Goal: Task Accomplishment & Management: Use online tool/utility

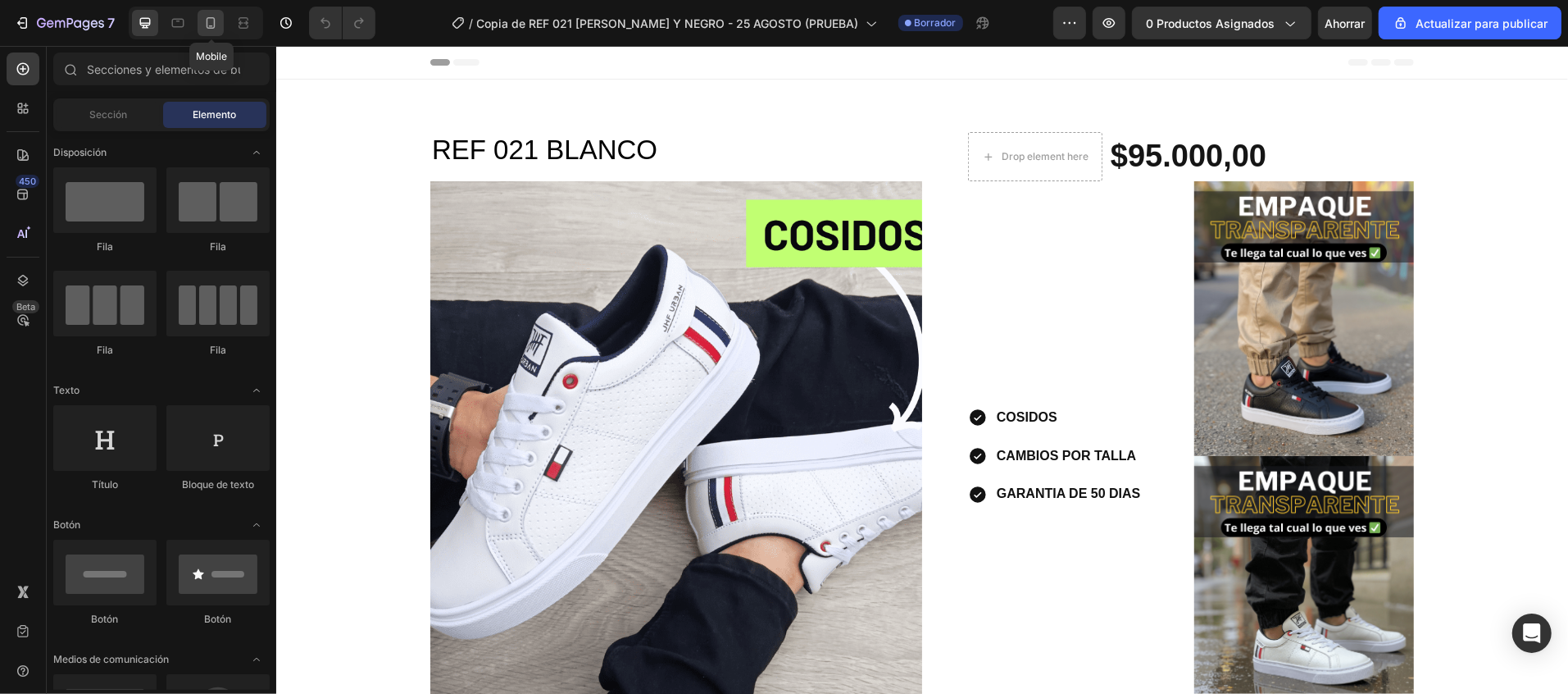
click at [208, 24] on icon at bounding box center [210, 23] width 16 height 16
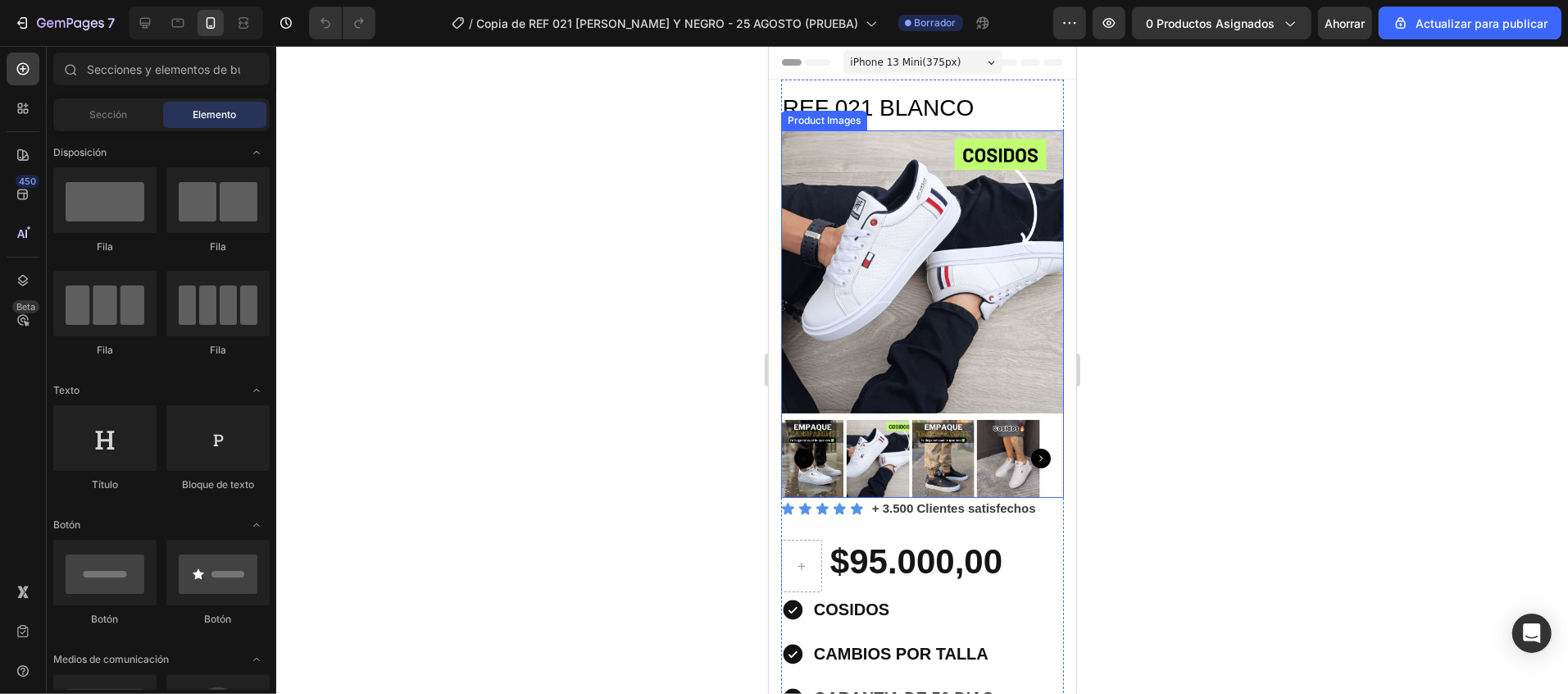
click at [837, 217] on img at bounding box center [922, 271] width 283 height 283
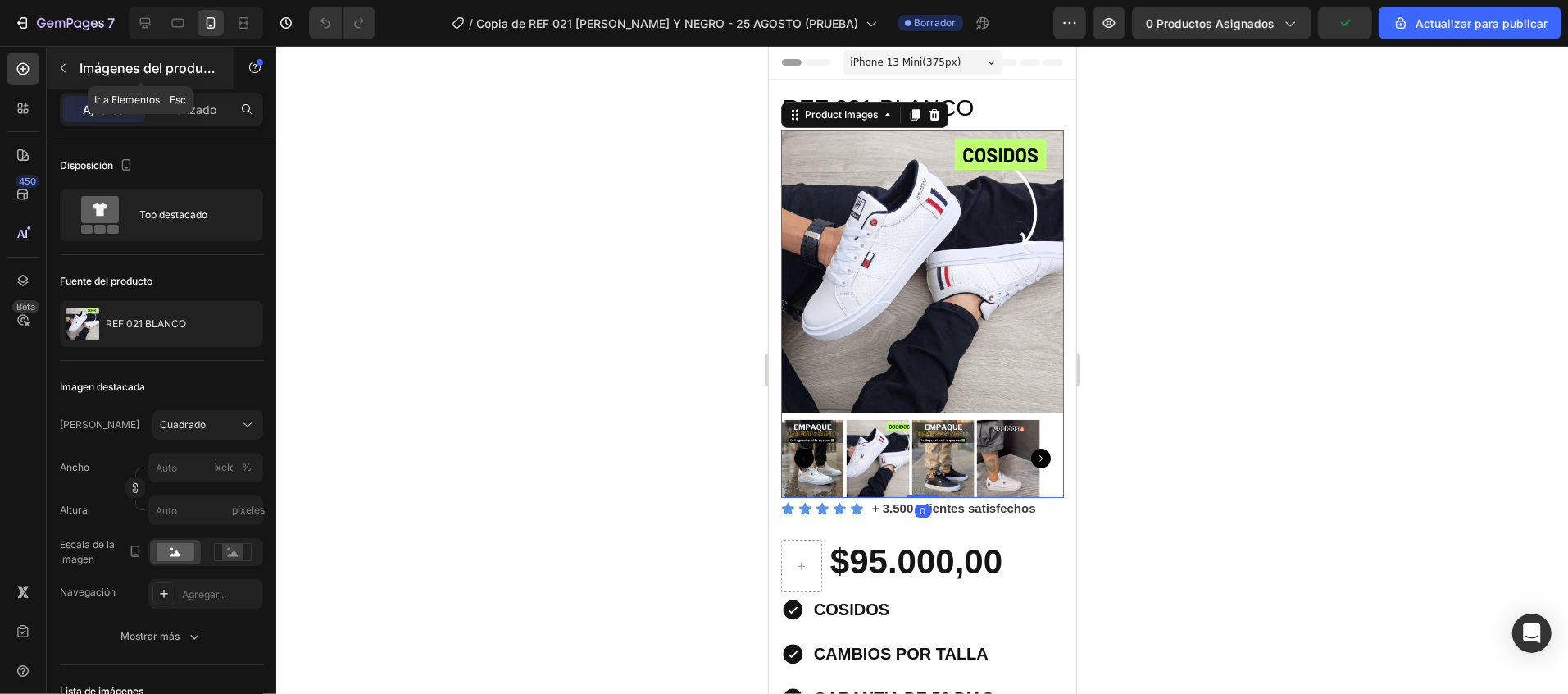
click at [71, 77] on button "button" at bounding box center [62, 67] width 26 height 26
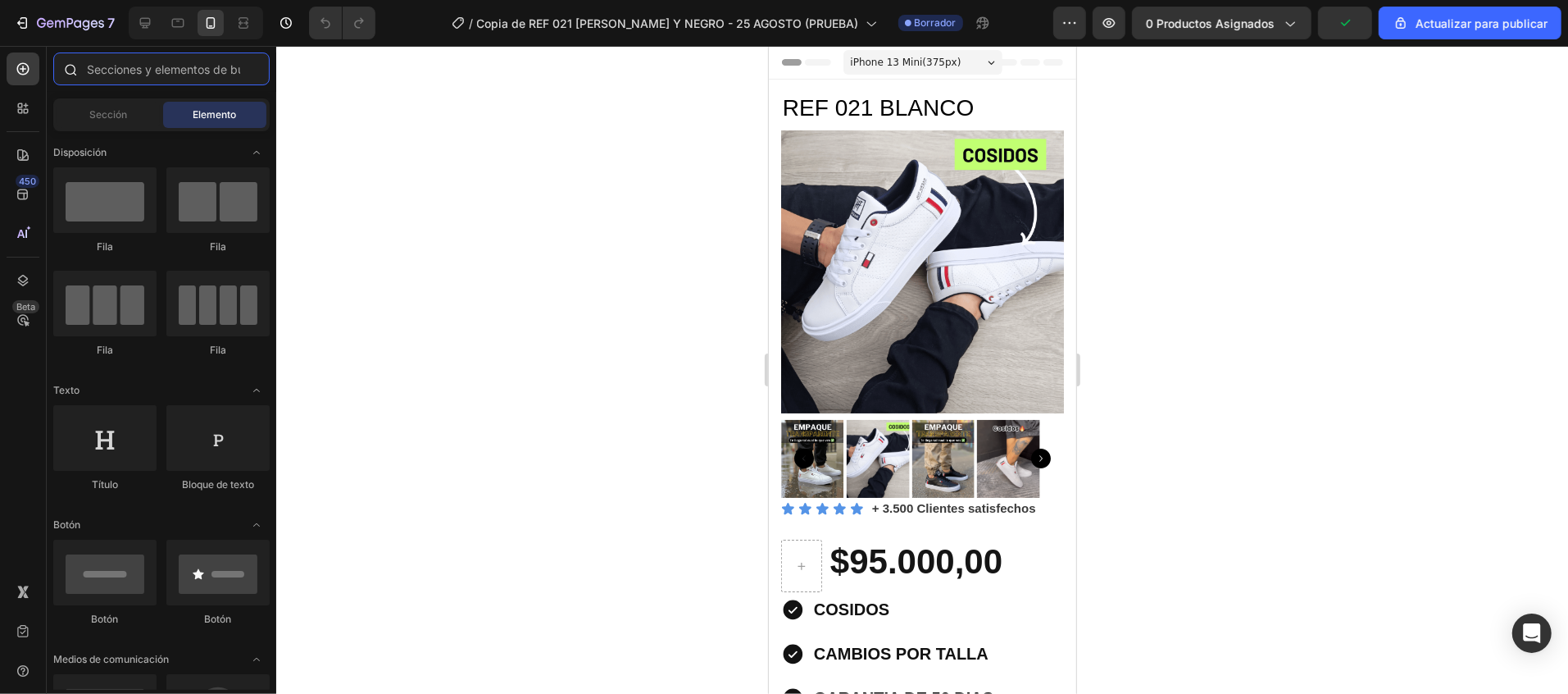
click at [110, 72] on input "text" at bounding box center [161, 68] width 216 height 33
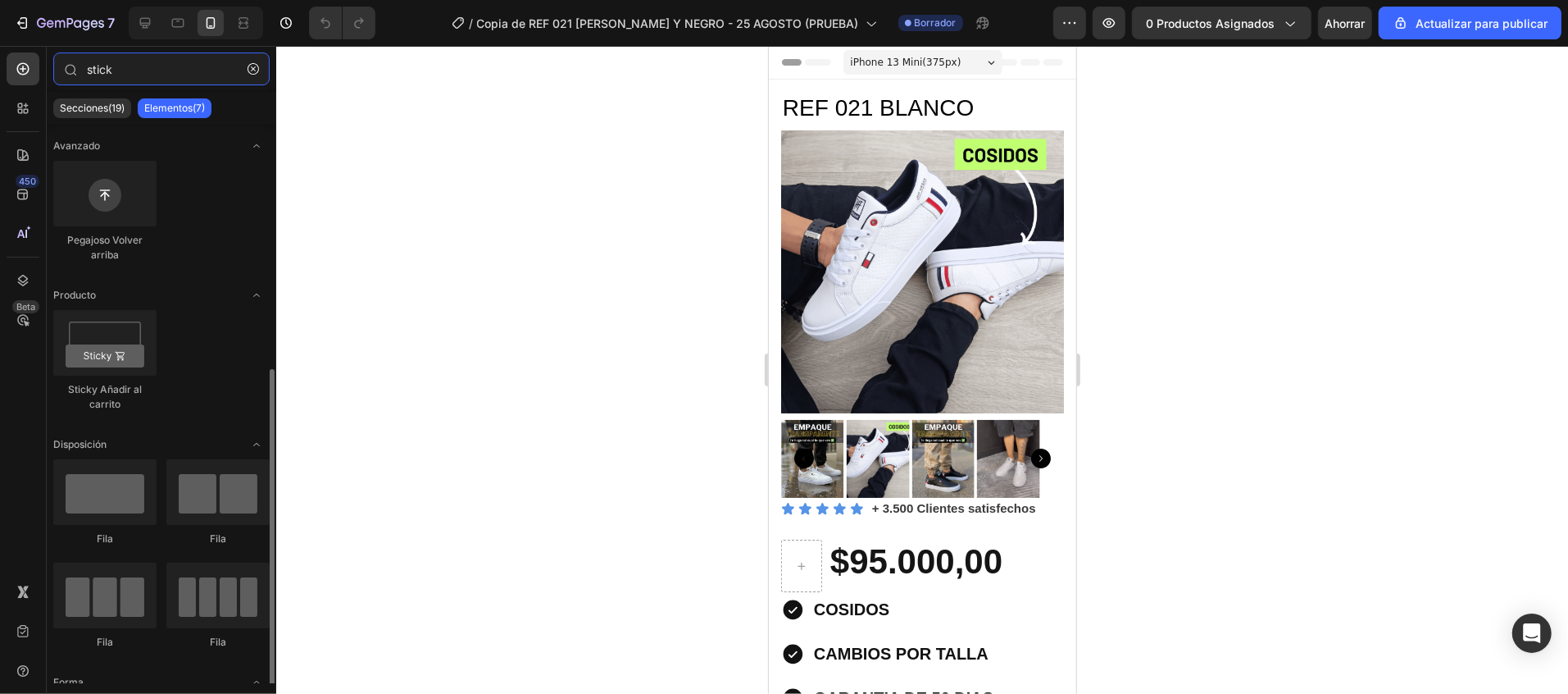
scroll to position [136, 0]
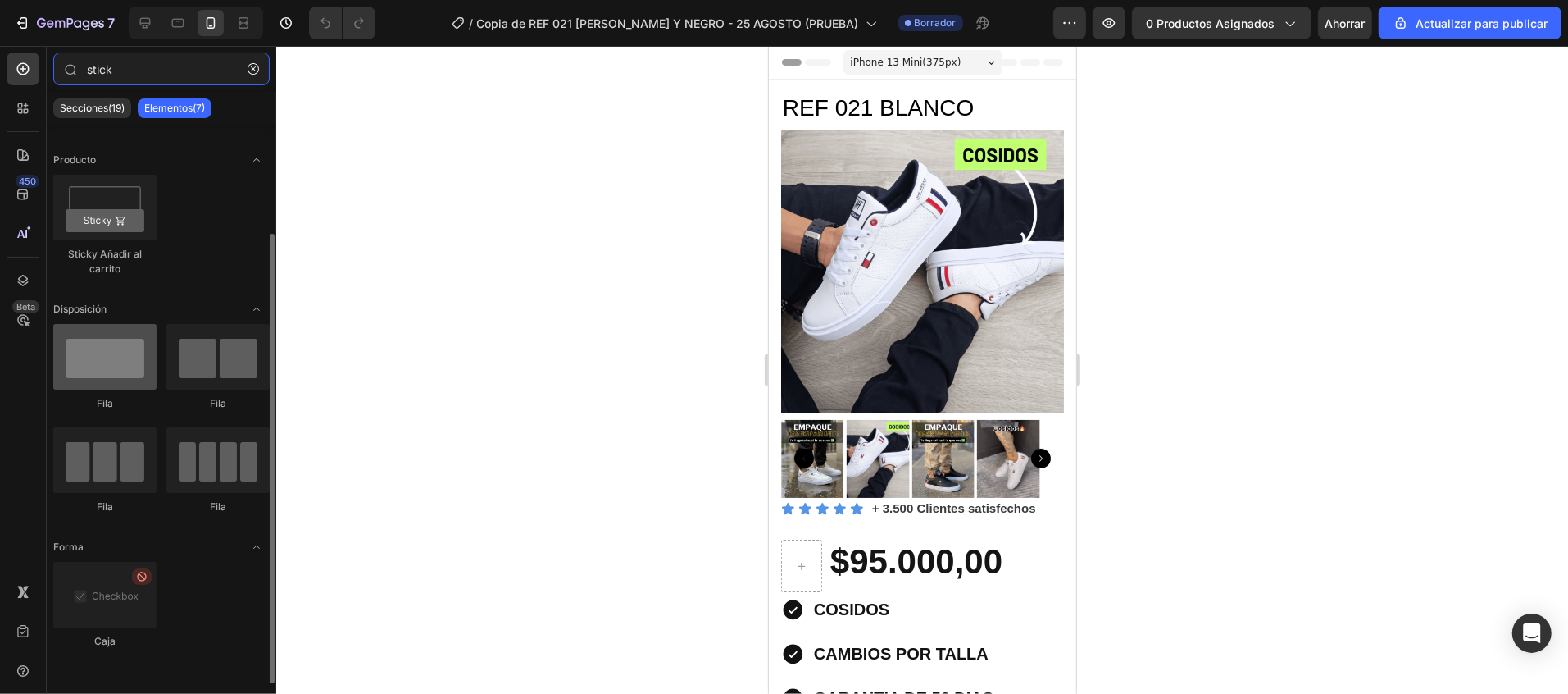
type input "stick"
click at [121, 364] on div at bounding box center [104, 357] width 104 height 66
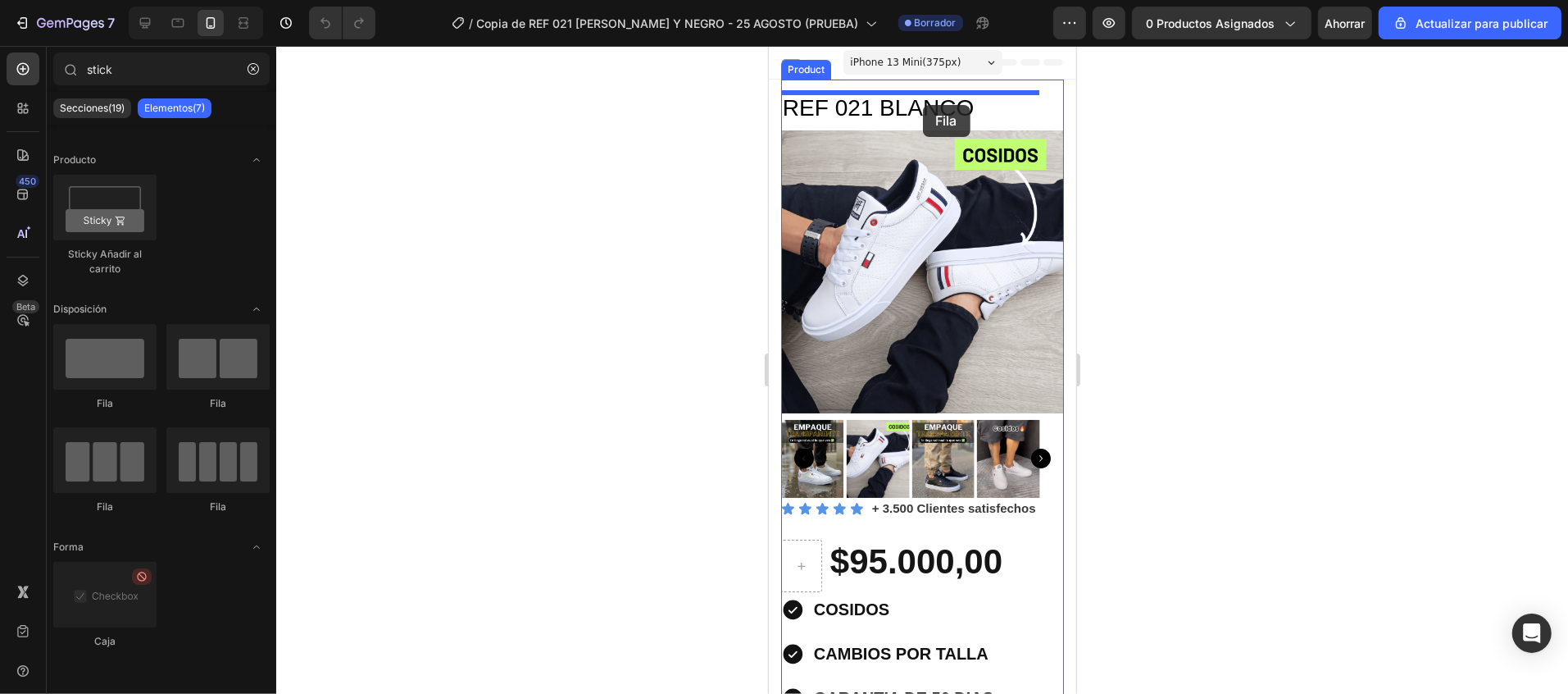
drag, startPoint x: 890, startPoint y: 409, endPoint x: 922, endPoint y: 104, distance: 306.7
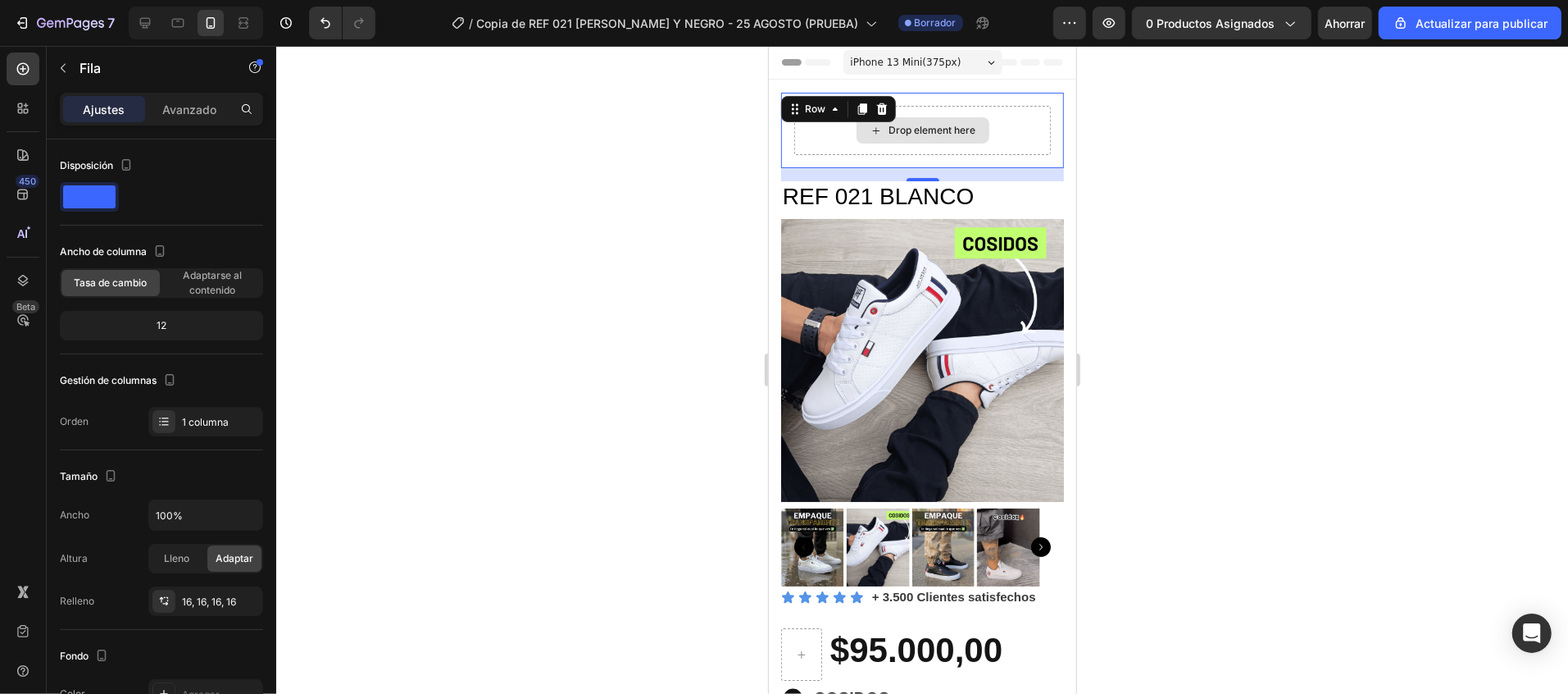
click at [869, 123] on icon at bounding box center [875, 130] width 13 height 14
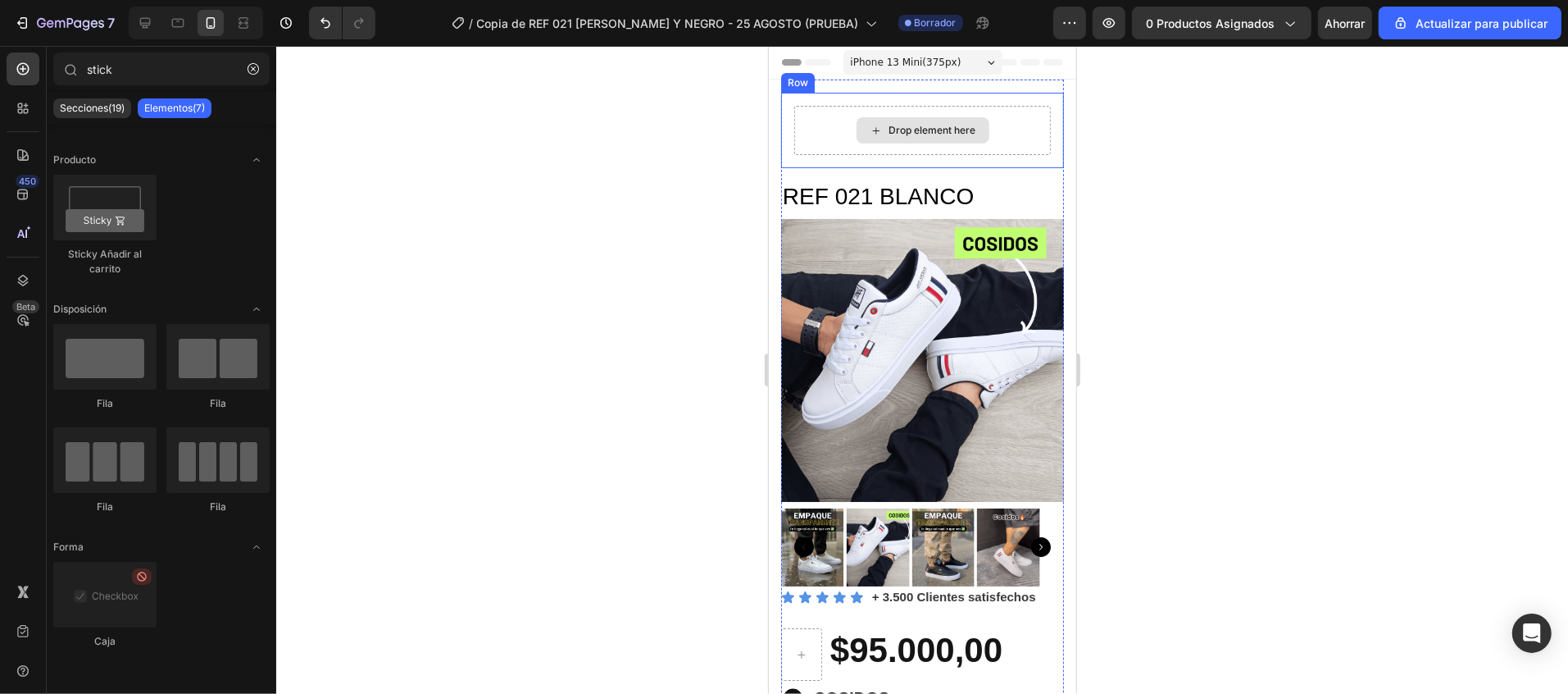
click at [870, 125] on div "Drop element here" at bounding box center [922, 129] width 133 height 26
click at [869, 129] on icon at bounding box center [875, 130] width 13 height 14
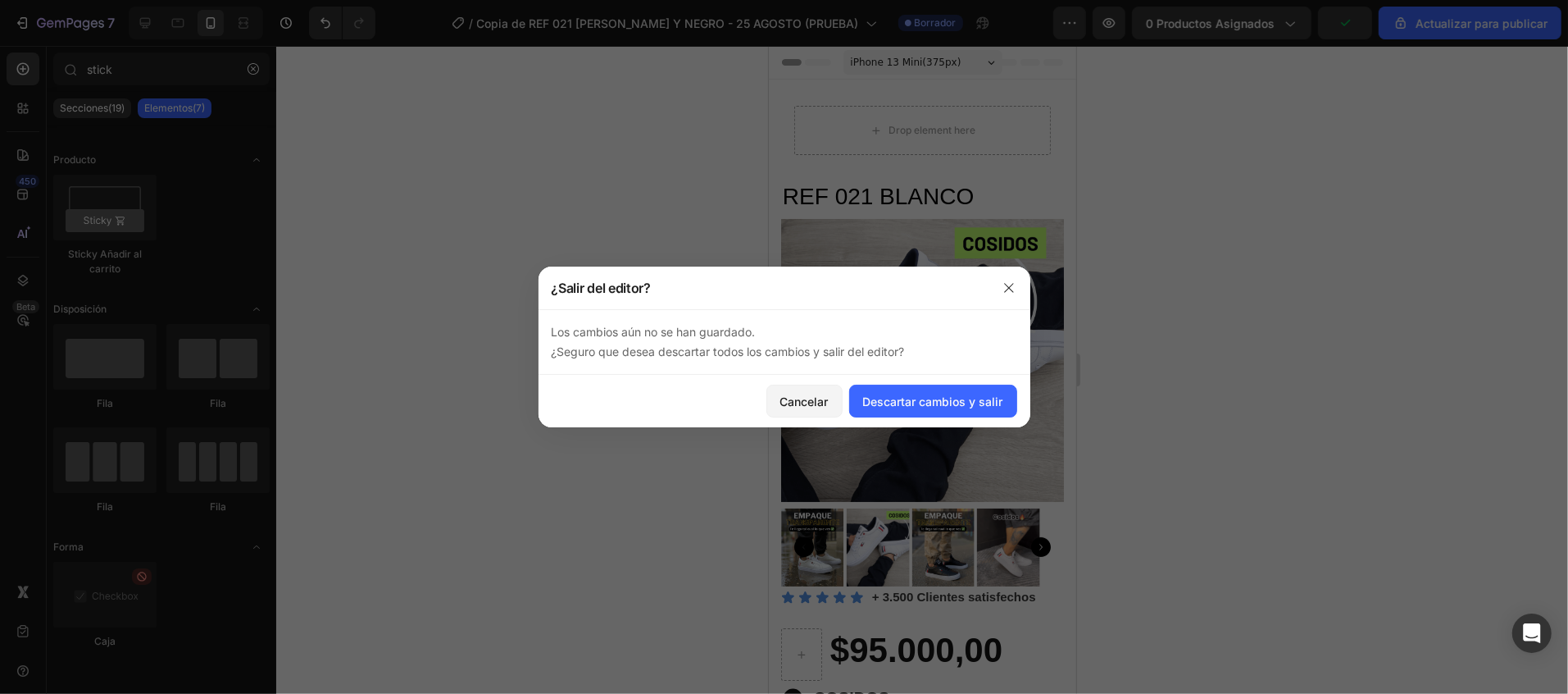
click at [364, 172] on div at bounding box center [784, 347] width 1568 height 694
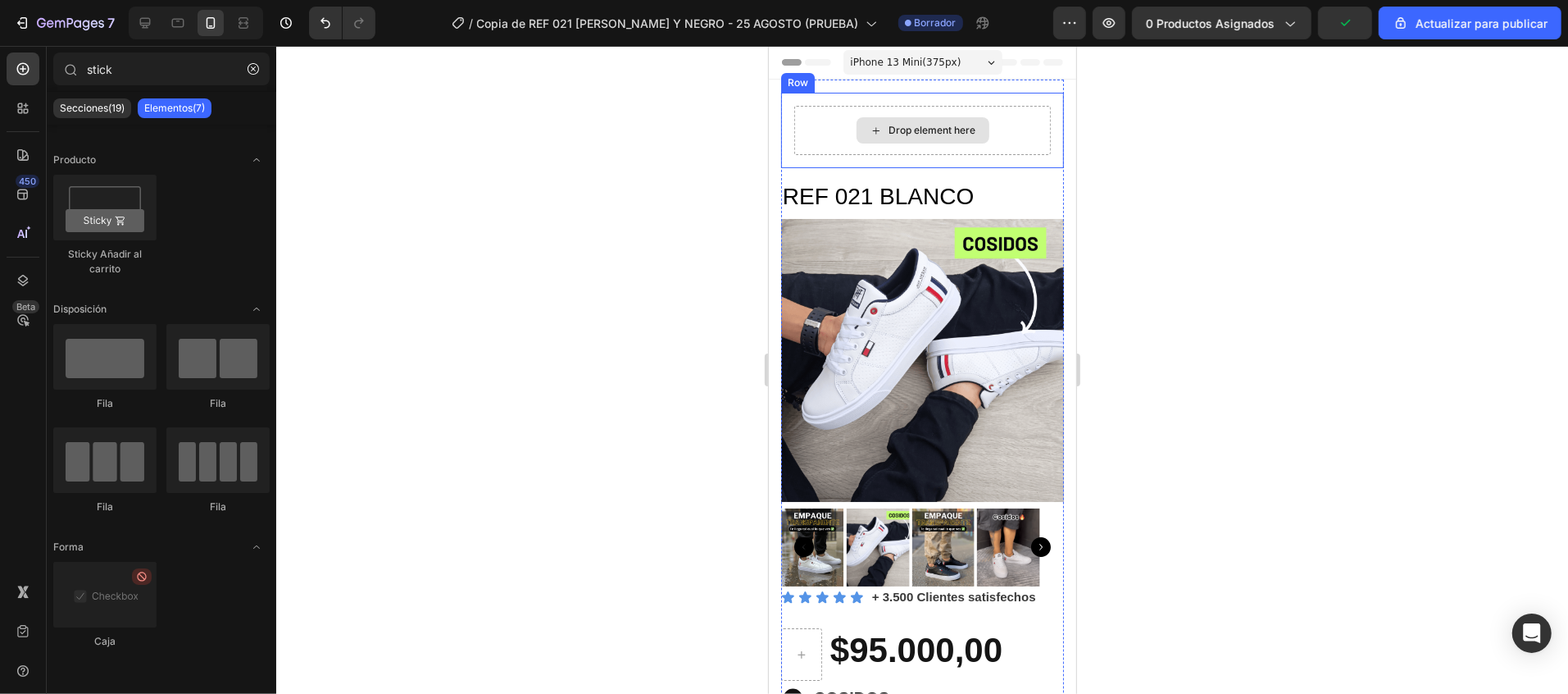
click at [856, 131] on div "Drop element here" at bounding box center [922, 129] width 133 height 26
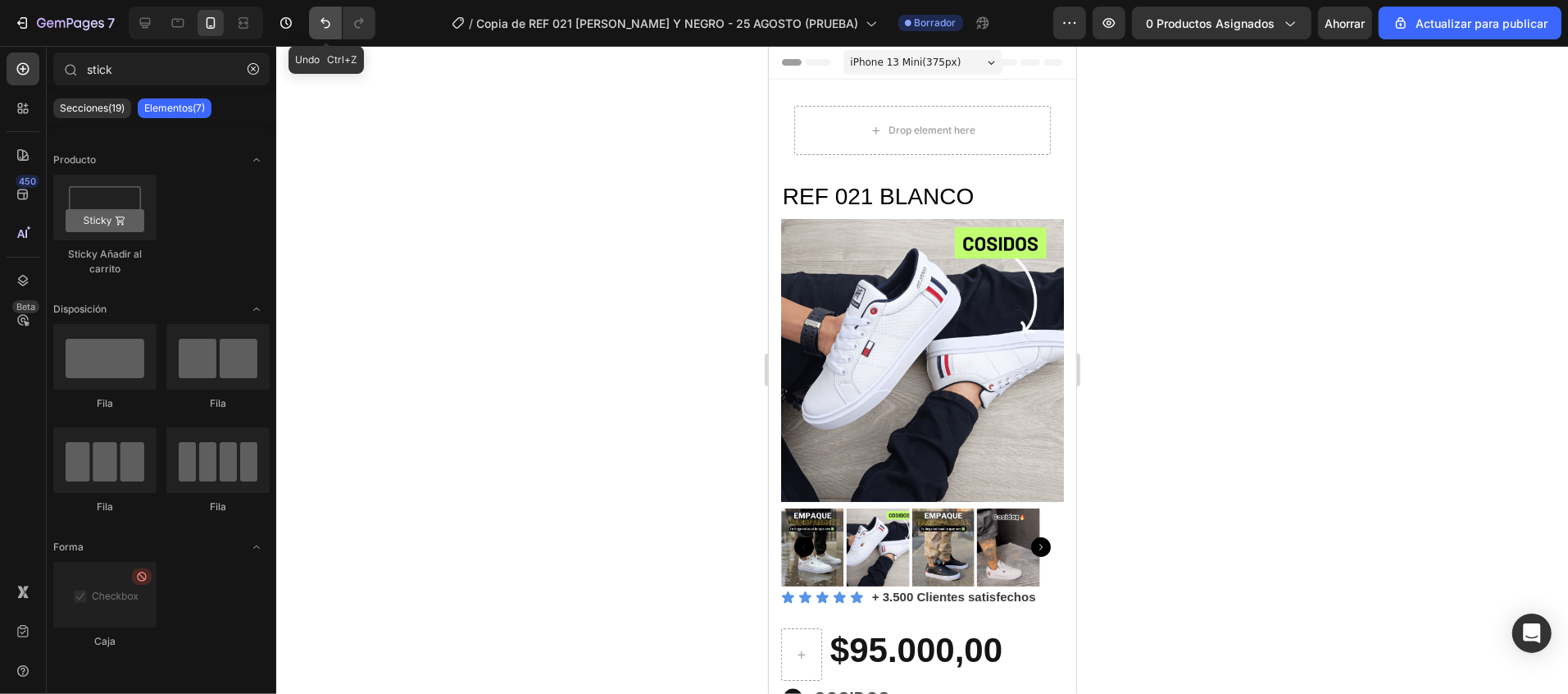
click at [321, 19] on icon "Deshacer/Rehacer" at bounding box center [325, 23] width 16 height 16
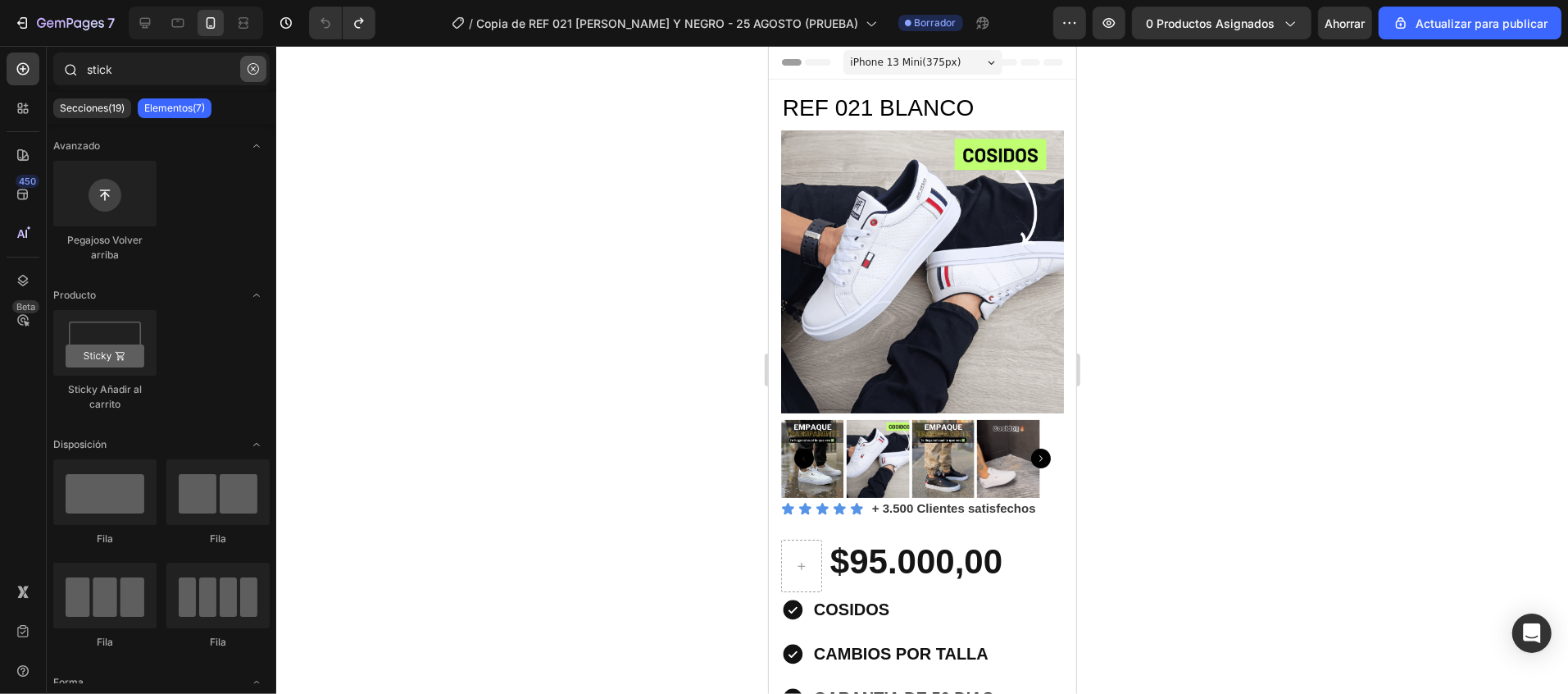
click at [252, 72] on icon "button" at bounding box center [253, 69] width 12 height 12
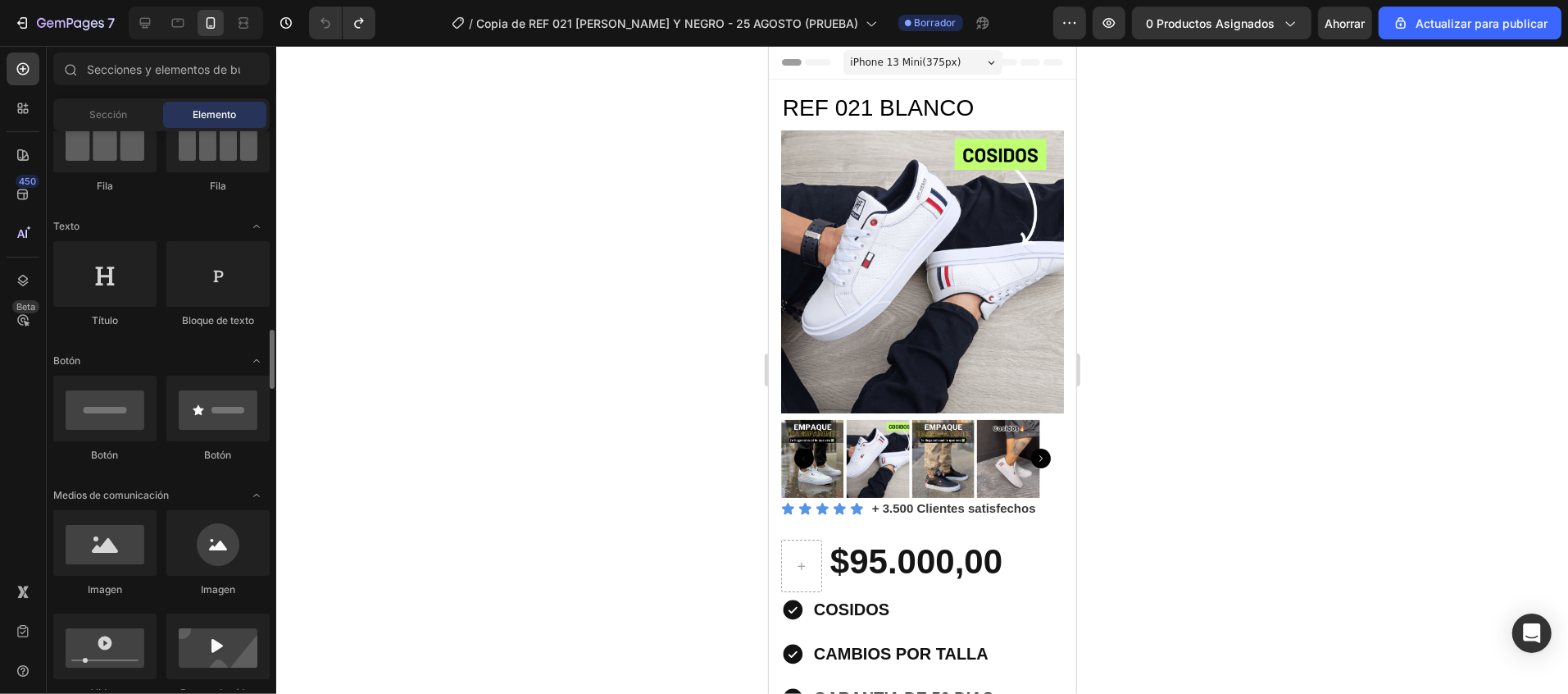
scroll to position [328, 0]
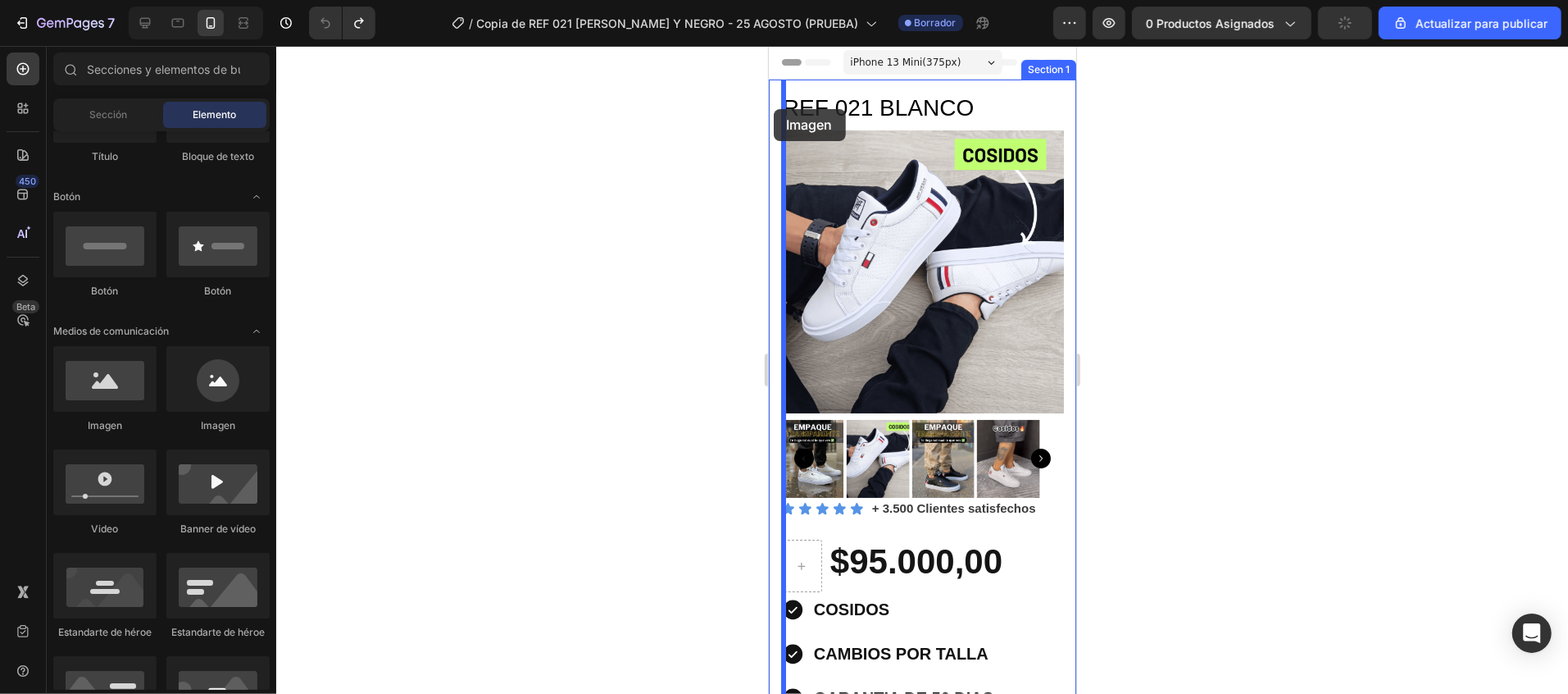
drag, startPoint x: 849, startPoint y: 448, endPoint x: 773, endPoint y: 109, distance: 347.4
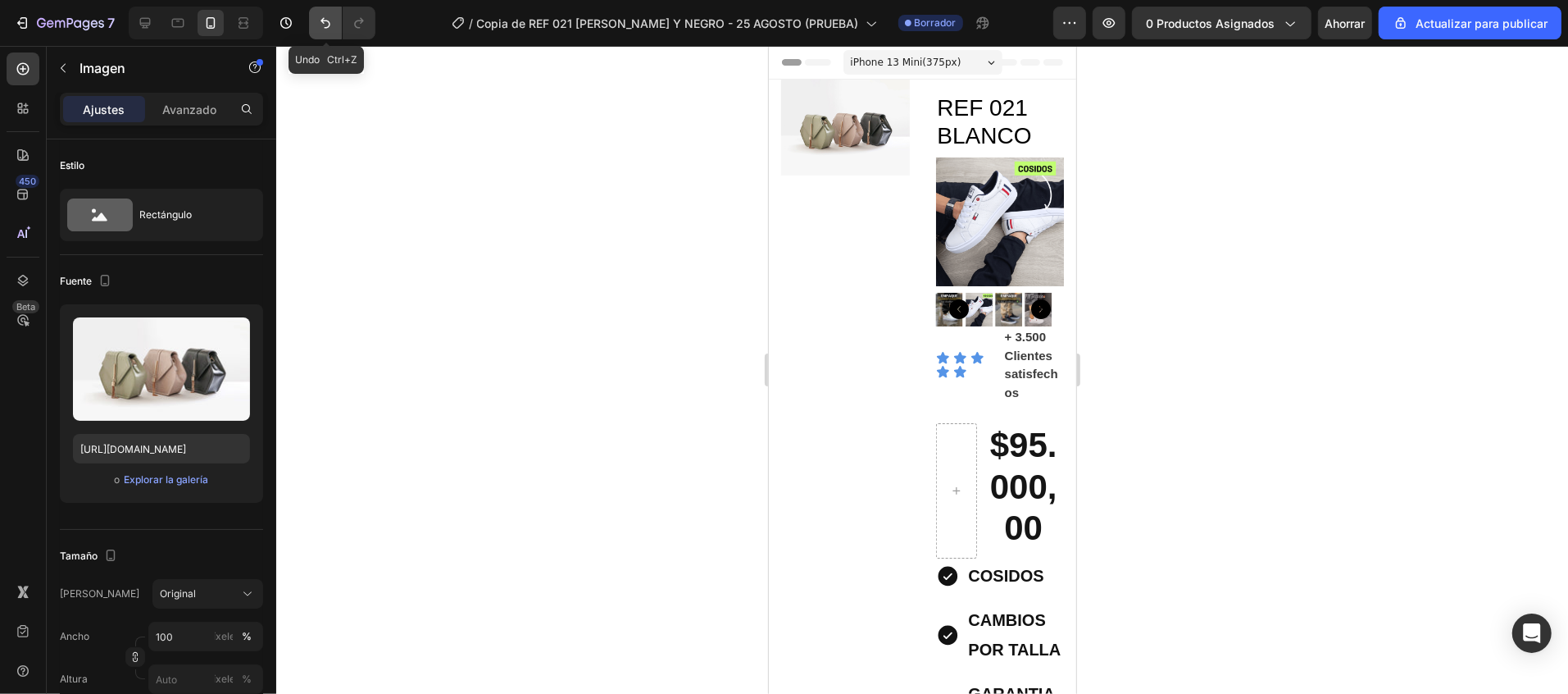
click at [312, 17] on button "Deshacer/Rehacer" at bounding box center [325, 23] width 33 height 33
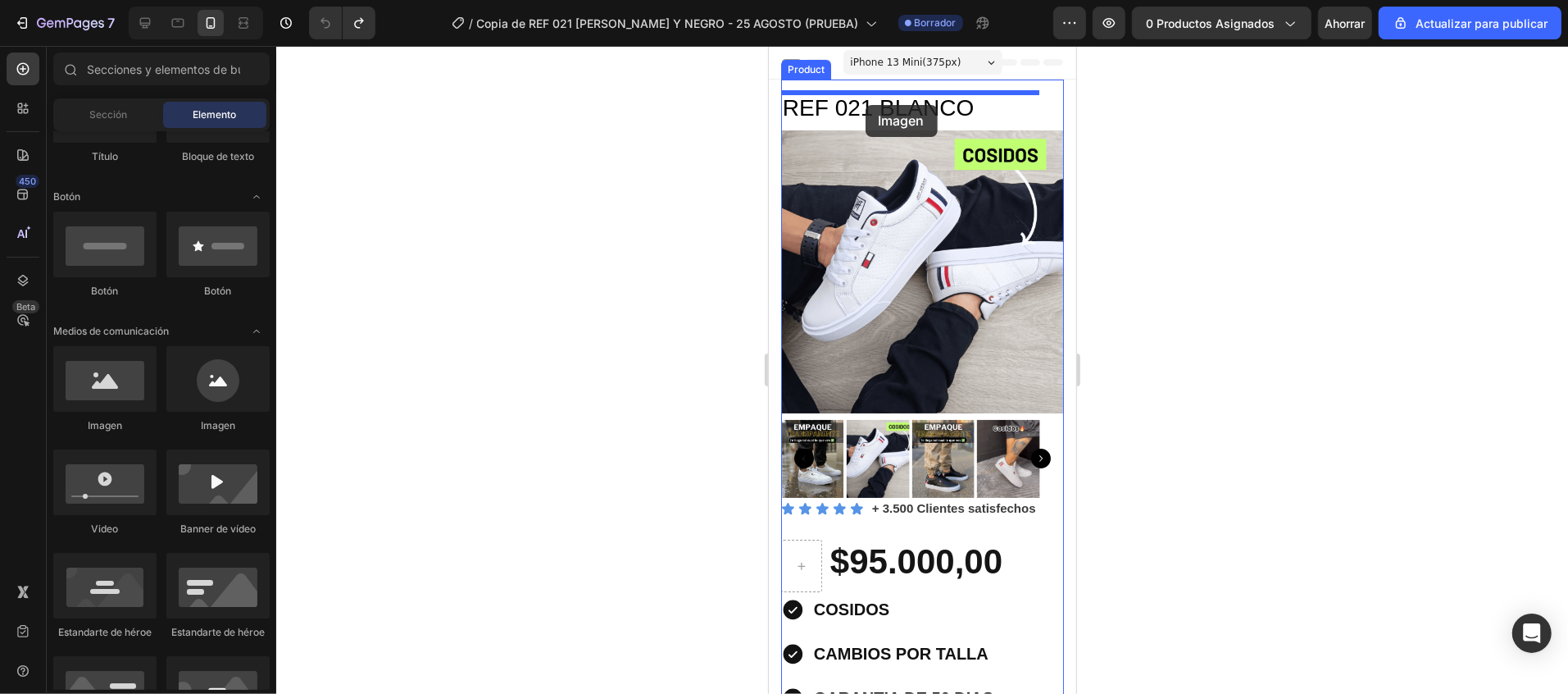
drag, startPoint x: 872, startPoint y: 446, endPoint x: 864, endPoint y: 104, distance: 342.1
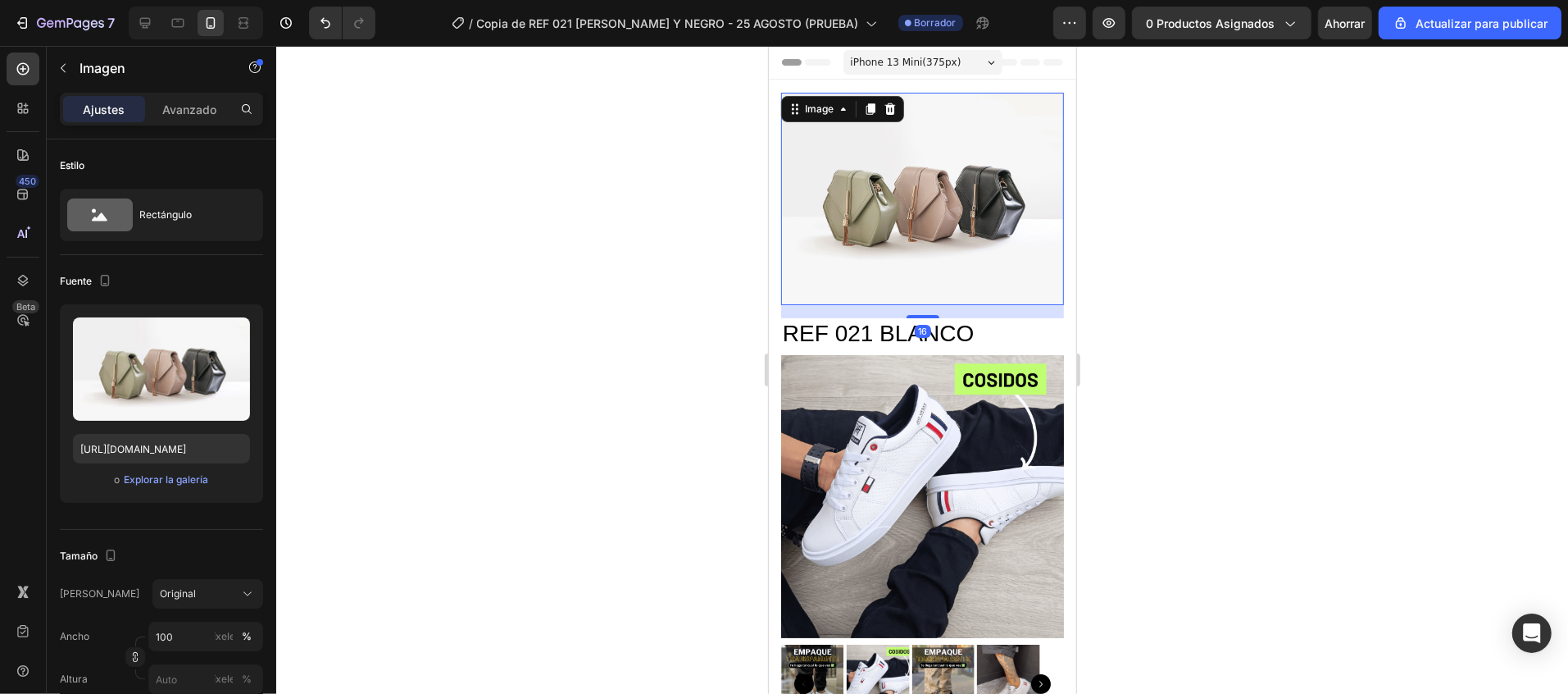
click at [953, 174] on img at bounding box center [922, 198] width 283 height 212
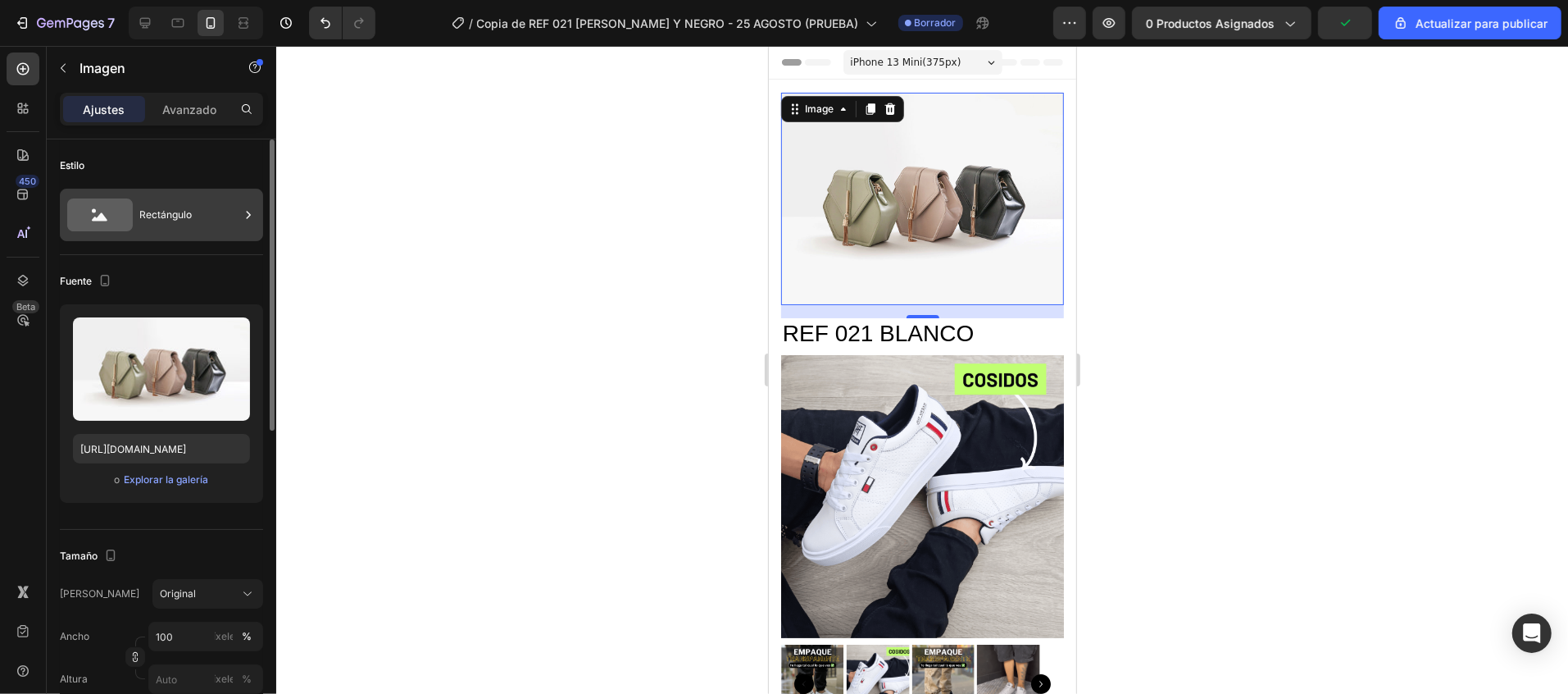
click at [160, 216] on font "Rectángulo" at bounding box center [166, 214] width 52 height 13
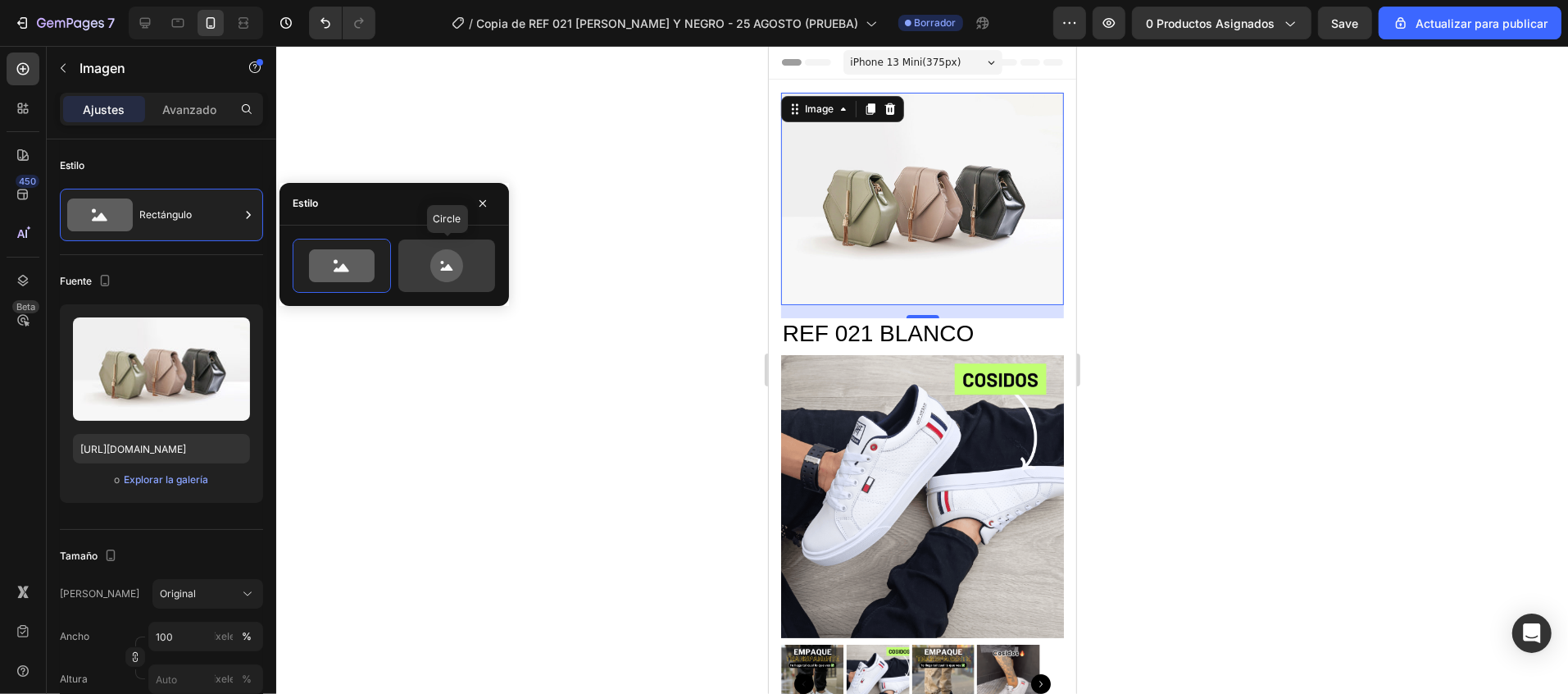
click at [467, 270] on icon at bounding box center [447, 265] width 77 height 33
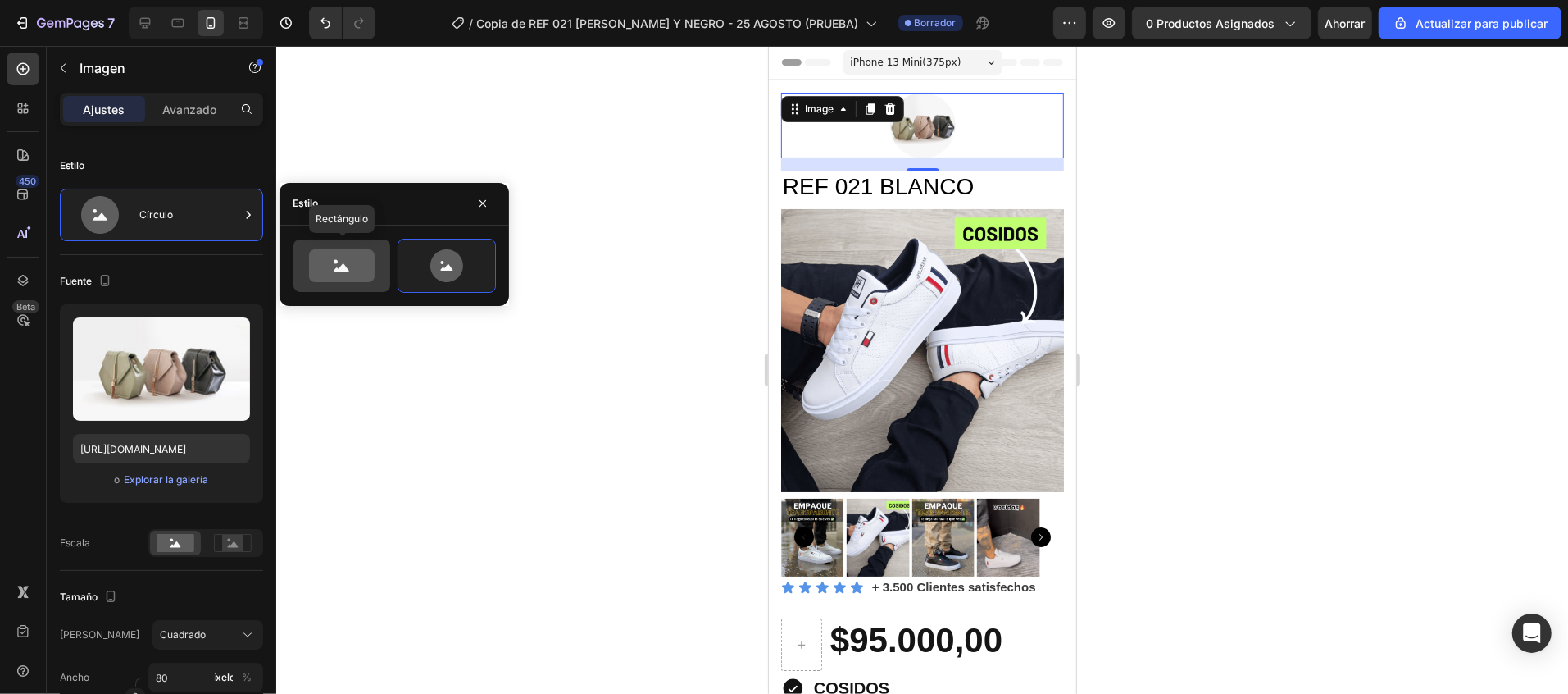
click at [350, 270] on icon at bounding box center [342, 265] width 66 height 33
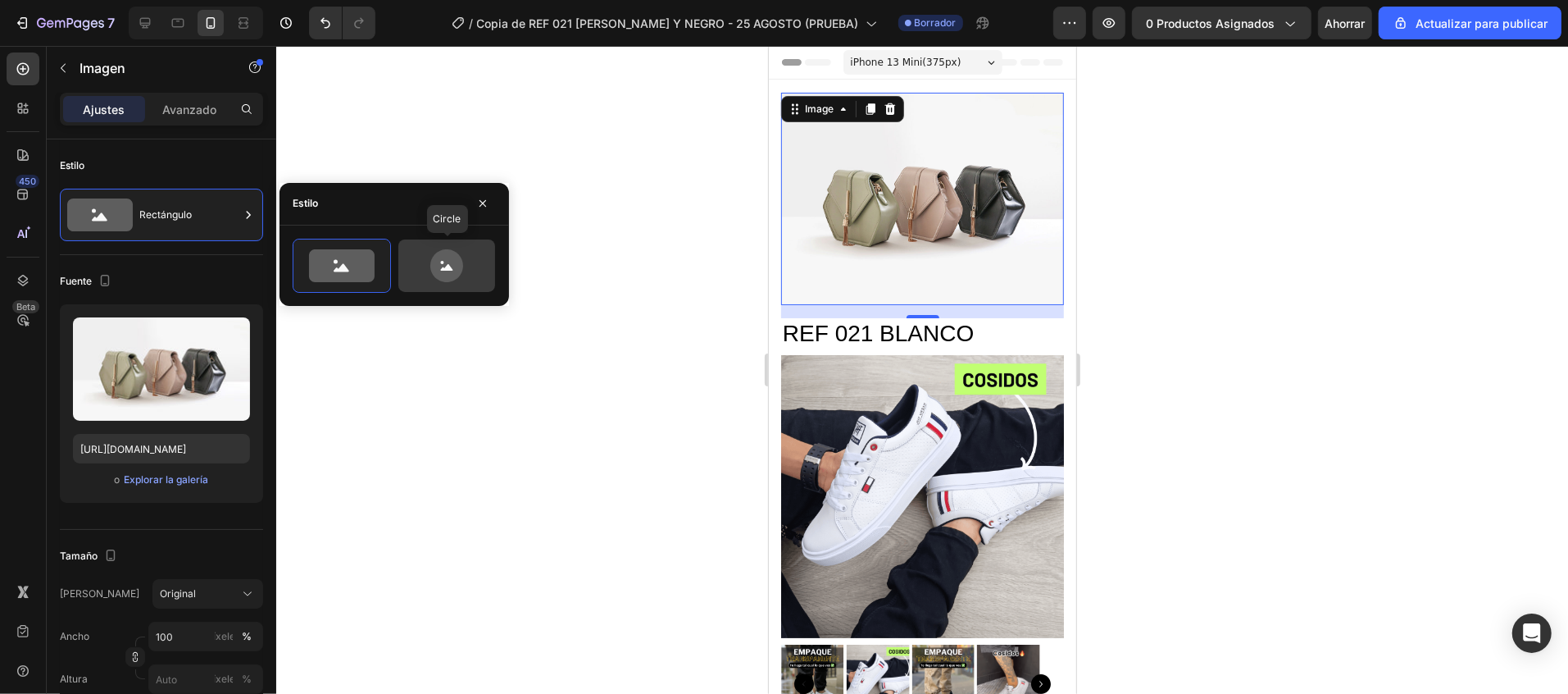
click at [447, 272] on icon at bounding box center [446, 265] width 33 height 33
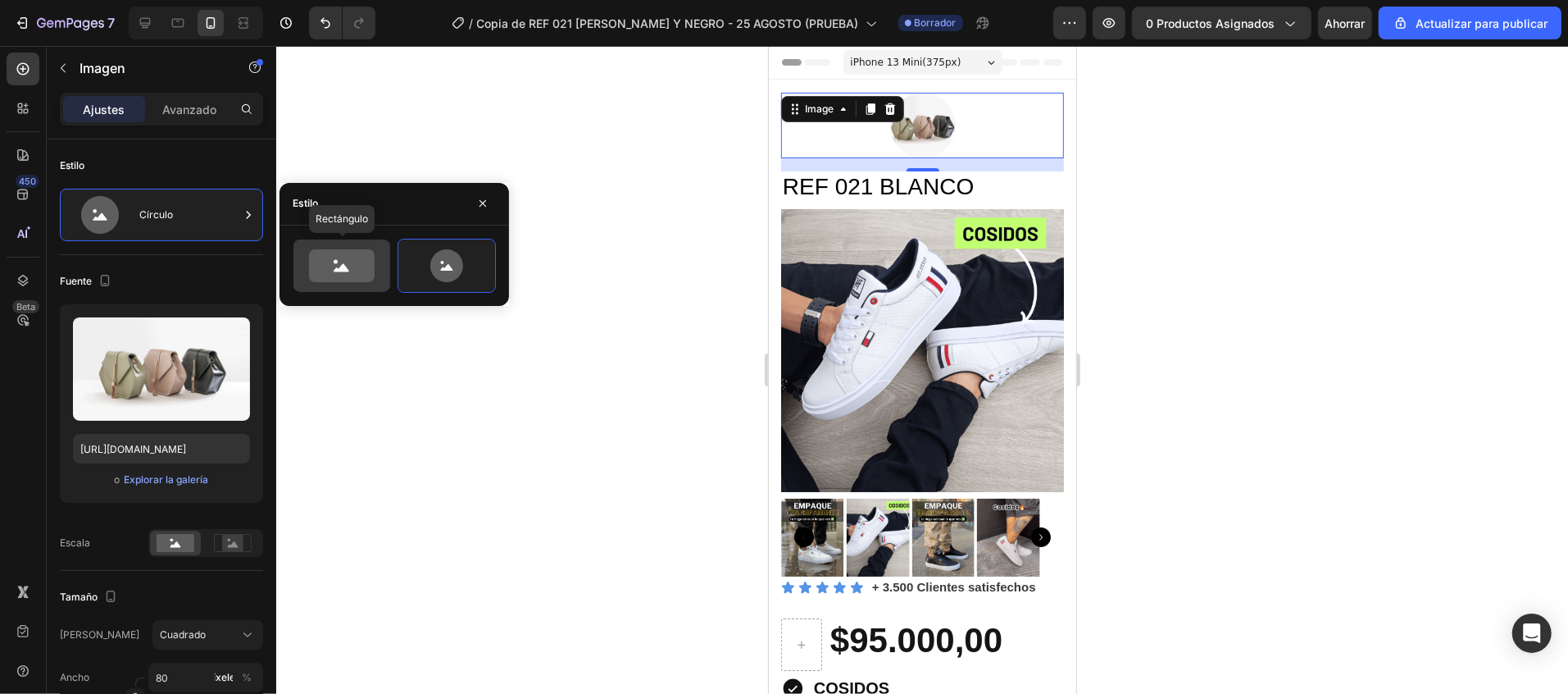
click at [369, 266] on icon at bounding box center [342, 265] width 66 height 33
type input "100"
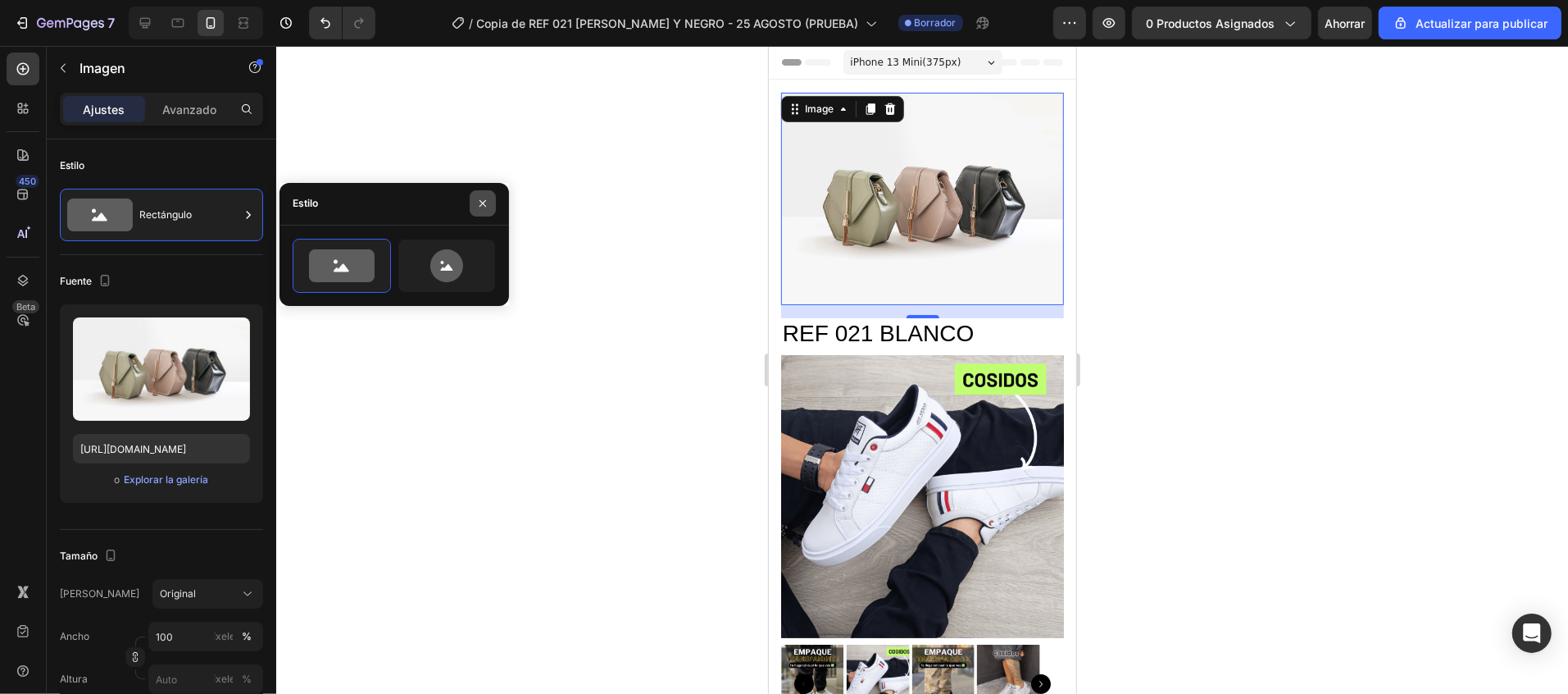
click at [476, 209] on icon "button" at bounding box center [483, 204] width 13 height 13
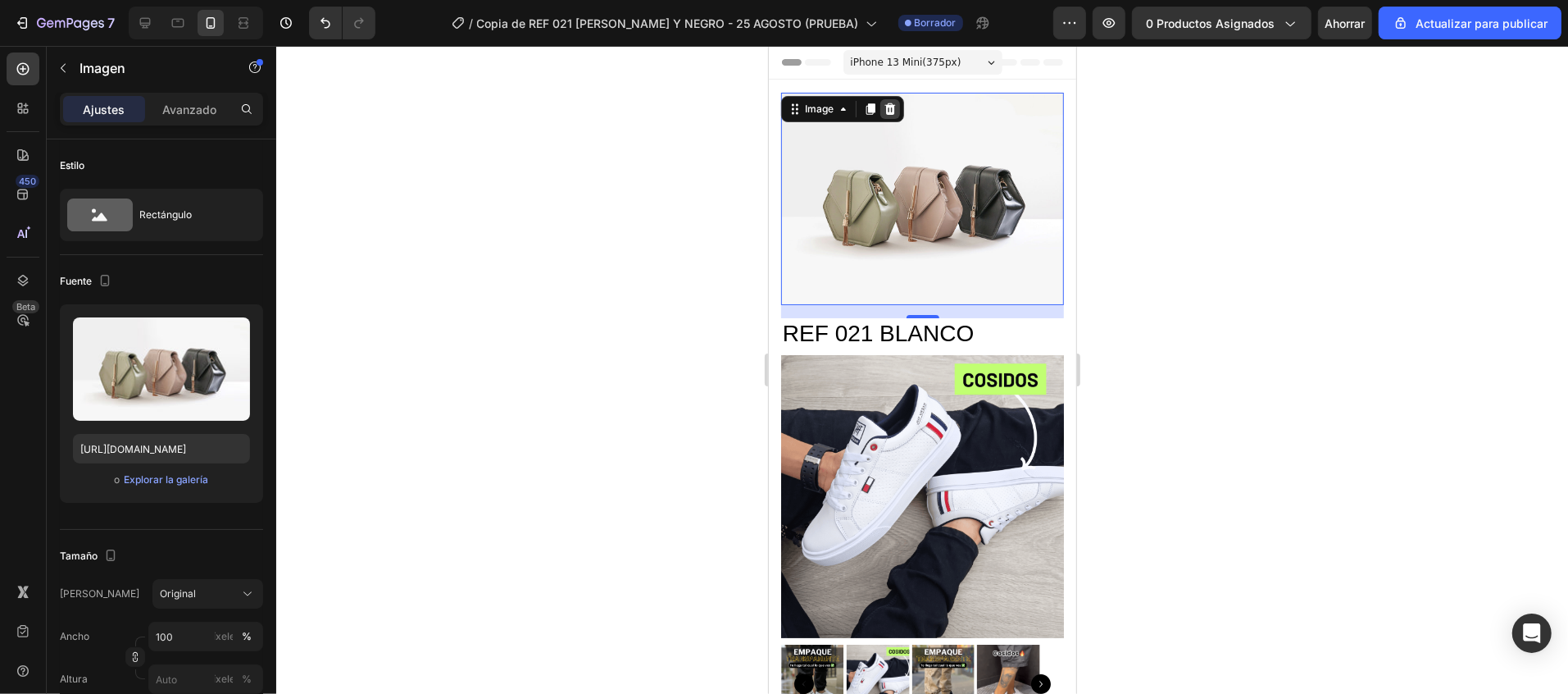
click at [891, 103] on icon at bounding box center [890, 109] width 13 height 13
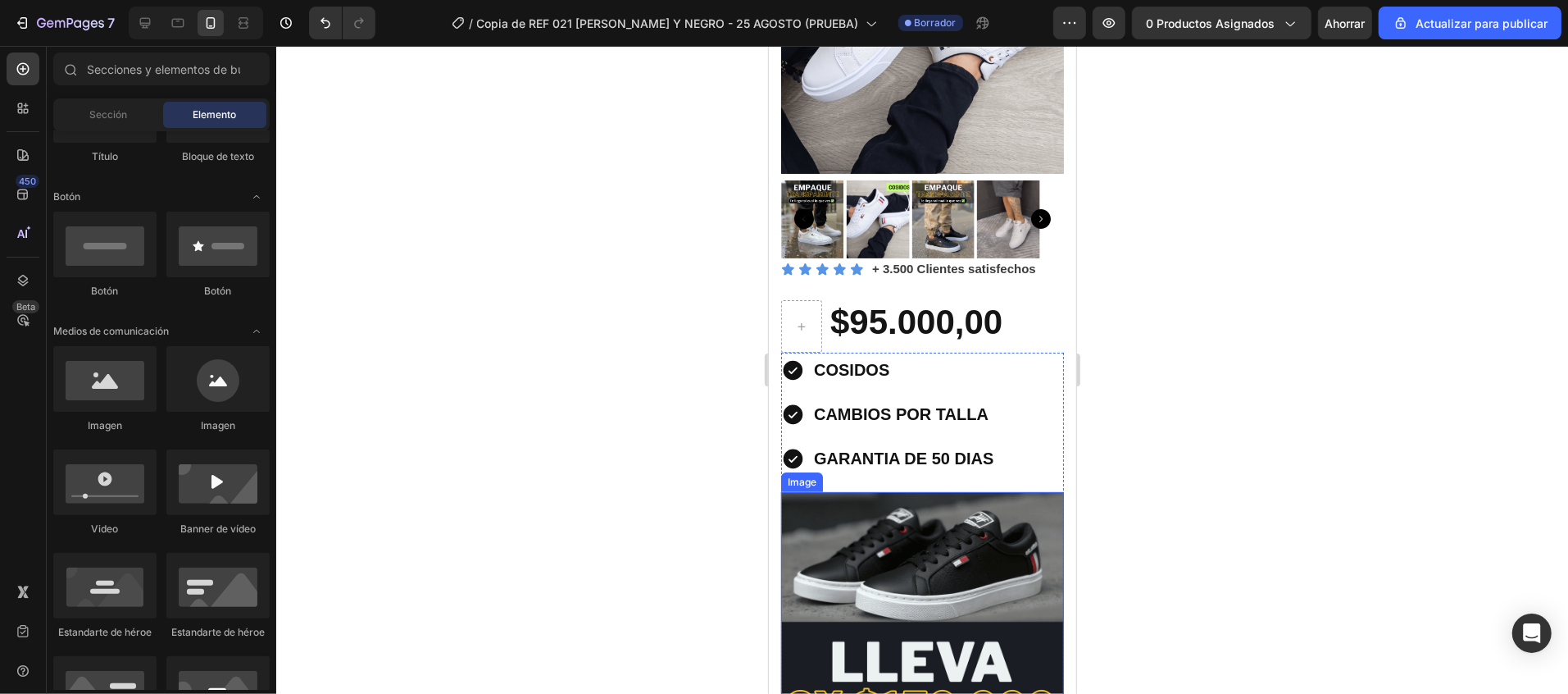
scroll to position [164, 0]
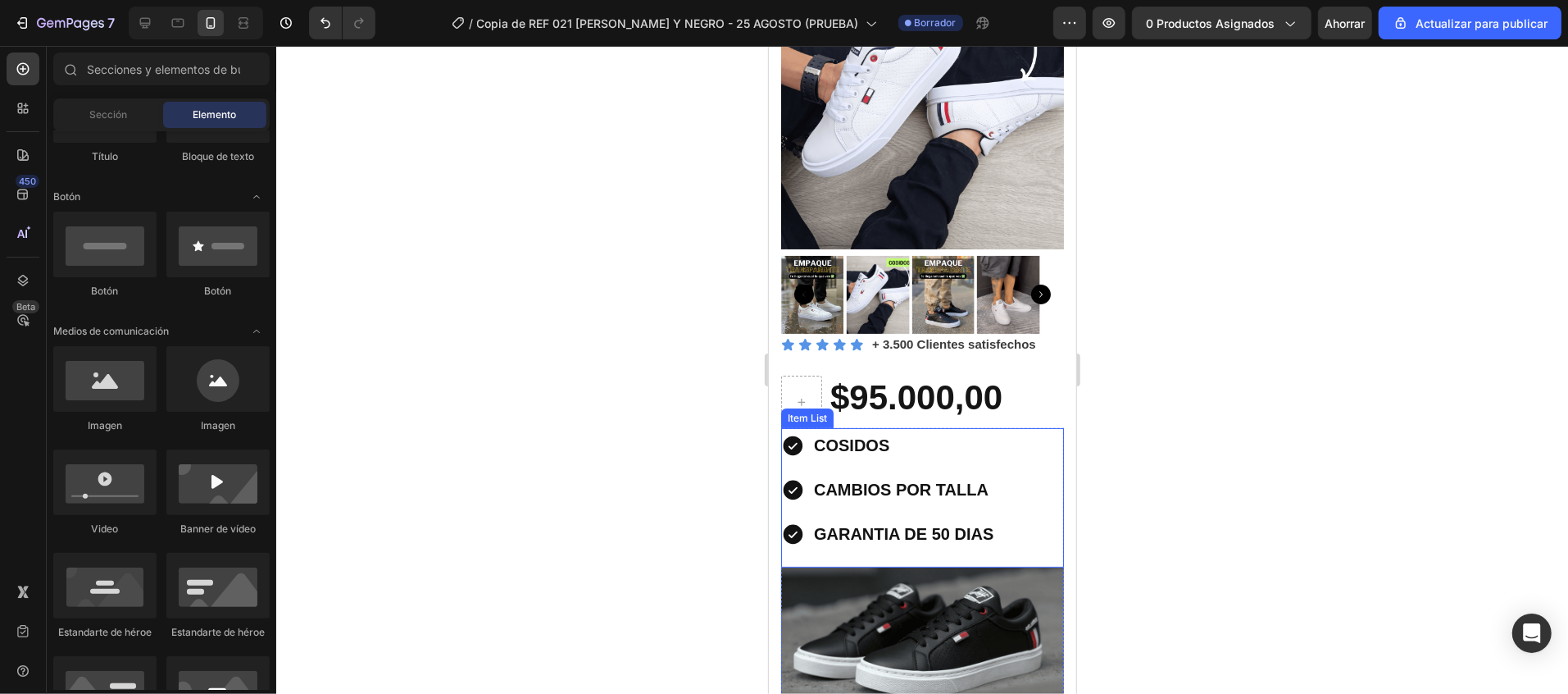
click at [1012, 427] on div "COSIDOS CAMBIOS POR TALLA GARANTIA DE 50 DIAS" at bounding box center [922, 488] width 283 height 123
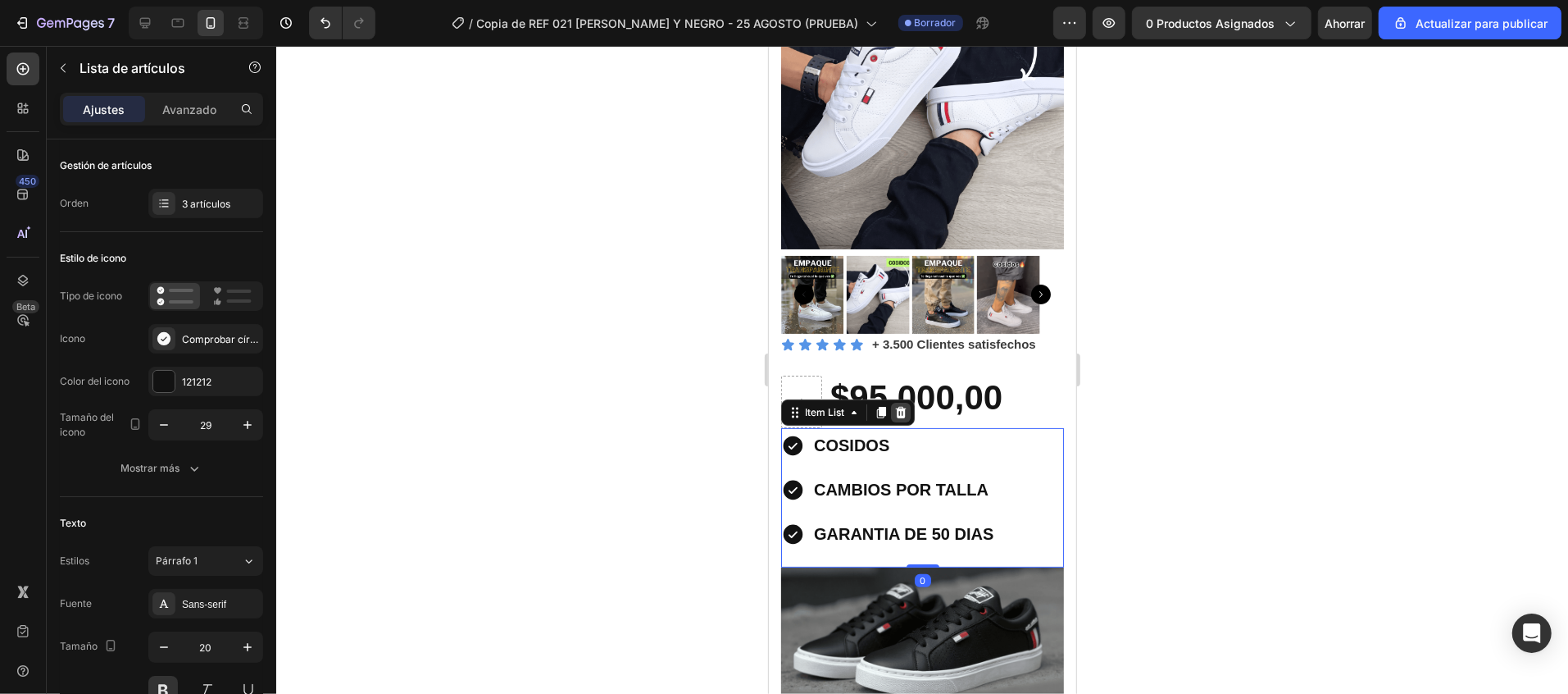
click at [897, 406] on icon at bounding box center [900, 412] width 11 height 12
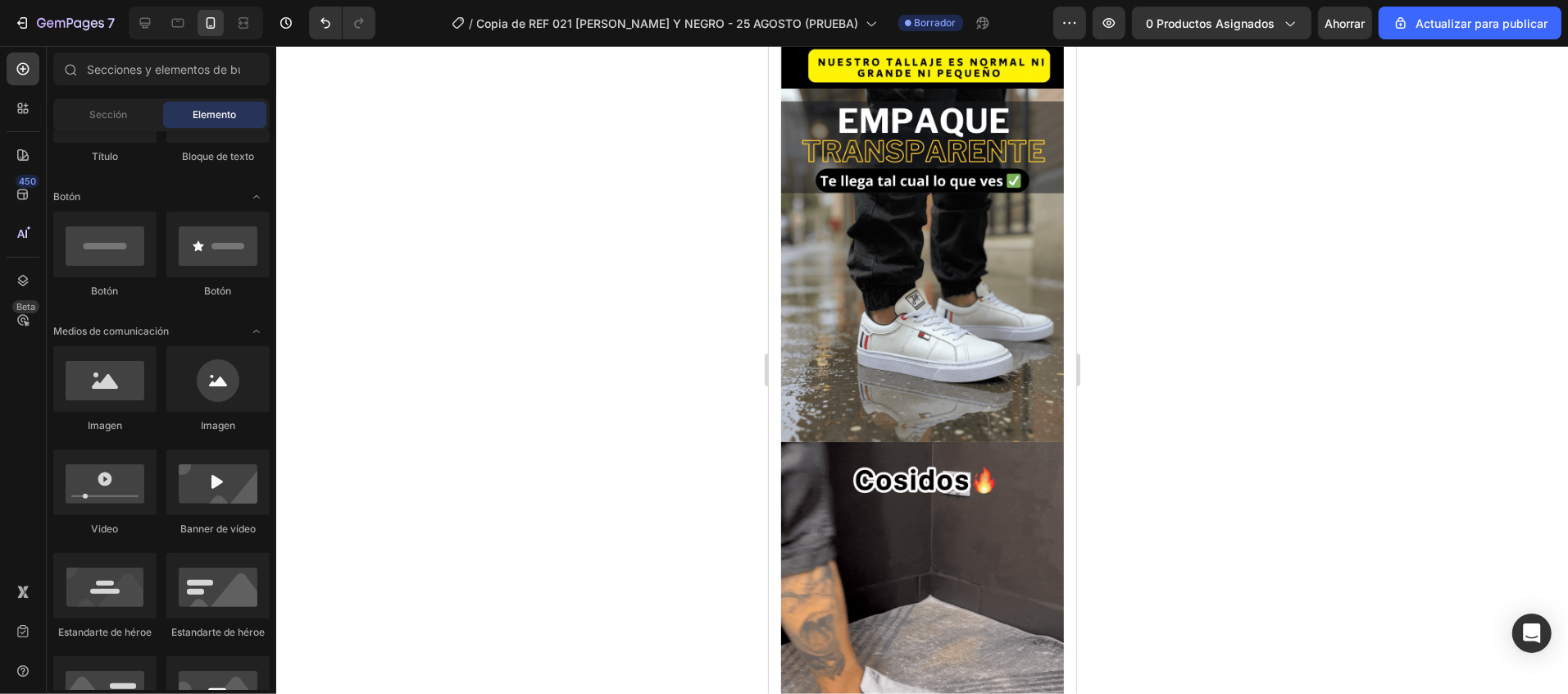
scroll to position [1550, 0]
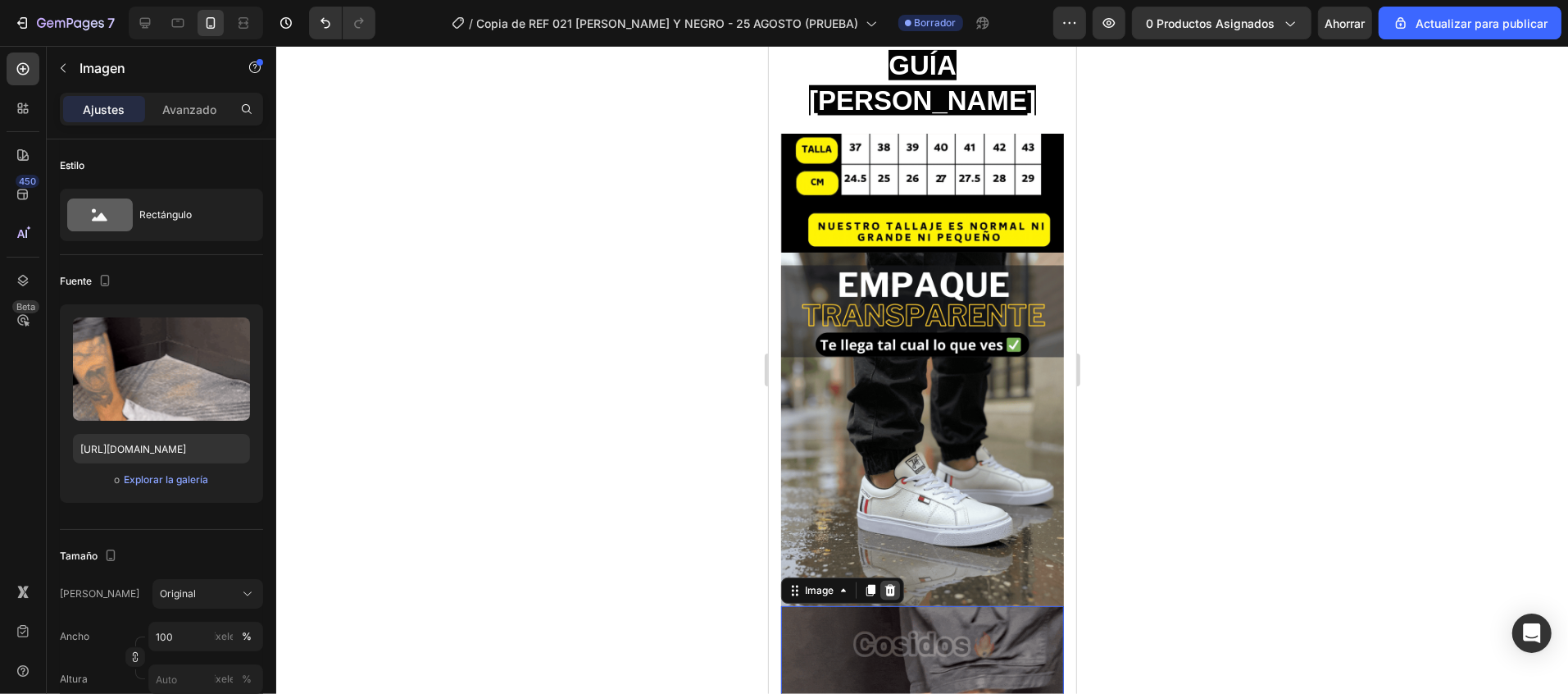
click at [885, 584] on icon at bounding box center [890, 590] width 11 height 12
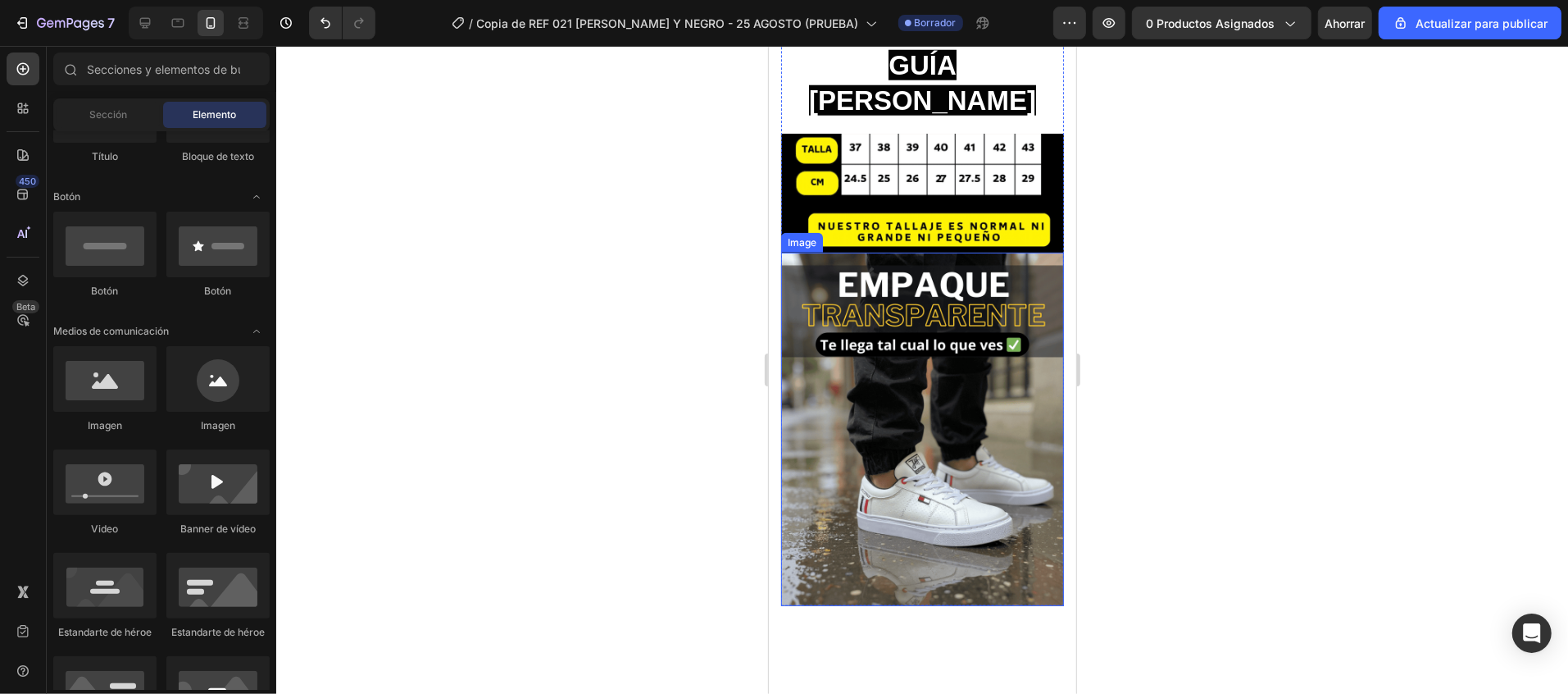
click at [905, 349] on img at bounding box center [922, 429] width 283 height 354
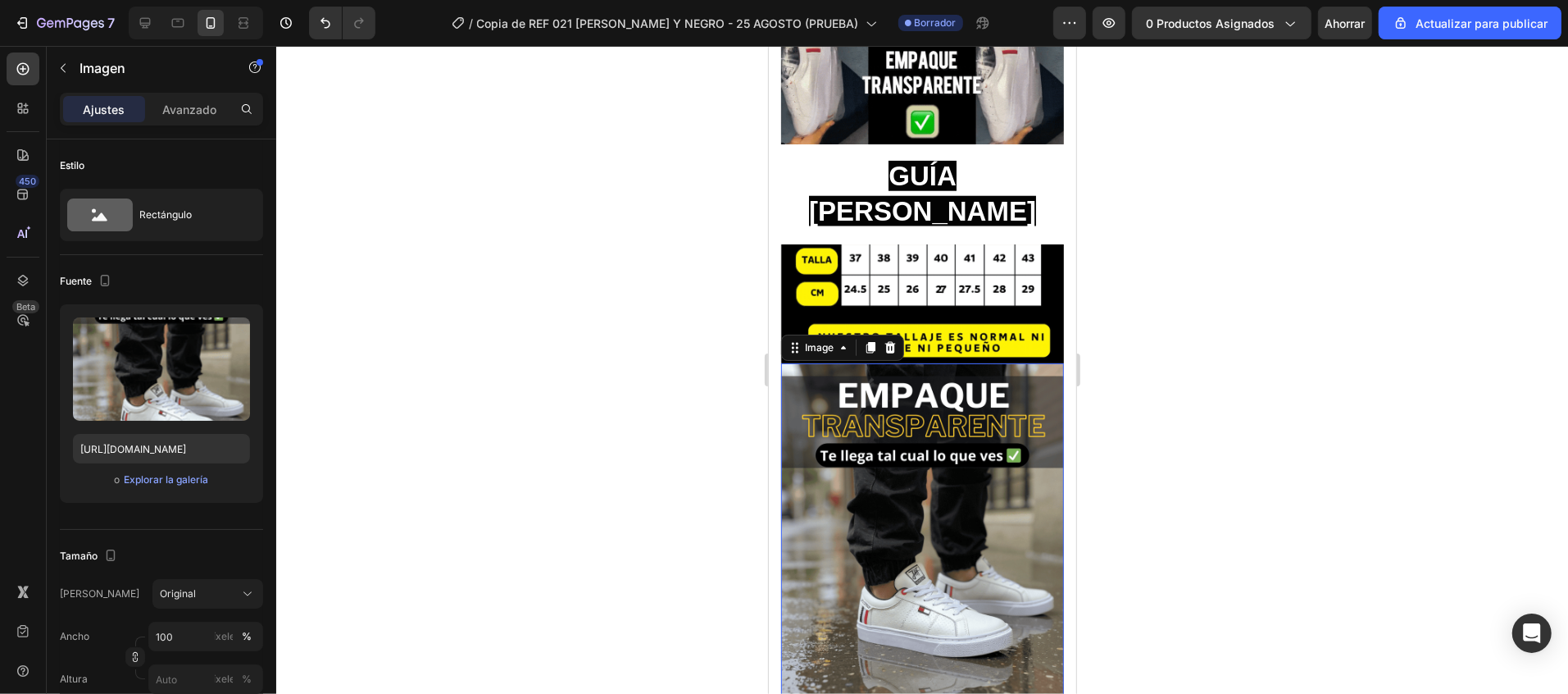
scroll to position [1222, 0]
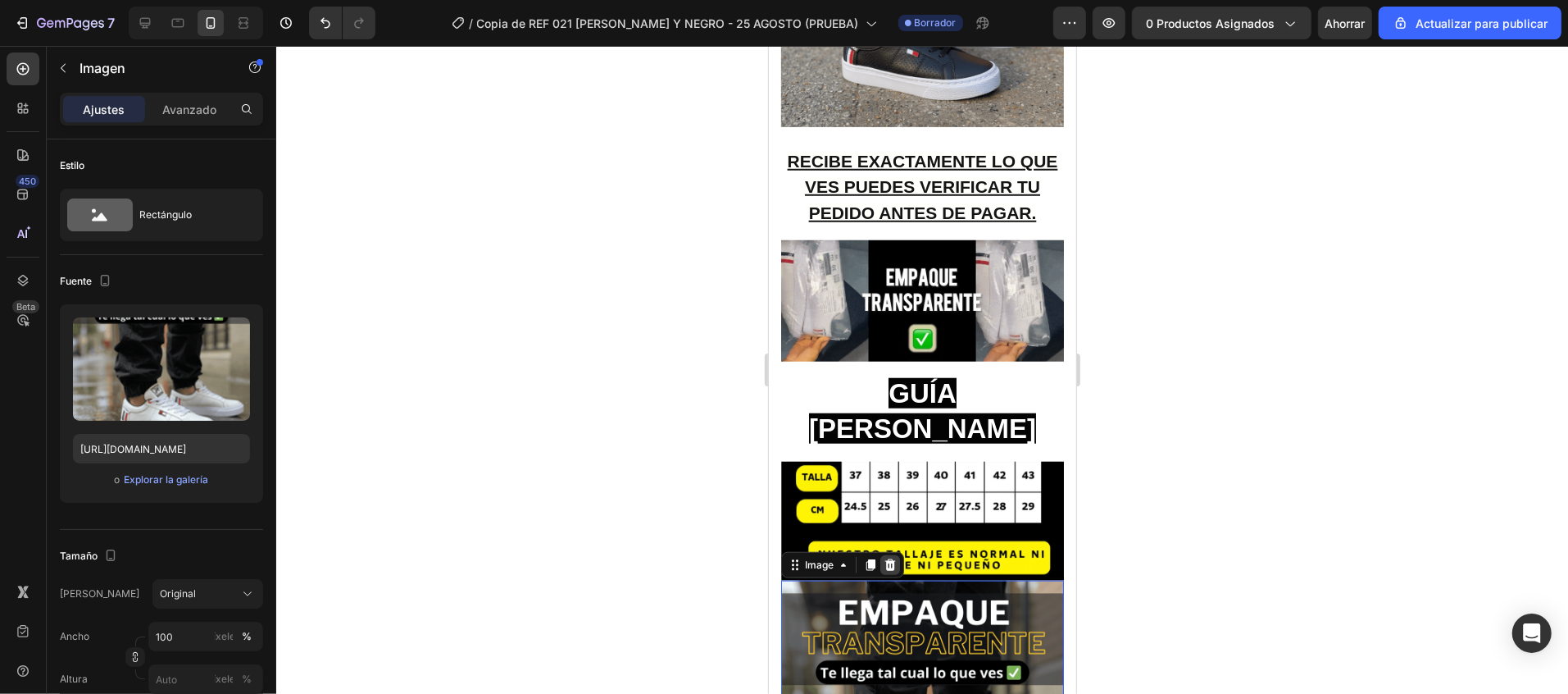
click at [888, 558] on icon at bounding box center [890, 564] width 13 height 13
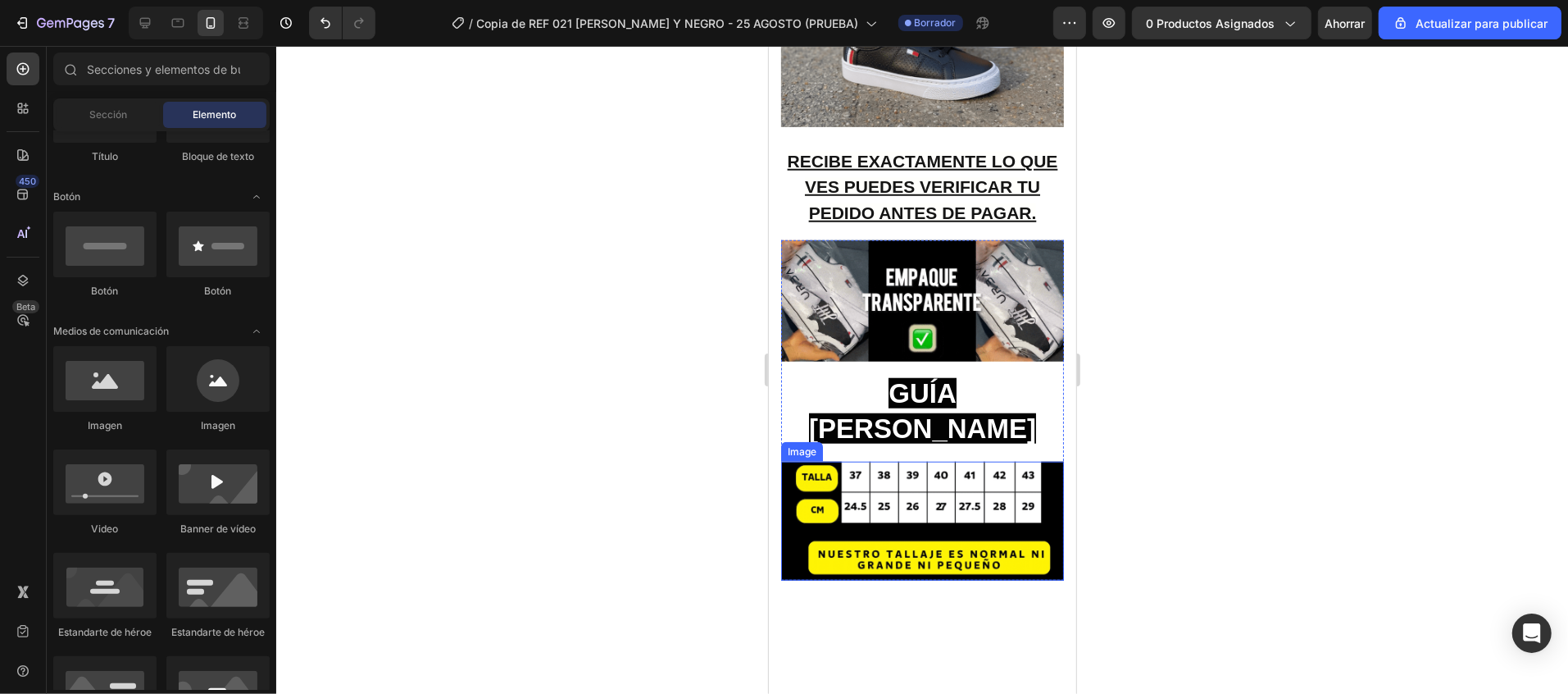
click at [925, 461] on img at bounding box center [922, 520] width 283 height 119
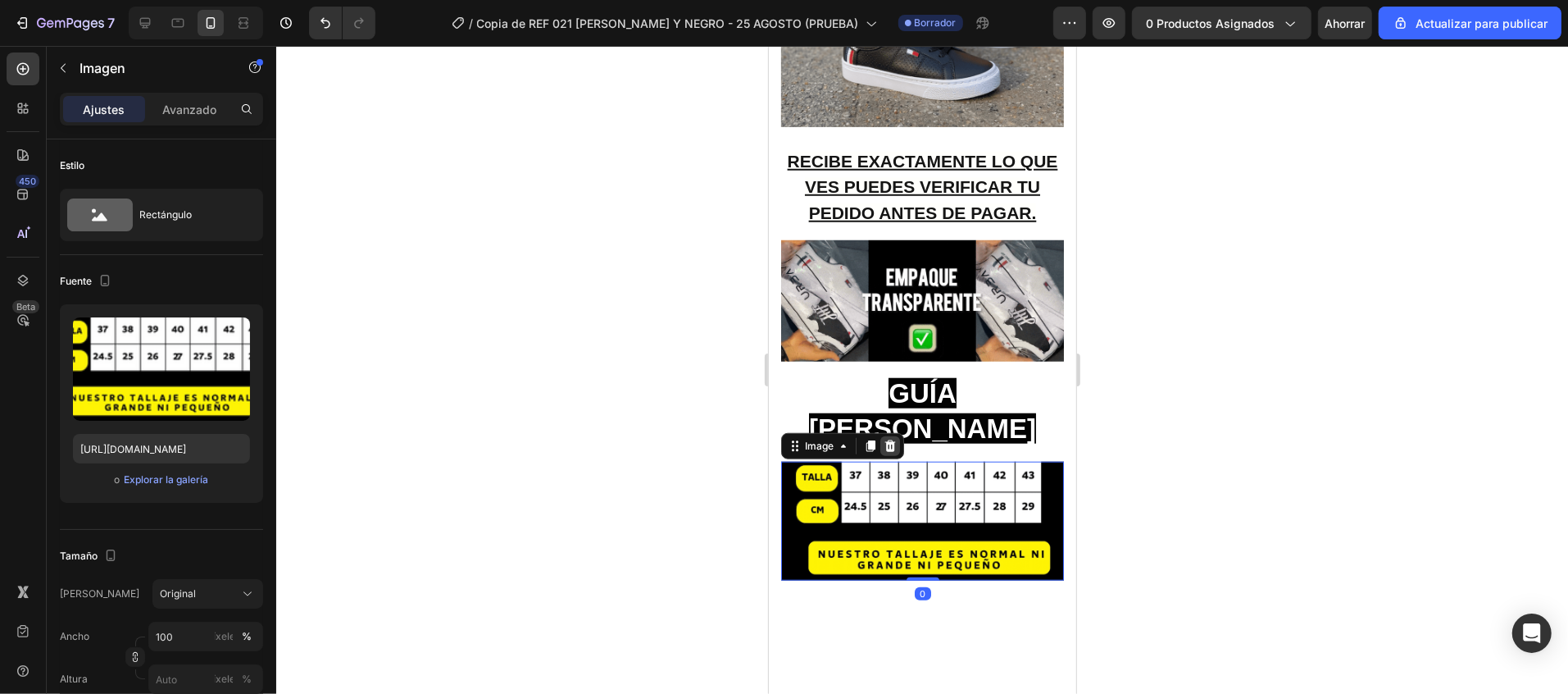
click at [880, 435] on div at bounding box center [889, 445] width 19 height 19
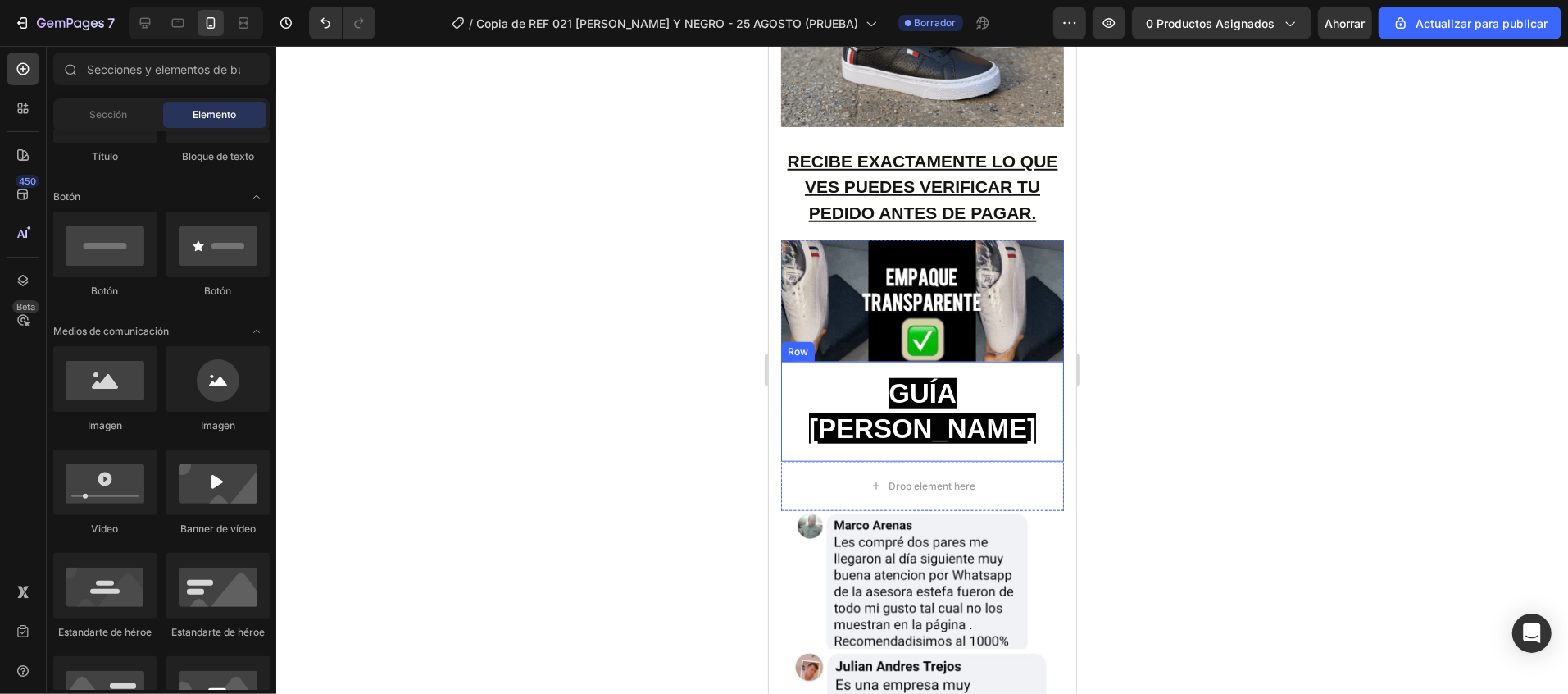
scroll to position [1058, 0]
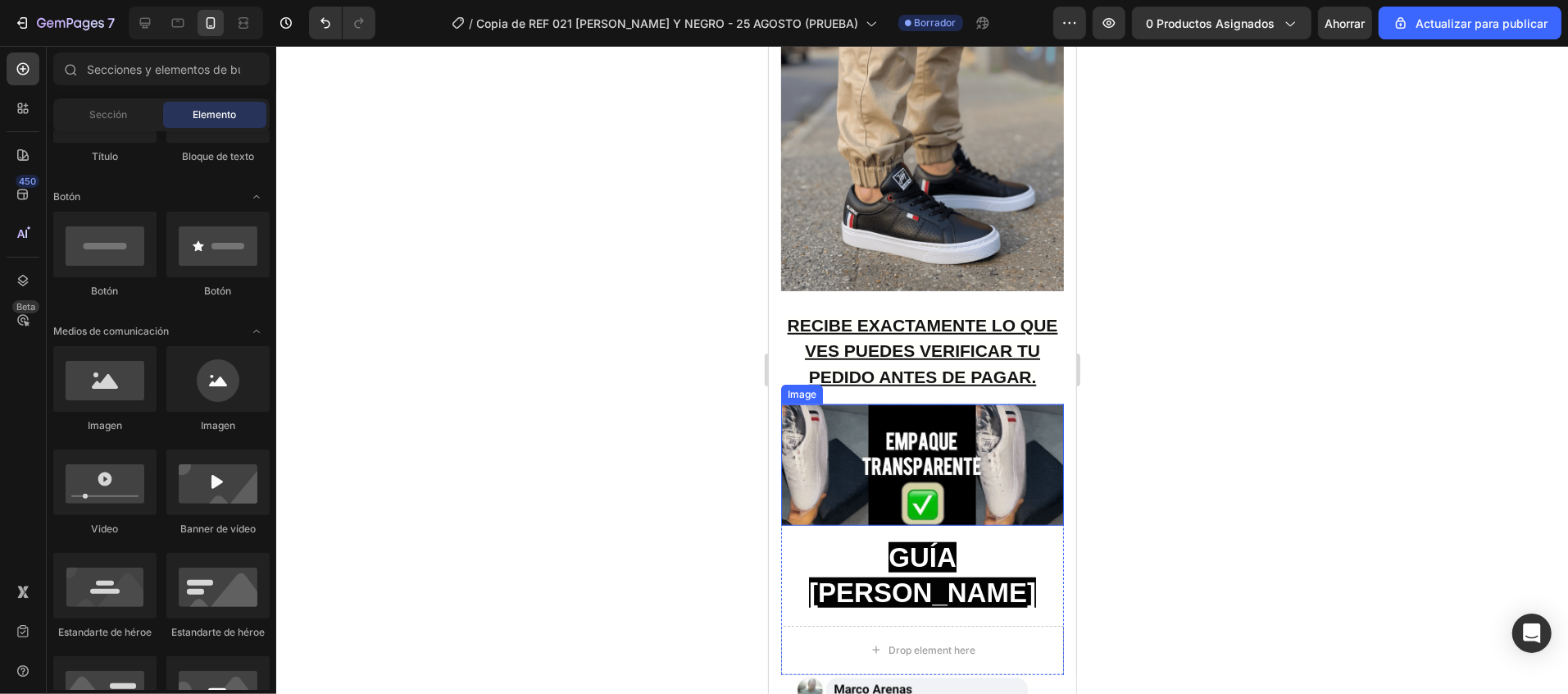
click at [983, 403] on img at bounding box center [922, 464] width 283 height 121
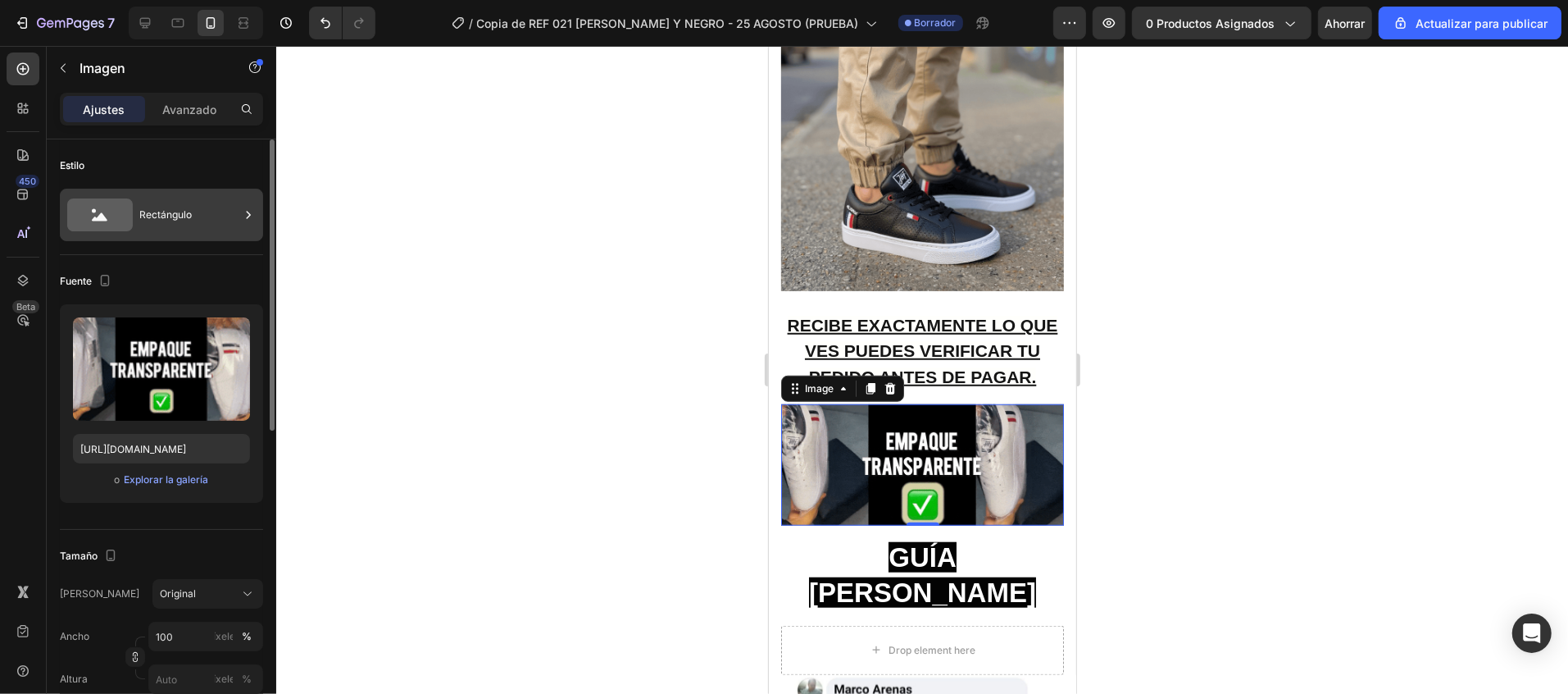
click at [166, 193] on div "Rectángulo" at bounding box center [161, 215] width 203 height 52
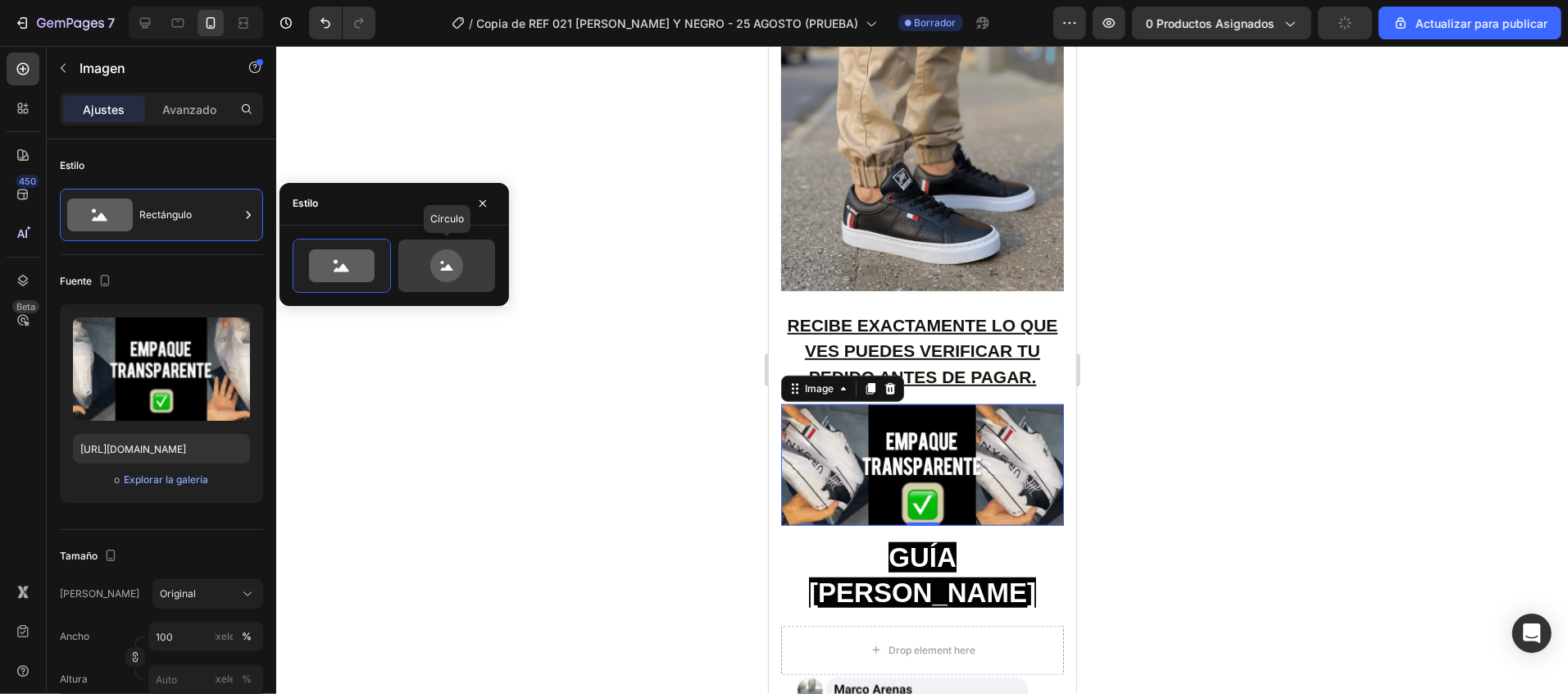
click at [434, 259] on icon at bounding box center [446, 265] width 33 height 33
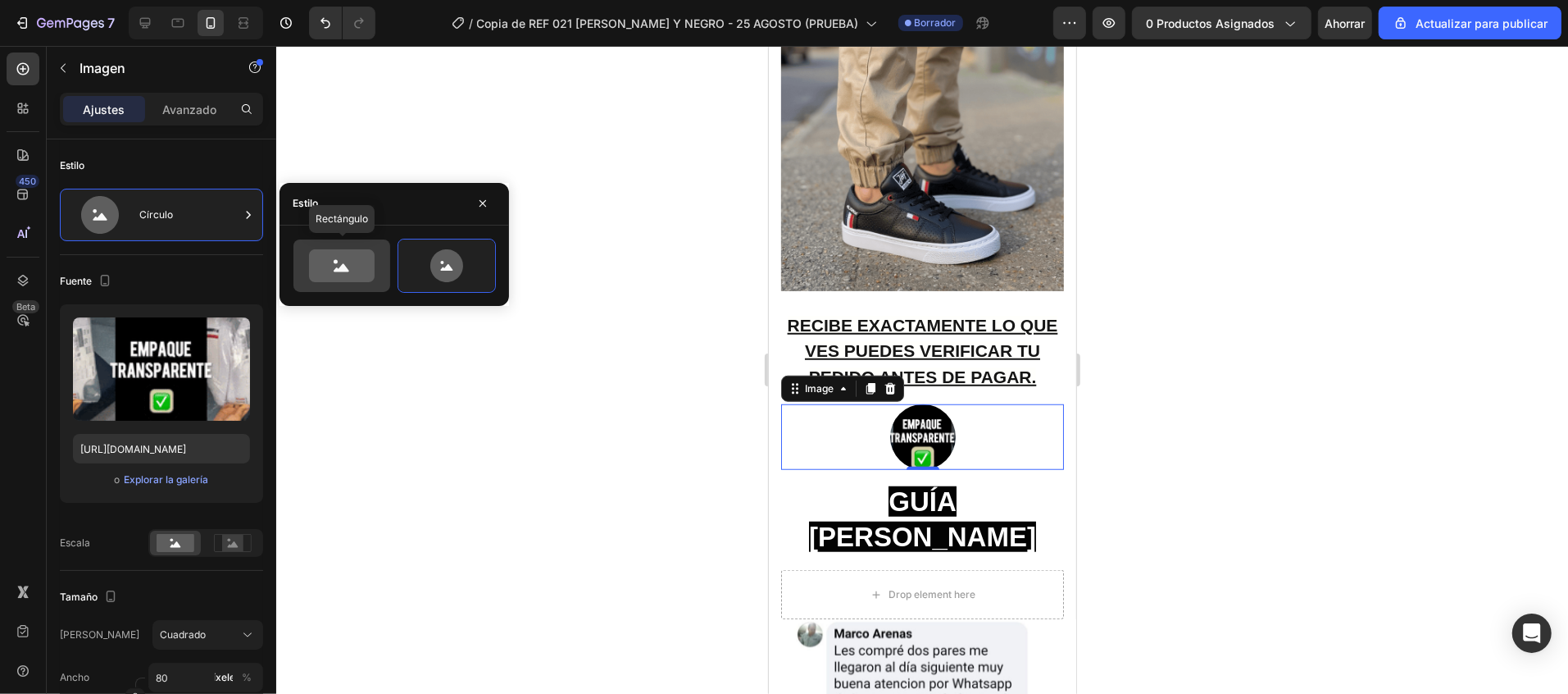
click at [352, 270] on icon at bounding box center [342, 265] width 66 height 33
type input "100"
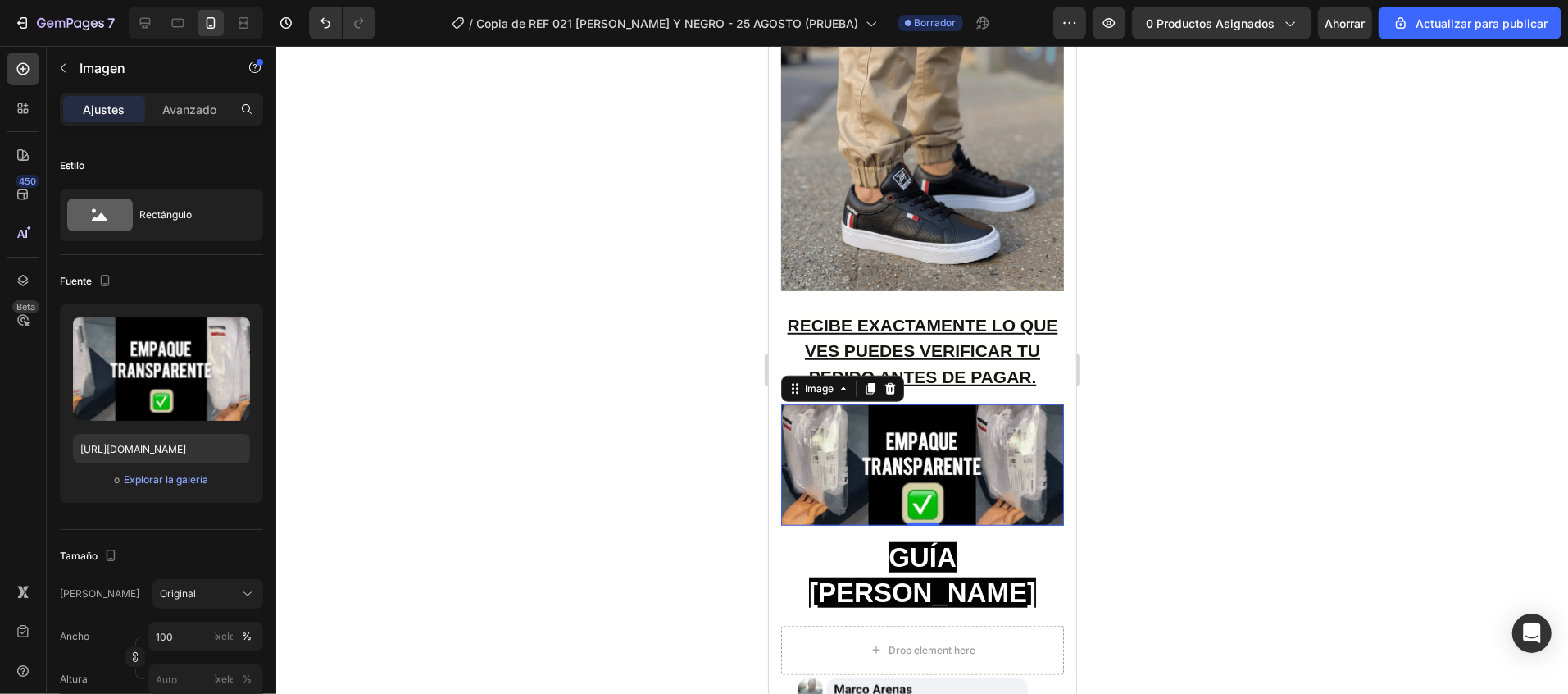
click at [1234, 427] on div at bounding box center [922, 370] width 1292 height 648
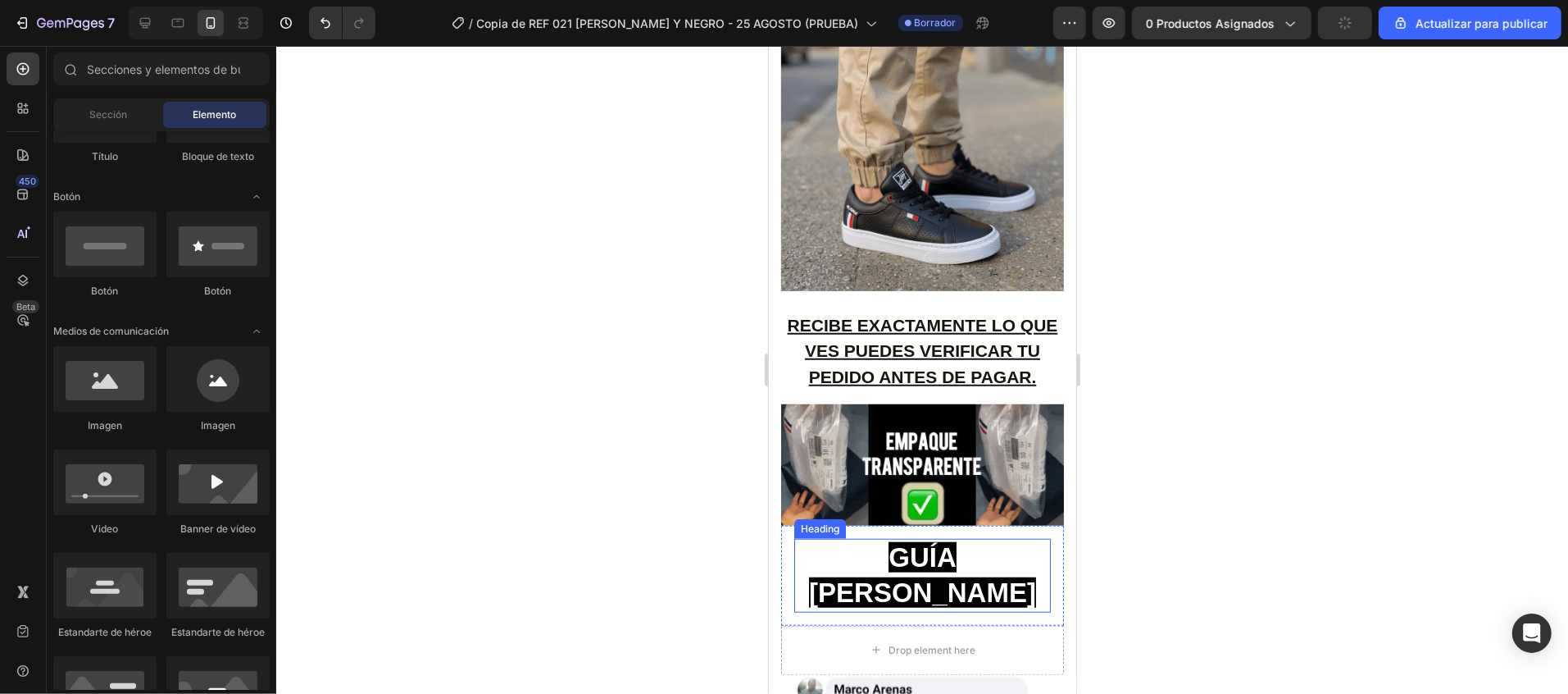
click at [972, 542] on strong "GUÍA [PERSON_NAME]" at bounding box center [922, 574] width 227 height 66
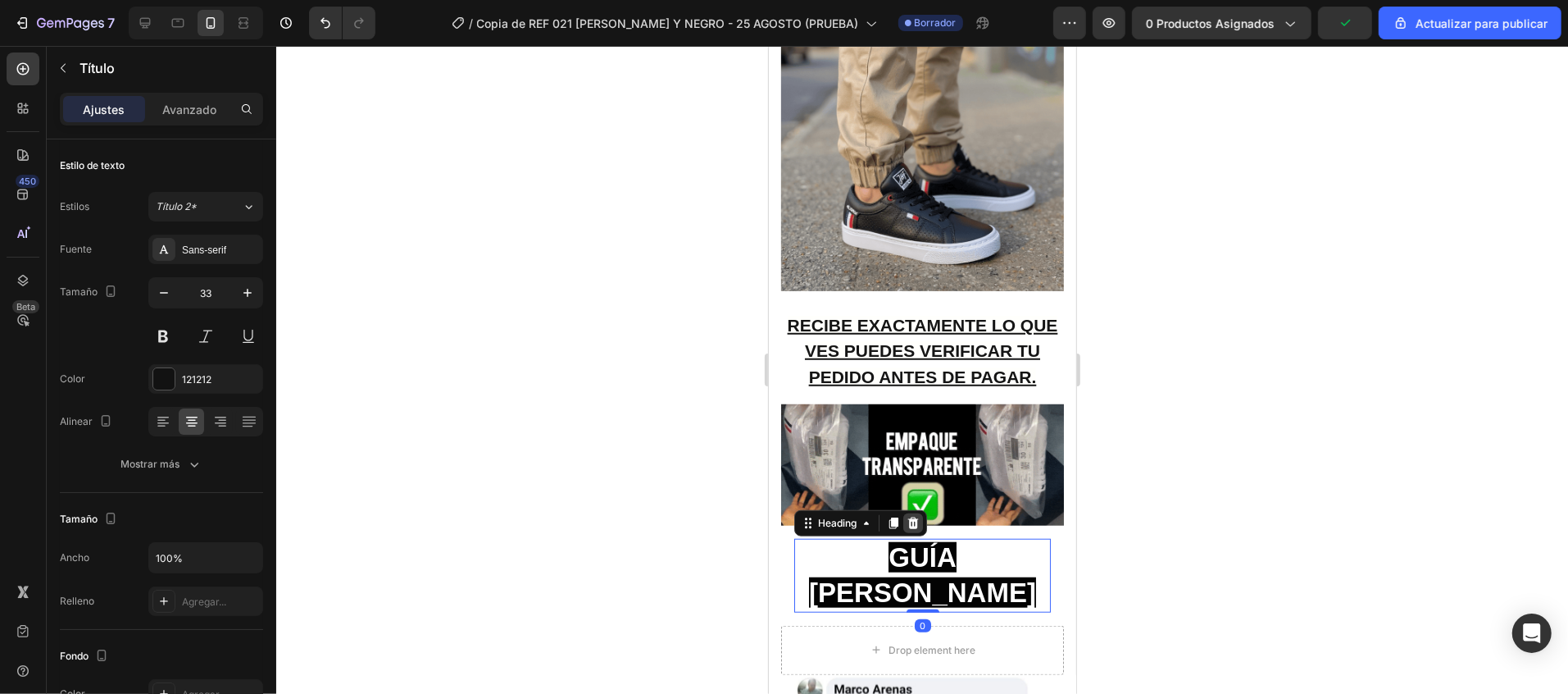
click at [913, 516] on icon at bounding box center [912, 522] width 11 height 12
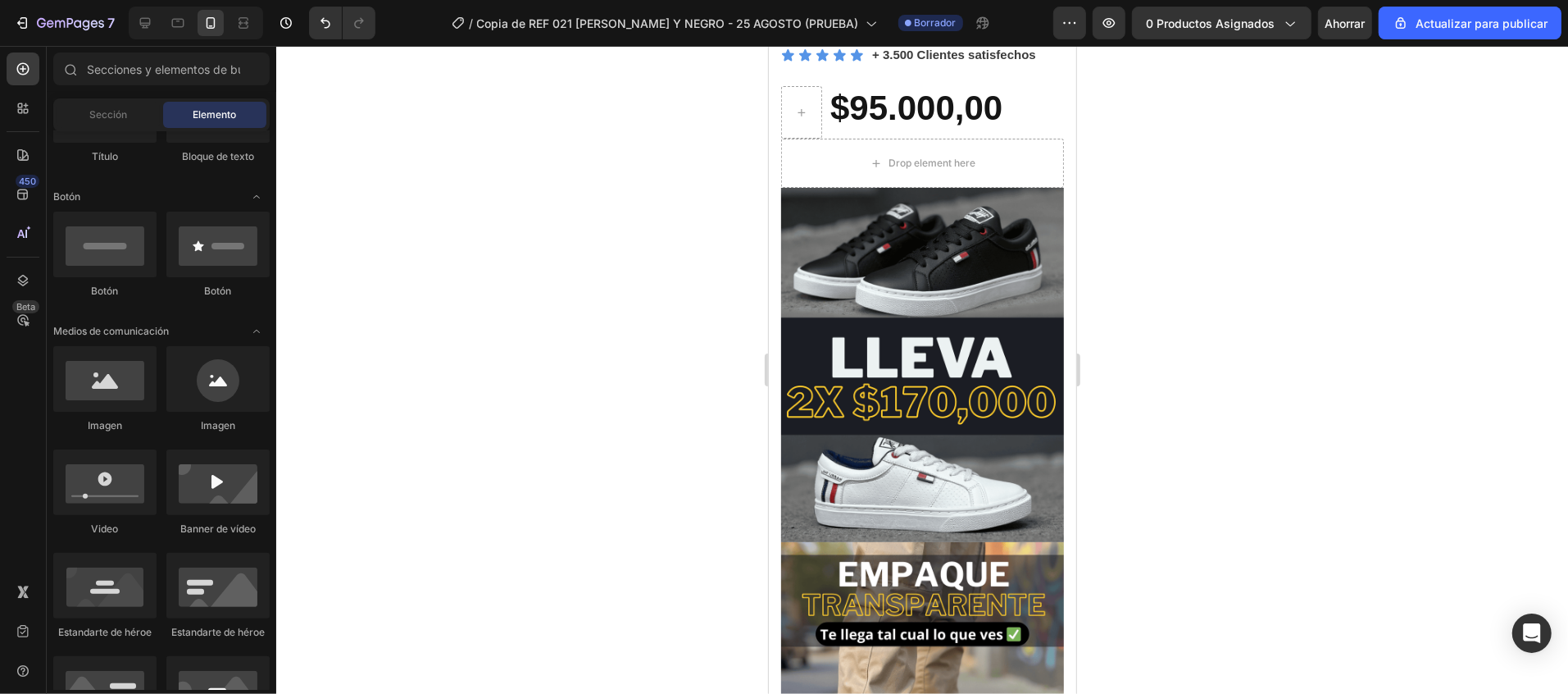
scroll to position [402, 0]
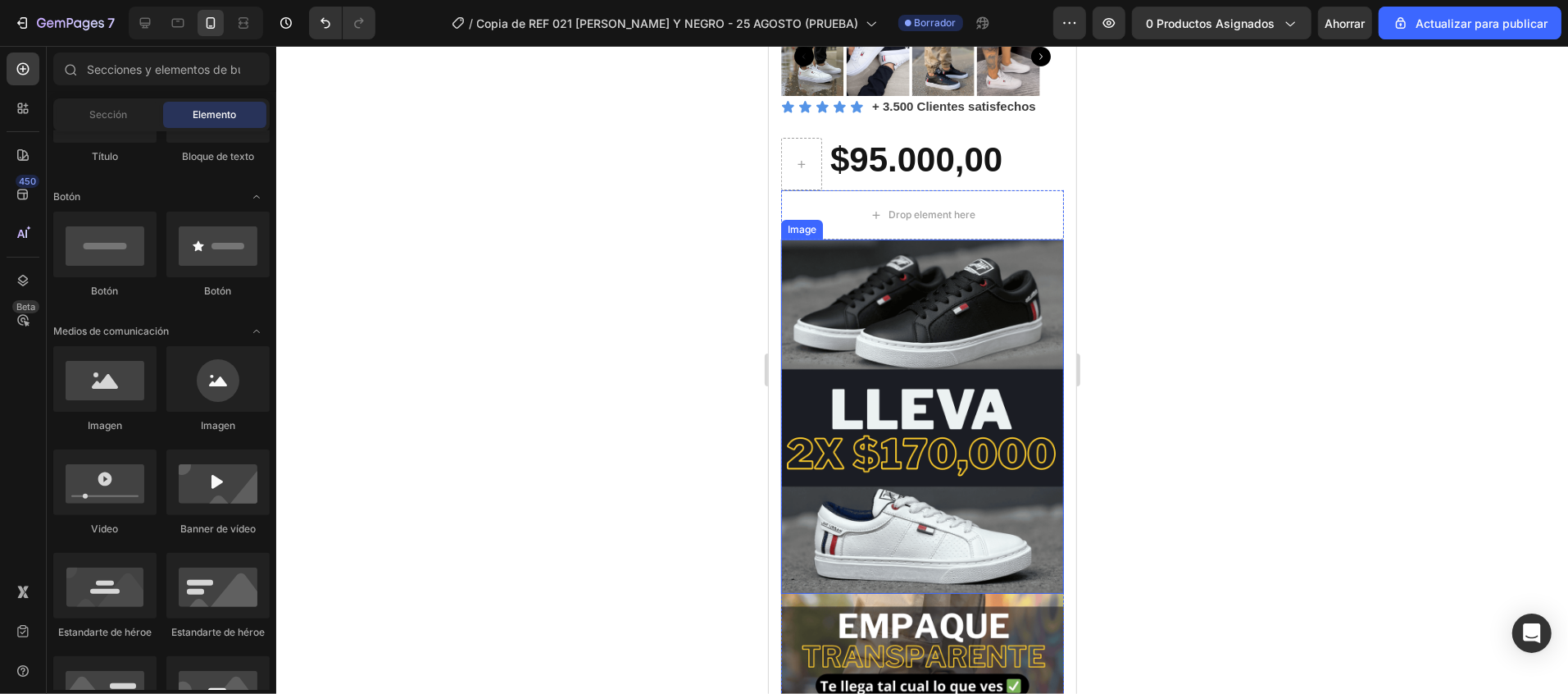
click at [922, 284] on img at bounding box center [922, 415] width 283 height 354
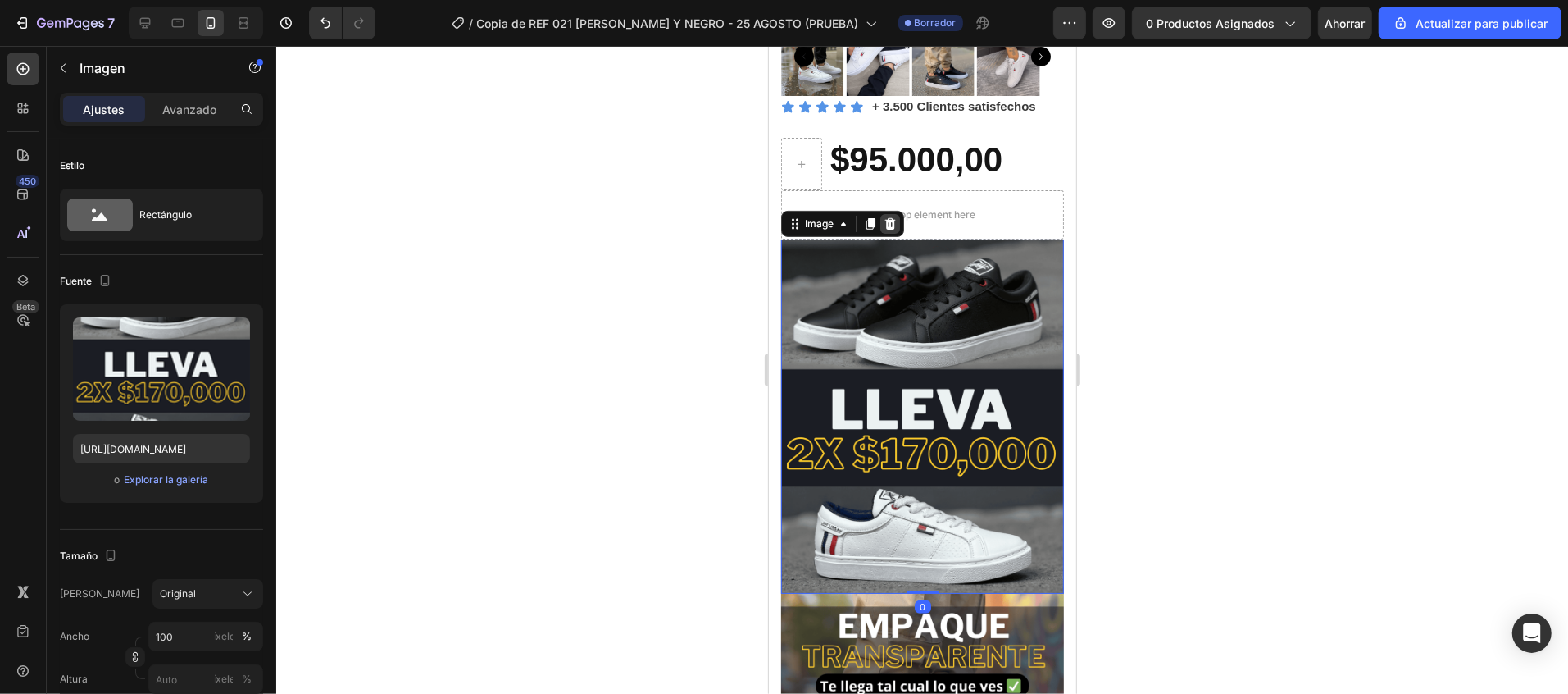
click at [891, 217] on icon at bounding box center [890, 223] width 11 height 12
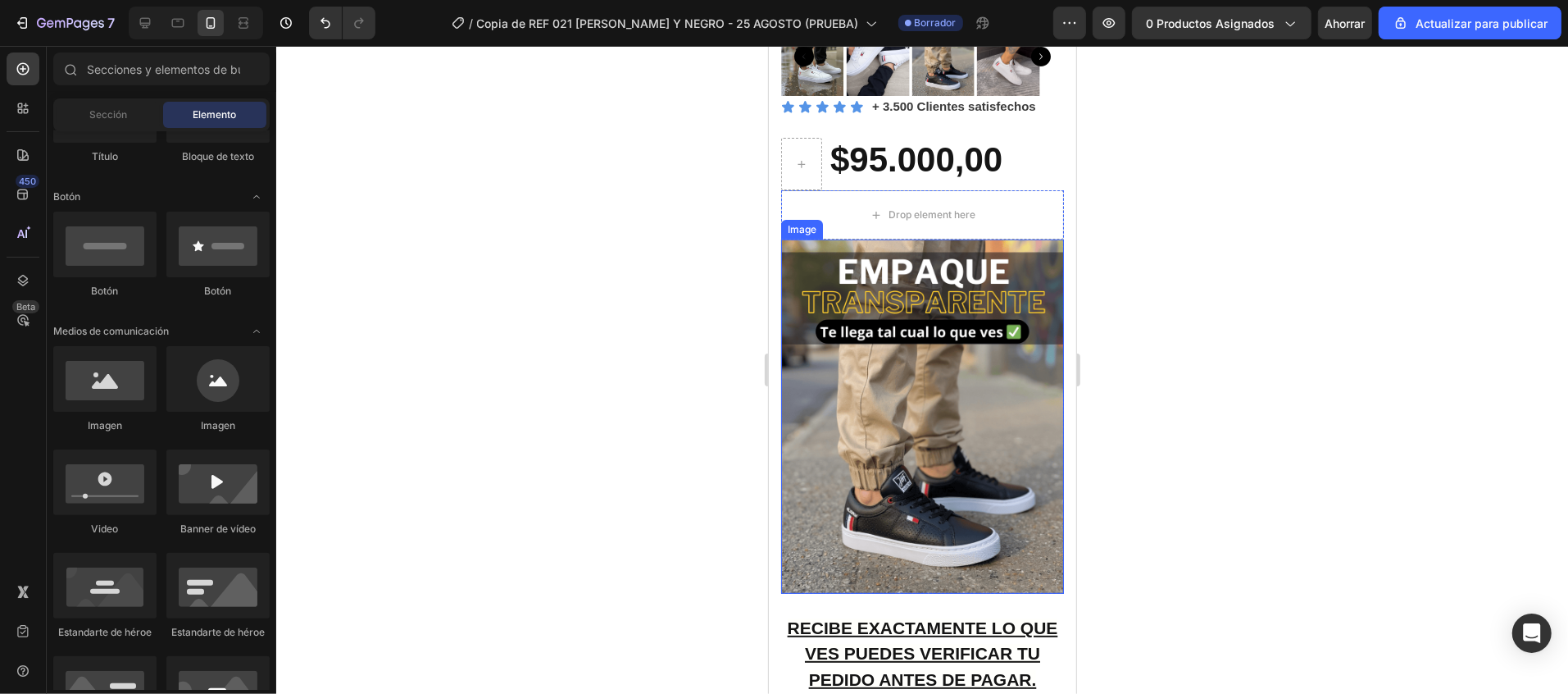
click at [968, 376] on img at bounding box center [922, 415] width 283 height 354
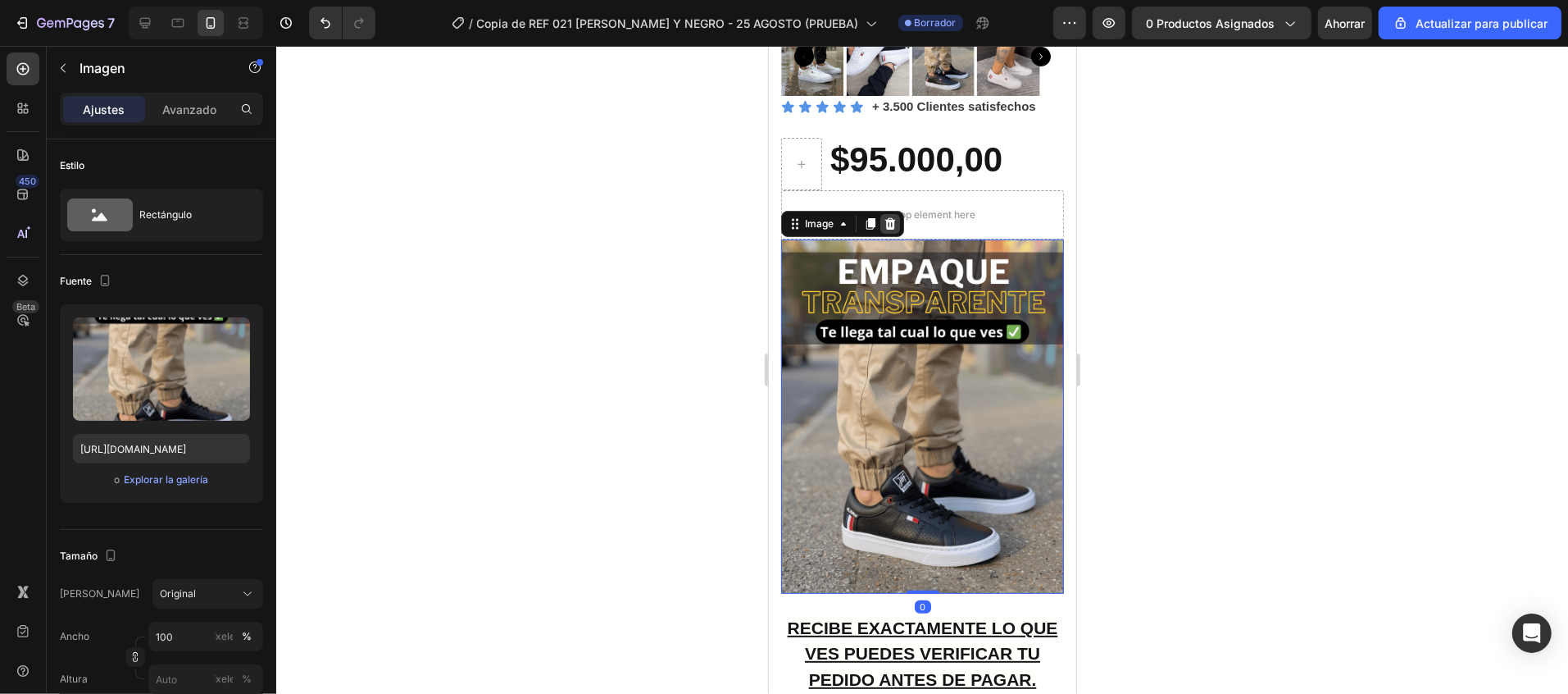
click at [890, 216] on icon at bounding box center [890, 223] width 13 height 13
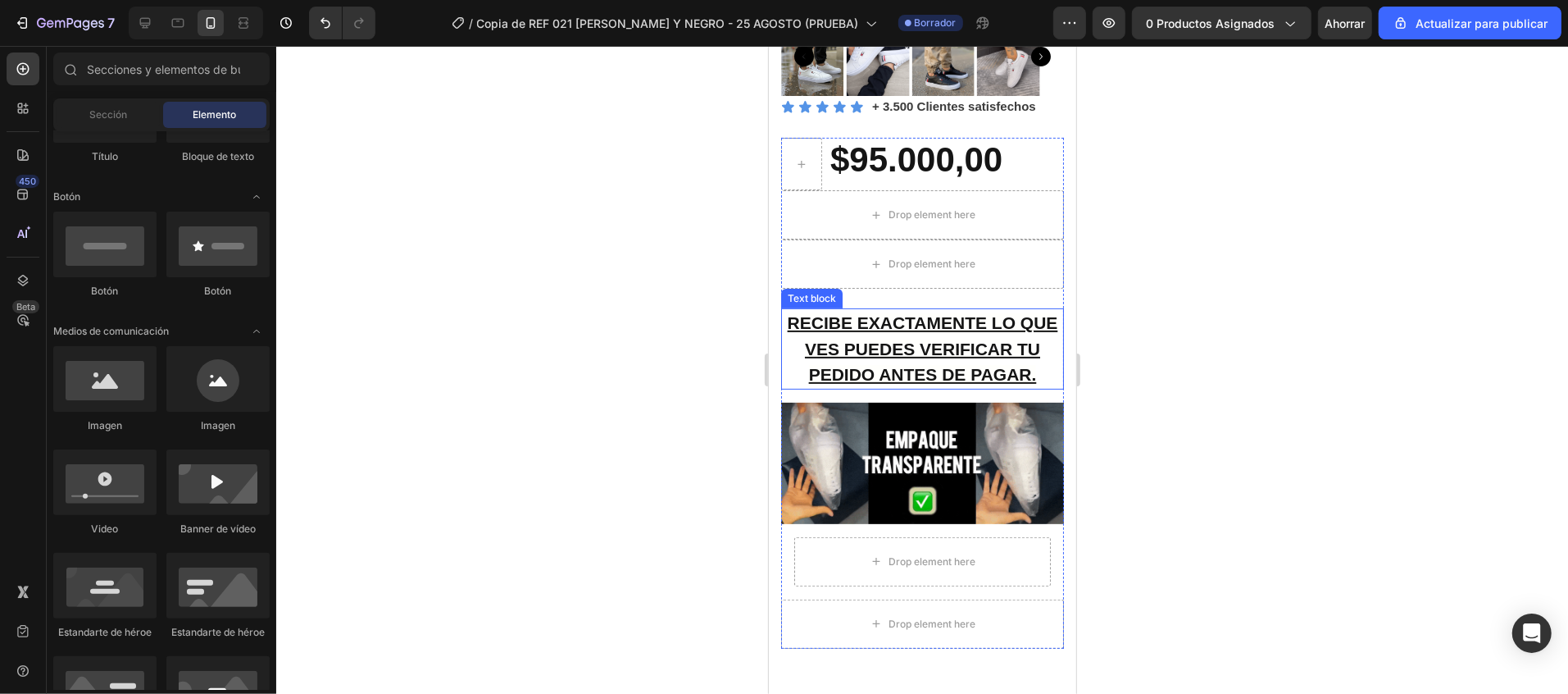
click at [938, 312] on u "RECIBE EXACTAMENTE LO QUE VES PUEDES VERIFICAR TU PEDIDO ANTES DE PAGAR." at bounding box center [922, 348] width 270 height 71
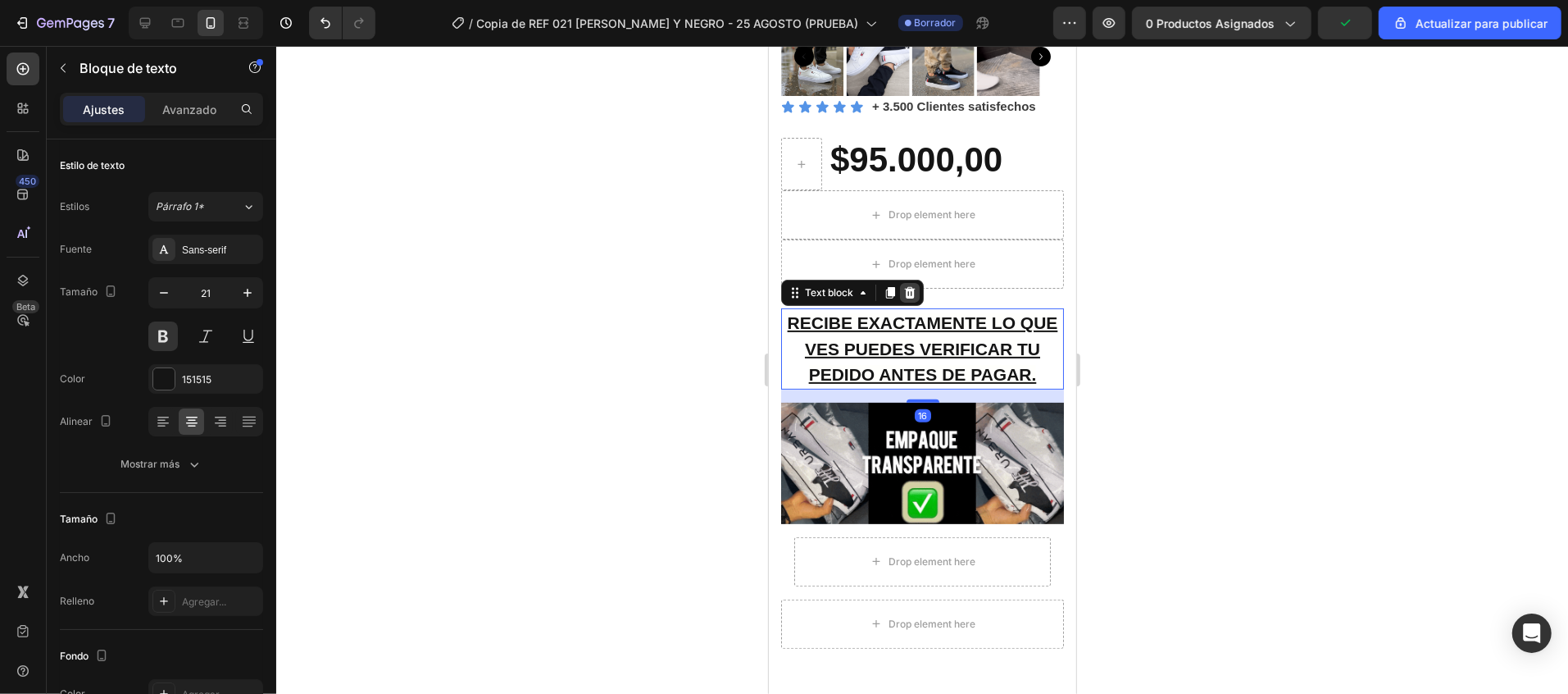
click at [911, 286] on icon at bounding box center [909, 292] width 13 height 13
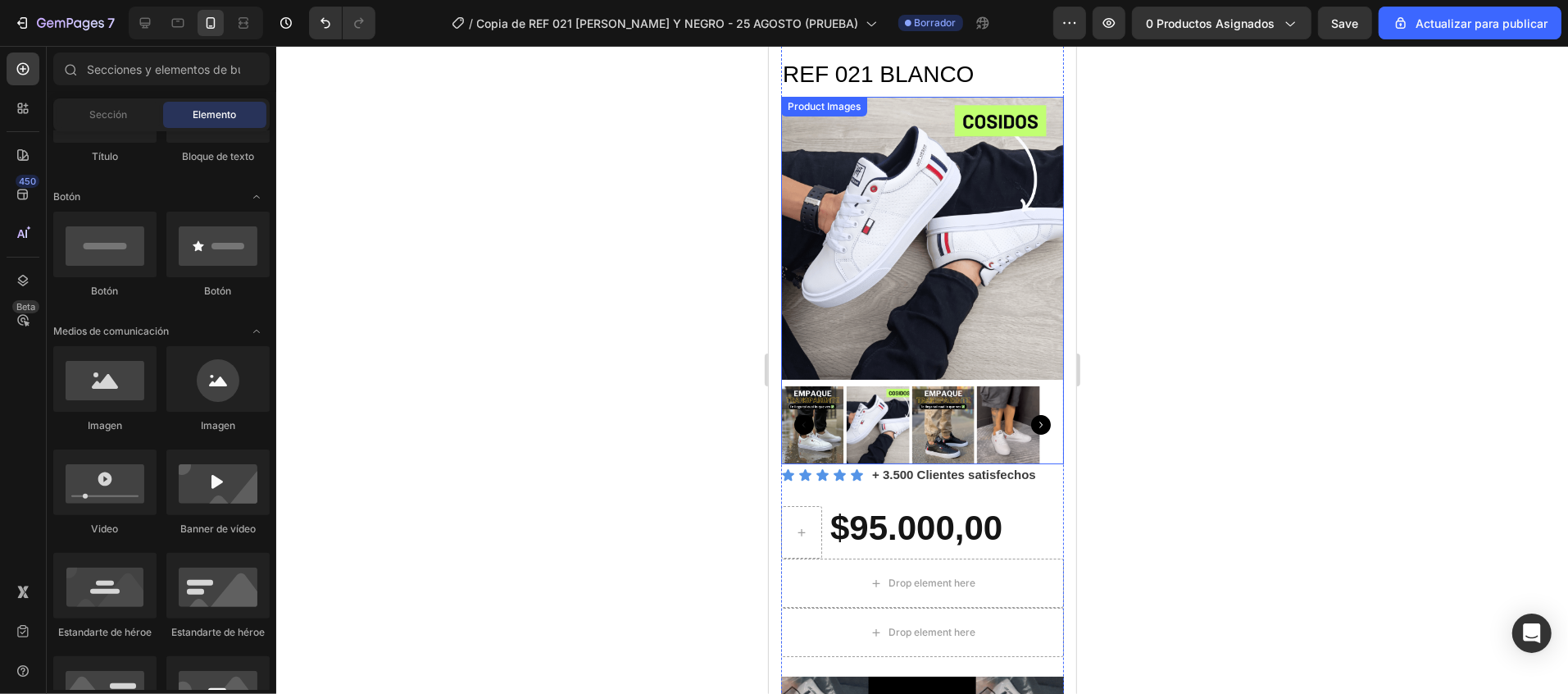
scroll to position [0, 0]
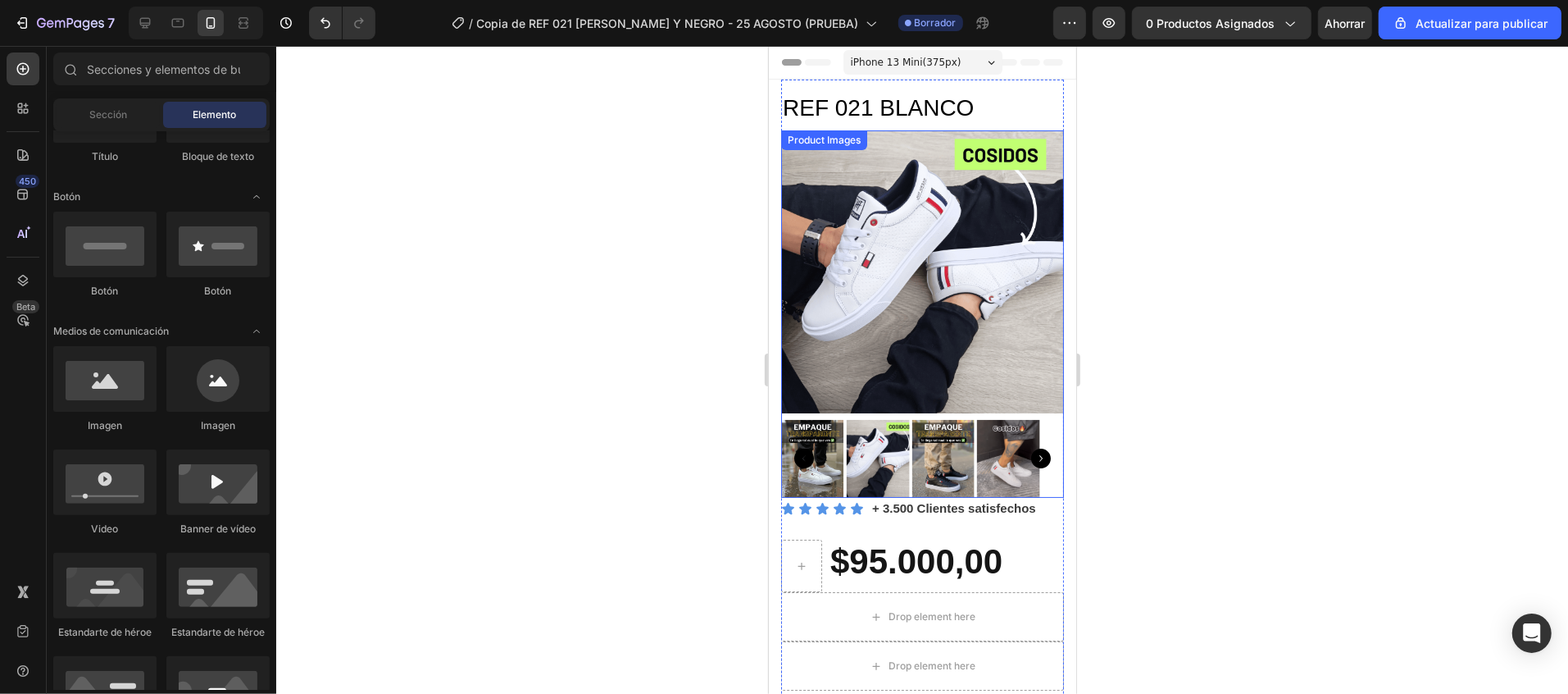
click at [905, 274] on img at bounding box center [922, 271] width 283 height 283
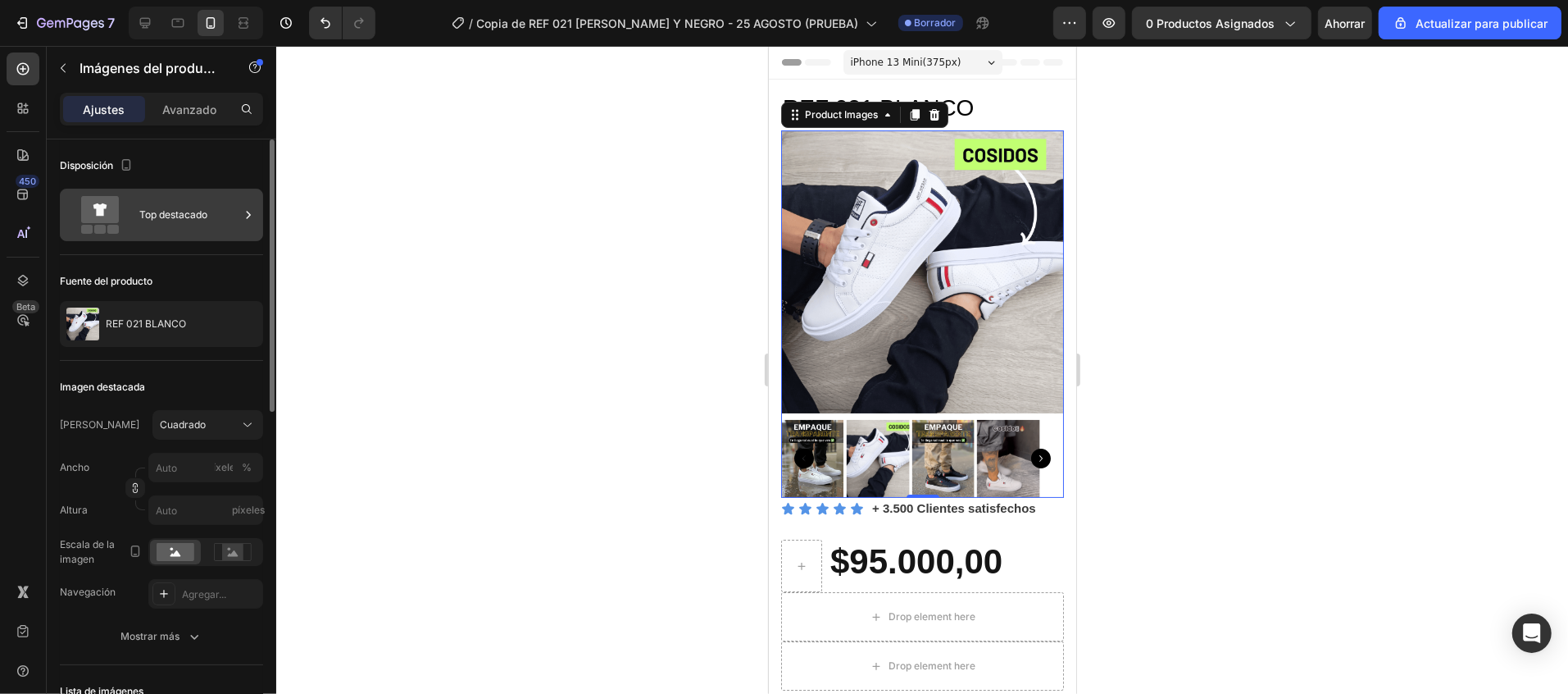
click at [183, 213] on font "Top destacado" at bounding box center [173, 214] width 68 height 13
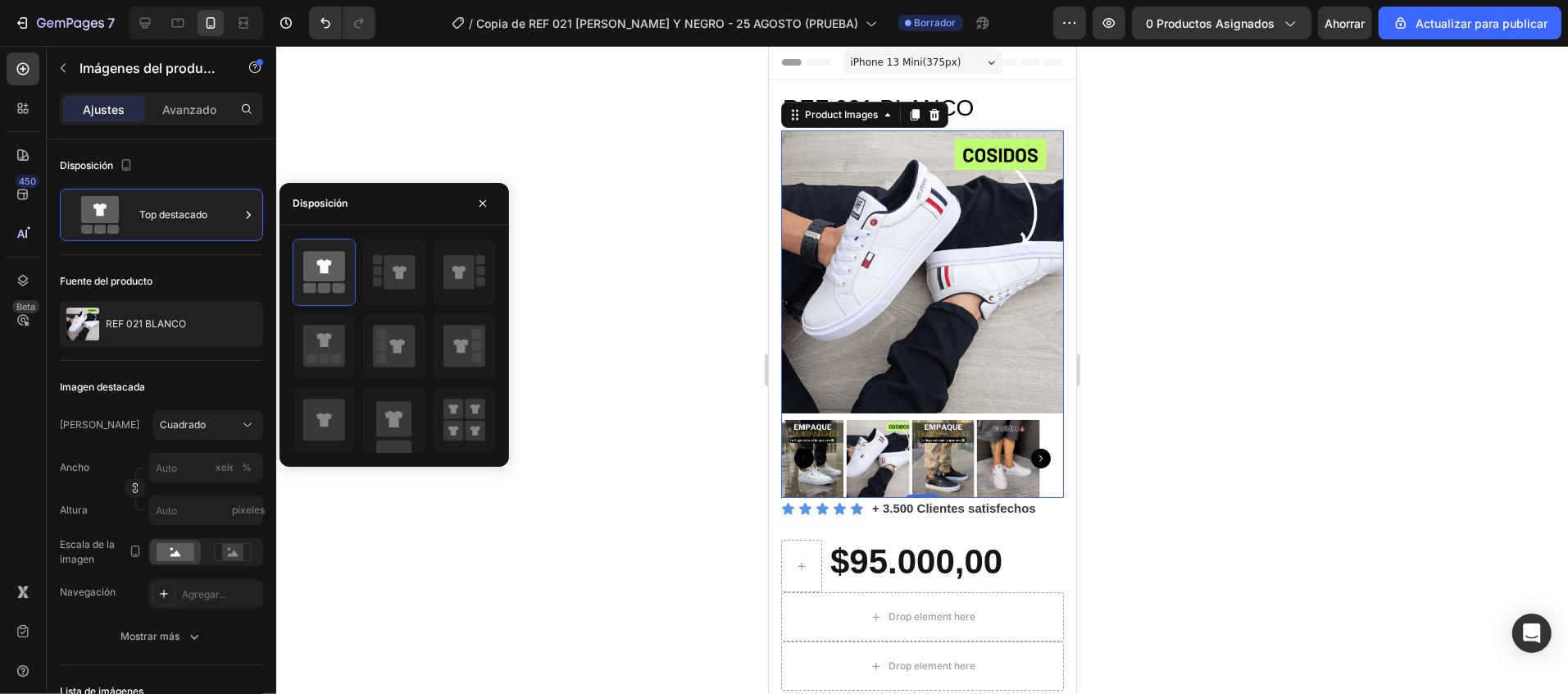
click at [1316, 299] on div at bounding box center [922, 370] width 1292 height 648
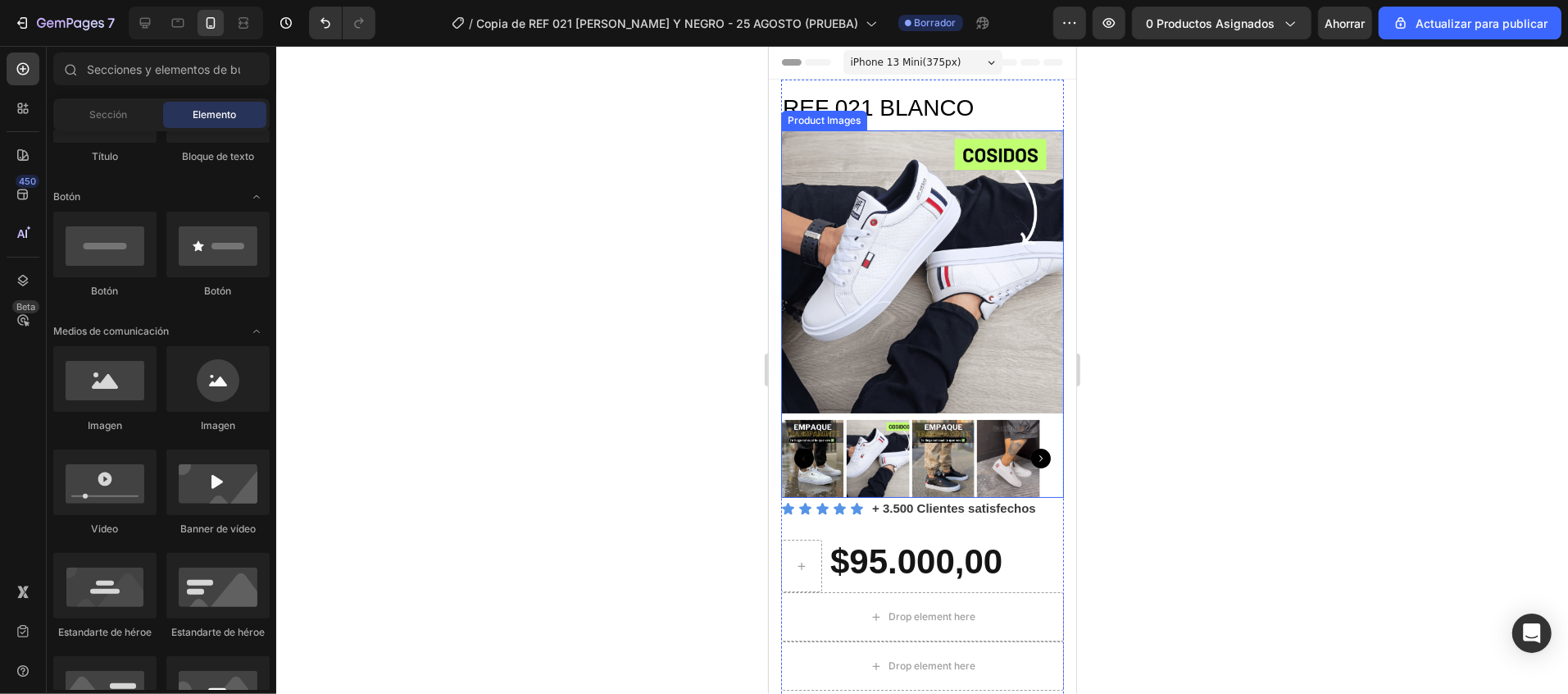
click at [858, 171] on img at bounding box center [922, 271] width 283 height 283
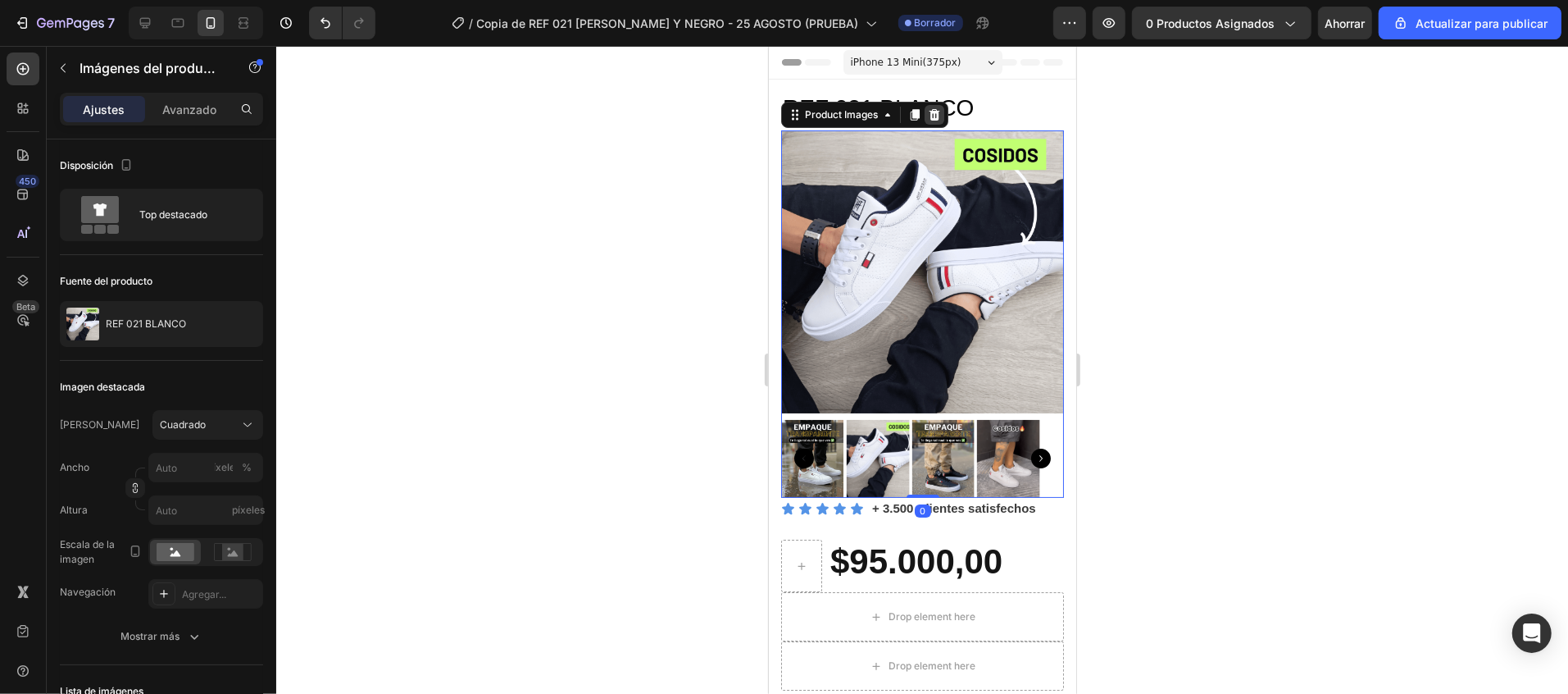
click at [940, 108] on icon at bounding box center [933, 115] width 13 height 13
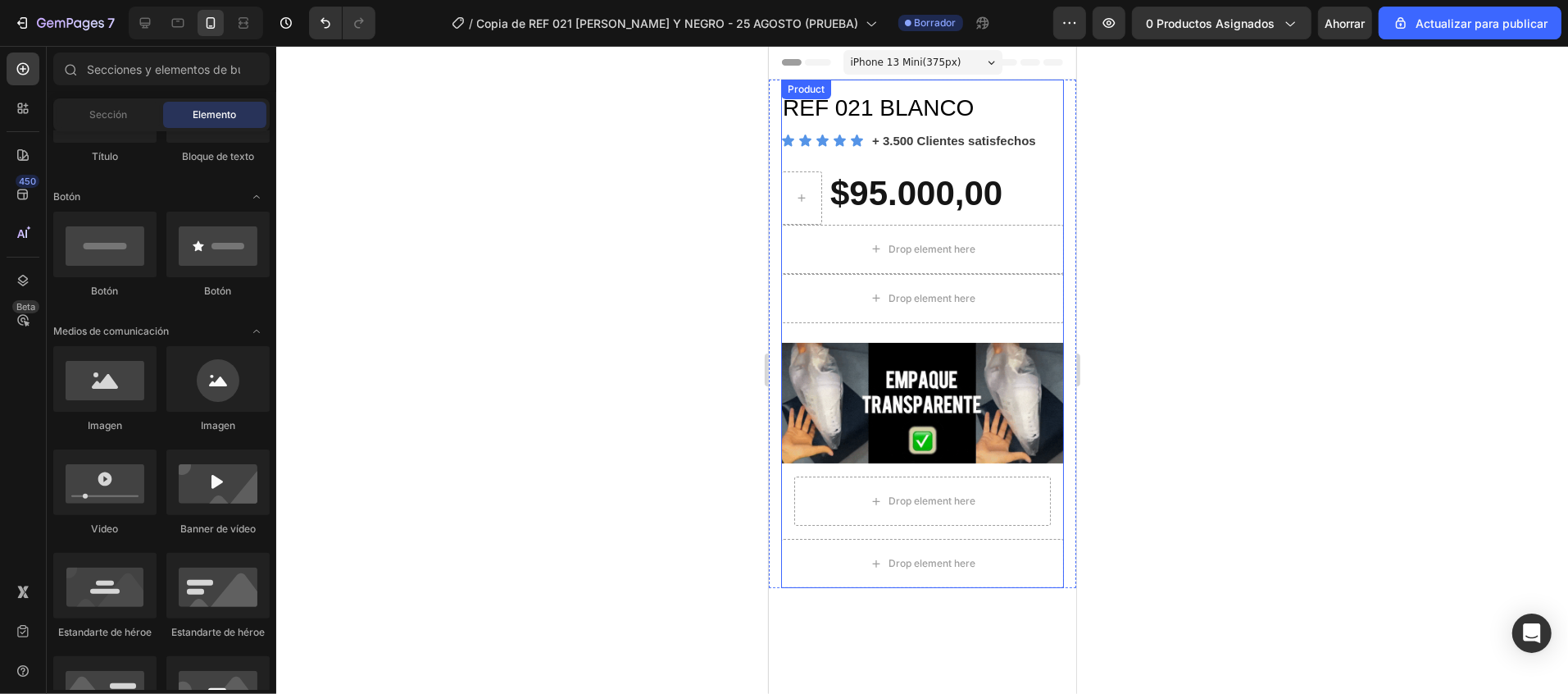
click at [951, 163] on div "REF 021 [PERSON_NAME] Product Title Icon Icon Icon Icon Icon Icon List Hoz + 3.…" at bounding box center [922, 131] width 283 height 78
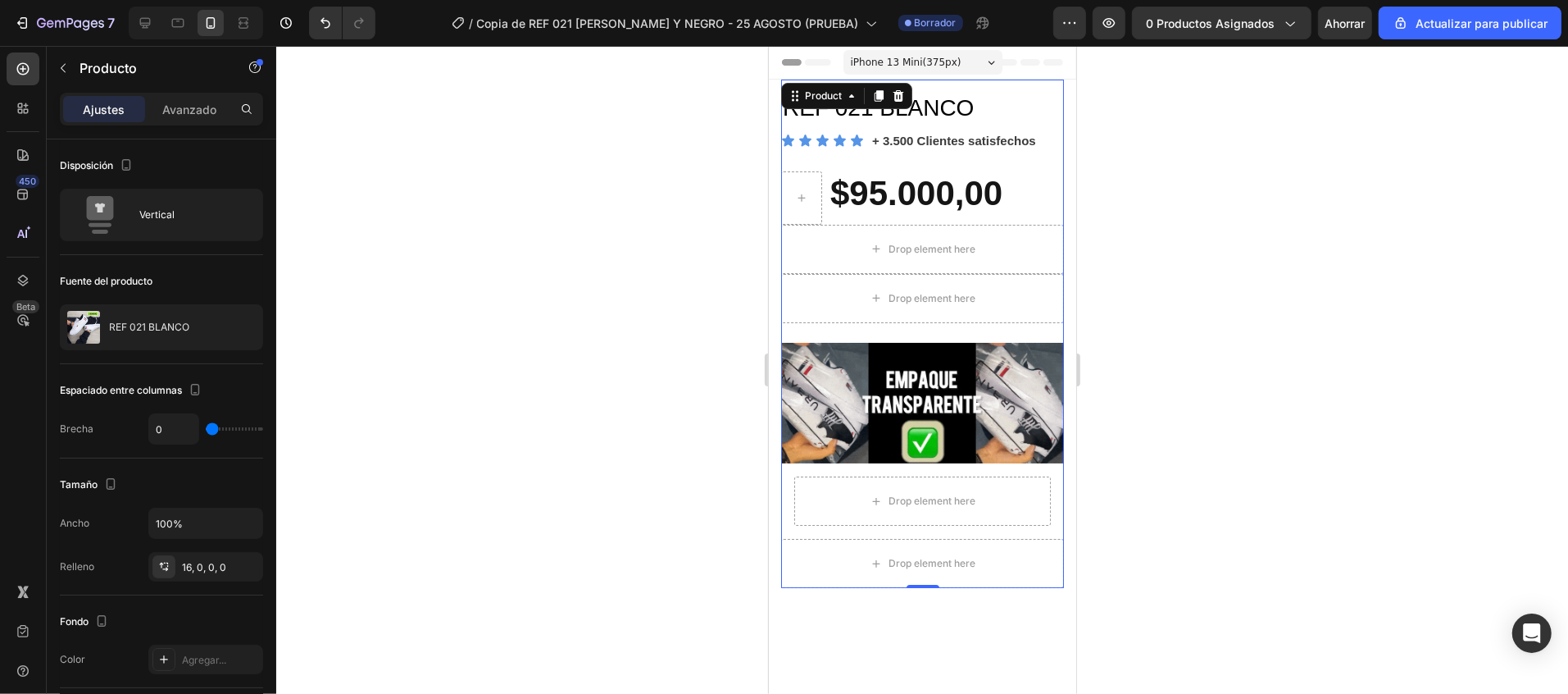
click at [527, 307] on div at bounding box center [922, 370] width 1292 height 648
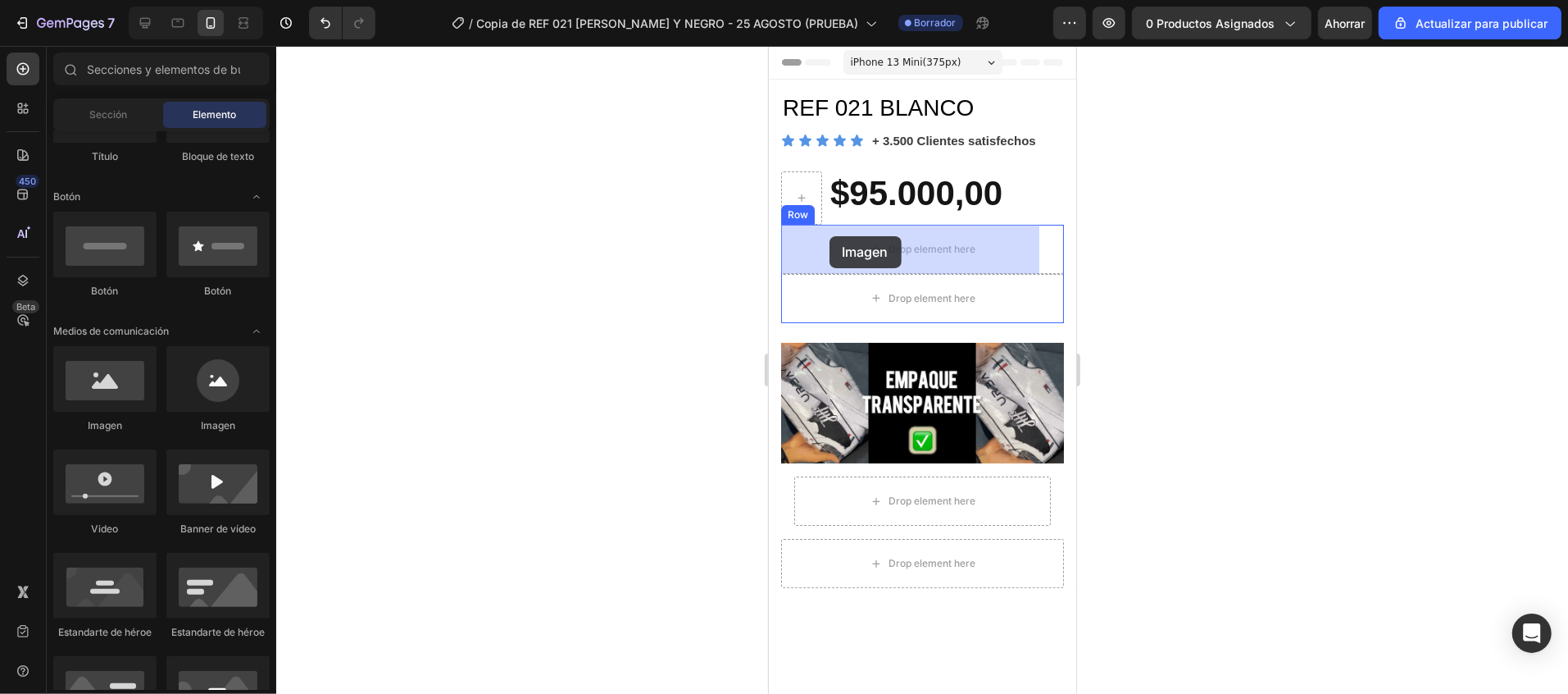
drag, startPoint x: 858, startPoint y: 441, endPoint x: 828, endPoint y: 235, distance: 208.2
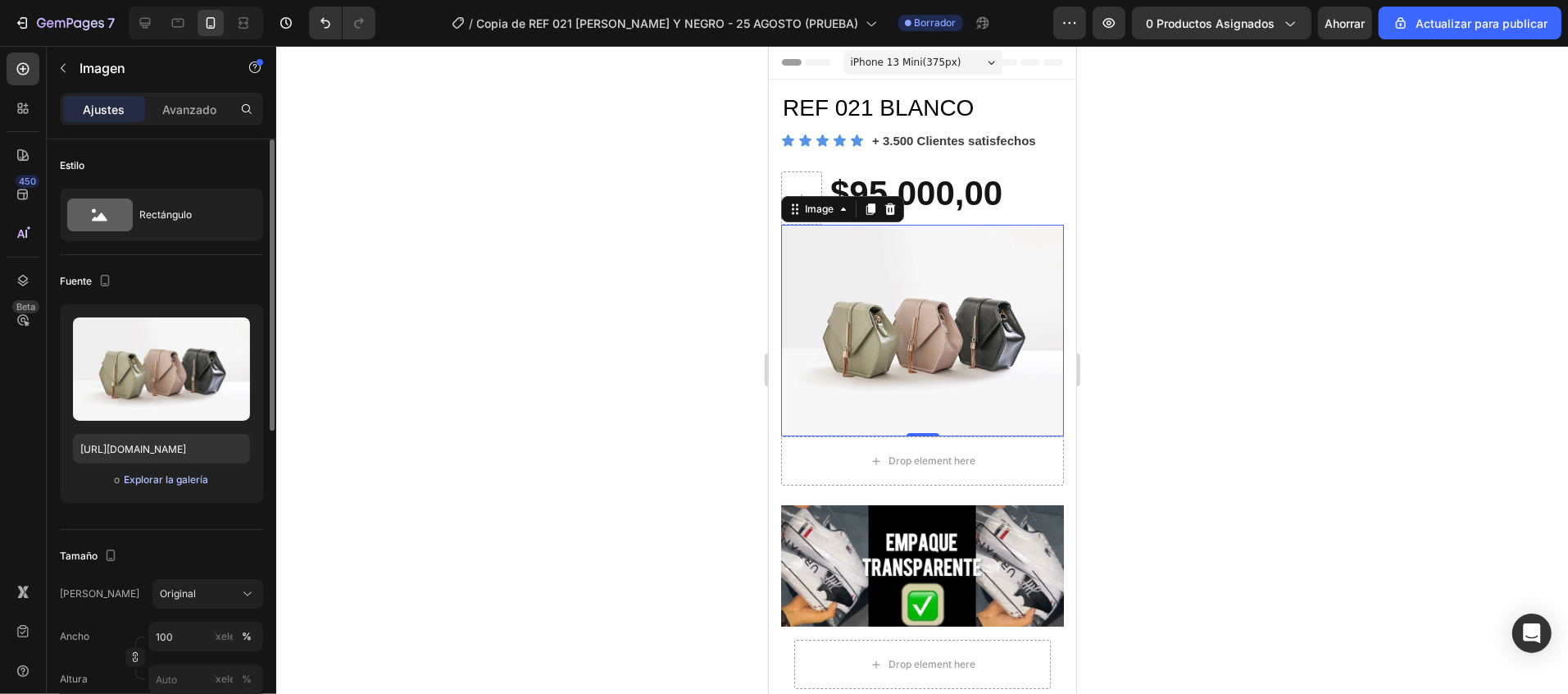
click at [188, 483] on font "Explorar la galería" at bounding box center [166, 479] width 84 height 13
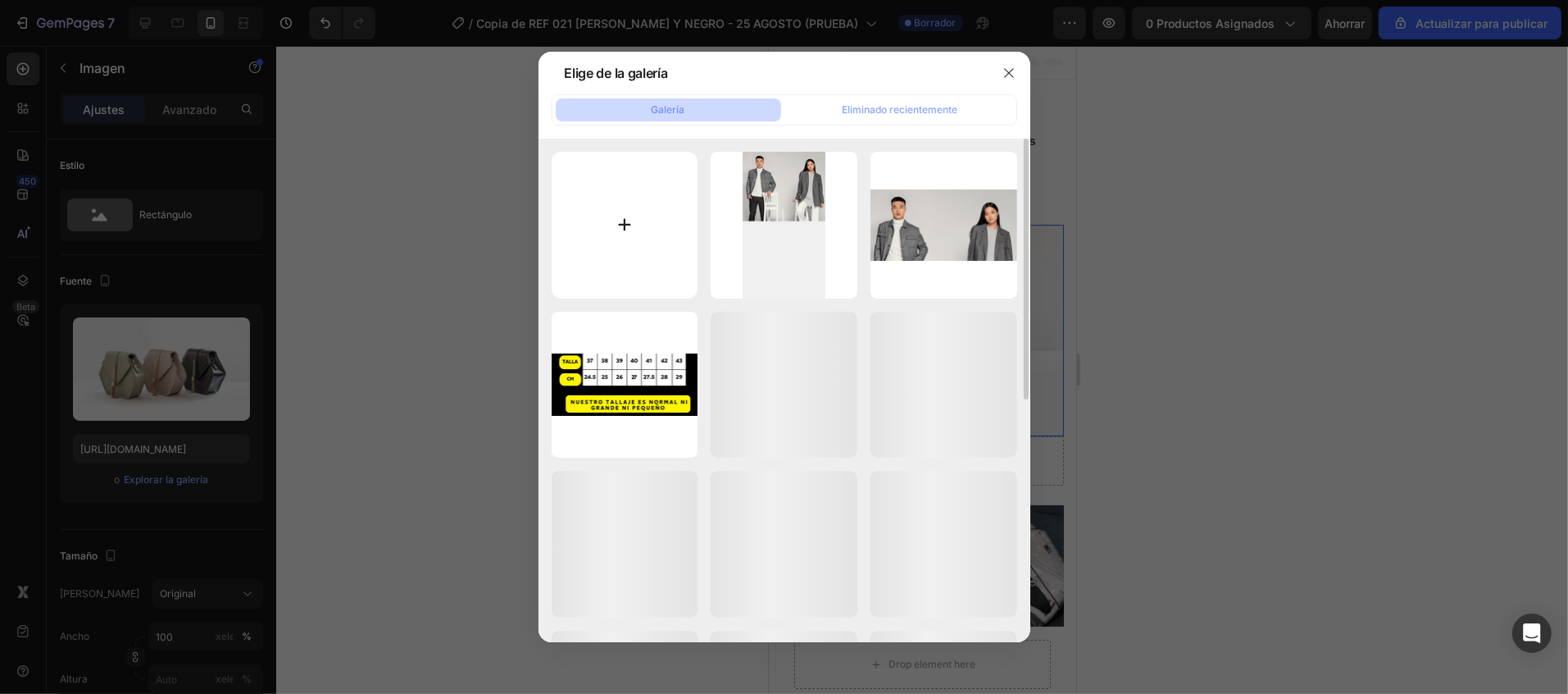
click at [634, 224] on input "file" at bounding box center [625, 225] width 146 height 147
click at [623, 211] on input "file" at bounding box center [625, 225] width 146 height 147
type input "C:\fakepath\OPTIMIZED_2.webp"
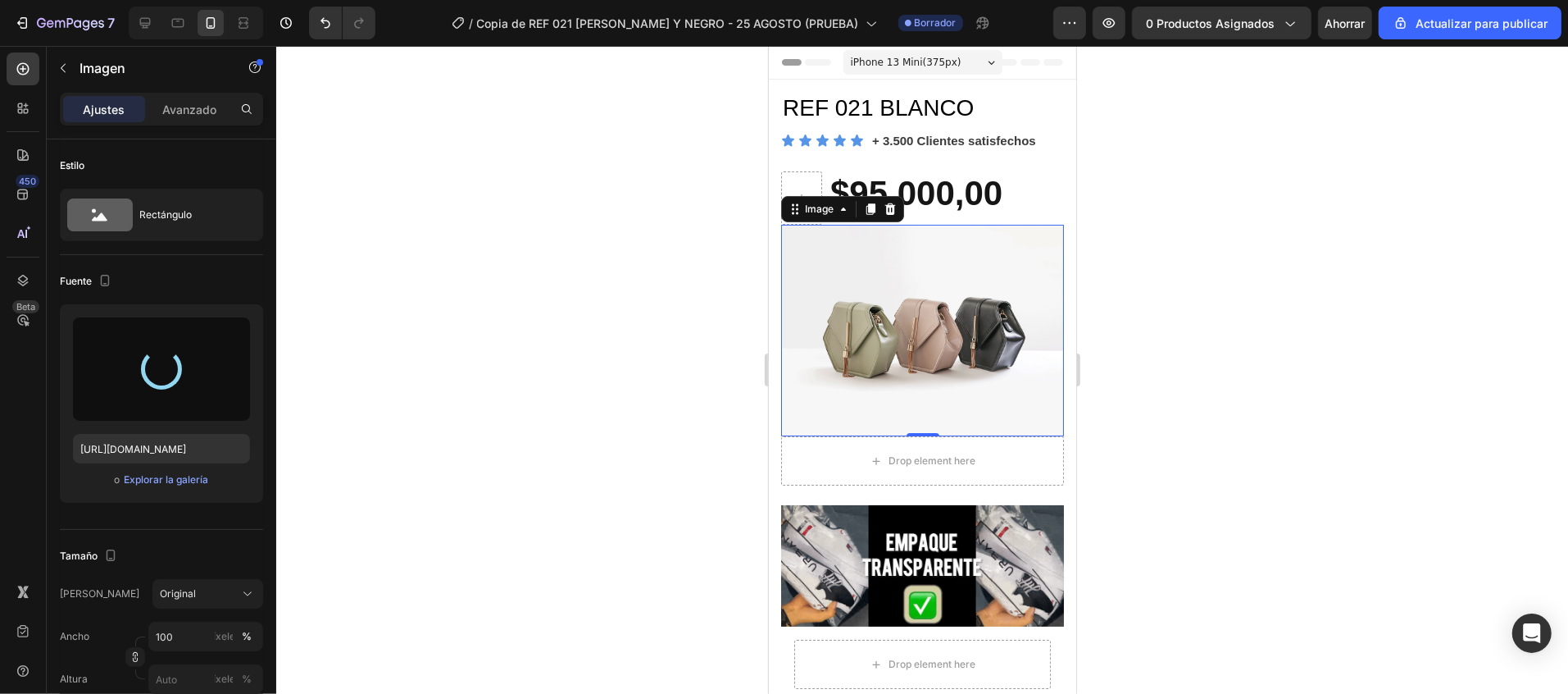
type input "[URL][DOMAIN_NAME]"
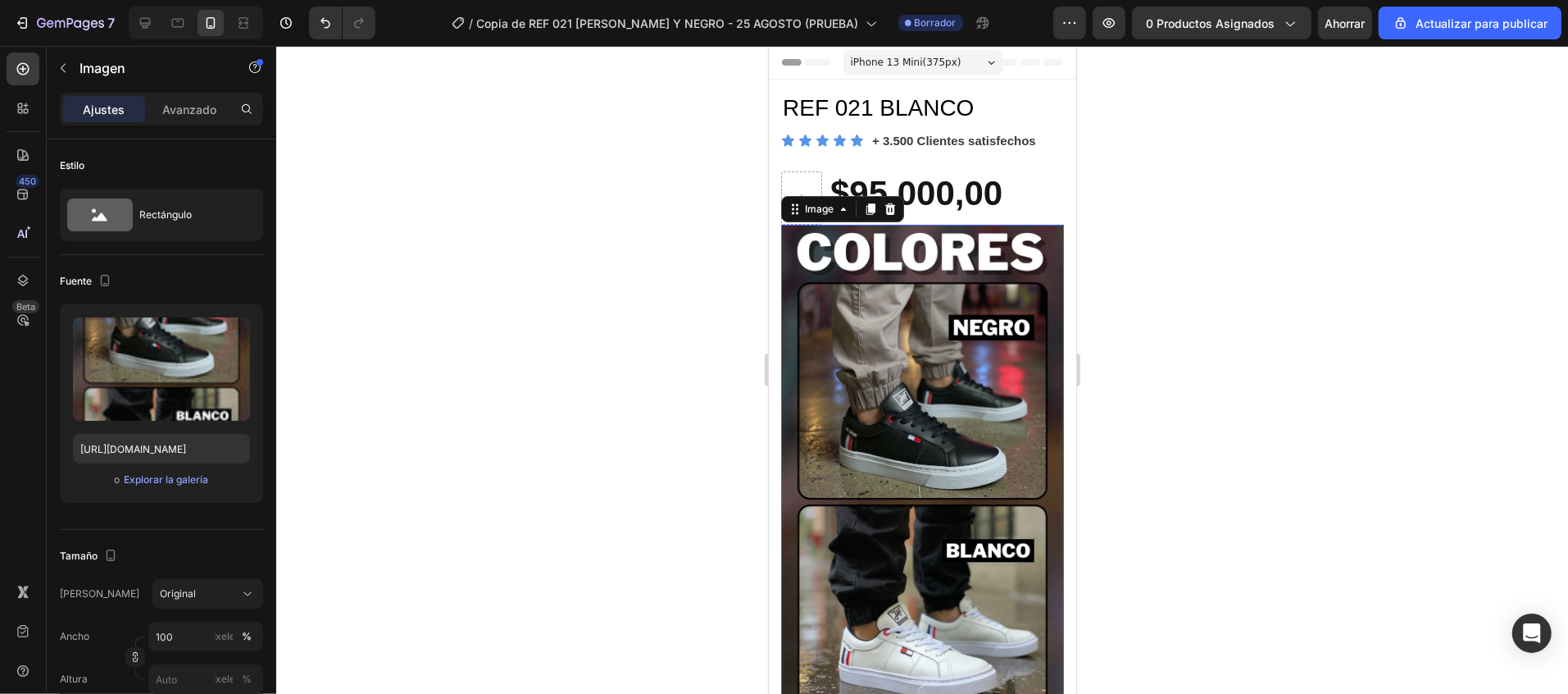
click at [1319, 290] on div at bounding box center [922, 370] width 1292 height 648
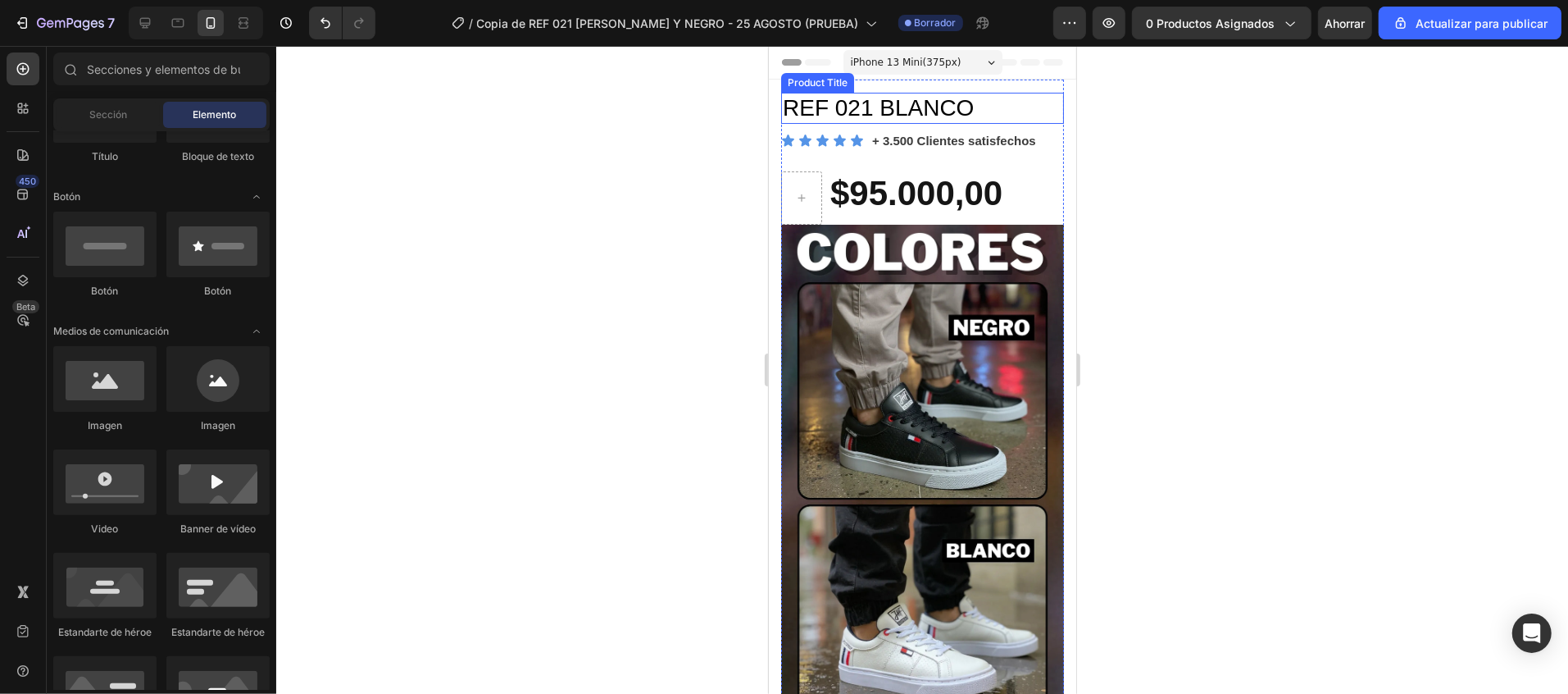
click at [879, 97] on h1 "REF 021 BLANCO" at bounding box center [922, 107] width 283 height 31
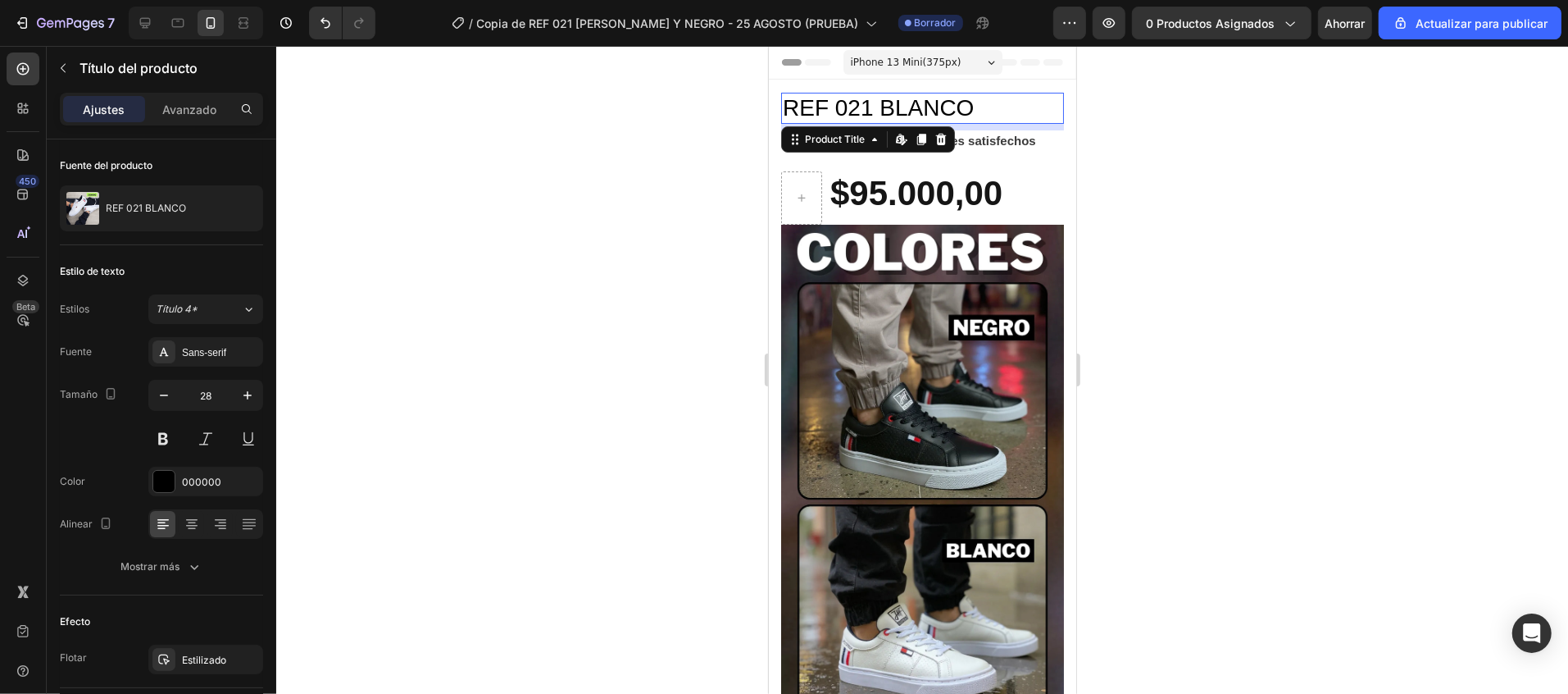
click at [446, 240] on div at bounding box center [922, 370] width 1292 height 648
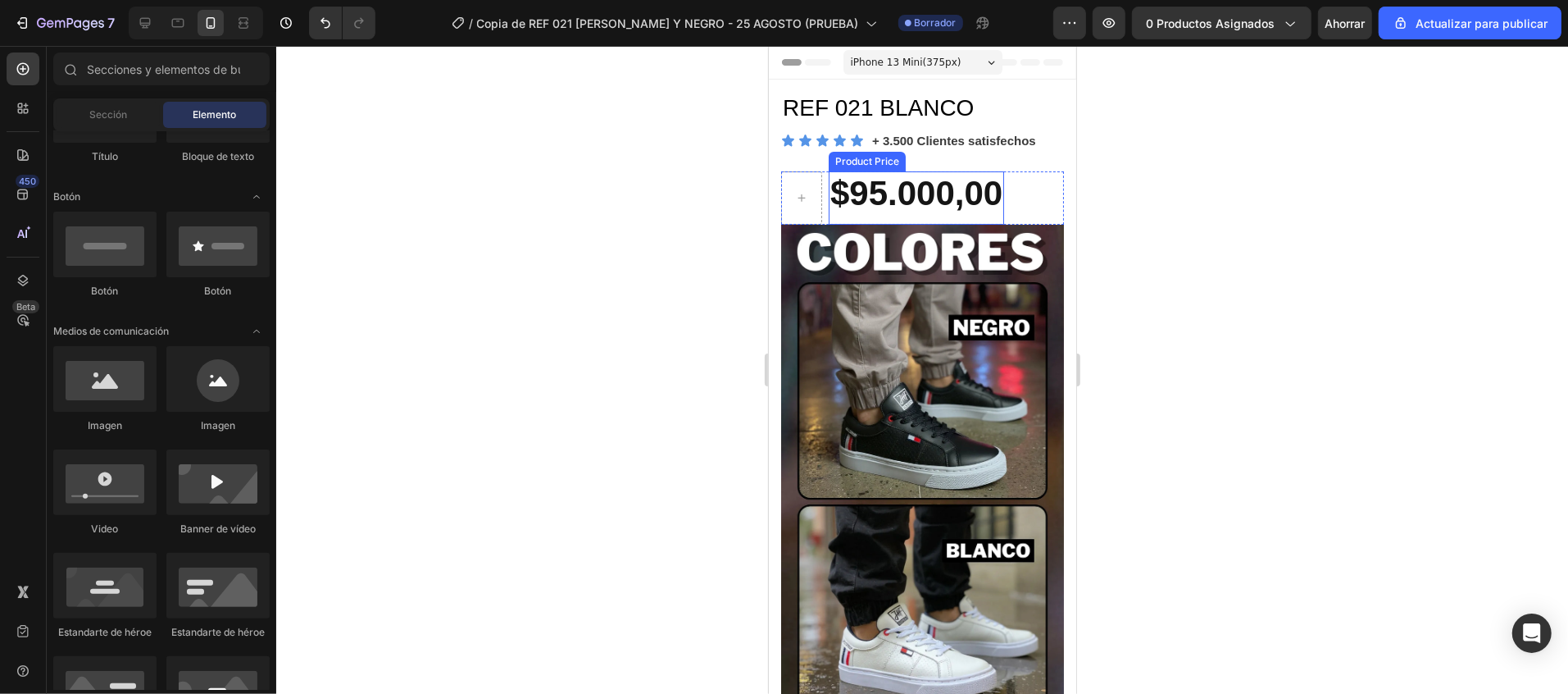
click at [874, 186] on div "$95.000,00" at bounding box center [915, 193] width 175 height 45
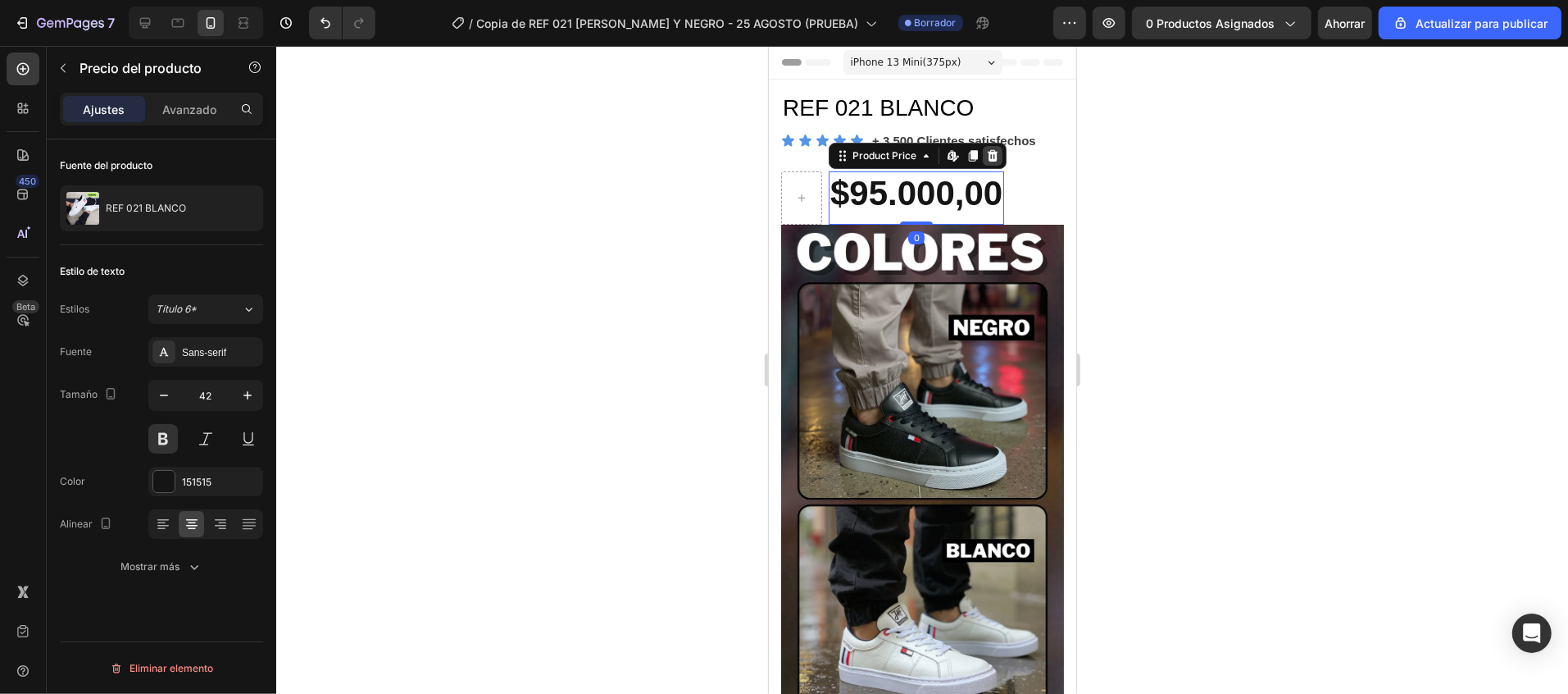
click at [997, 151] on icon at bounding box center [991, 155] width 11 height 12
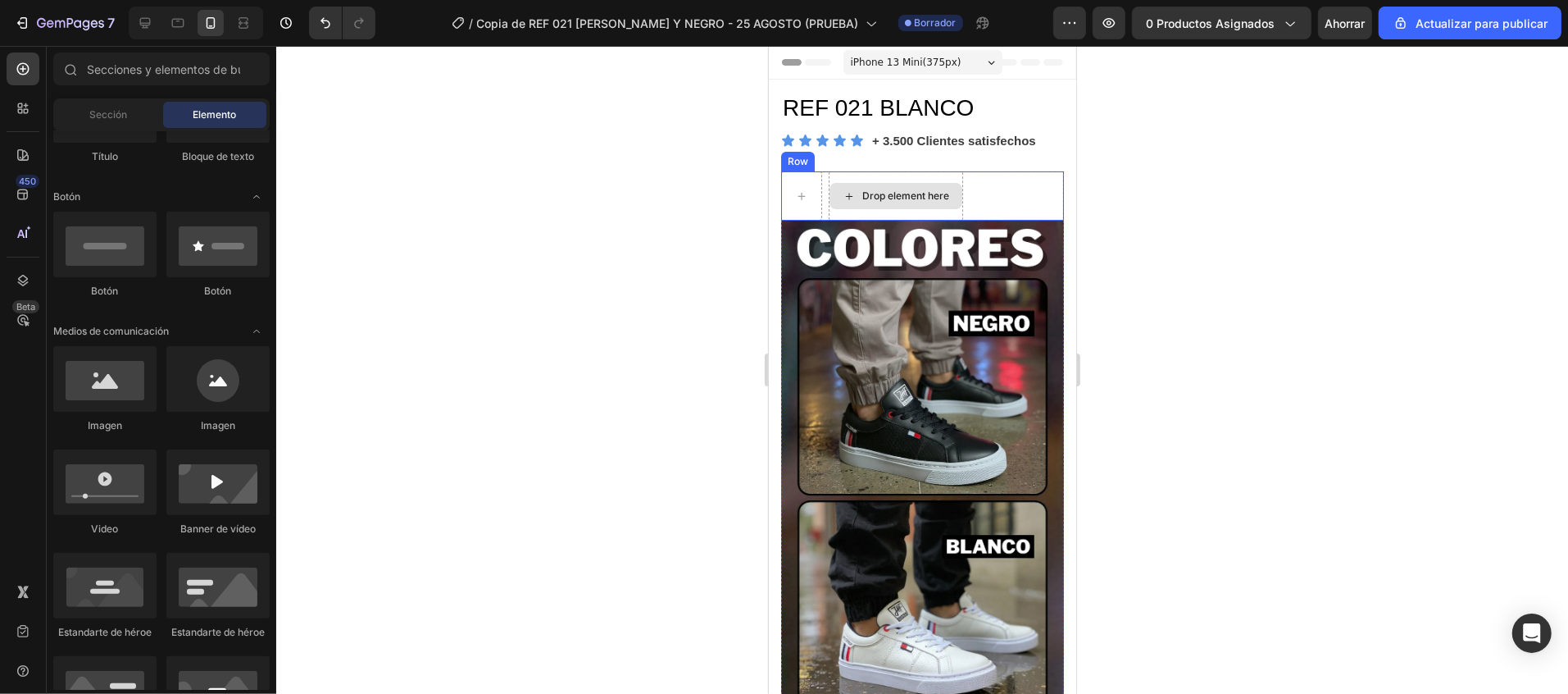
click at [992, 198] on div "Drop element here Row" at bounding box center [922, 195] width 283 height 49
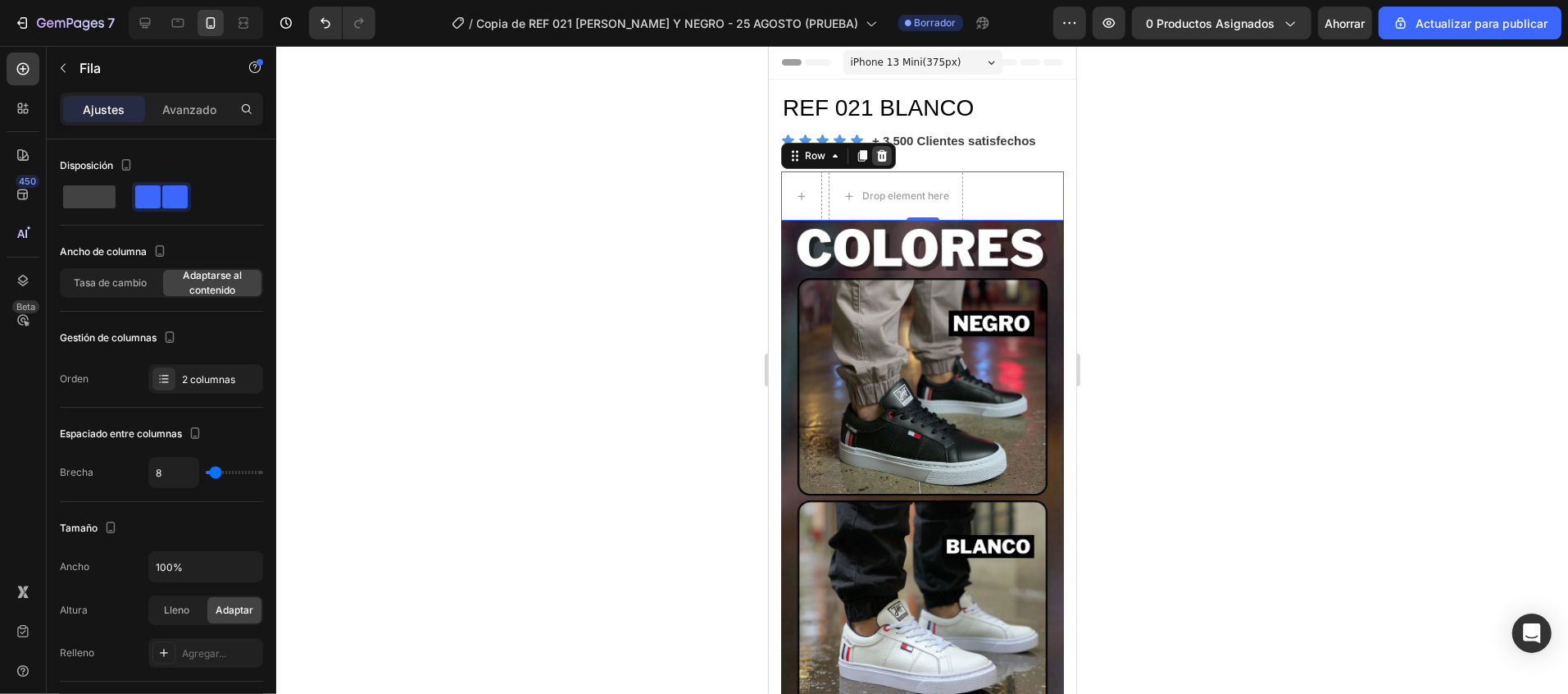
click at [890, 160] on div at bounding box center [880, 154] width 19 height 19
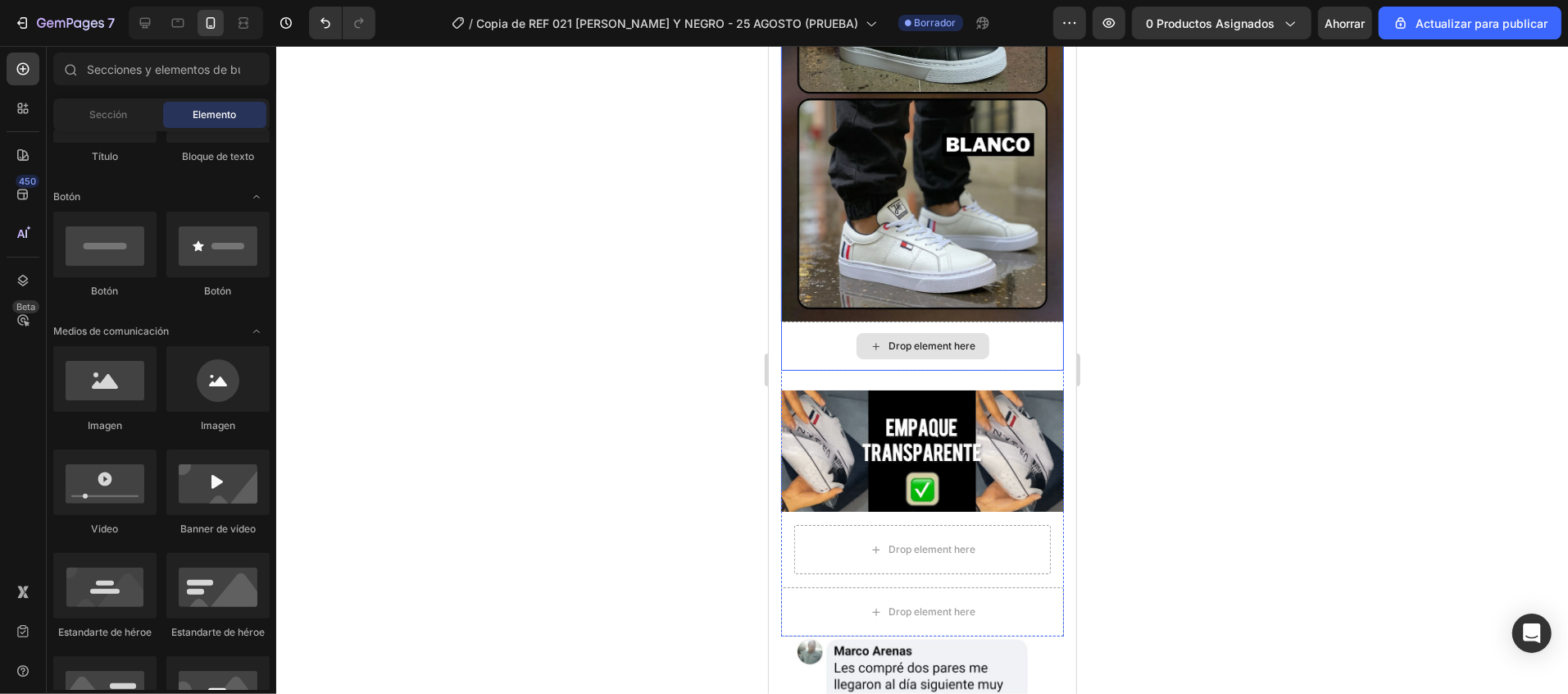
scroll to position [164, 0]
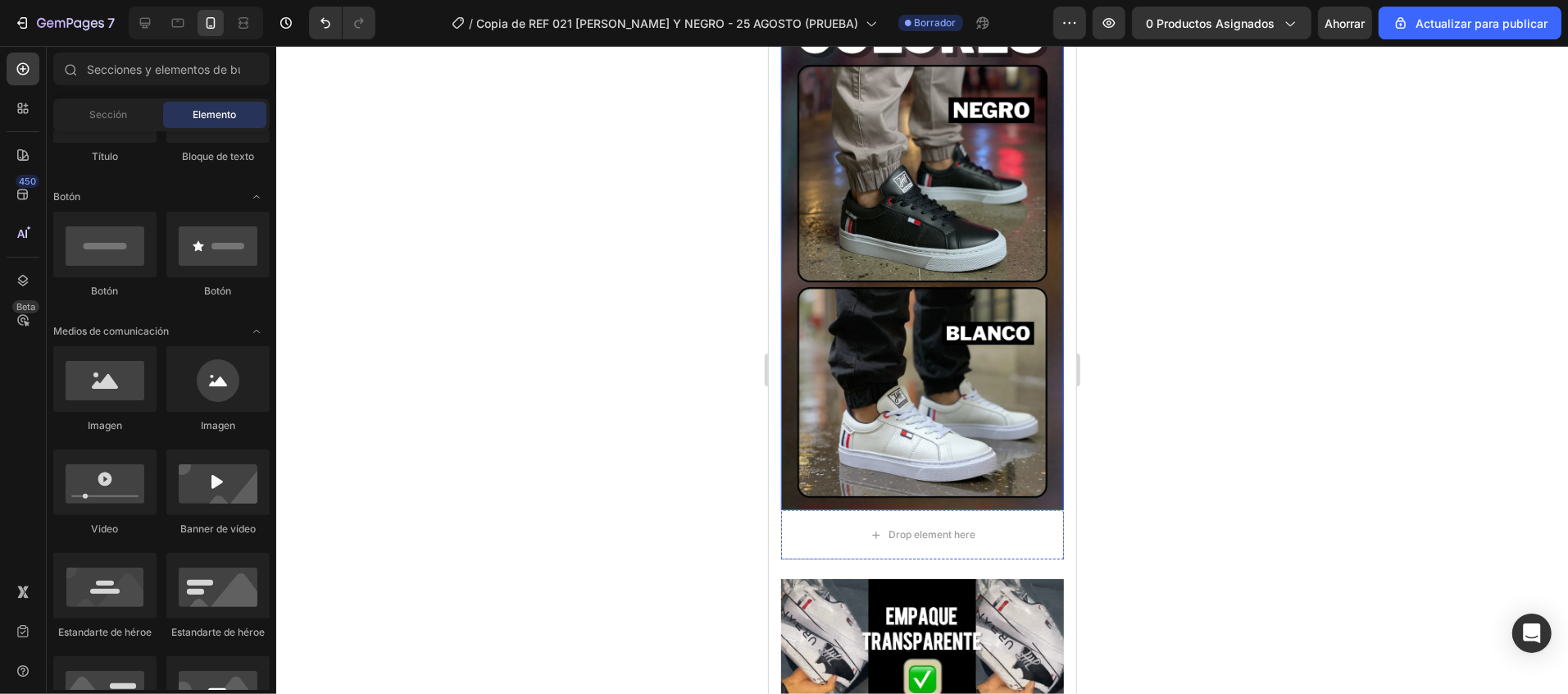
click at [985, 168] on img at bounding box center [922, 258] width 283 height 503
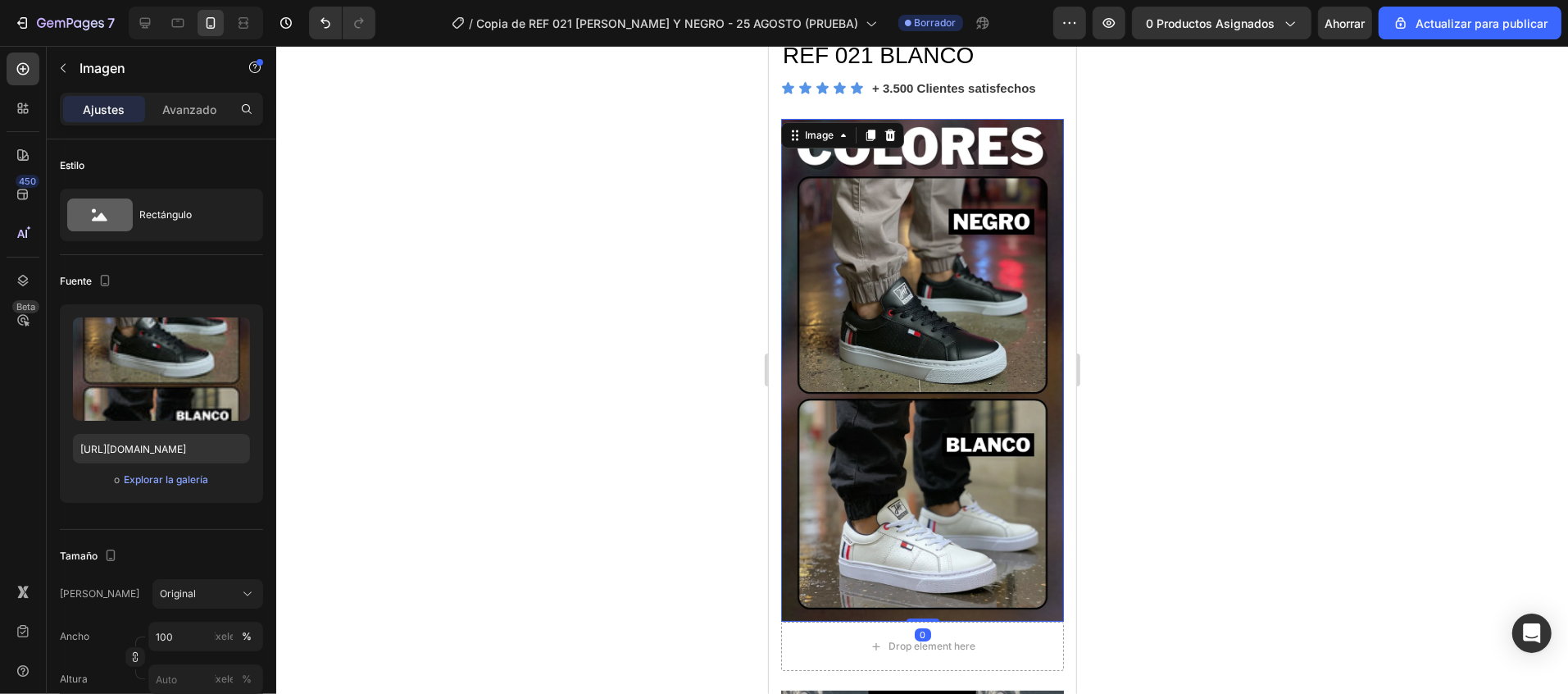
scroll to position [0, 0]
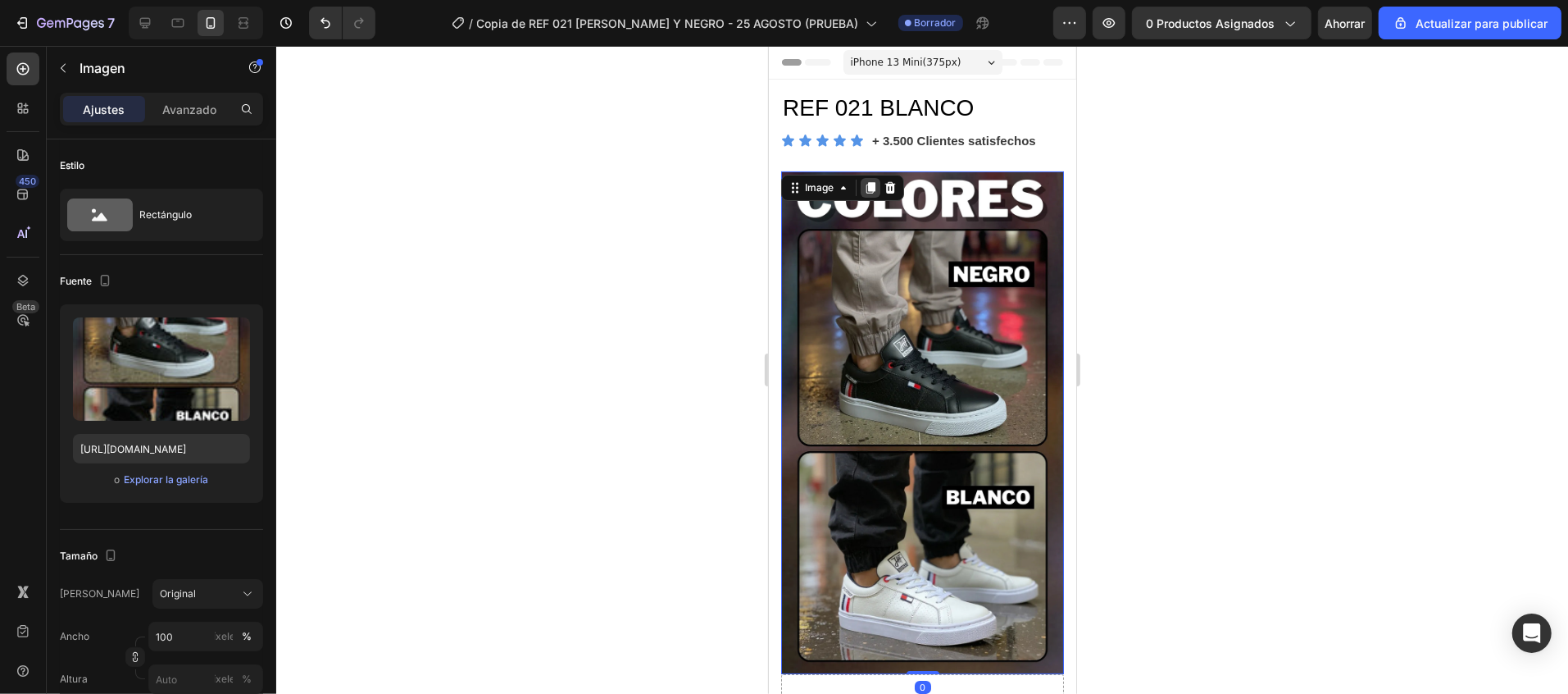
click at [870, 188] on icon at bounding box center [869, 187] width 9 height 12
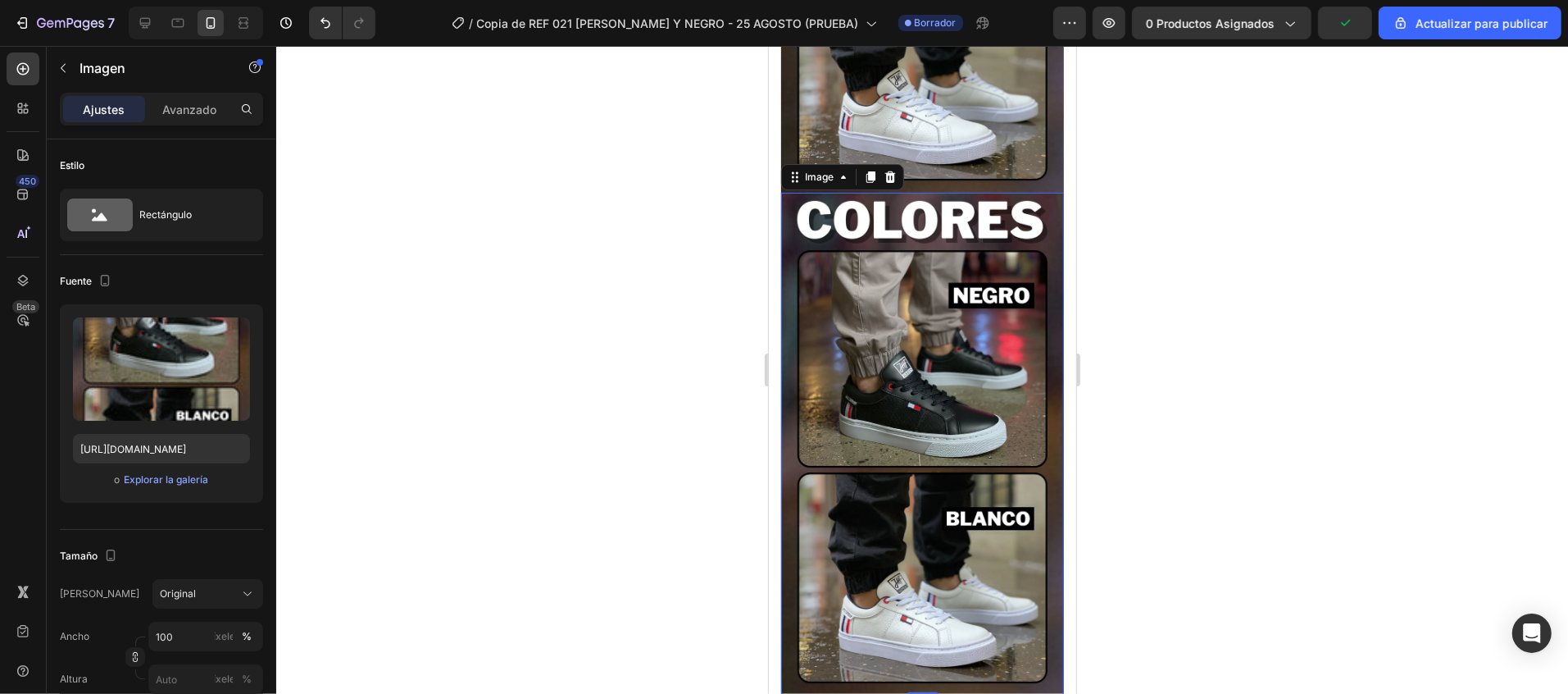
scroll to position [528, 0]
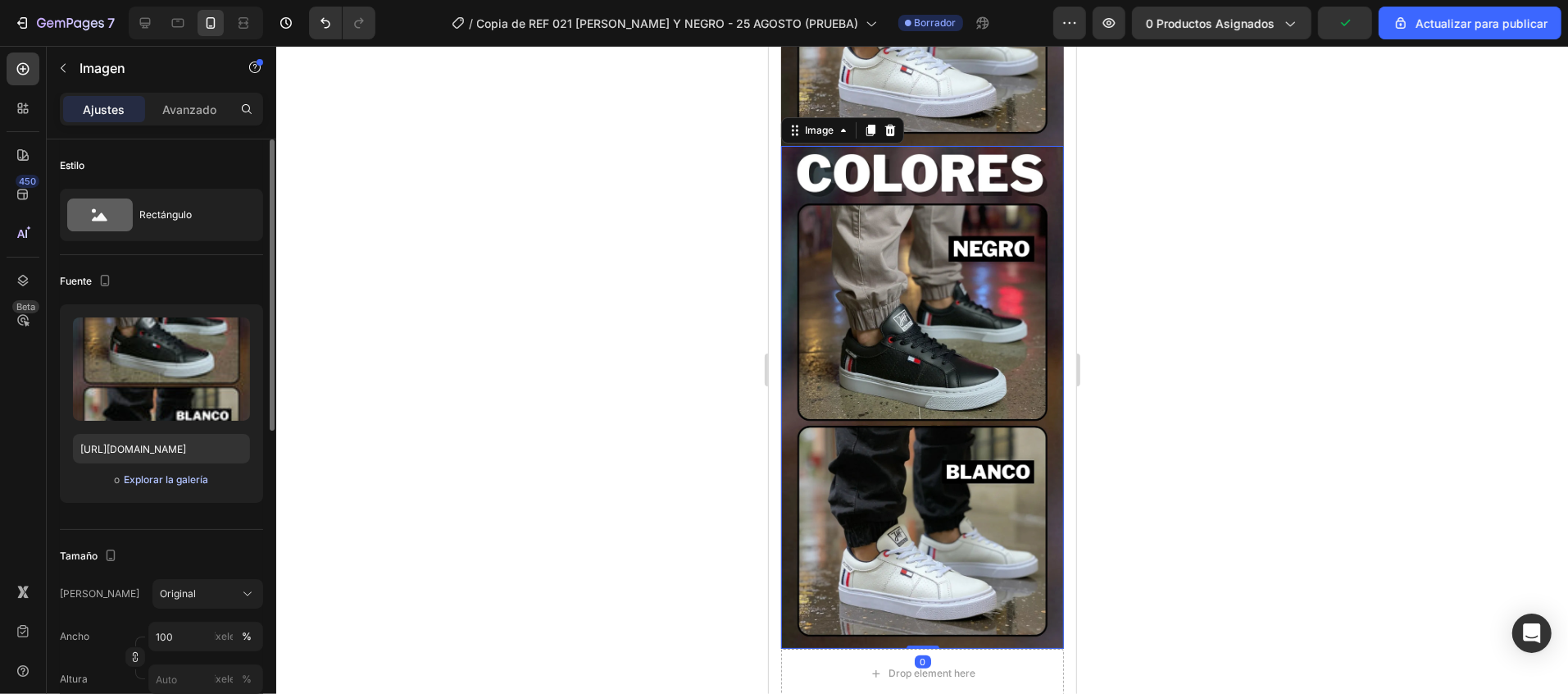
click at [184, 481] on font "Explorar la galería" at bounding box center [166, 479] width 84 height 13
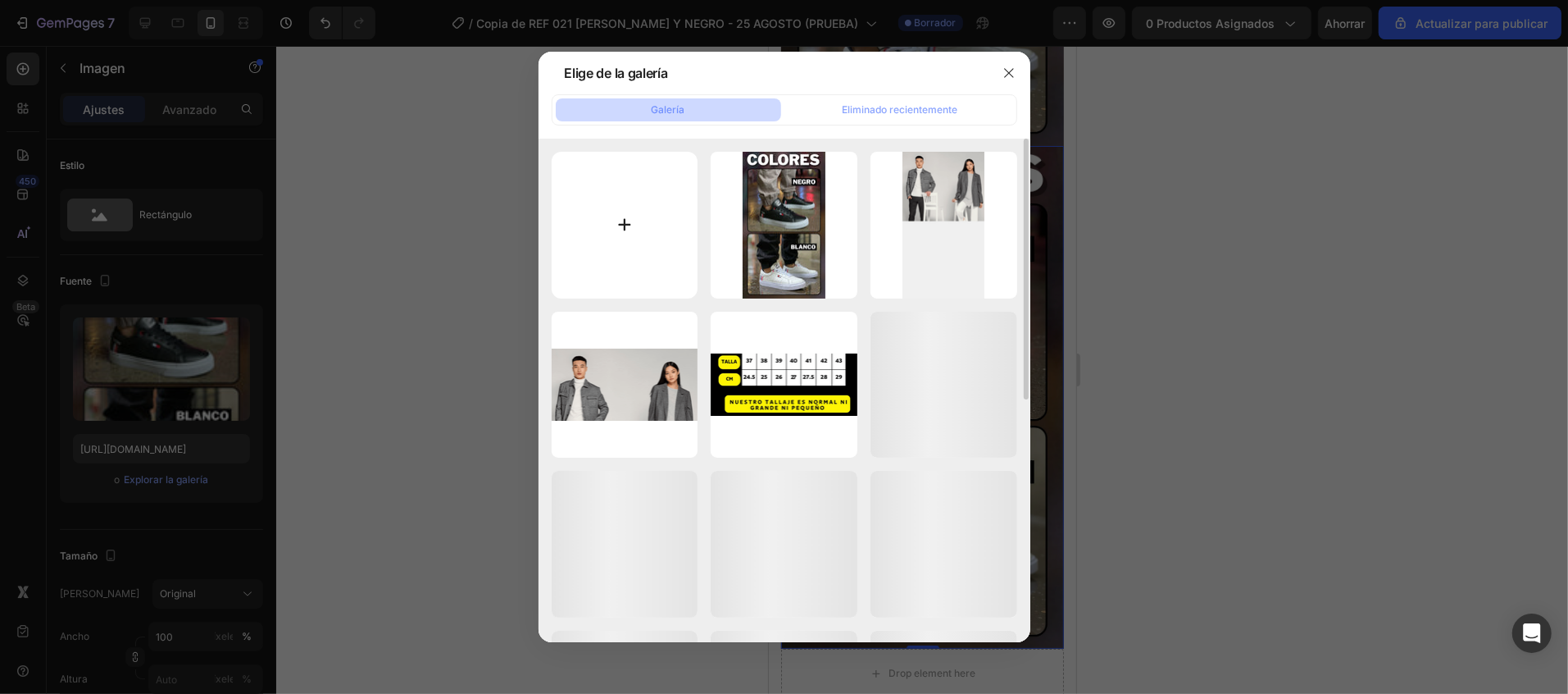
click at [623, 236] on input "file" at bounding box center [625, 225] width 146 height 147
type input "C:\fakepath\OPTIMIZED_3.webp"
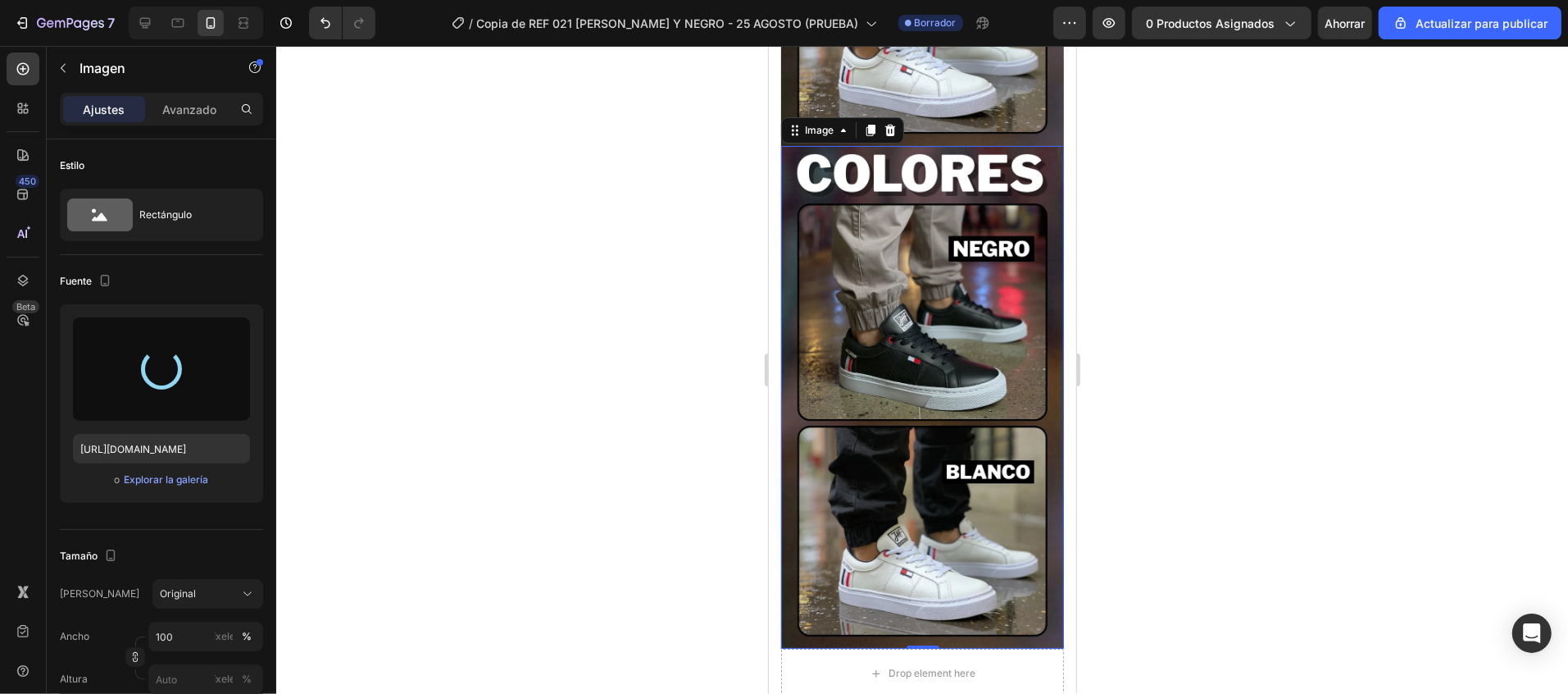
type input "[URL][DOMAIN_NAME]"
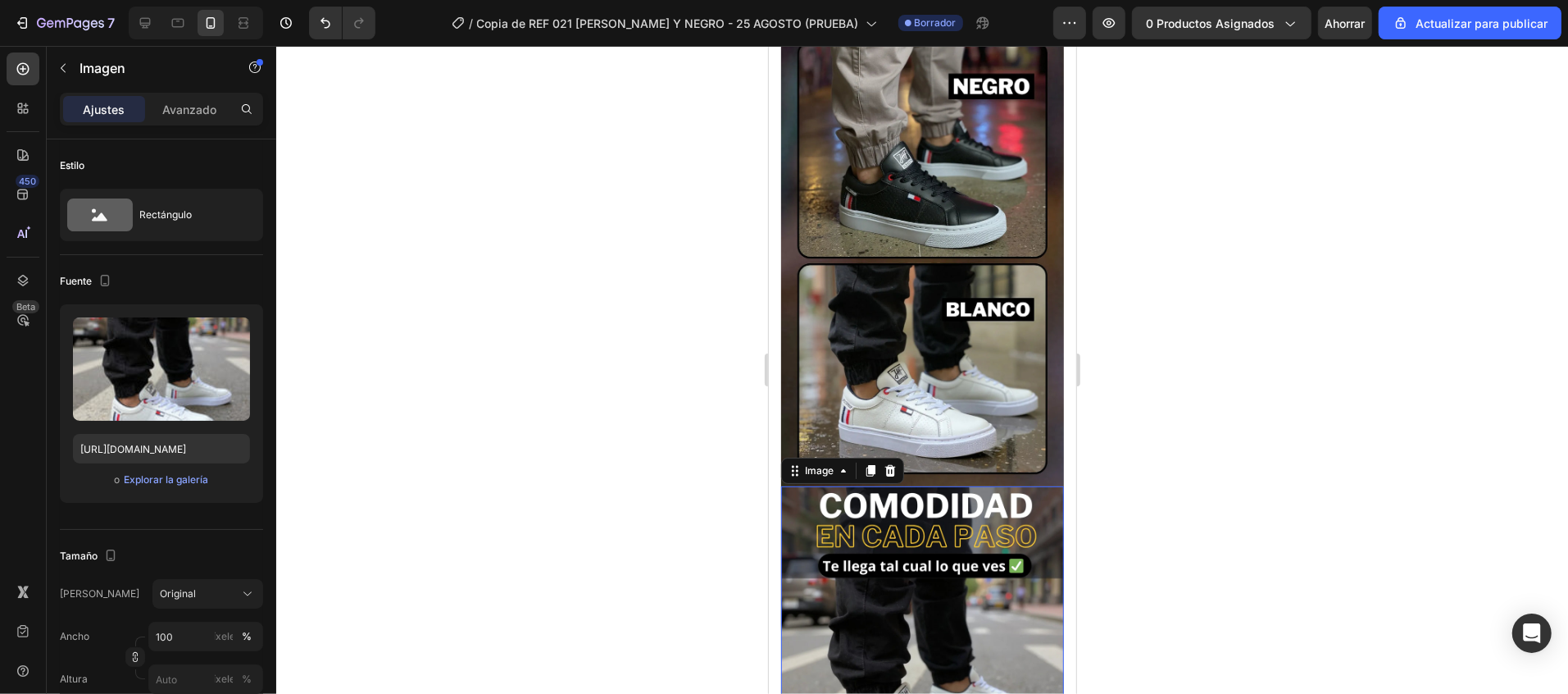
scroll to position [364, 0]
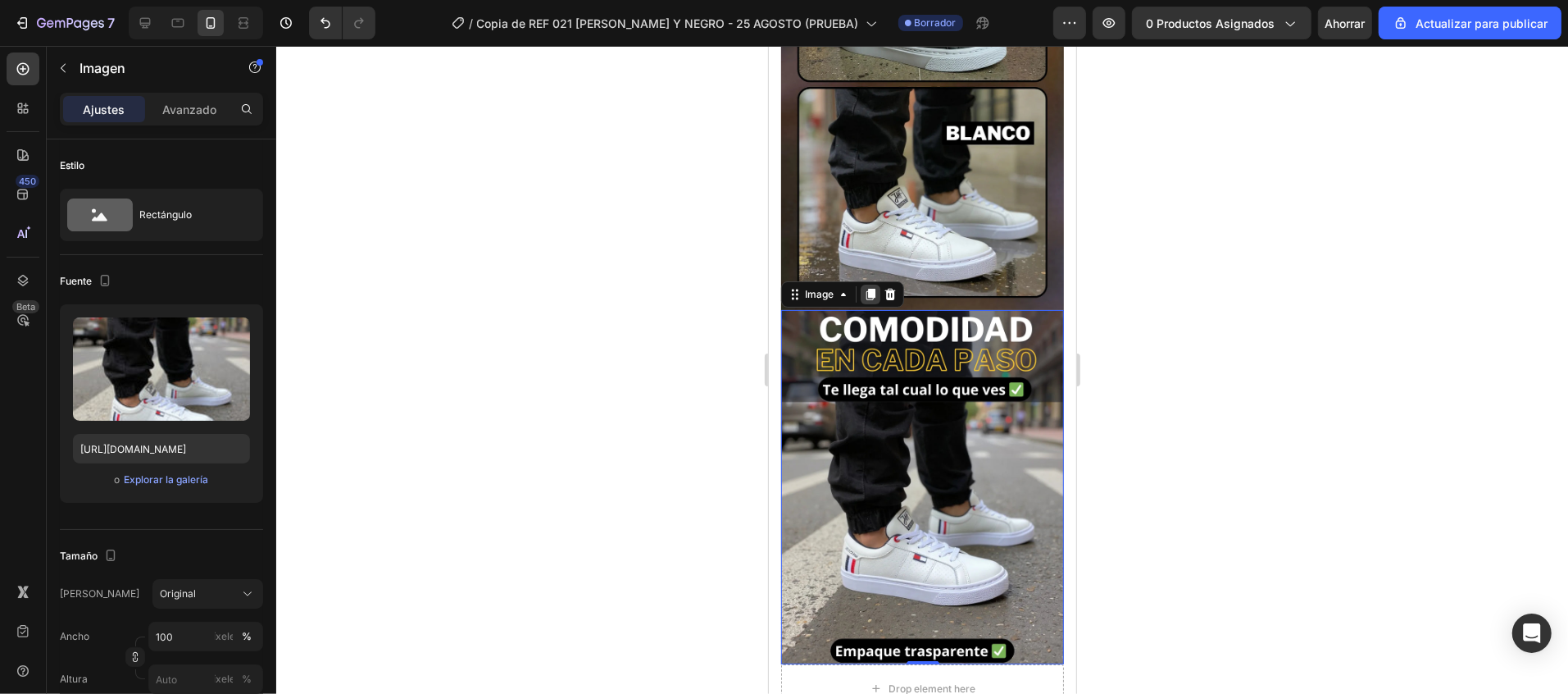
click at [863, 287] on icon at bounding box center [869, 294] width 13 height 13
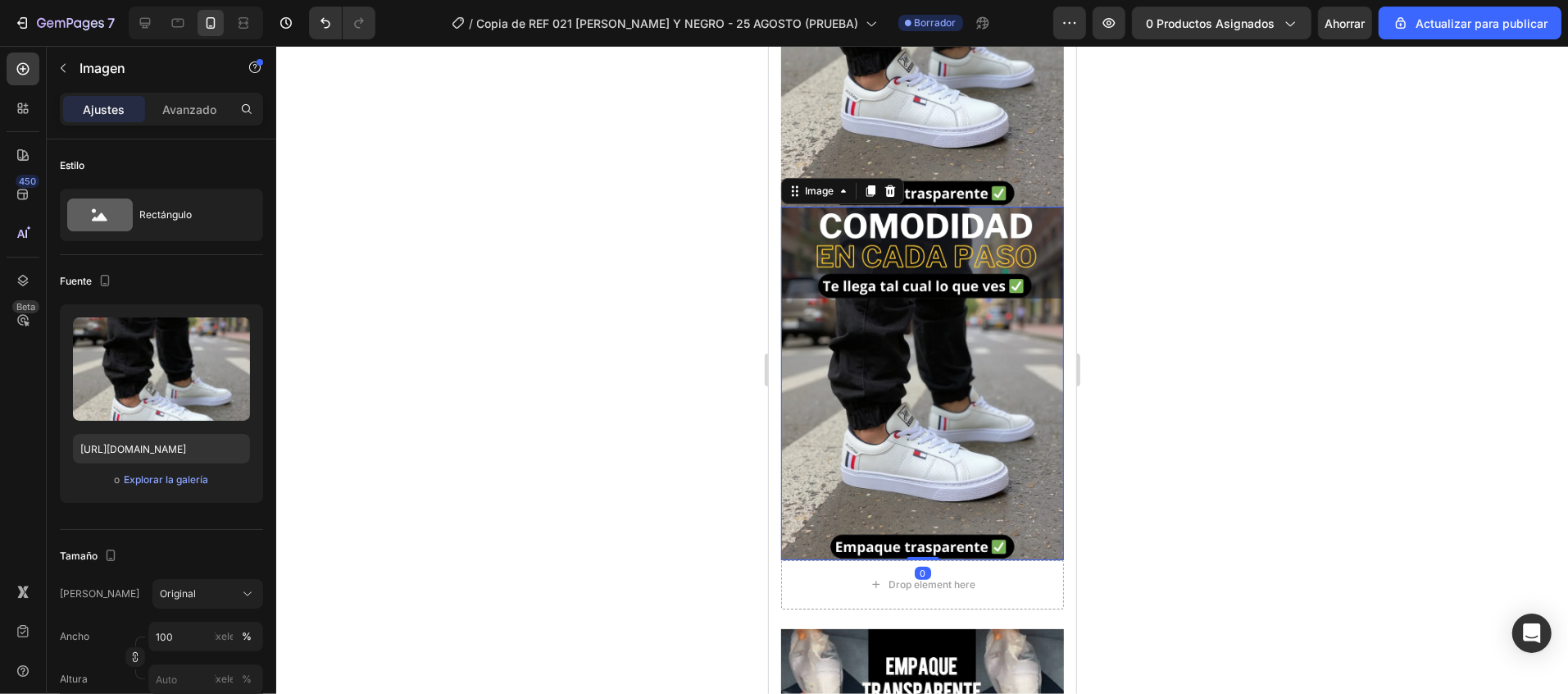
scroll to position [852, 0]
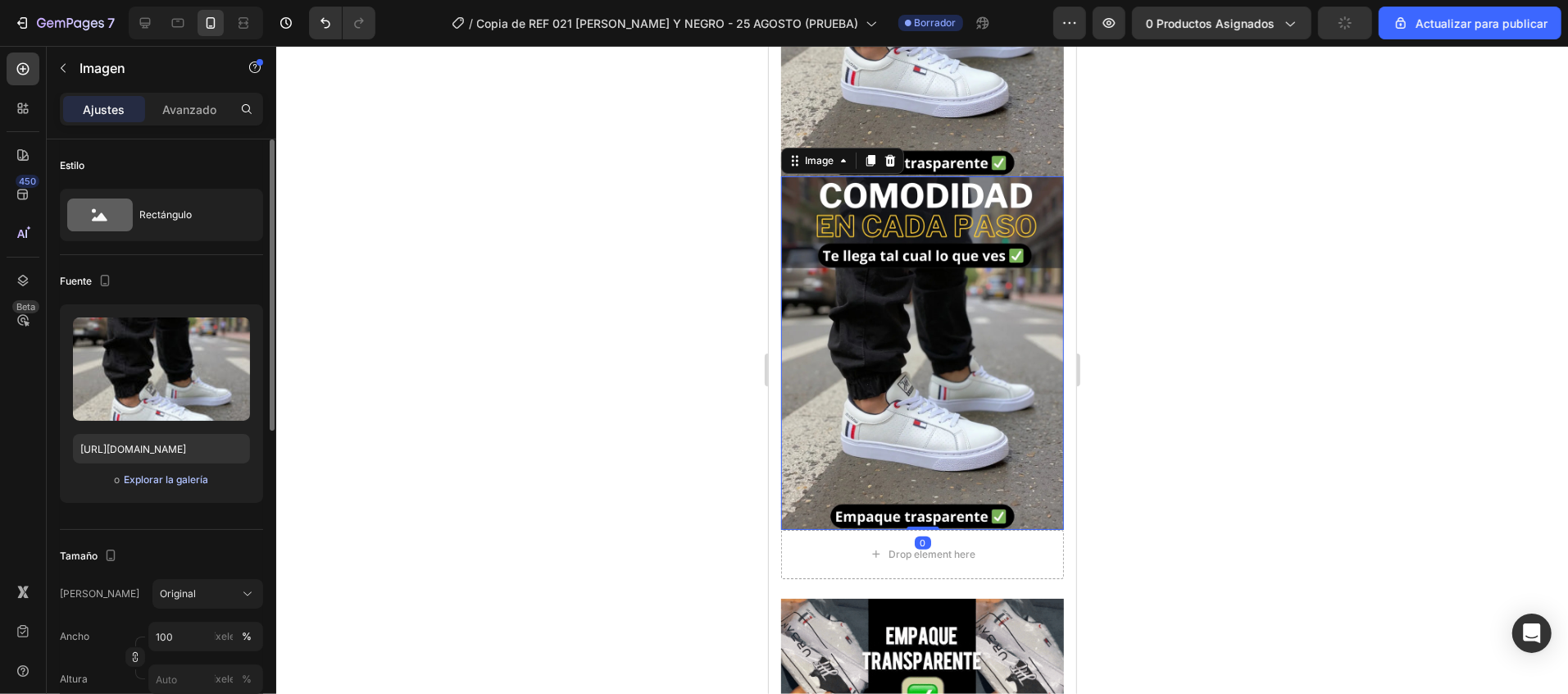
click at [178, 483] on font "Explorar la galería" at bounding box center [166, 479] width 84 height 13
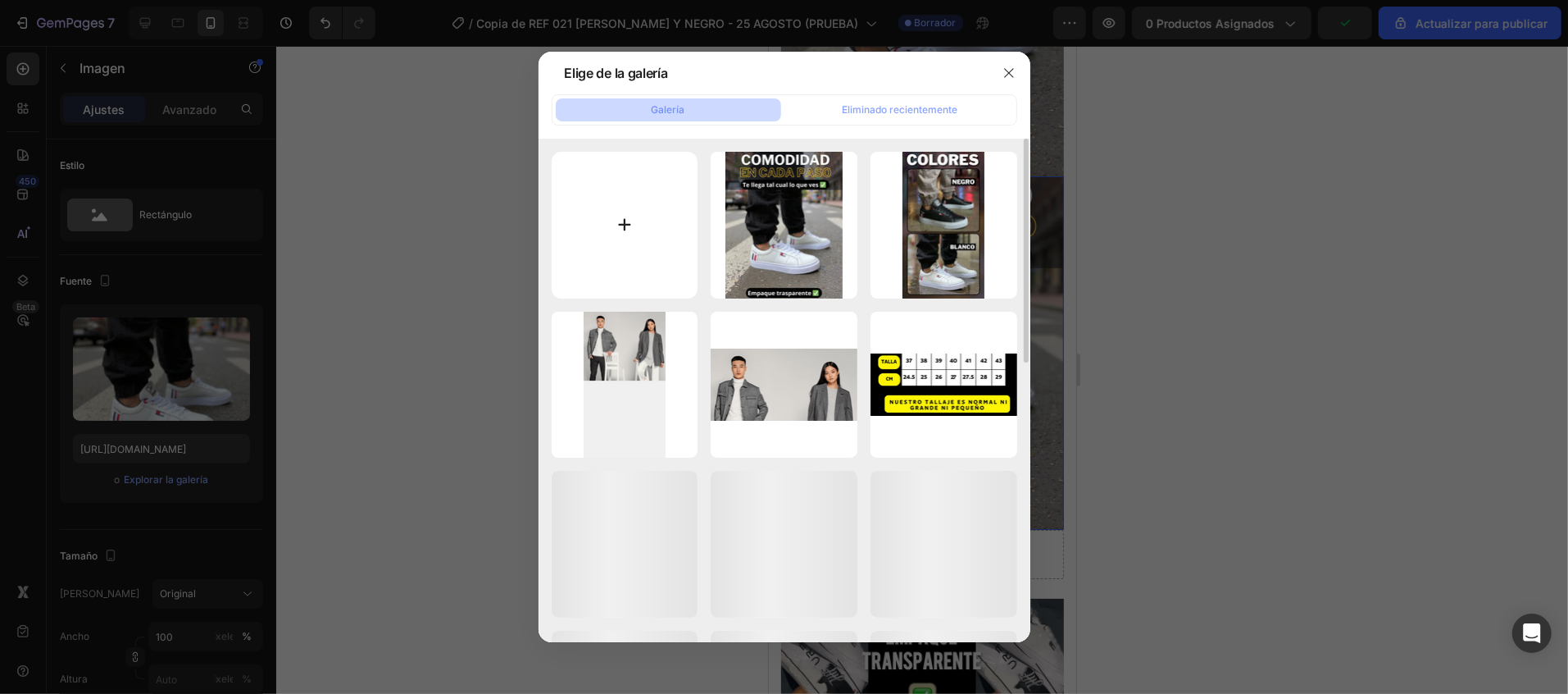
click at [614, 225] on input "file" at bounding box center [625, 225] width 146 height 147
type input "C:\fakepath\OPTIMIZED_4.webp"
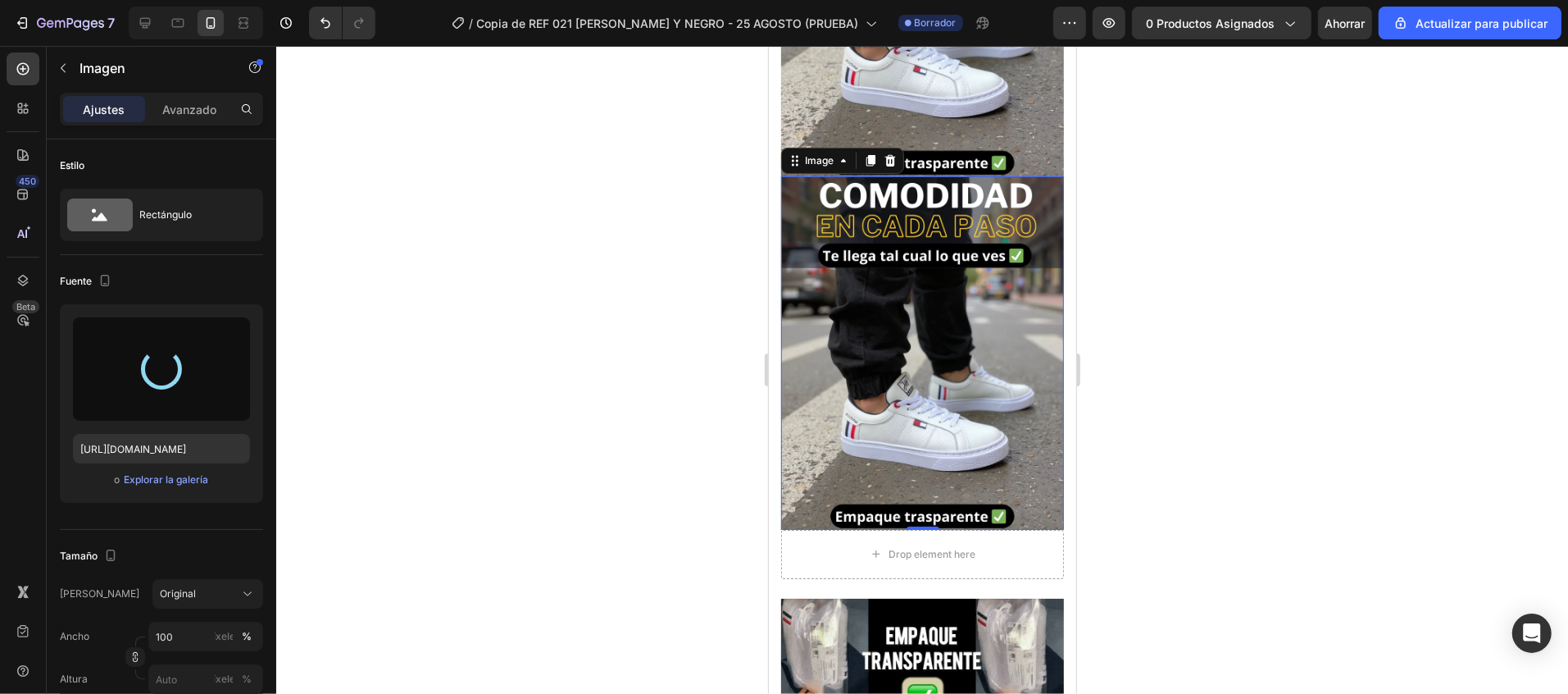
type input "[URL][DOMAIN_NAME]"
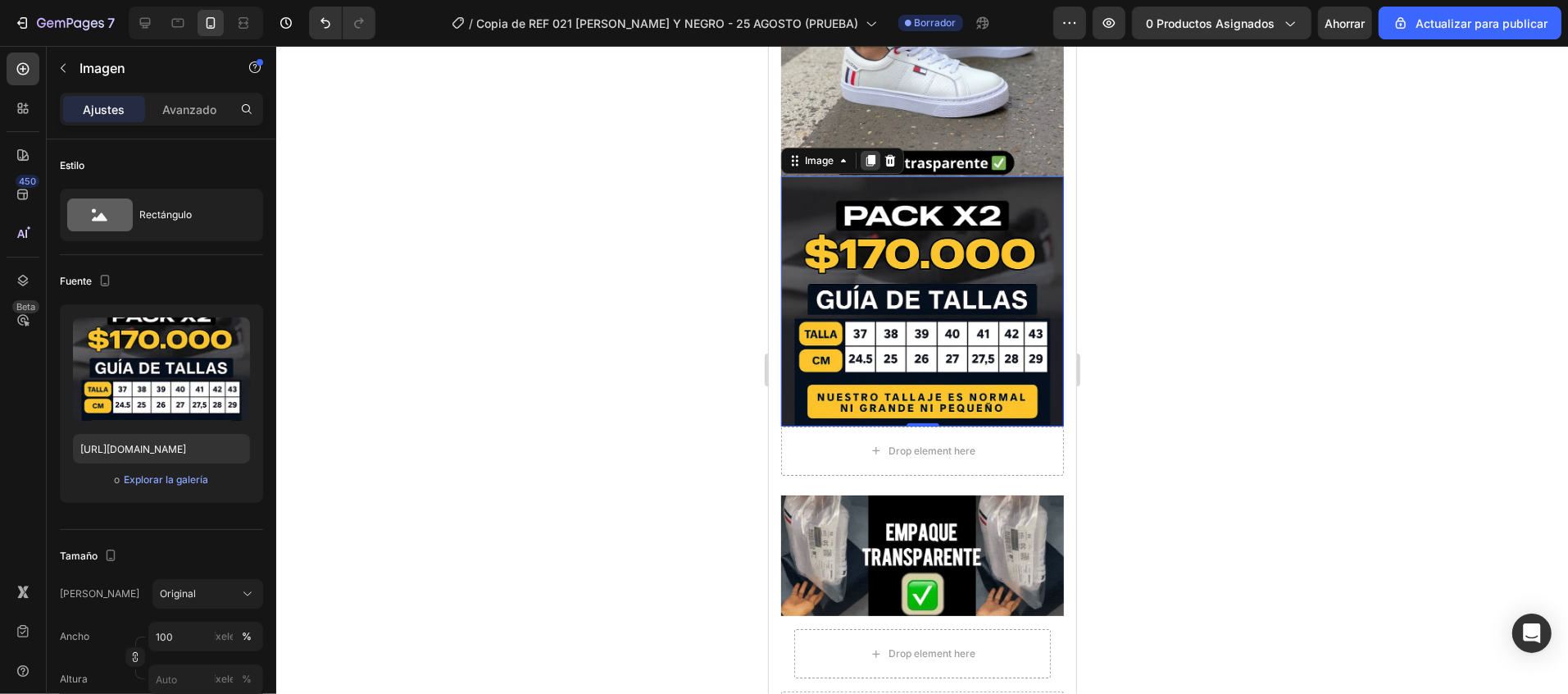
click at [865, 154] on icon at bounding box center [869, 160] width 9 height 12
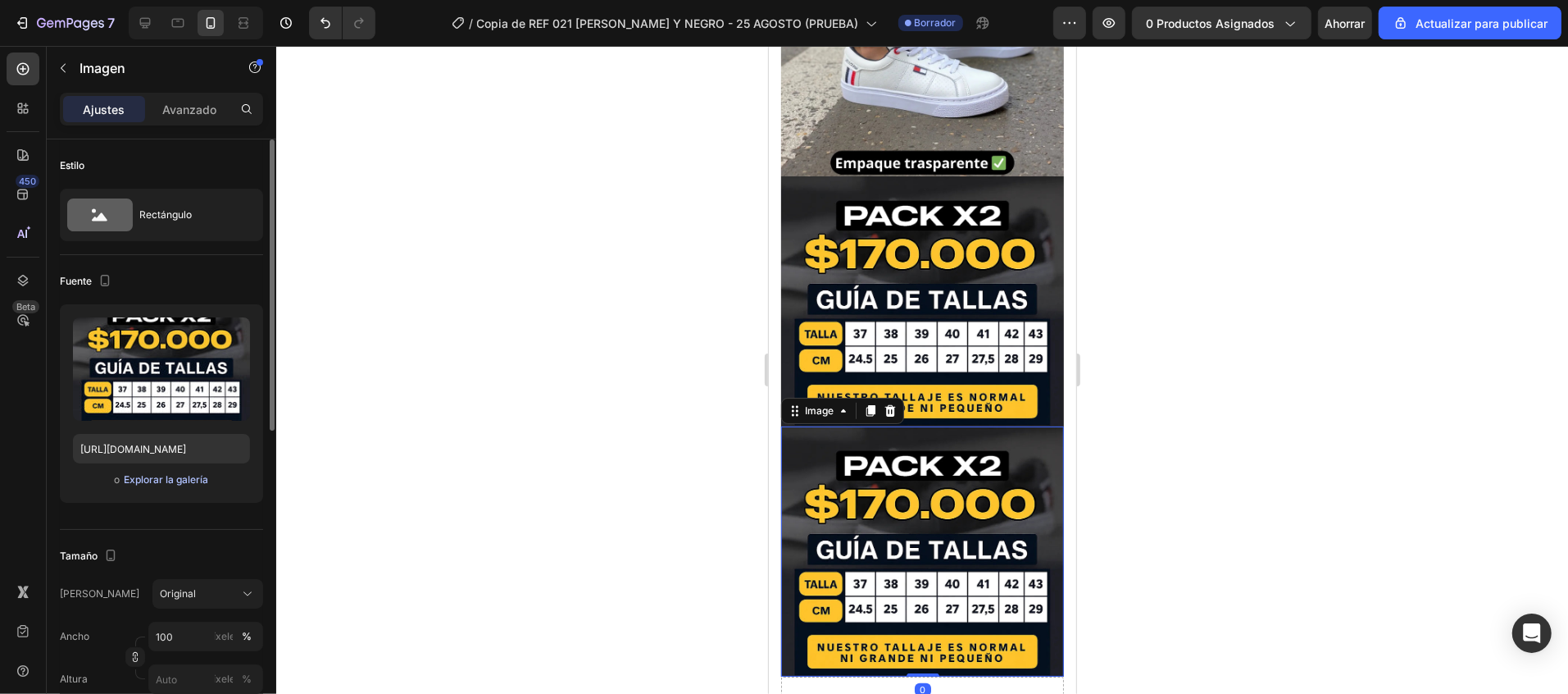
click at [202, 483] on font "Explorar la galería" at bounding box center [166, 479] width 84 height 13
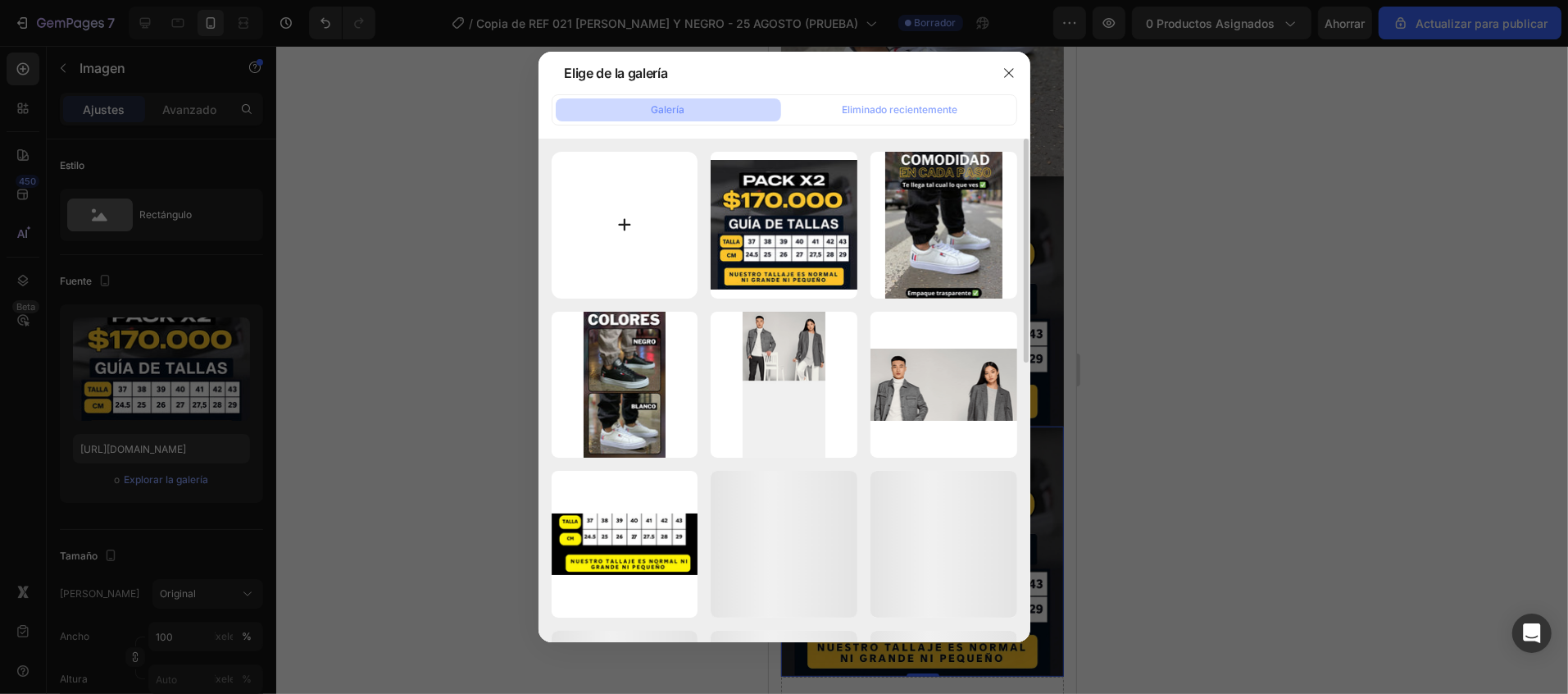
click at [635, 216] on input "file" at bounding box center [625, 225] width 146 height 147
type input "C:\fakepath\OPTIMIZED_5.webp"
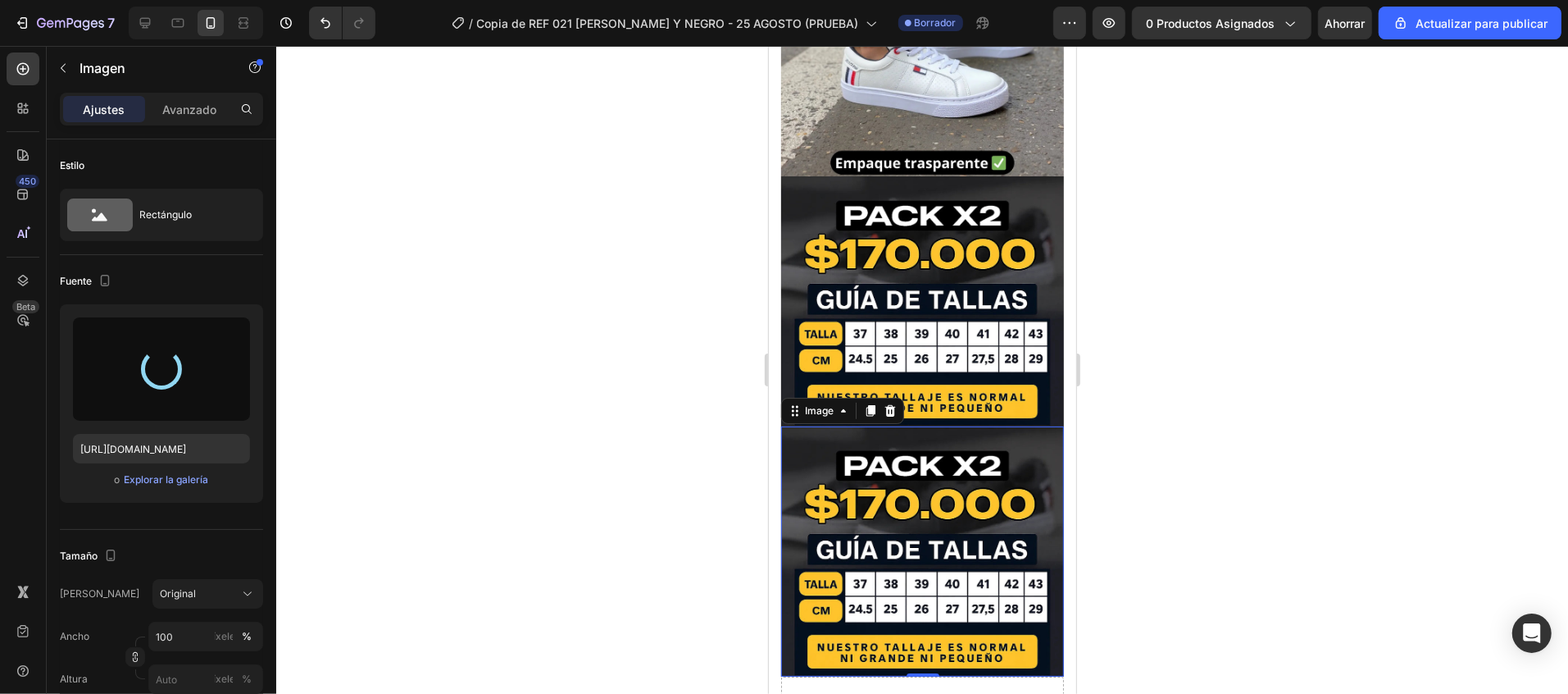
type input "[URL][DOMAIN_NAME]"
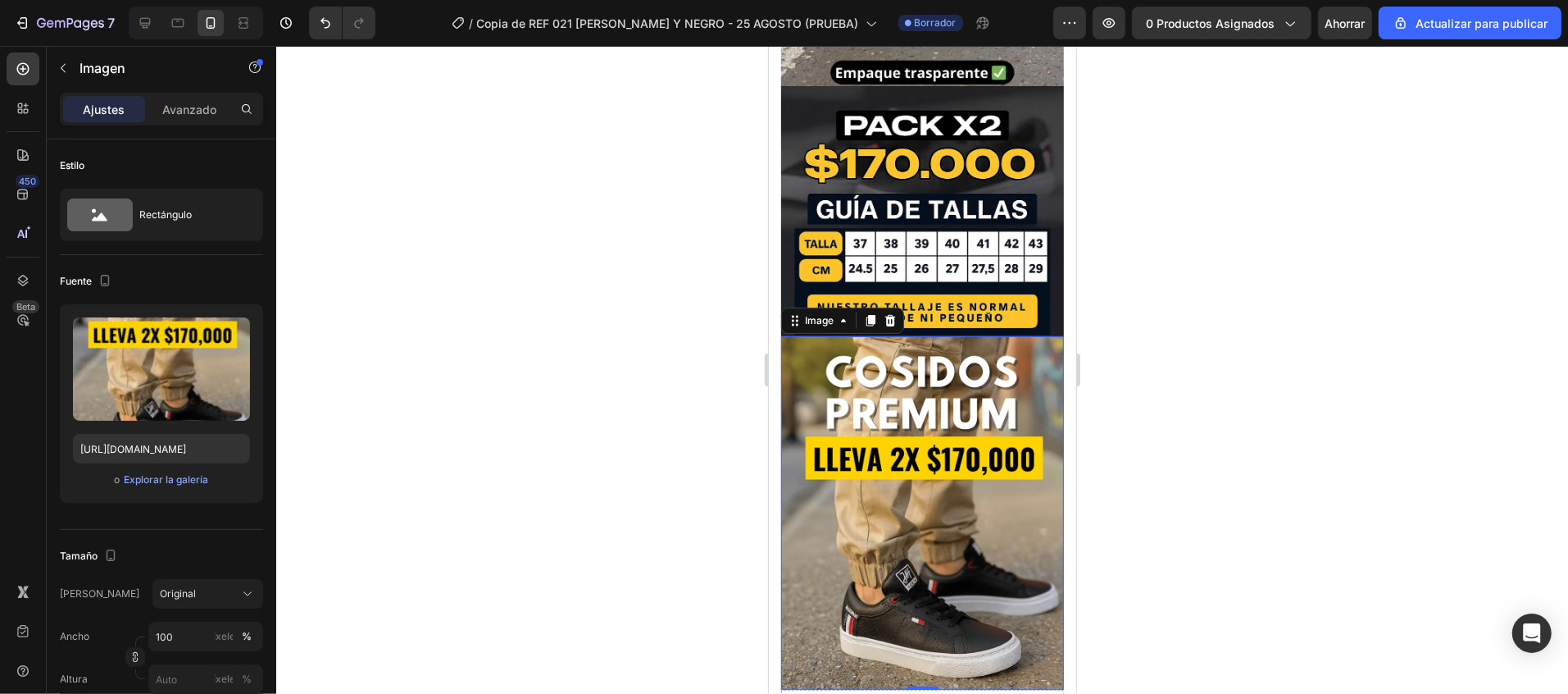
scroll to position [1016, 0]
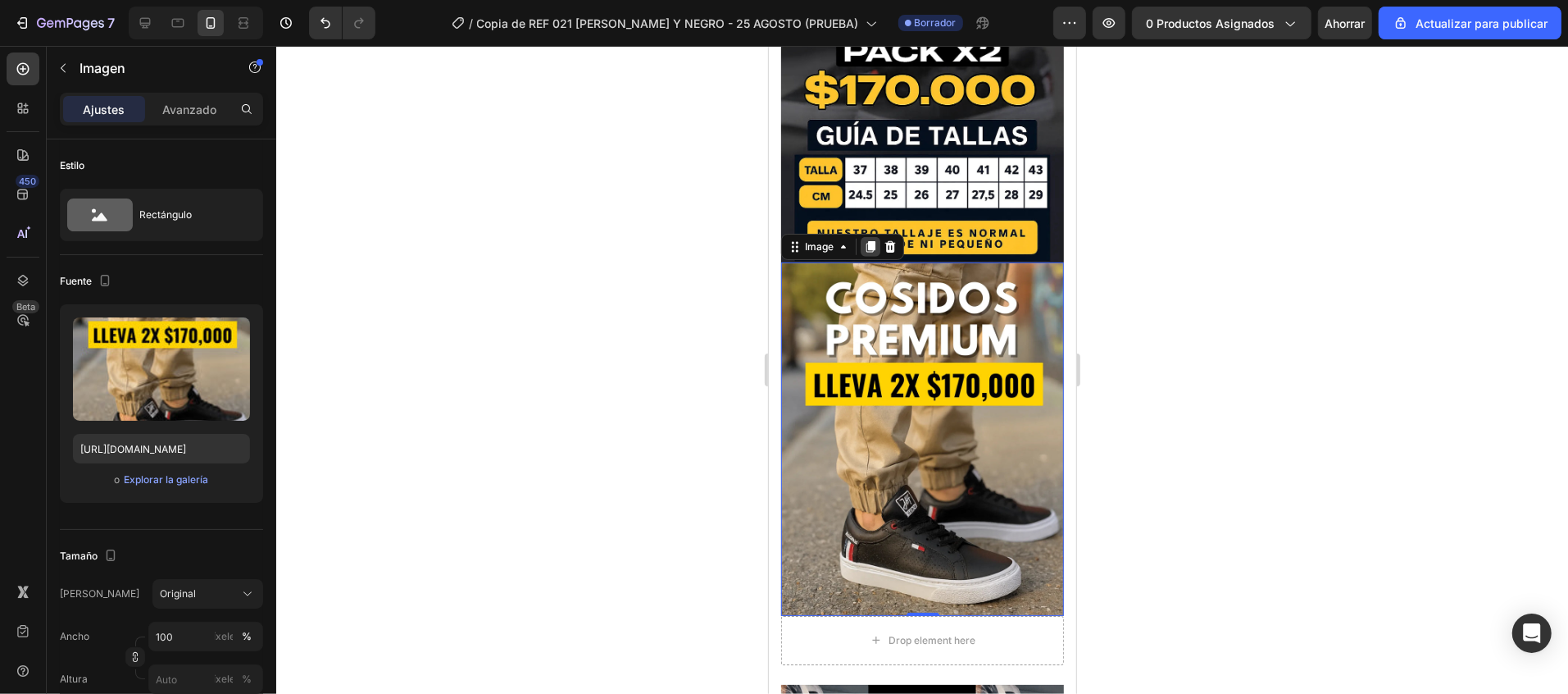
drag, startPoint x: 865, startPoint y: 153, endPoint x: 1481, endPoint y: 173, distance: 616.3
click at [865, 240] on icon at bounding box center [869, 246] width 9 height 12
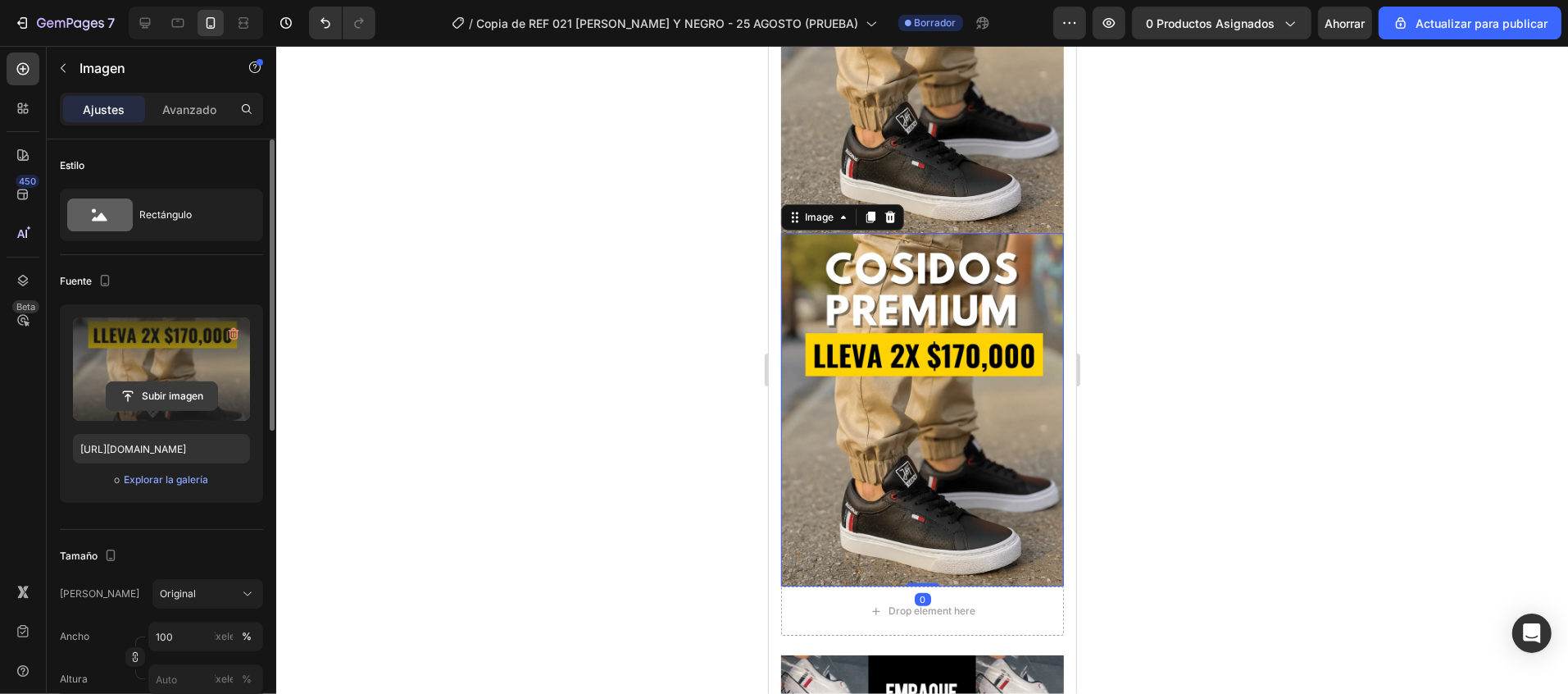
scroll to position [1403, 0]
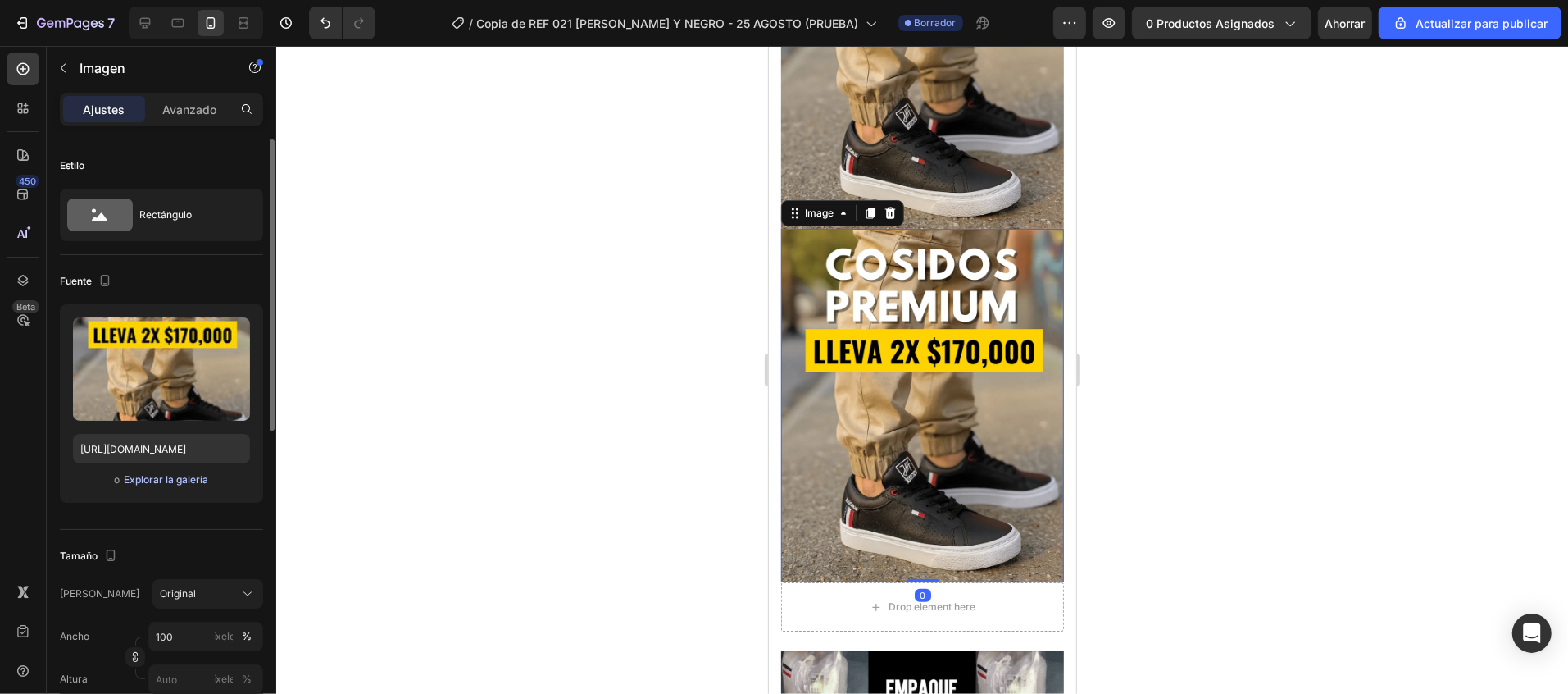
click at [196, 474] on font "Explorar la galería" at bounding box center [166, 479] width 84 height 13
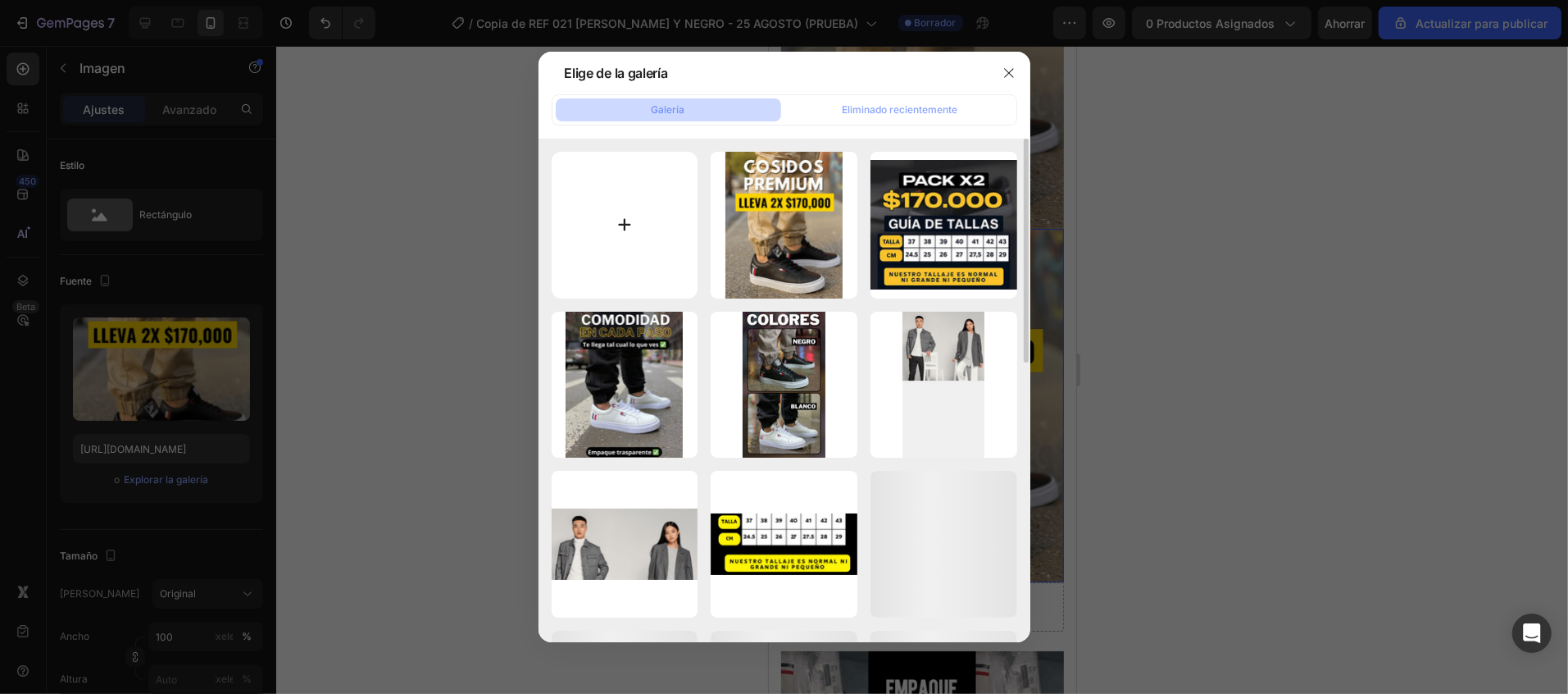
click at [608, 229] on input "file" at bounding box center [625, 225] width 146 height 147
type input "C:\fakepath\OPTIMIZED_6.webp"
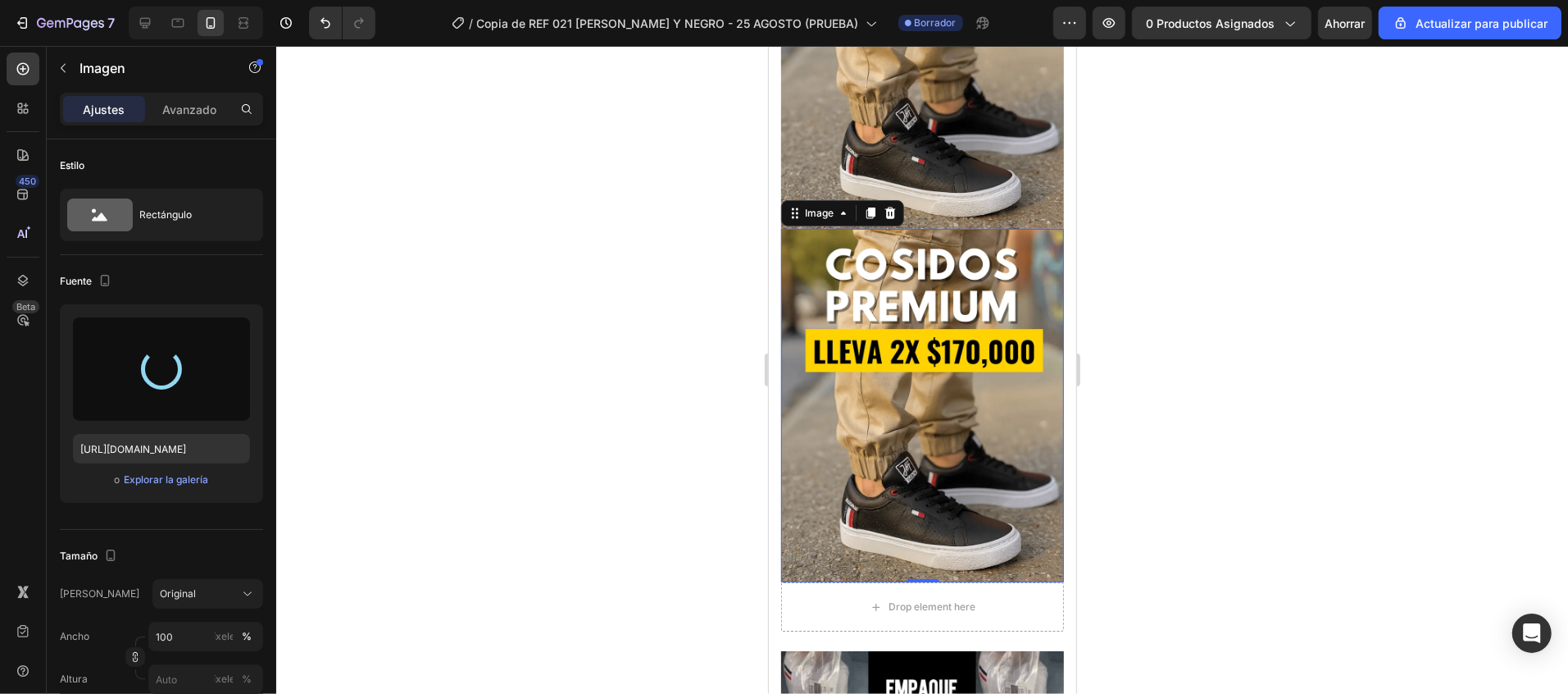
type input "[URL][DOMAIN_NAME]"
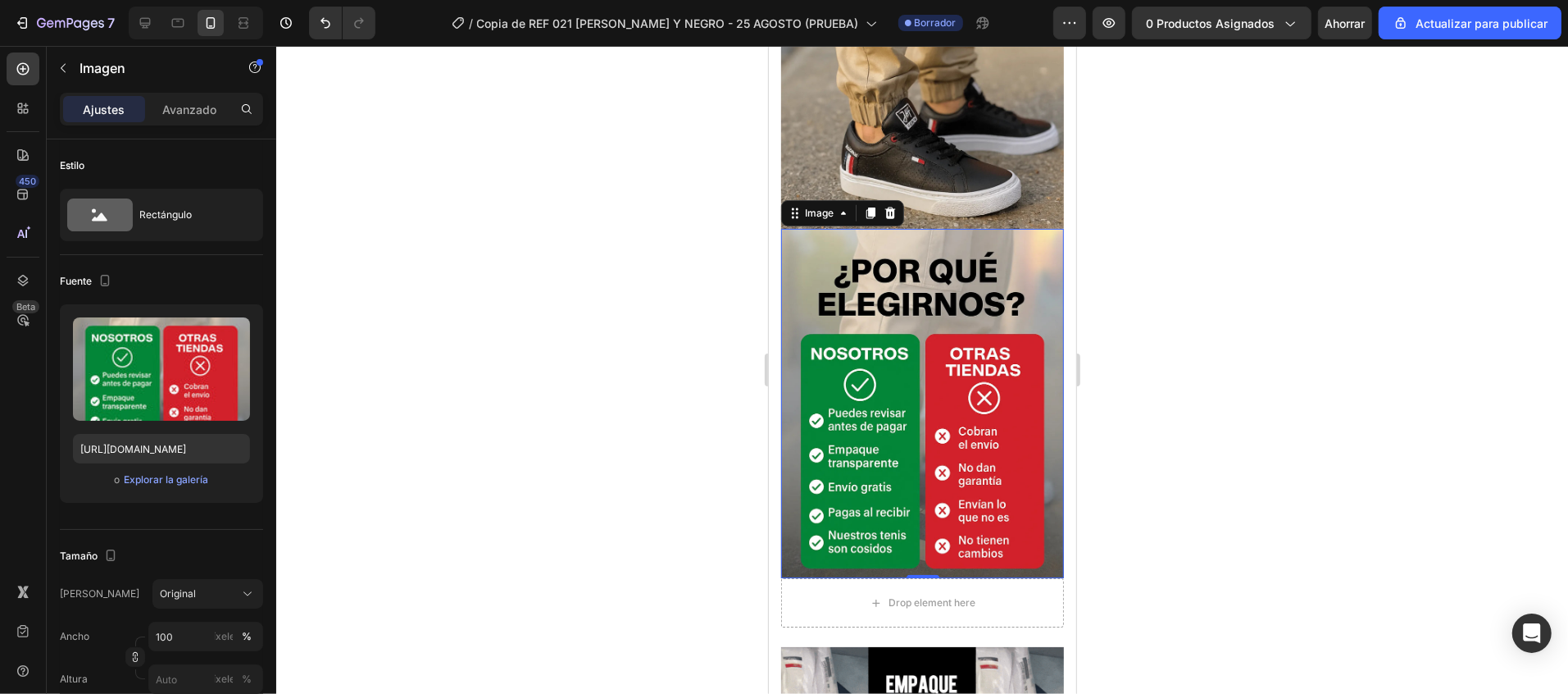
click at [1002, 228] on img at bounding box center [922, 403] width 283 height 350
click at [1019, 577] on div "Drop element here" at bounding box center [922, 601] width 283 height 49
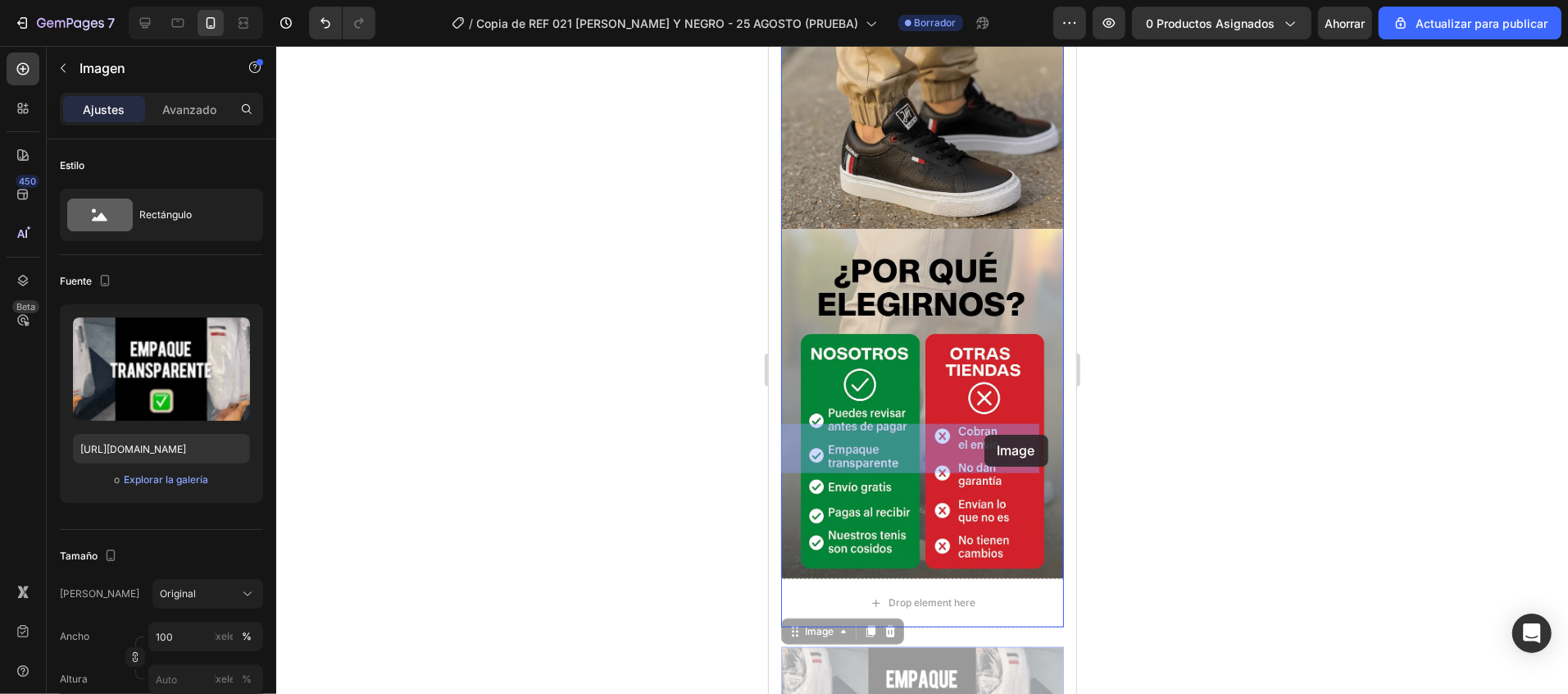
drag, startPoint x: 1006, startPoint y: 546, endPoint x: 983, endPoint y: 434, distance: 114.3
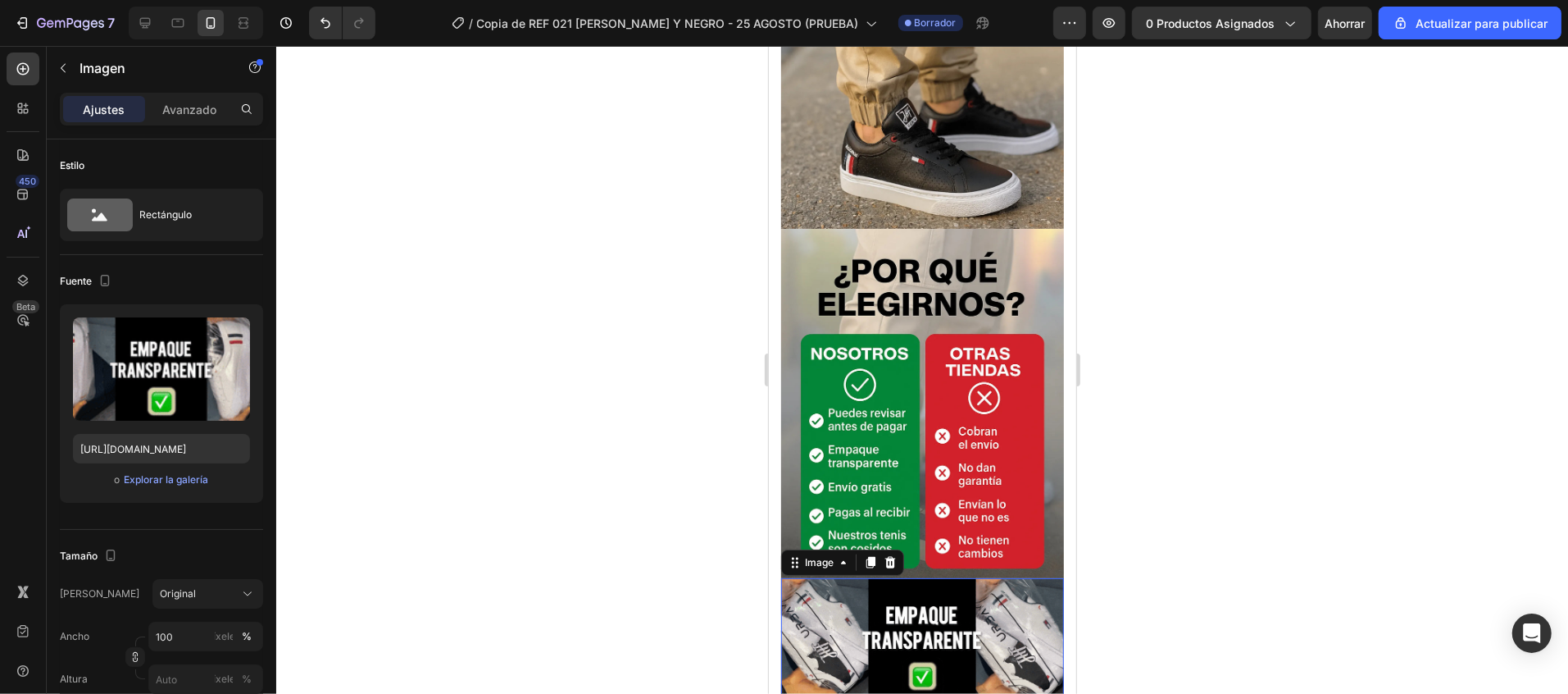
click at [1206, 451] on div at bounding box center [922, 370] width 1292 height 648
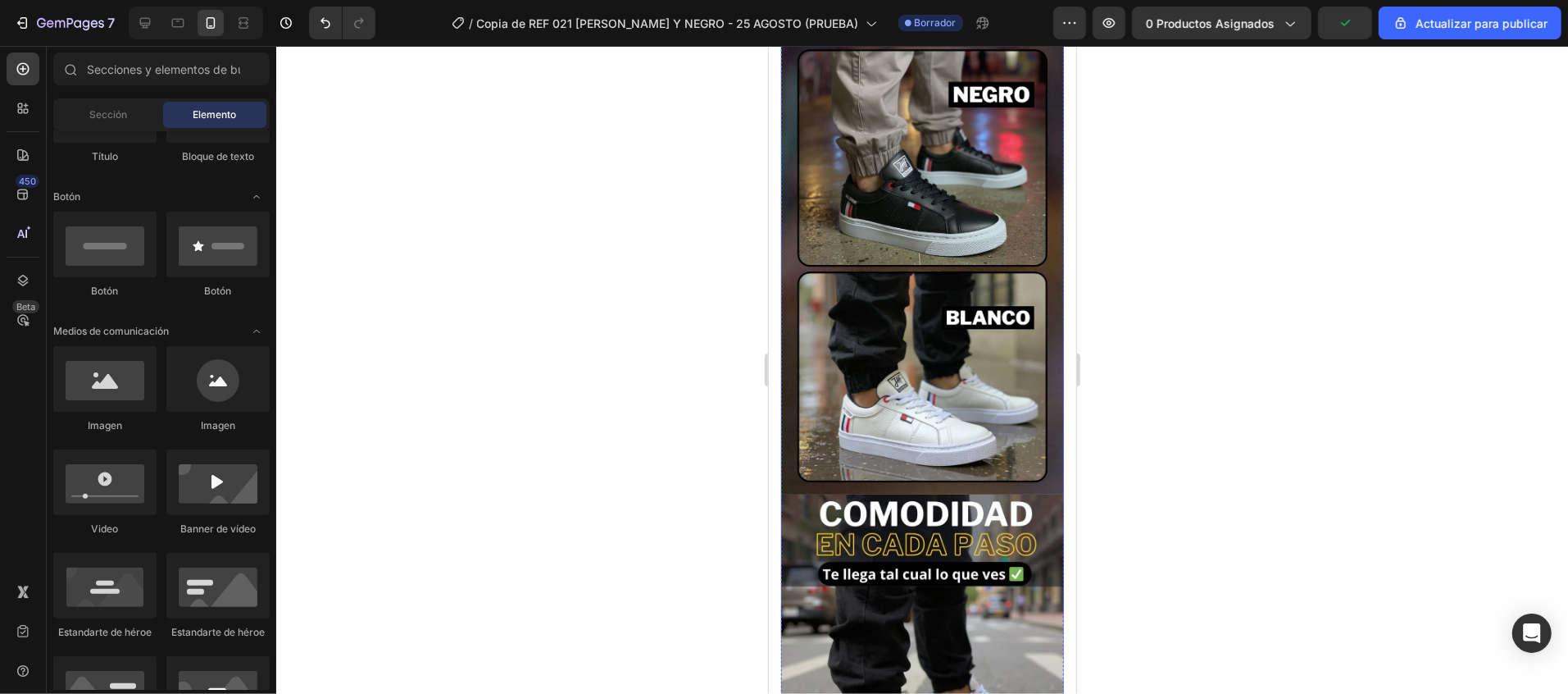
scroll to position [164, 0]
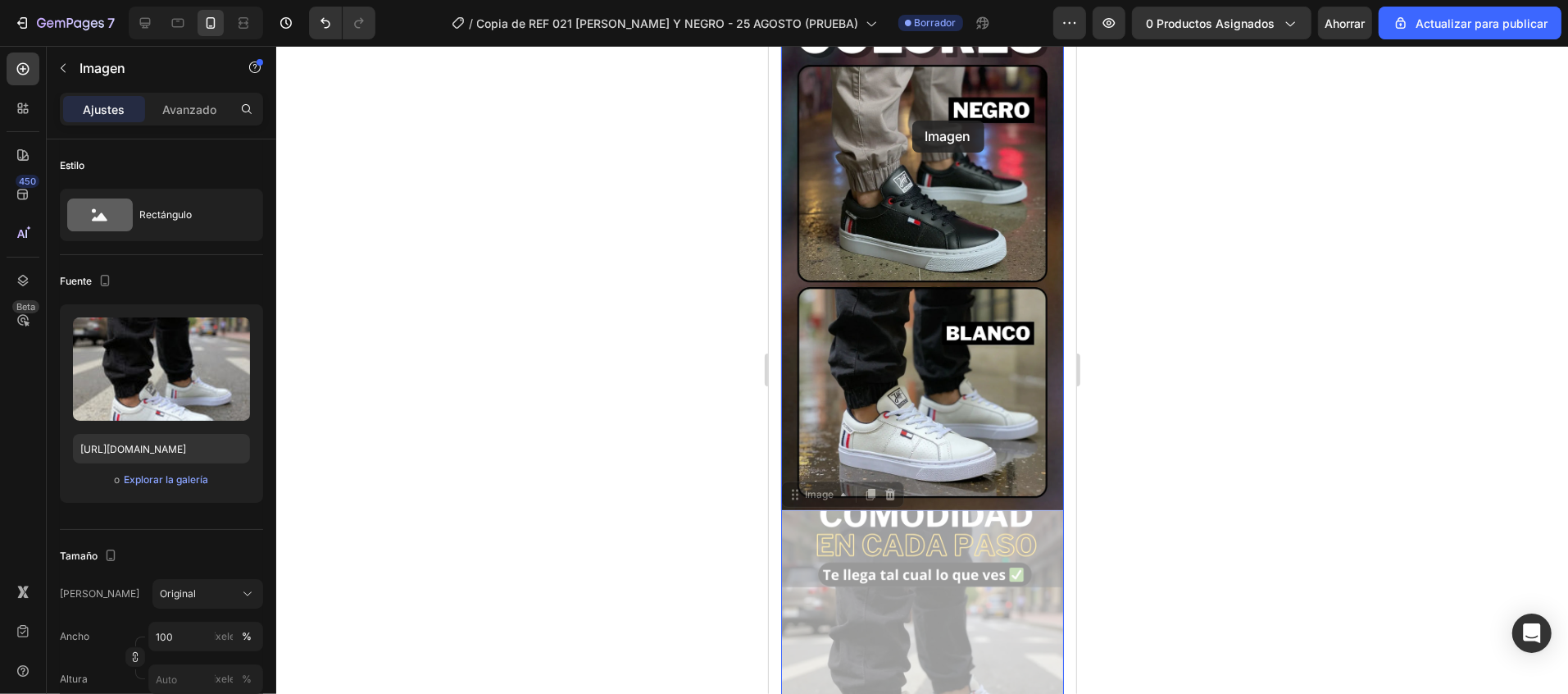
drag, startPoint x: 917, startPoint y: 601, endPoint x: 912, endPoint y: 120, distance: 481.0
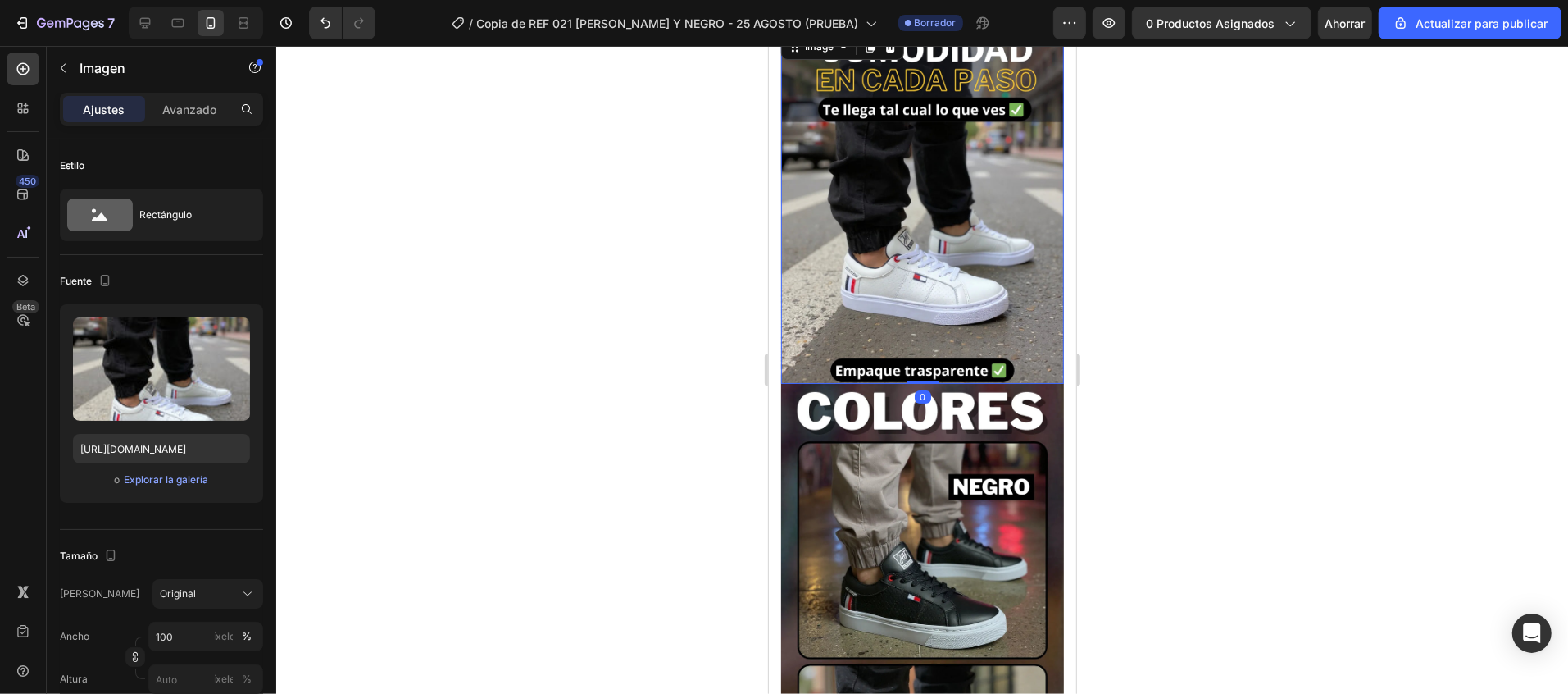
scroll to position [0, 0]
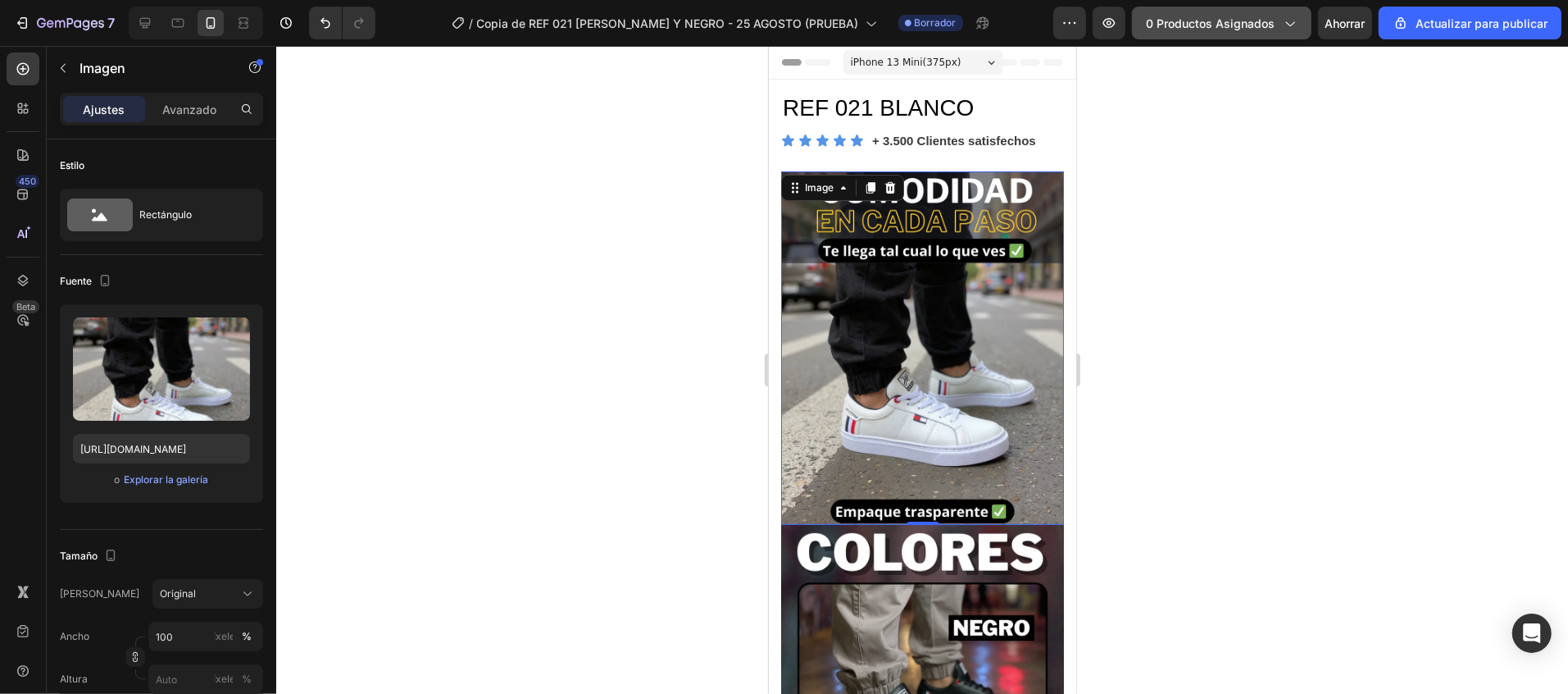
click at [1265, 17] on font "0 productos asignados" at bounding box center [1209, 23] width 129 height 14
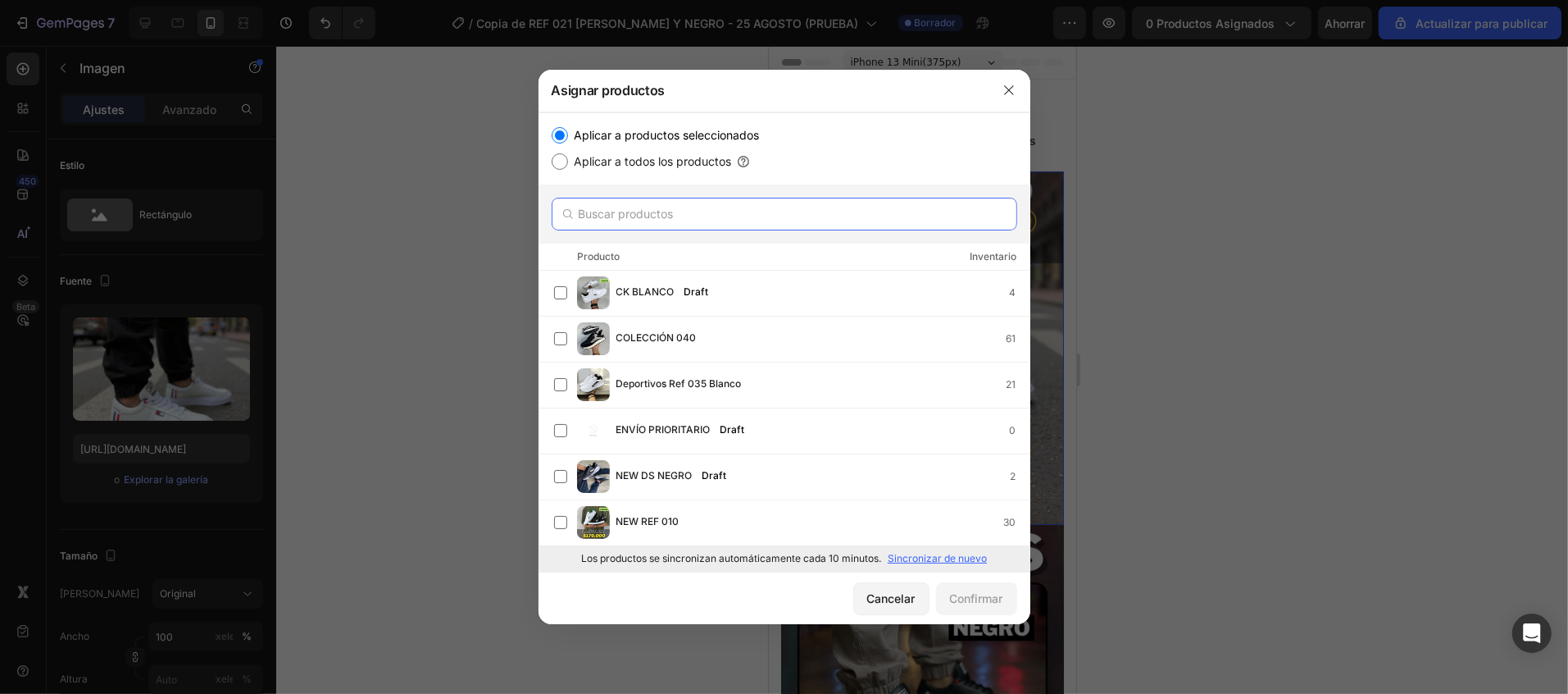
click at [711, 219] on input "text" at bounding box center [784, 214] width 465 height 33
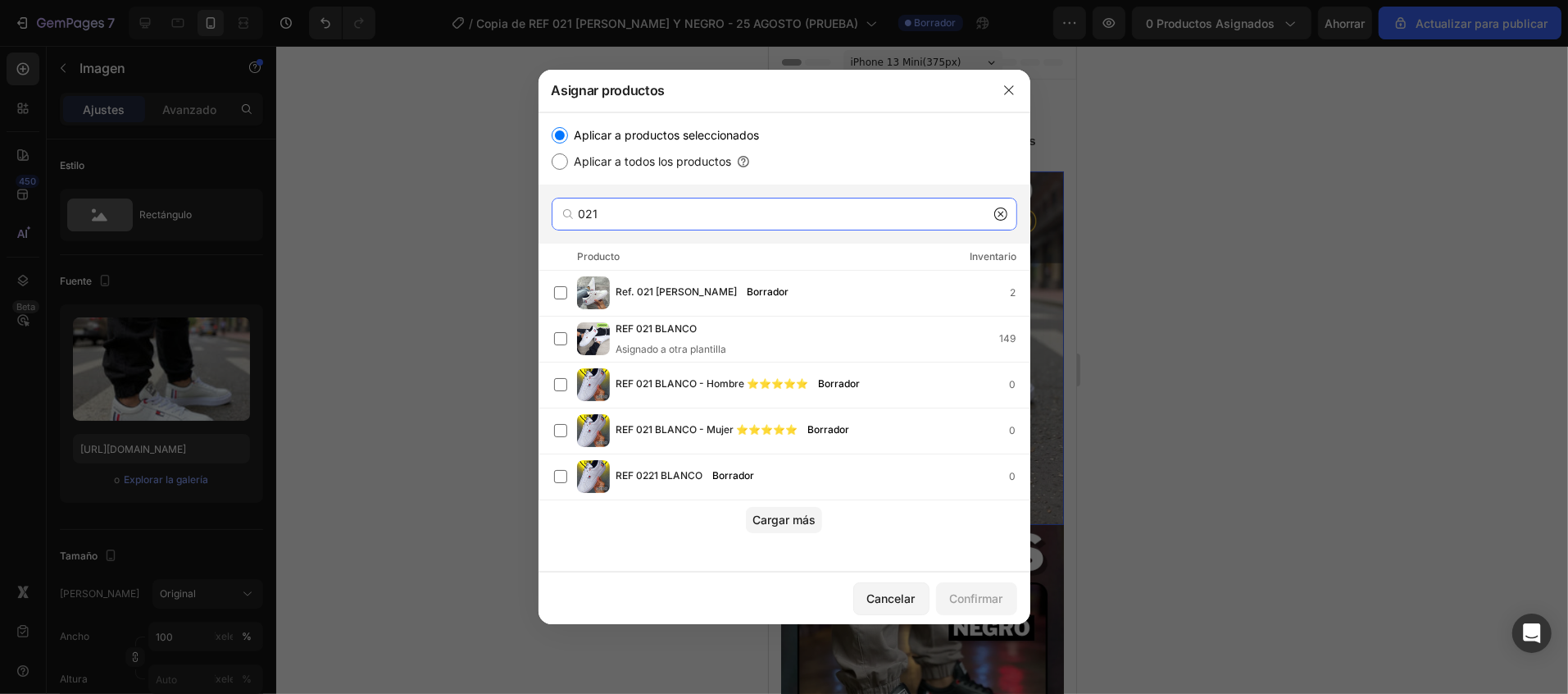
click at [997, 204] on input "021" at bounding box center [784, 214] width 465 height 33
type input "021"
click at [1005, 98] on button "button" at bounding box center [1008, 90] width 26 height 26
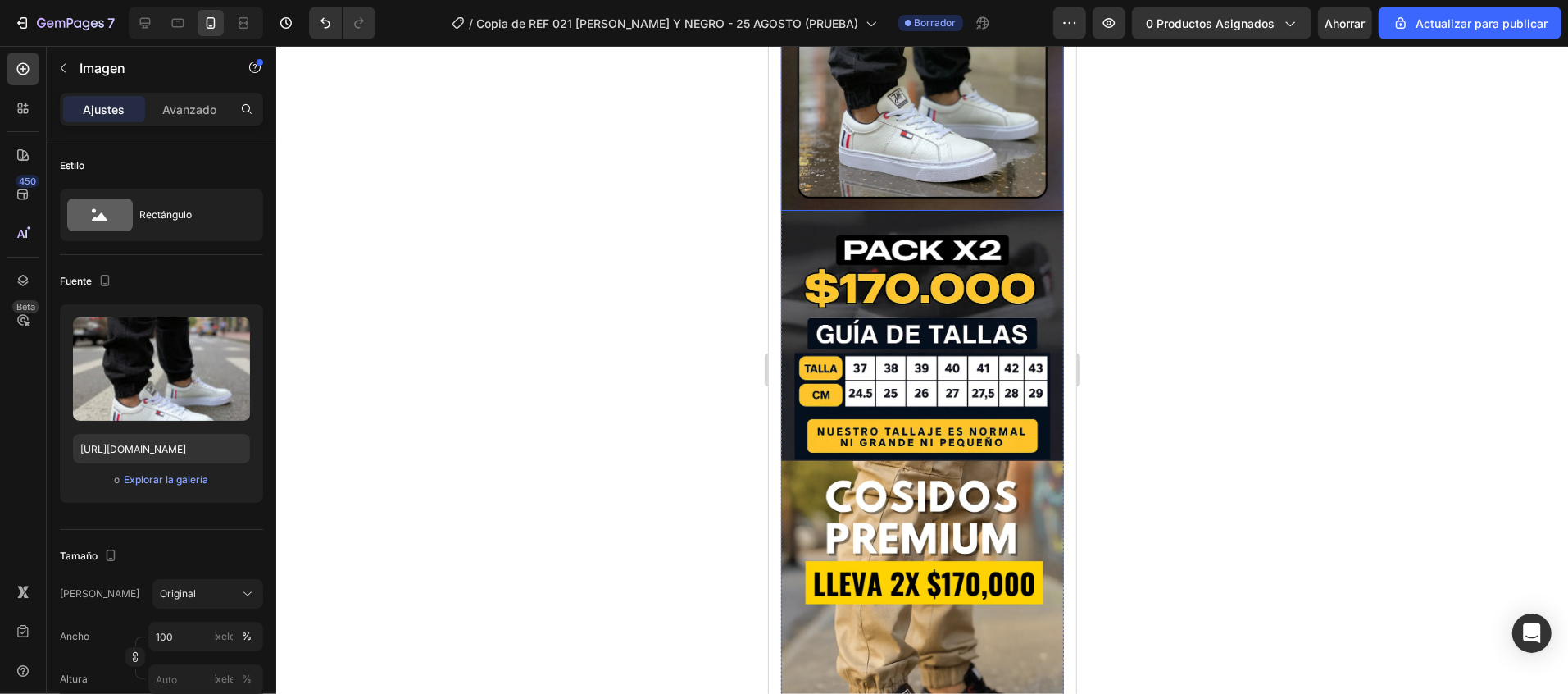
scroll to position [820, 0]
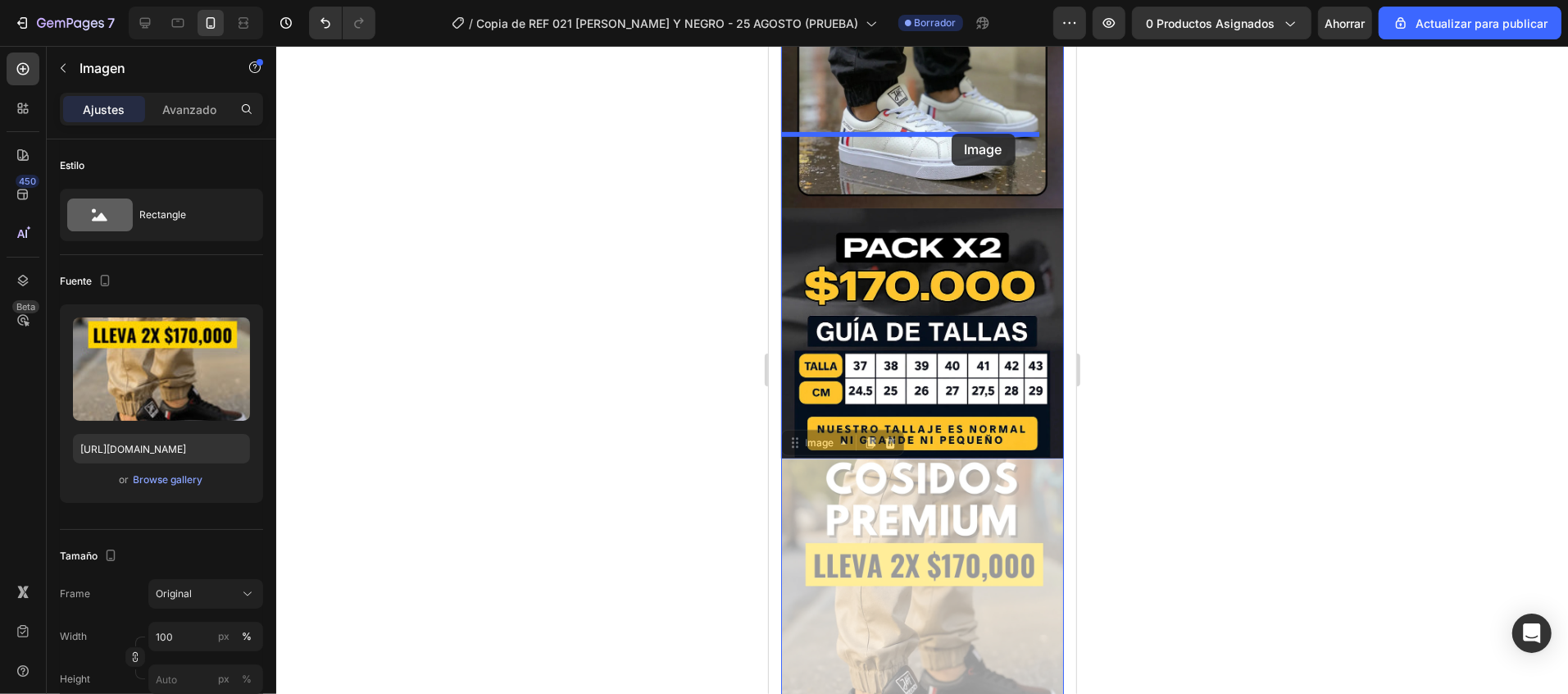
drag, startPoint x: 995, startPoint y: 473, endPoint x: 951, endPoint y: 133, distance: 342.8
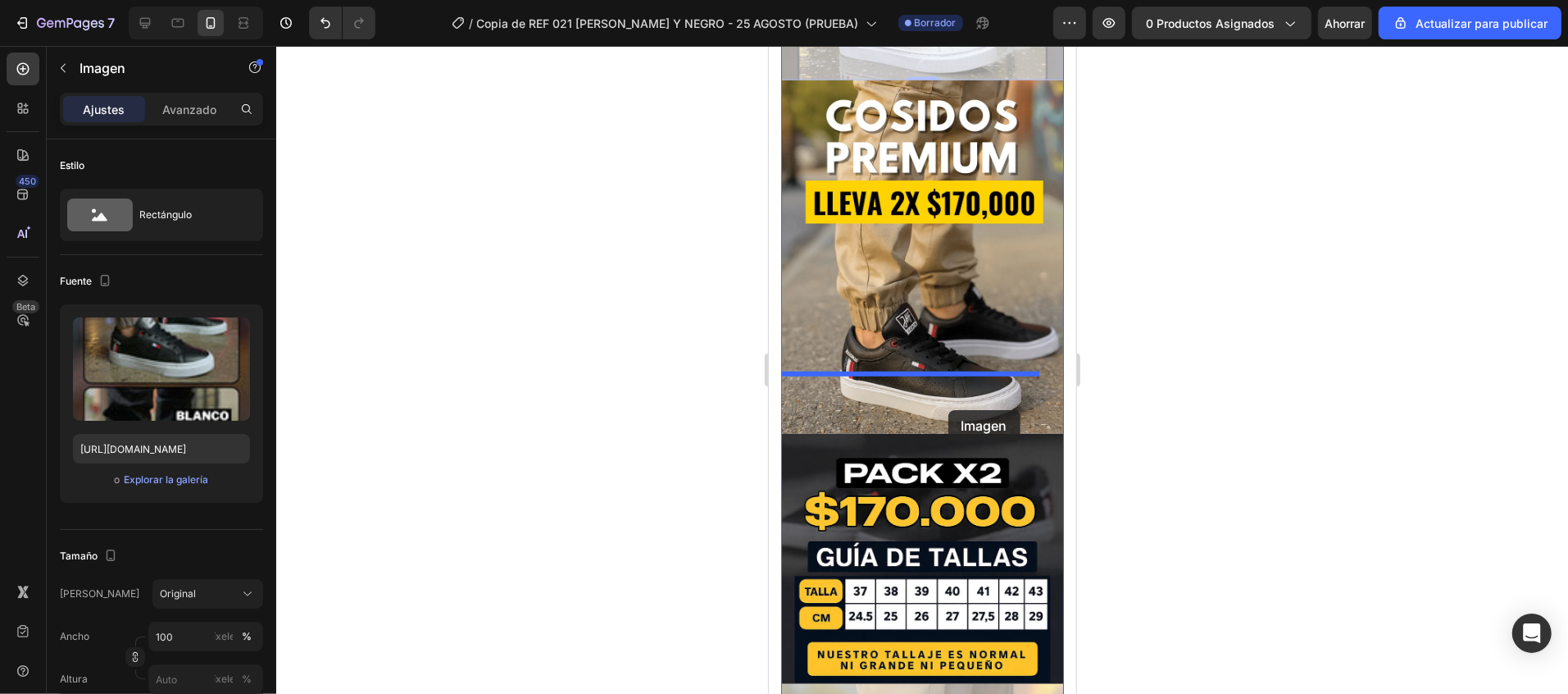
scroll to position [984, 0]
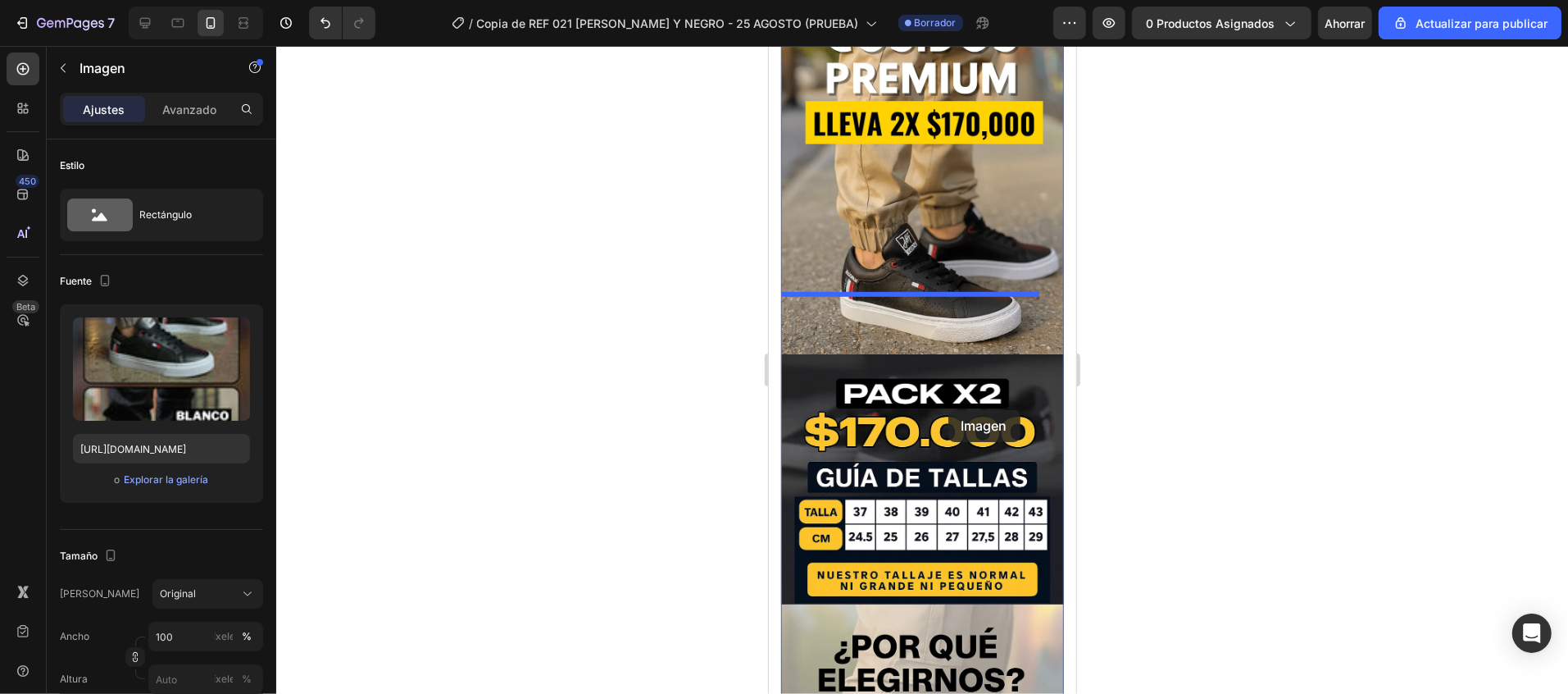
drag, startPoint x: 937, startPoint y: 395, endPoint x: 948, endPoint y: 409, distance: 17.8
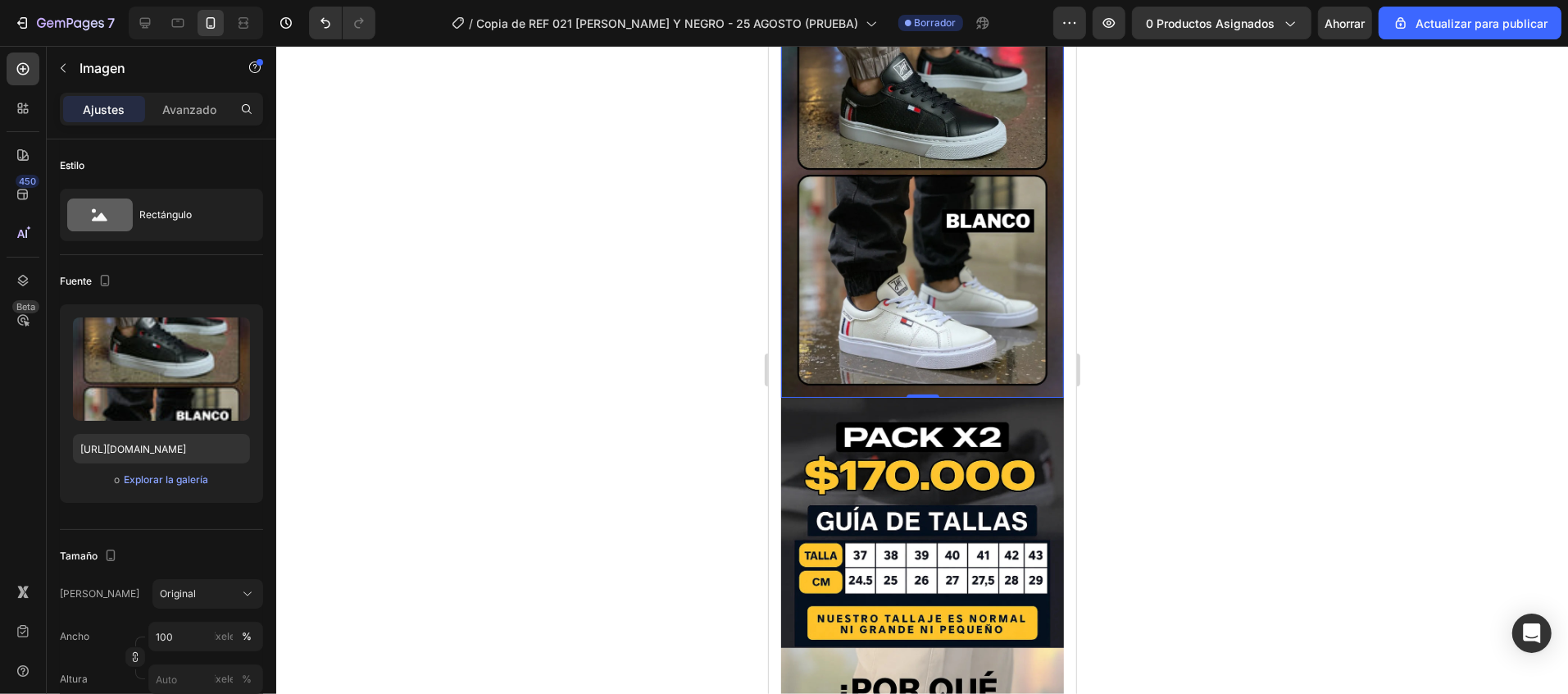
scroll to position [524, 0]
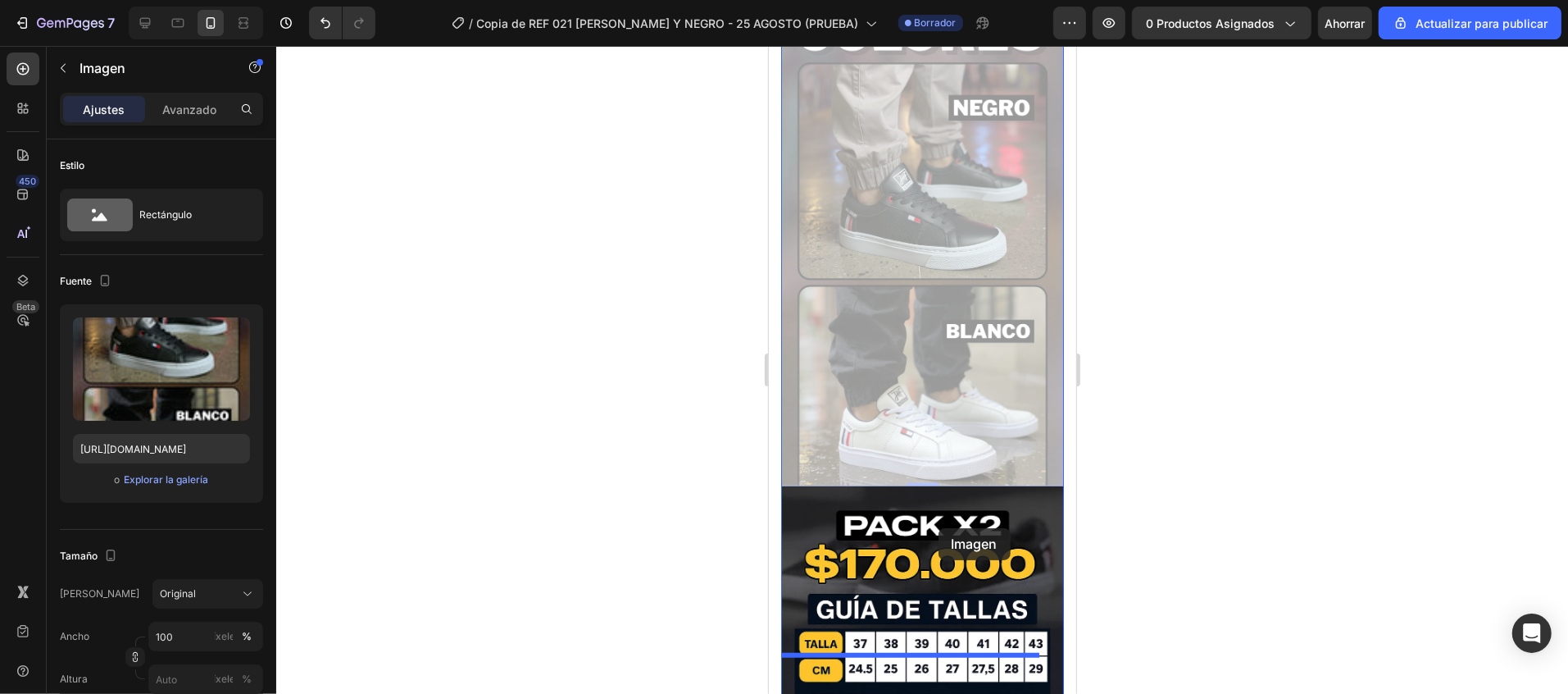
drag, startPoint x: 948, startPoint y: 409, endPoint x: 938, endPoint y: 527, distance: 118.4
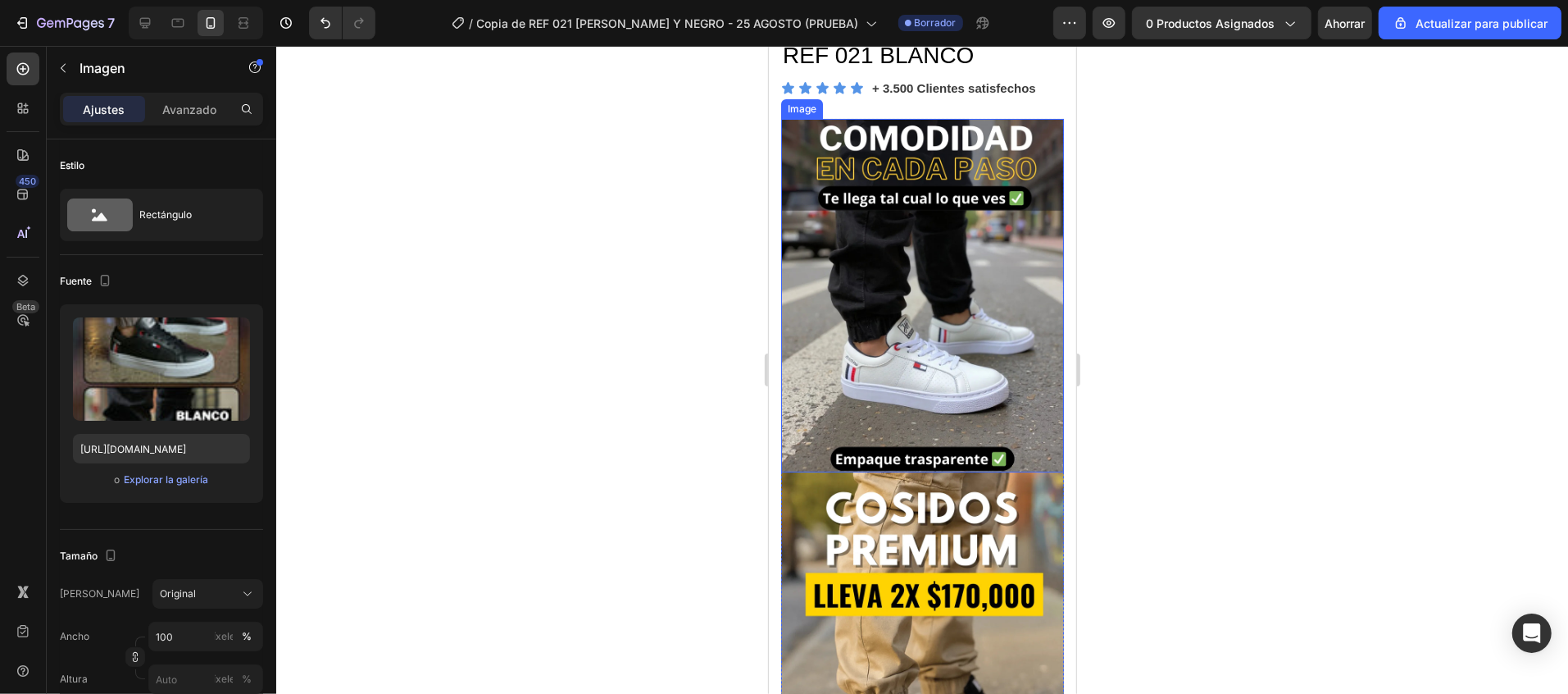
scroll to position [0, 0]
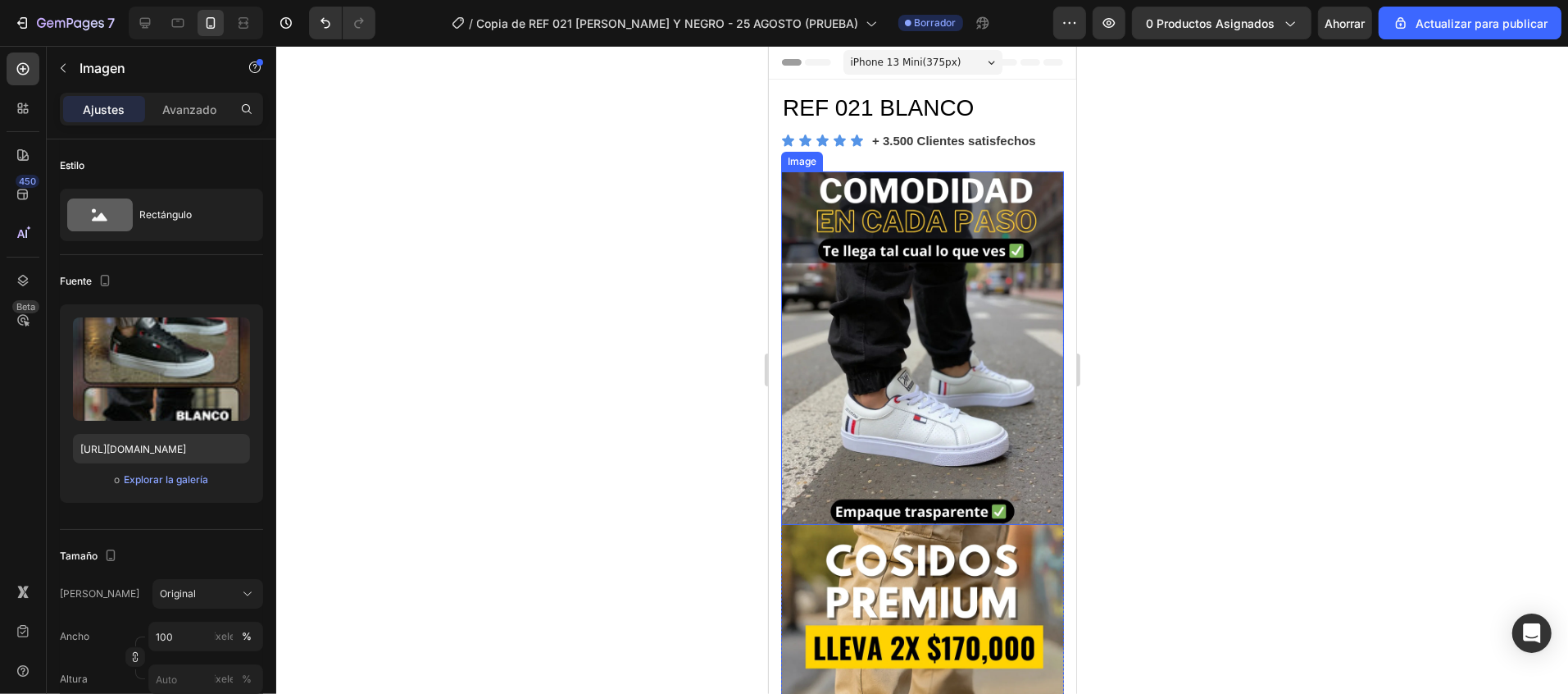
click at [957, 332] on img at bounding box center [922, 348] width 283 height 354
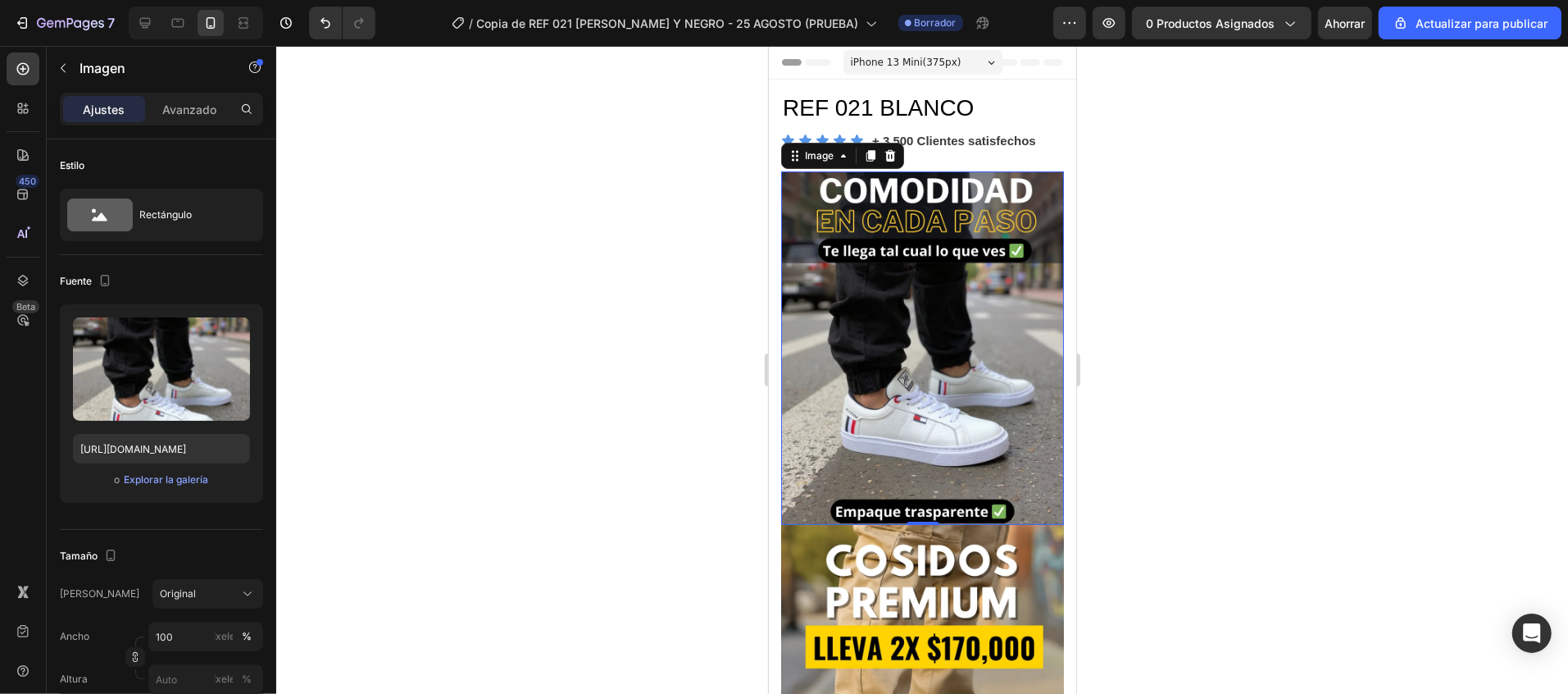
click at [1277, 410] on div at bounding box center [922, 370] width 1292 height 648
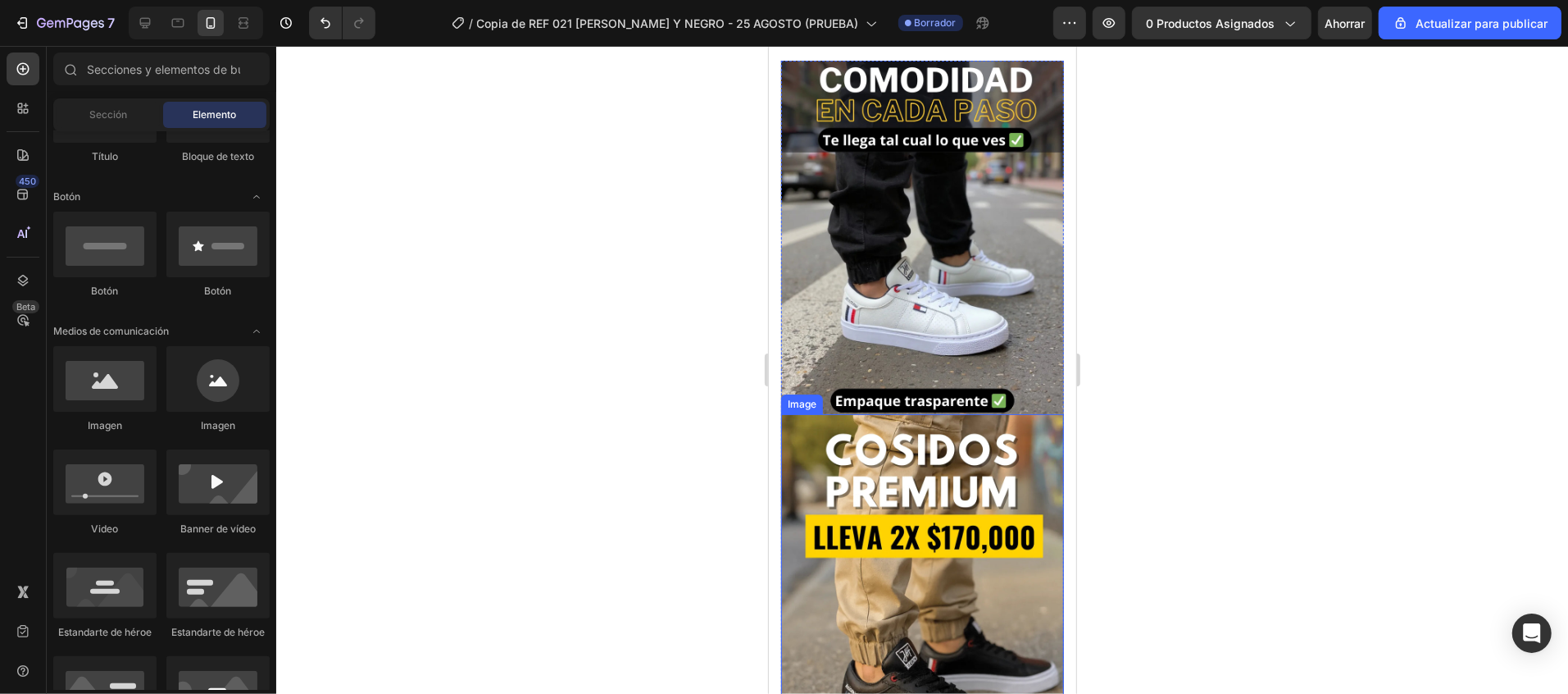
scroll to position [164, 0]
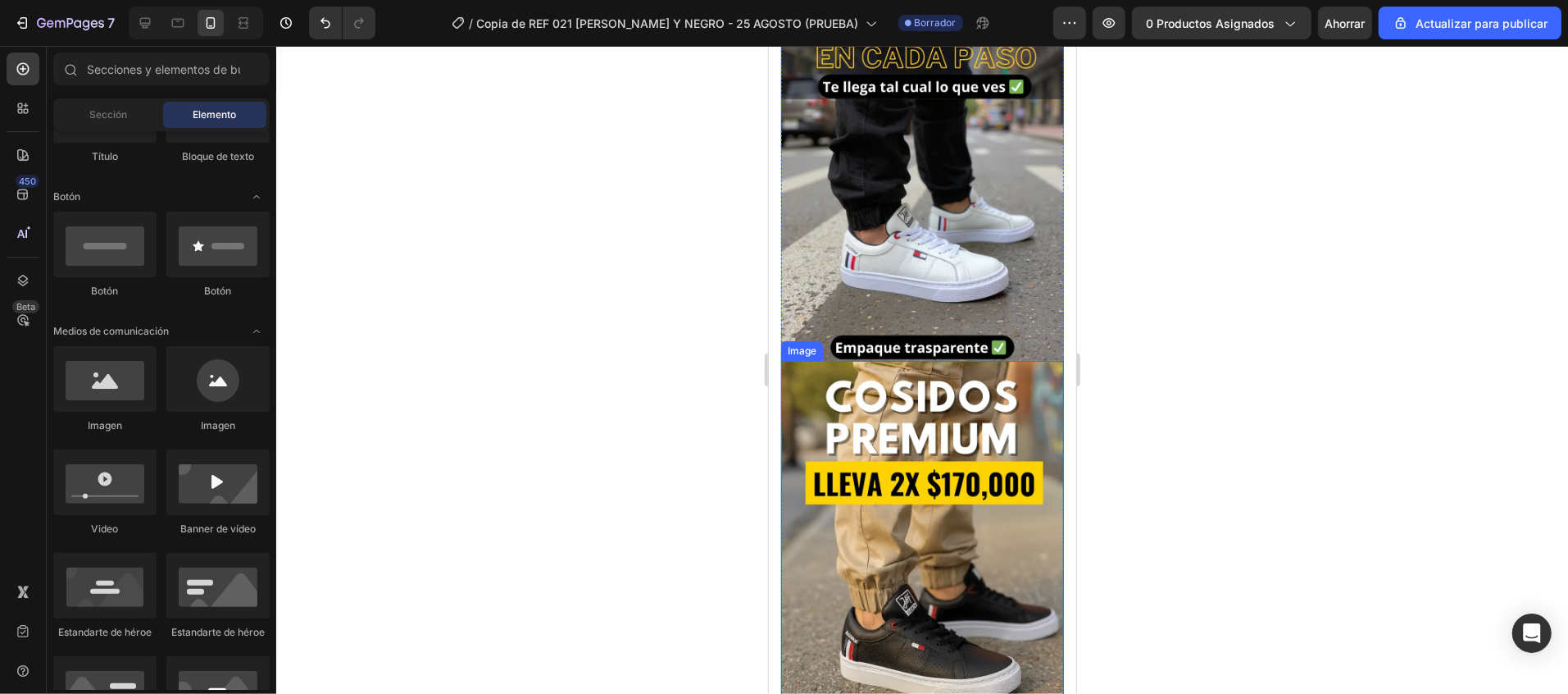
click at [811, 343] on div "Image" at bounding box center [801, 350] width 35 height 15
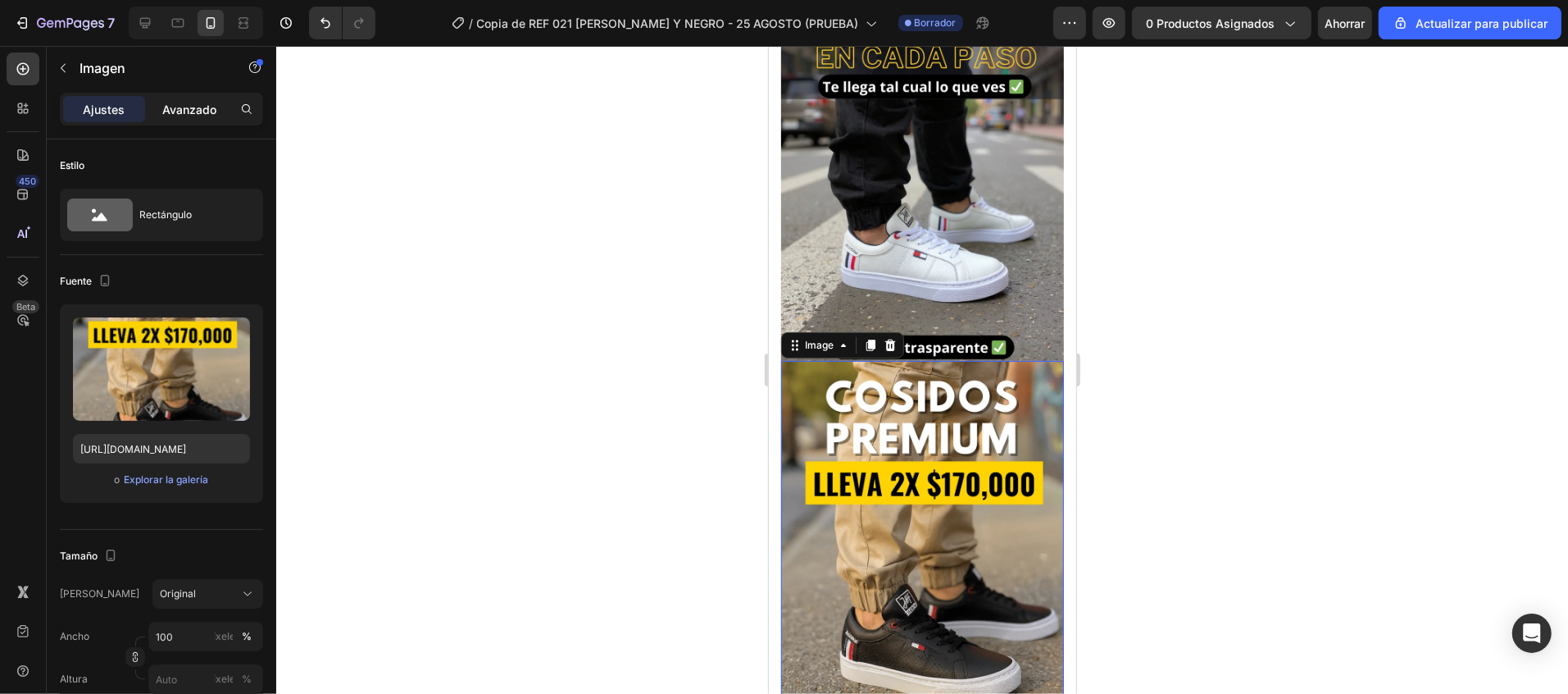
click at [190, 111] on font "Avanzado" at bounding box center [189, 109] width 54 height 14
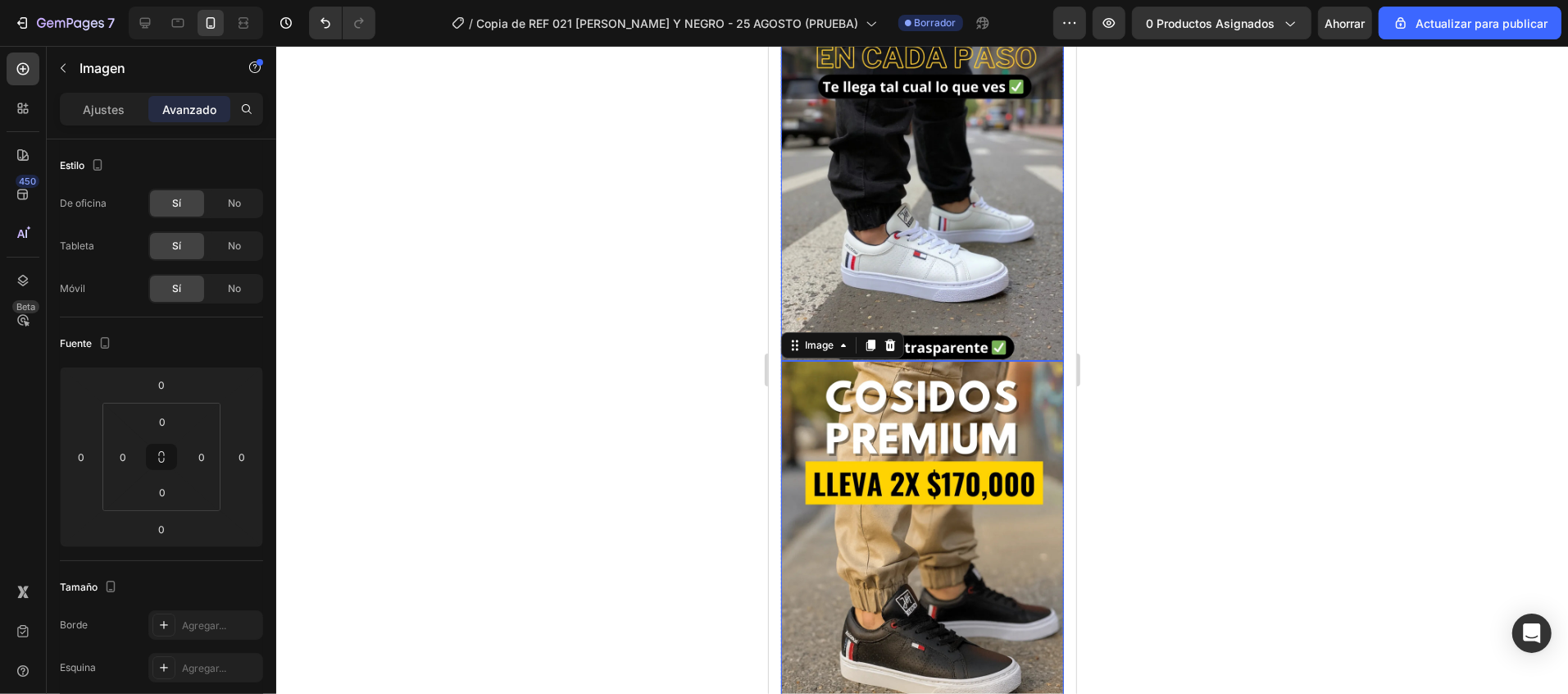
click at [969, 211] on img at bounding box center [922, 184] width 283 height 354
click at [128, 116] on div "Ajustes" at bounding box center [104, 109] width 82 height 26
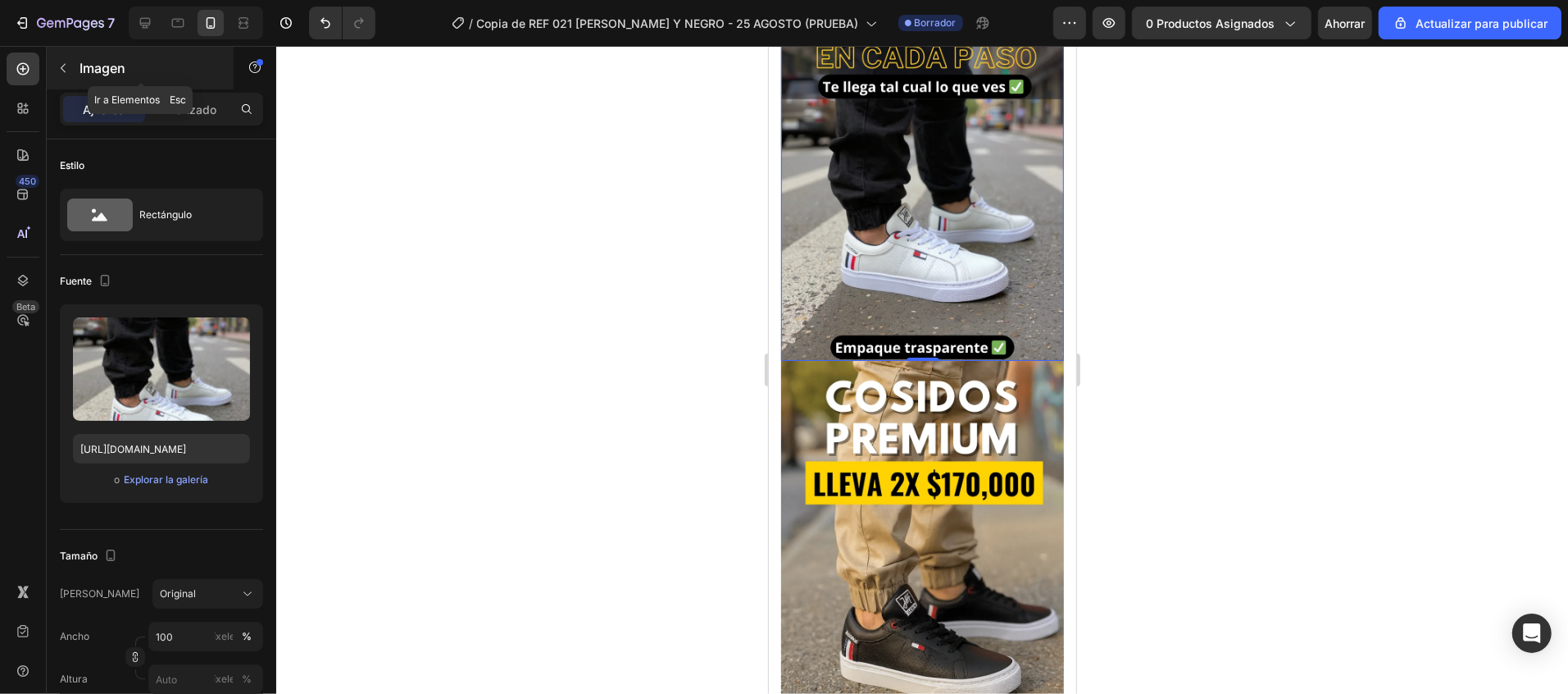
click at [65, 69] on icon "button" at bounding box center [63, 68] width 13 height 13
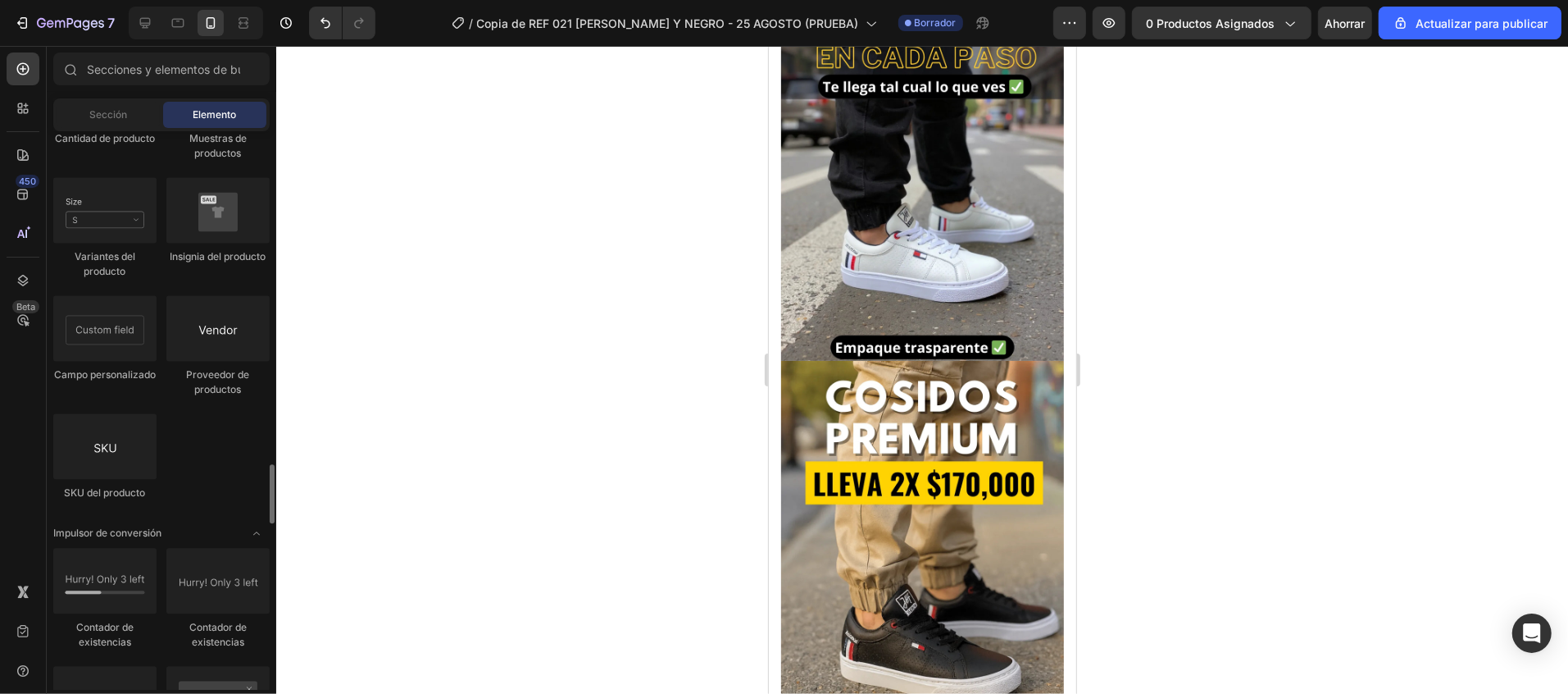
scroll to position [3280, 0]
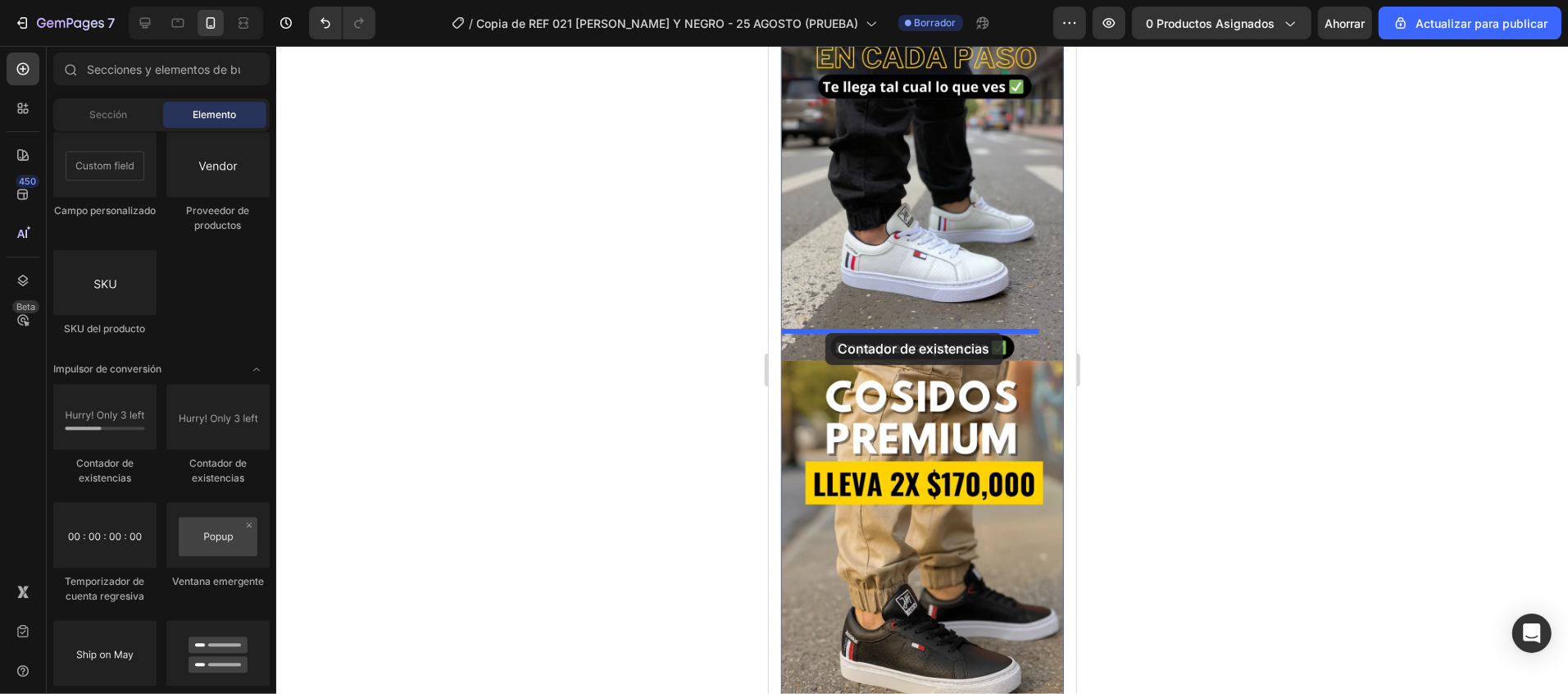
drag, startPoint x: 863, startPoint y: 461, endPoint x: 825, endPoint y: 332, distance: 134.5
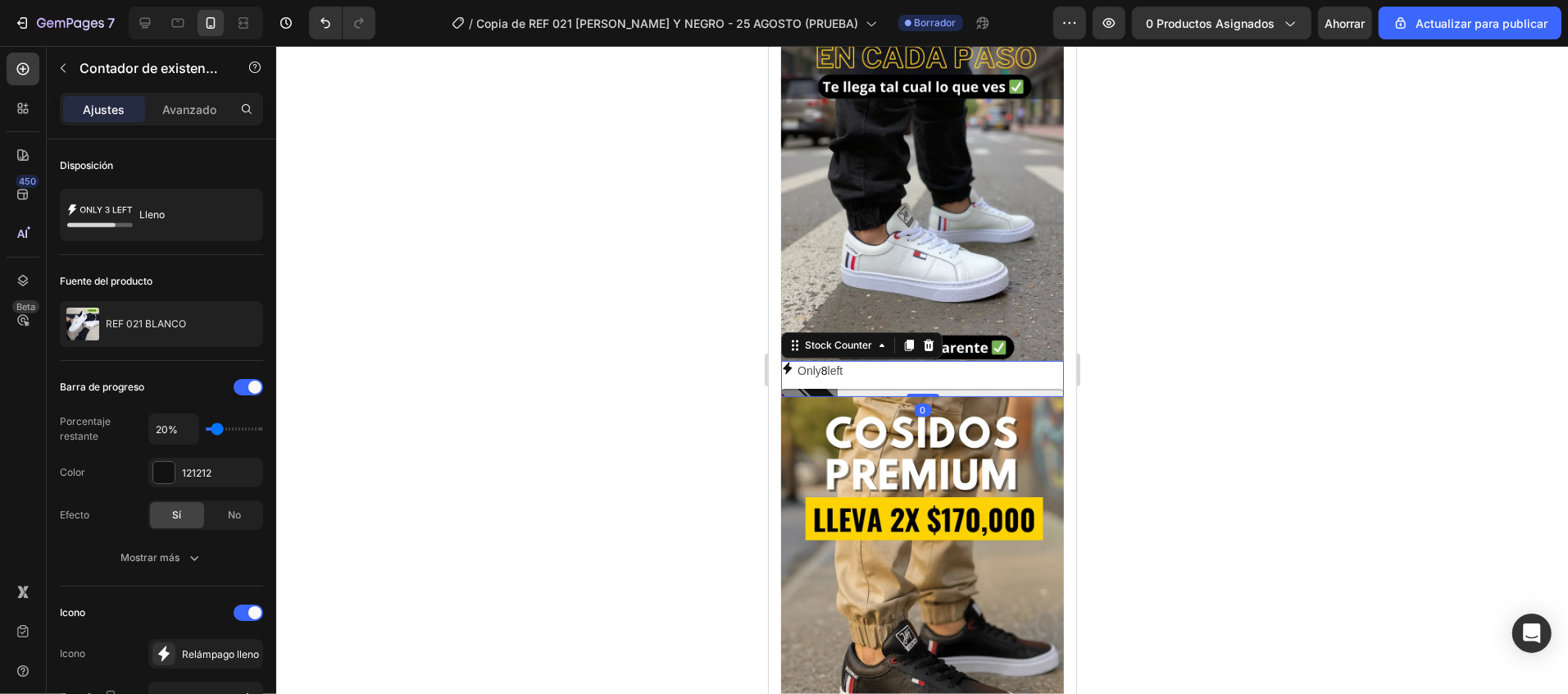
click at [808, 360] on p "Only 8 left" at bounding box center [819, 370] width 45 height 20
click at [810, 360] on p "Only 8 left" at bounding box center [819, 370] width 45 height 20
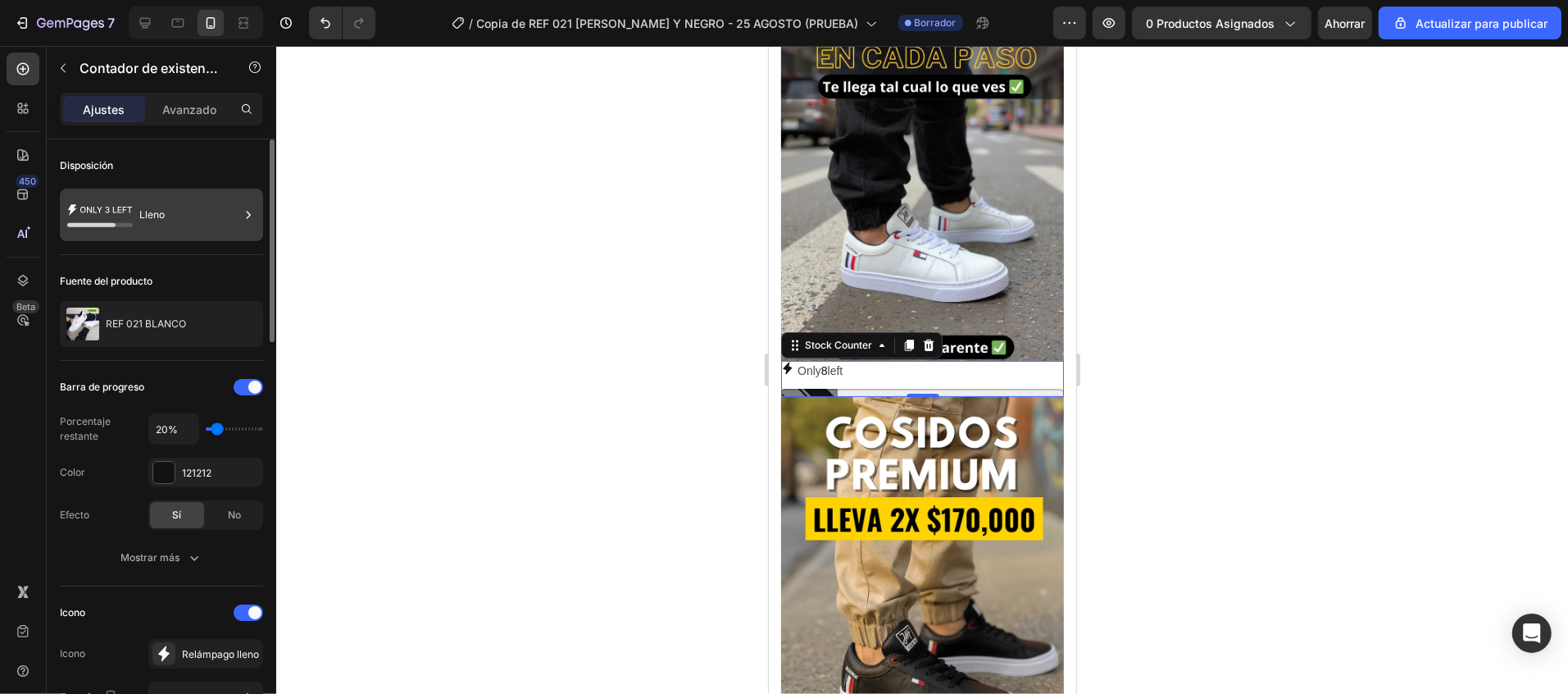
click at [160, 211] on font "Lleno" at bounding box center [152, 214] width 25 height 13
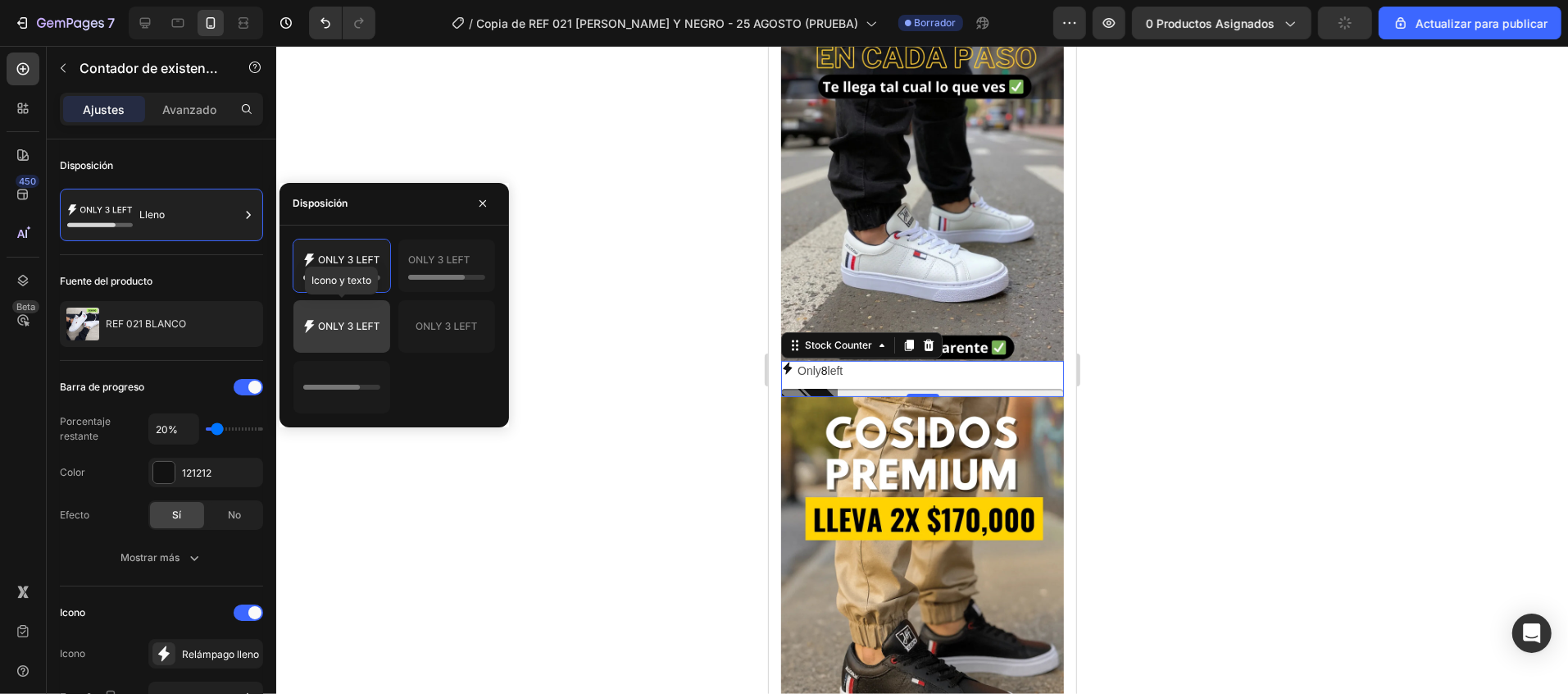
click at [364, 328] on icon at bounding box center [342, 326] width 77 height 33
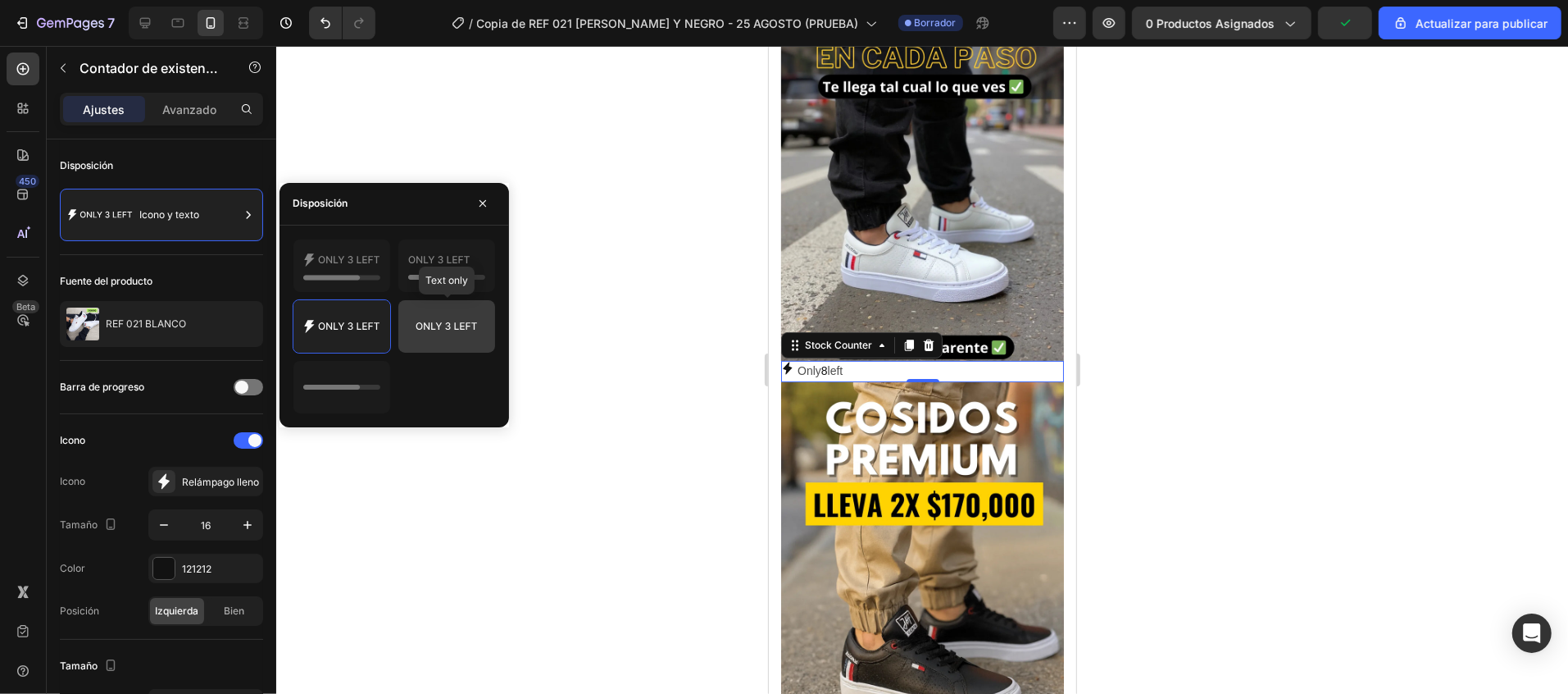
click at [416, 328] on icon at bounding box center [447, 326] width 77 height 33
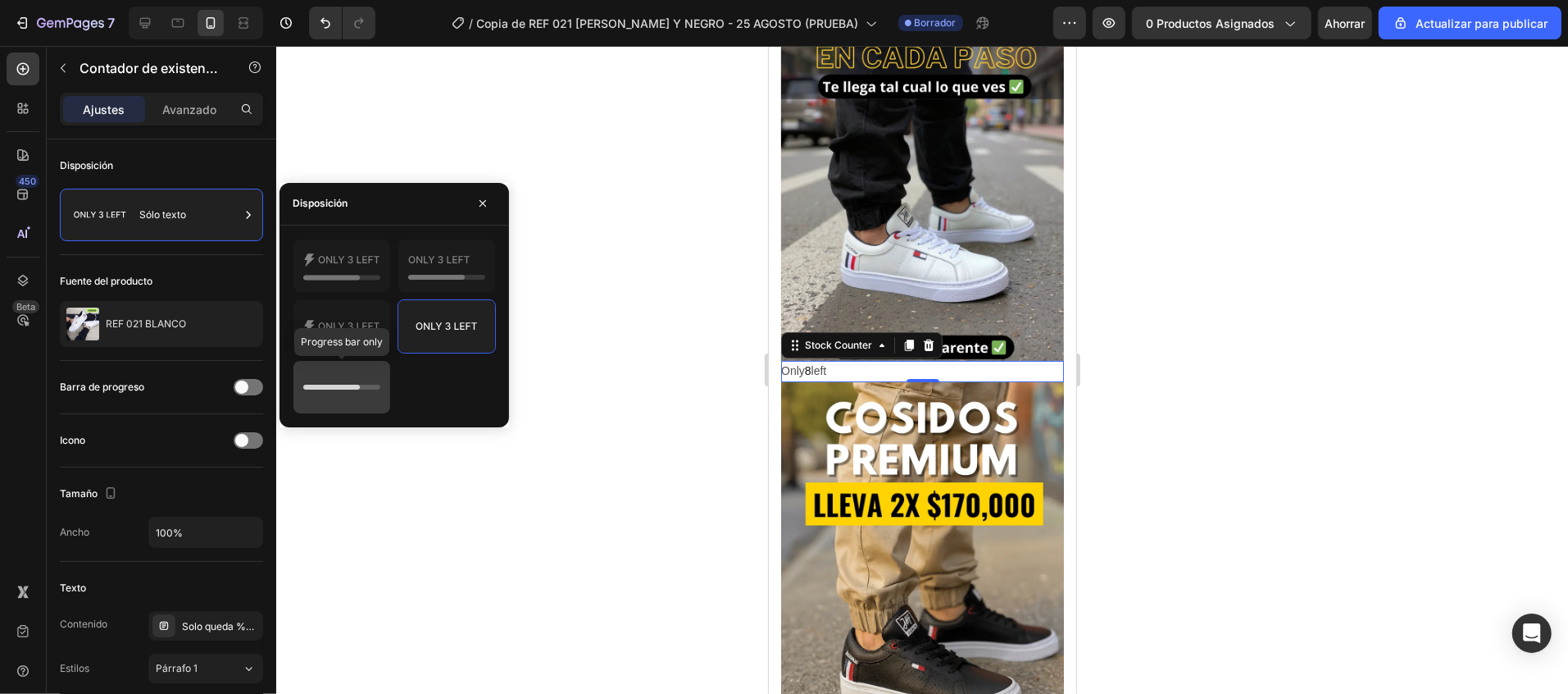
click at [349, 385] on icon at bounding box center [342, 387] width 77 height 33
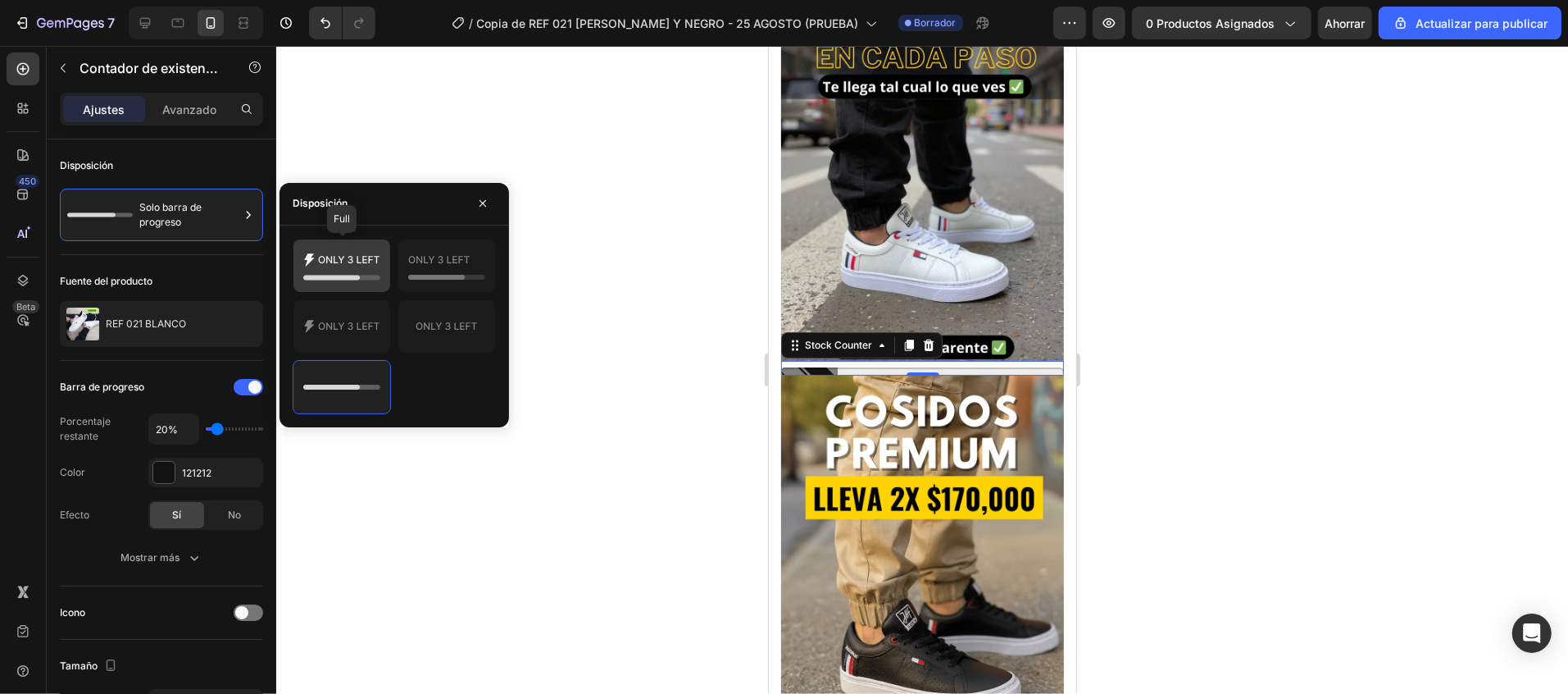
click at [332, 281] on icon at bounding box center [342, 265] width 77 height 33
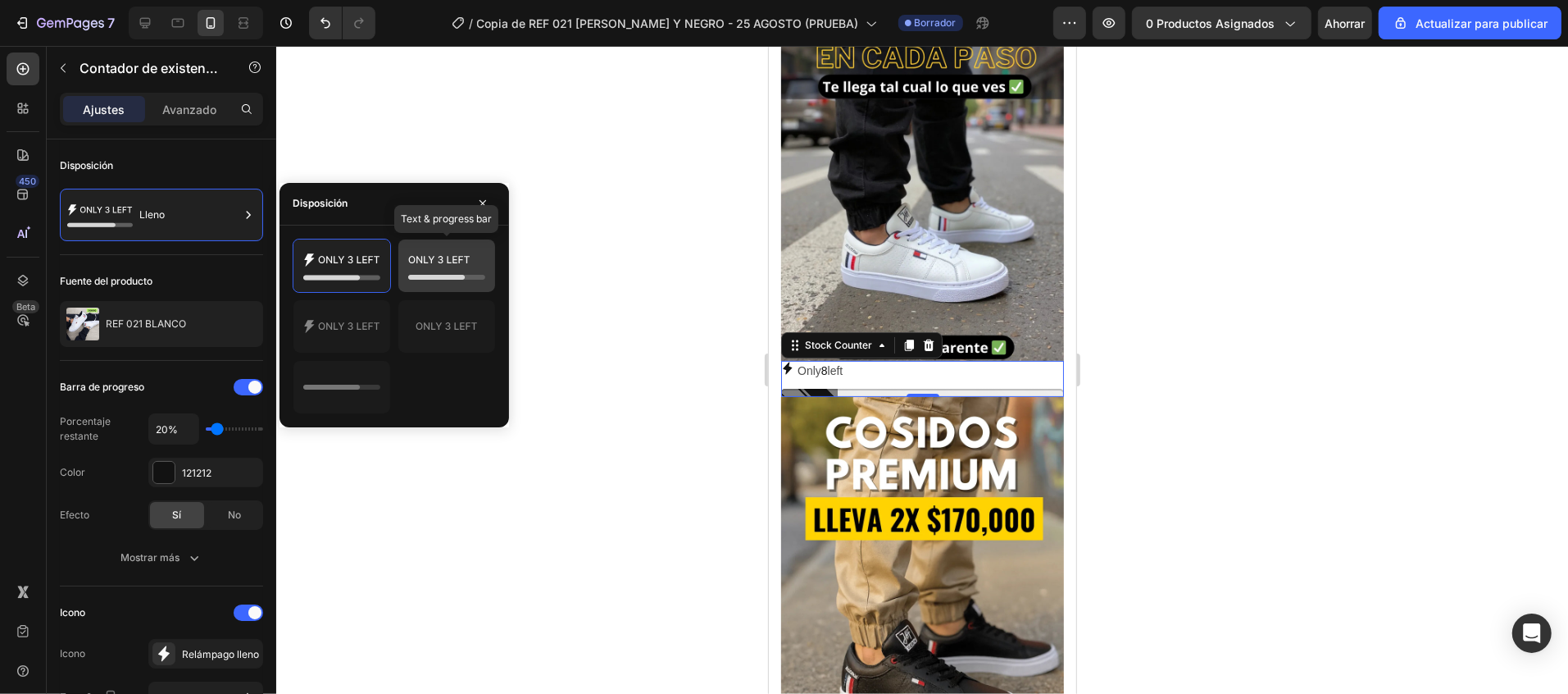
click at [466, 270] on icon at bounding box center [447, 265] width 77 height 33
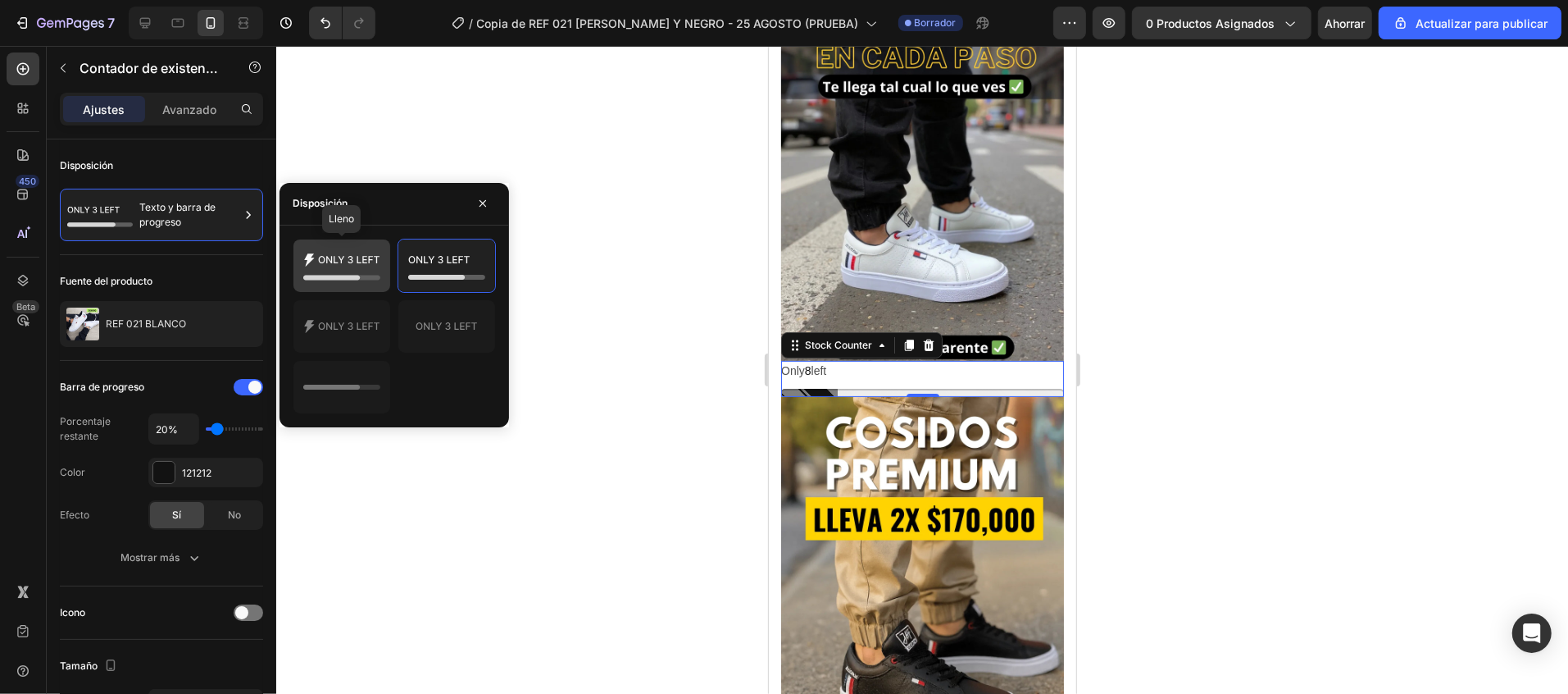
click at [366, 270] on icon at bounding box center [342, 265] width 77 height 33
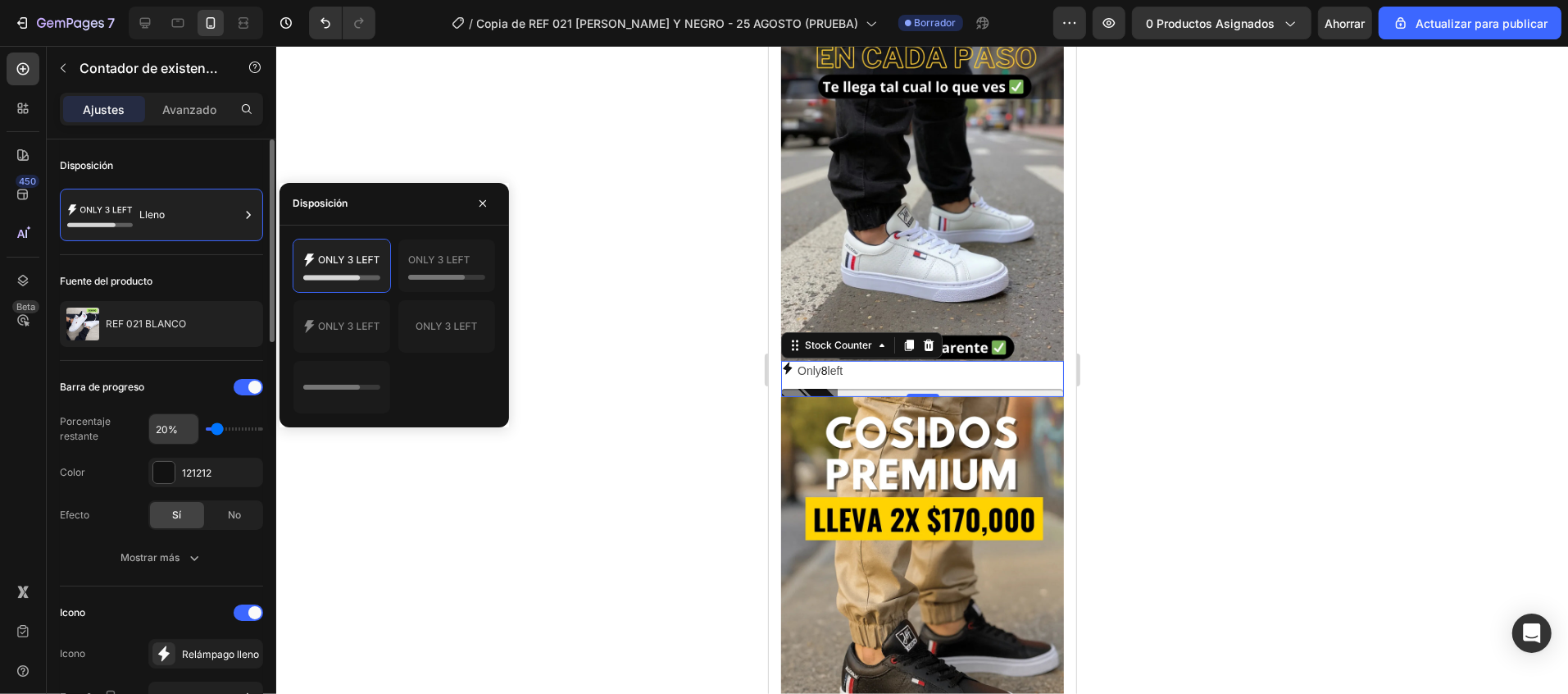
scroll to position [164, 0]
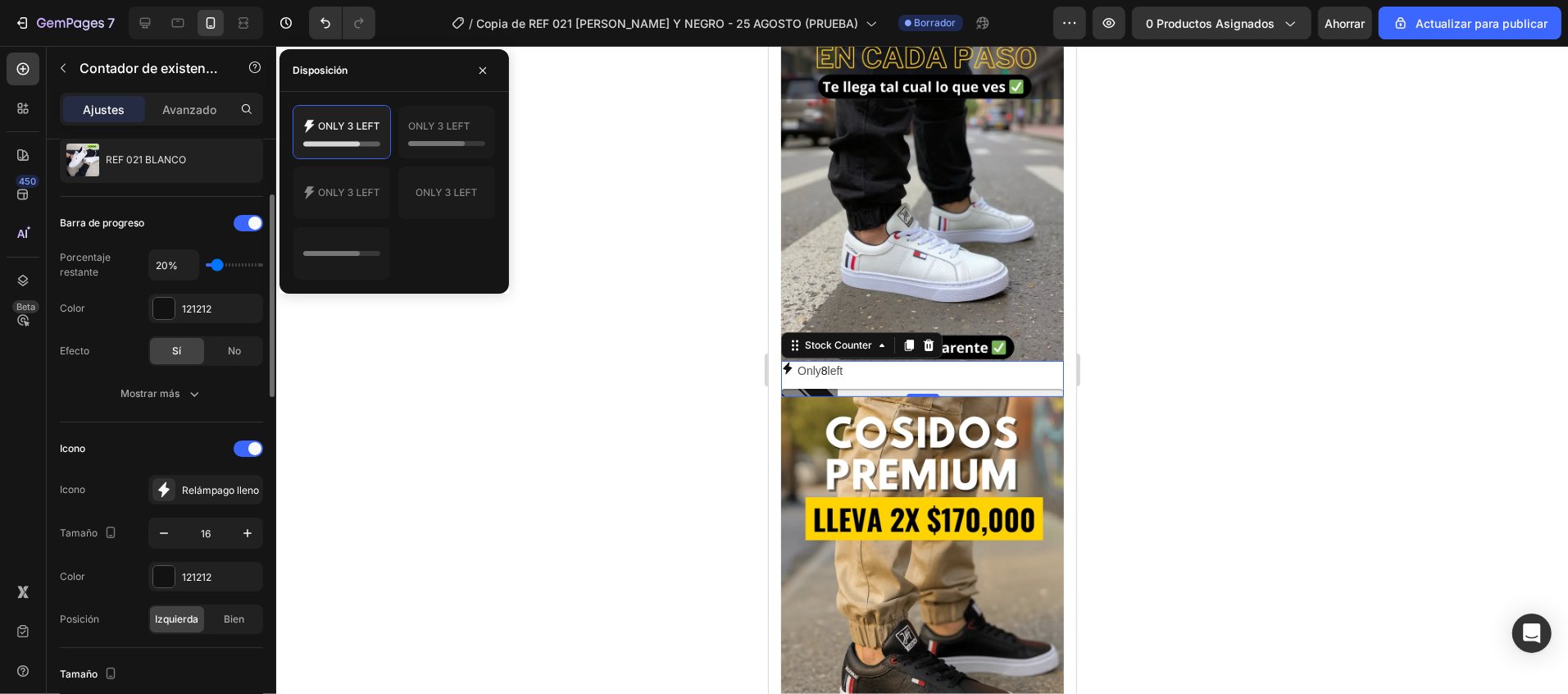
click at [228, 261] on div "20%" at bounding box center [205, 264] width 114 height 31
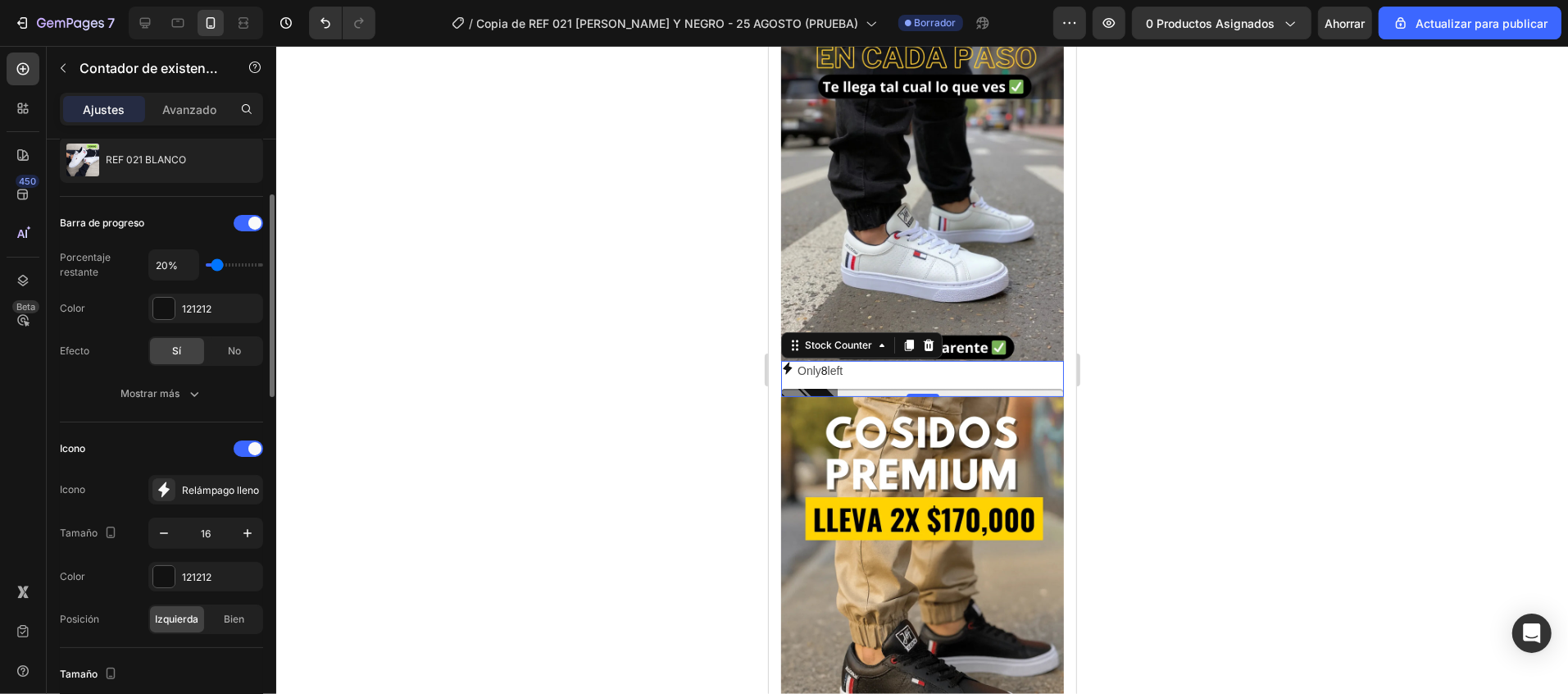
type input "40%"
type input "40"
click at [229, 266] on input "range" at bounding box center [234, 265] width 57 height 3
type input "90%"
type input "90"
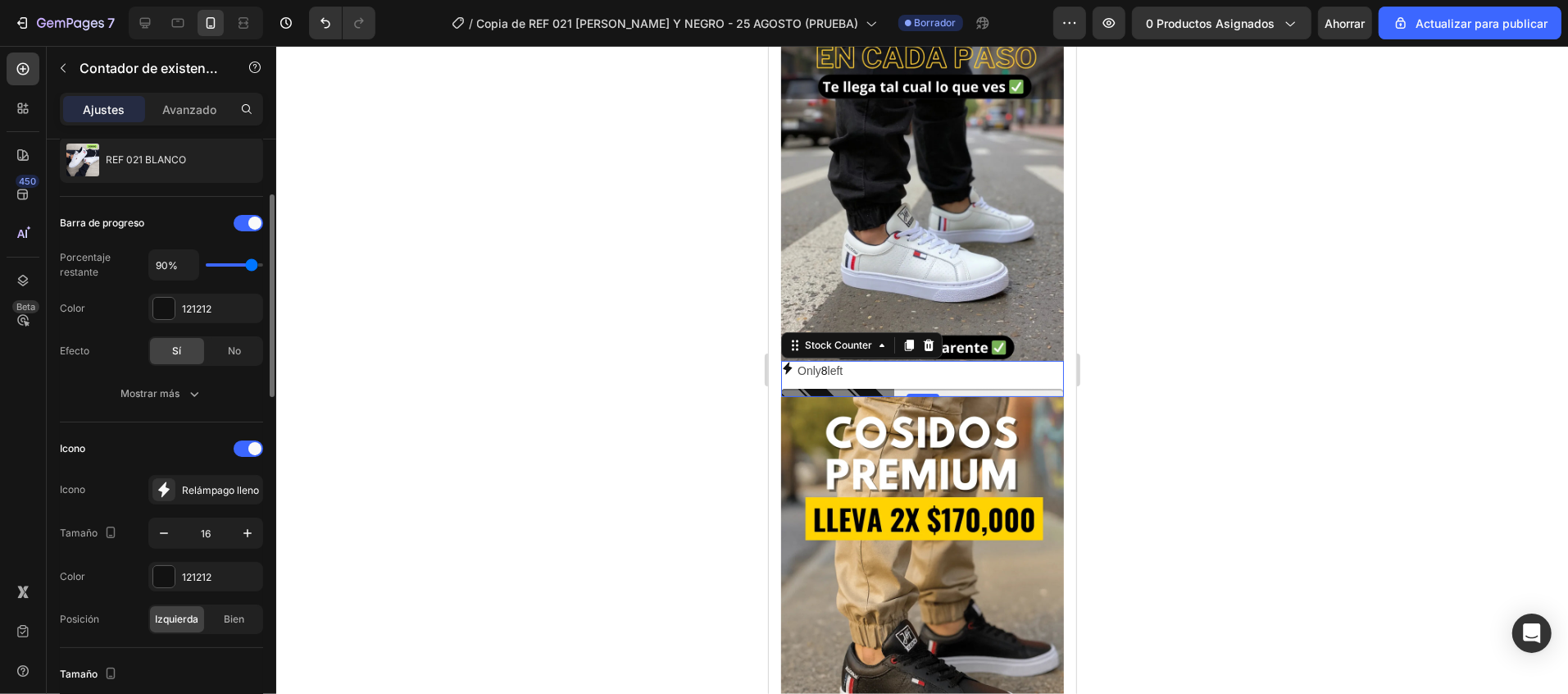
click at [249, 266] on input "range" at bounding box center [234, 265] width 57 height 3
type input "70%"
type input "70"
click at [242, 266] on input "range" at bounding box center [234, 265] width 57 height 3
click at [174, 307] on div at bounding box center [163, 307] width 23 height 23
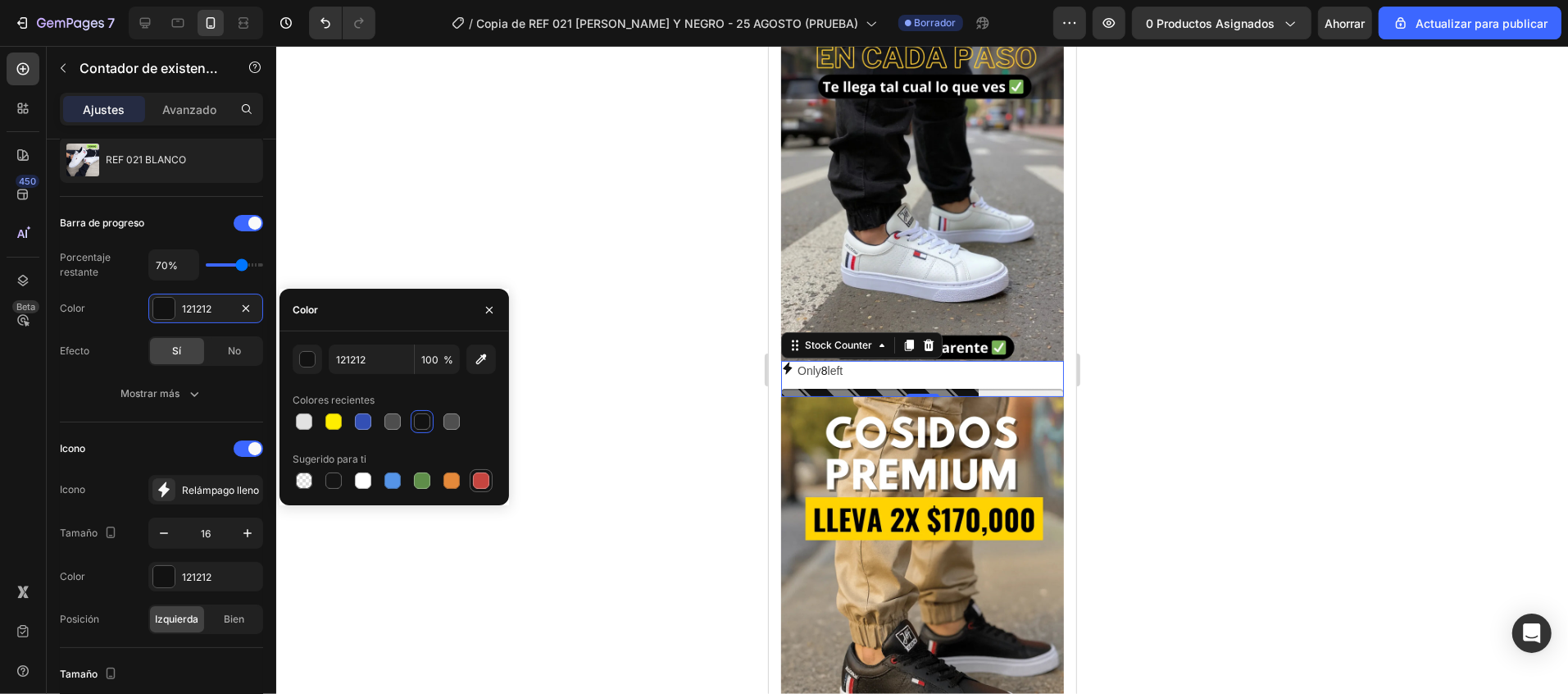
click at [486, 475] on div at bounding box center [481, 480] width 16 height 16
type input "C5453F"
type input "40%"
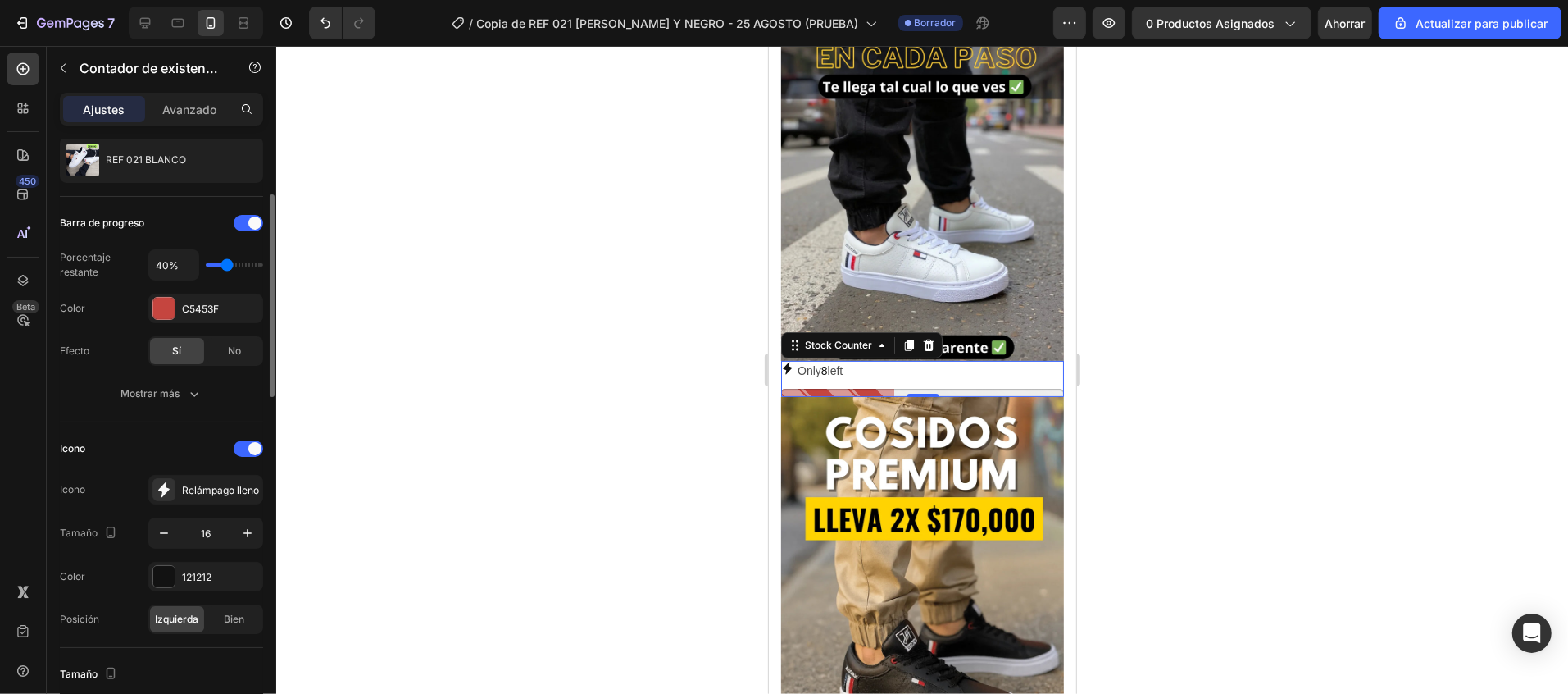
type input "40"
click at [226, 266] on input "range" at bounding box center [234, 265] width 57 height 3
type input "50%"
type input "50"
click at [234, 266] on input "range" at bounding box center [234, 265] width 57 height 3
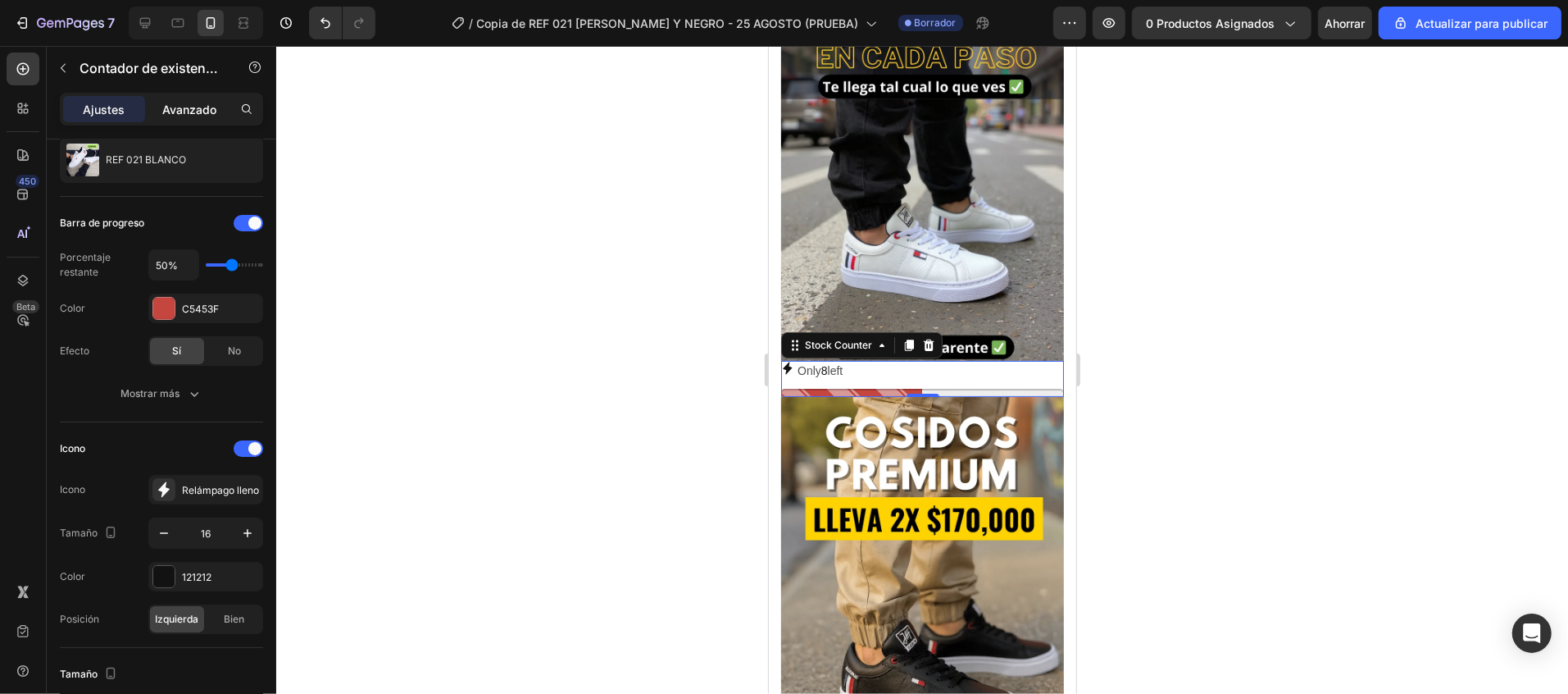
click at [189, 111] on font "Avanzado" at bounding box center [189, 109] width 54 height 14
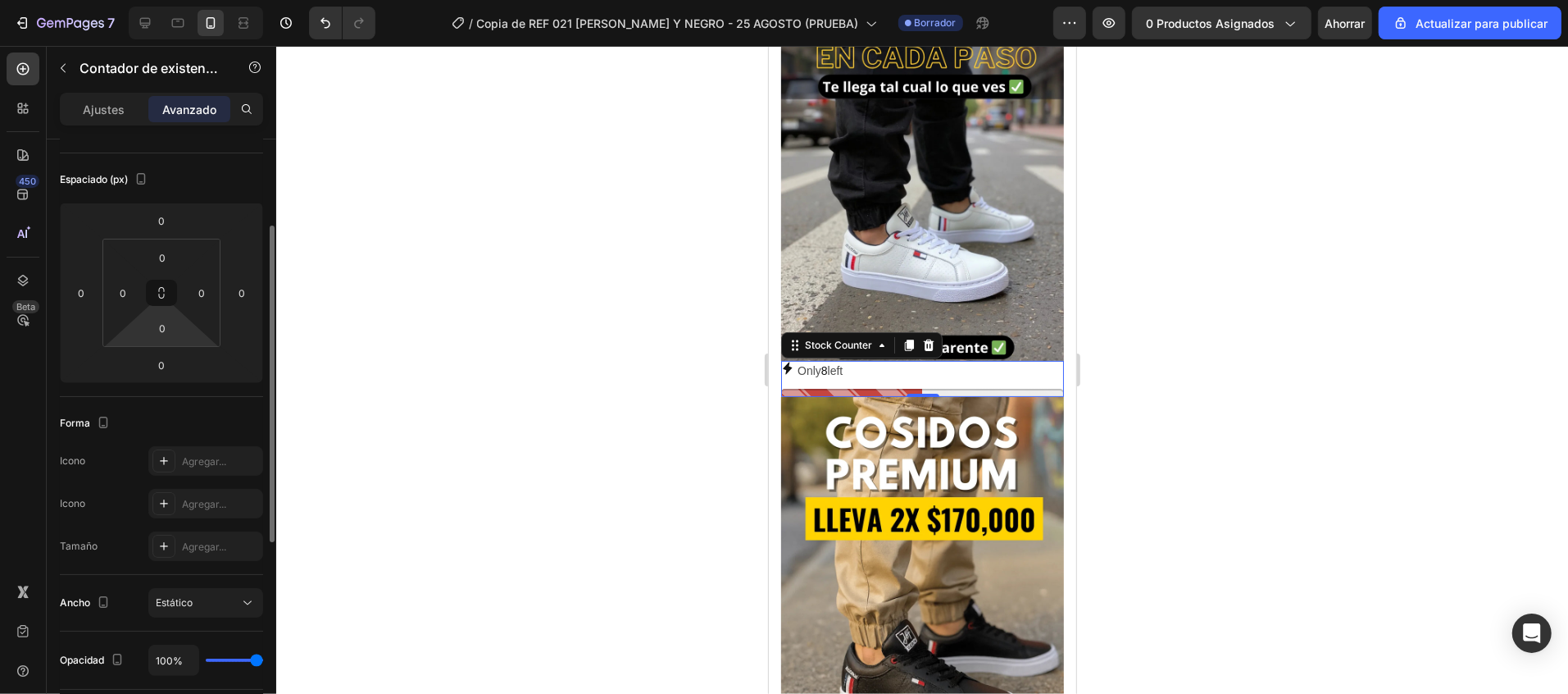
click at [172, 0] on html "7 / Copia de REF 021 [PERSON_NAME] Y NEGRO - 25 AGOSTO (PRUEBA) Borrador Avance…" at bounding box center [784, 0] width 1568 height 0
click at [162, 329] on input "0" at bounding box center [162, 328] width 33 height 24
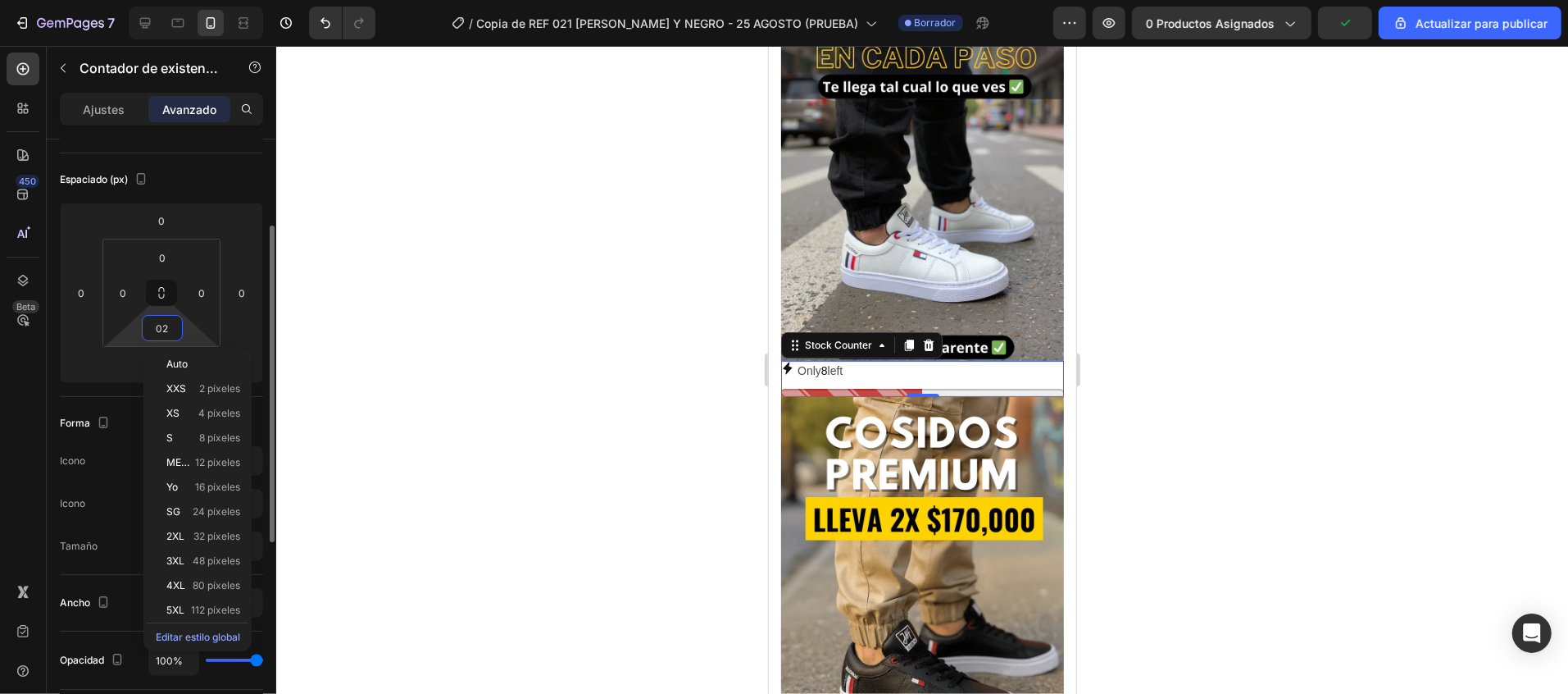
type input "020"
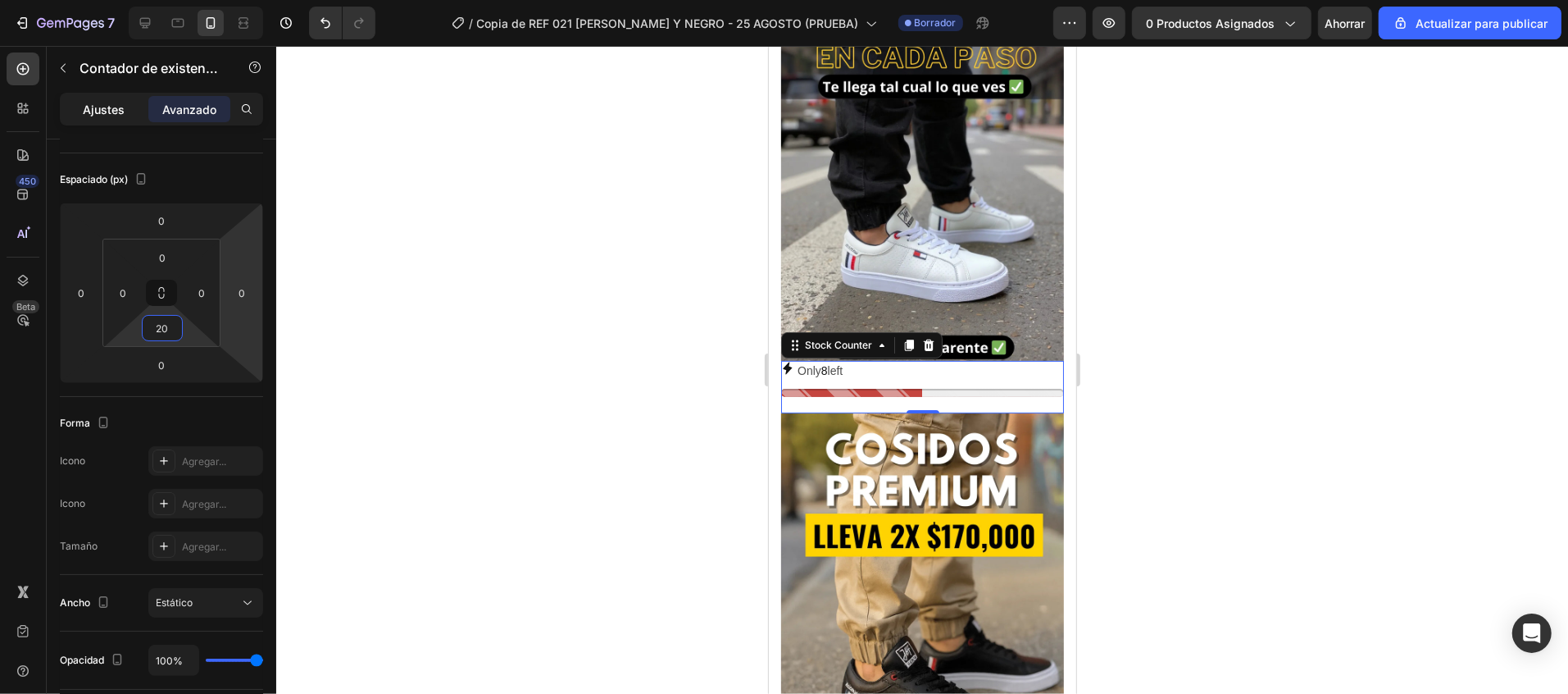
click at [87, 114] on font "Ajustes" at bounding box center [104, 109] width 42 height 14
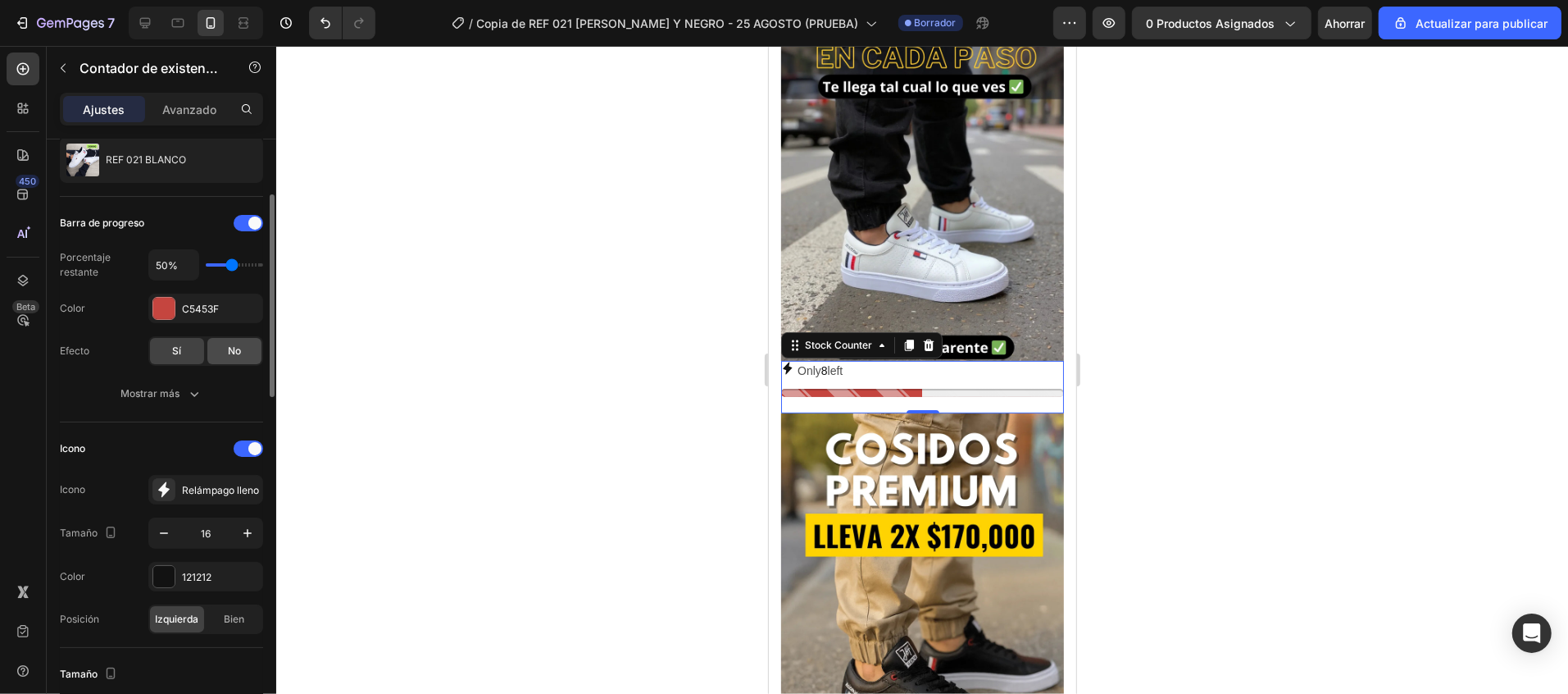
click at [242, 355] on div "No" at bounding box center [234, 350] width 54 height 26
click at [185, 344] on div "Sí" at bounding box center [177, 350] width 54 height 26
click at [182, 392] on div "Mostrar más" at bounding box center [161, 393] width 82 height 16
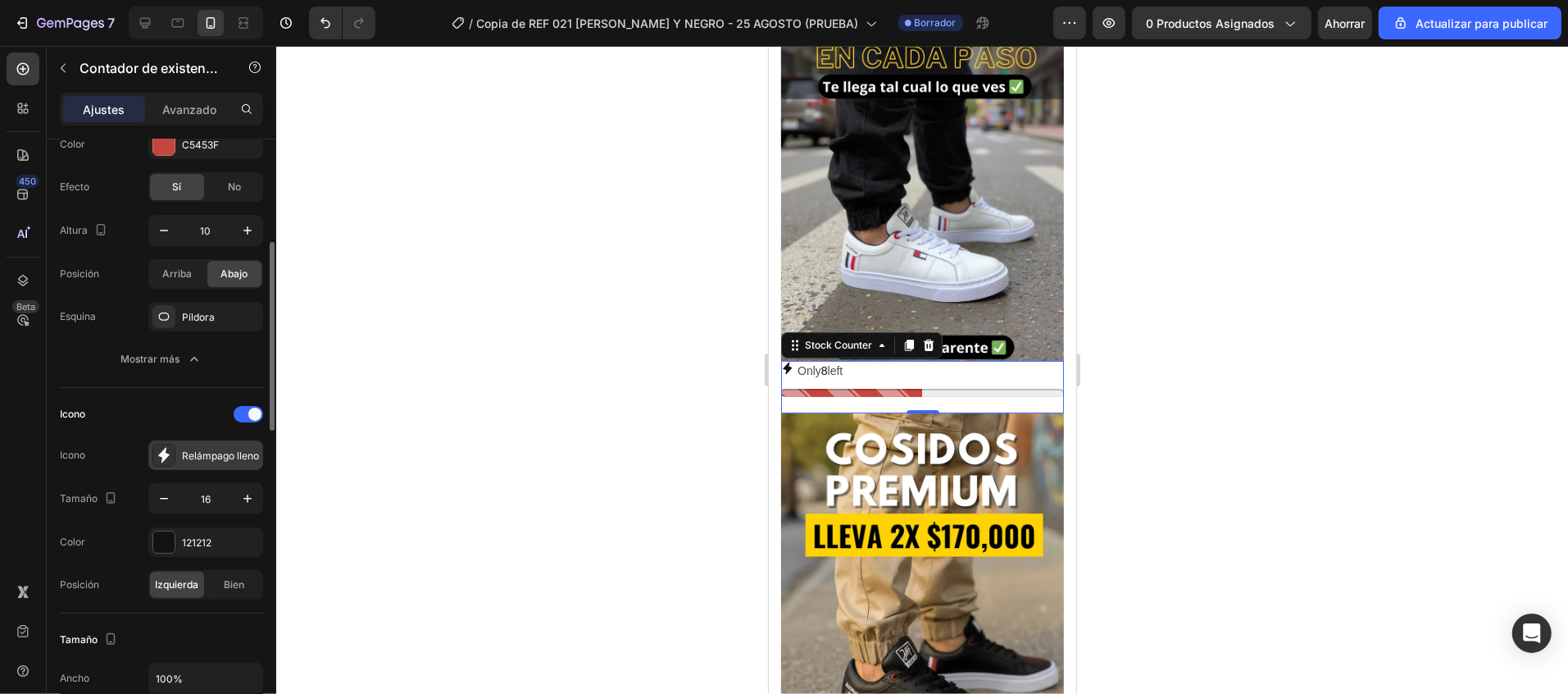
scroll to position [492, 0]
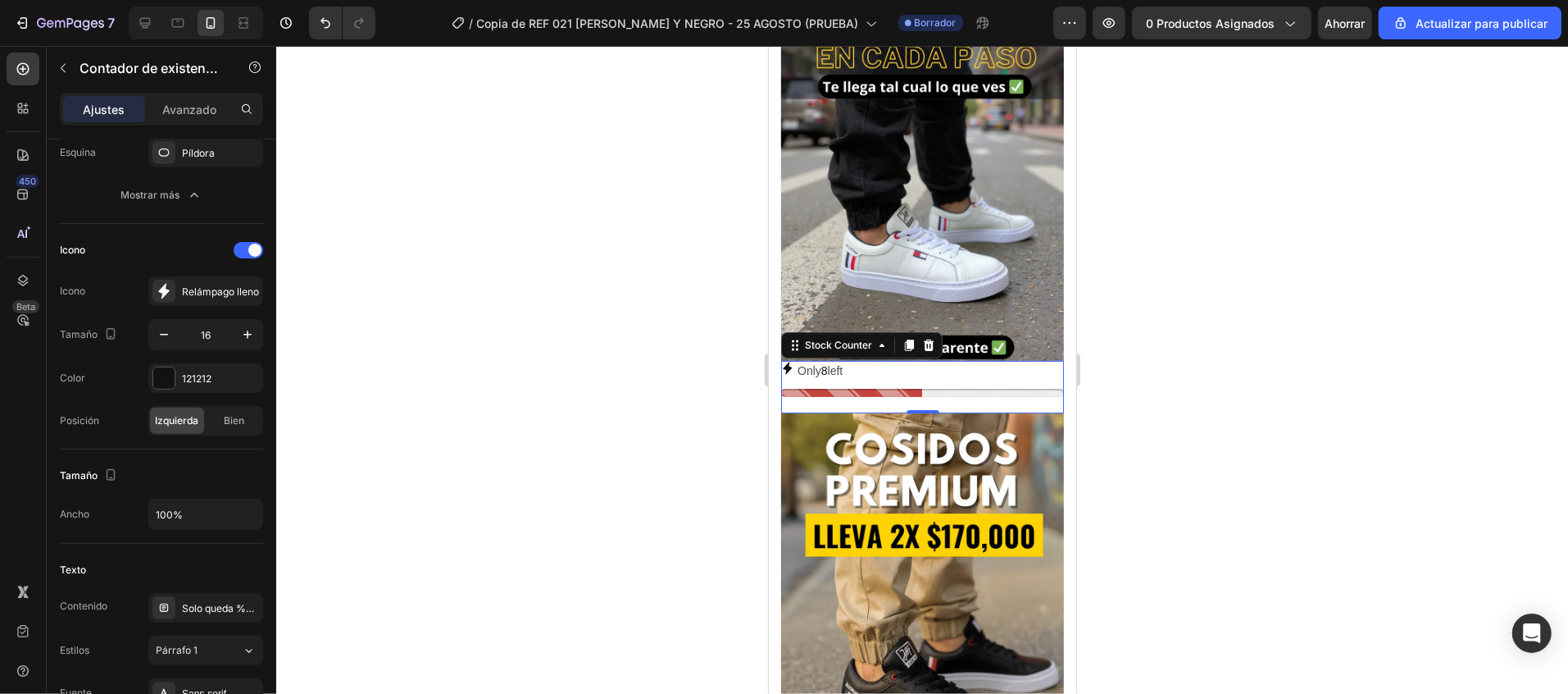
click at [799, 360] on p "Only 8 left" at bounding box center [819, 370] width 45 height 20
click at [160, 292] on icon at bounding box center [163, 291] width 16 height 16
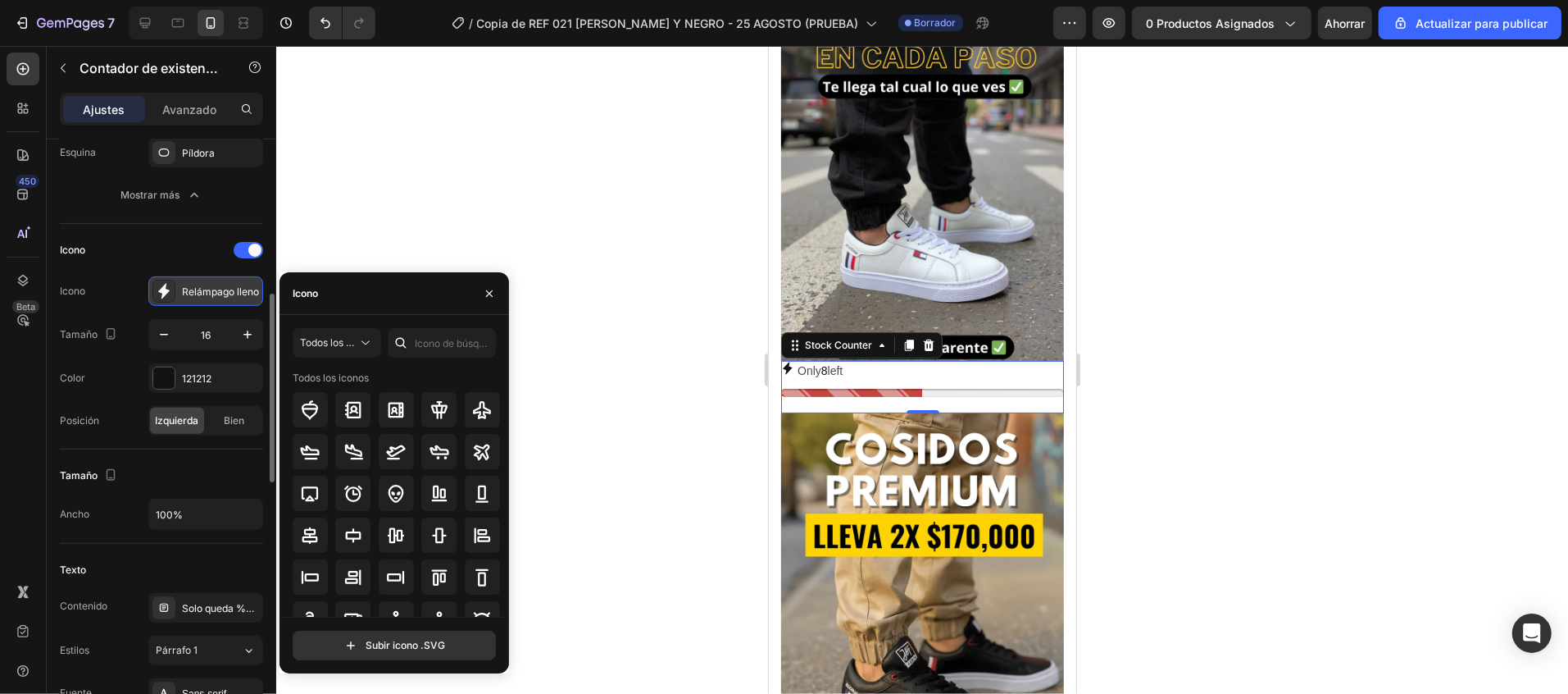
click at [205, 292] on font "Relámpago lleno" at bounding box center [221, 291] width 77 height 13
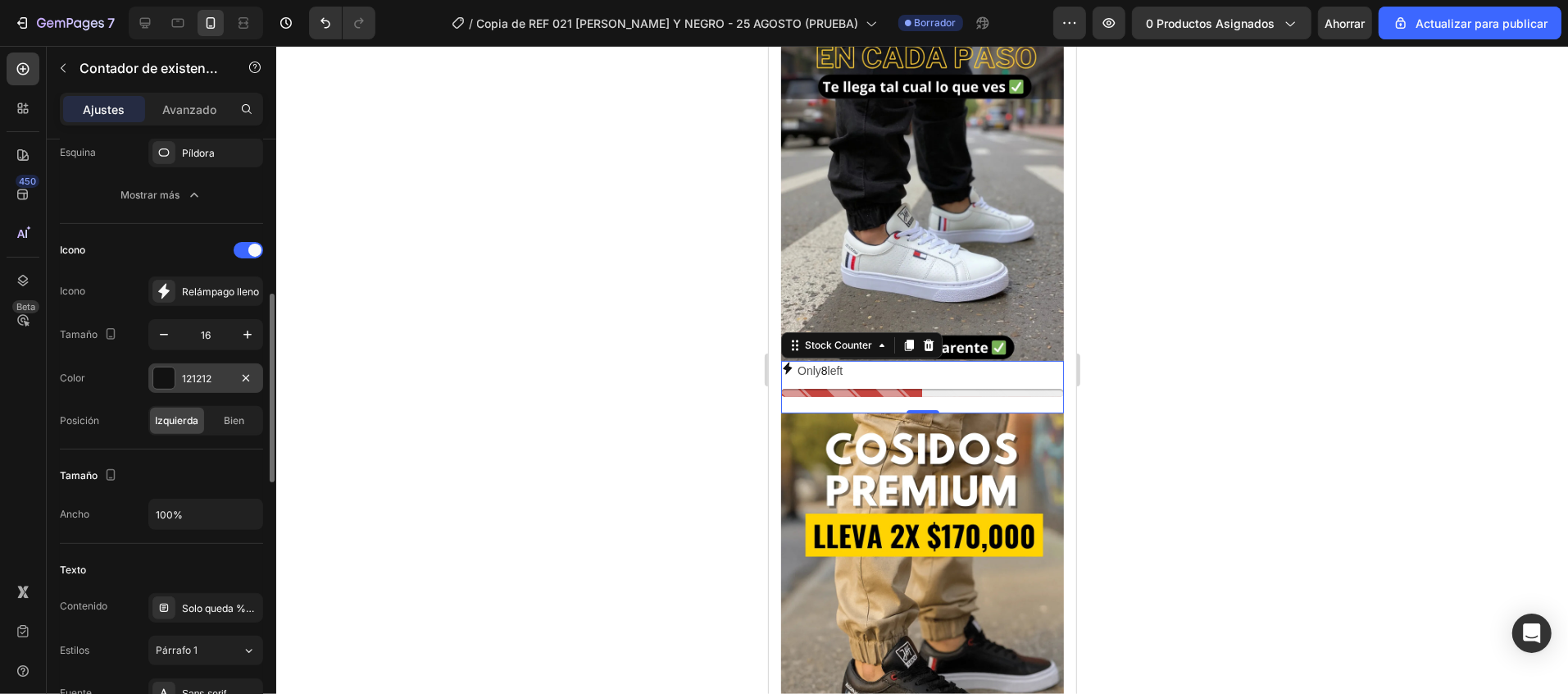
click at [171, 376] on div at bounding box center [163, 377] width 21 height 21
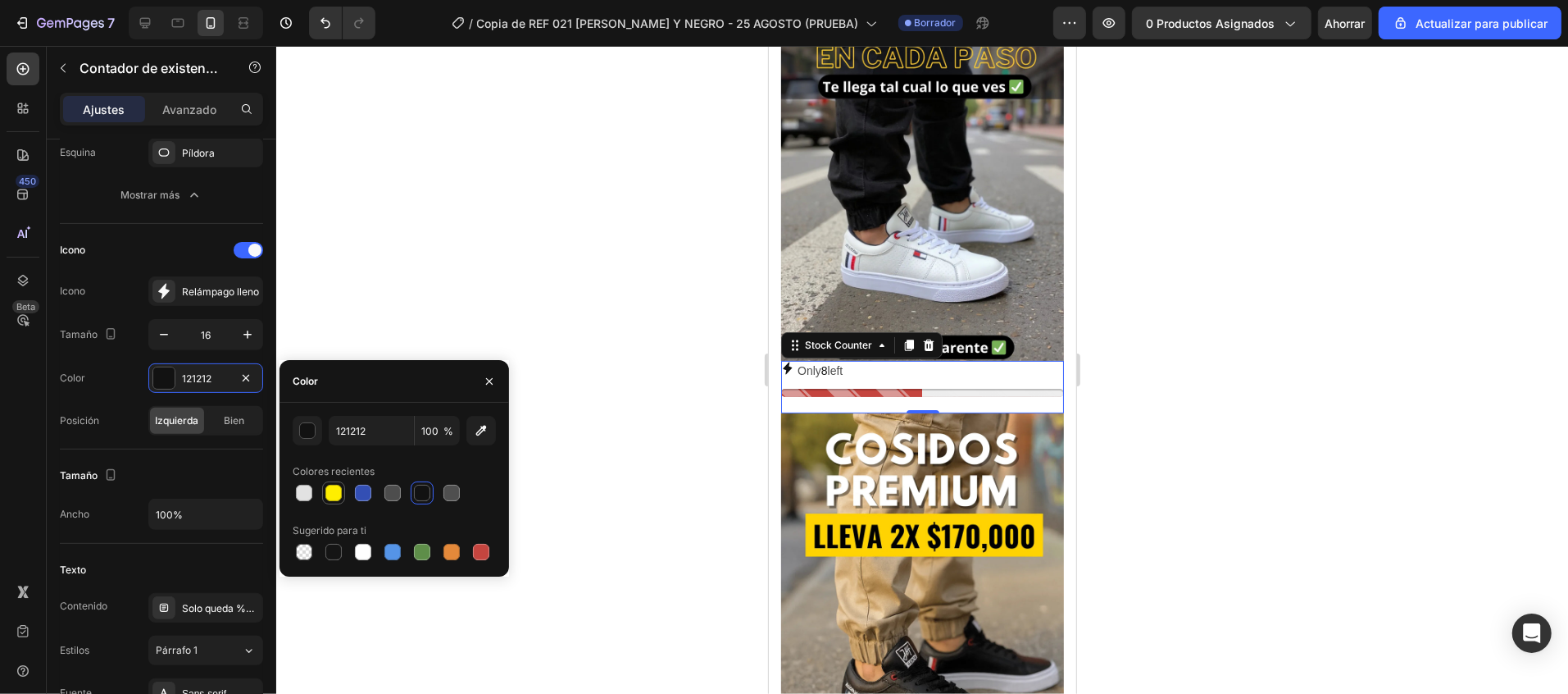
click at [327, 488] on div at bounding box center [333, 492] width 16 height 16
type input "FFEE00"
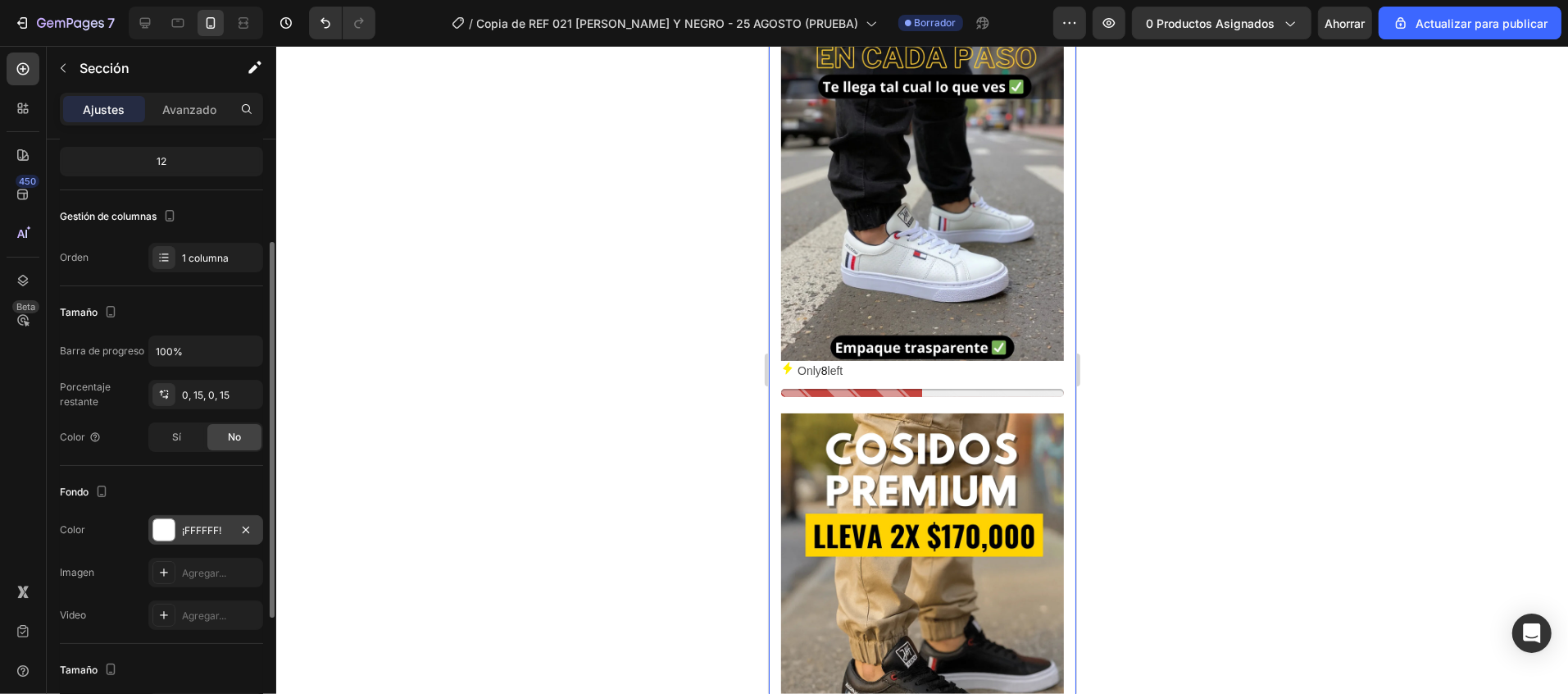
scroll to position [328, 0]
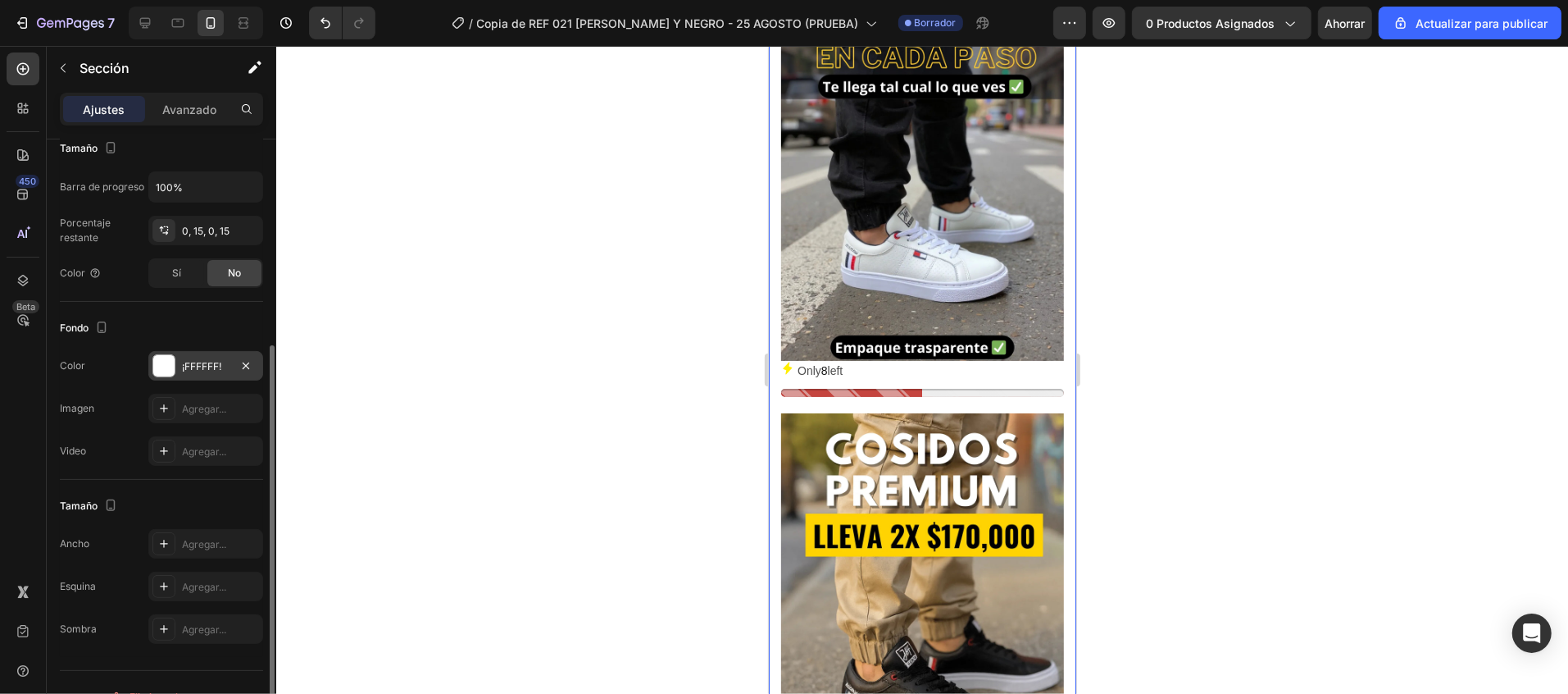
click at [166, 367] on div at bounding box center [163, 366] width 21 height 21
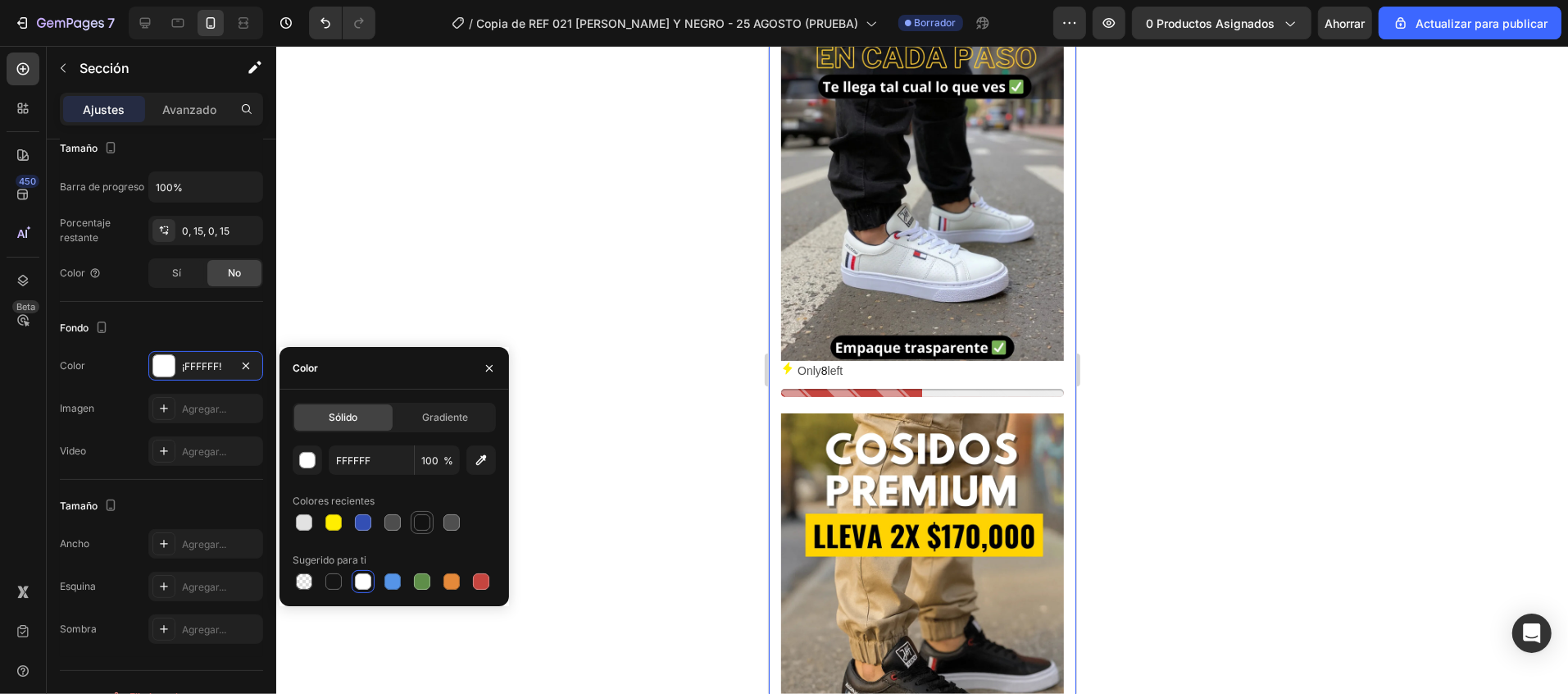
click at [421, 518] on div at bounding box center [422, 522] width 16 height 16
type input "121212"
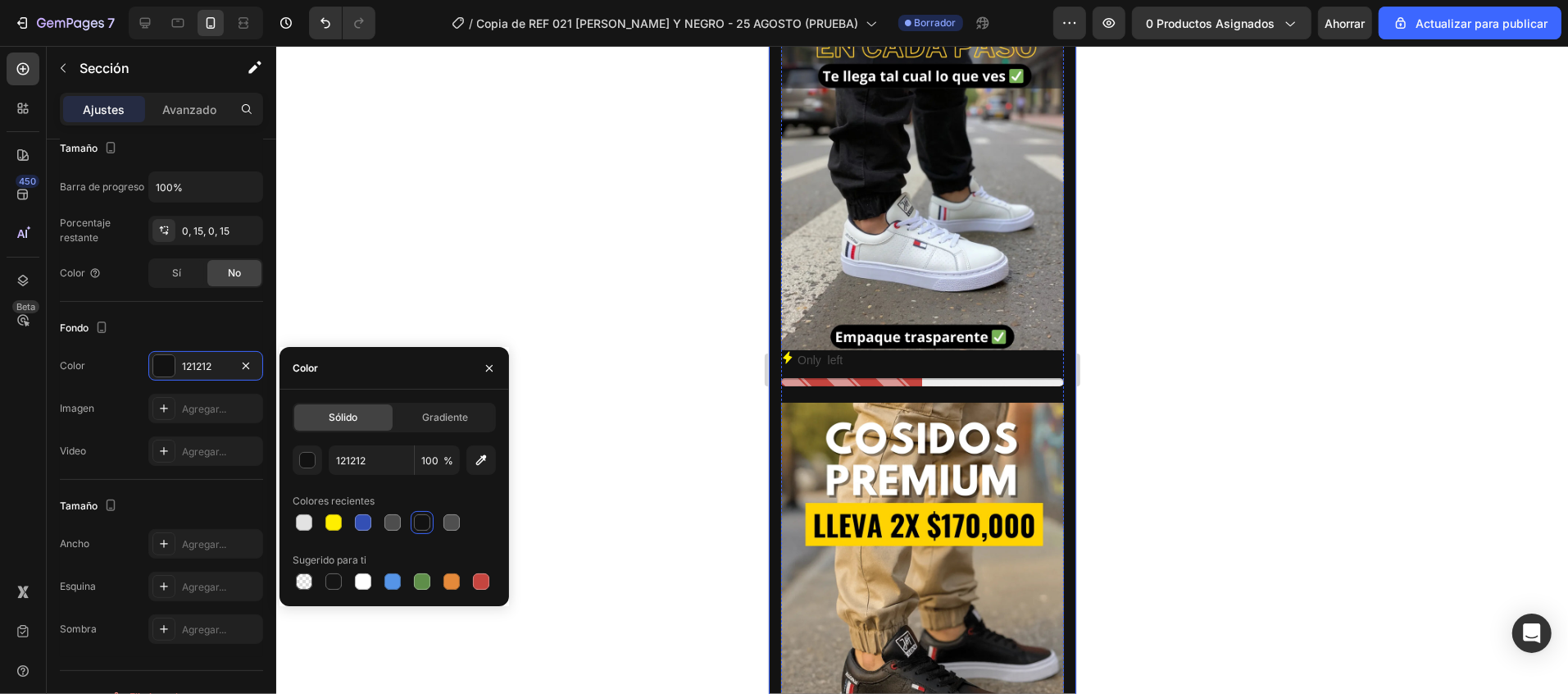
scroll to position [0, 0]
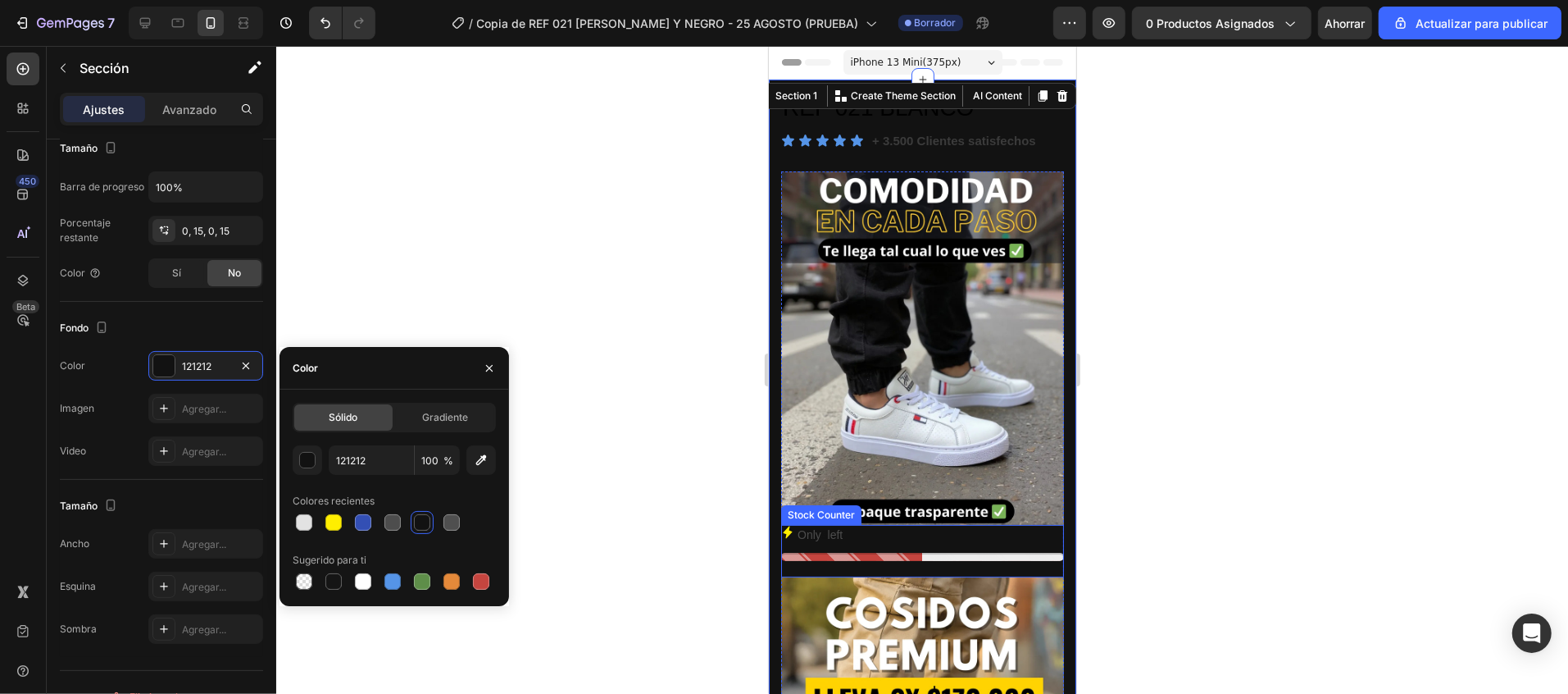
click at [831, 524] on p "Only 8 left" at bounding box center [819, 534] width 45 height 20
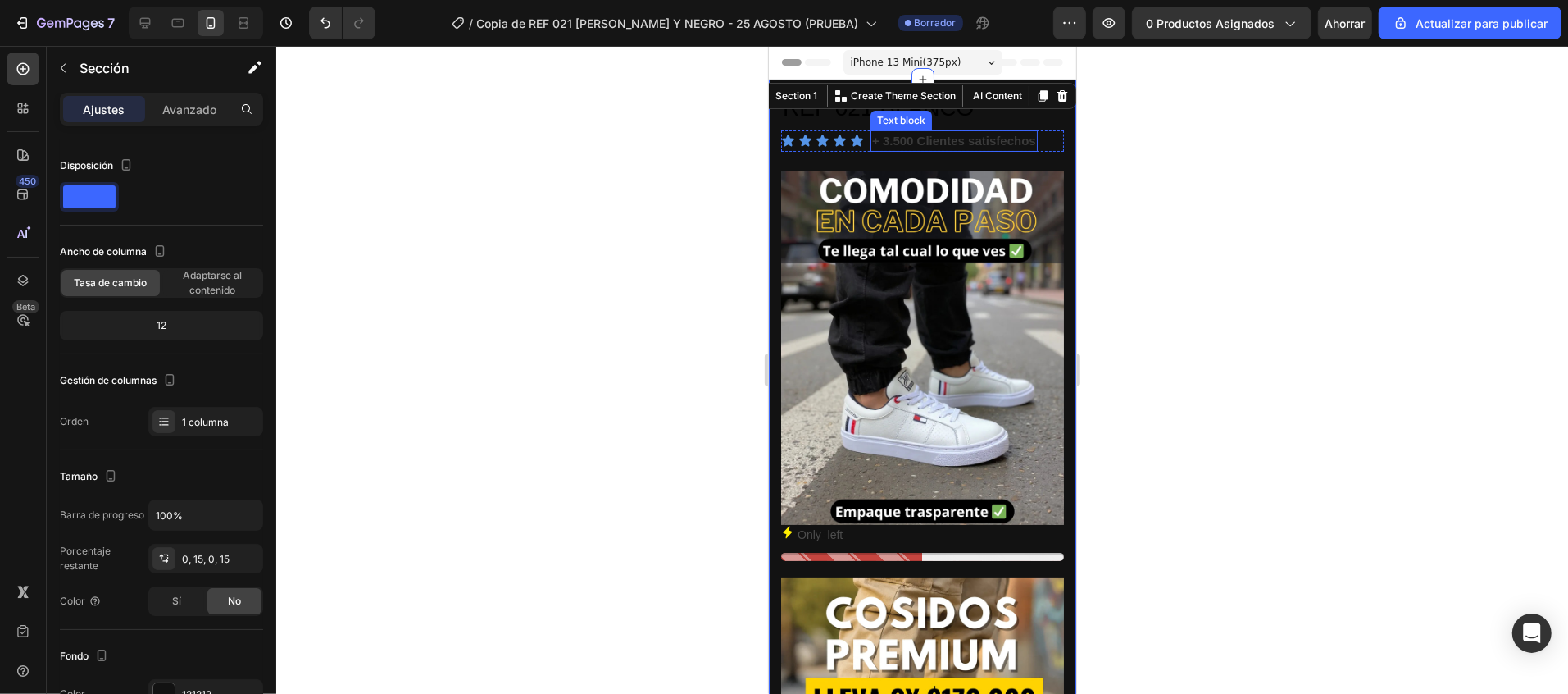
click at [940, 141] on p "+ 3.500 Clientes satisfechos" at bounding box center [953, 141] width 164 height 19
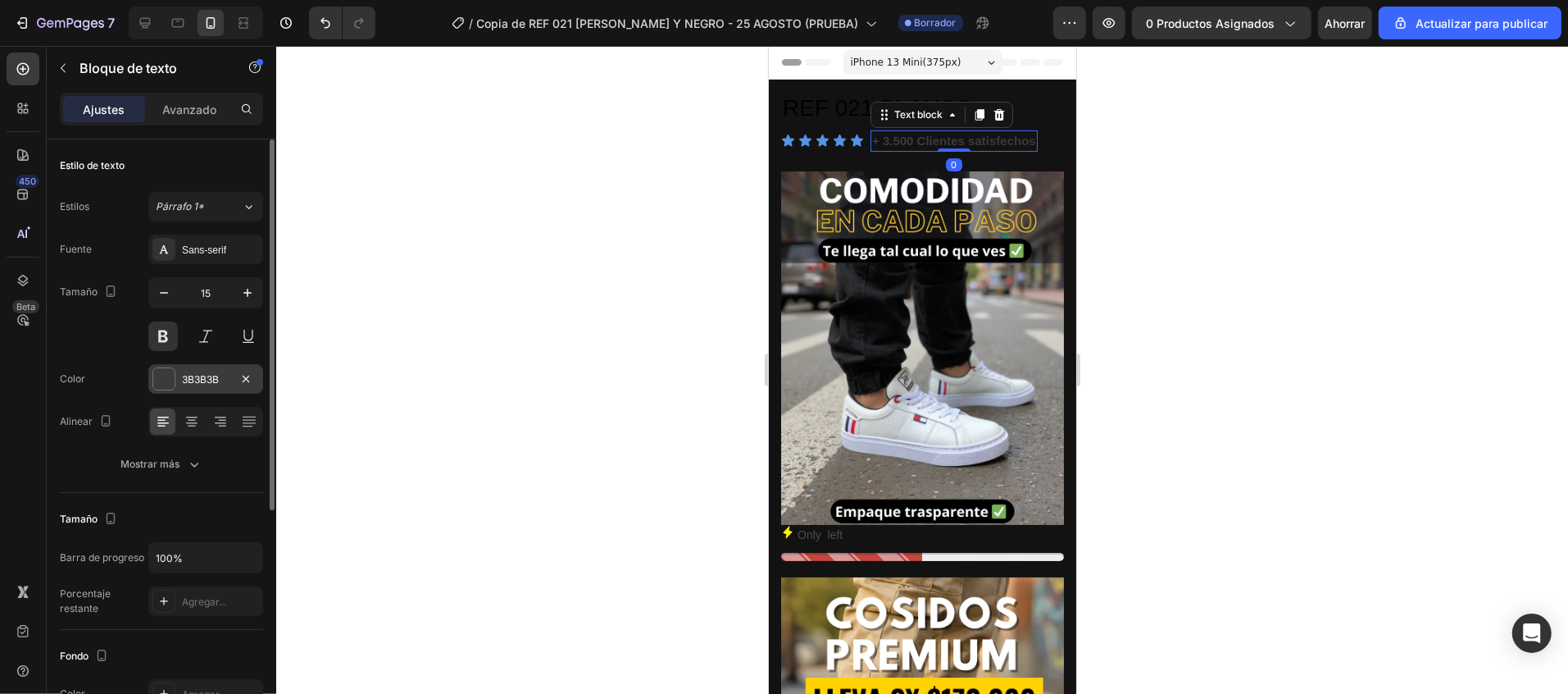
click at [160, 382] on div at bounding box center [163, 378] width 21 height 21
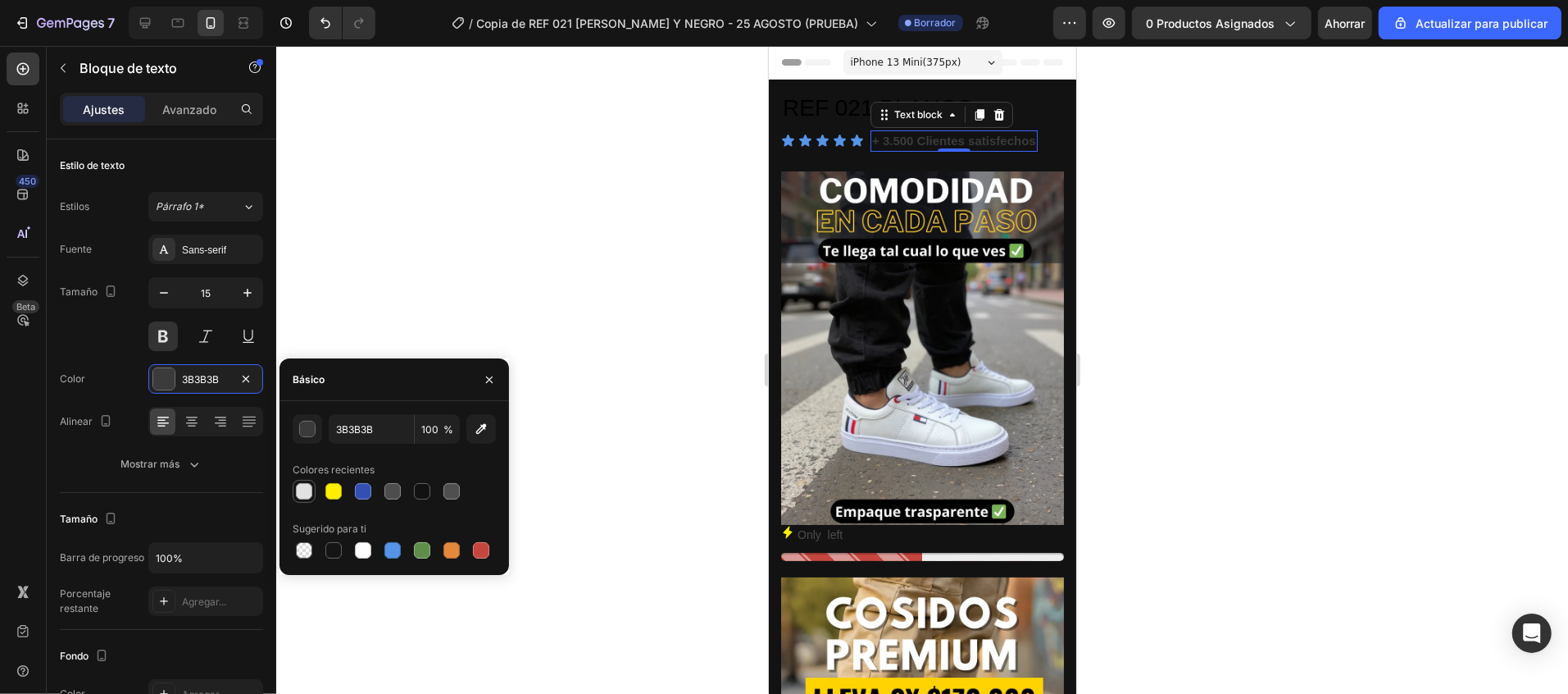
click at [305, 492] on div at bounding box center [304, 491] width 16 height 16
type input "E2E2E2"
click at [603, 231] on div at bounding box center [922, 370] width 1292 height 648
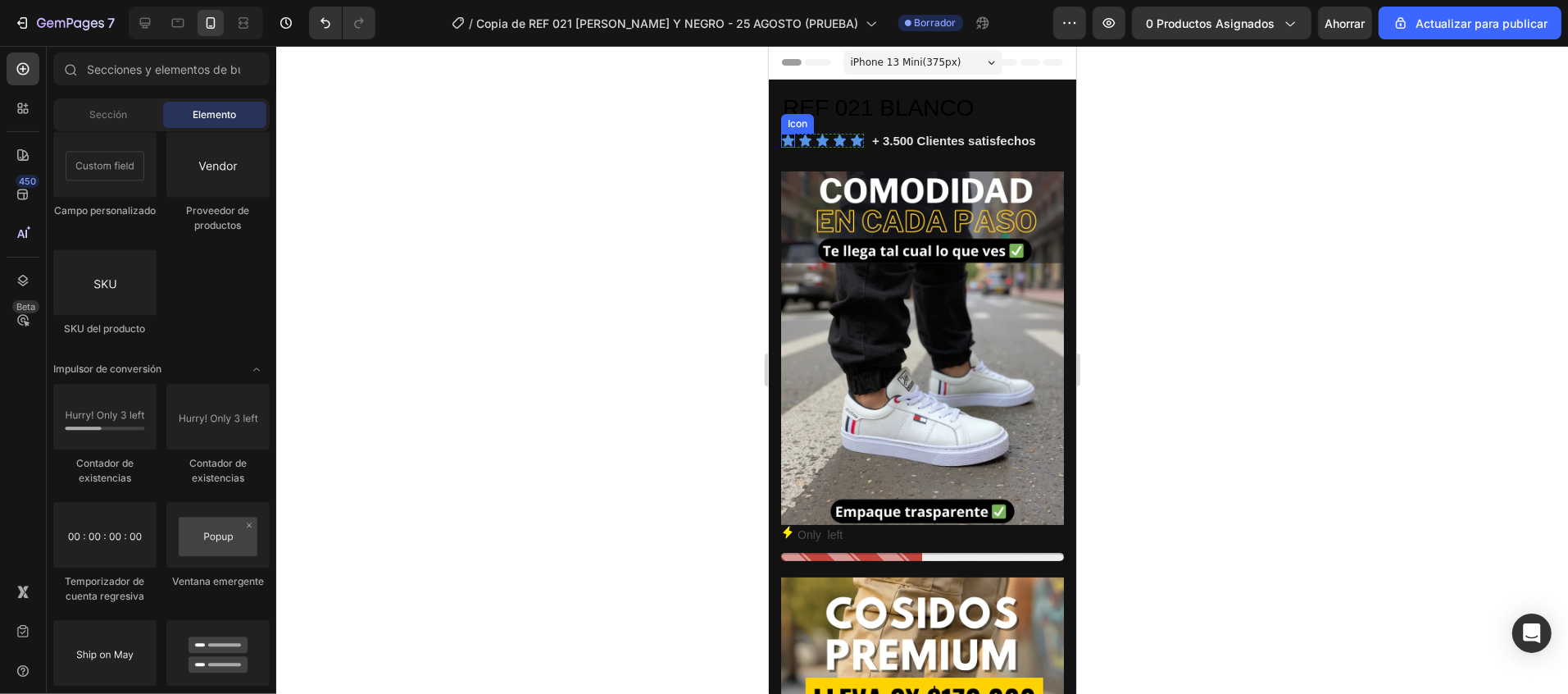
click at [790, 137] on icon at bounding box center [787, 140] width 14 height 14
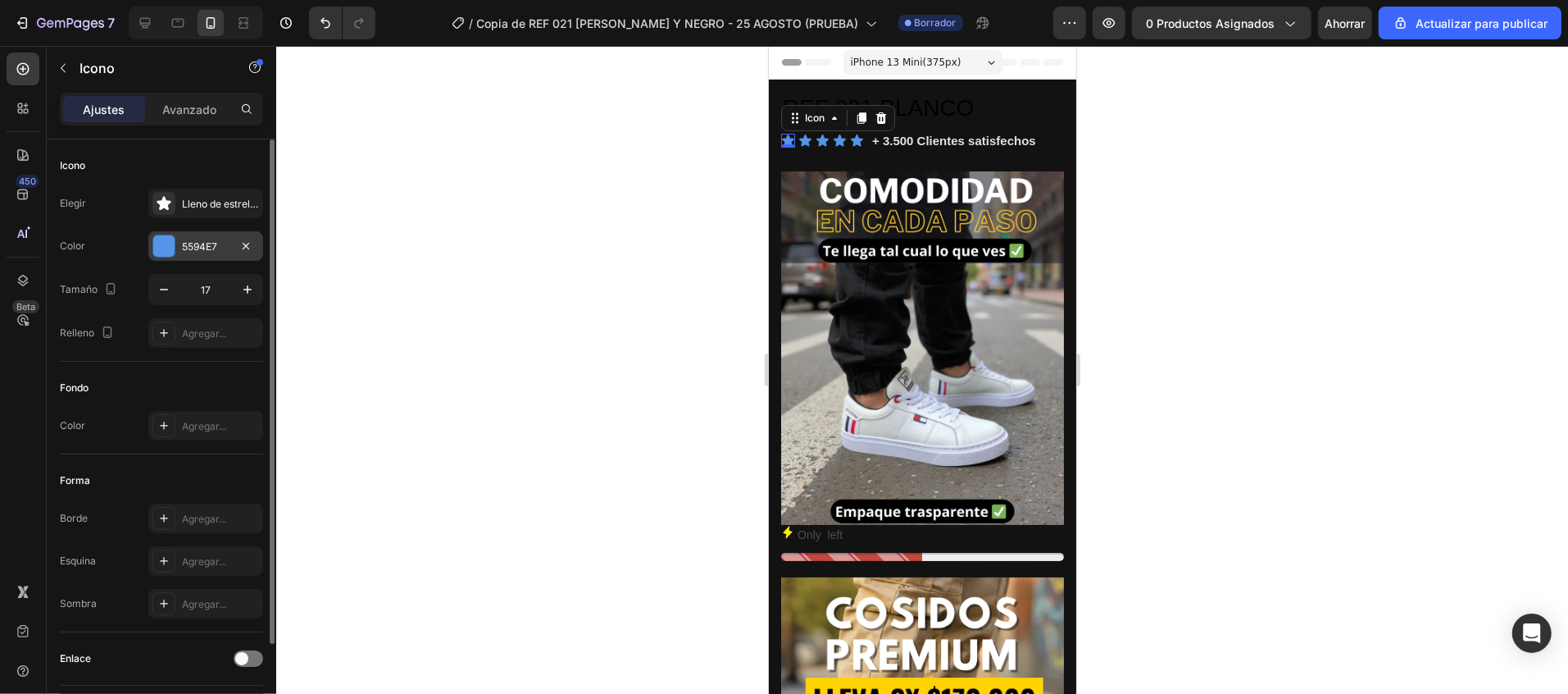
click at [171, 254] on div at bounding box center [163, 245] width 21 height 21
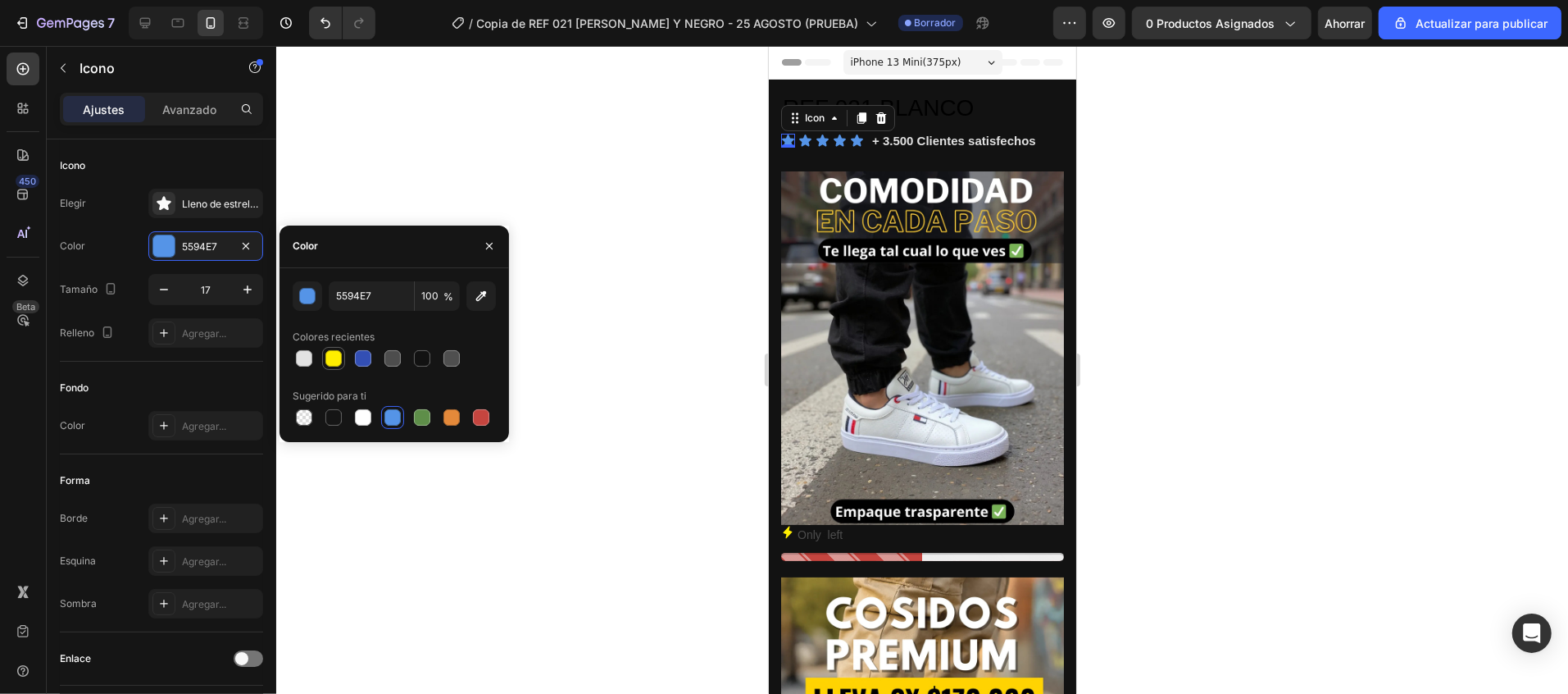
click at [328, 355] on div at bounding box center [333, 358] width 16 height 16
type input "FFEE00"
click at [798, 139] on icon at bounding box center [804, 140] width 13 height 12
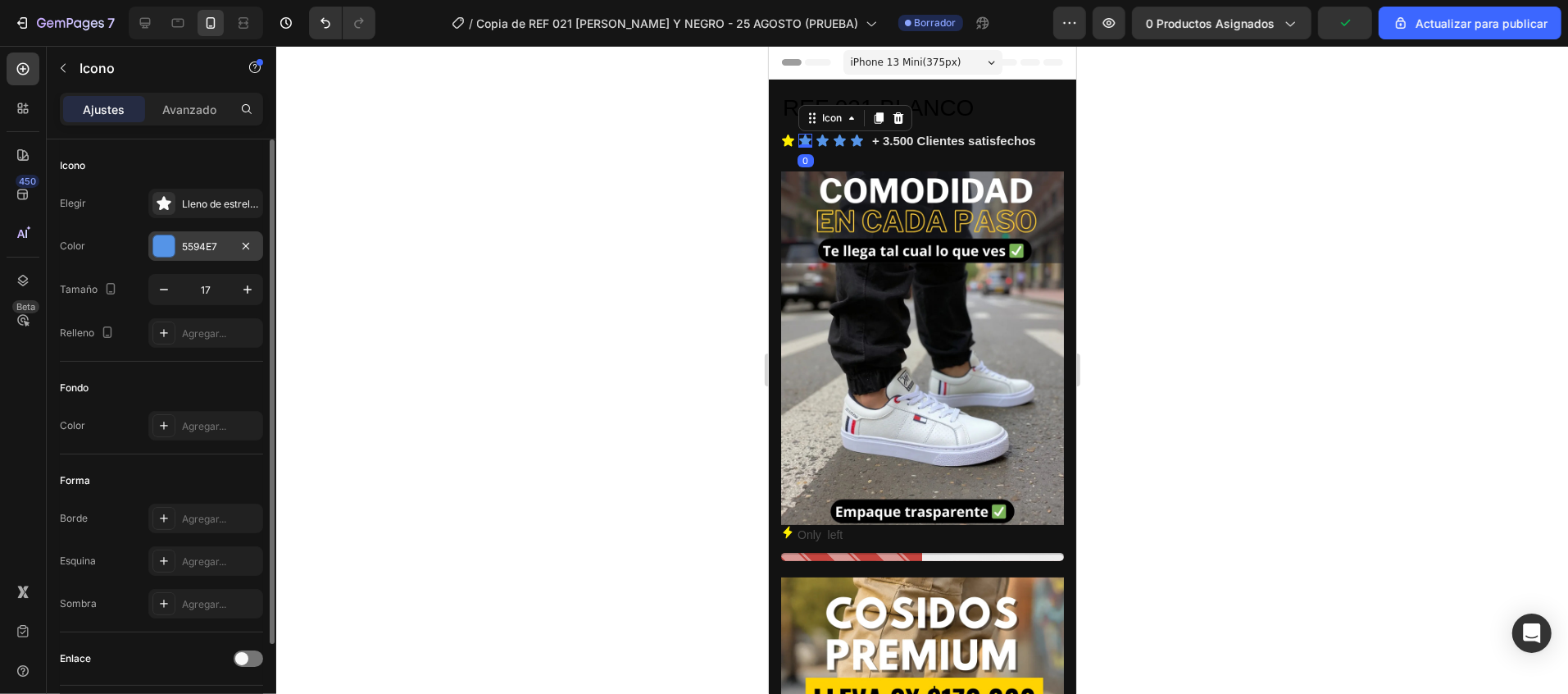
click at [154, 246] on div at bounding box center [163, 245] width 21 height 21
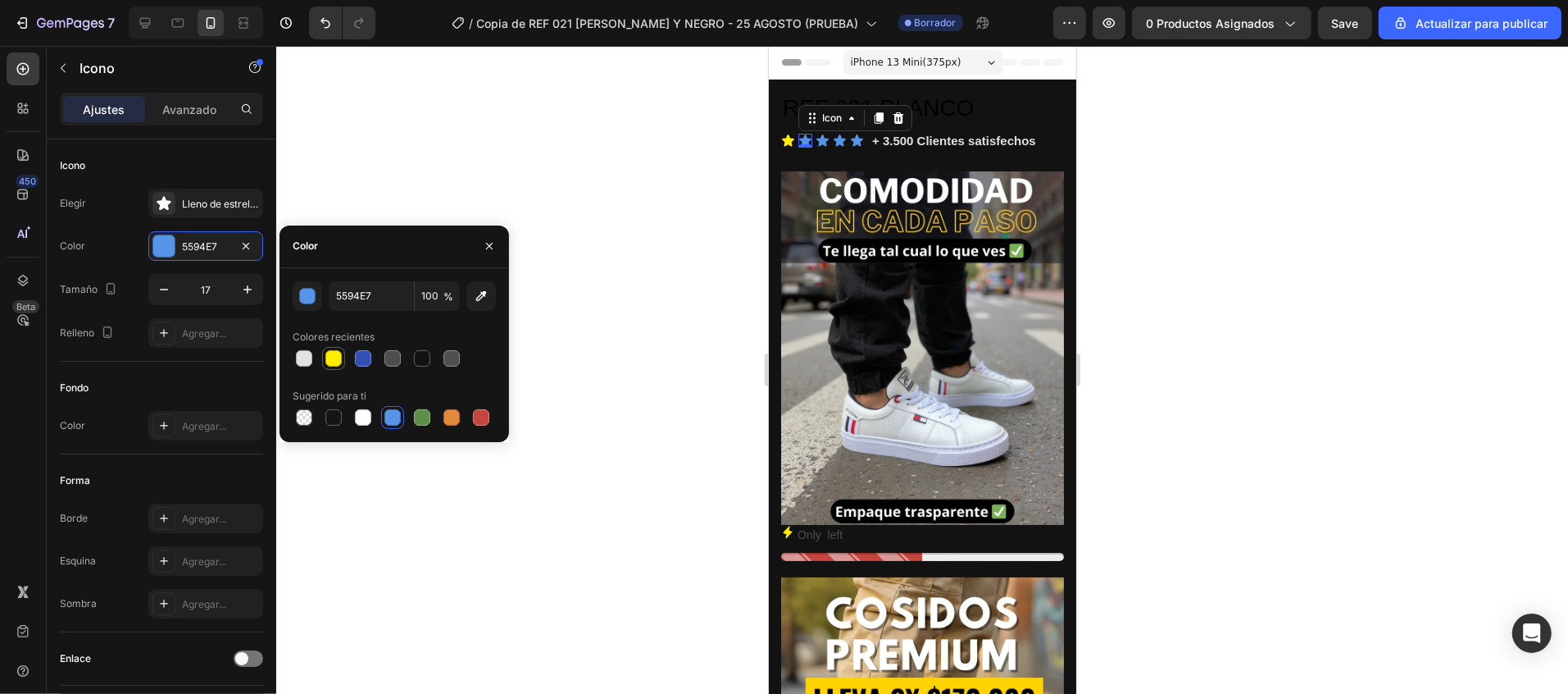
click at [331, 355] on div at bounding box center [333, 358] width 16 height 16
type input "FFEE00"
click at [819, 136] on icon at bounding box center [821, 140] width 14 height 14
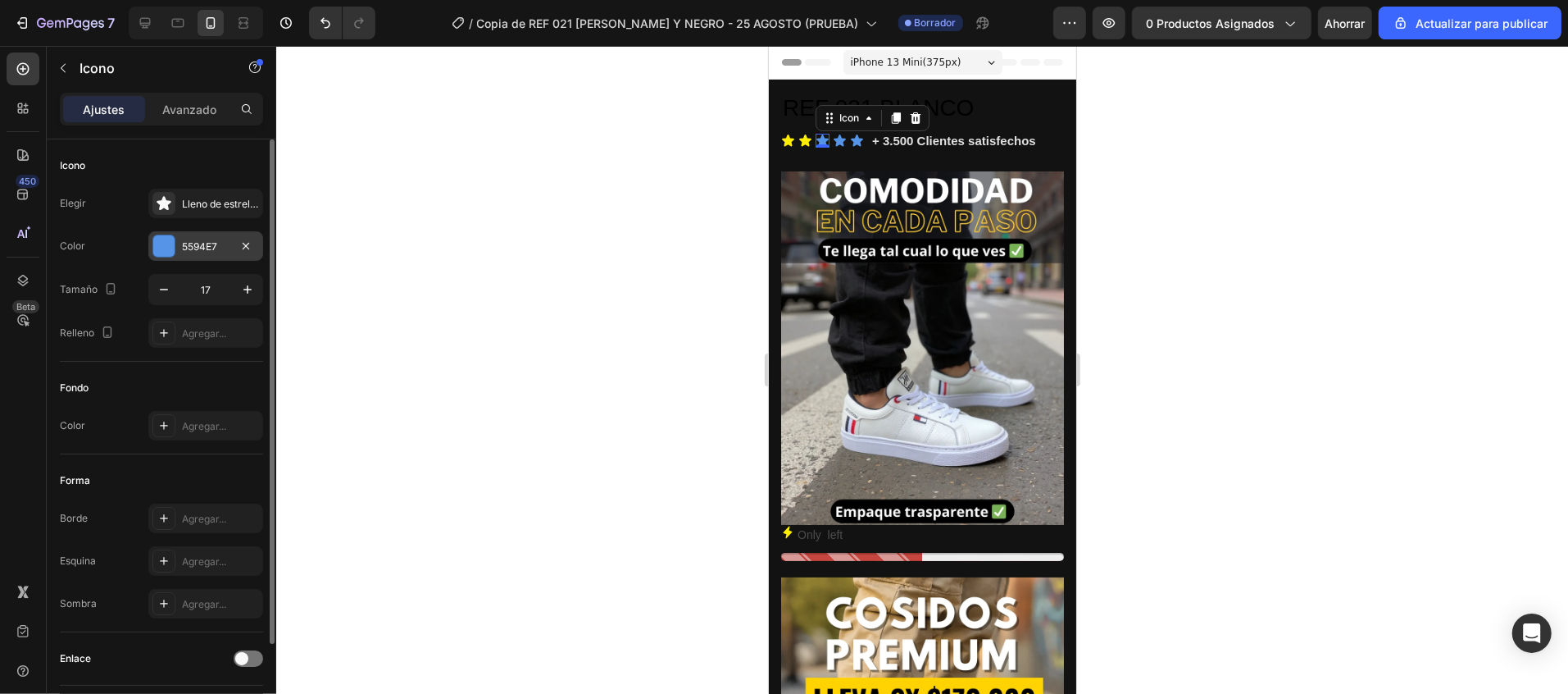
click at [167, 248] on div at bounding box center [163, 245] width 21 height 21
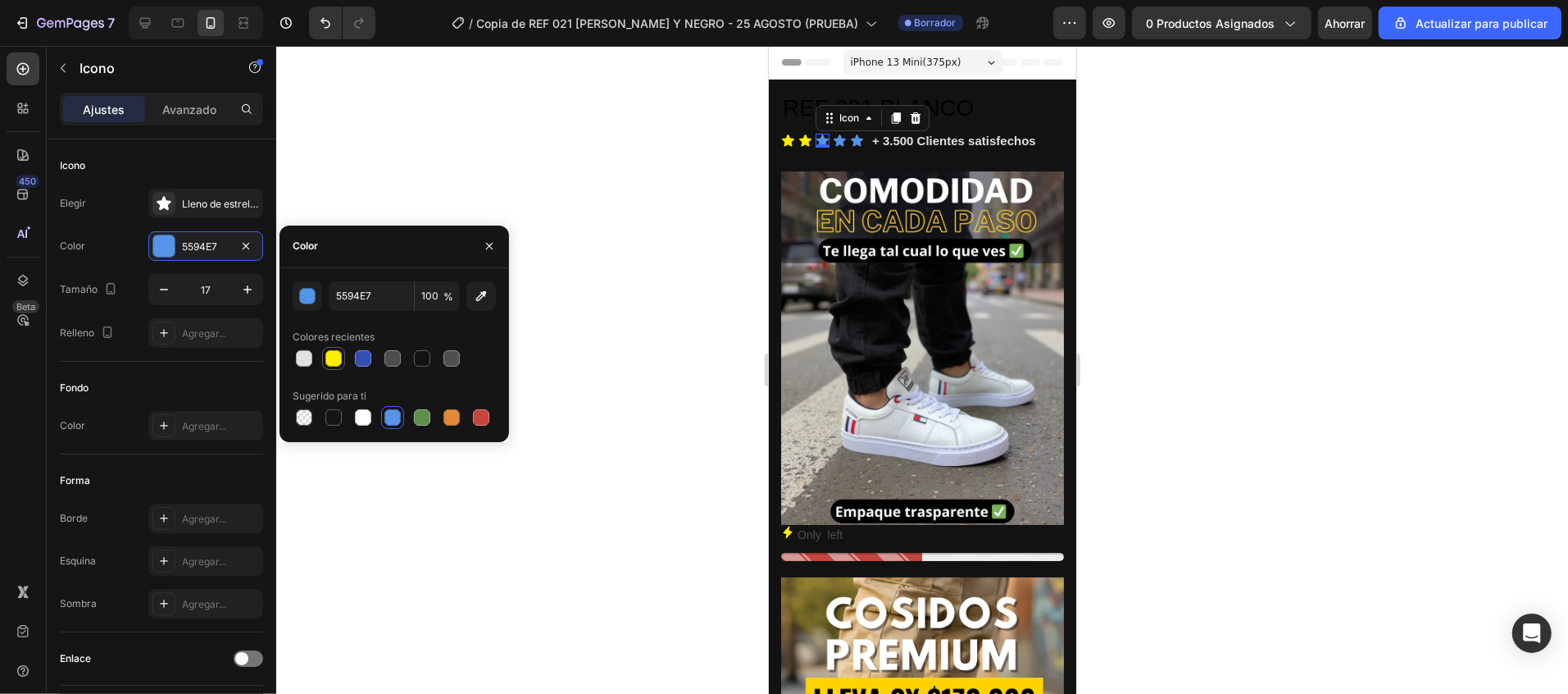
click at [332, 357] on div at bounding box center [333, 358] width 16 height 16
type input "FFEE00"
click at [837, 141] on div "Icon" at bounding box center [838, 140] width 14 height 14
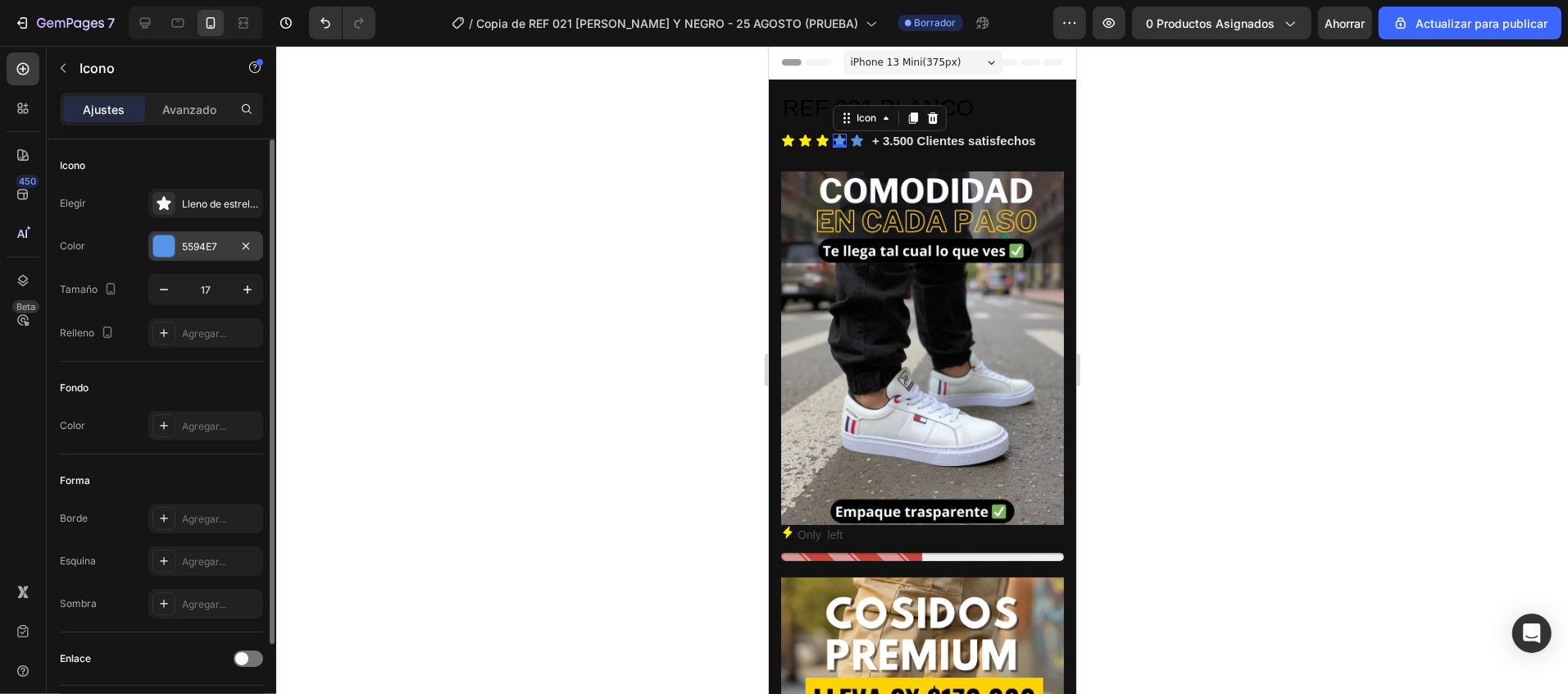
click at [148, 247] on div "5594E7" at bounding box center [205, 246] width 114 height 29
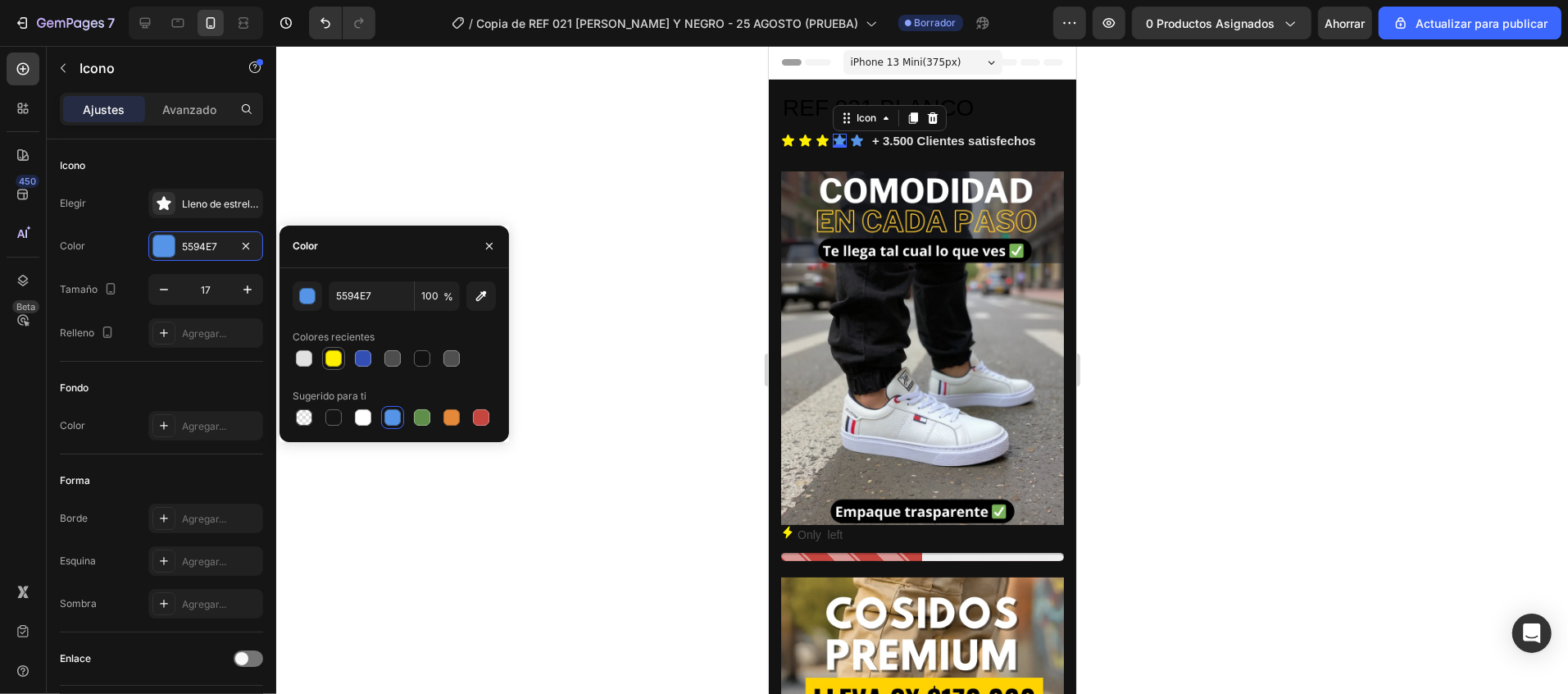
click at [340, 354] on div at bounding box center [333, 358] width 19 height 19
type input "FFEE00"
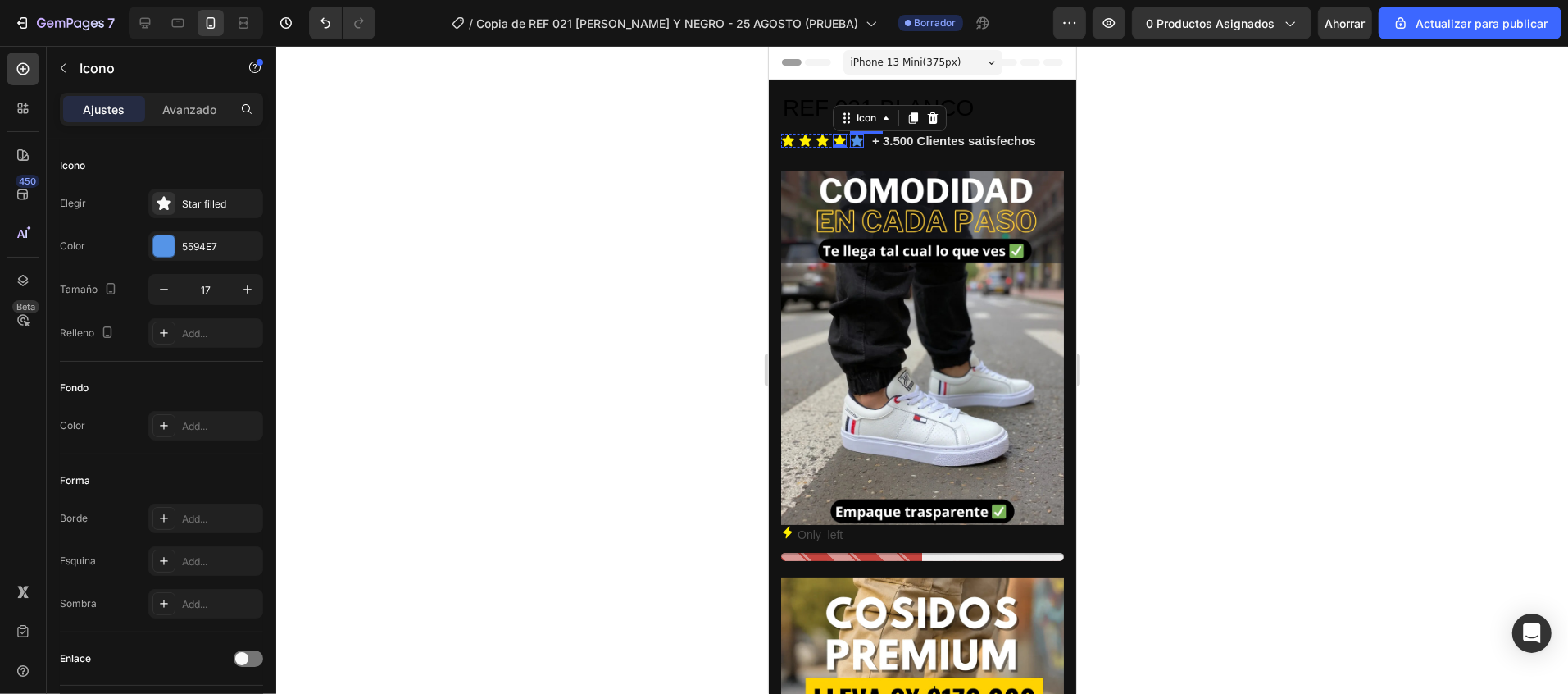
click at [852, 141] on icon at bounding box center [856, 140] width 14 height 14
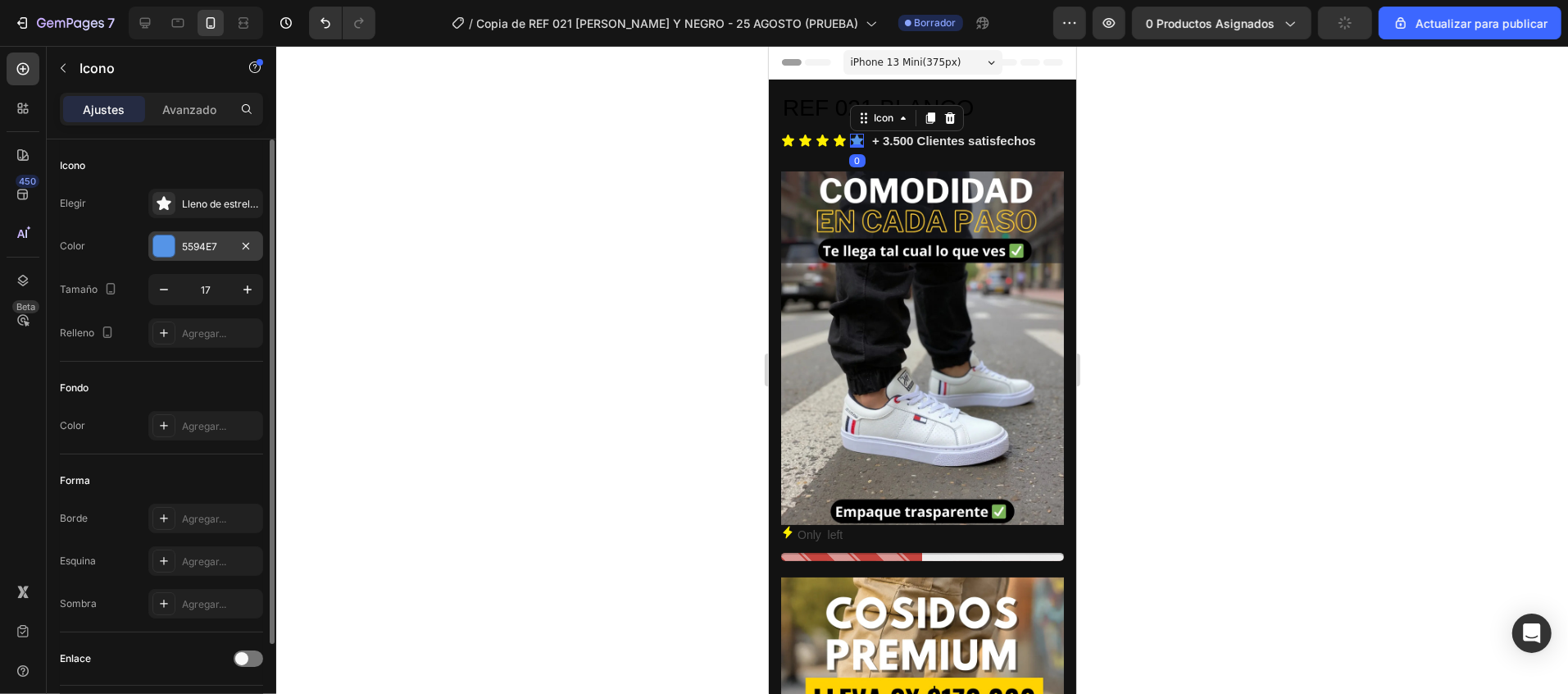
click at [165, 247] on div at bounding box center [163, 245] width 21 height 21
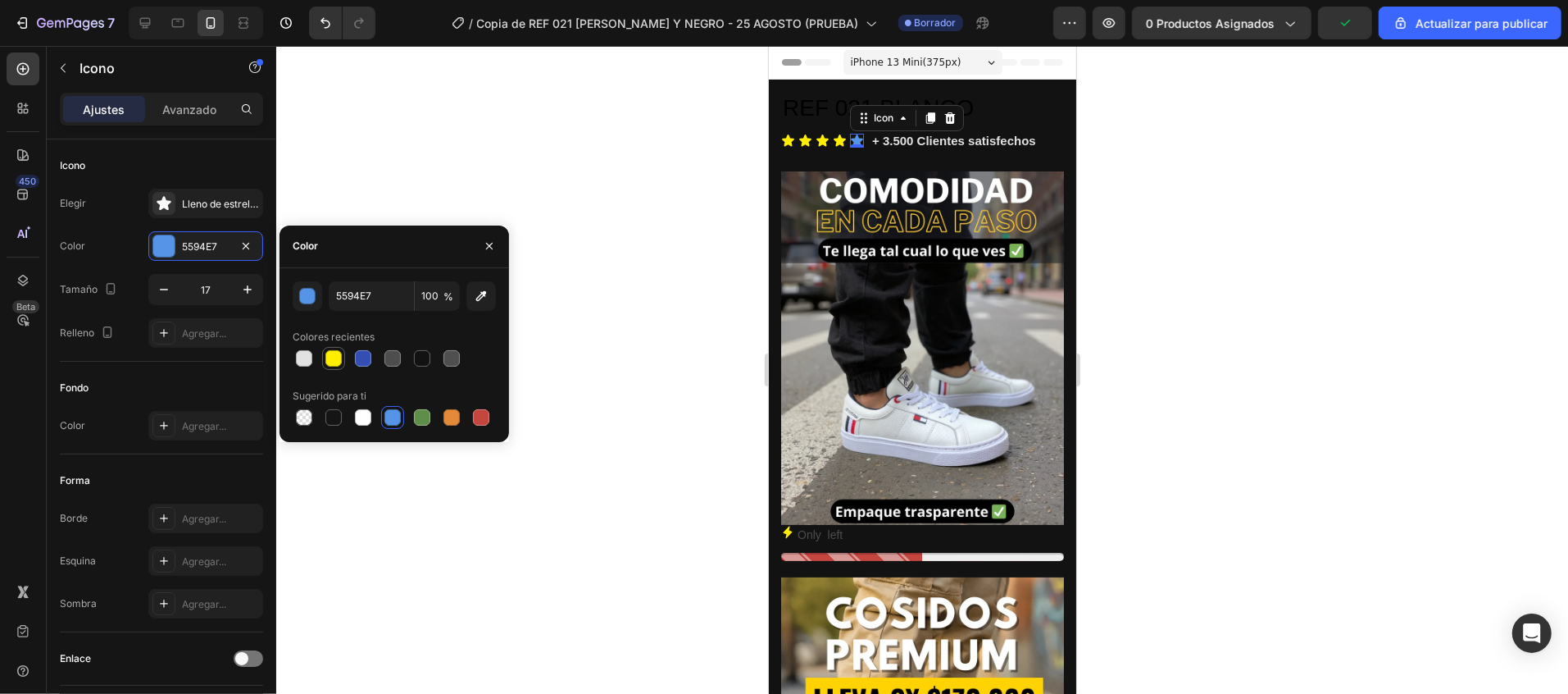
click at [332, 362] on div at bounding box center [333, 358] width 16 height 16
type input "FFEE00"
click at [788, 99] on h1 "REF 021 BLANCO" at bounding box center [922, 107] width 283 height 31
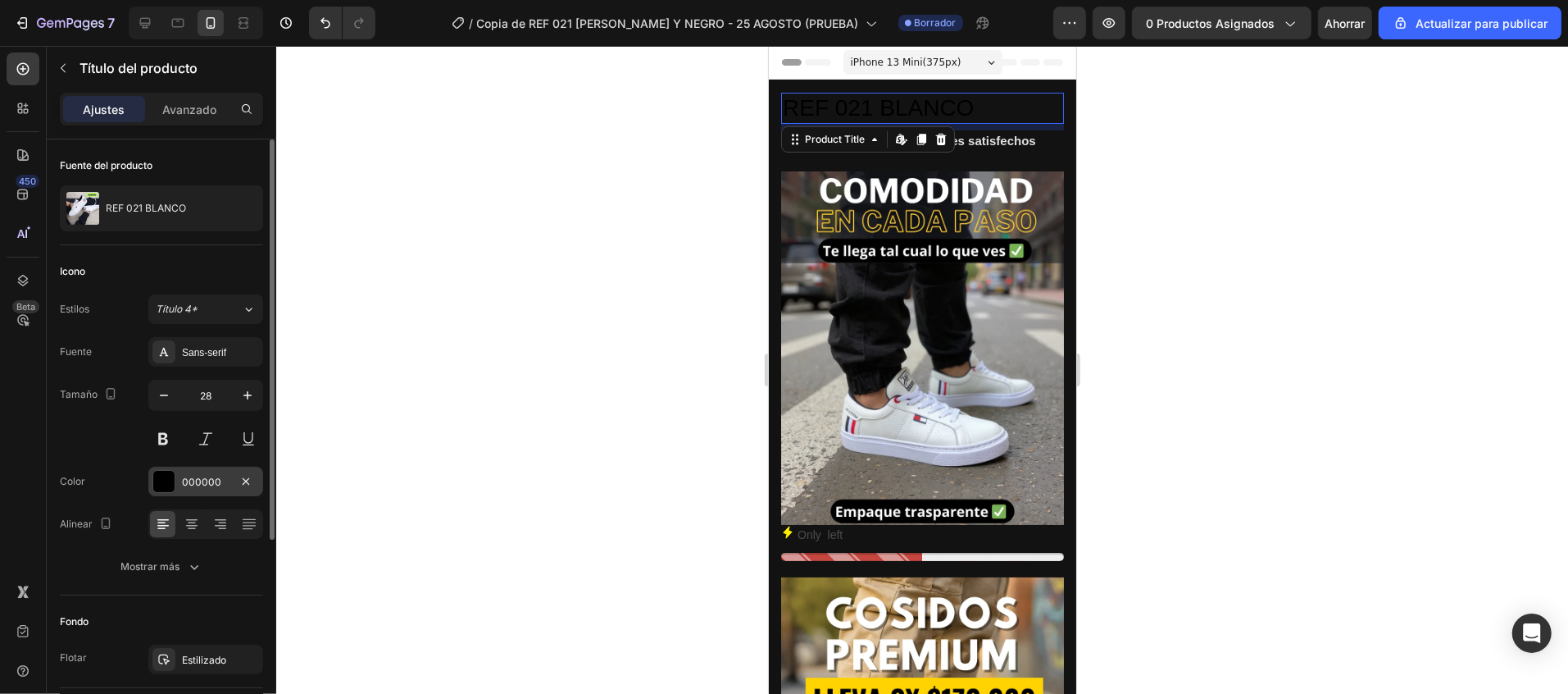
click at [151, 481] on div "000000" at bounding box center [205, 481] width 114 height 29
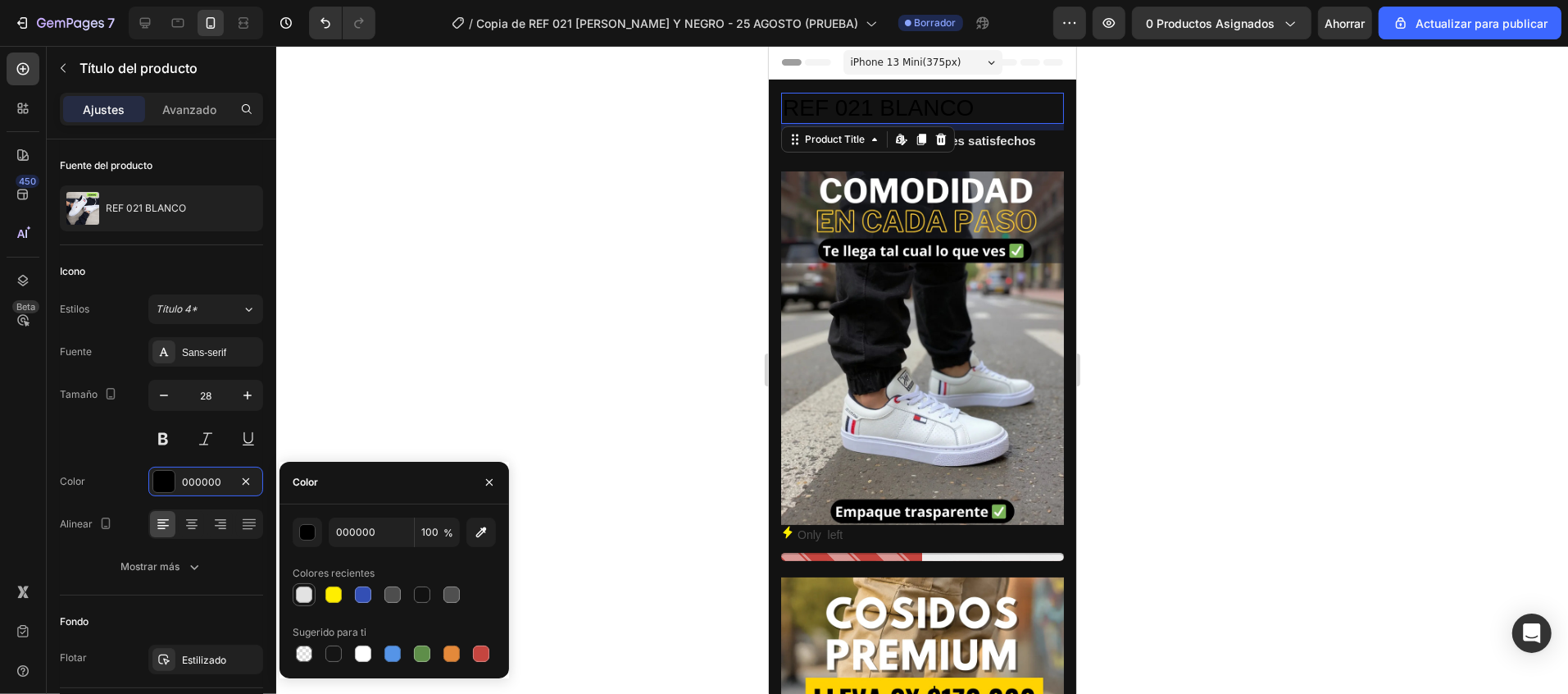
click at [315, 601] on div at bounding box center [304, 594] width 23 height 23
type input "E2E2E2"
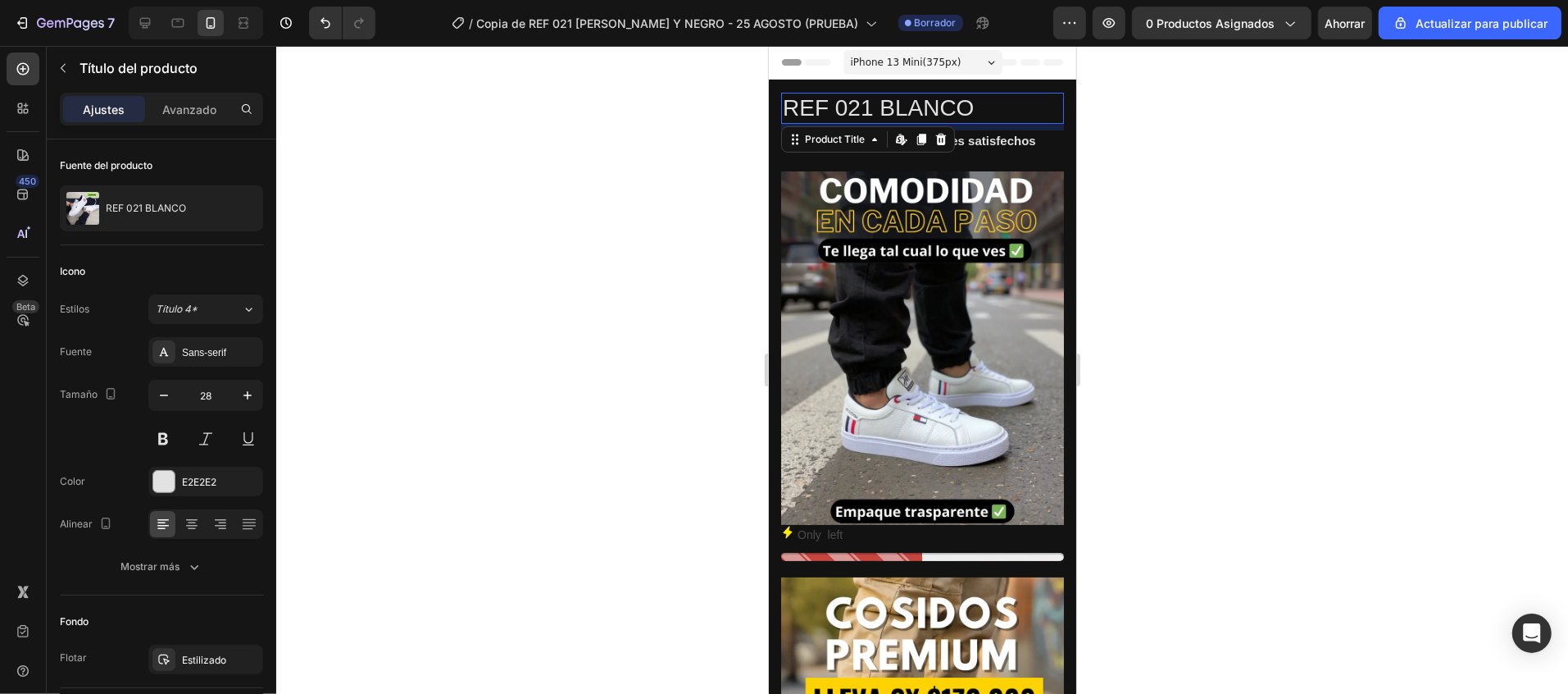
click at [561, 259] on div at bounding box center [922, 370] width 1292 height 648
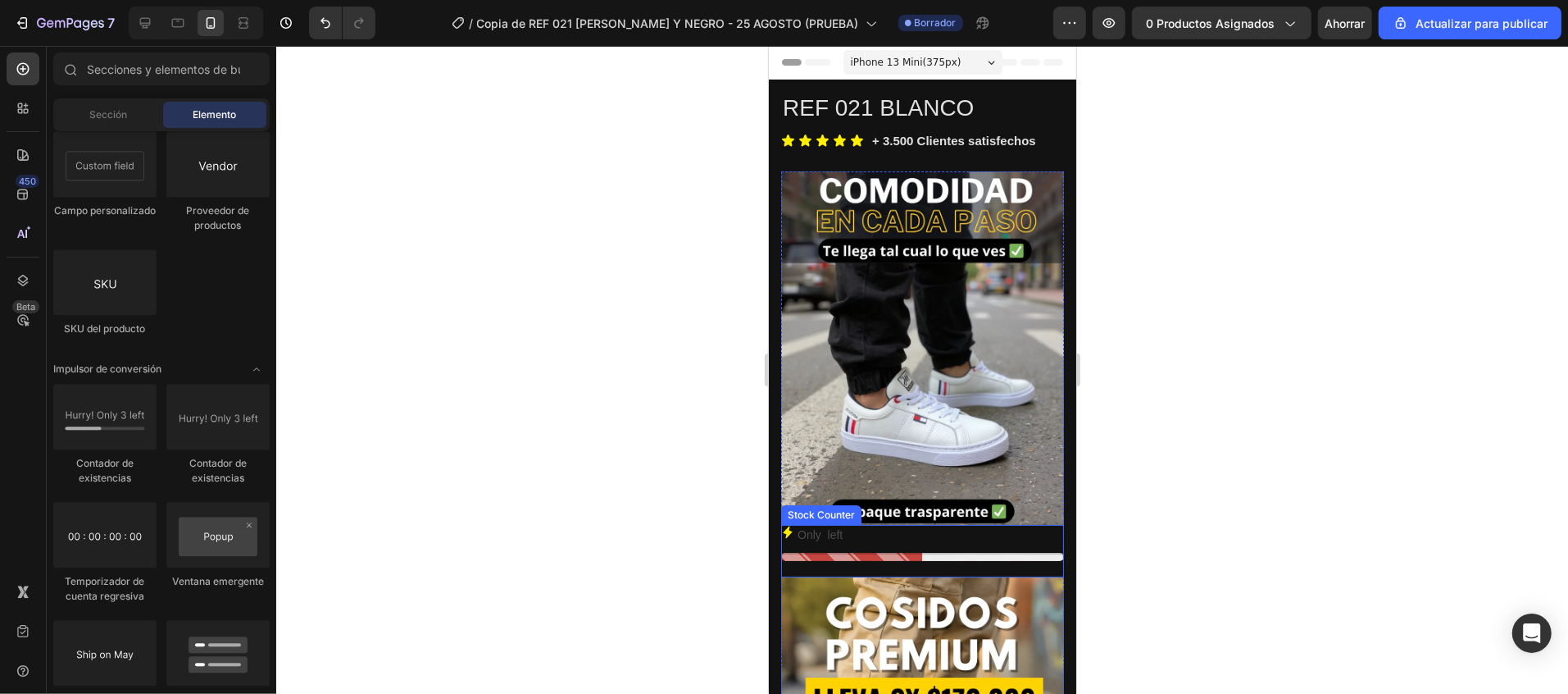
click at [833, 524] on p "Only 8 left" at bounding box center [819, 534] width 45 height 20
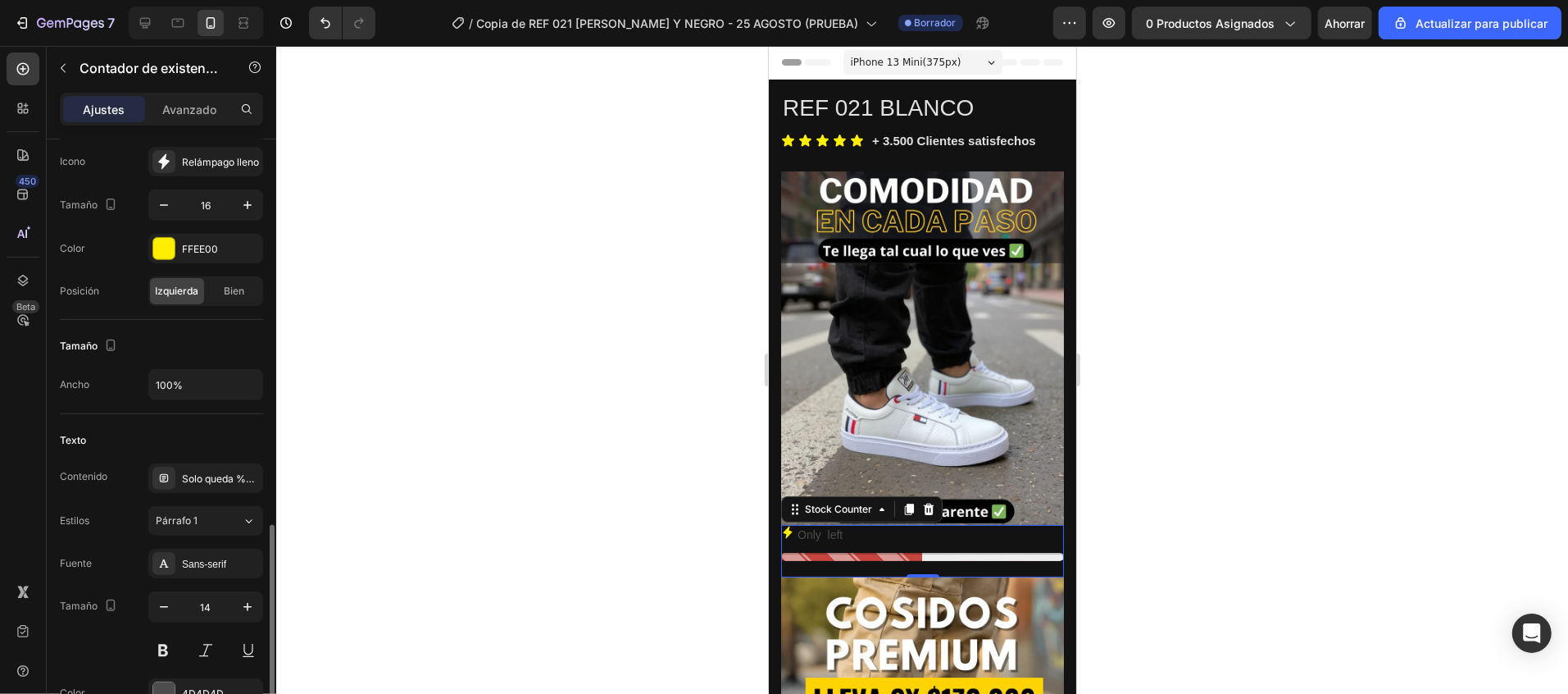
scroll to position [656, 0]
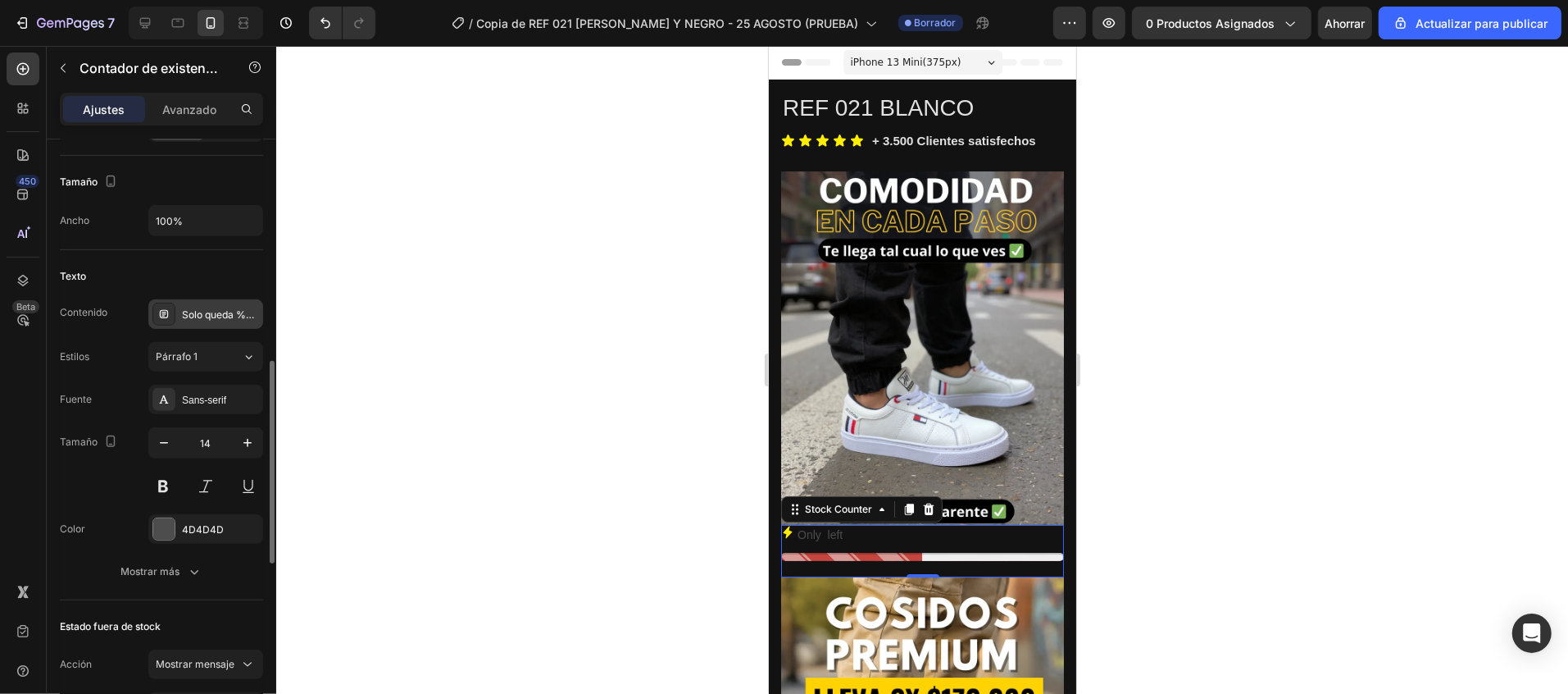
click at [226, 315] on font "Solo queda %number%" at bounding box center [237, 314] width 109 height 13
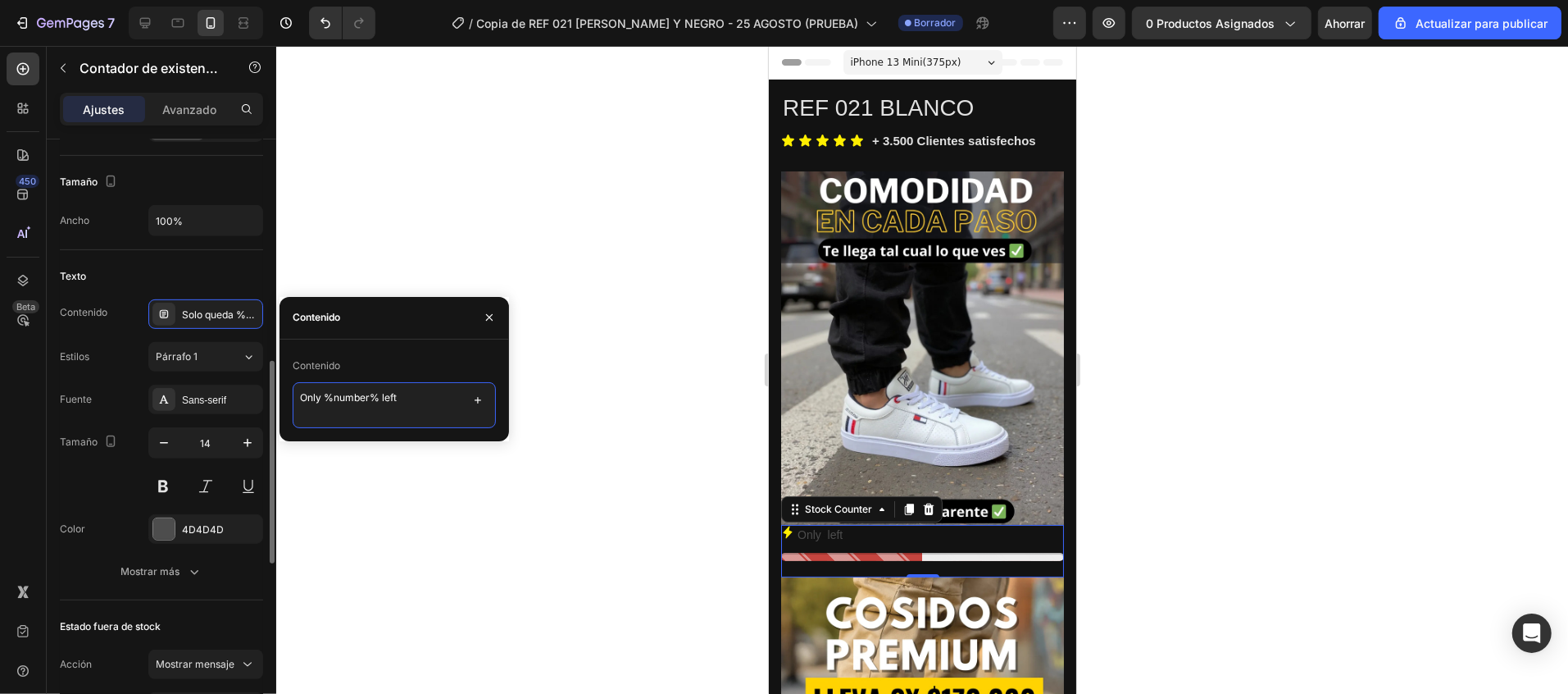
drag, startPoint x: 410, startPoint y: 398, endPoint x: 226, endPoint y: 385, distance: 184.5
click at [226, 385] on div "450 Beta Sections(30) Elementos(84) Sección Elemento Sección de héroes Detalle …" at bounding box center [138, 370] width 276 height 648
type textarea "s"
type textarea "Solo quedan 18 pares"
click at [429, 520] on div at bounding box center [922, 370] width 1292 height 648
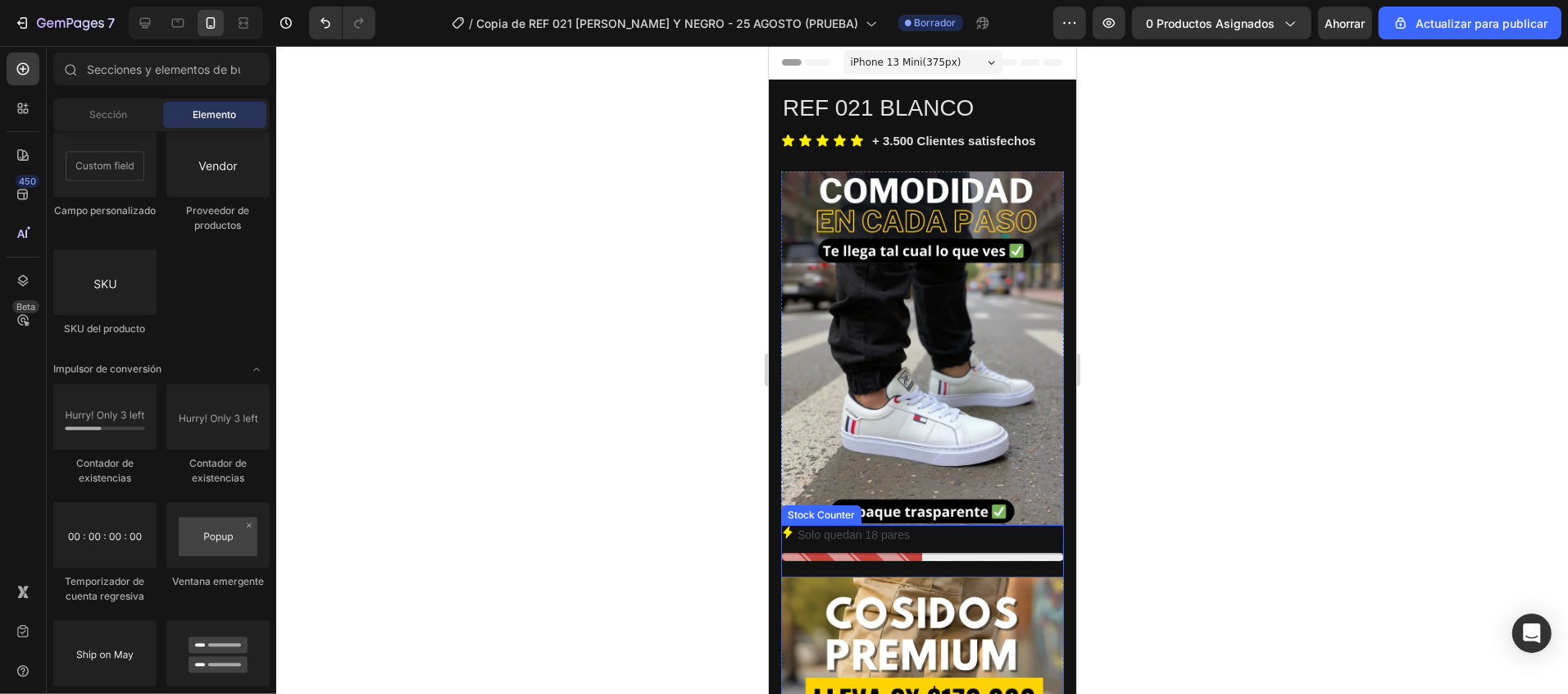
click at [888, 524] on p "Solo quedan 18 pares" at bounding box center [852, 534] width 112 height 20
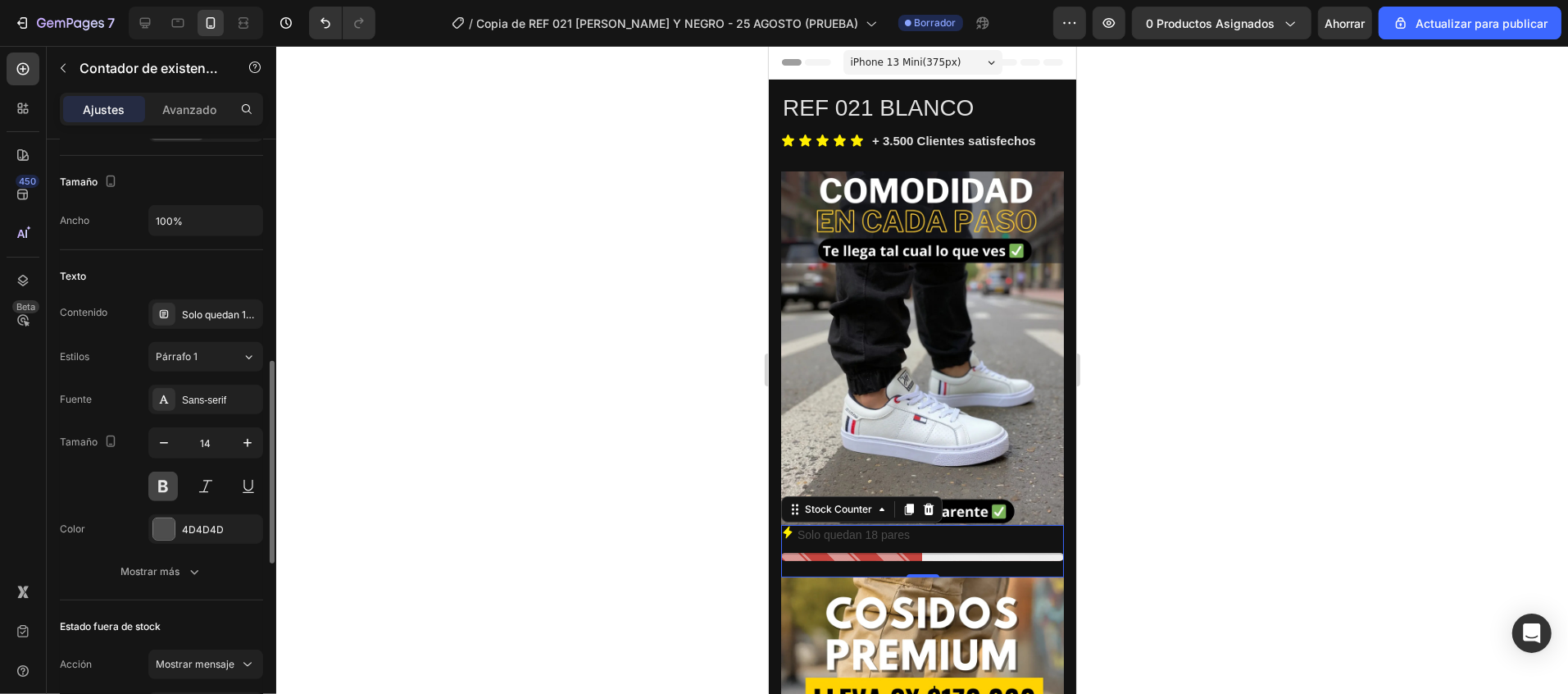
click at [162, 485] on button at bounding box center [162, 486] width 29 height 29
click at [172, 531] on div at bounding box center [163, 528] width 21 height 21
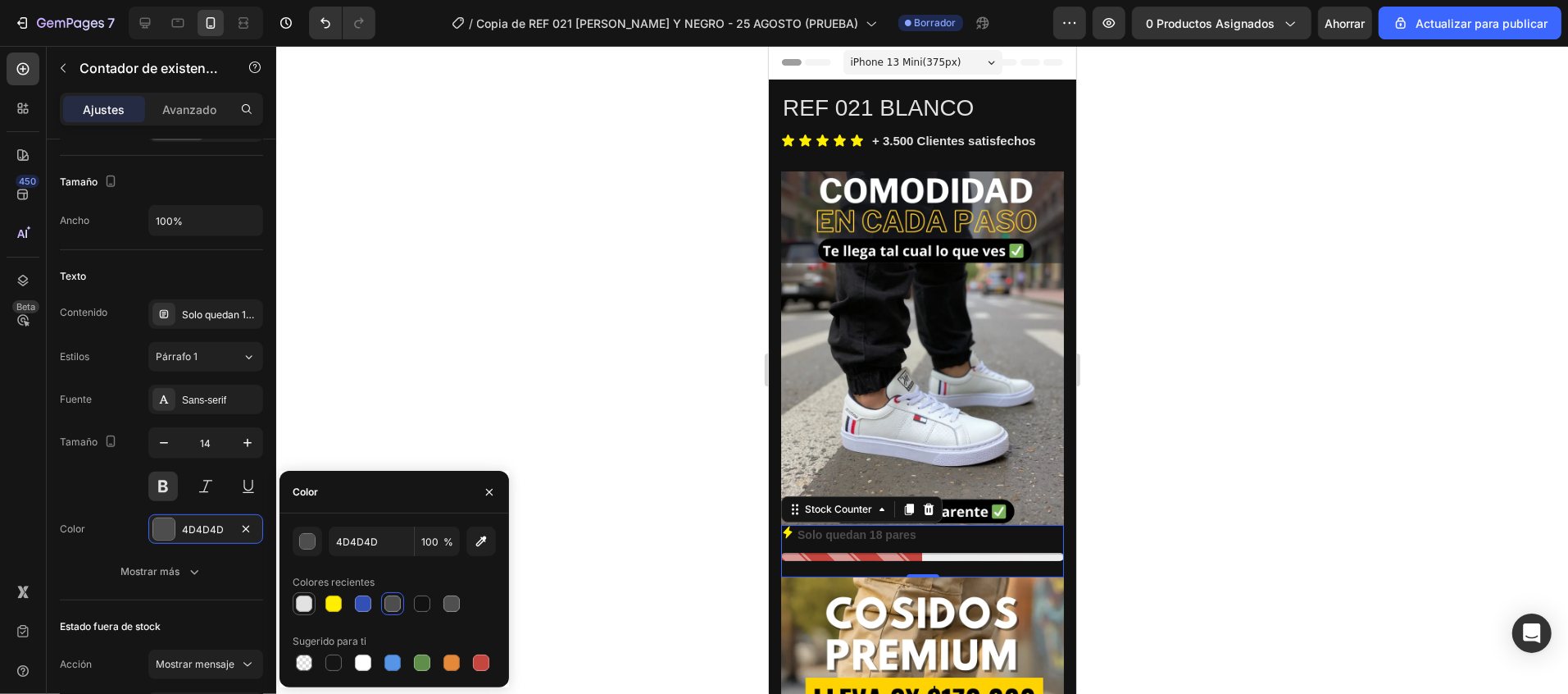
click at [305, 601] on div at bounding box center [304, 603] width 16 height 16
type input "E2E2E2"
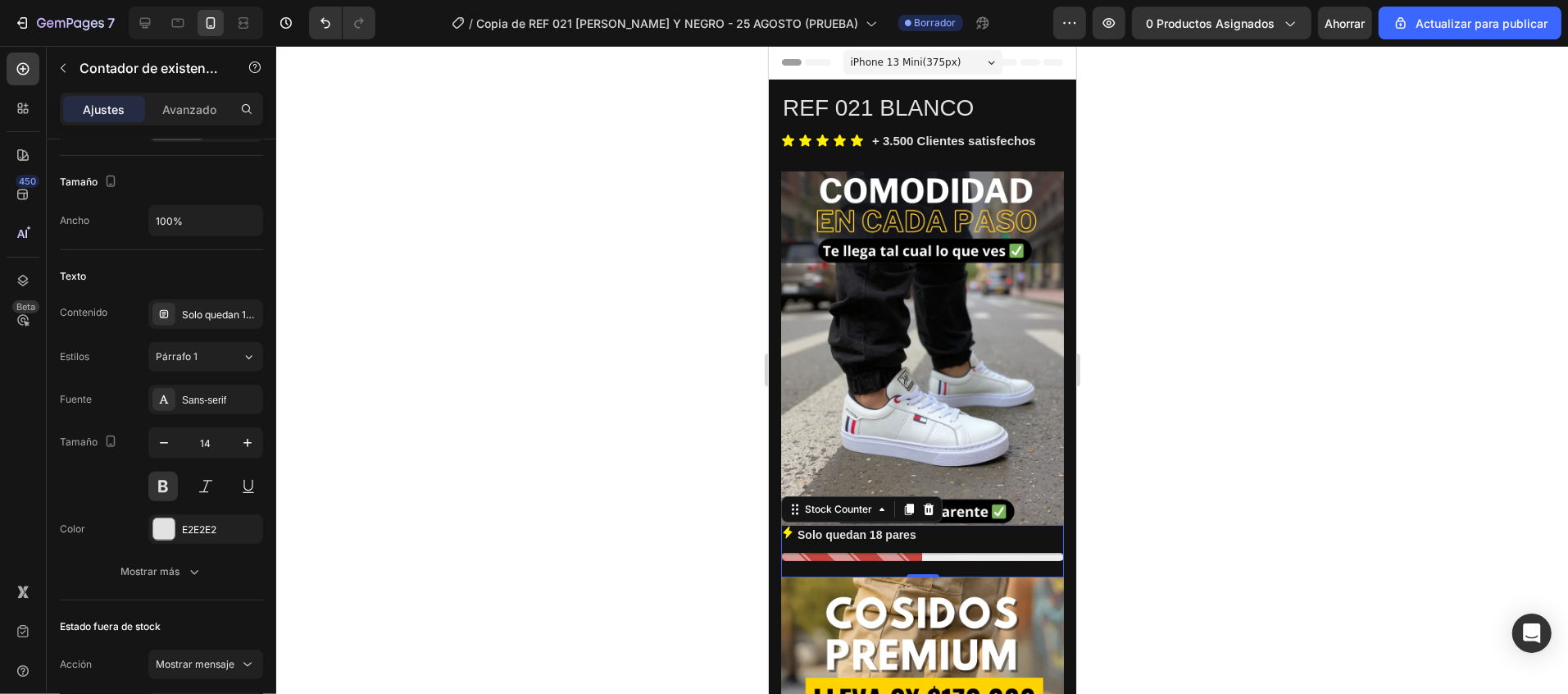
click at [566, 350] on div at bounding box center [922, 370] width 1292 height 648
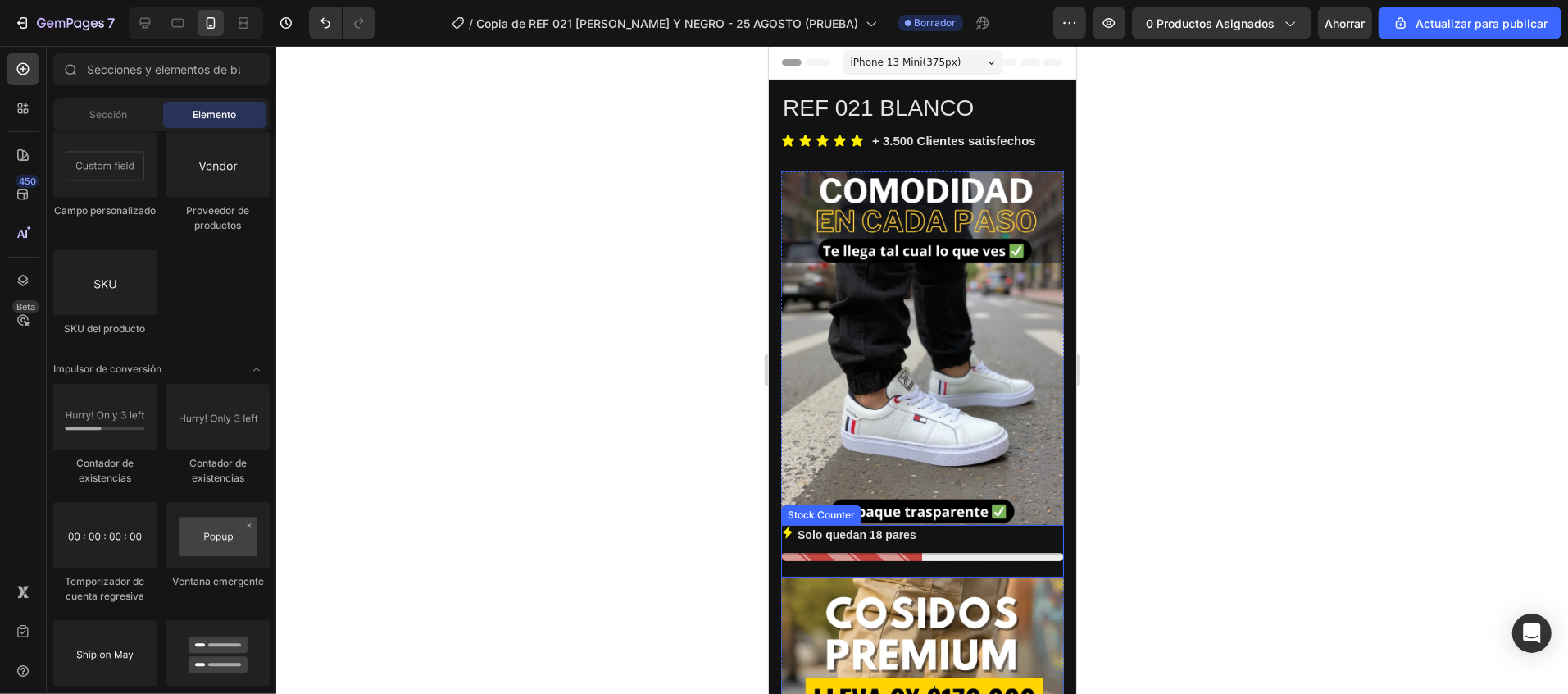
click at [784, 526] on icon at bounding box center [786, 531] width 9 height 13
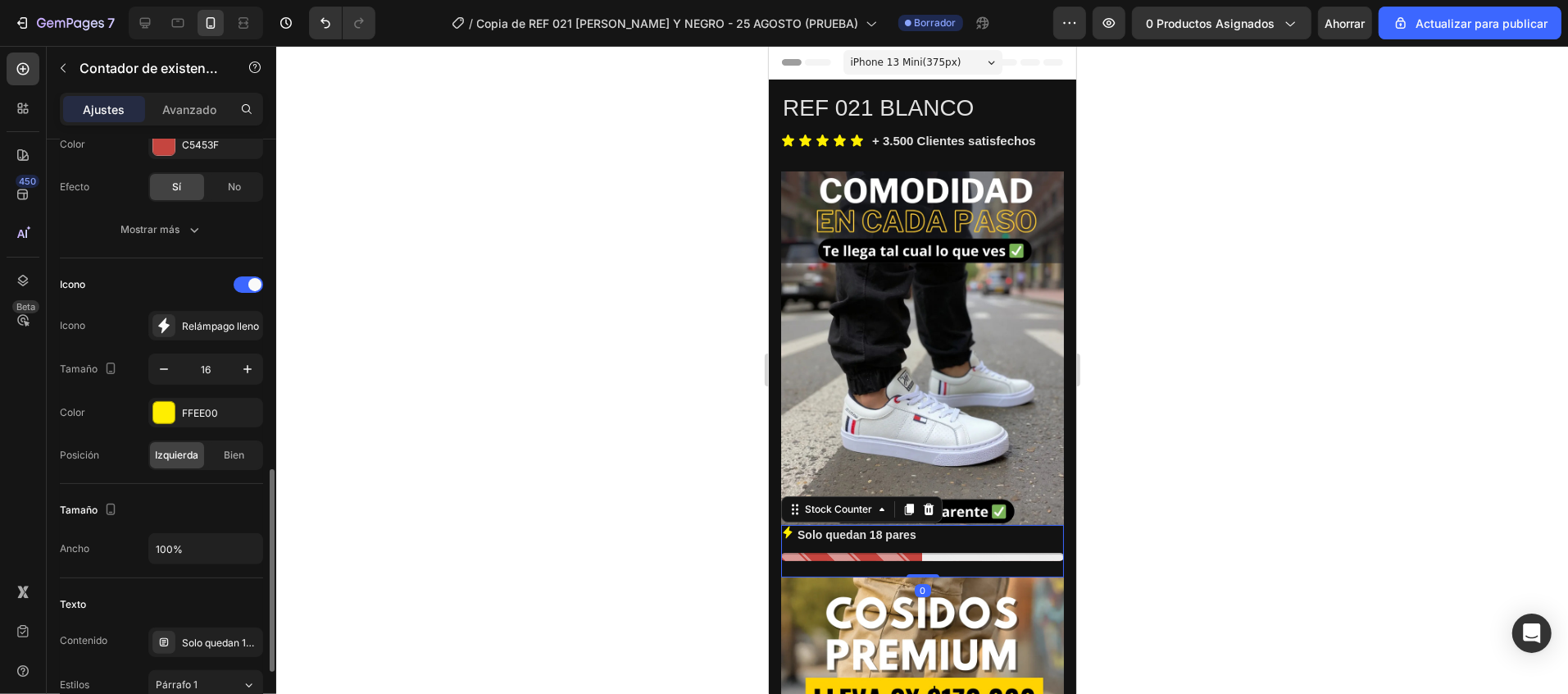
scroll to position [492, 0]
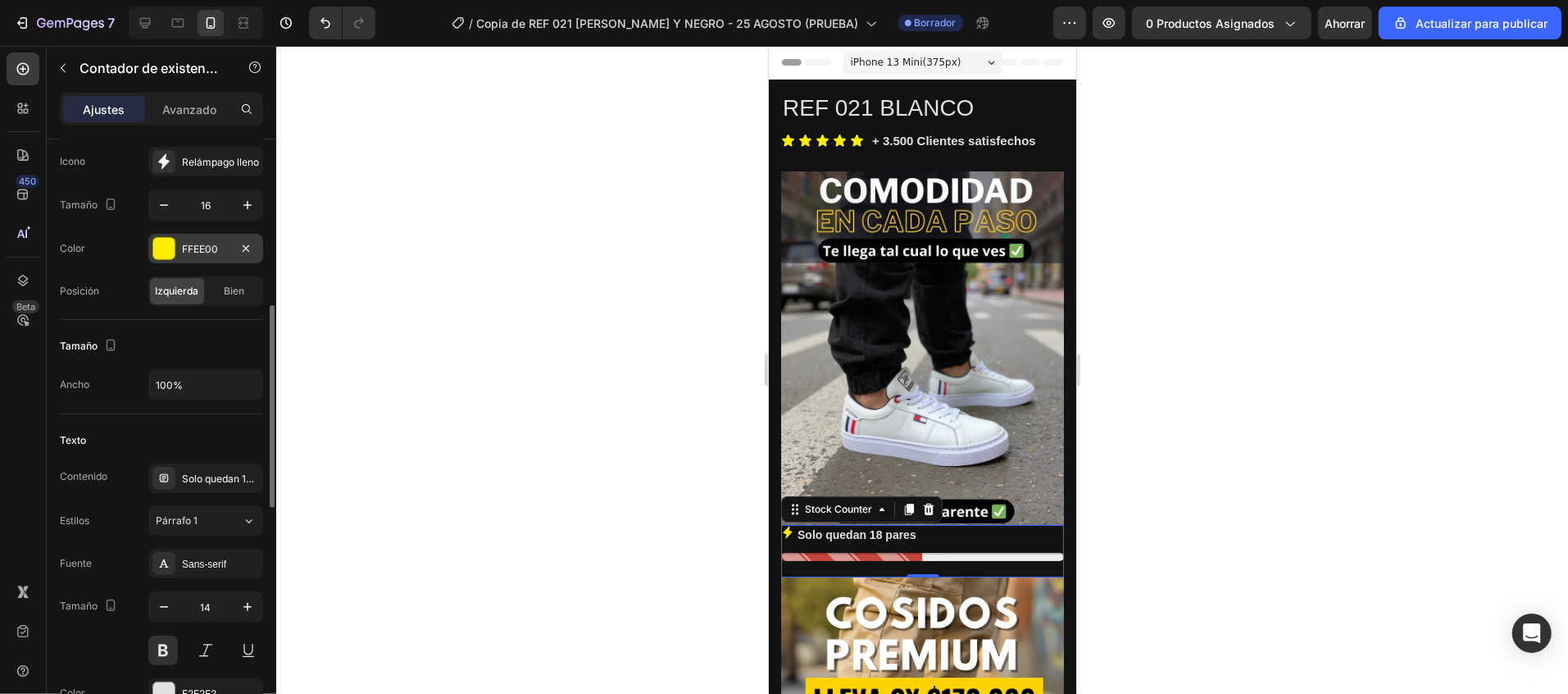
click at [166, 246] on div at bounding box center [163, 248] width 21 height 21
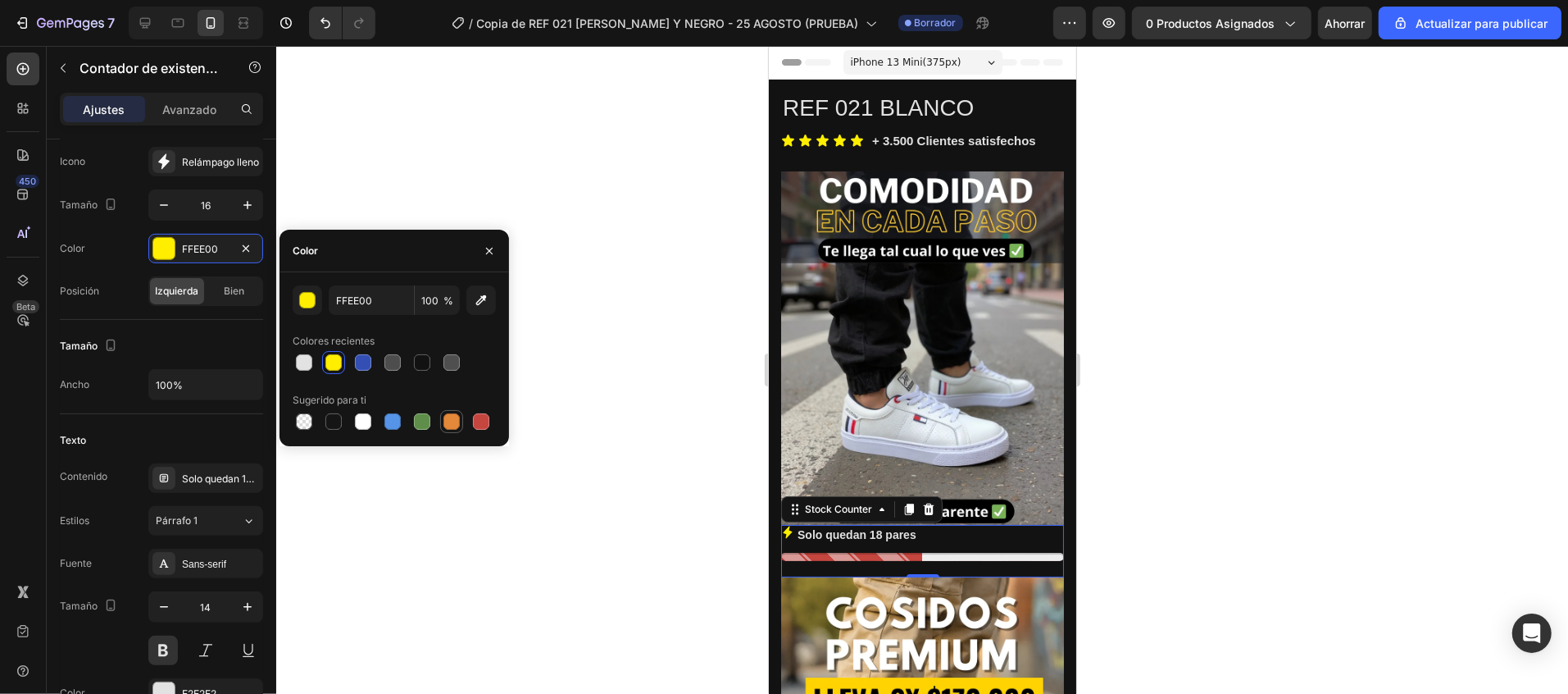
click at [453, 420] on div at bounding box center [451, 421] width 16 height 16
type input "E4893A"
click at [785, 140] on icon at bounding box center [787, 140] width 13 height 12
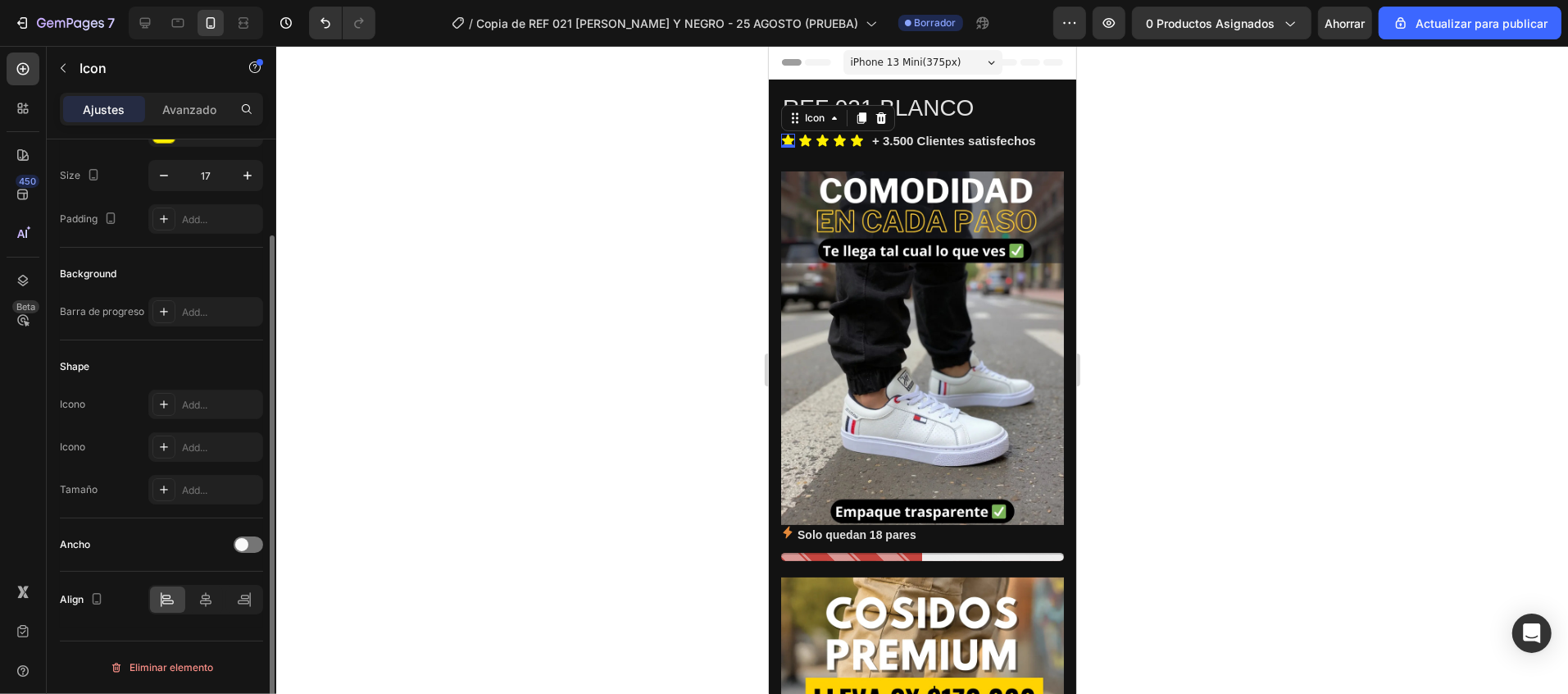
scroll to position [0, 0]
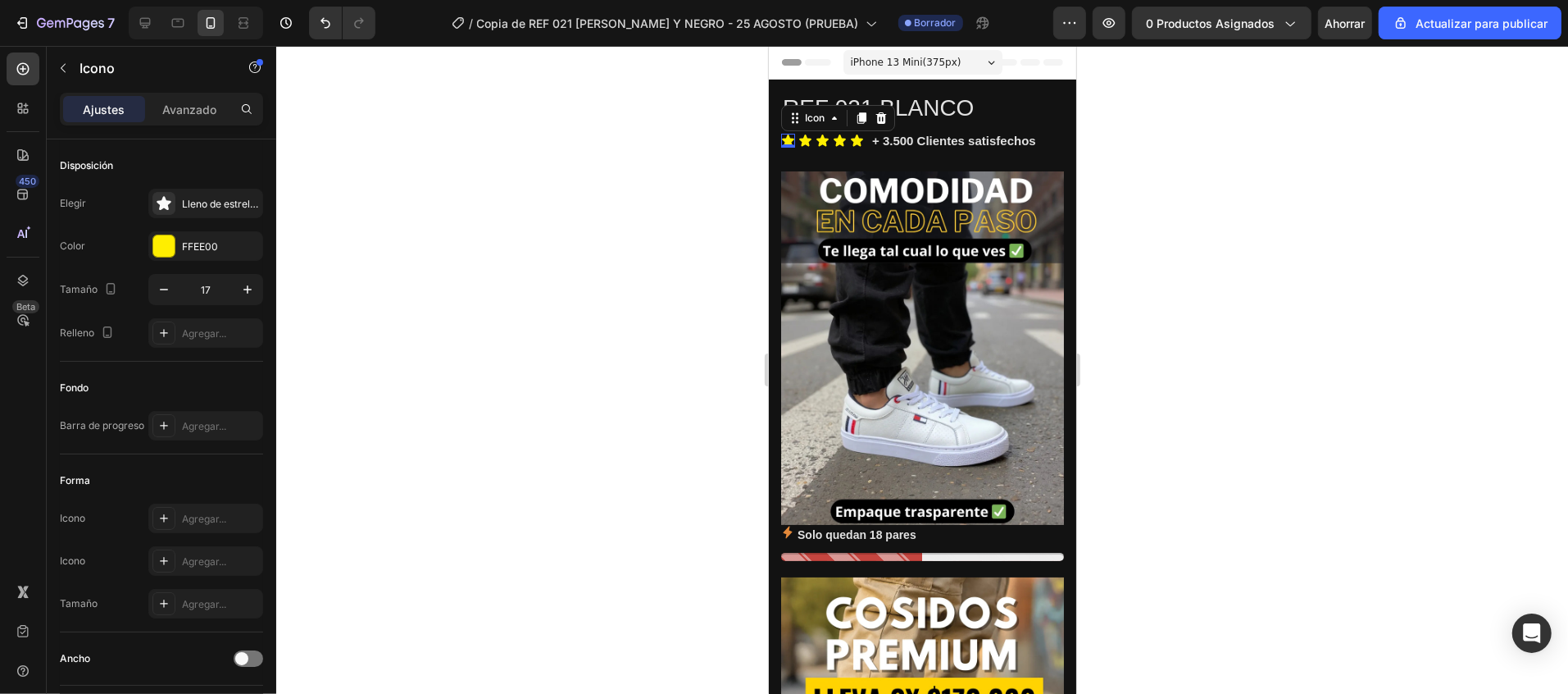
click at [1232, 430] on div at bounding box center [922, 370] width 1292 height 648
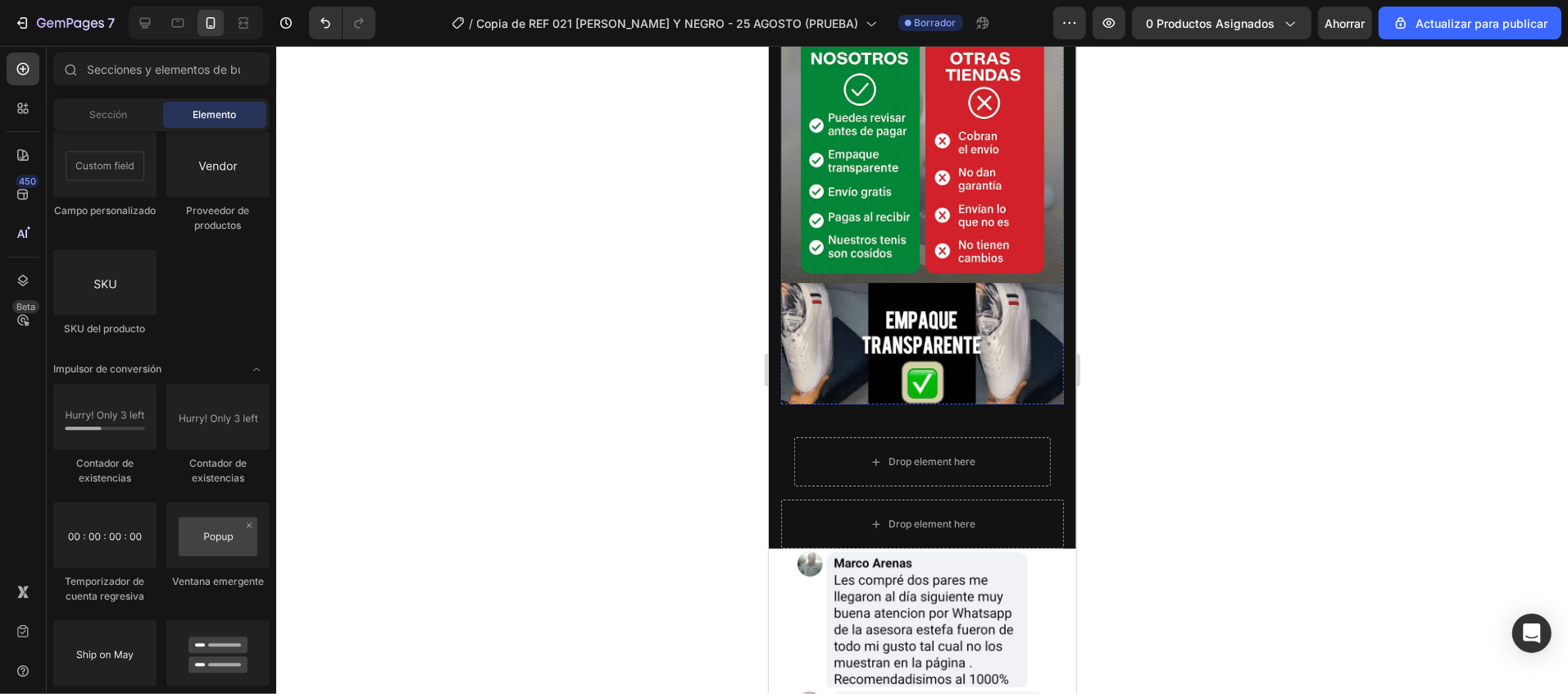
scroll to position [1804, 0]
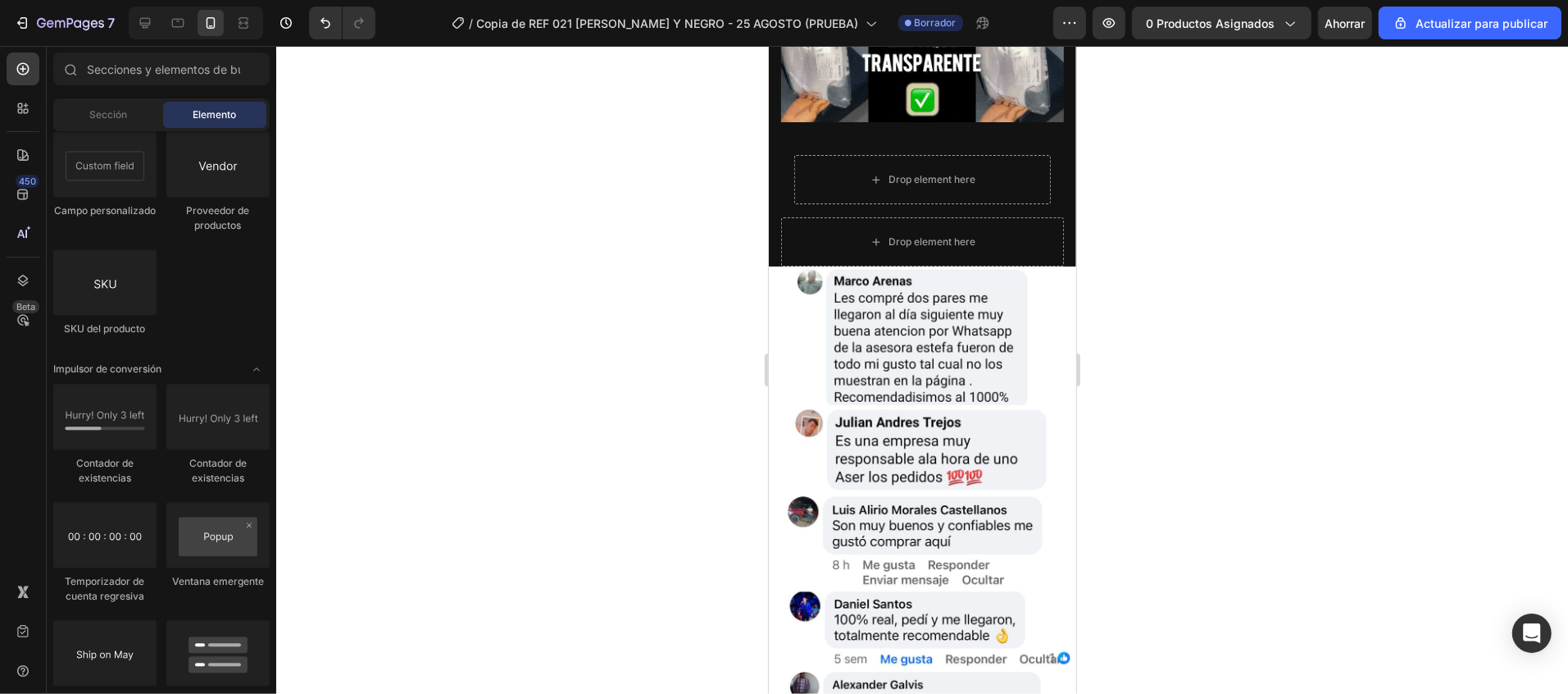
scroll to position [2058, 0]
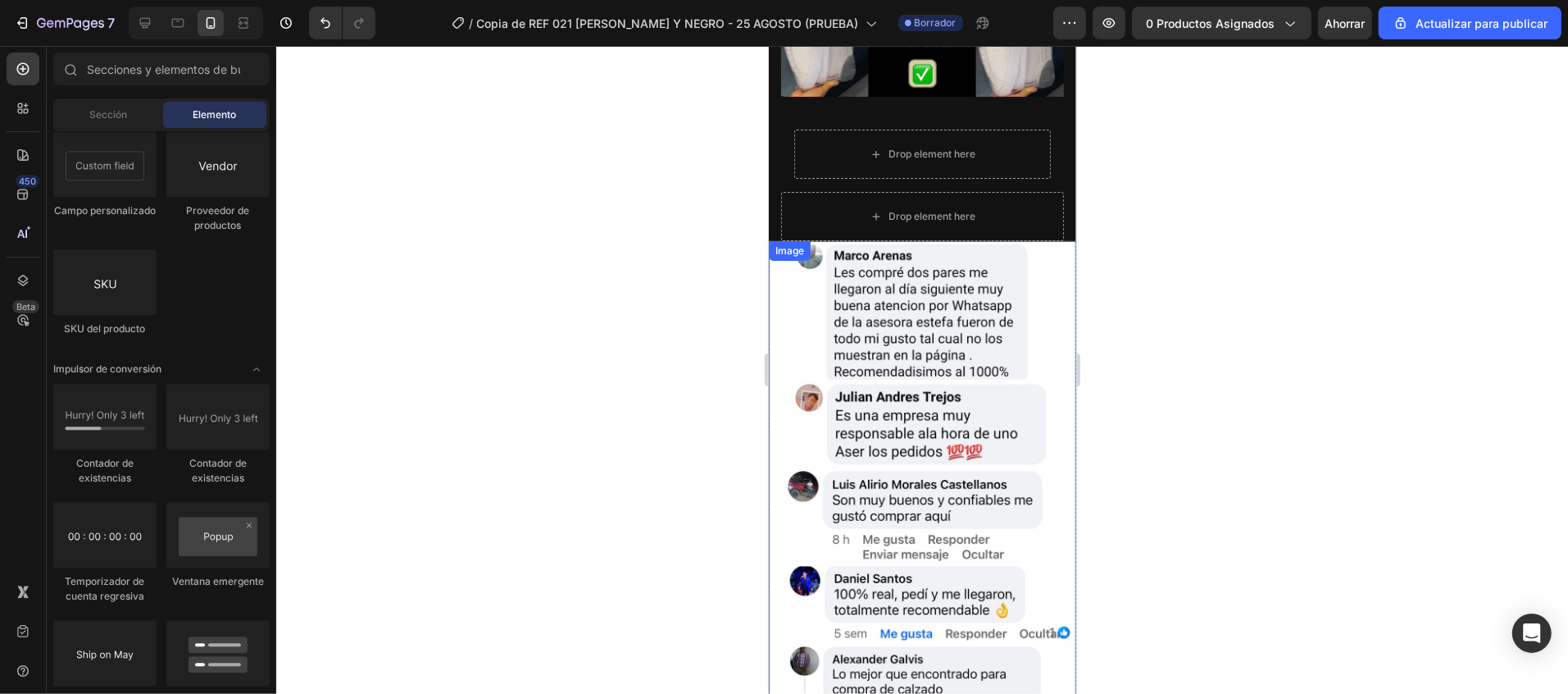
click at [1020, 240] on img at bounding box center [921, 513] width 307 height 547
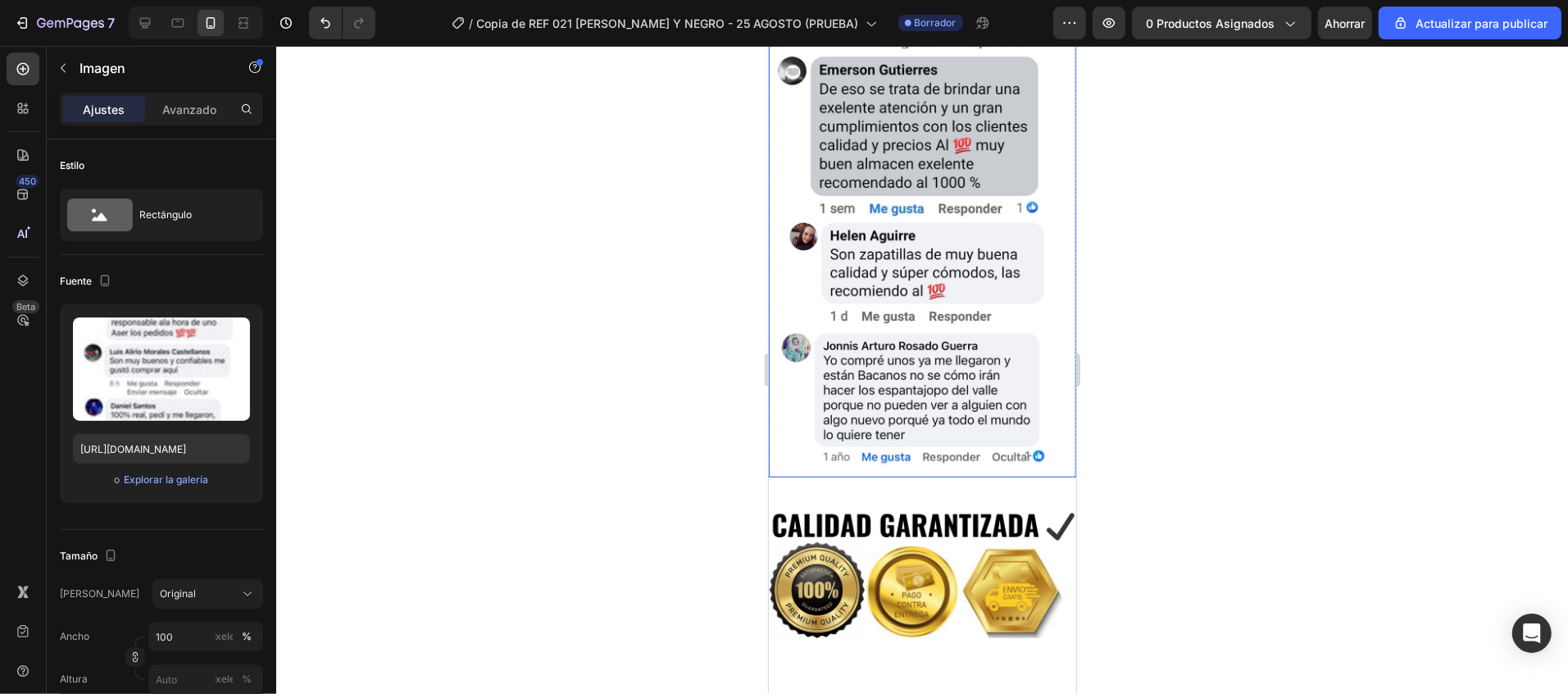
scroll to position [2969, 0]
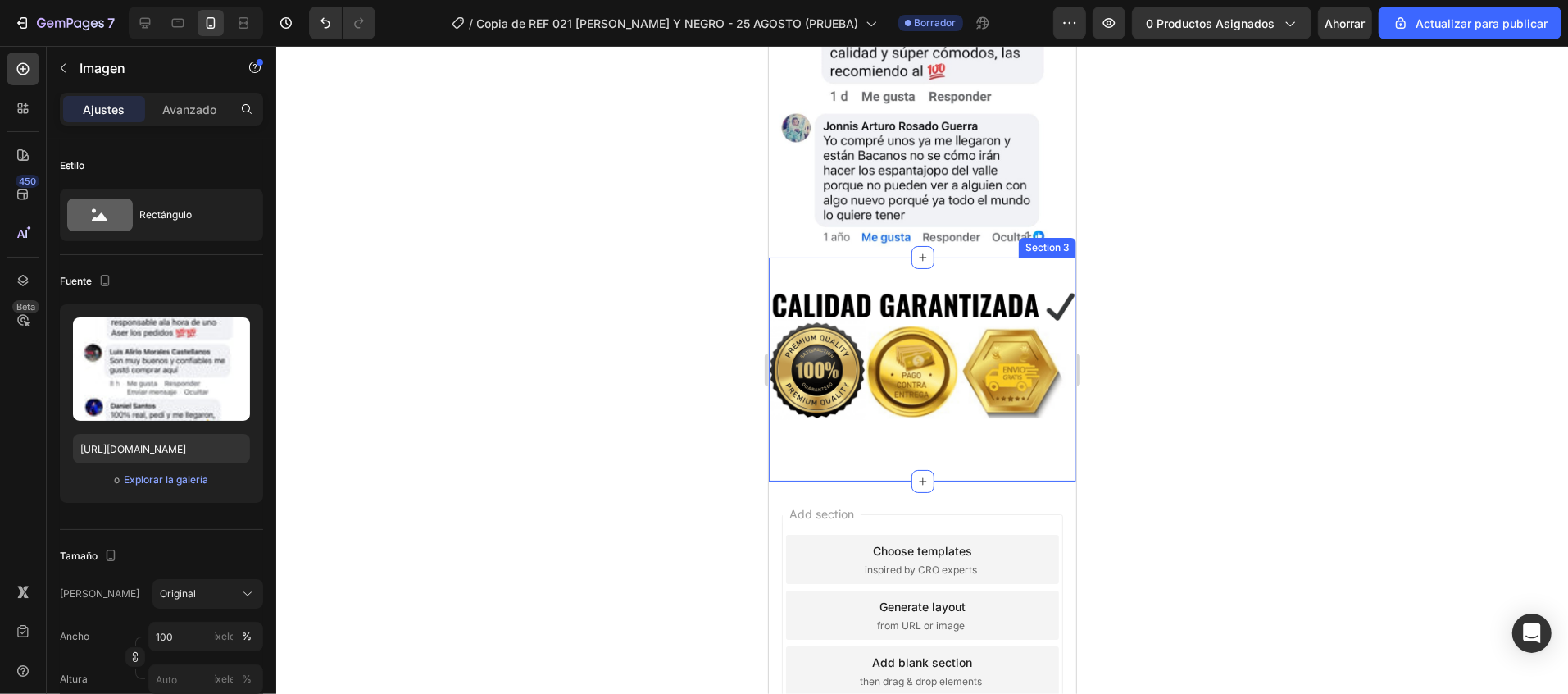
click at [968, 257] on div "Image Section 3" at bounding box center [921, 369] width 307 height 224
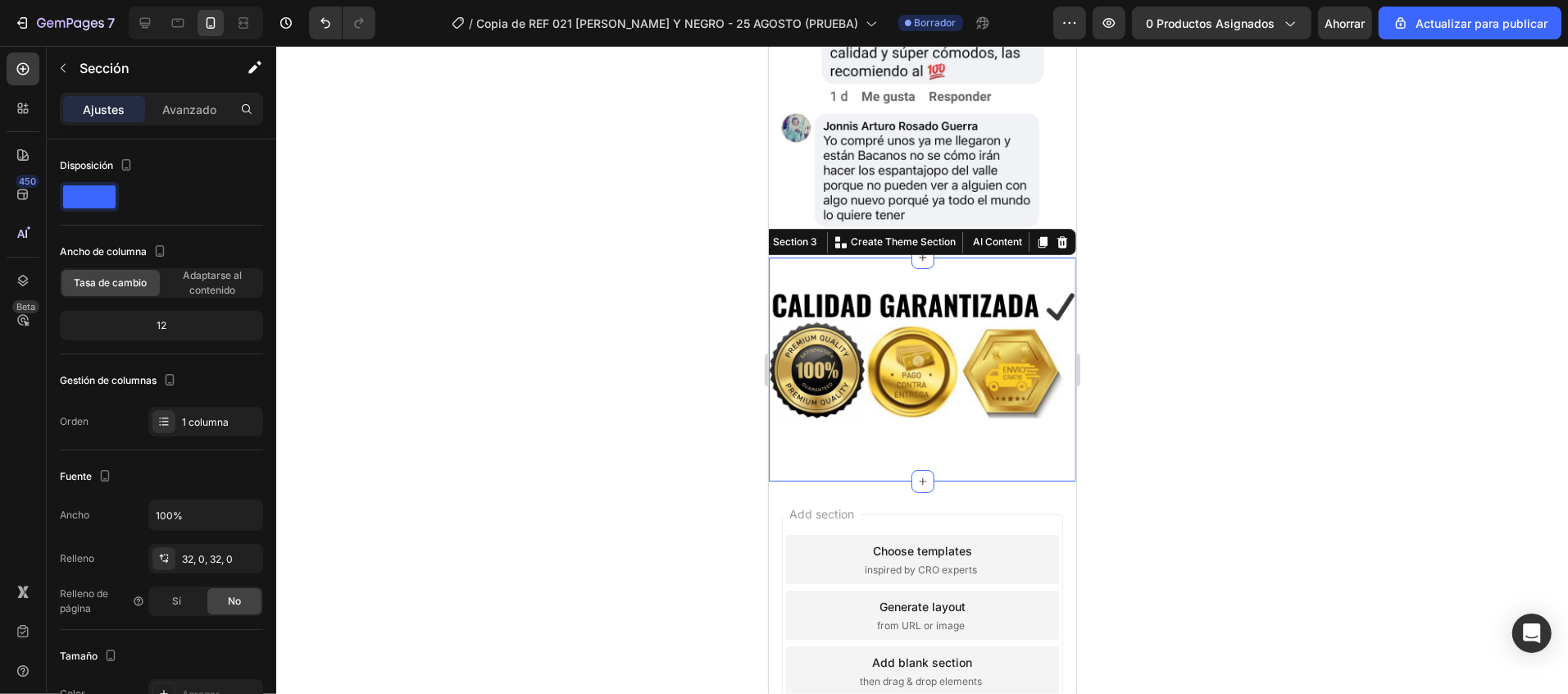
click at [842, 257] on div "Image Section 3 You can create reusable sections Create Theme Section AI Conten…" at bounding box center [921, 369] width 307 height 224
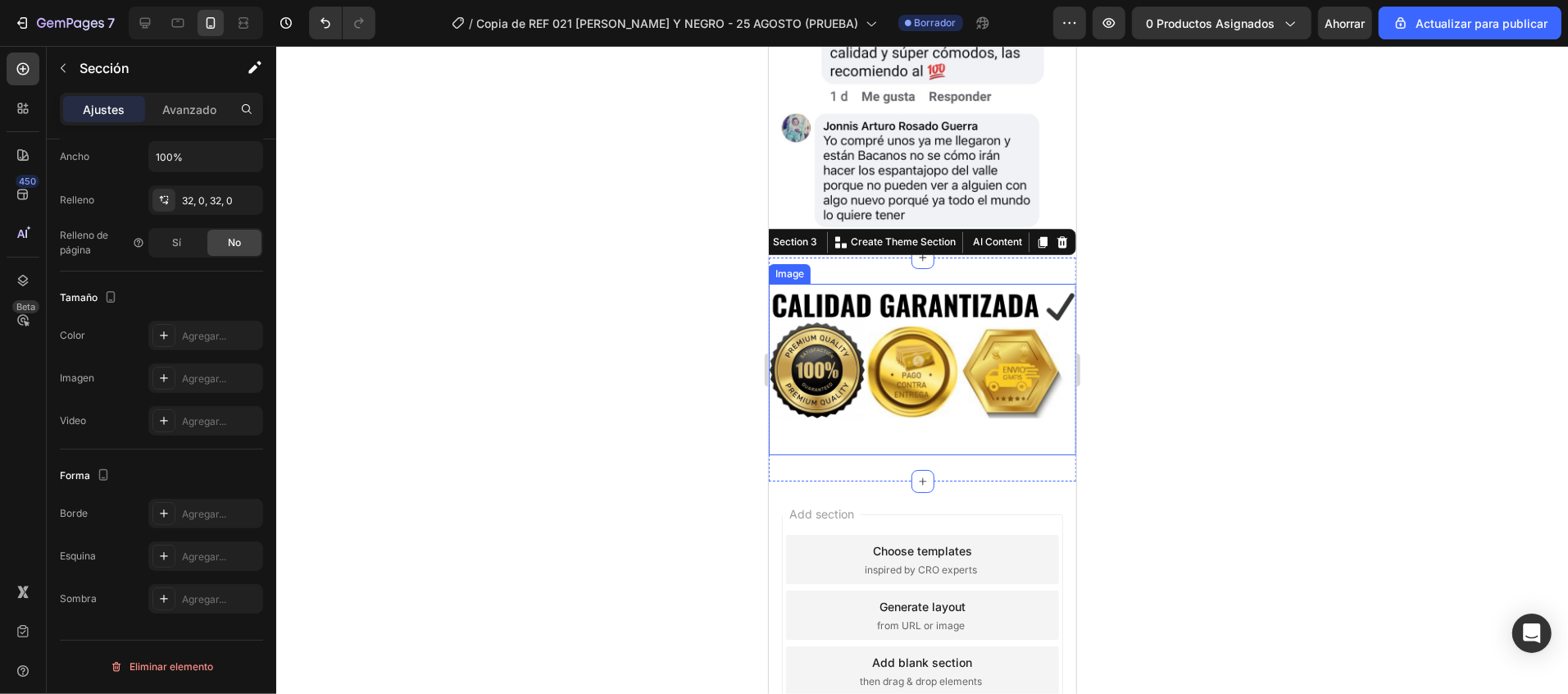
click at [902, 340] on div "Image" at bounding box center [921, 369] width 307 height 172
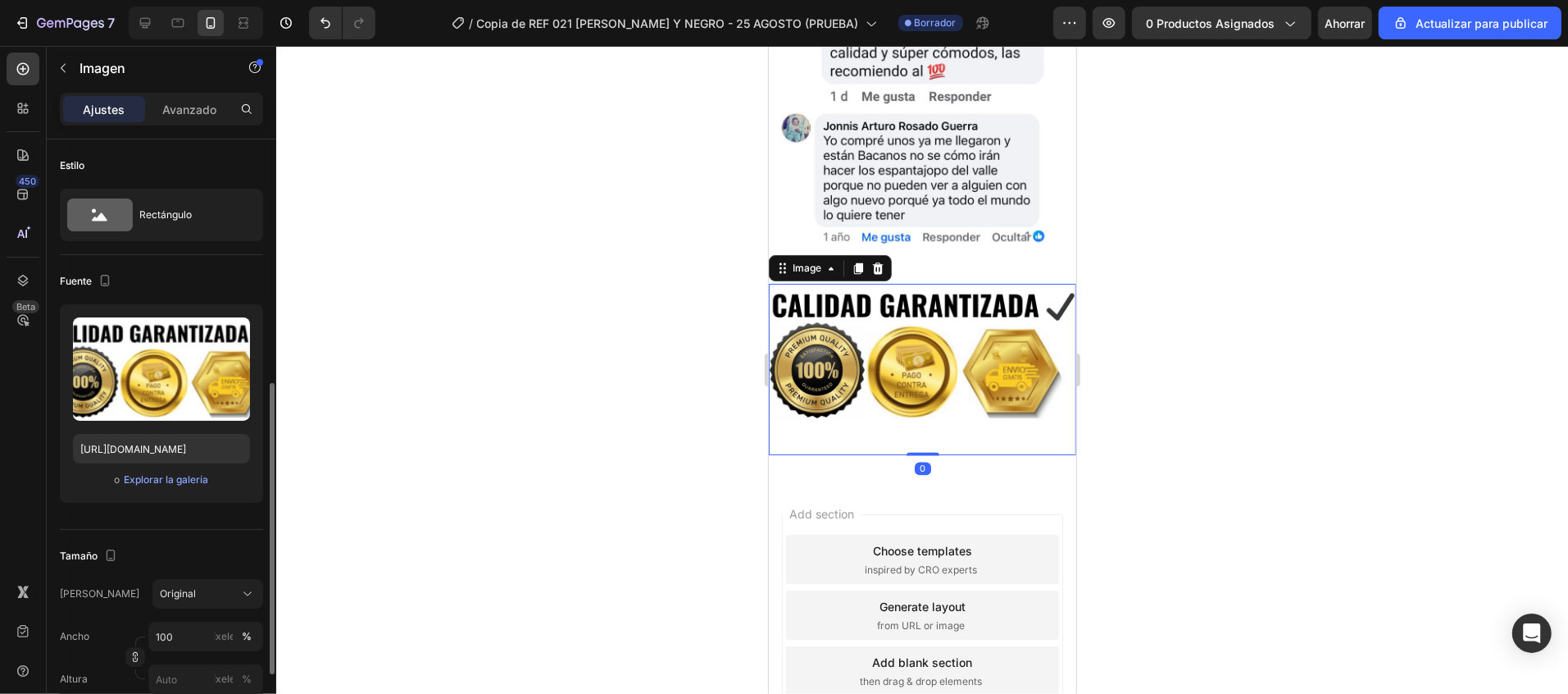
scroll to position [328, 0]
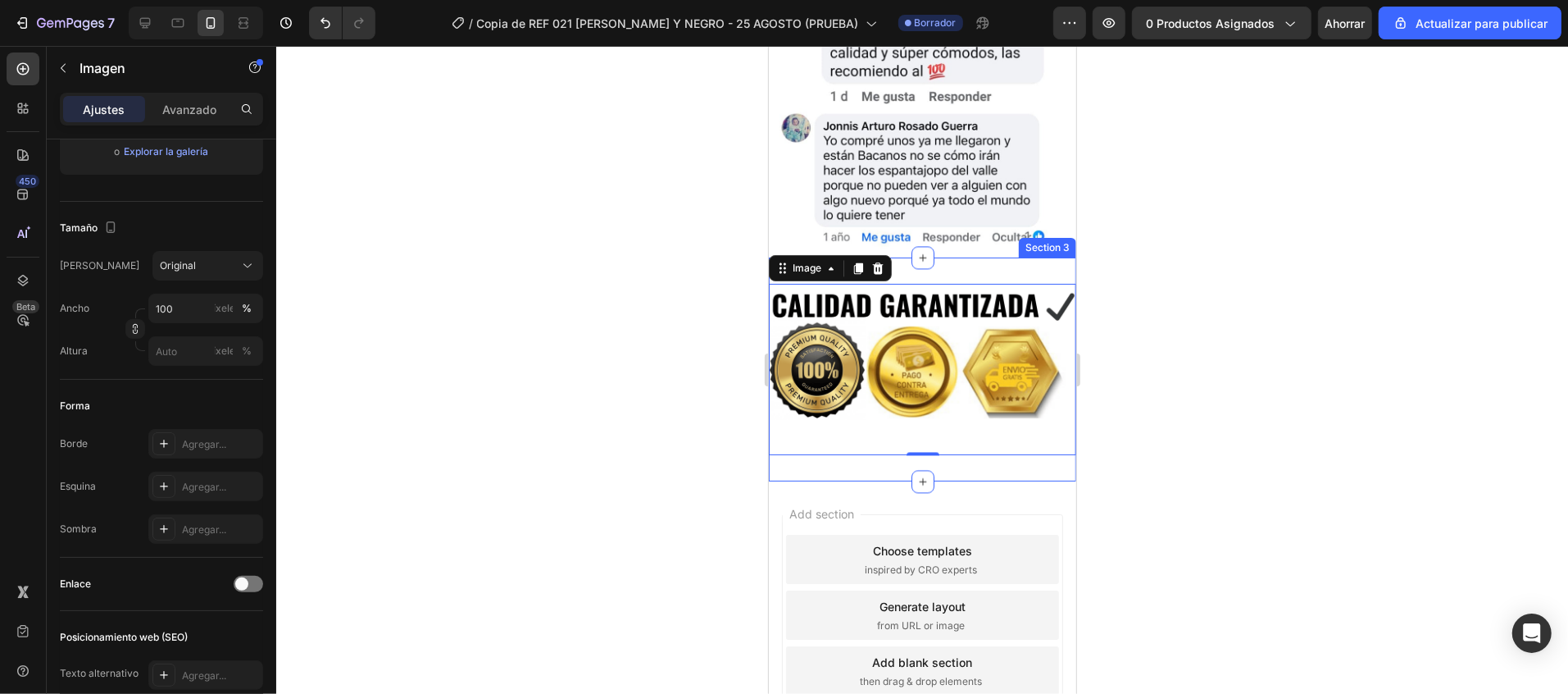
click at [804, 373] on div "Image 0 Section 3" at bounding box center [921, 369] width 307 height 224
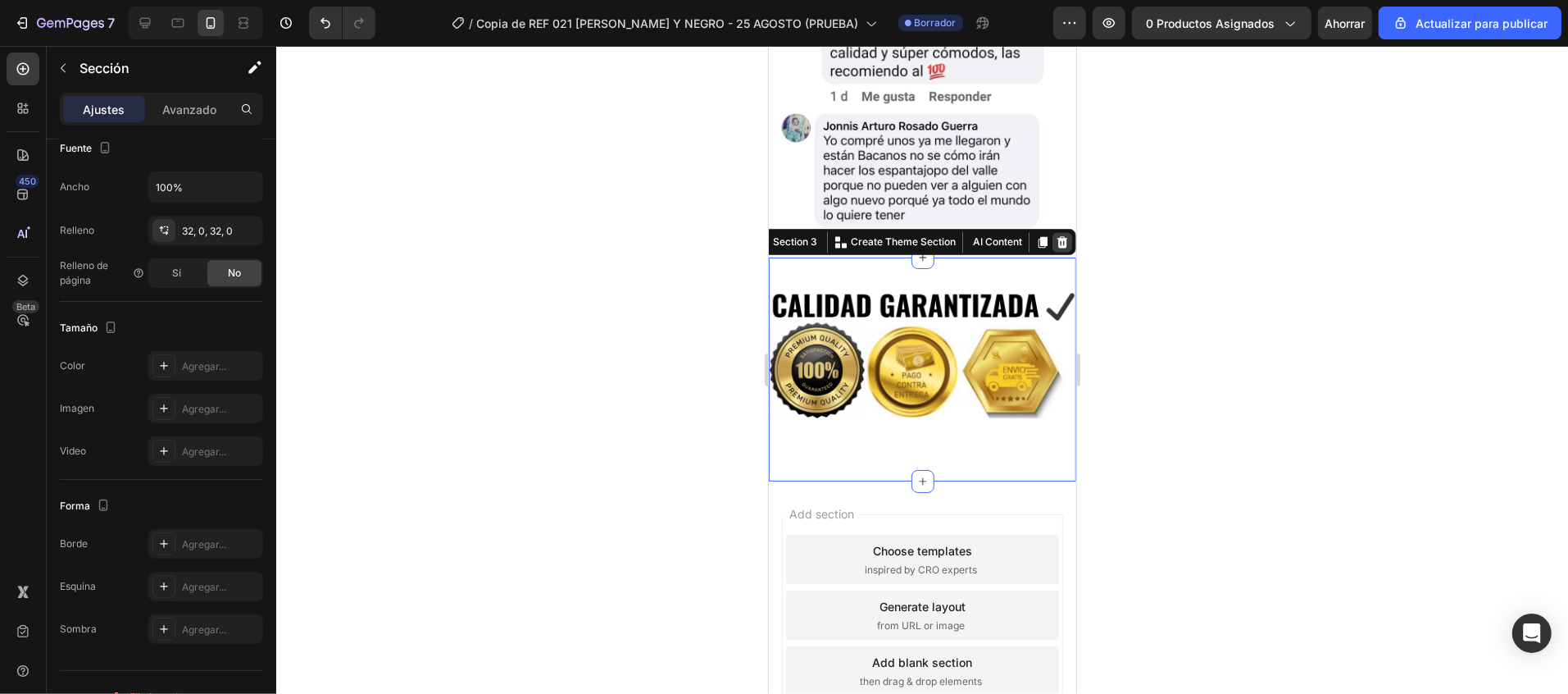
click at [1055, 234] on icon at bounding box center [1061, 241] width 13 height 13
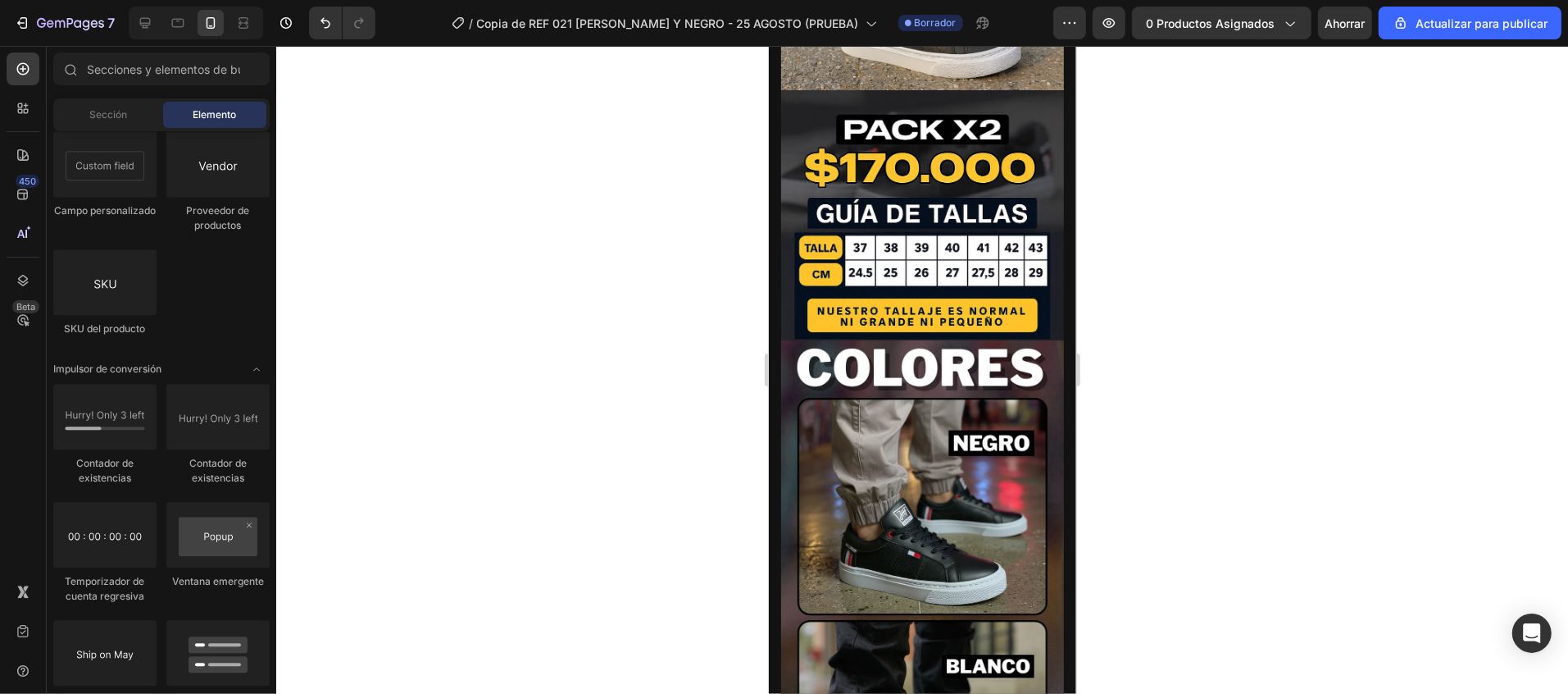
scroll to position [787, 0]
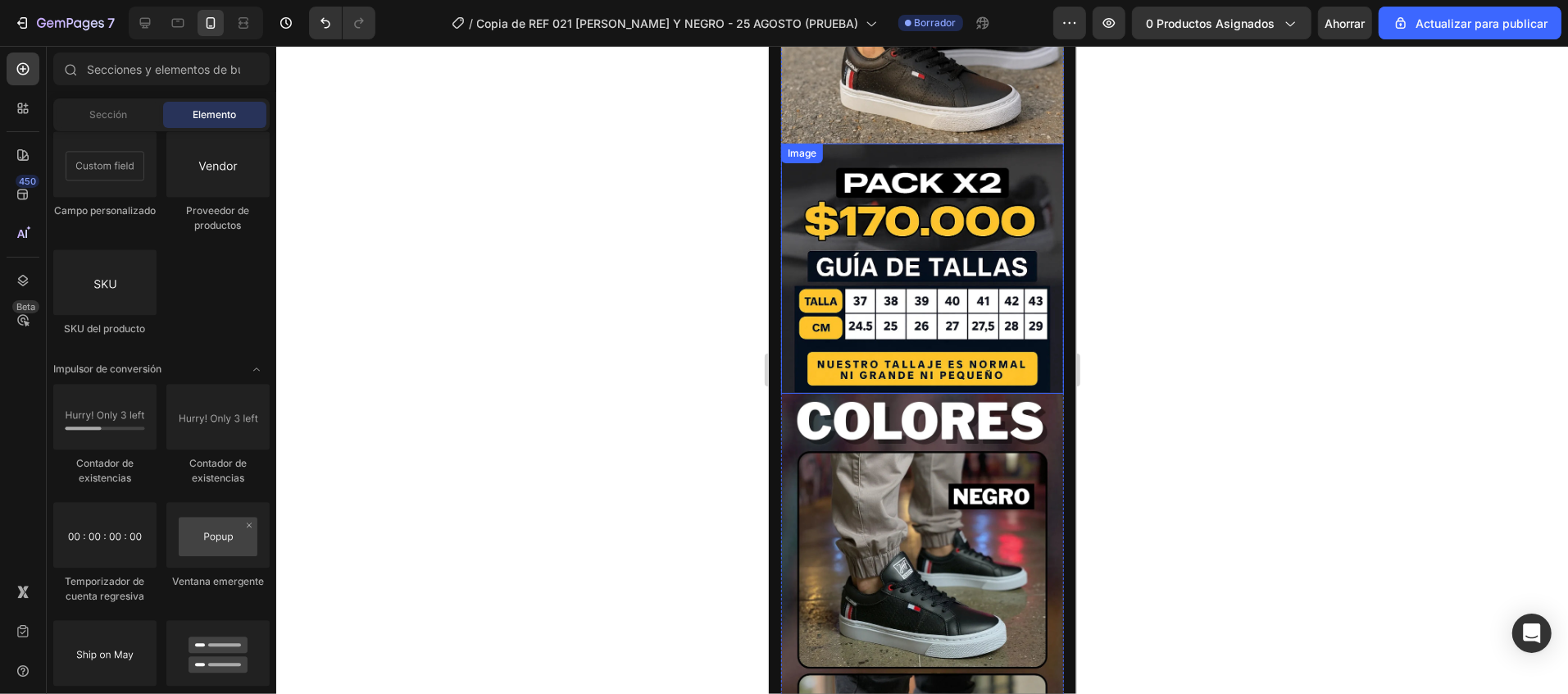
click at [906, 171] on img at bounding box center [922, 267] width 283 height 250
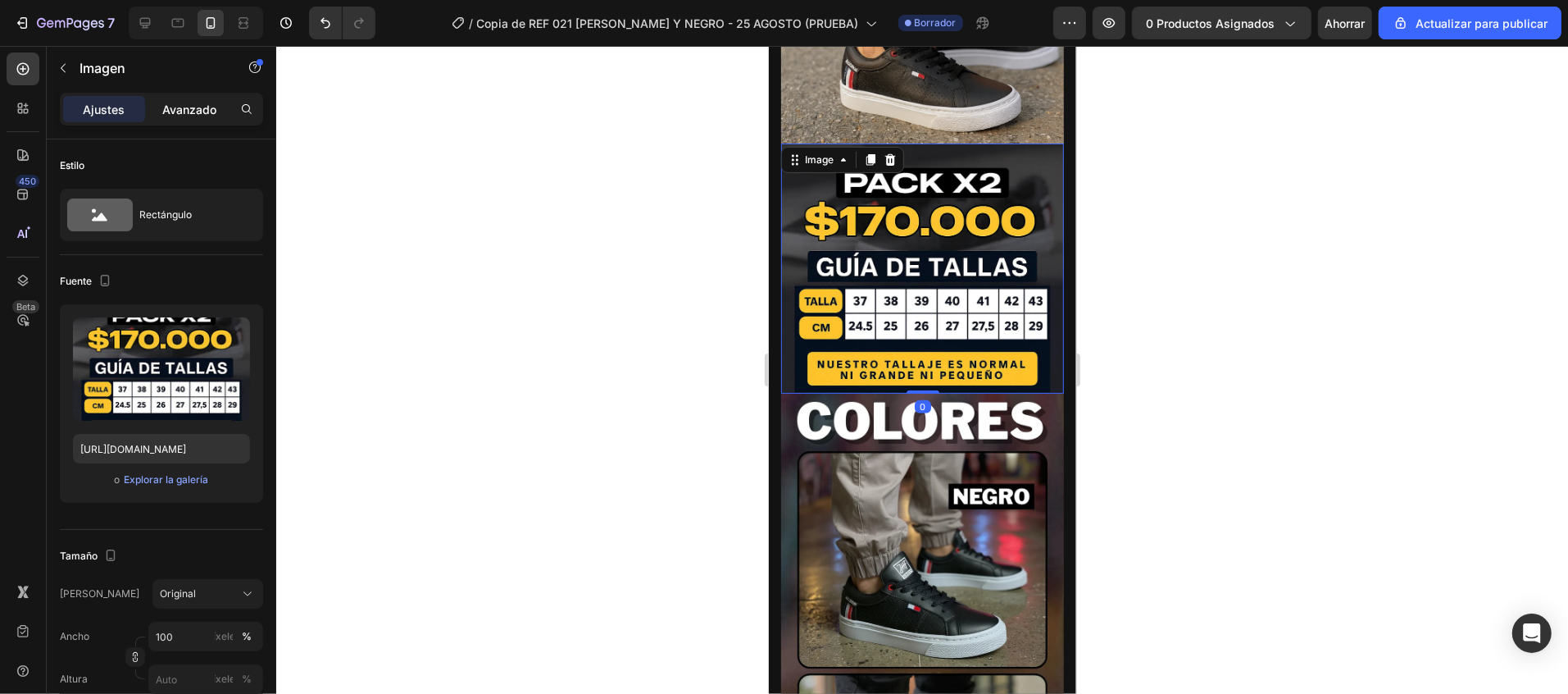
click at [173, 116] on p "Avanzado" at bounding box center [189, 109] width 54 height 17
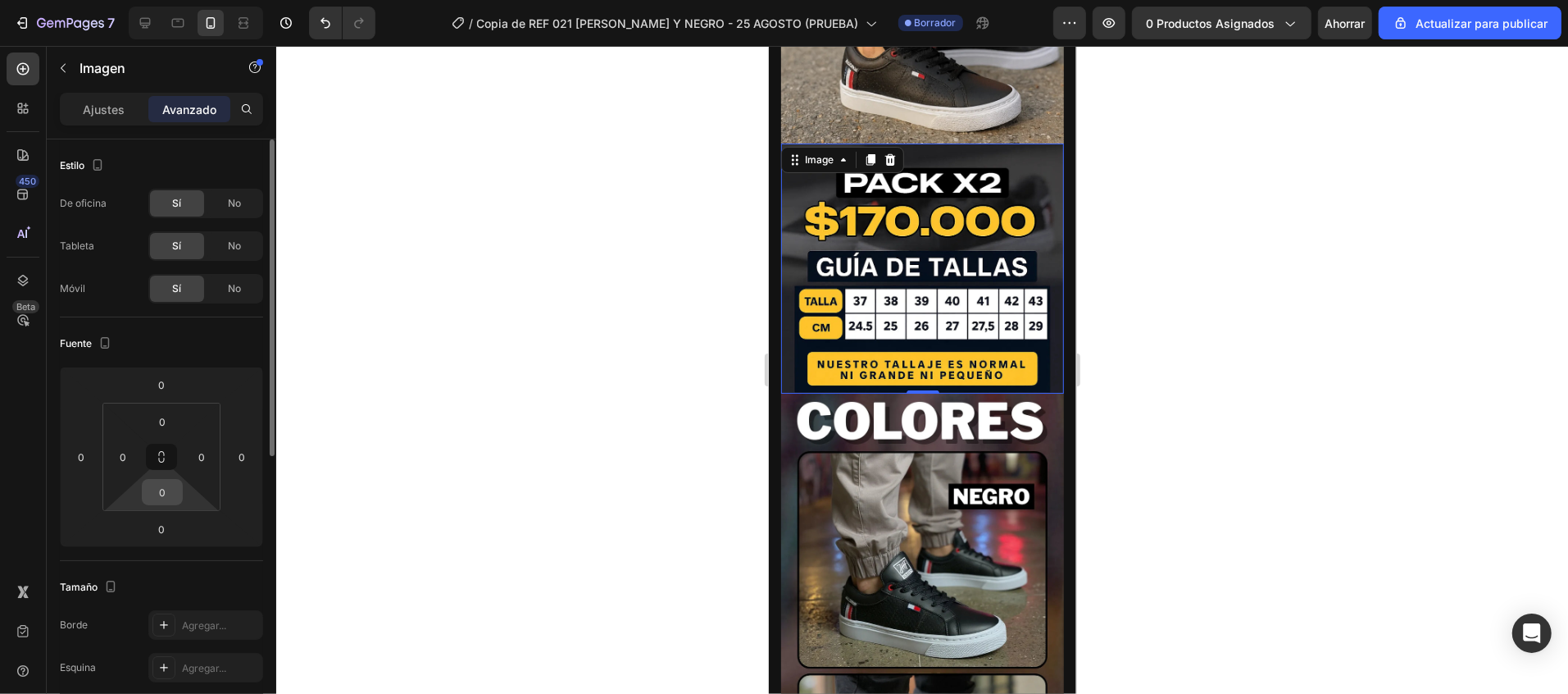
click at [167, 480] on input "0" at bounding box center [162, 492] width 33 height 24
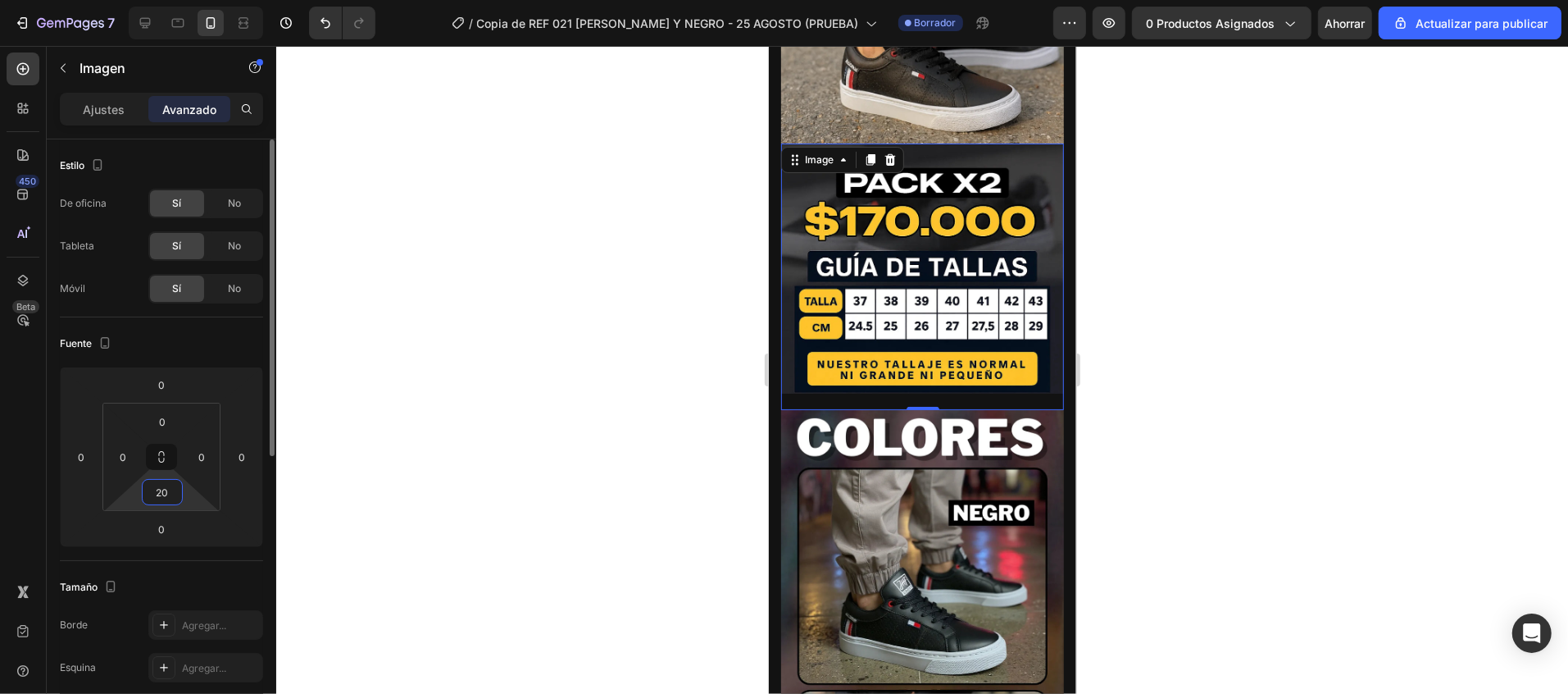
type input "2"
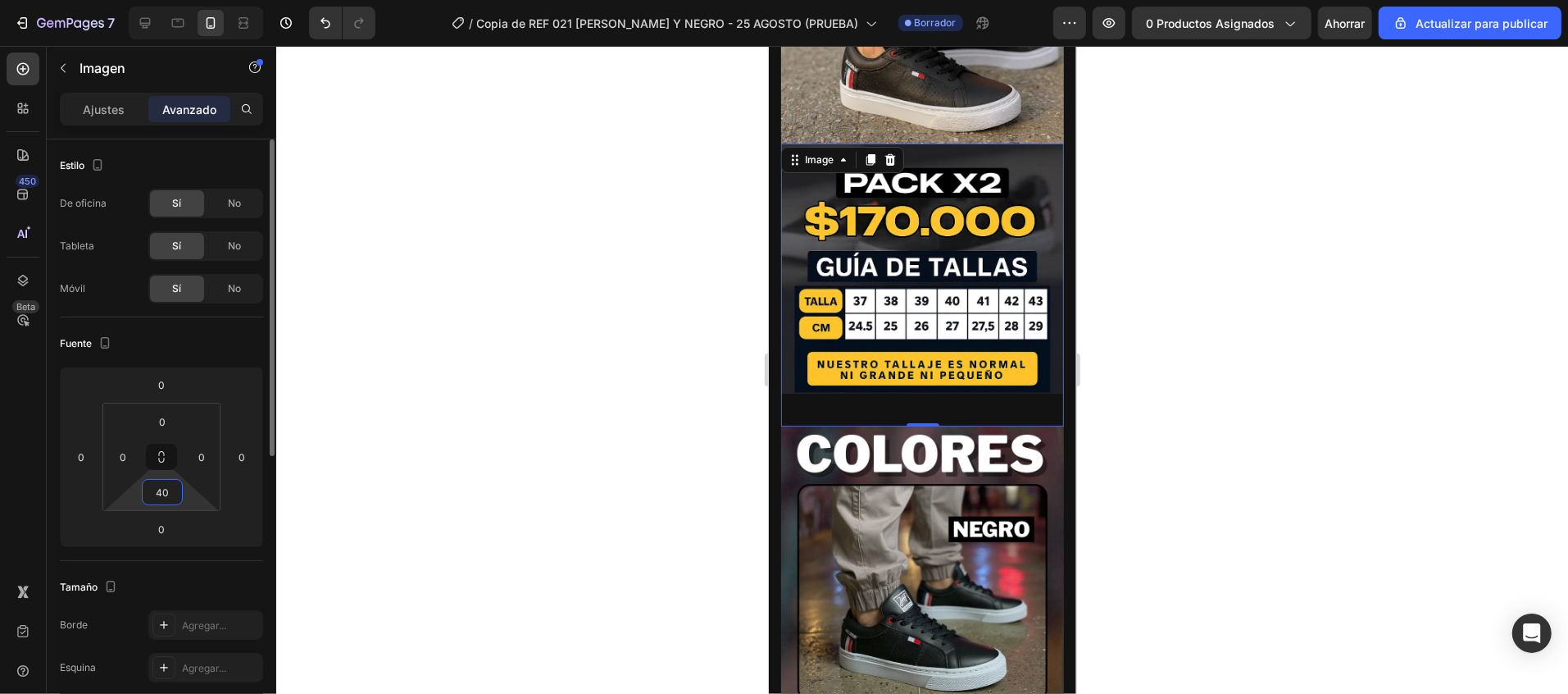
type input "4"
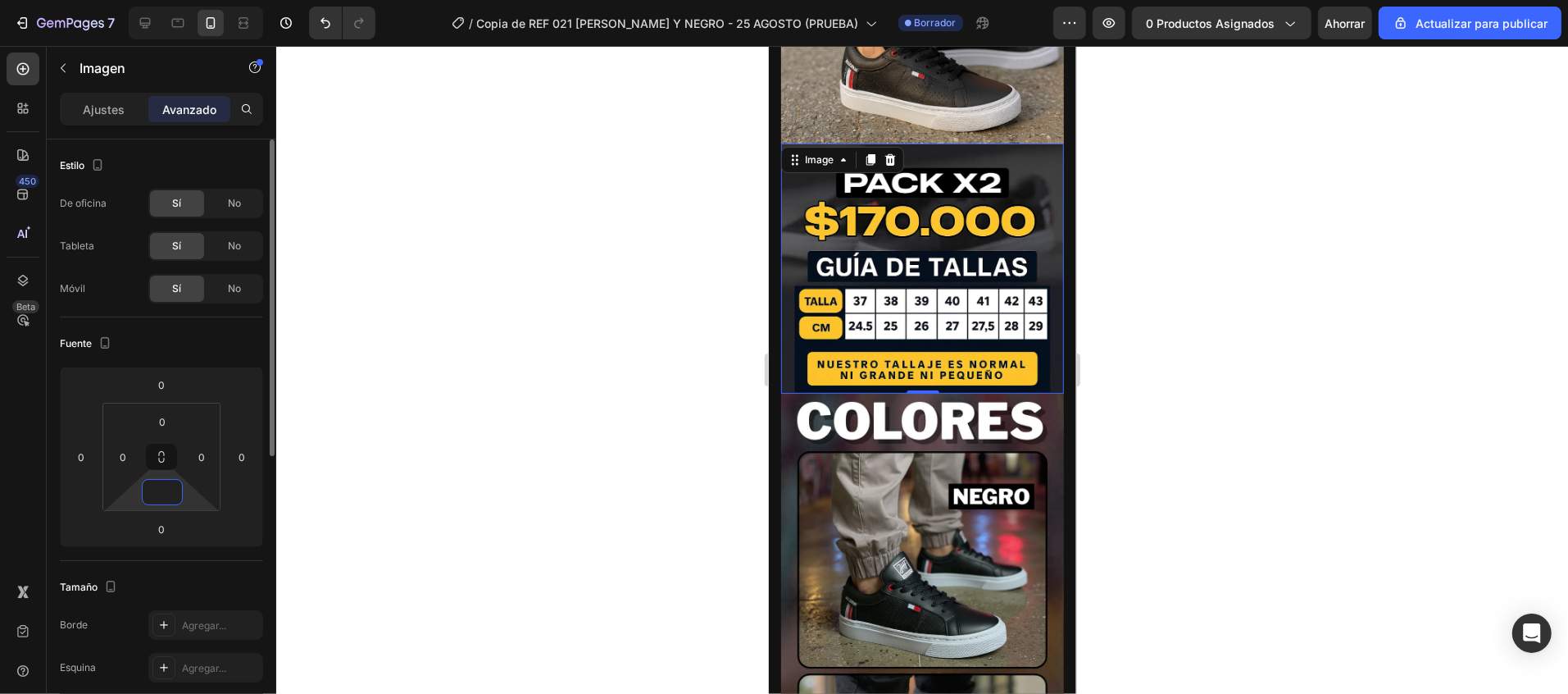
type input "3"
type input "25"
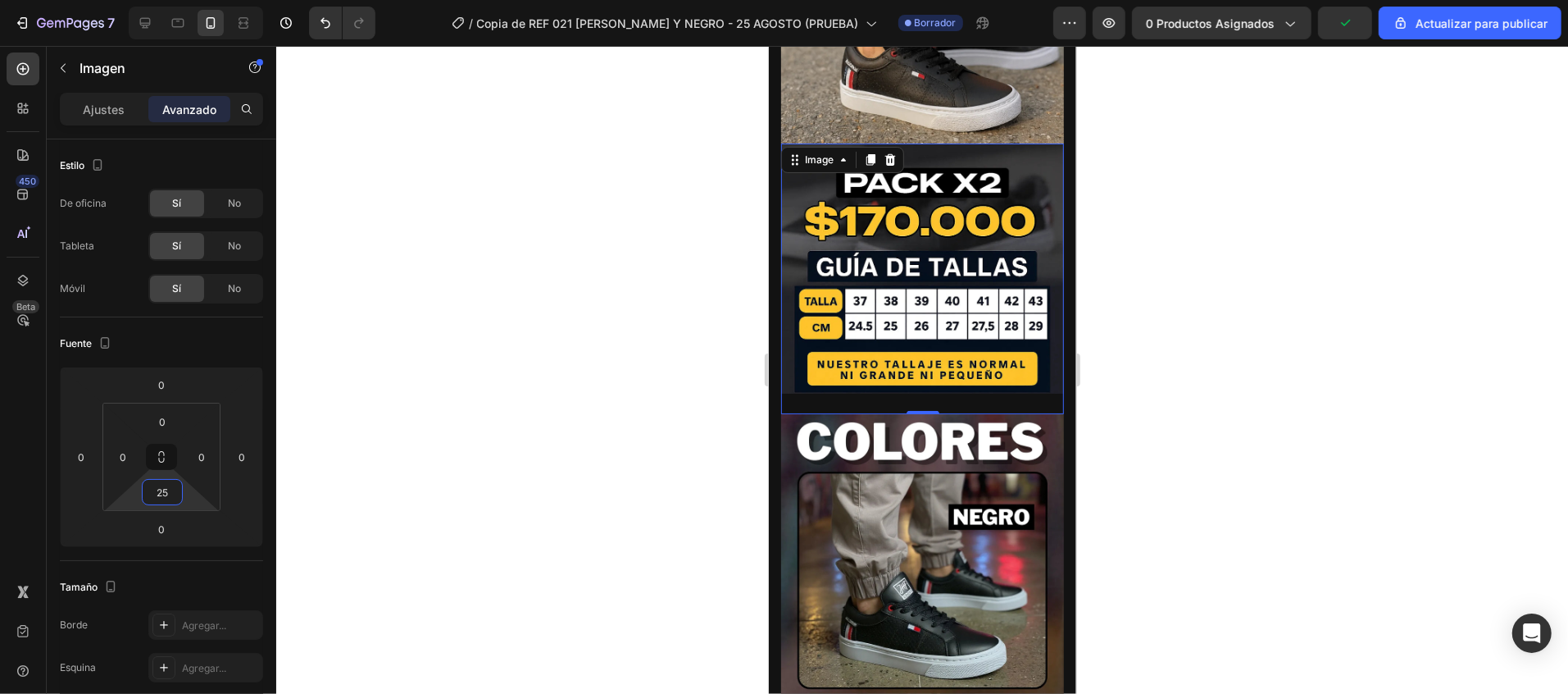
click at [1347, 451] on div at bounding box center [922, 370] width 1292 height 648
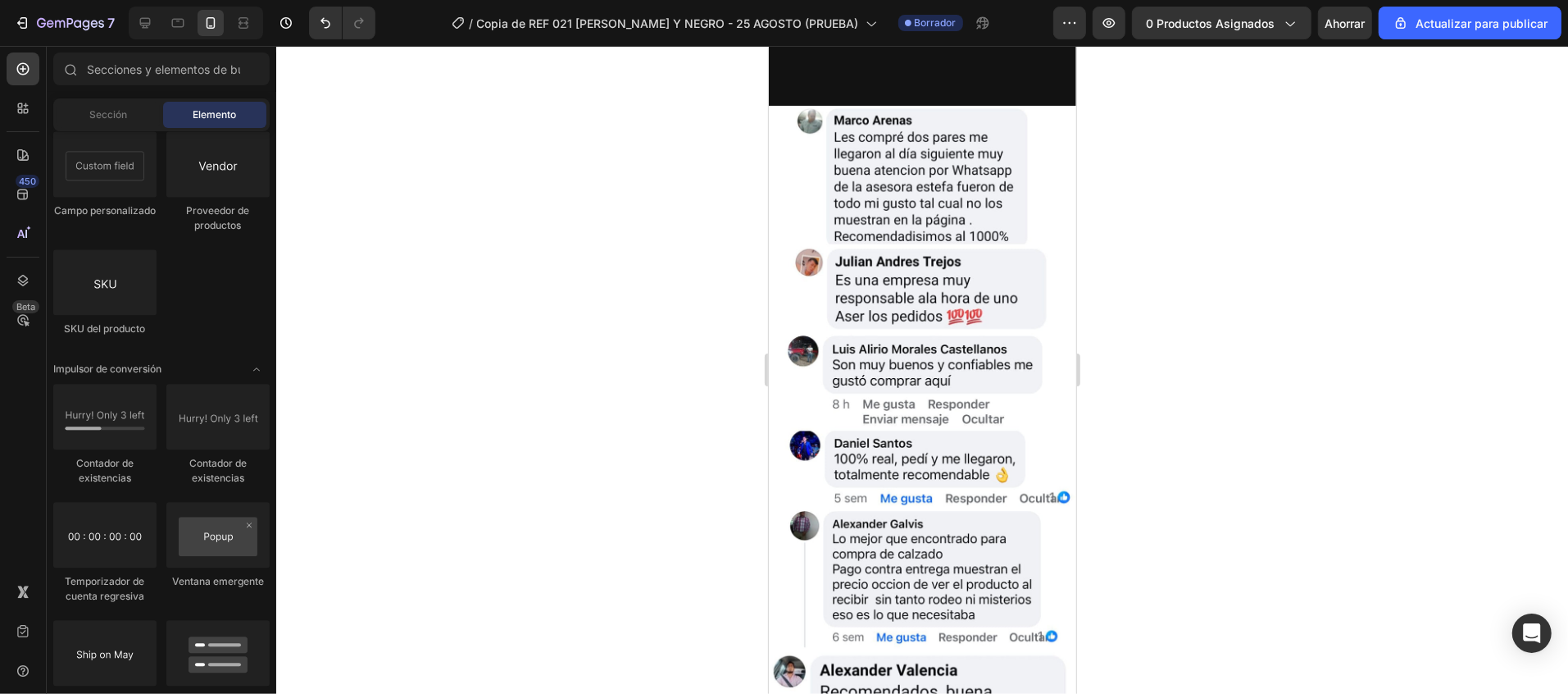
scroll to position [1804, 0]
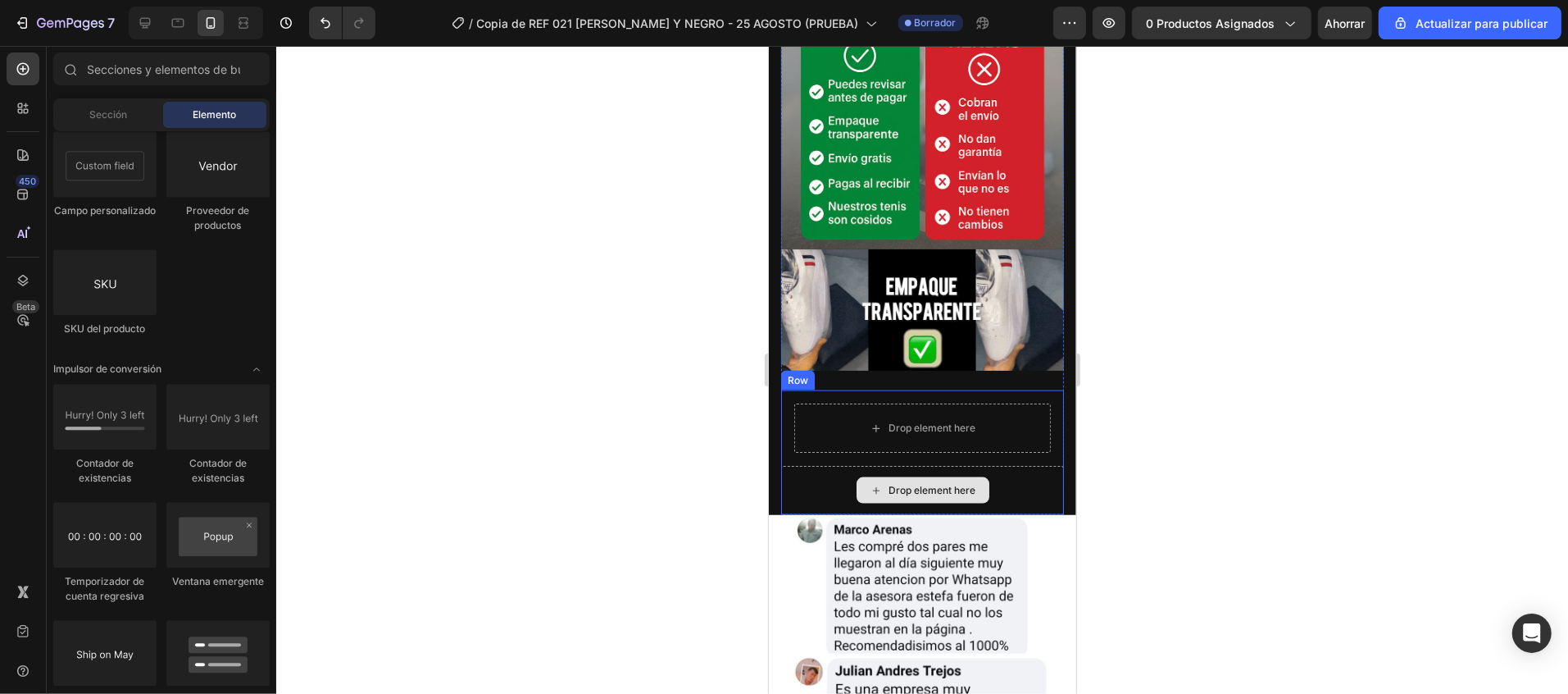
click at [889, 483] on div "Drop element here" at bounding box center [932, 490] width 87 height 13
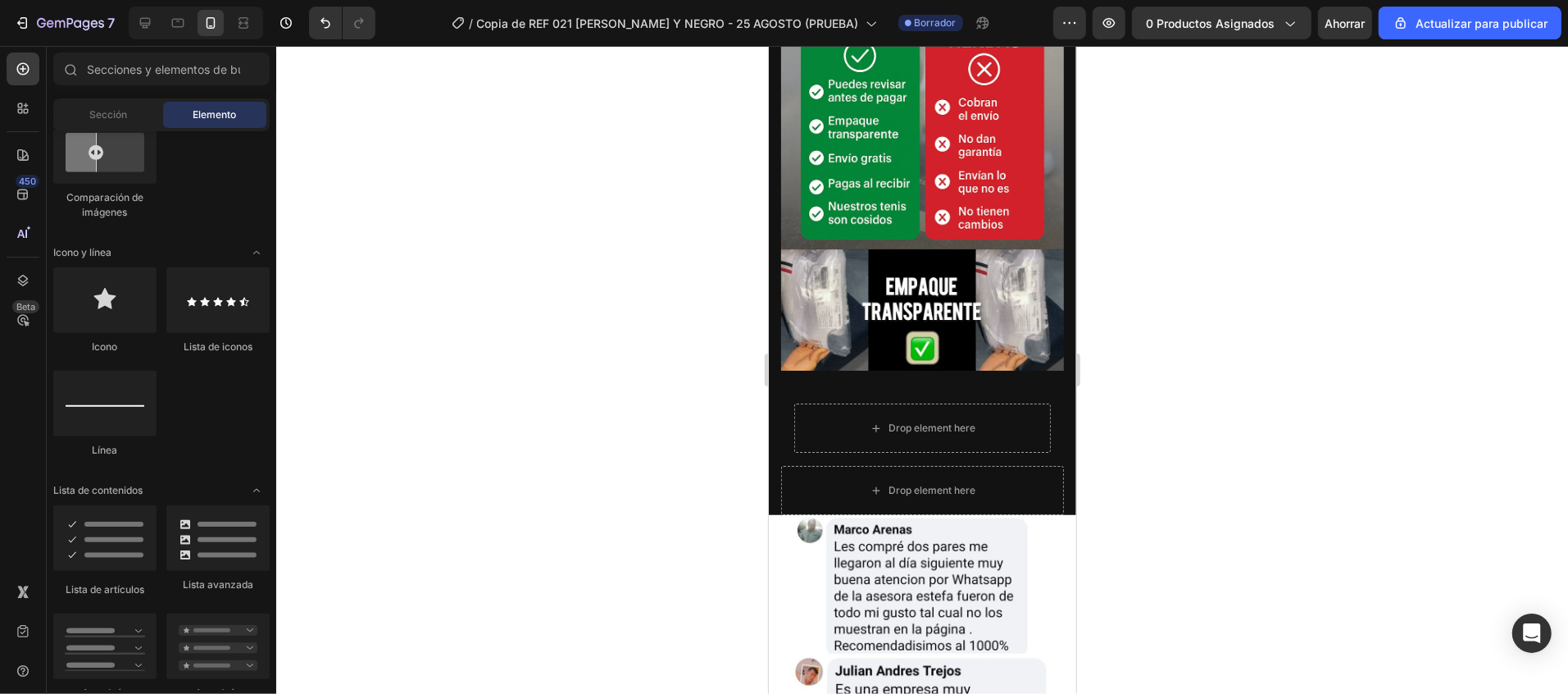
scroll to position [656, 0]
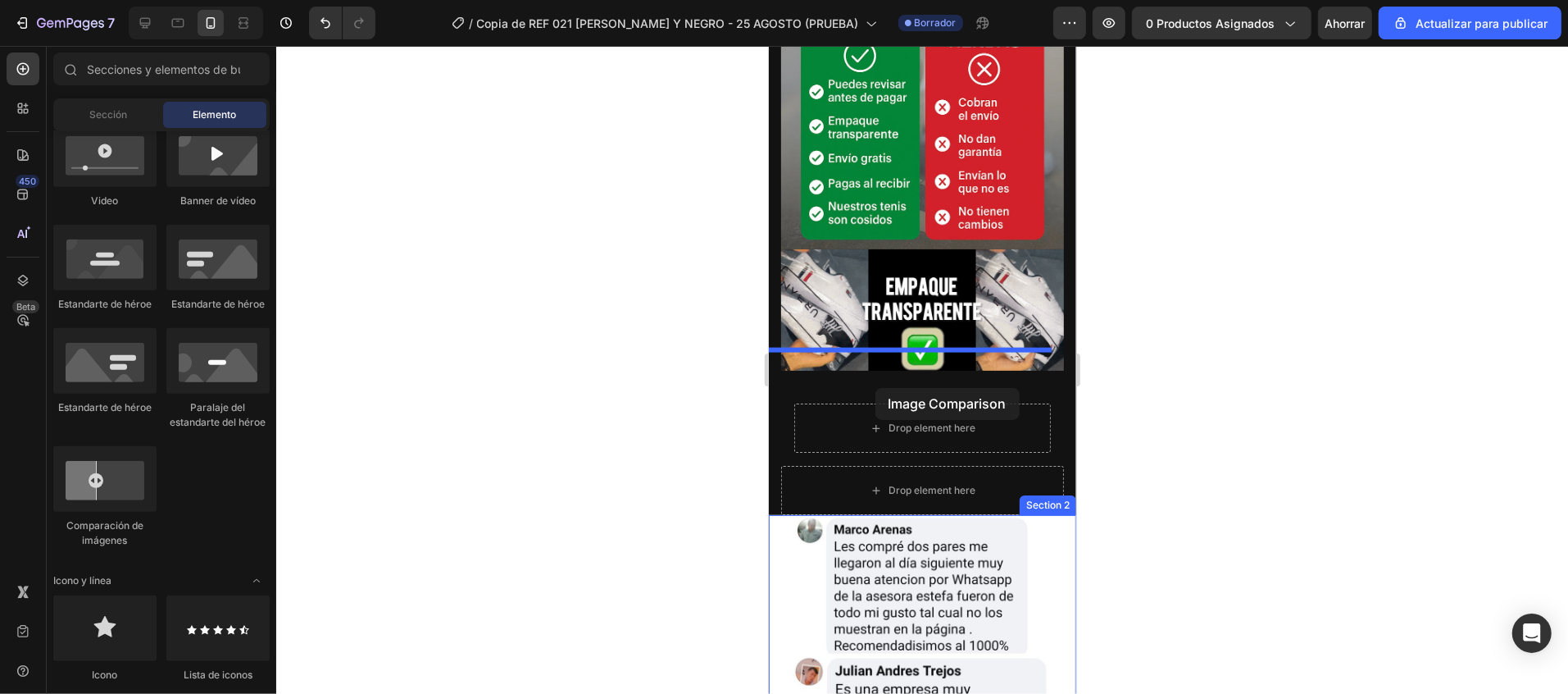
drag, startPoint x: 886, startPoint y: 536, endPoint x: 874, endPoint y: 387, distance: 149.5
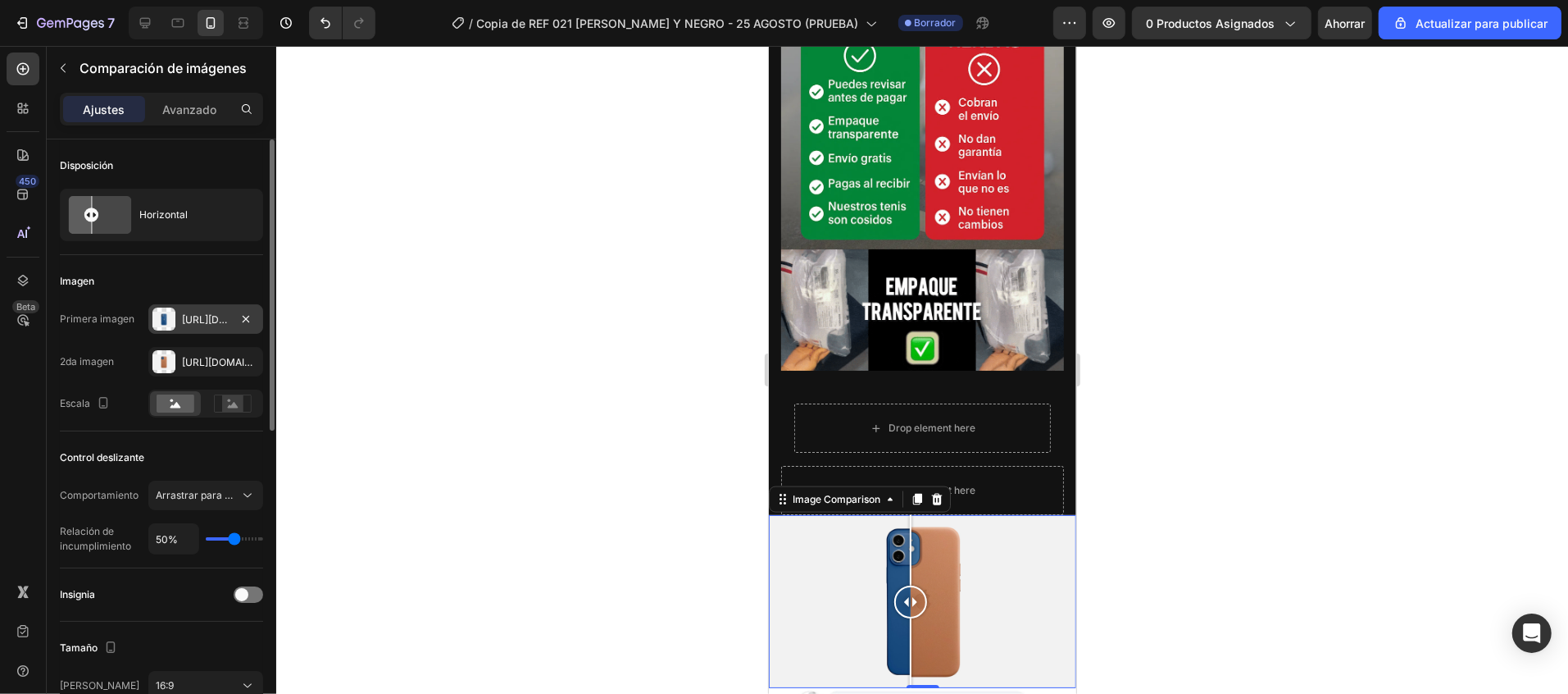
click at [174, 322] on div at bounding box center [163, 318] width 23 height 23
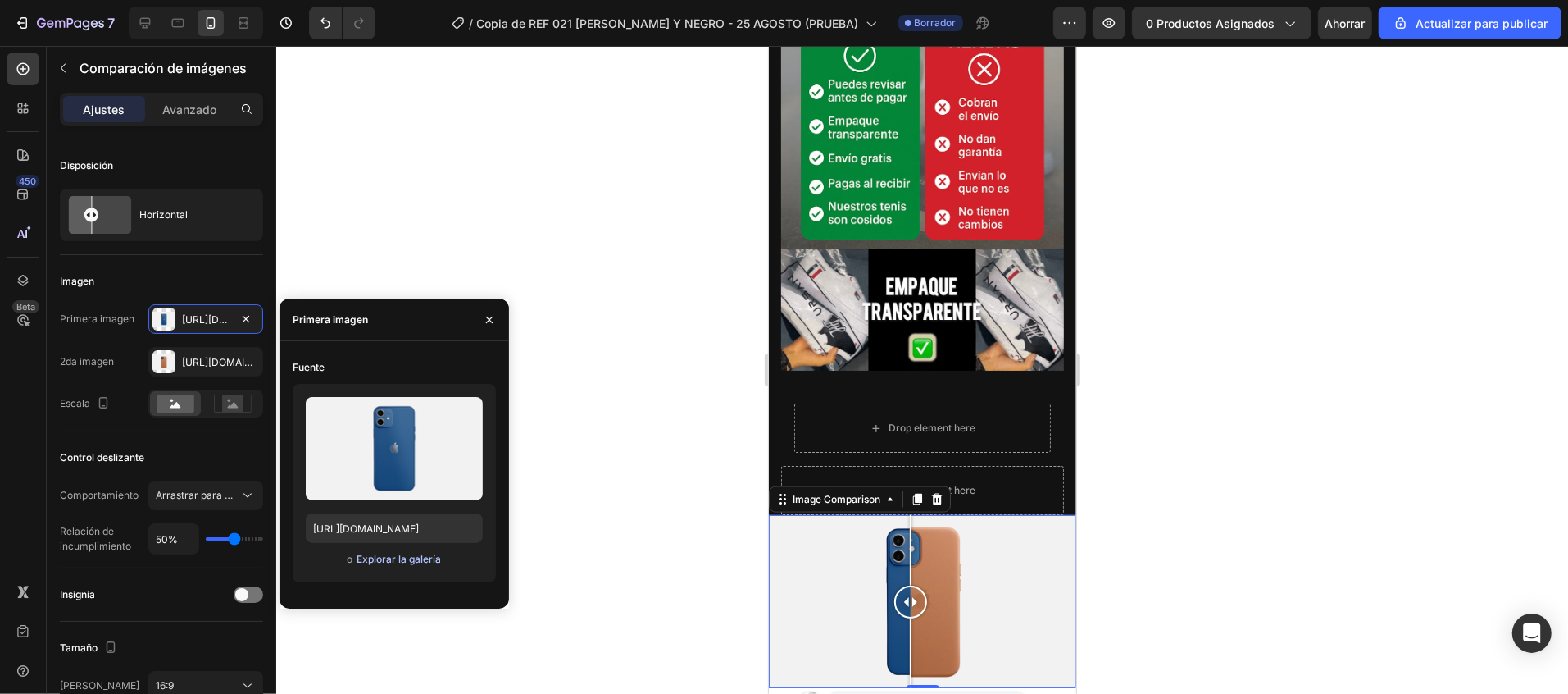
click at [381, 564] on font "Explorar la galería" at bounding box center [399, 559] width 84 height 15
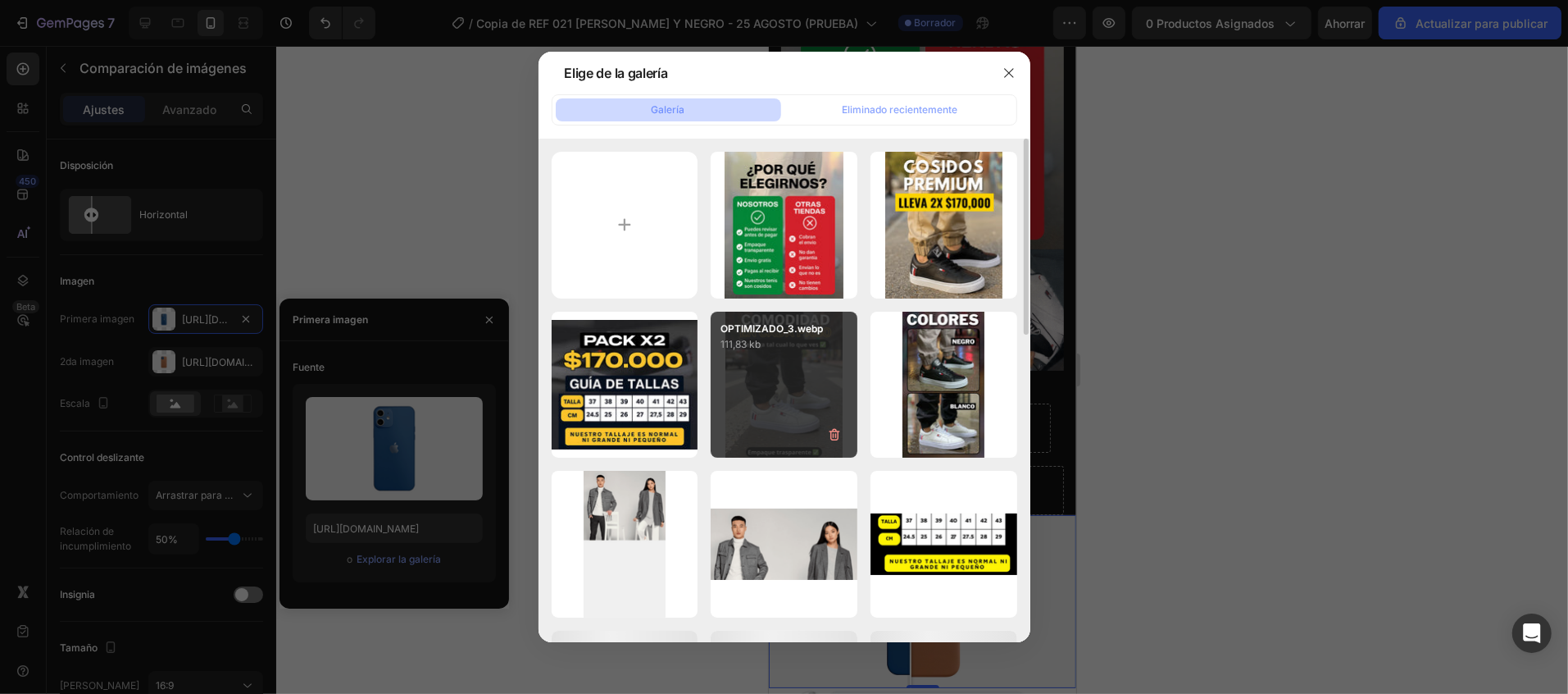
click at [743, 403] on div "OPTIMIZADO_3.webp 111,83 kb" at bounding box center [784, 385] width 146 height 147
type input "[URL][DOMAIN_NAME]"
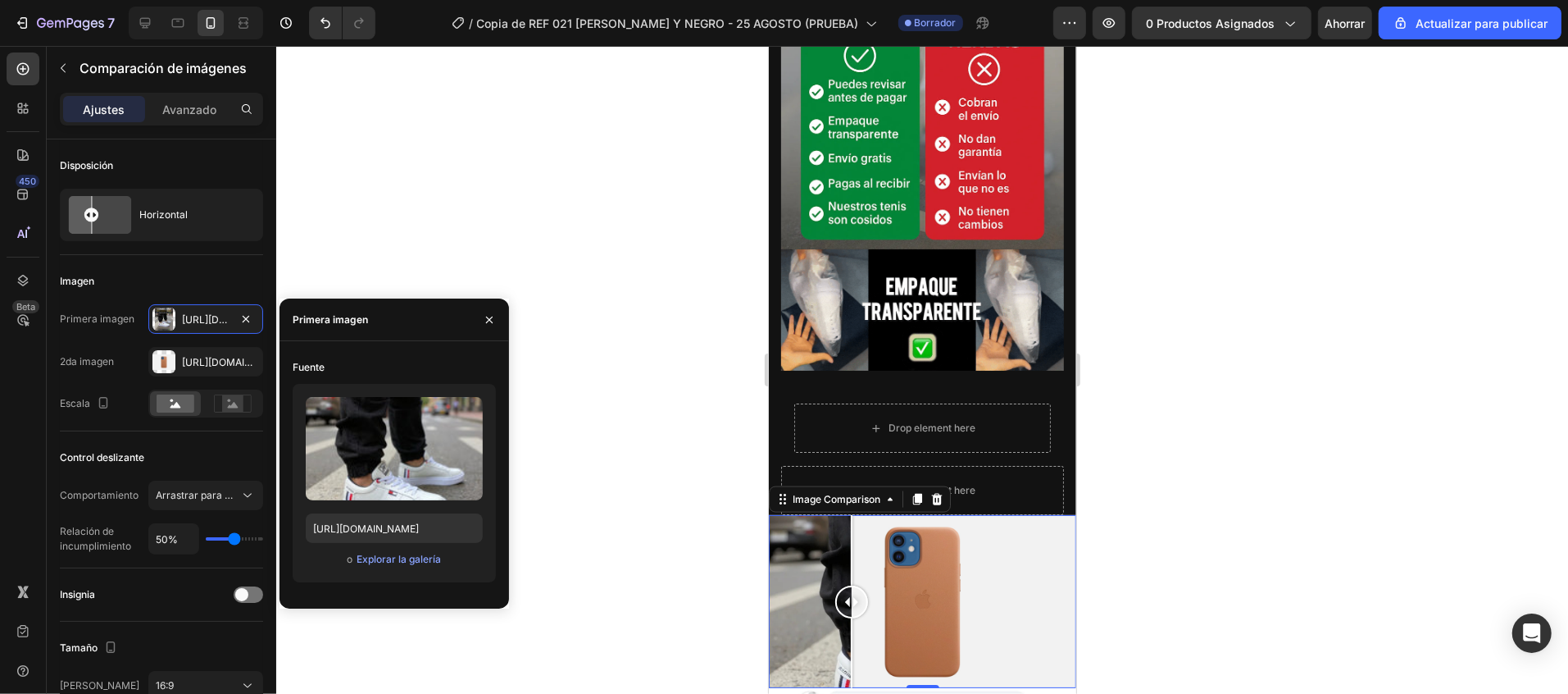
drag, startPoint x: 836, startPoint y: 421, endPoint x: 1000, endPoint y: 445, distance: 165.7
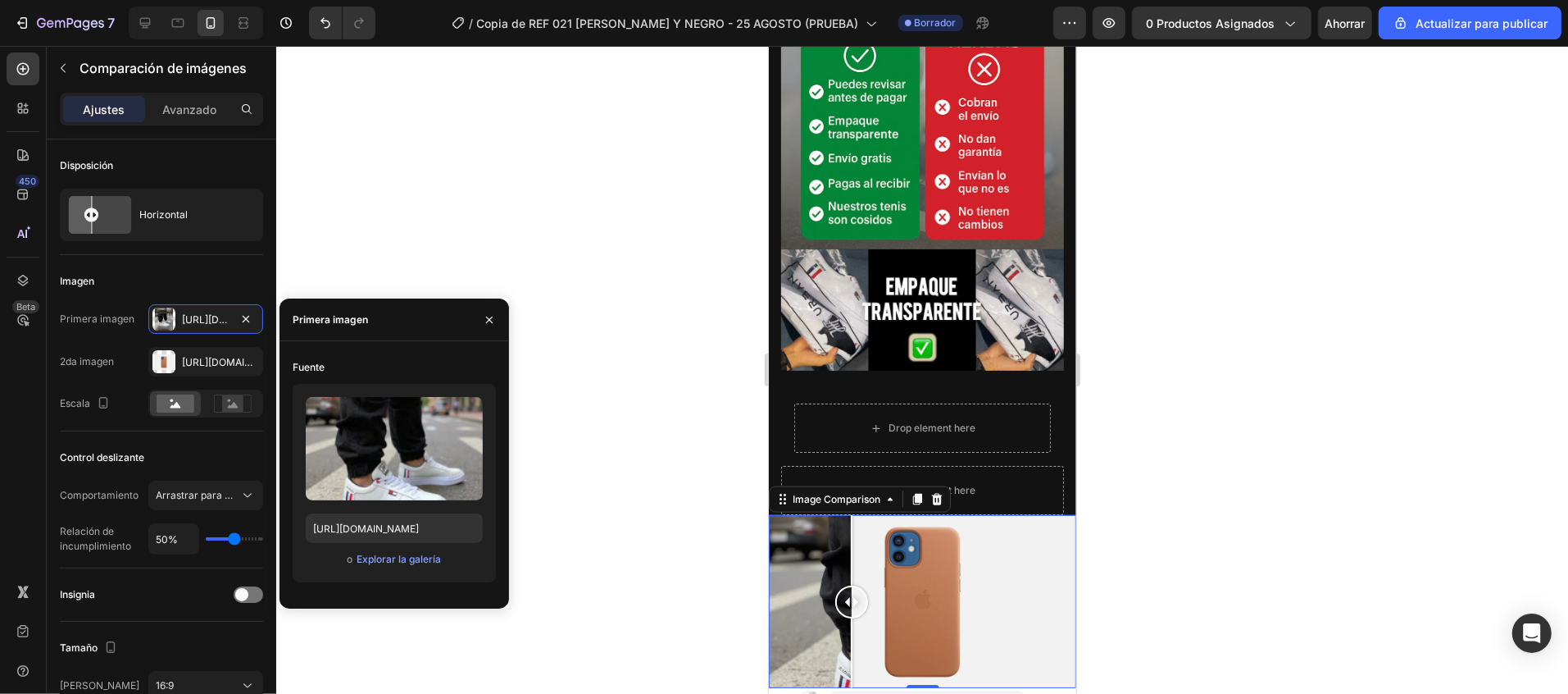
click at [969, 515] on div at bounding box center [921, 601] width 307 height 173
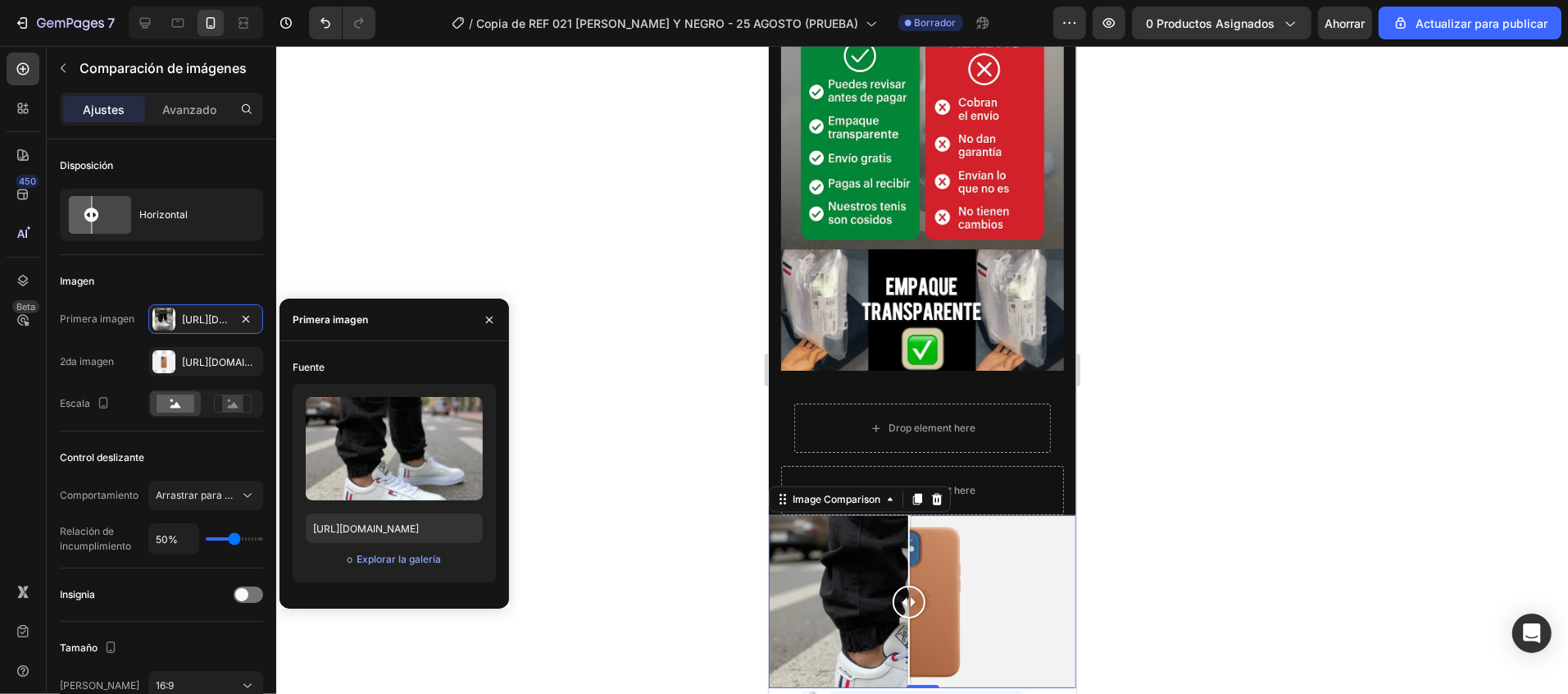
drag, startPoint x: 970, startPoint y: 422, endPoint x: 931, endPoint y: 430, distance: 39.8
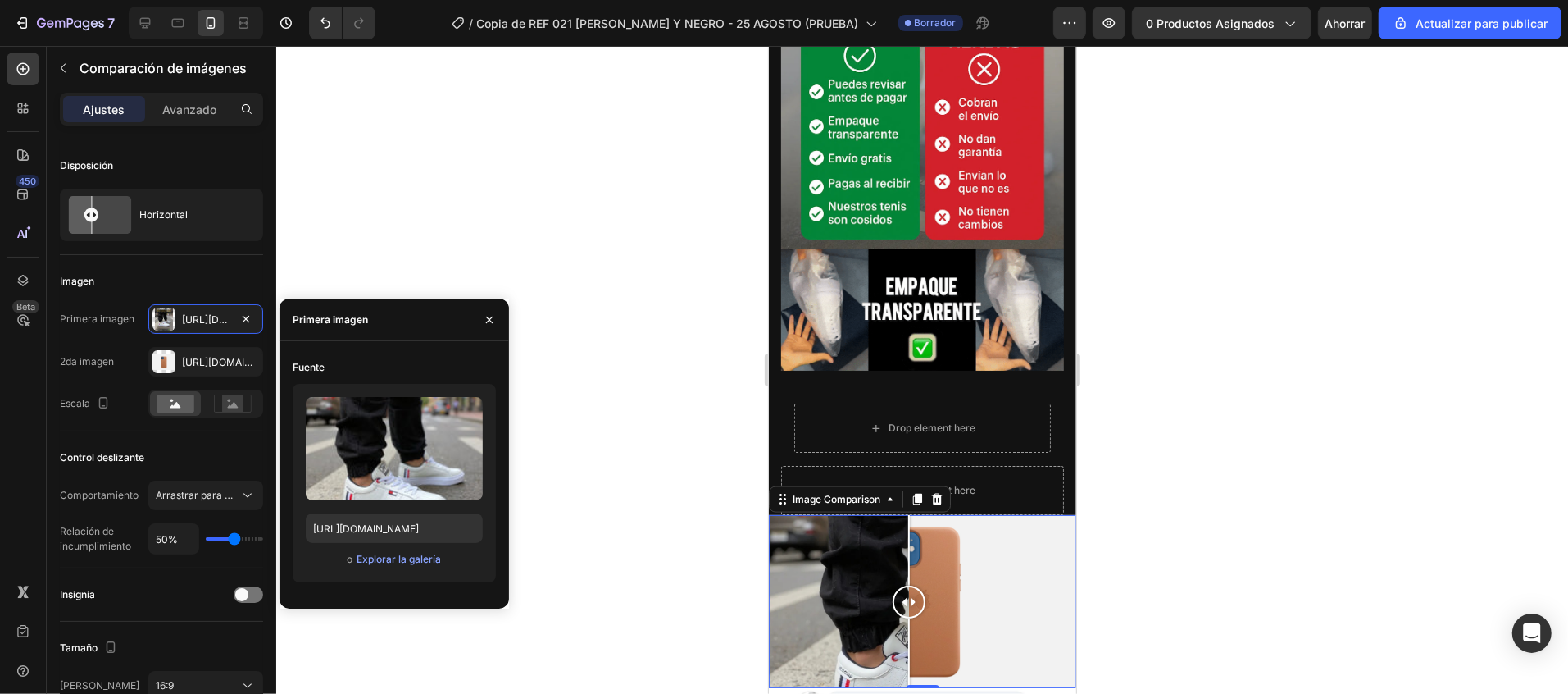
click at [924, 585] on div at bounding box center [907, 601] width 33 height 33
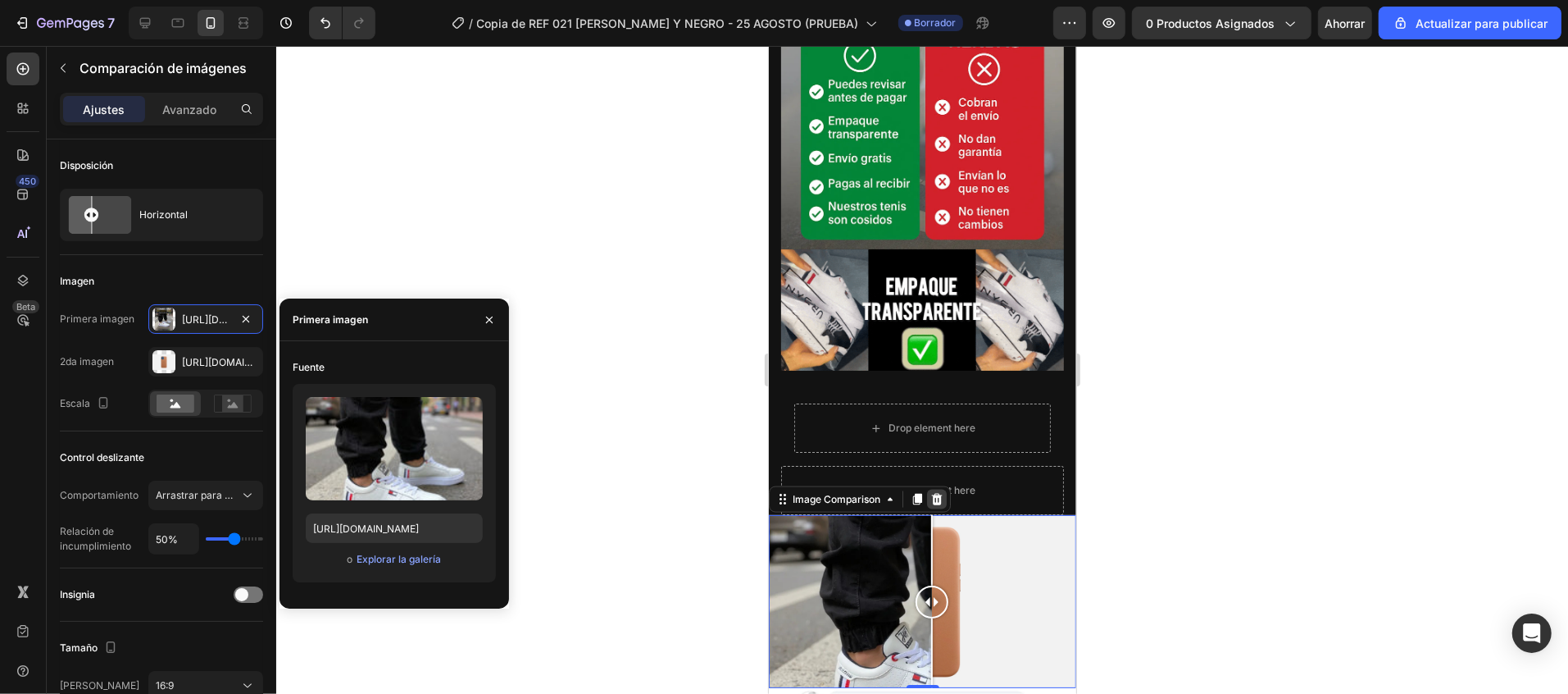
click at [936, 492] on icon at bounding box center [936, 499] width 13 height 13
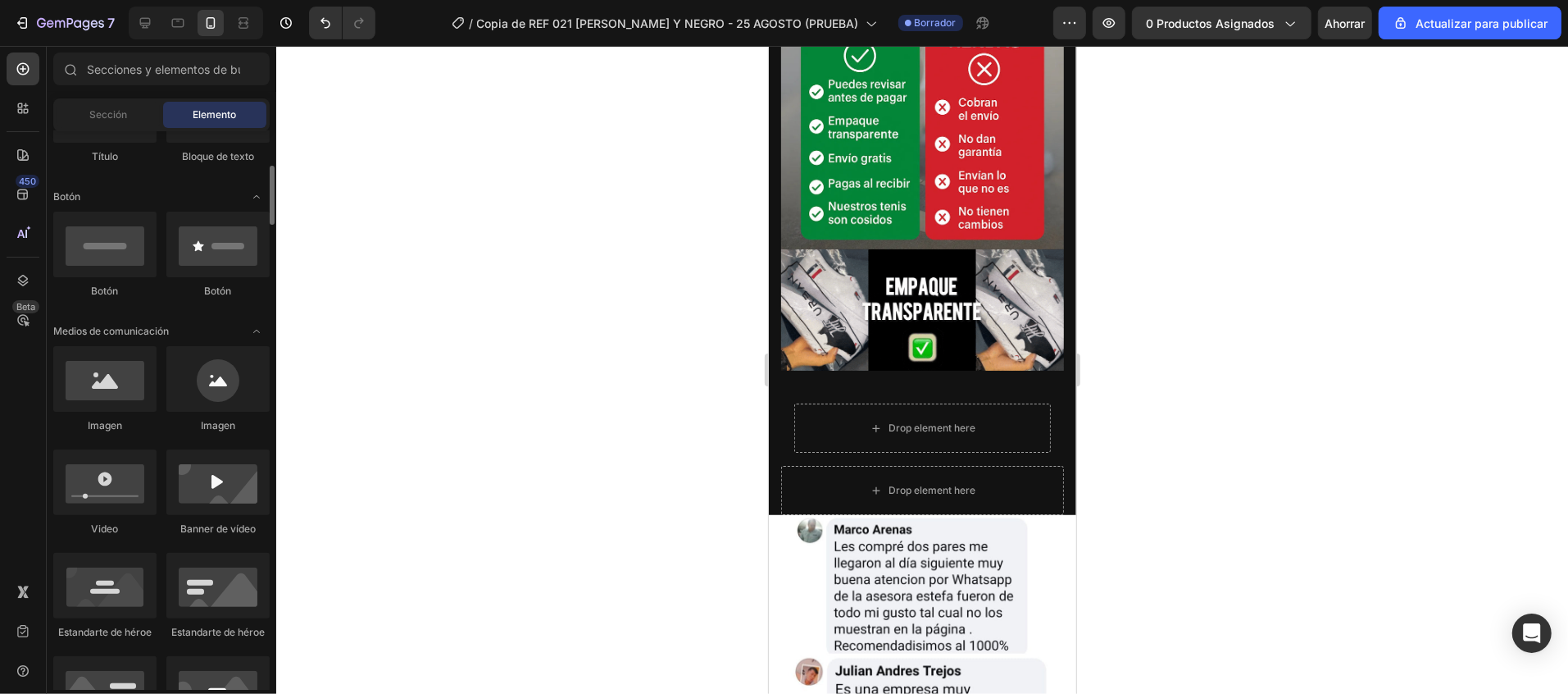
scroll to position [0, 0]
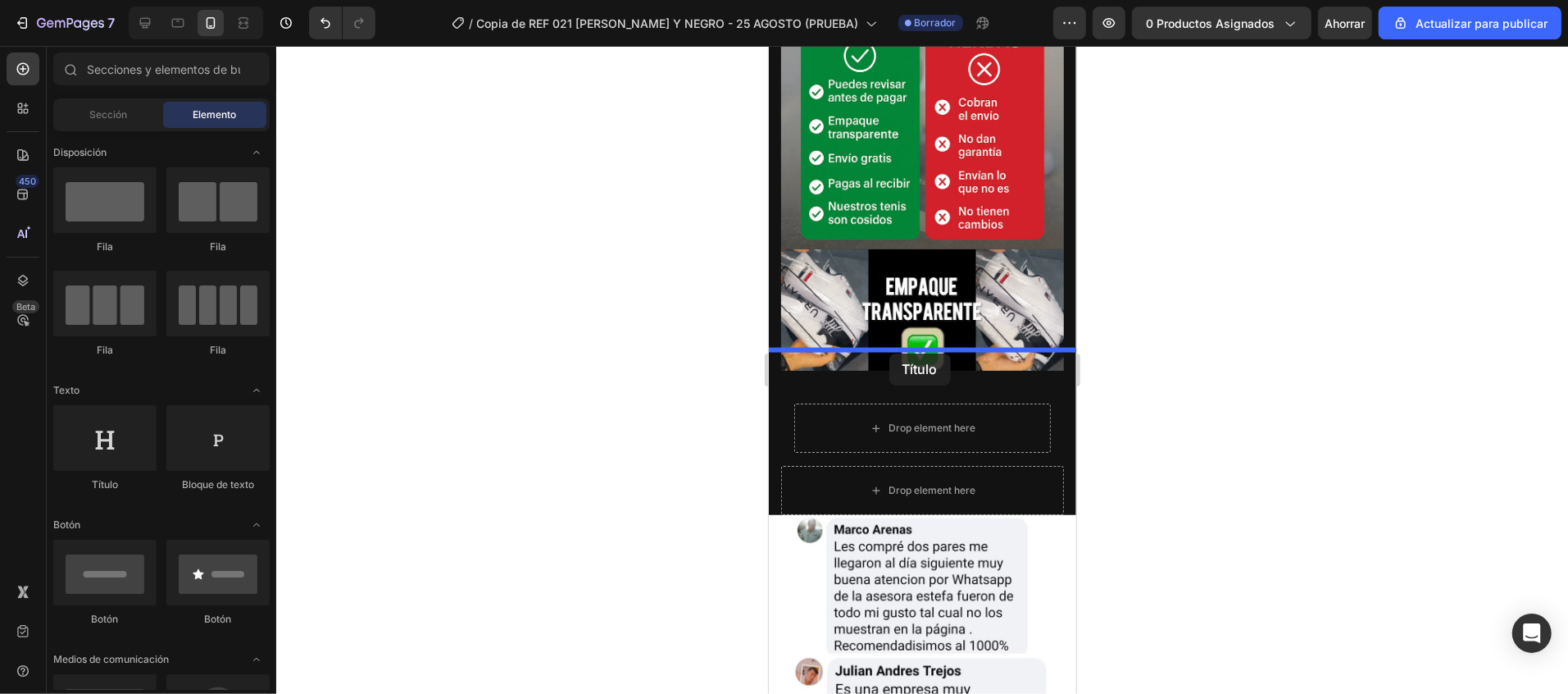
drag, startPoint x: 875, startPoint y: 490, endPoint x: 889, endPoint y: 353, distance: 137.7
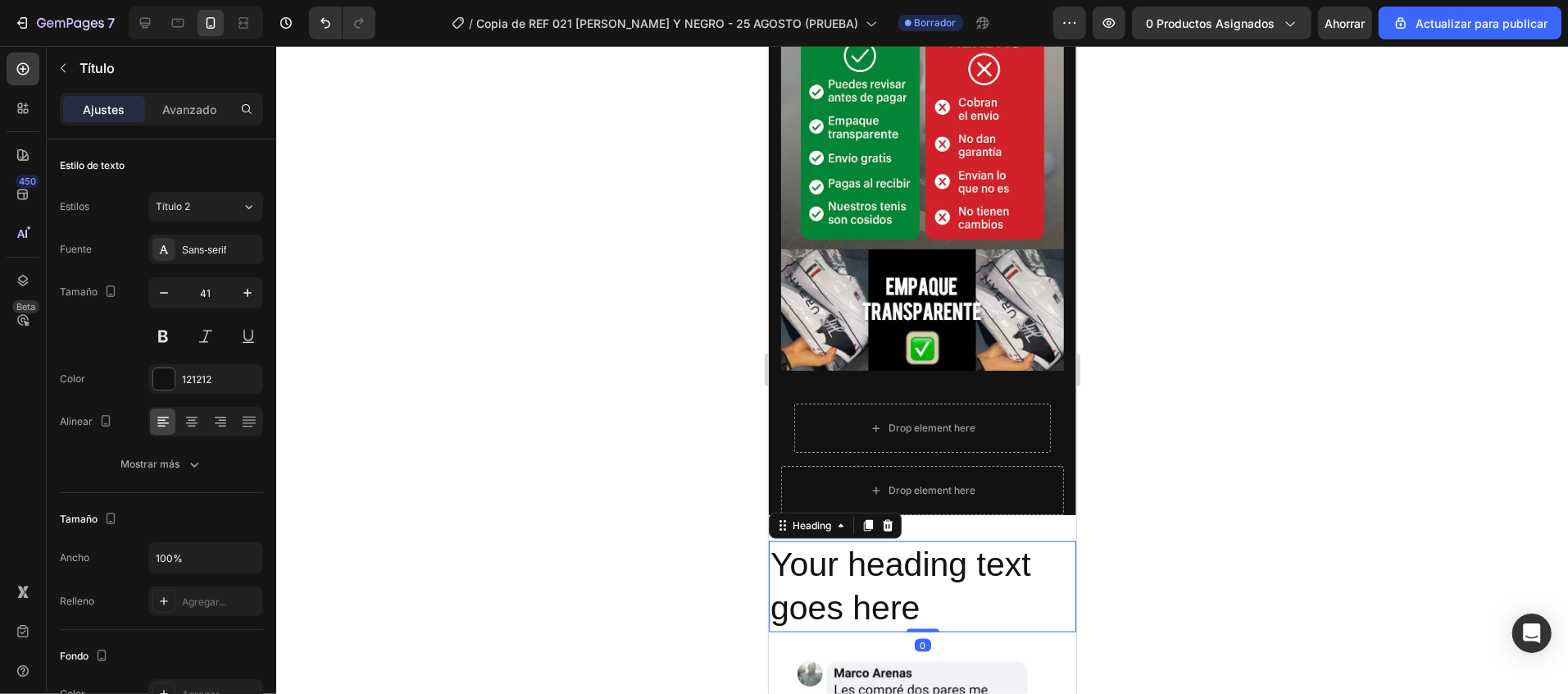
click at [901, 541] on h2 "Your heading text goes here" at bounding box center [921, 586] width 307 height 91
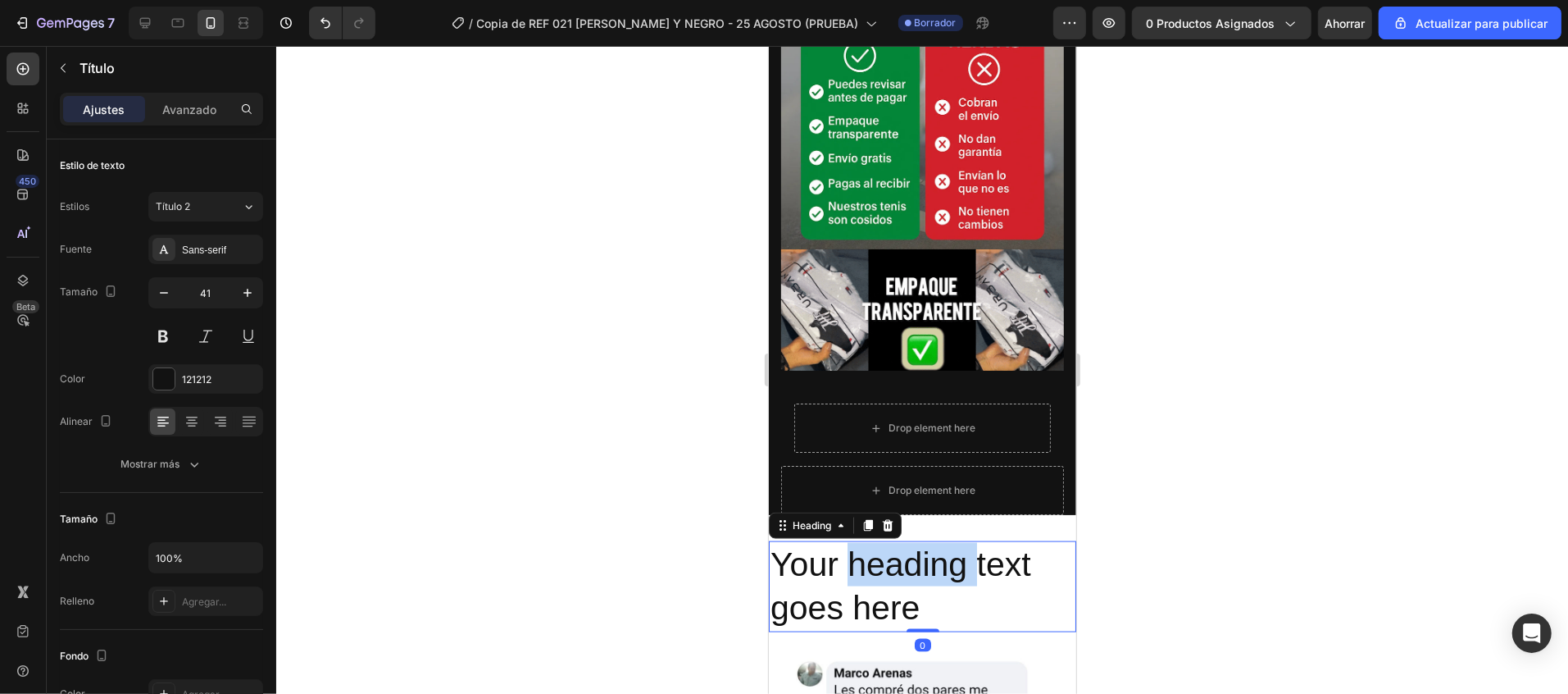
click at [901, 542] on p "Your heading text goes here" at bounding box center [921, 586] width 304 height 88
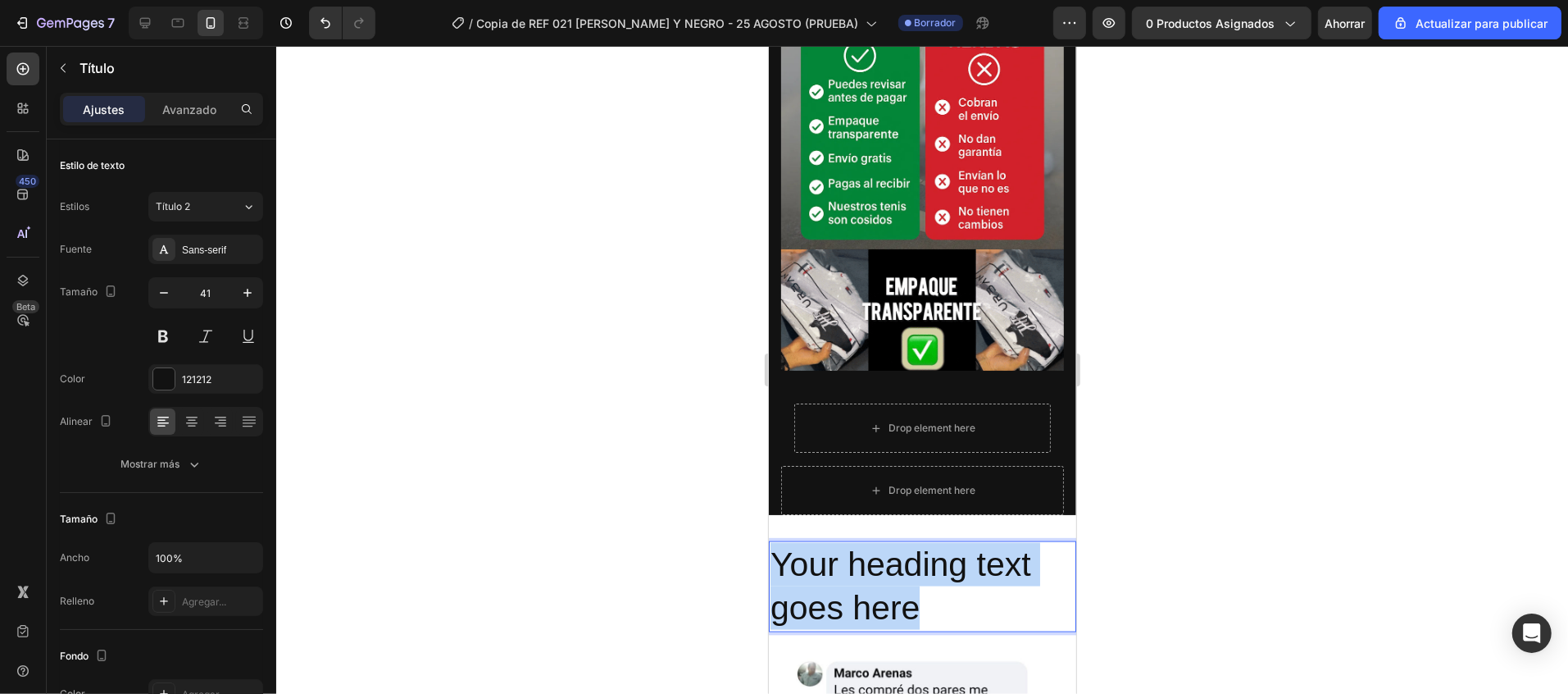
click at [901, 542] on p "Your heading text goes here" at bounding box center [921, 586] width 304 height 88
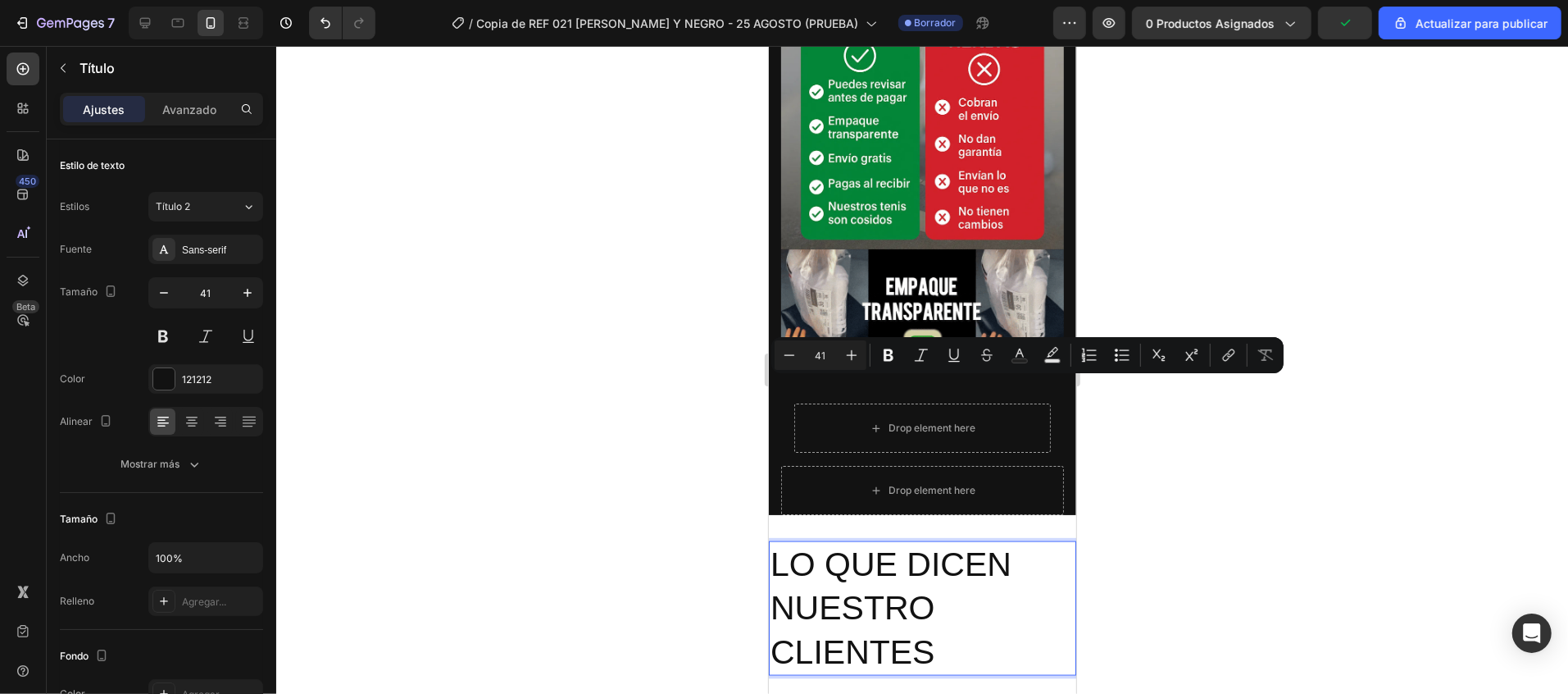
drag, startPoint x: 957, startPoint y: 471, endPoint x: 739, endPoint y: 370, distance: 240.3
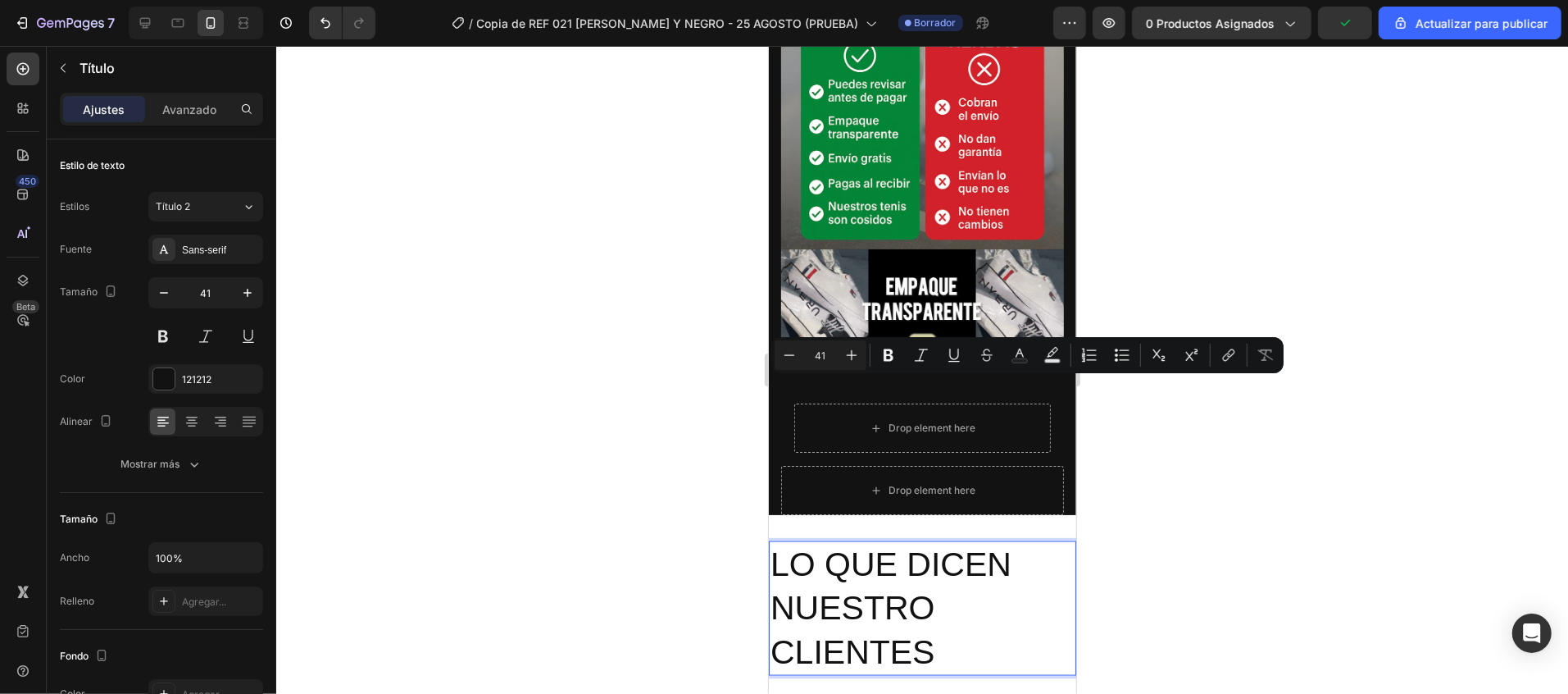
click at [768, 370] on html "iPhone 13 Mini ( 375 px) iPhone 13 Mini iPhone 13 Pro iPhone 11 Pro Max iPhone …" at bounding box center [921, 171] width 307 height 3862
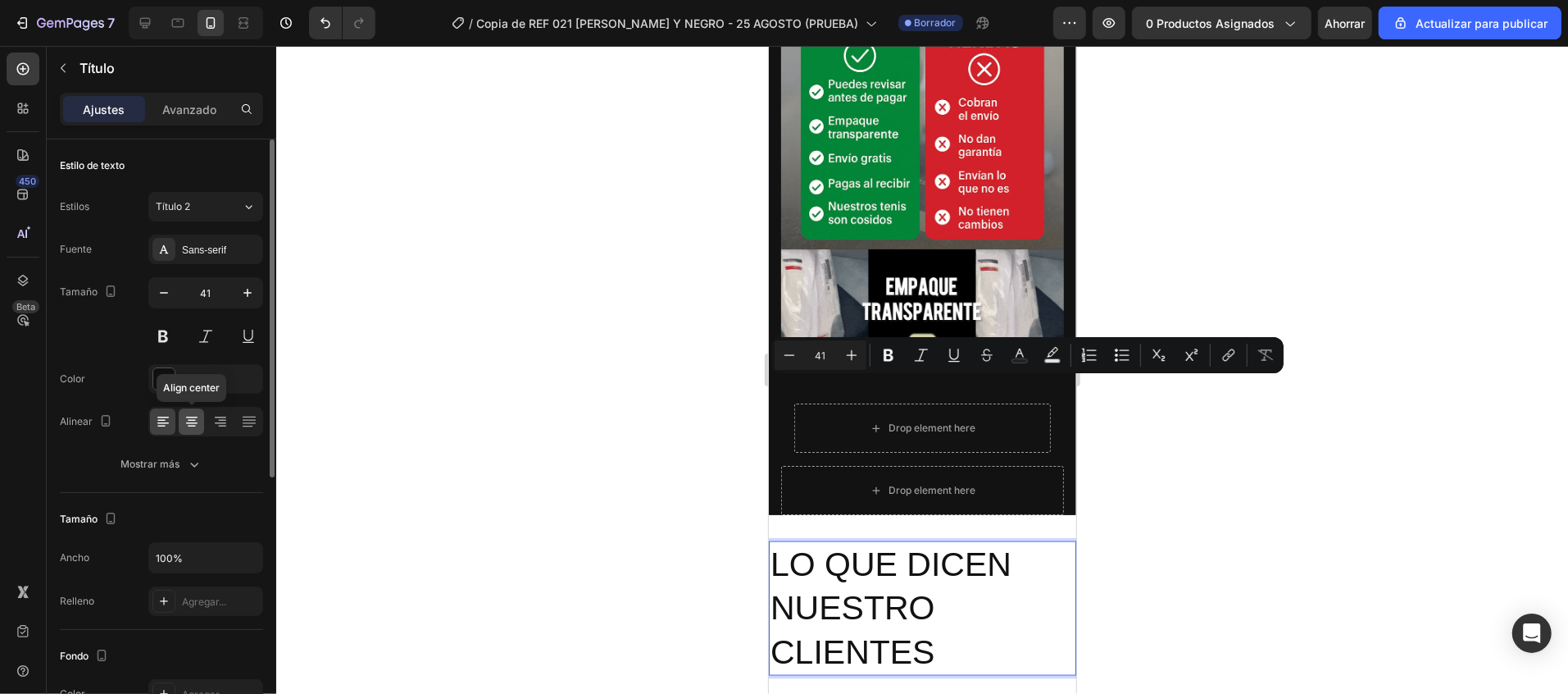
click at [194, 422] on icon at bounding box center [191, 421] width 16 height 16
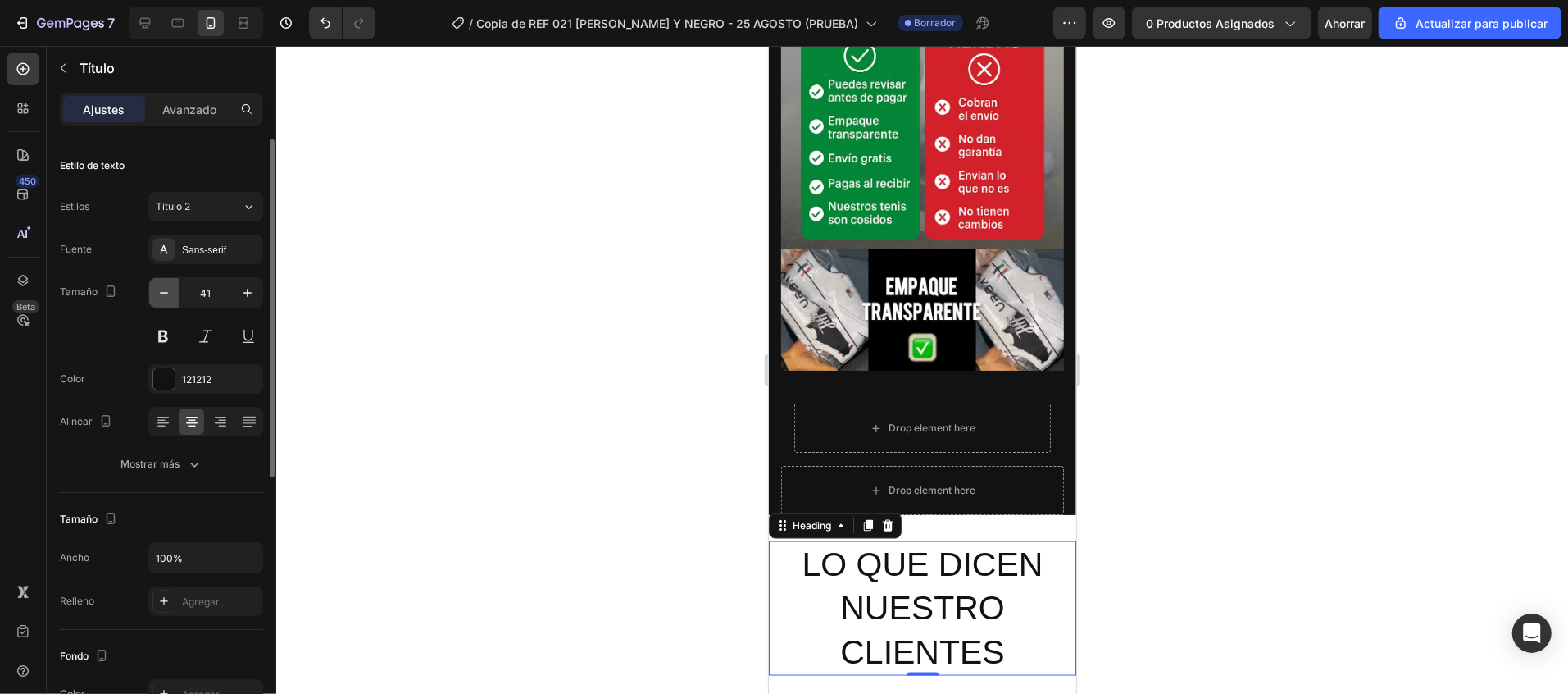
click at [168, 293] on icon "button" at bounding box center [163, 292] width 16 height 16
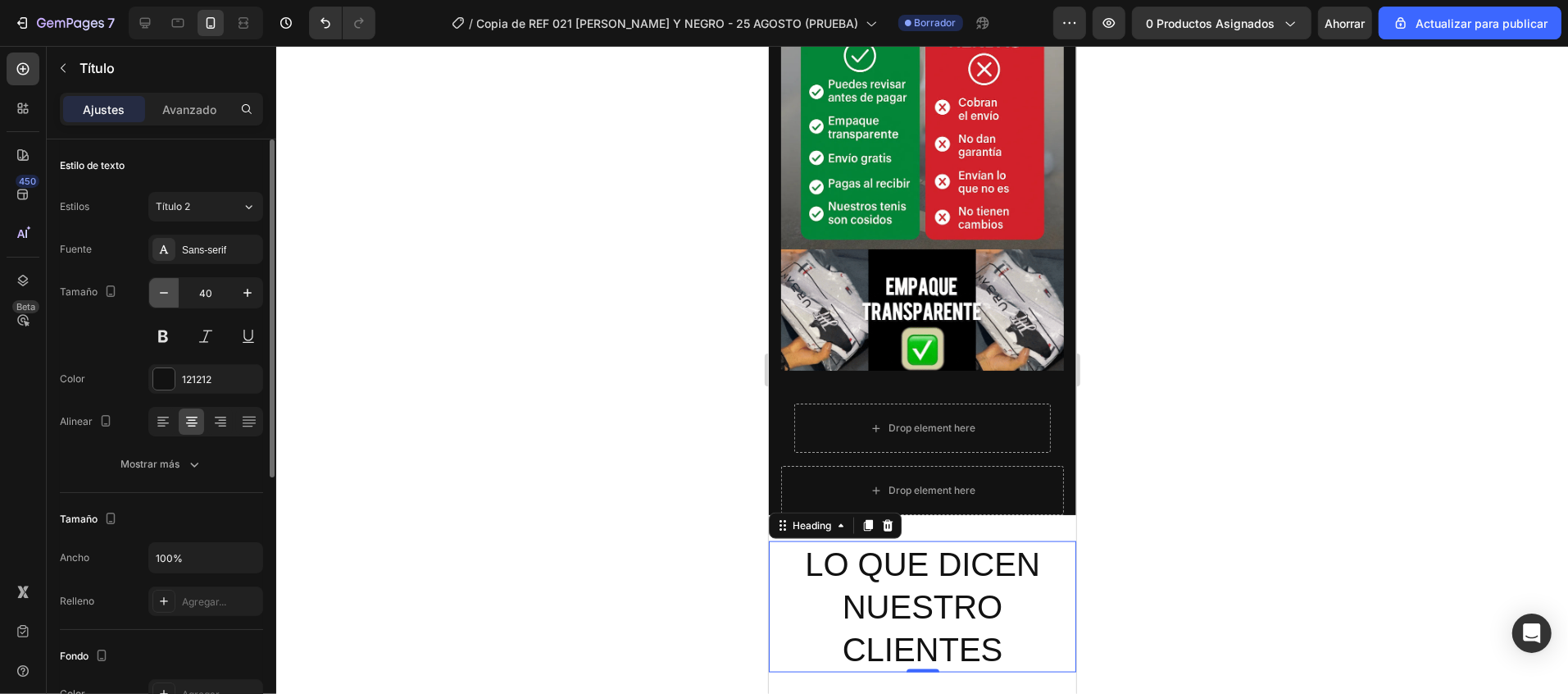
click at [168, 293] on icon "button" at bounding box center [163, 292] width 16 height 16
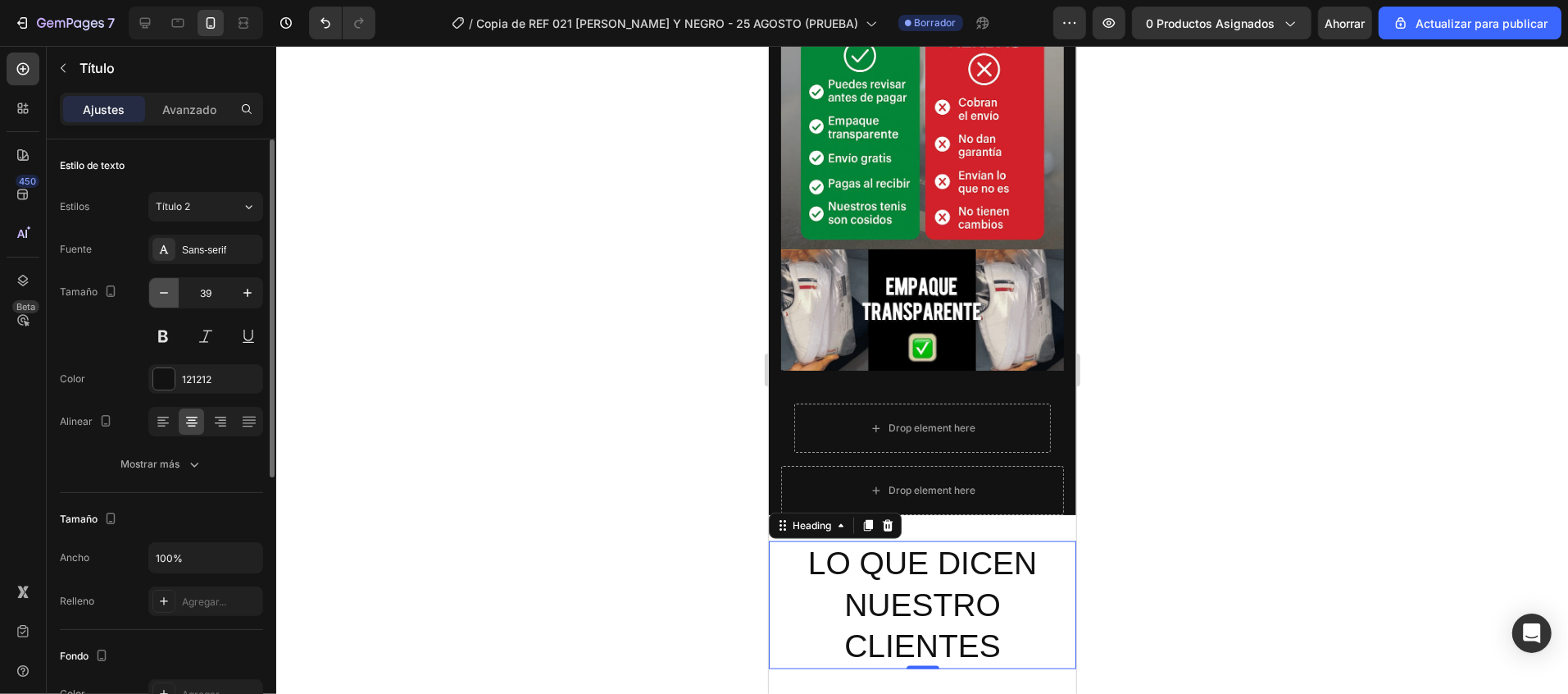
click at [168, 293] on icon "button" at bounding box center [163, 292] width 16 height 16
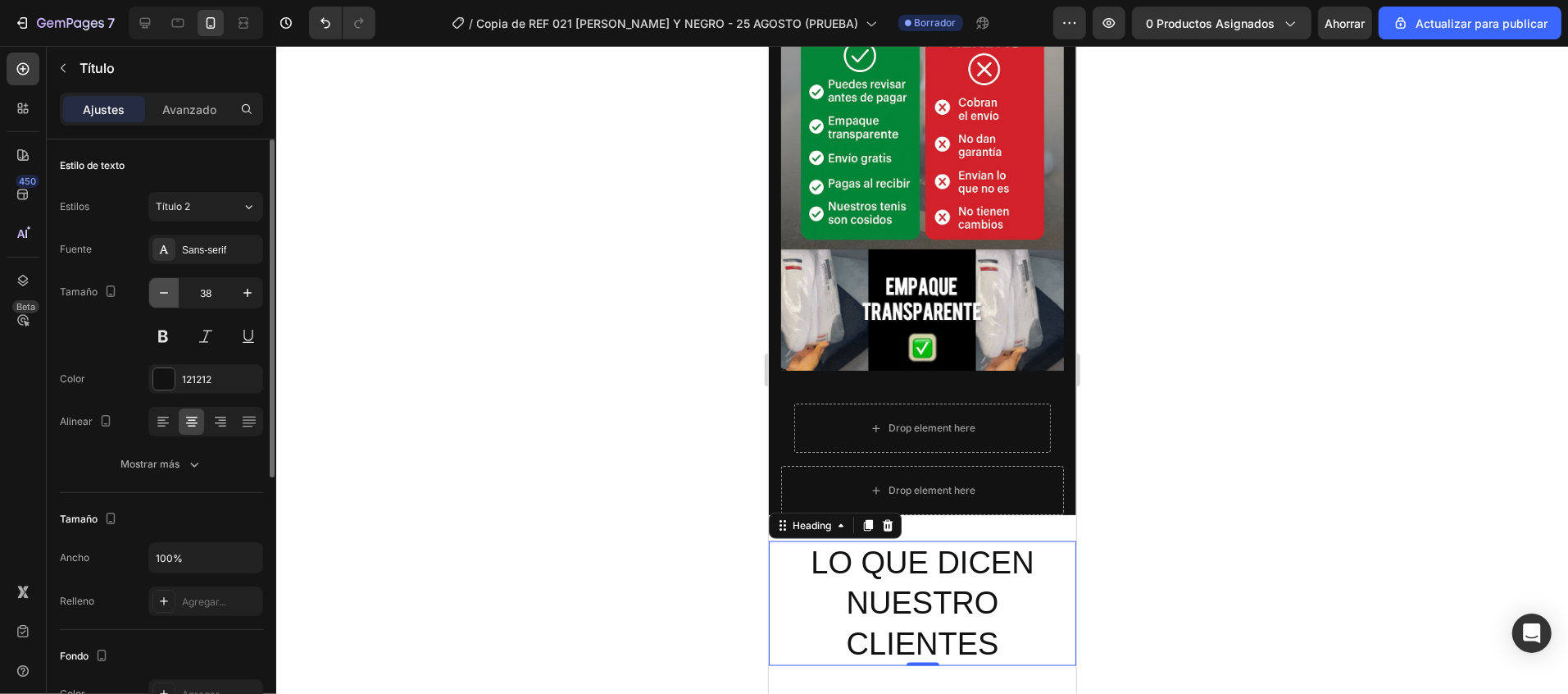
click at [168, 293] on icon "button" at bounding box center [163, 292] width 16 height 16
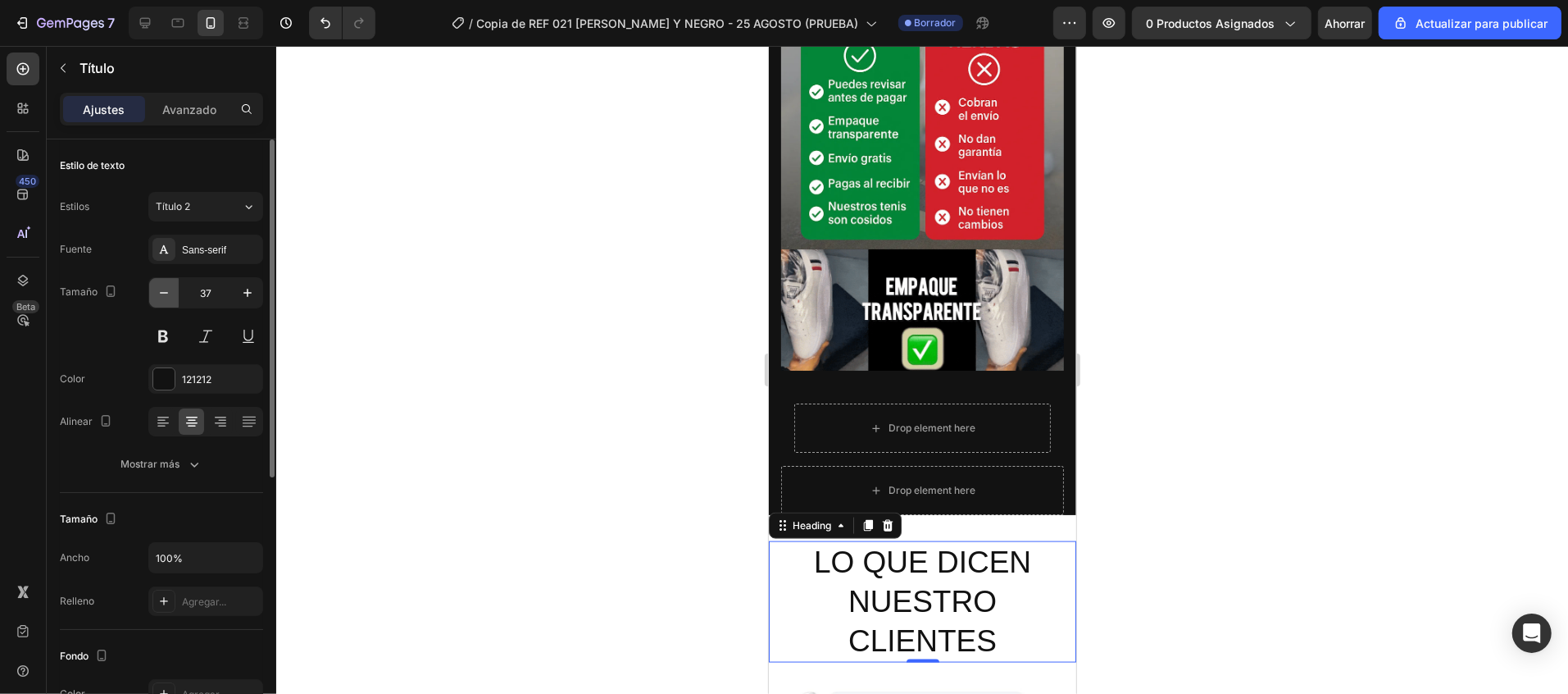
click at [168, 293] on icon "button" at bounding box center [163, 292] width 16 height 16
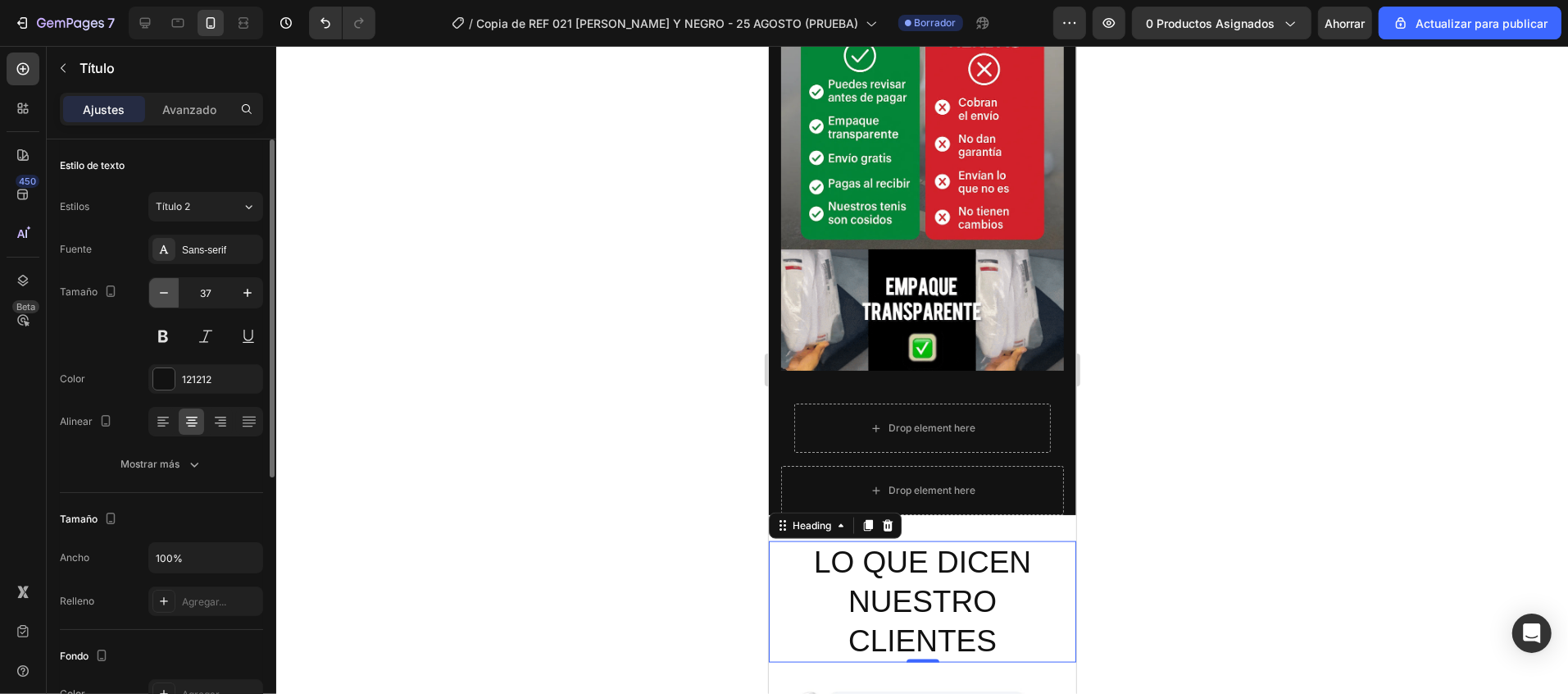
click at [168, 293] on icon "button" at bounding box center [163, 292] width 16 height 16
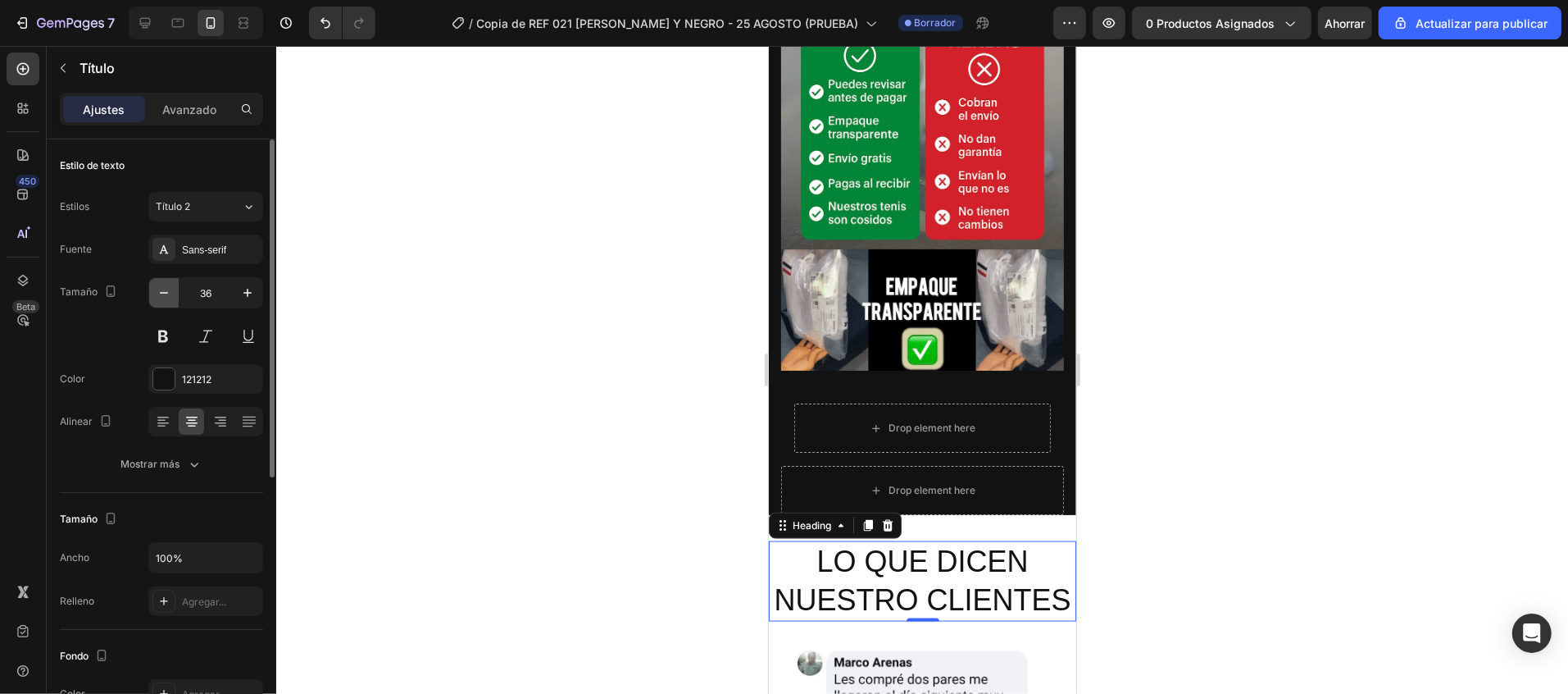
type input "35"
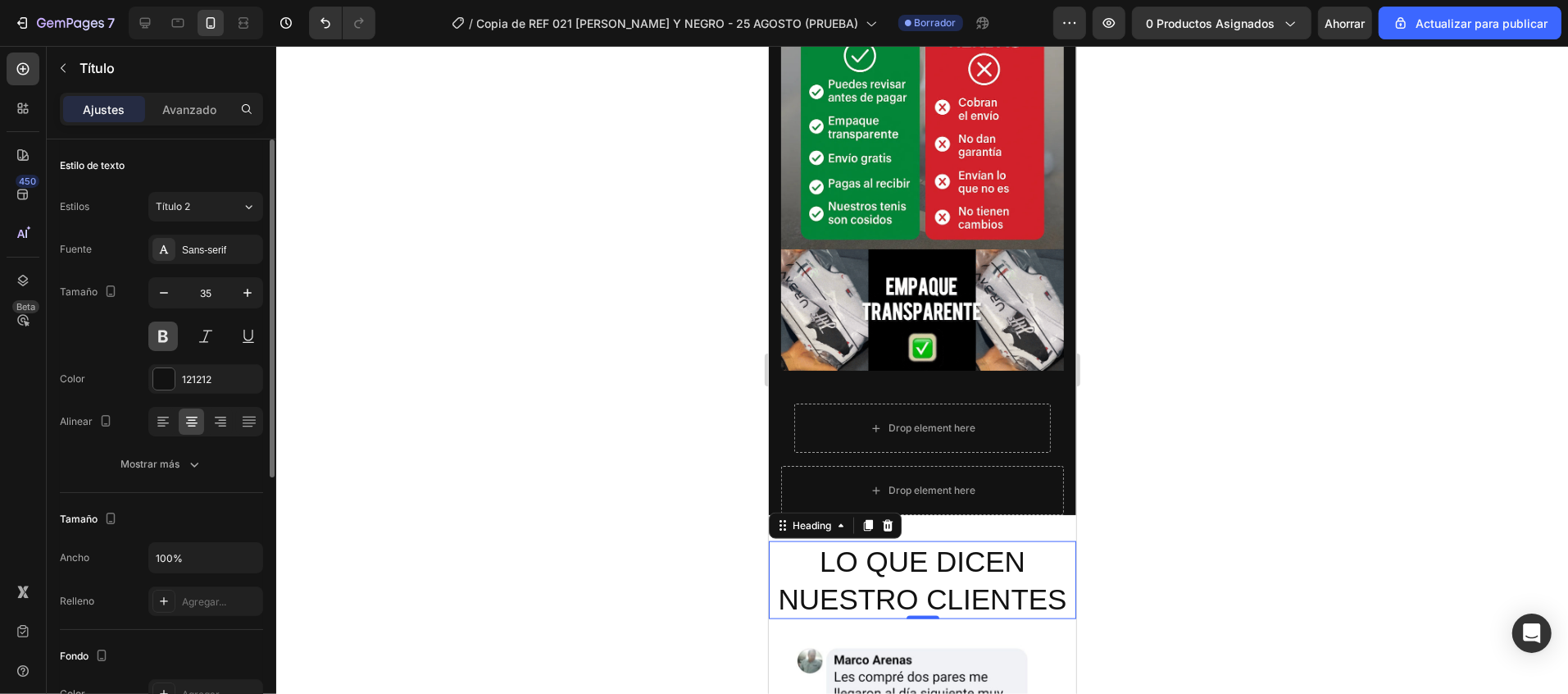
click at [158, 335] on button at bounding box center [162, 336] width 29 height 29
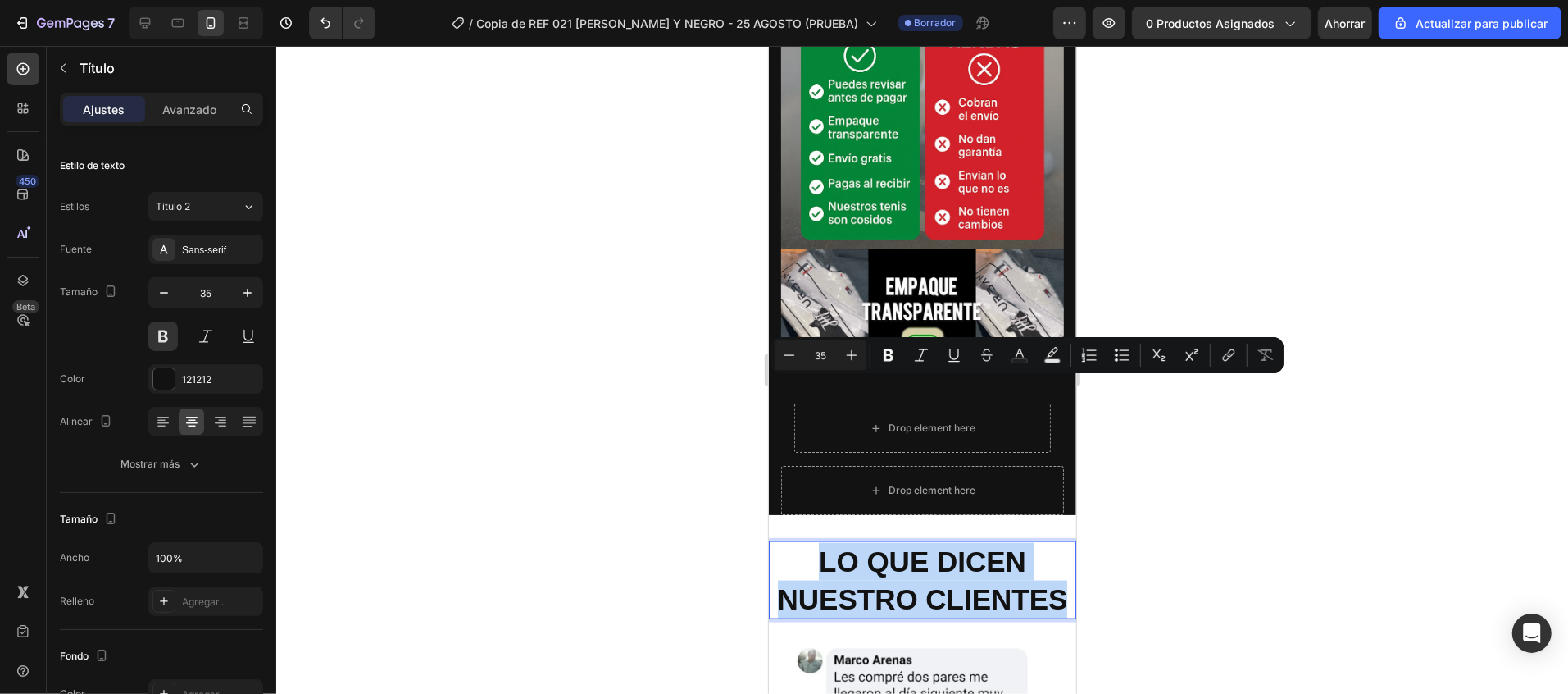
drag, startPoint x: 975, startPoint y: 471, endPoint x: 781, endPoint y: 392, distance: 209.5
click at [781, 542] on p "LO QUE DICEN NUESTRO CLIENTES" at bounding box center [921, 579] width 304 height 75
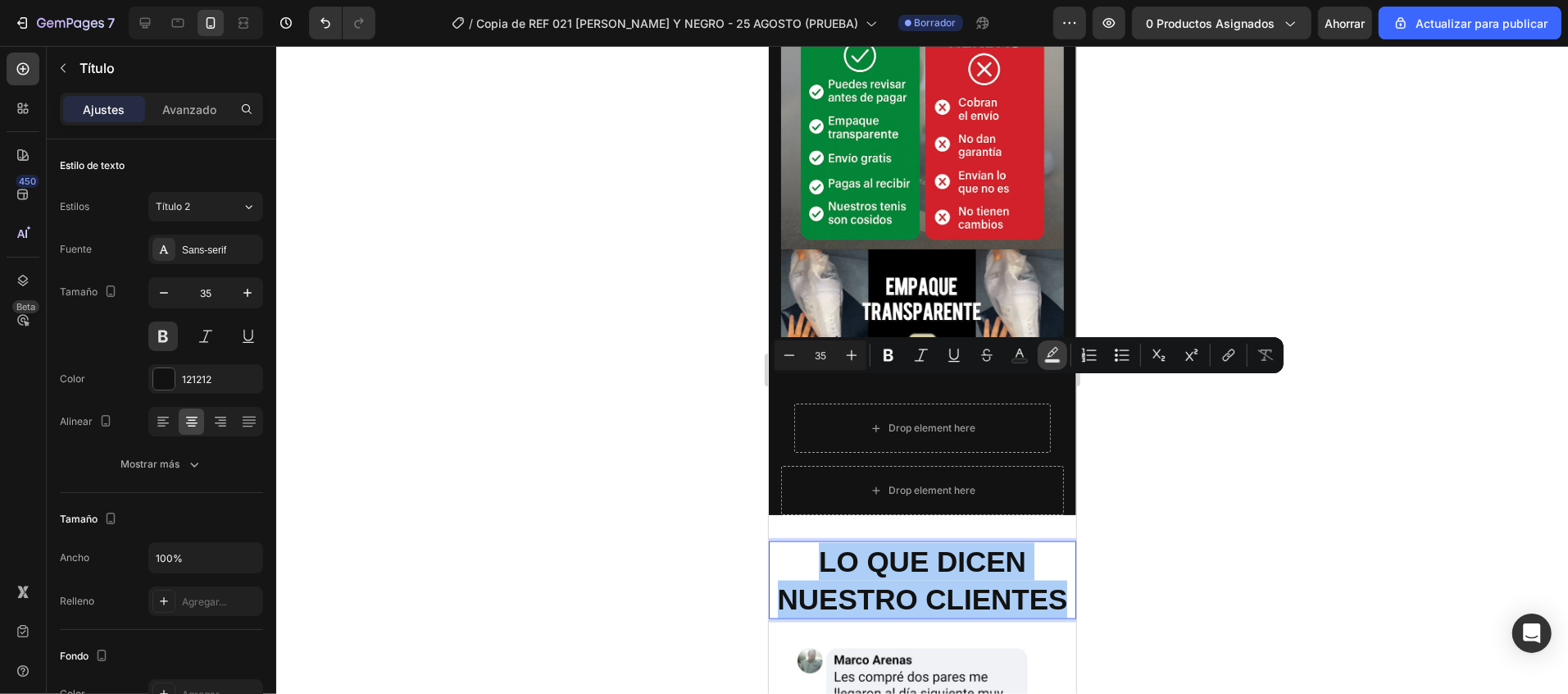
click at [1047, 359] on rect "Barra de herramientas contextual del editor" at bounding box center [1052, 360] width 16 height 4
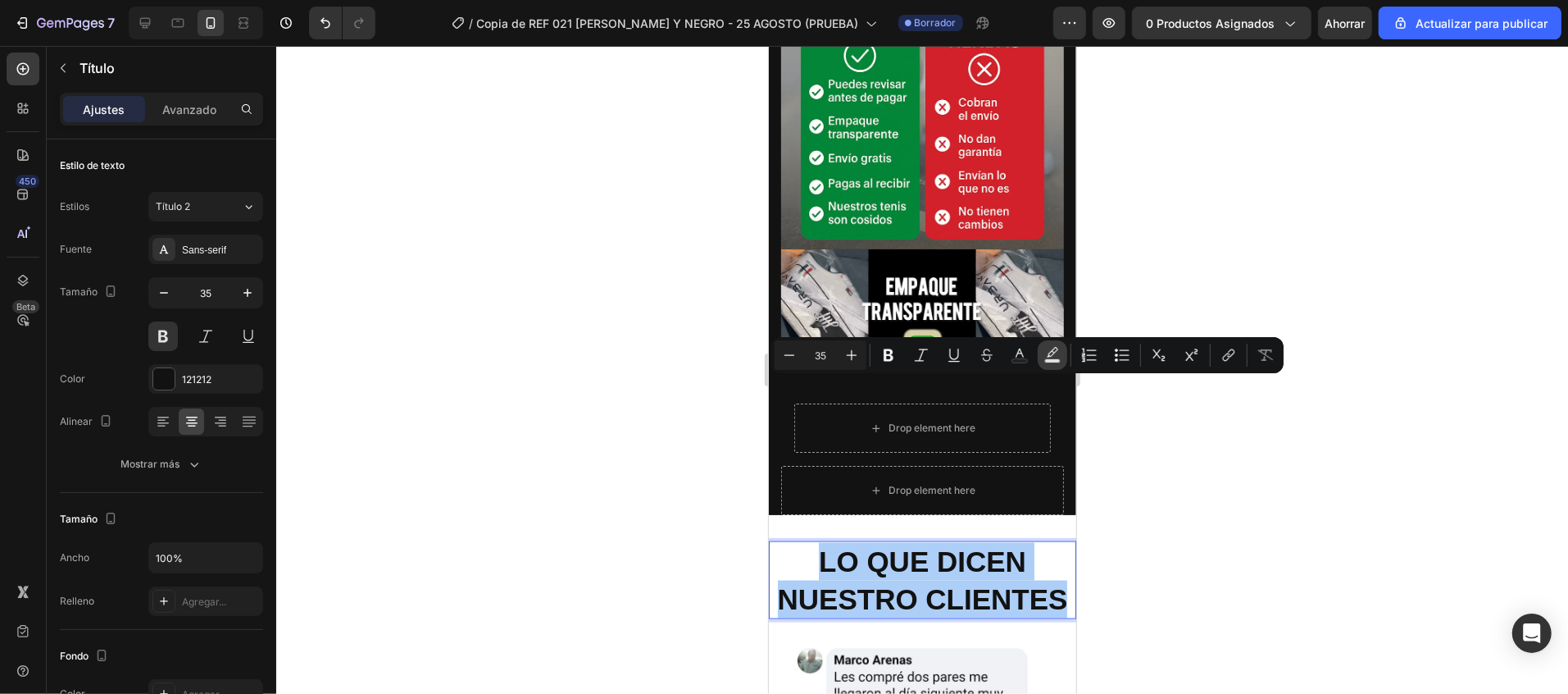
type input "000000"
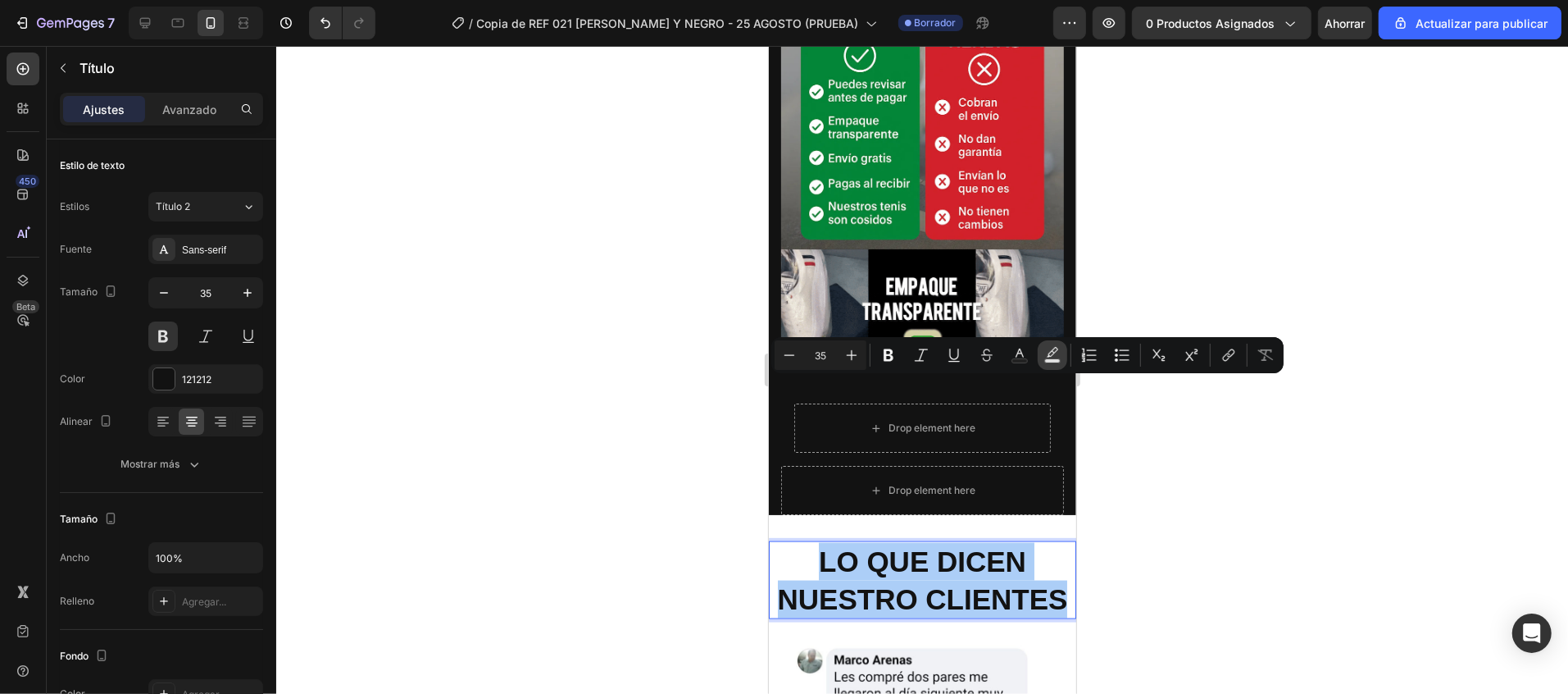
type input "77"
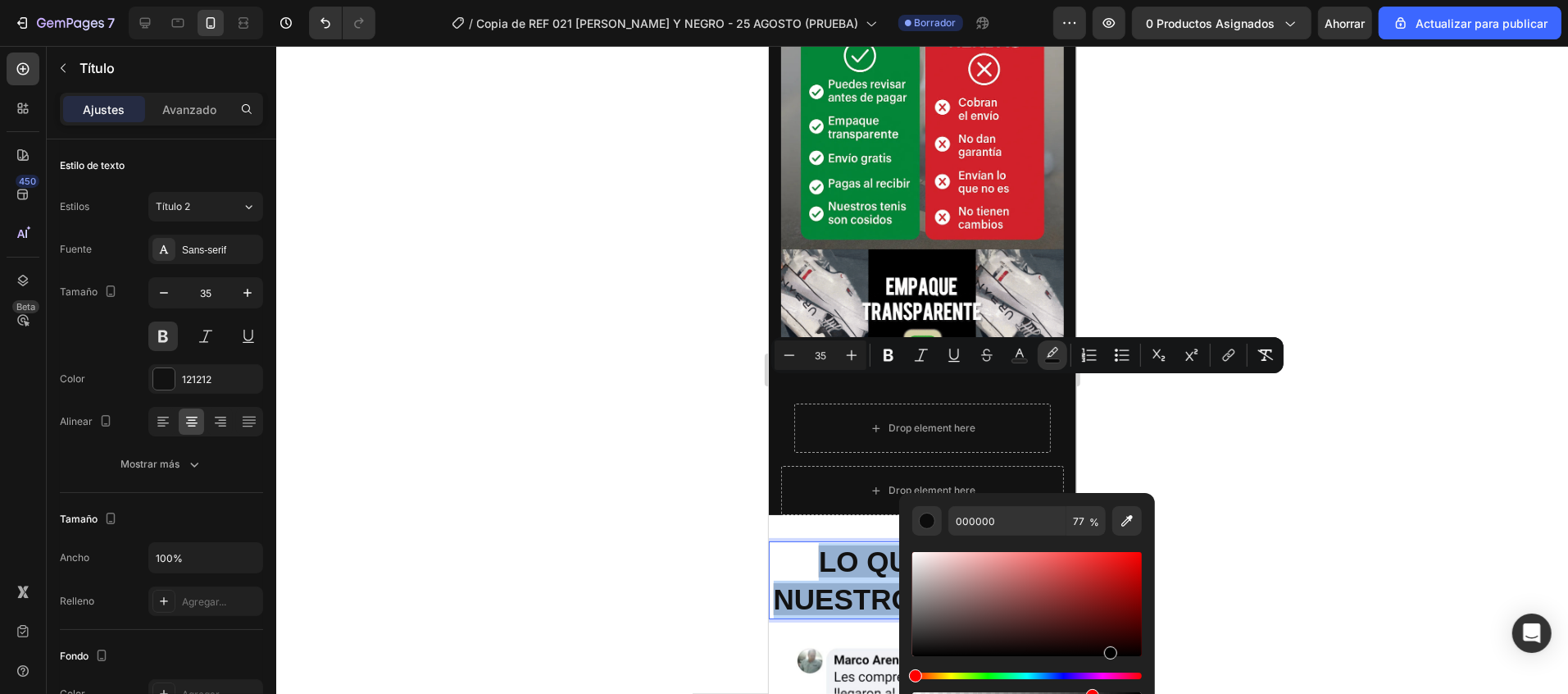
drag, startPoint x: 920, startPoint y: 656, endPoint x: 1108, endPoint y: 658, distance: 188.0
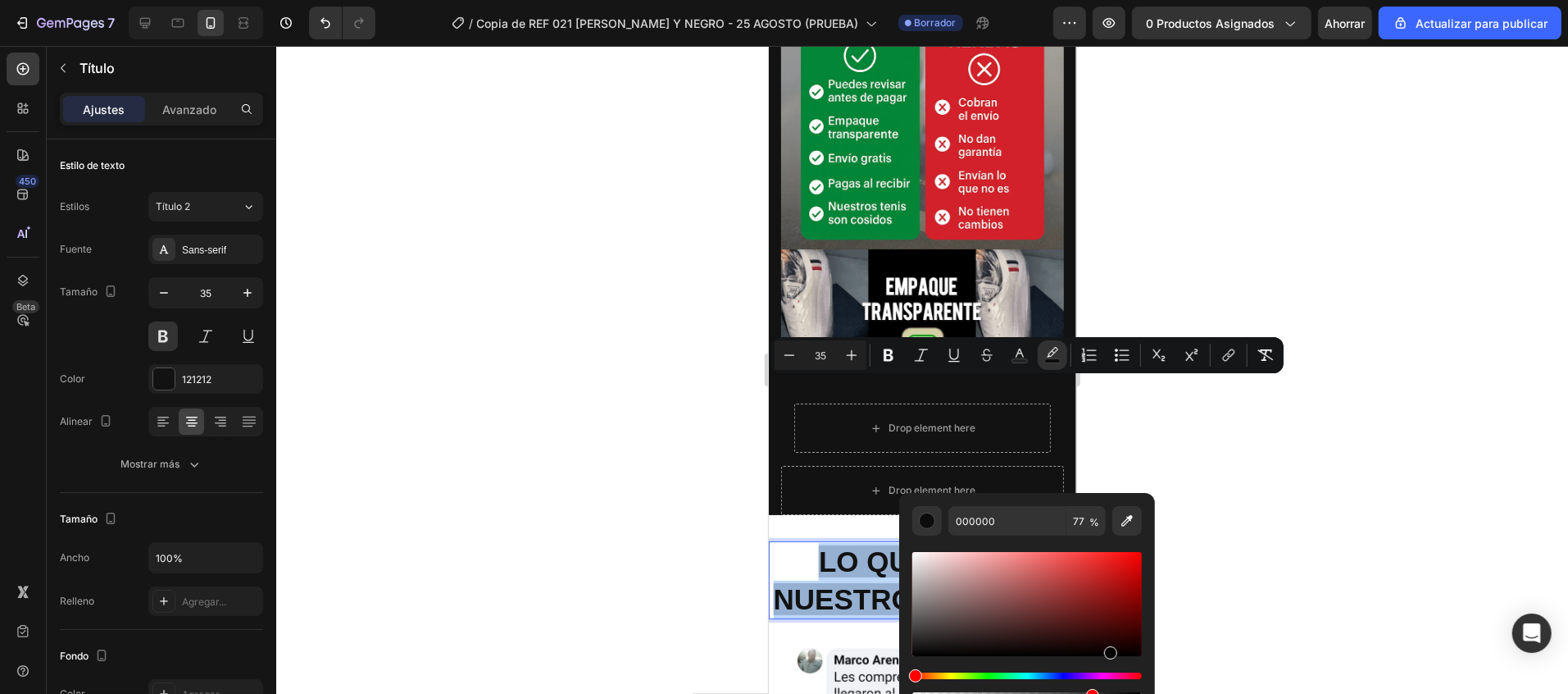
click at [1108, 658] on div "Barra de herramientas contextual del editor" at bounding box center [1111, 653] width 13 height 13
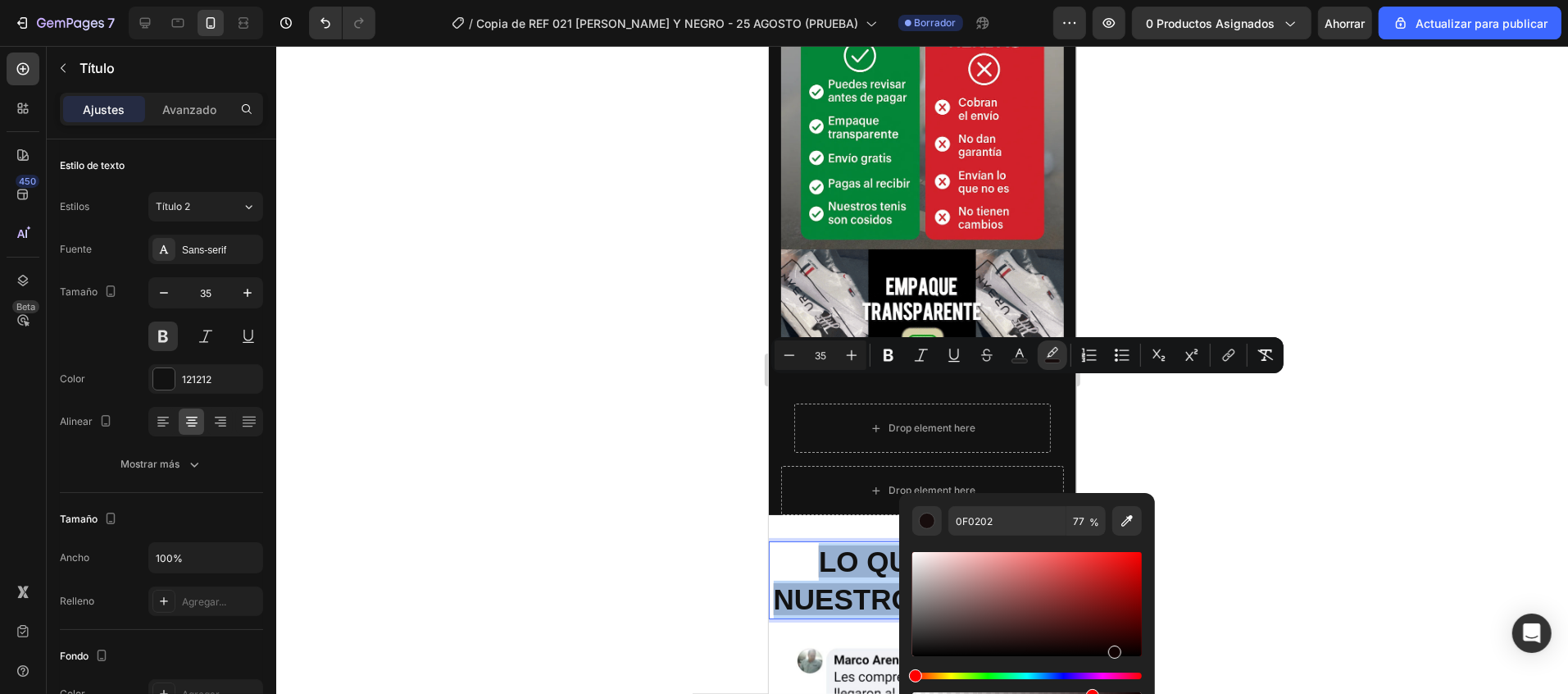
drag, startPoint x: 1108, startPoint y: 658, endPoint x: 1113, endPoint y: 649, distance: 10.3
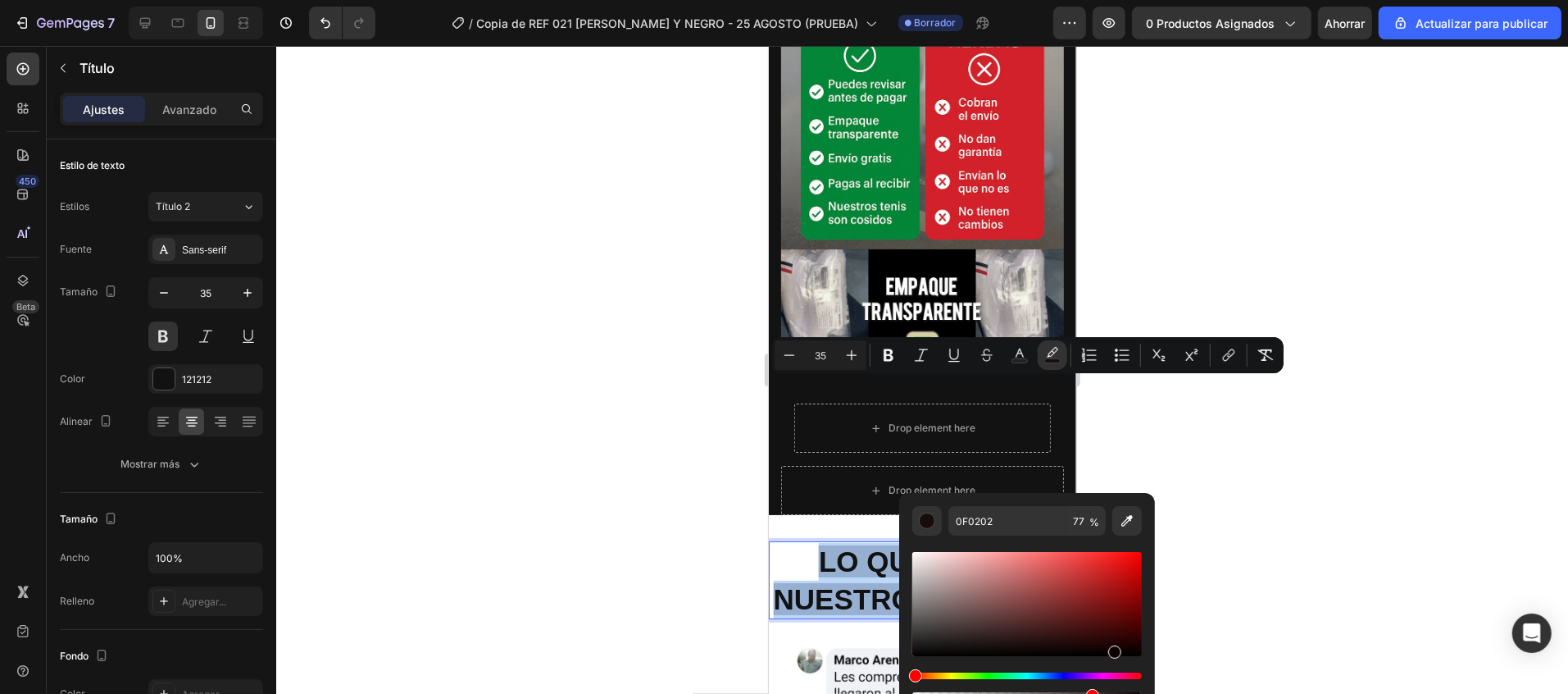
click at [1113, 649] on div "Barra de herramientas contextual del editor" at bounding box center [1114, 652] width 13 height 13
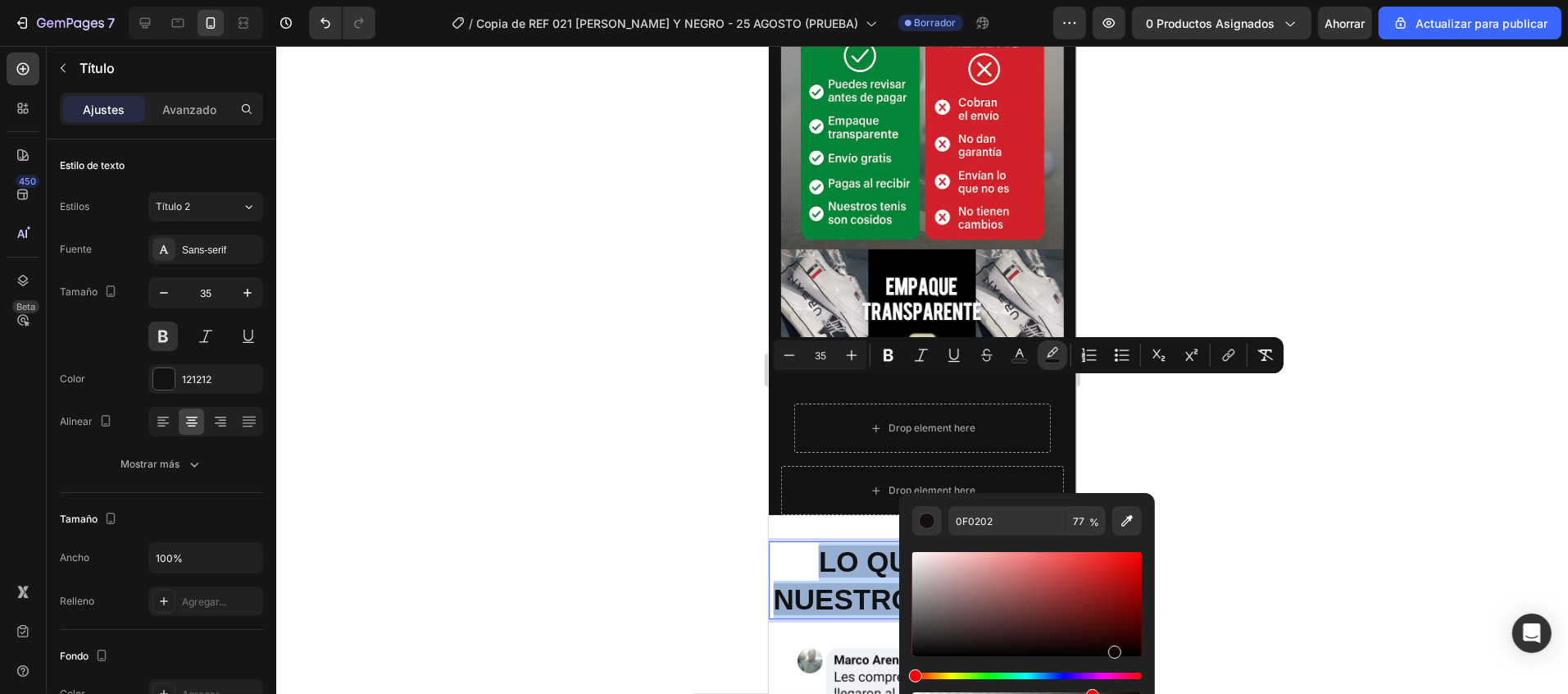
type input "110202"
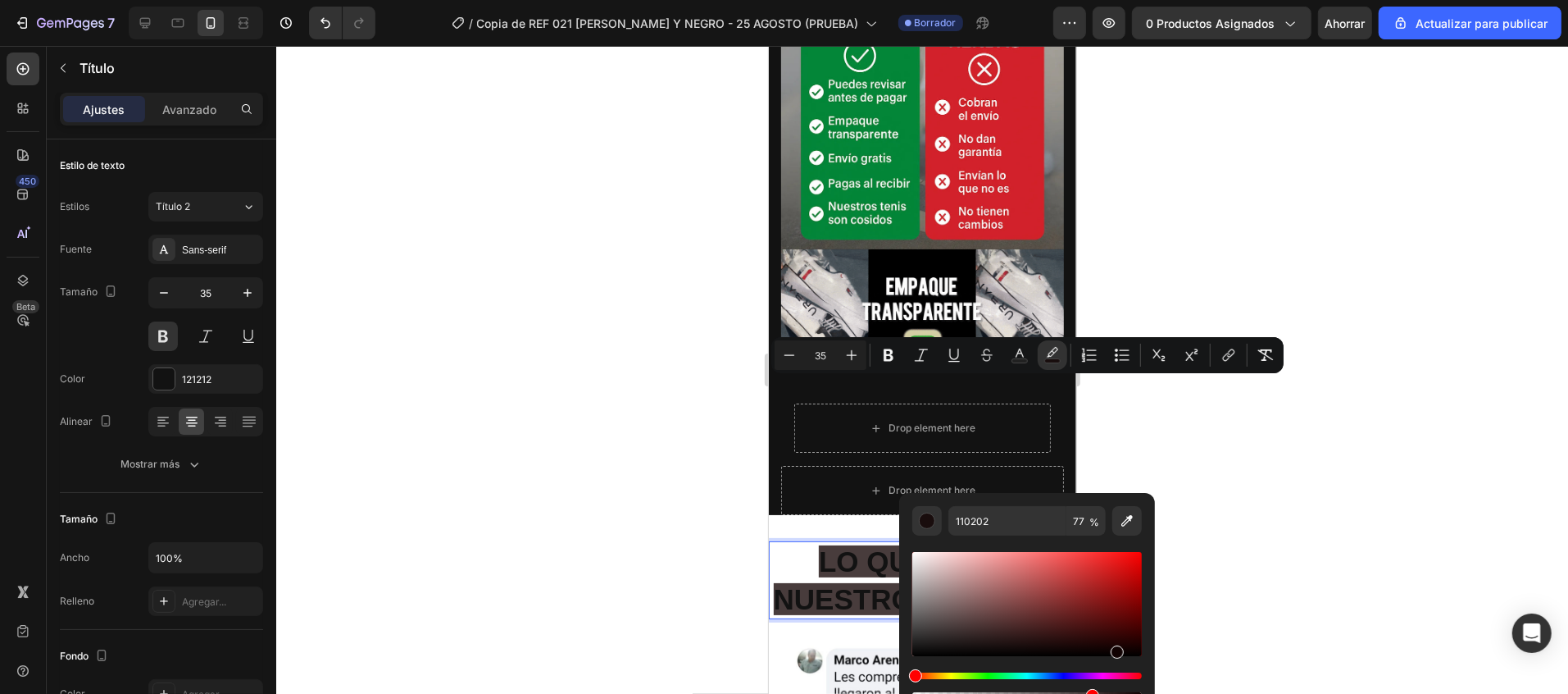
click at [1329, 536] on div at bounding box center [922, 370] width 1292 height 648
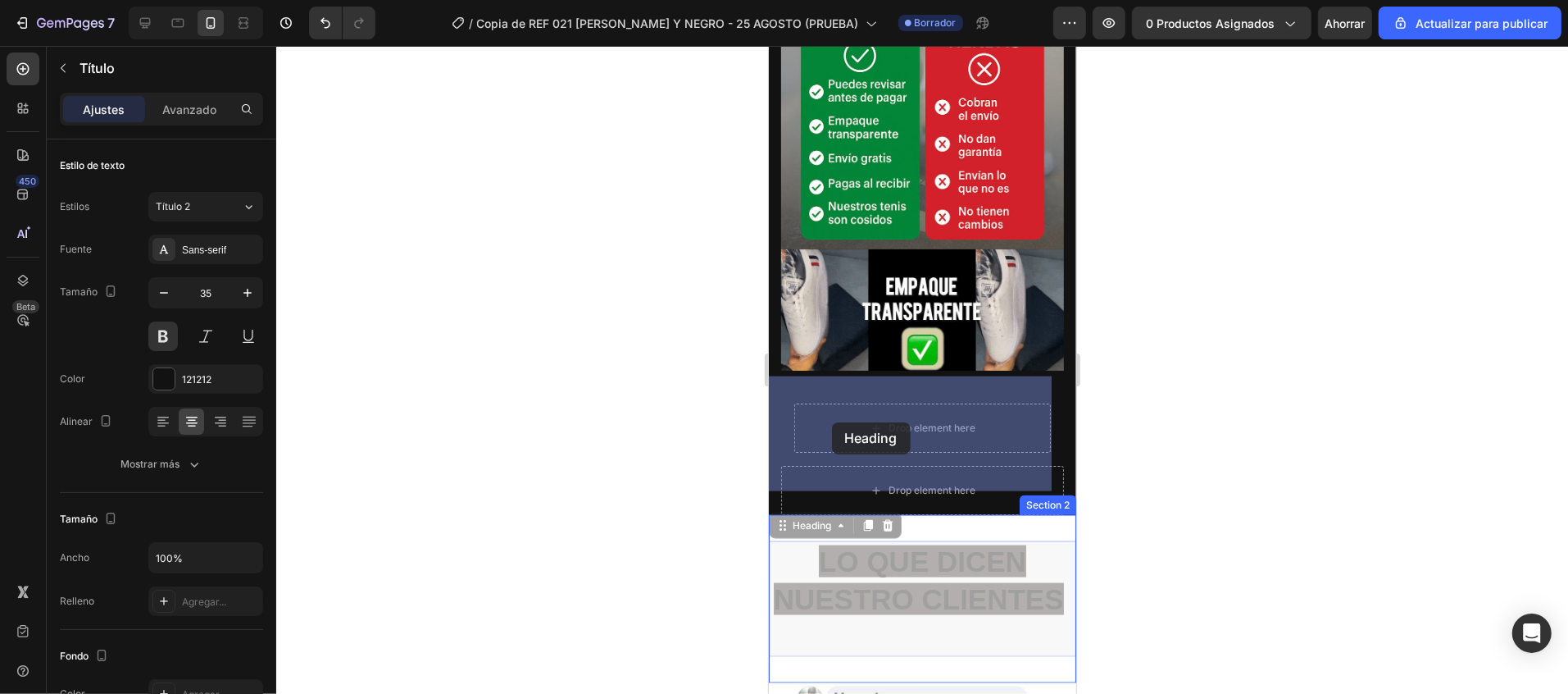
drag, startPoint x: 965, startPoint y: 462, endPoint x: 831, endPoint y: 421, distance: 140.1
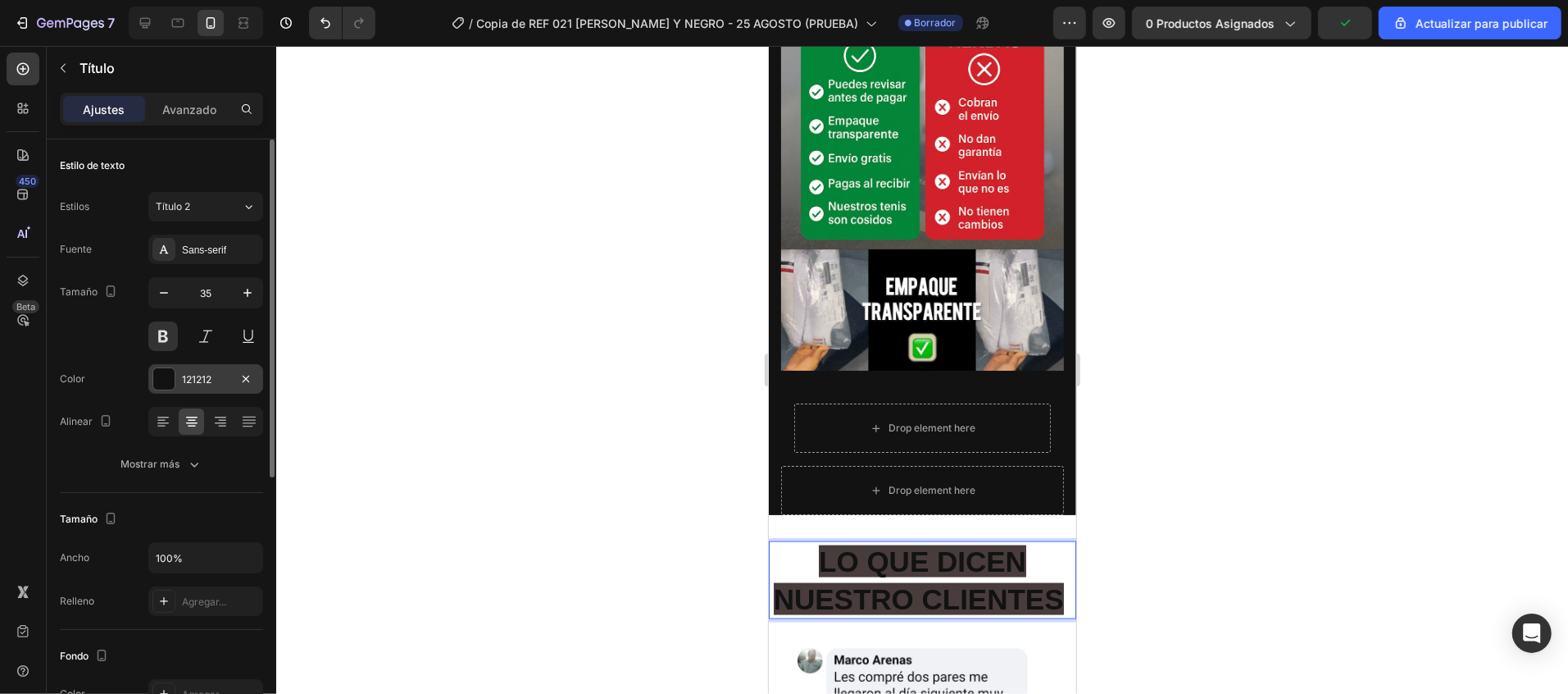
click at [166, 382] on div at bounding box center [163, 378] width 21 height 21
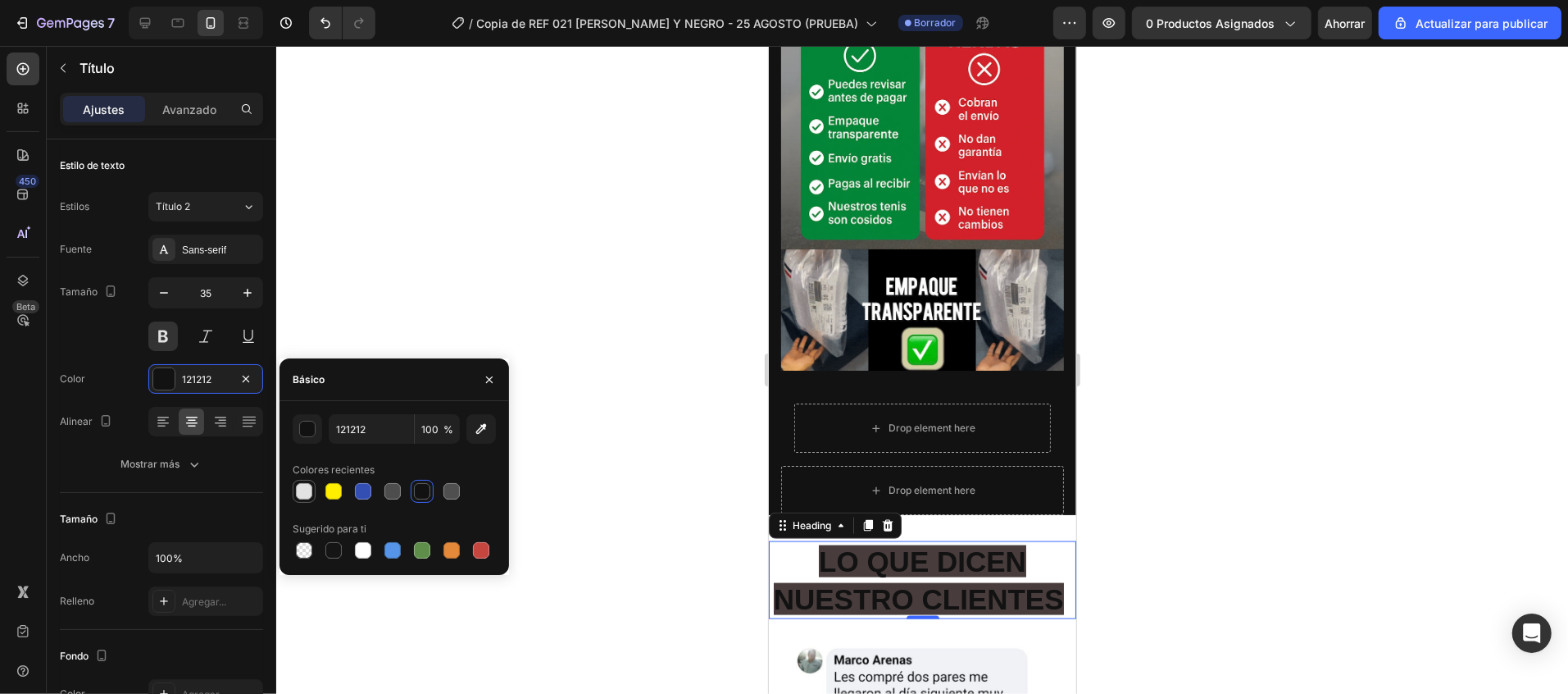
click at [300, 483] on div at bounding box center [304, 491] width 16 height 16
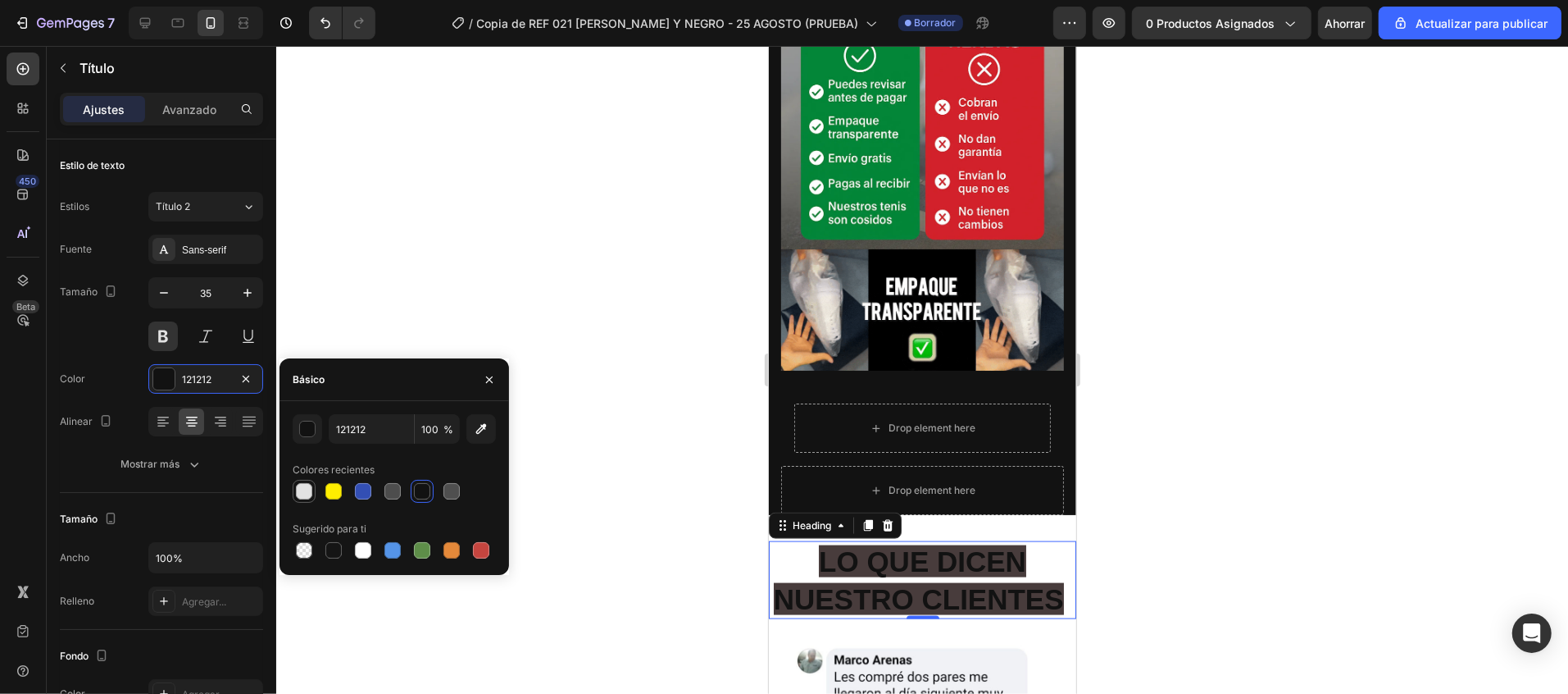
type input "E2E2E2"
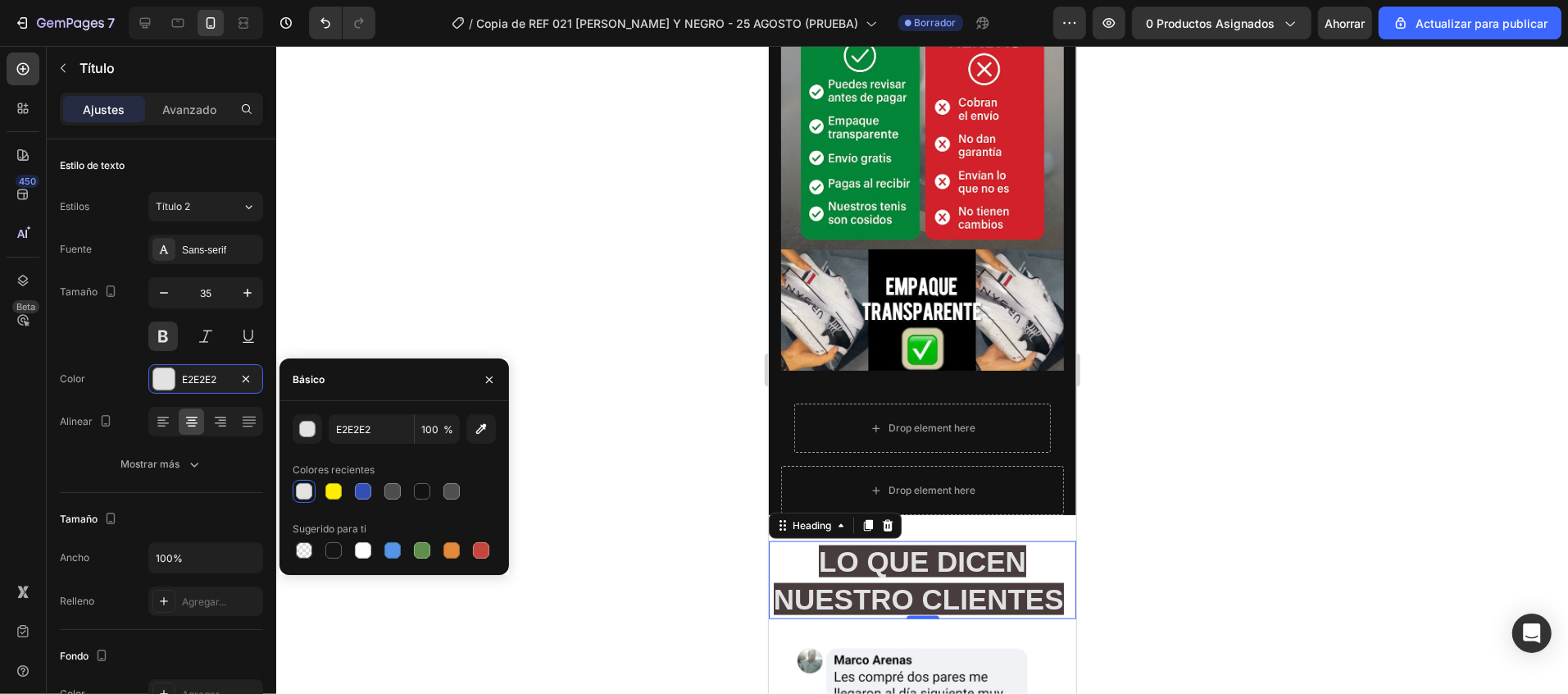
click at [1236, 483] on div at bounding box center [922, 370] width 1292 height 648
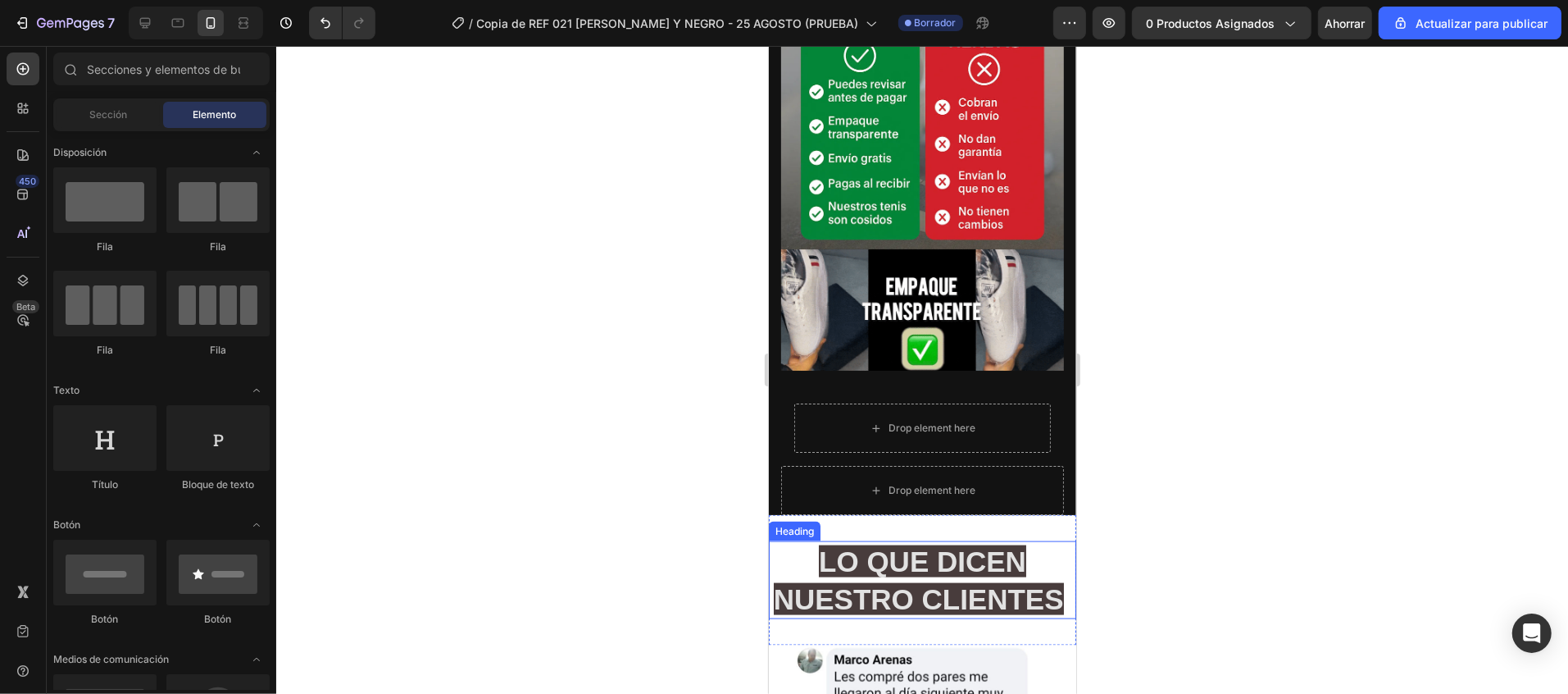
click at [903, 545] on span "LO QUE DICEN NUESTRO CLIENTES" at bounding box center [917, 579] width 290 height 70
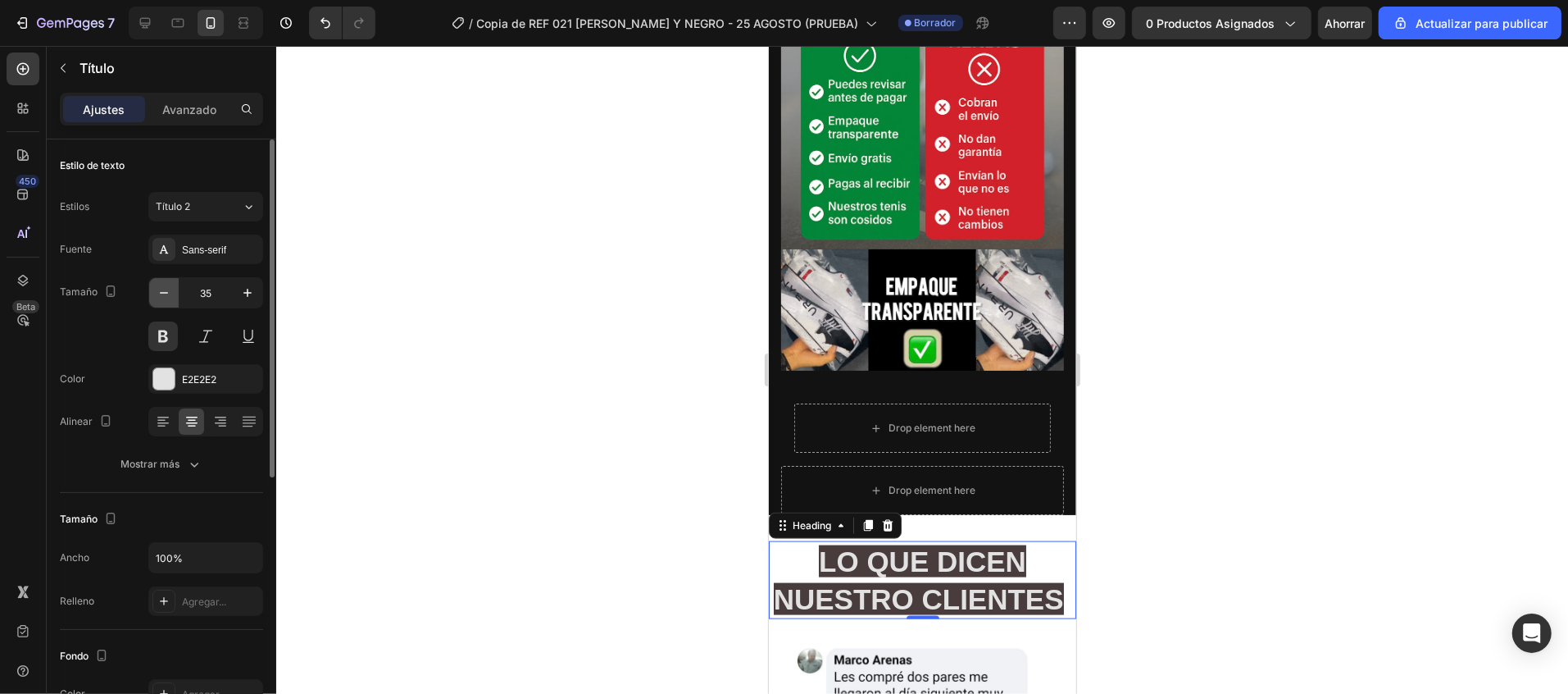
click at [173, 290] on button "button" at bounding box center [163, 292] width 29 height 29
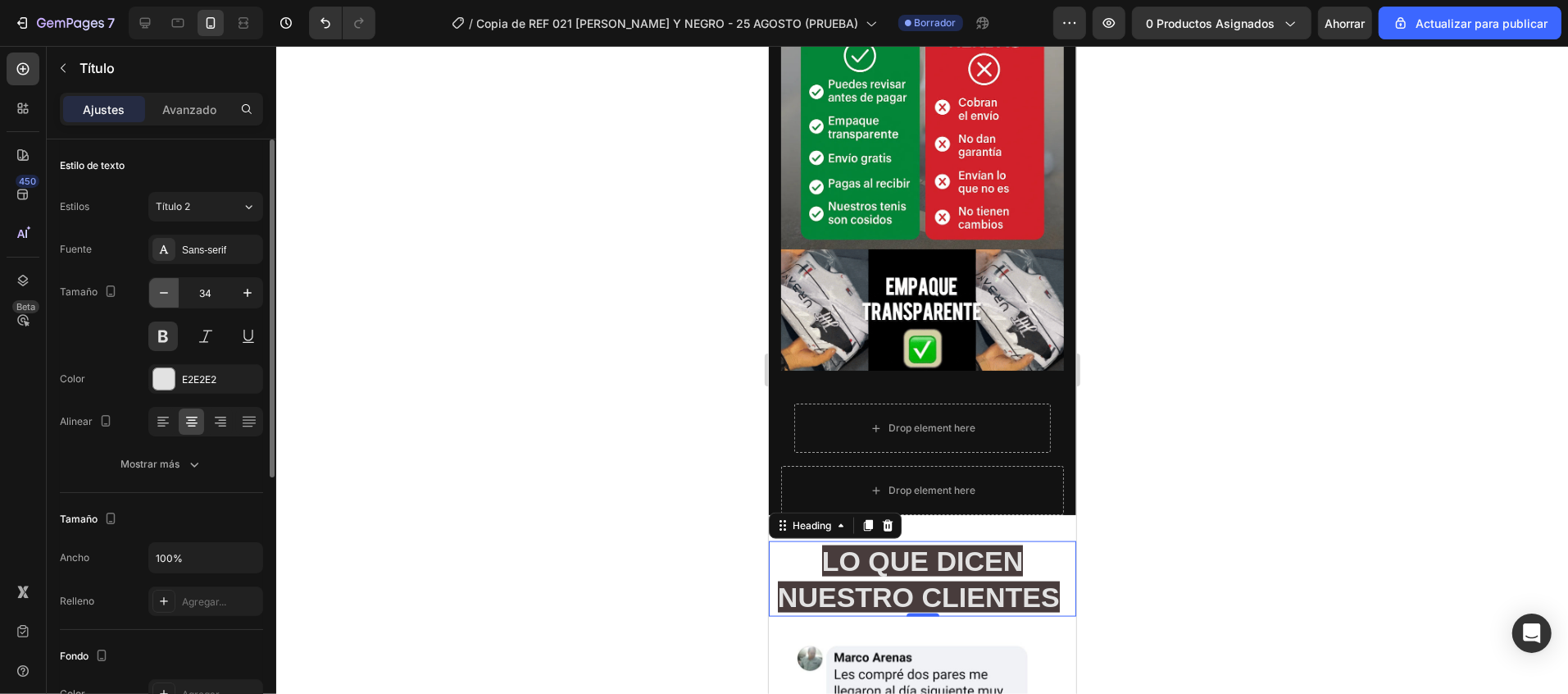
click at [173, 290] on button "button" at bounding box center [163, 292] width 29 height 29
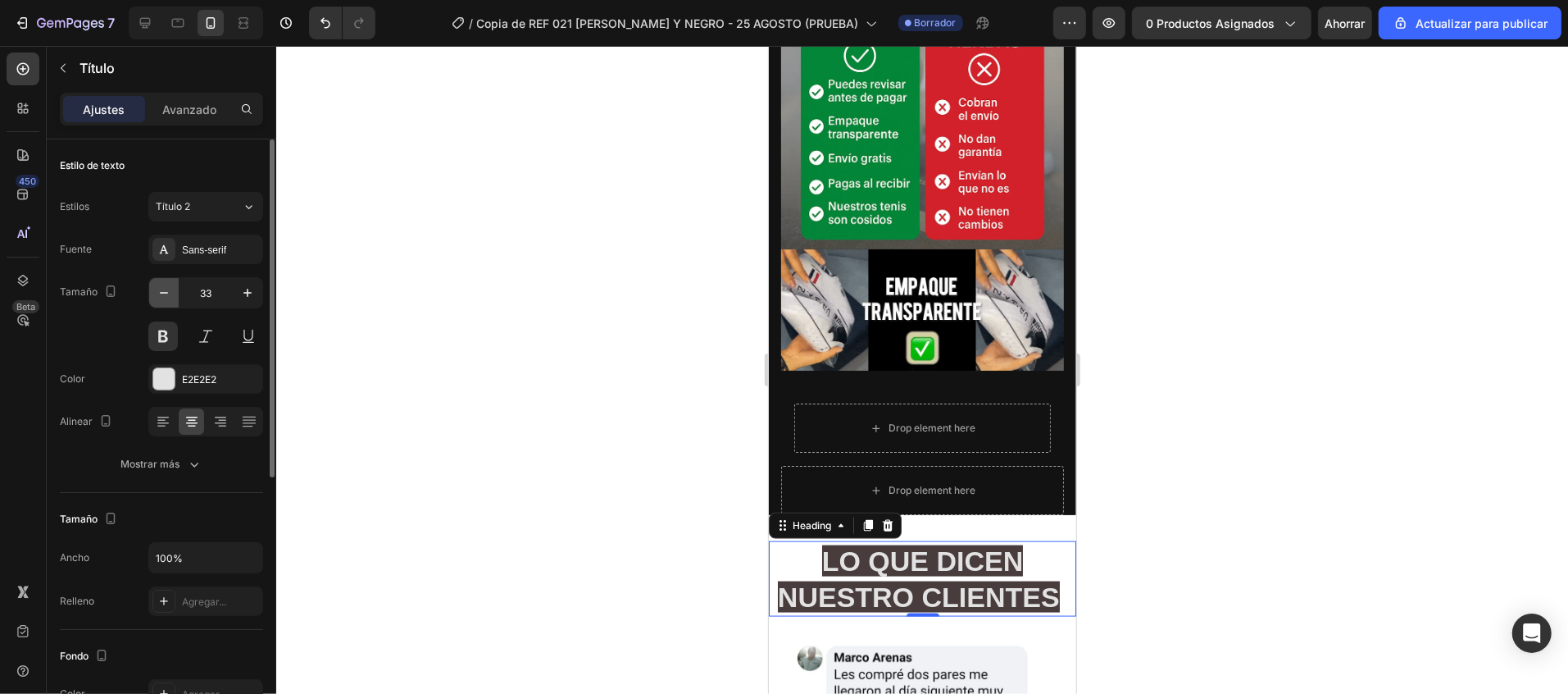
click at [173, 290] on button "button" at bounding box center [163, 292] width 29 height 29
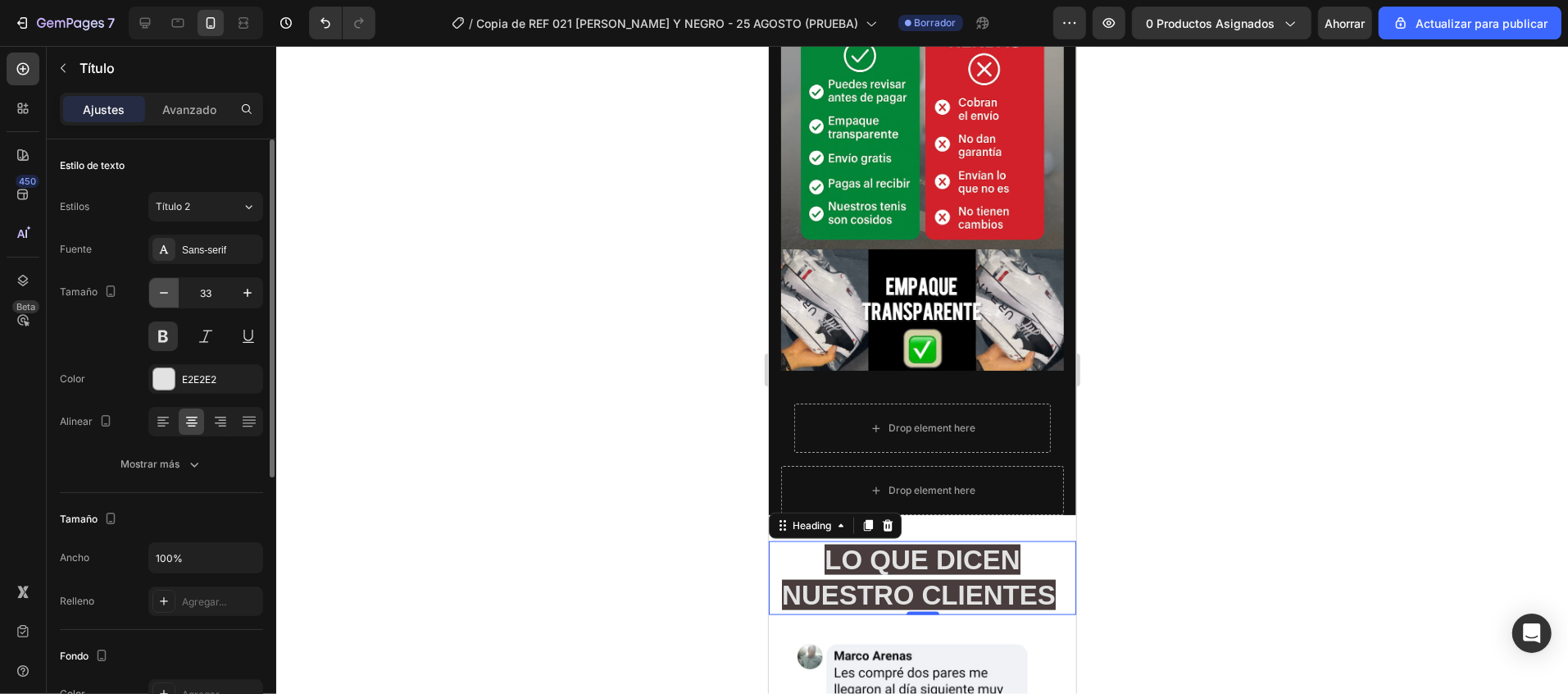
click at [173, 290] on button "button" at bounding box center [163, 292] width 29 height 29
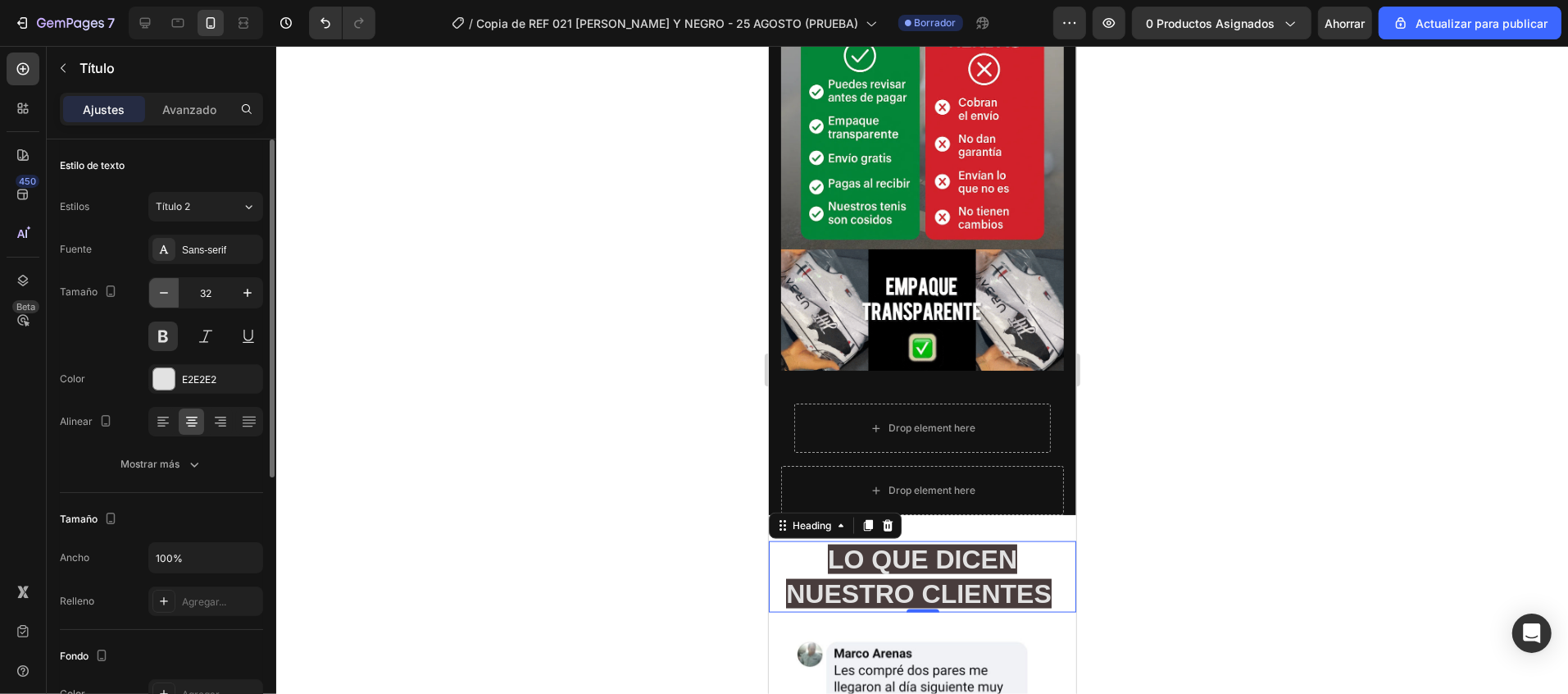
click at [173, 290] on button "button" at bounding box center [163, 292] width 29 height 29
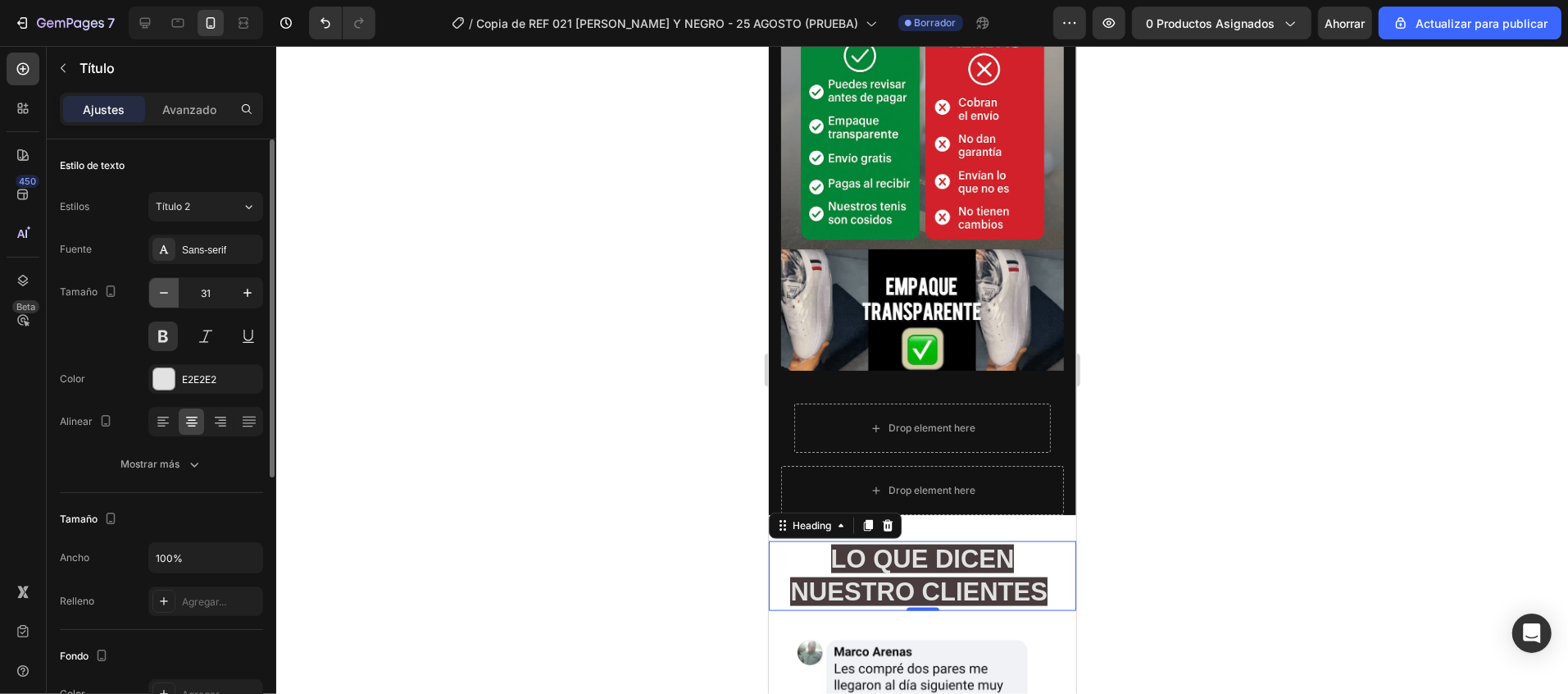
type input "30"
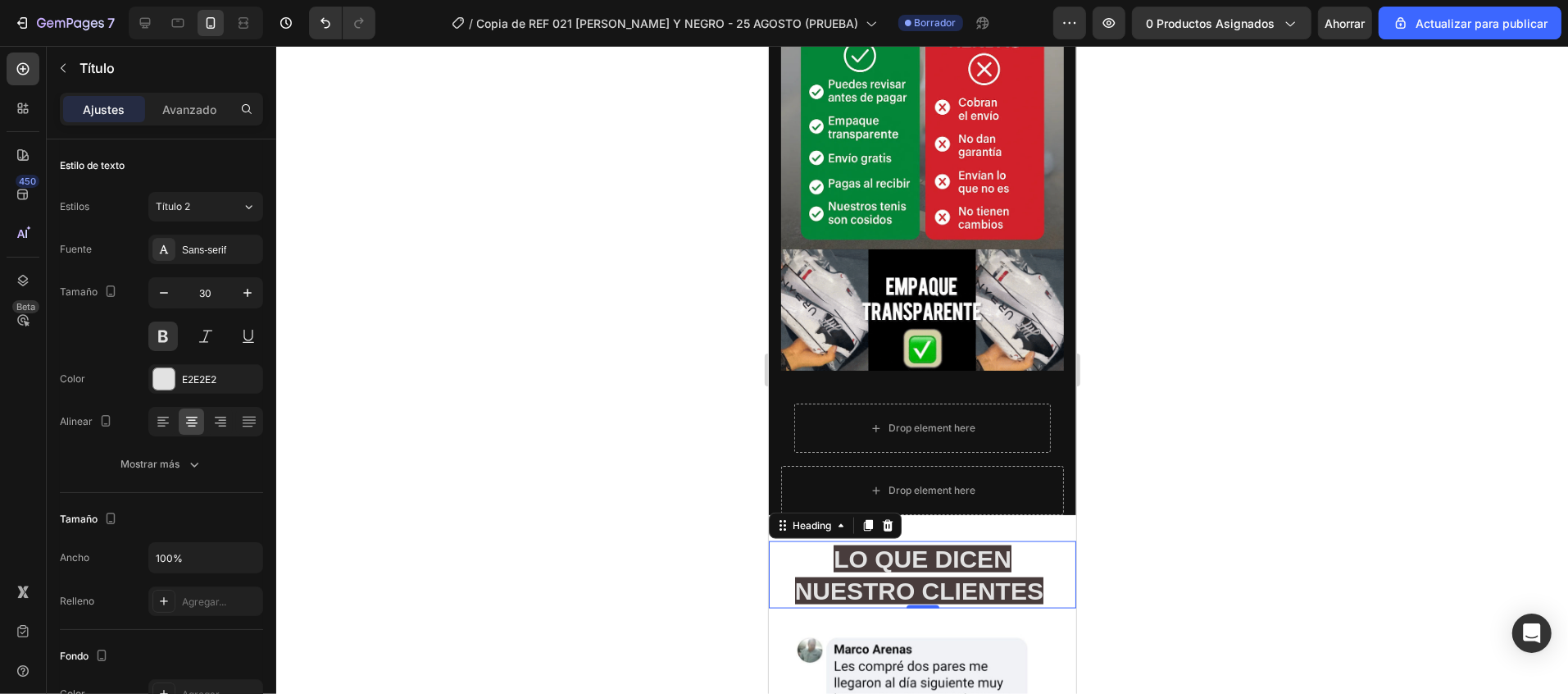
click at [819, 541] on h2 "LO QUE DICEN NUESTRO CLIENTES" at bounding box center [921, 574] width 307 height 67
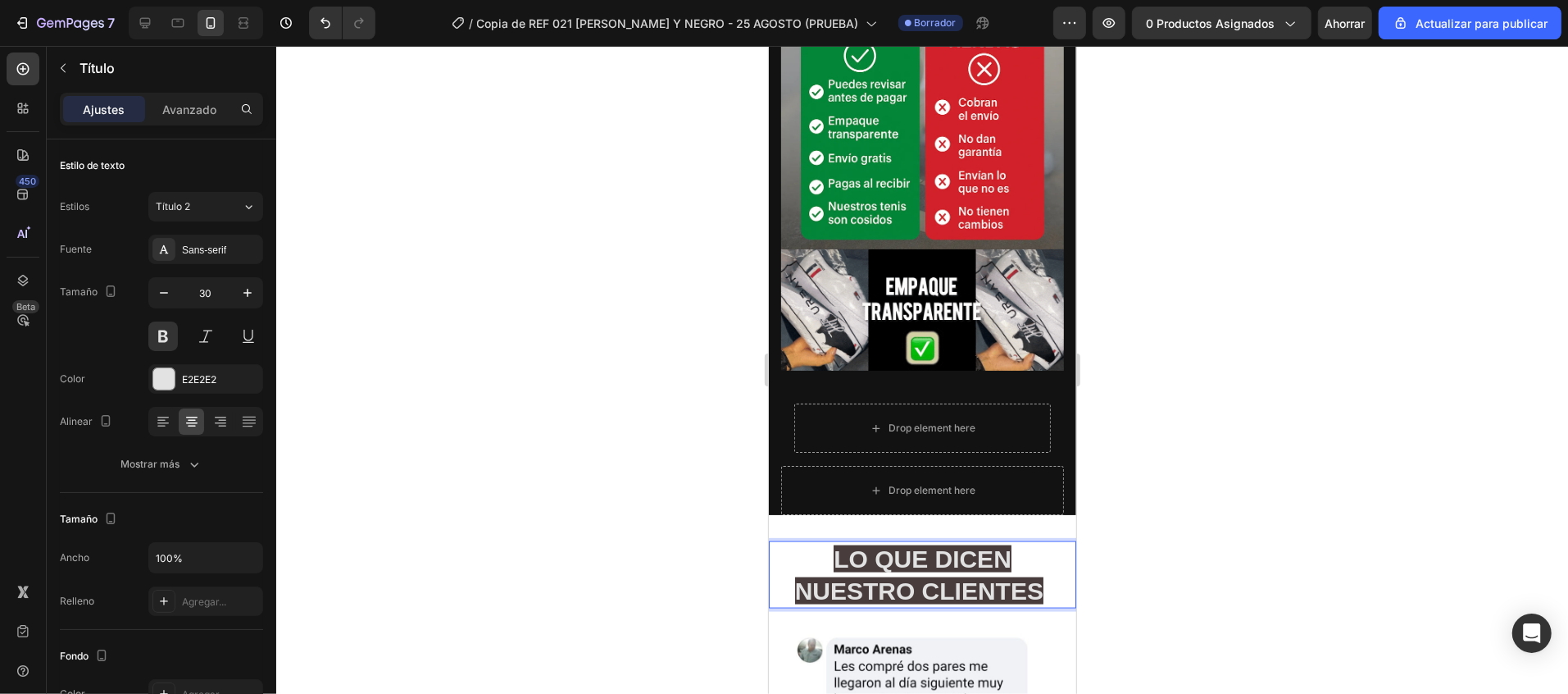
click at [823, 545] on span "LO QUE DICEN NUESTRO CLIENTES" at bounding box center [918, 574] width 248 height 59
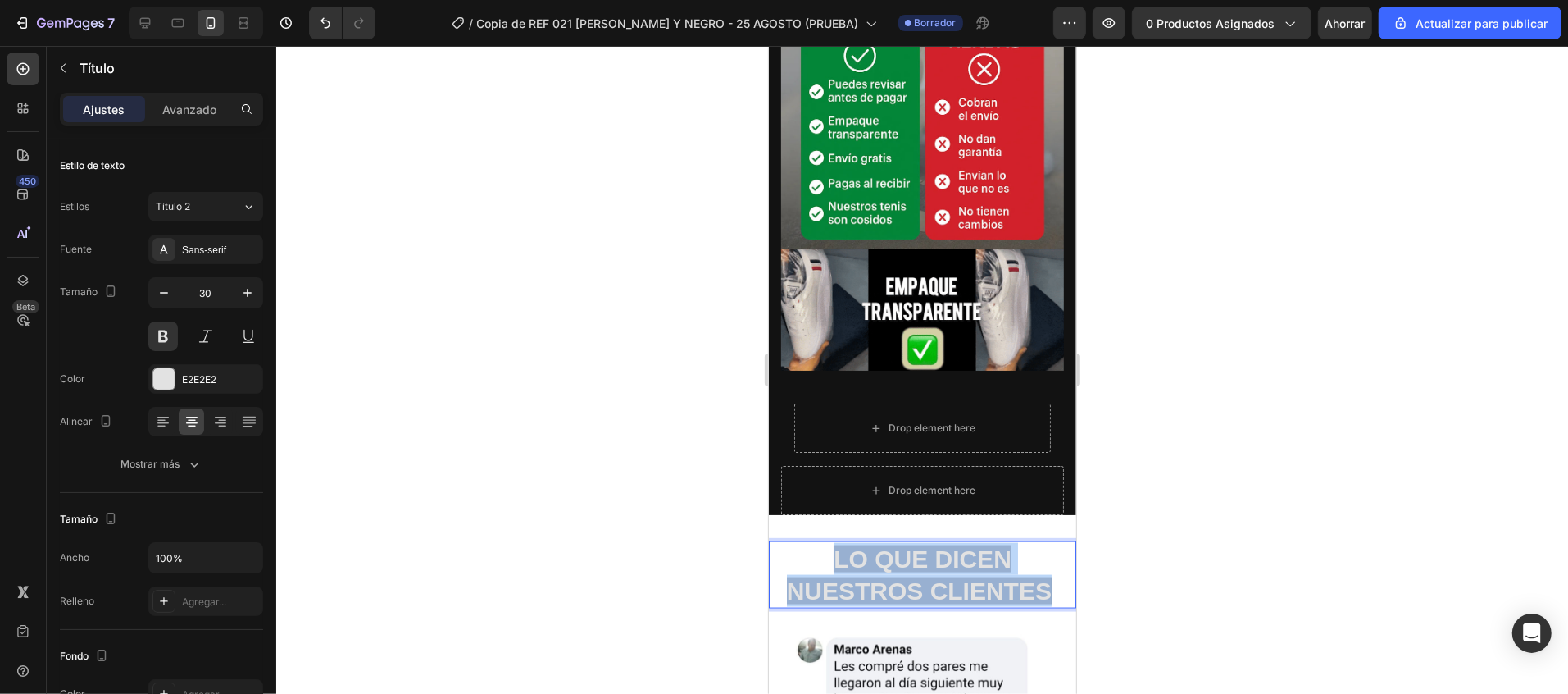
drag, startPoint x: 1032, startPoint y: 419, endPoint x: 814, endPoint y: 382, distance: 221.1
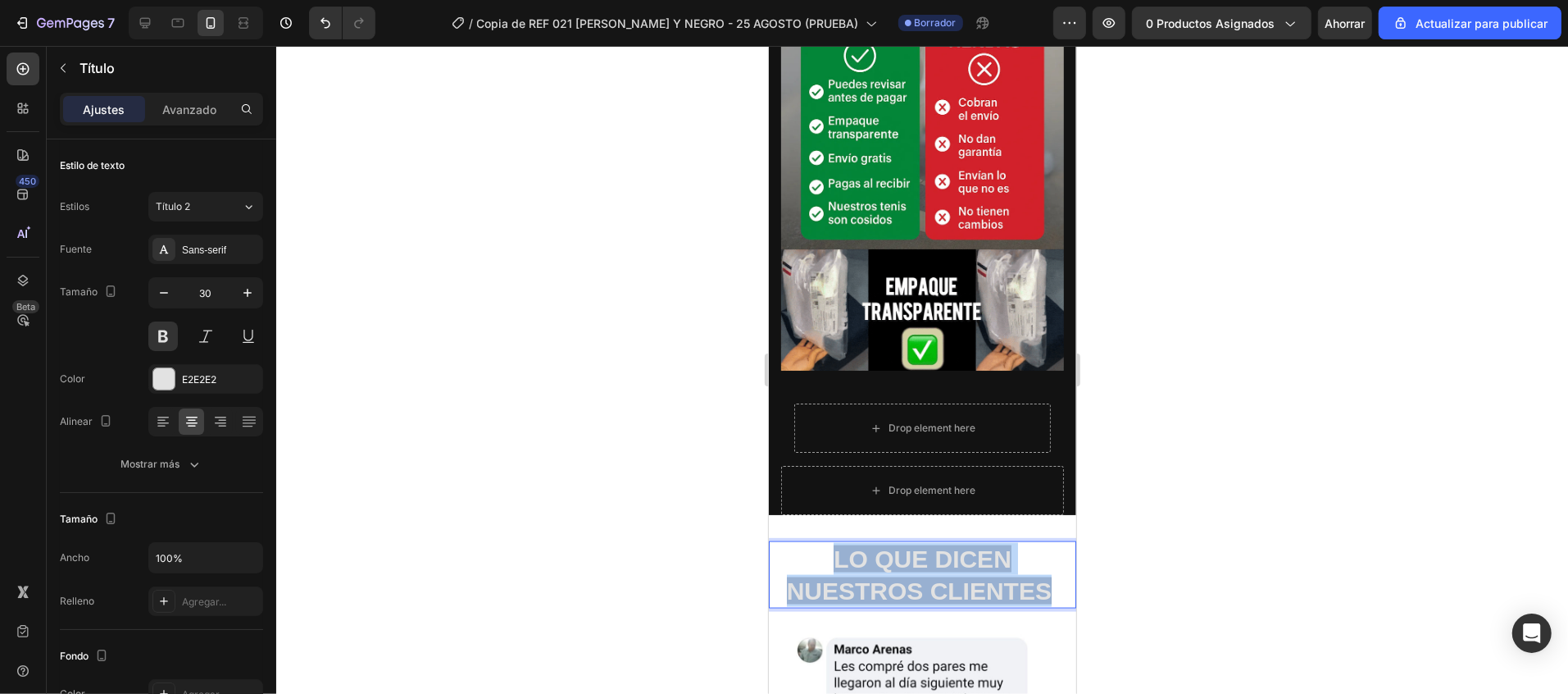
click at [814, 542] on p "LO QUE DICEN NUESTROS CLIENTES" at bounding box center [921, 574] width 304 height 64
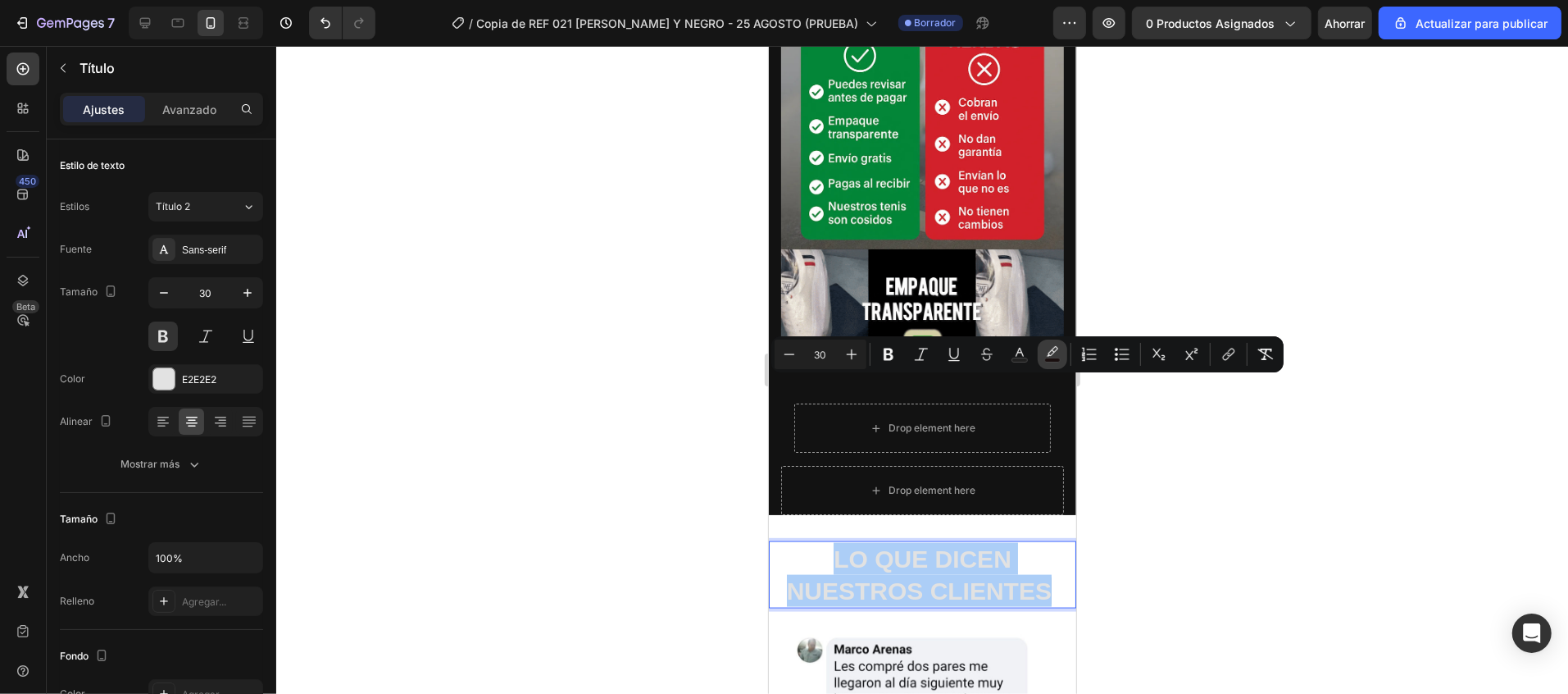
click at [1054, 357] on icon "Editor contextual toolbar" at bounding box center [1052, 354] width 16 height 16
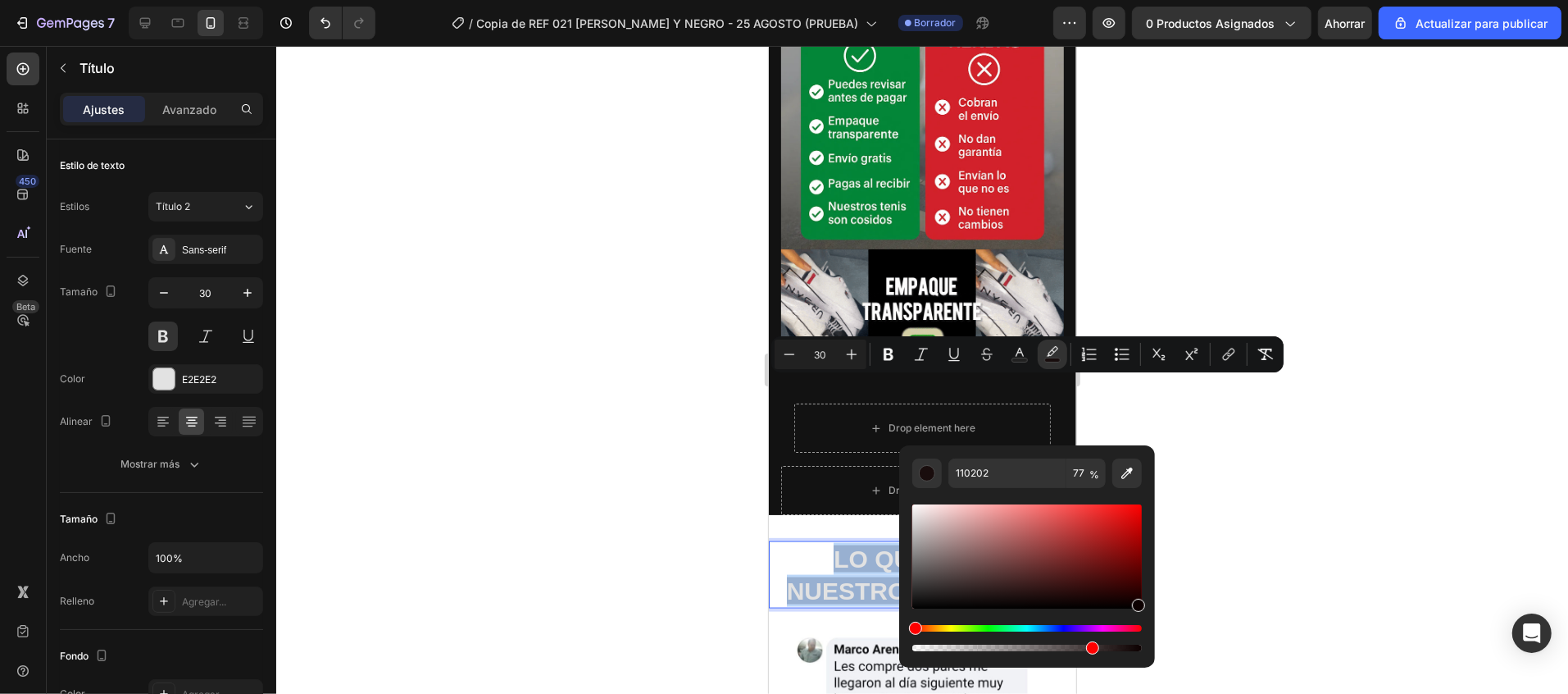
type input "0C0000"
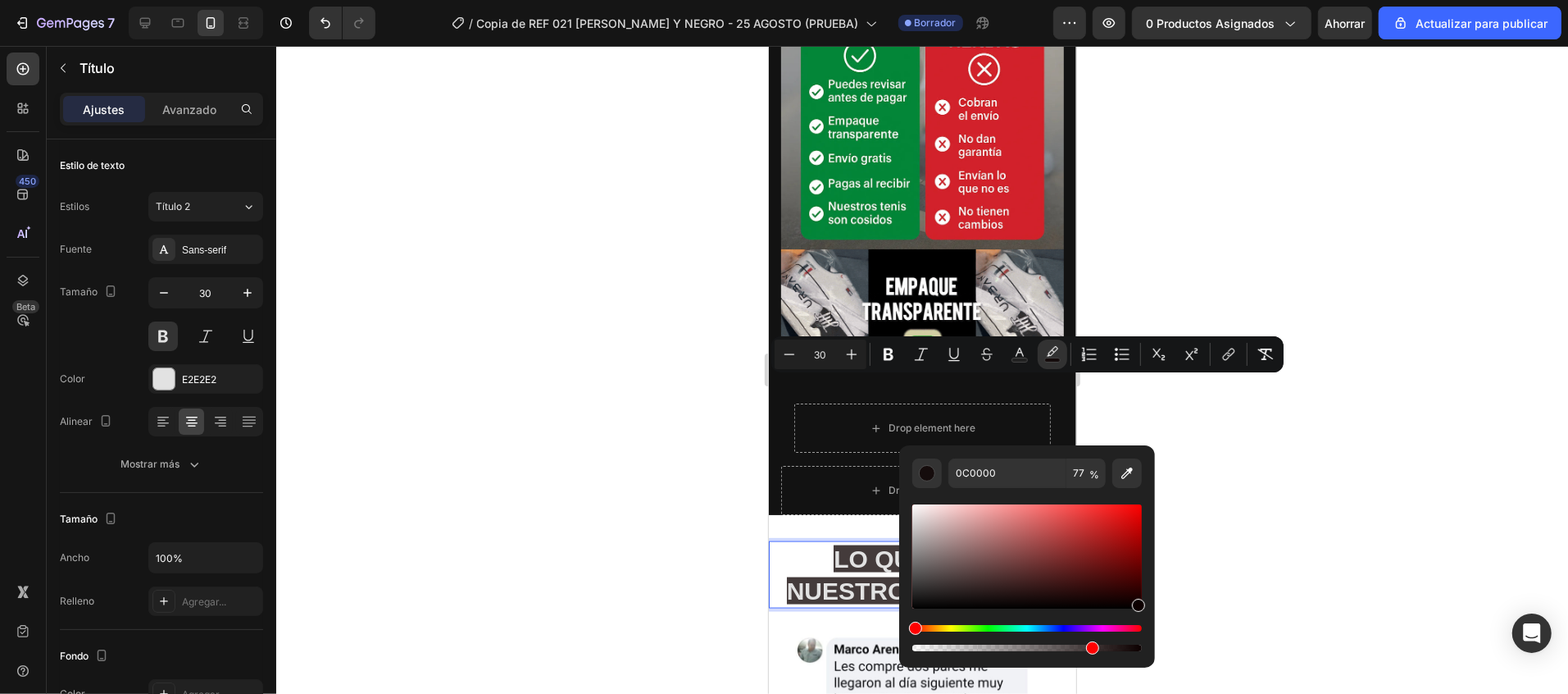
drag, startPoint x: 1117, startPoint y: 601, endPoint x: 1151, endPoint y: 603, distance: 34.1
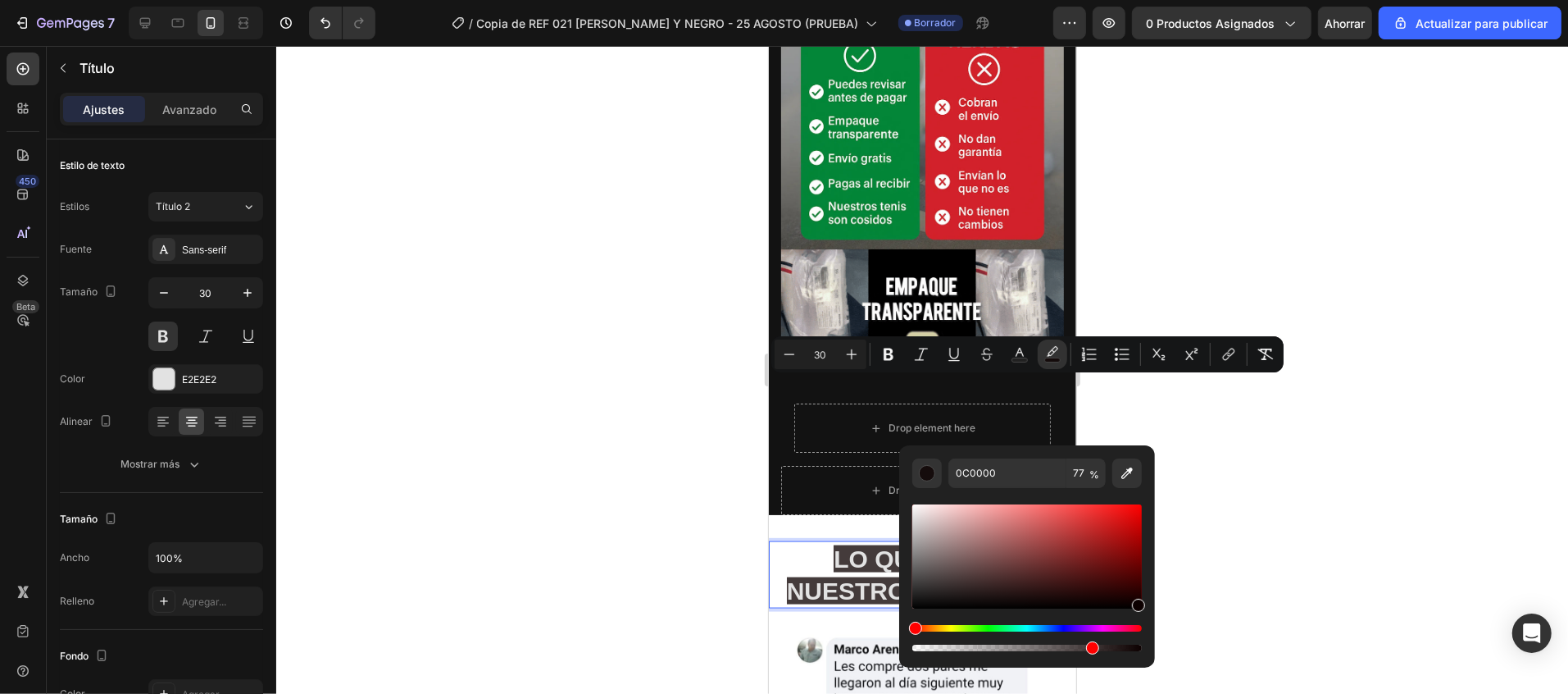
click at [1151, 603] on div "0C0000 77 %" at bounding box center [1027, 550] width 256 height 209
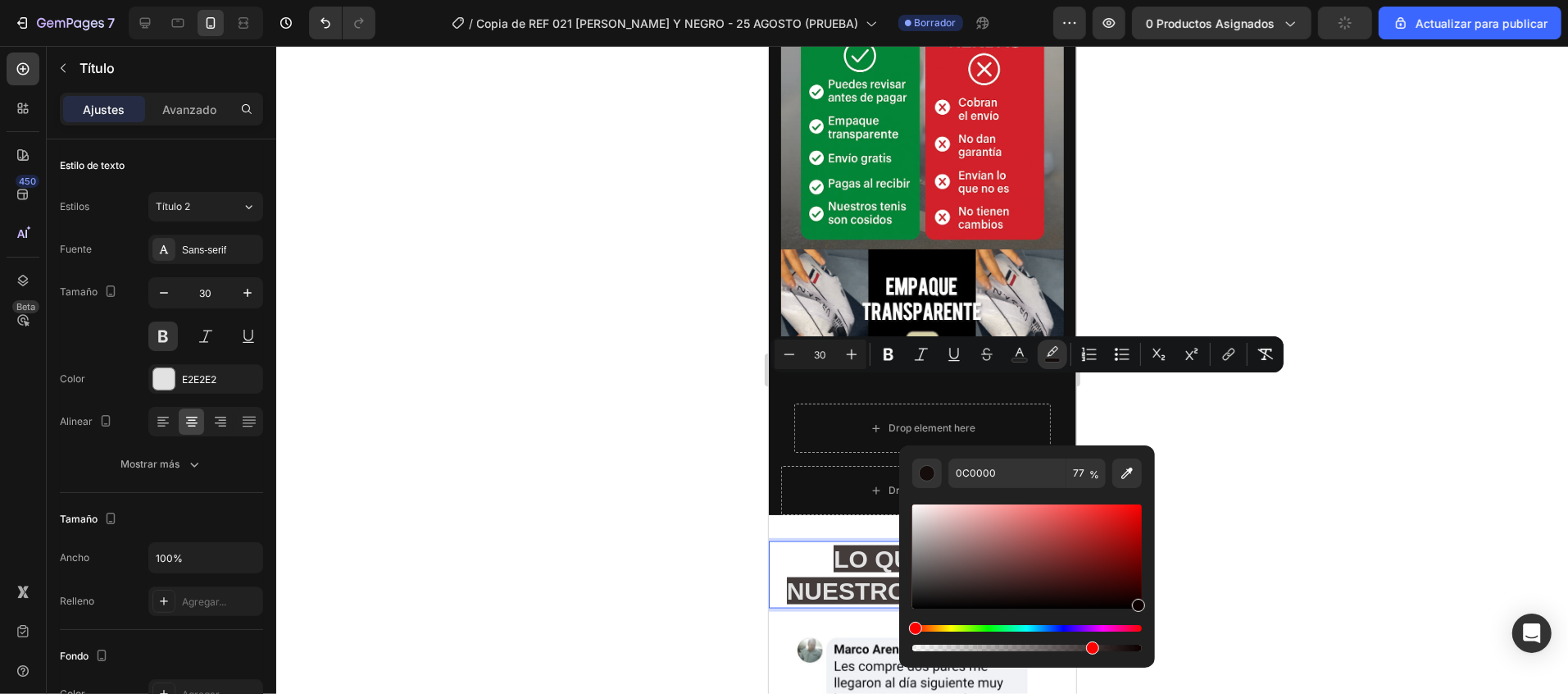
click at [1229, 504] on div at bounding box center [922, 370] width 1292 height 648
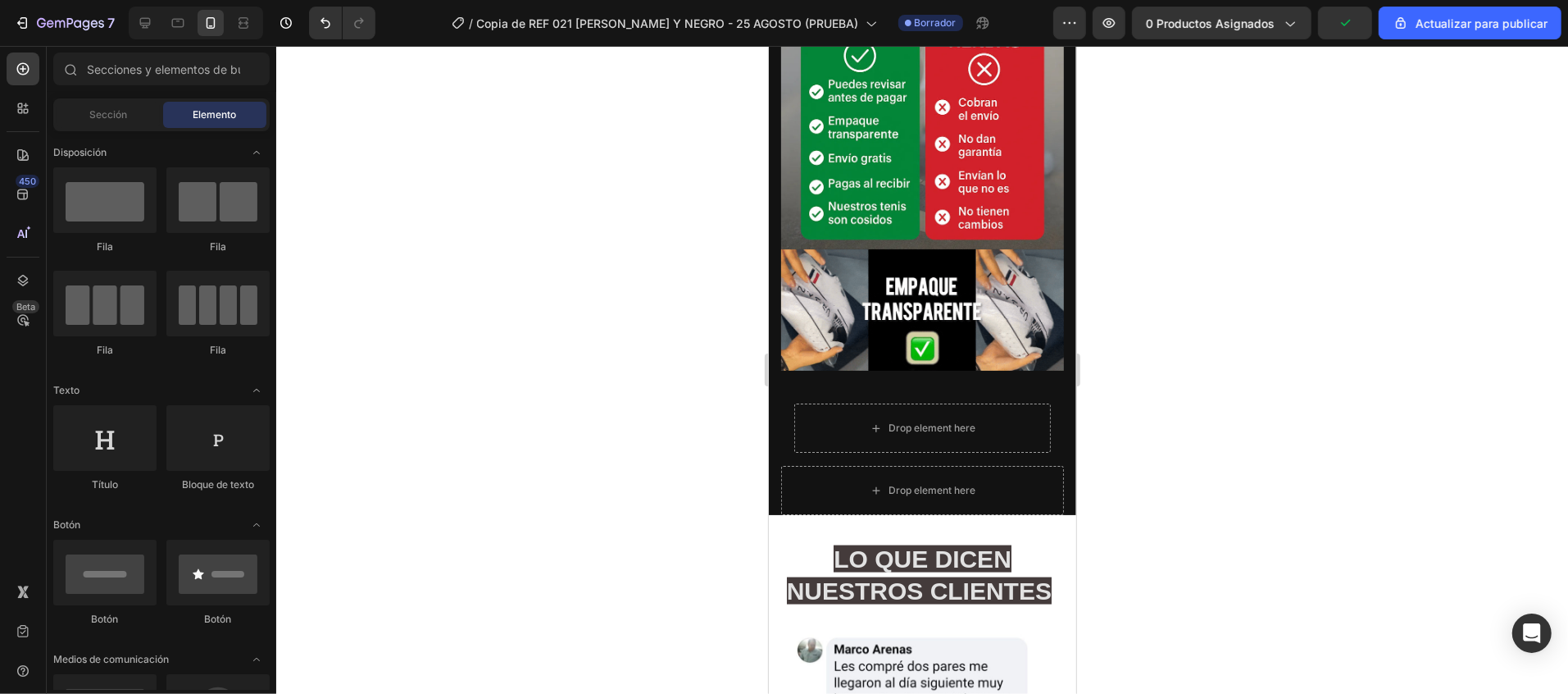
click at [1229, 504] on div at bounding box center [922, 370] width 1292 height 648
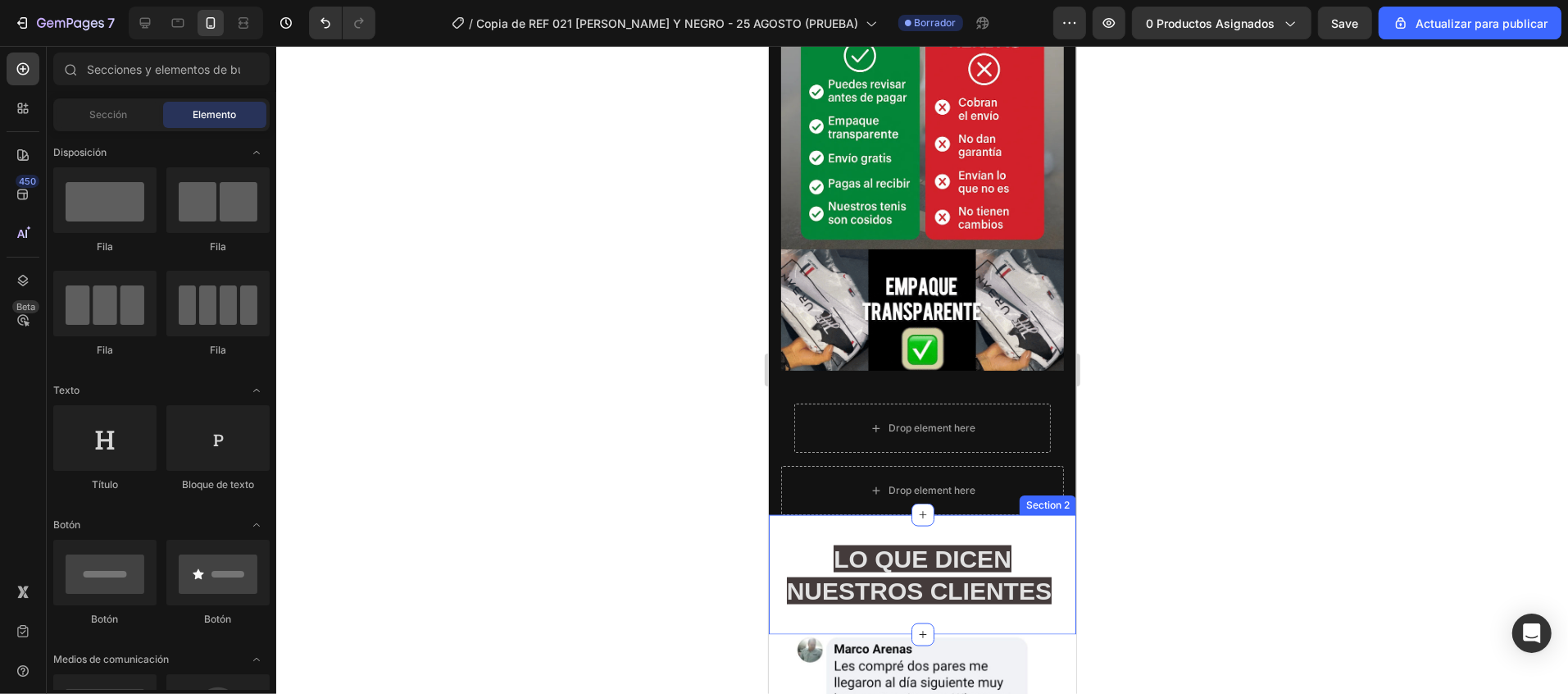
click at [951, 515] on div "⁠⁠⁠⁠⁠⁠⁠ LO QUE DICEN NUESTROS CLIENTES Heading Section 2" at bounding box center [921, 574] width 307 height 120
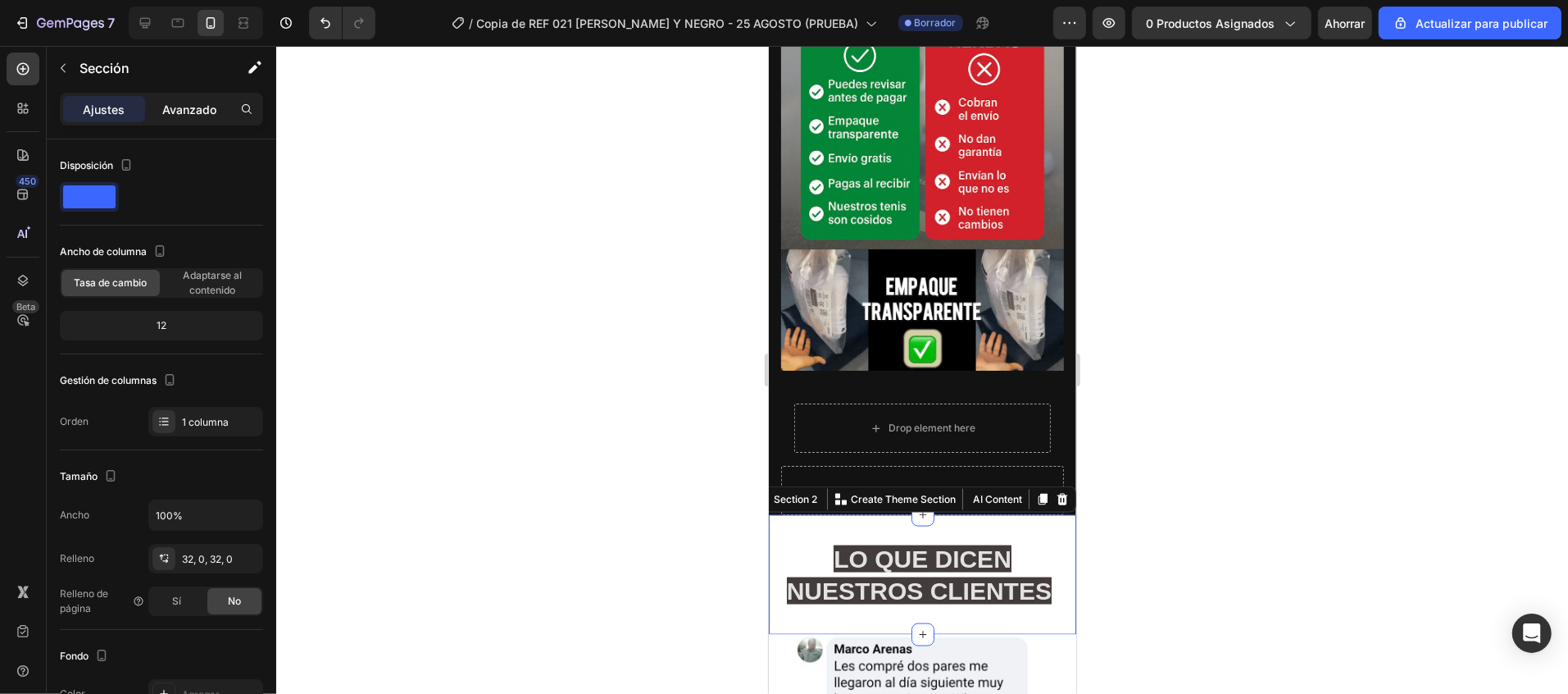
click at [189, 106] on font "Avanzado" at bounding box center [189, 109] width 54 height 14
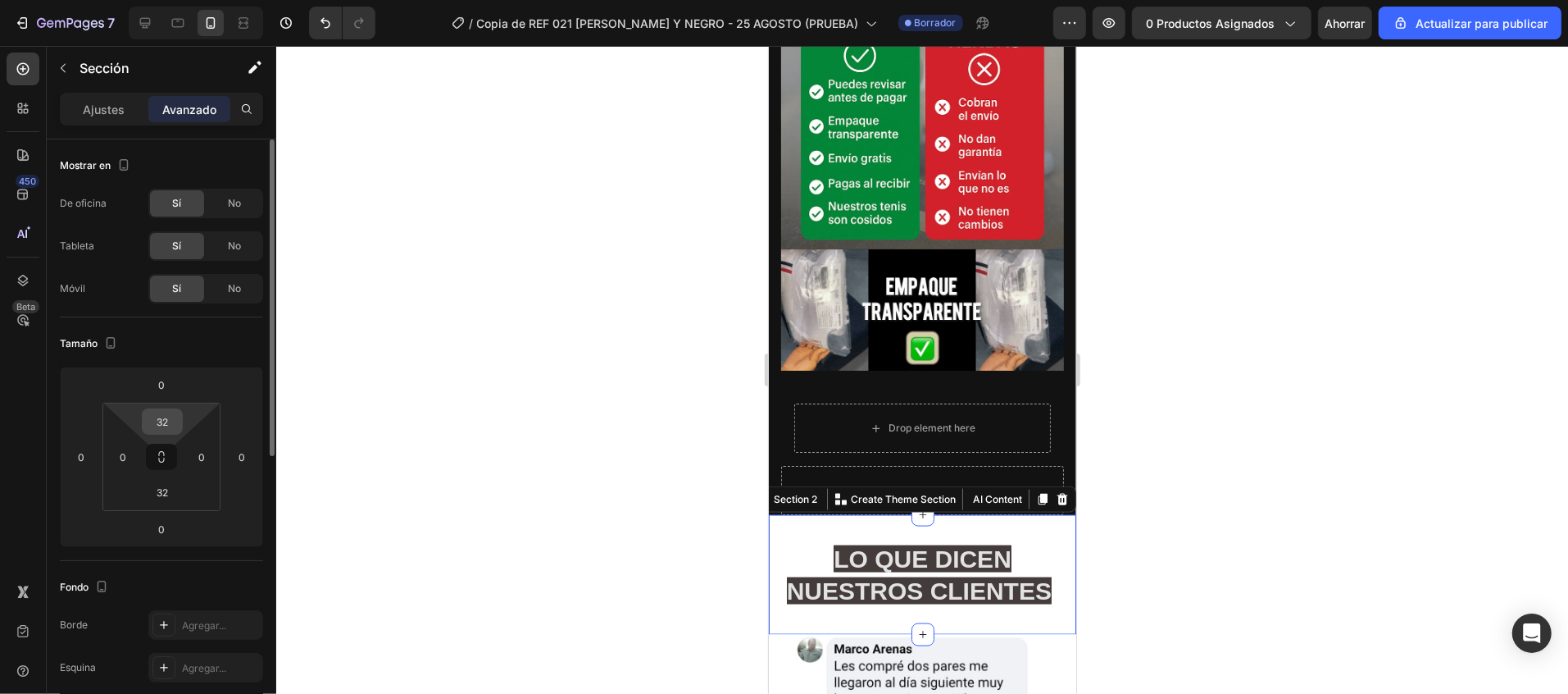
click at [173, 420] on input "32" at bounding box center [162, 421] width 33 height 24
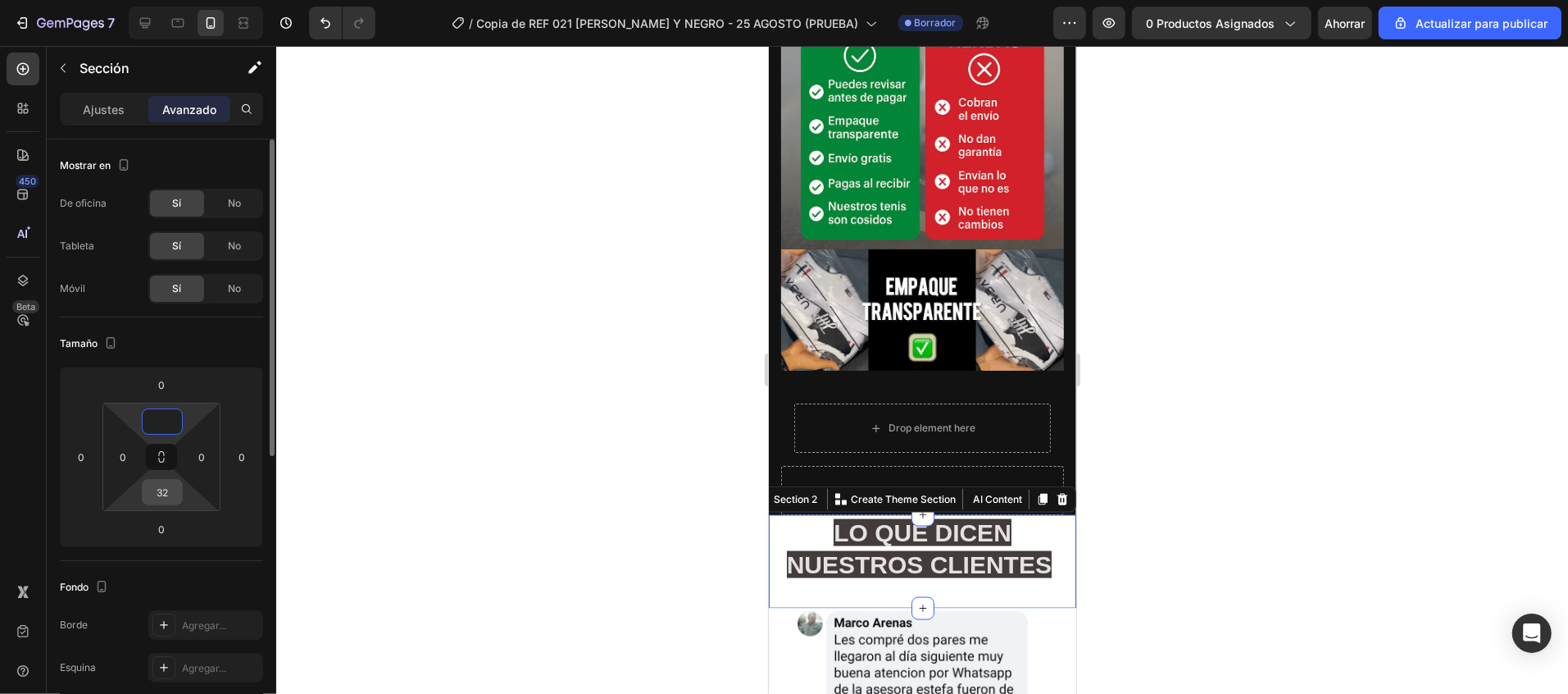
type input "0"
click at [176, 494] on input "32" at bounding box center [162, 492] width 33 height 24
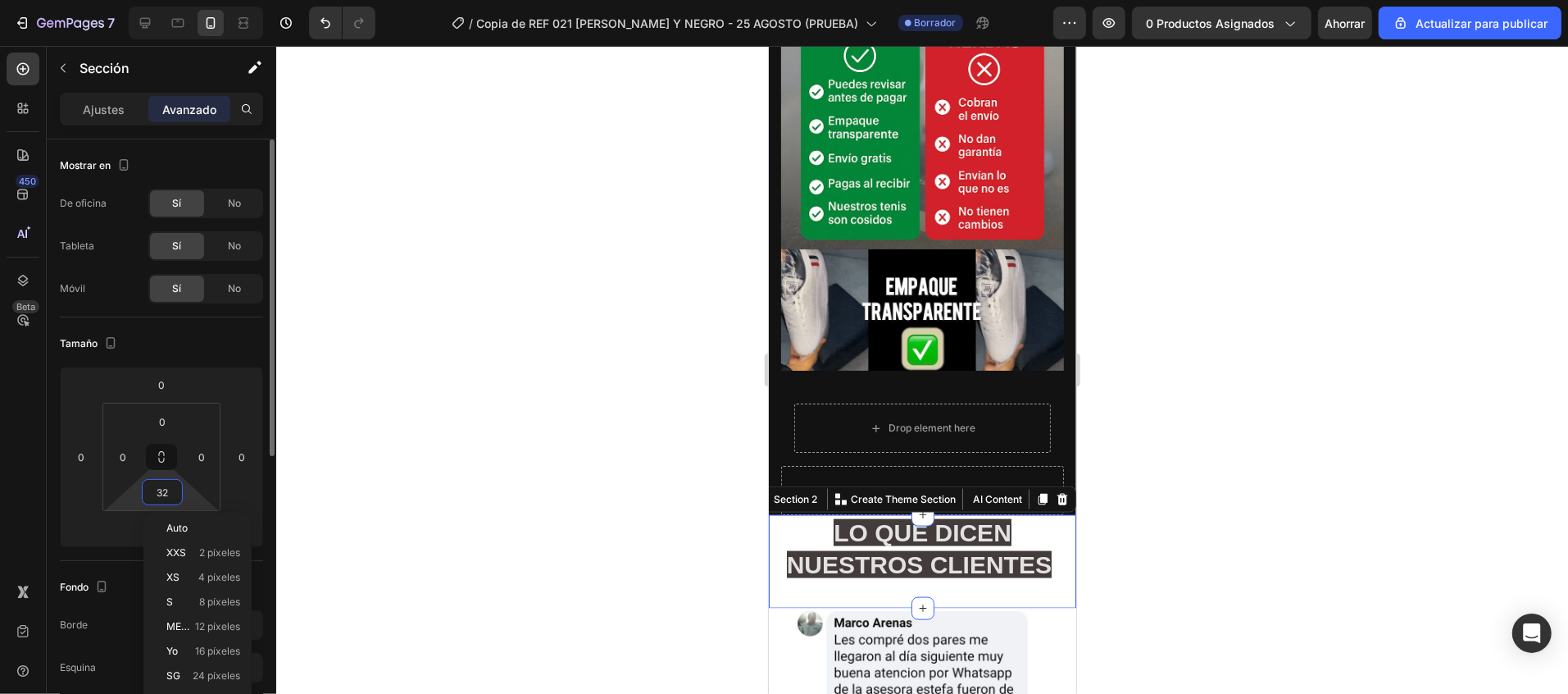
type input "3"
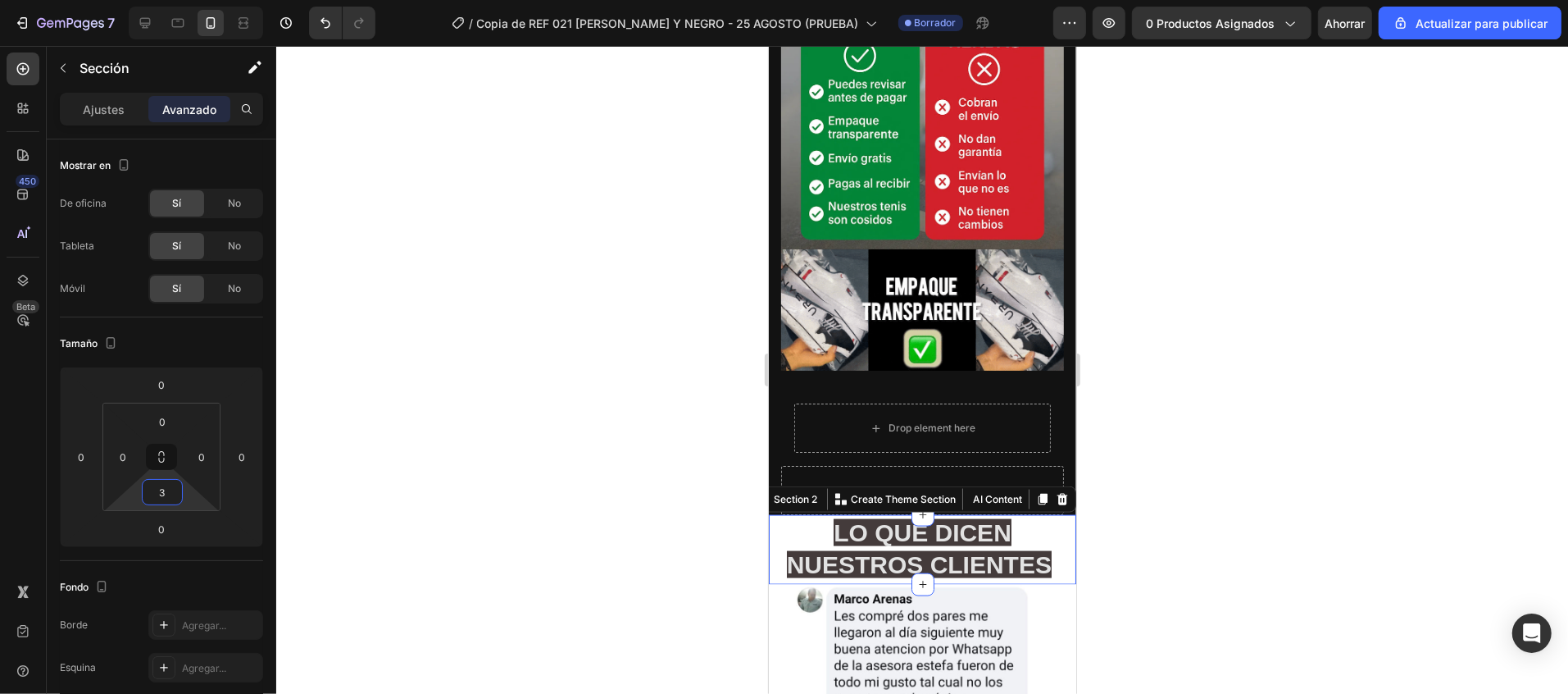
click at [1226, 440] on div at bounding box center [922, 370] width 1292 height 648
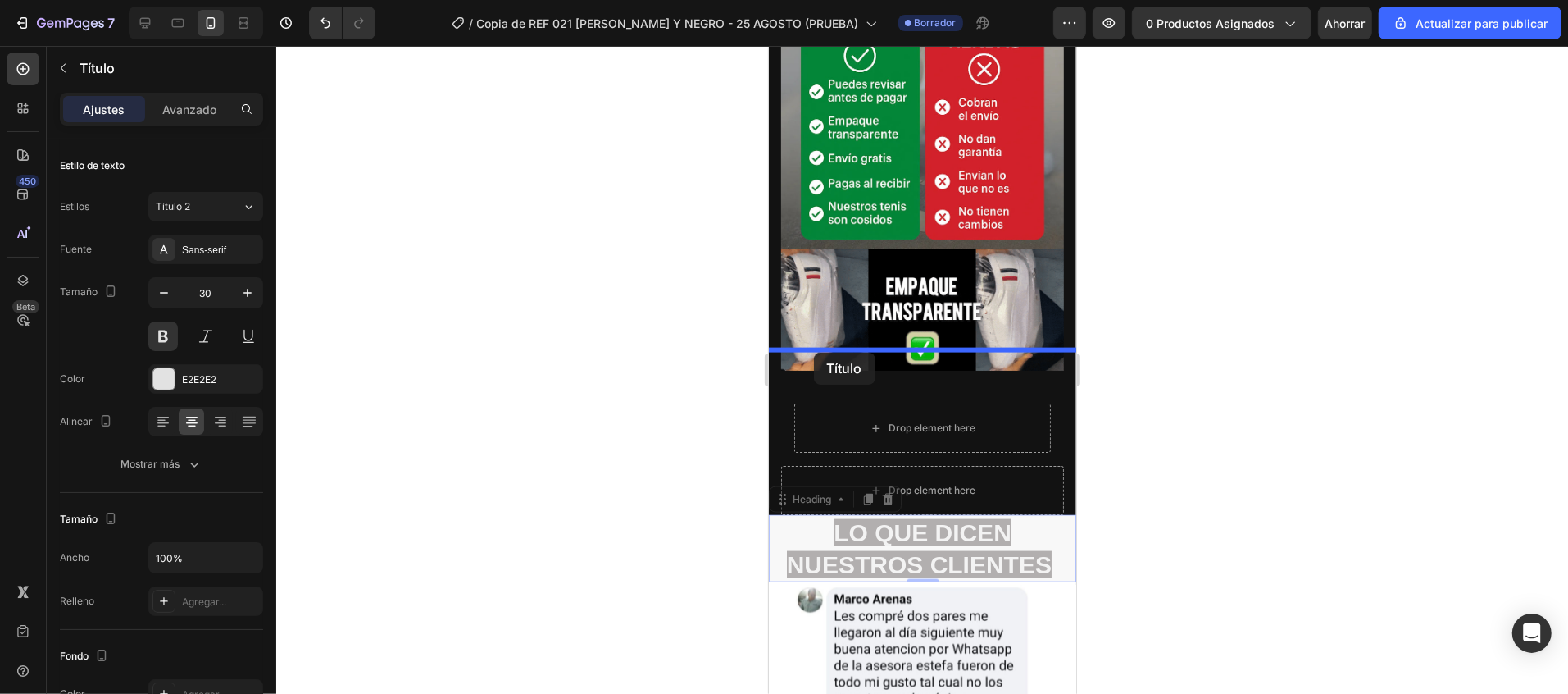
drag, startPoint x: 1035, startPoint y: 395, endPoint x: 813, endPoint y: 352, distance: 226.1
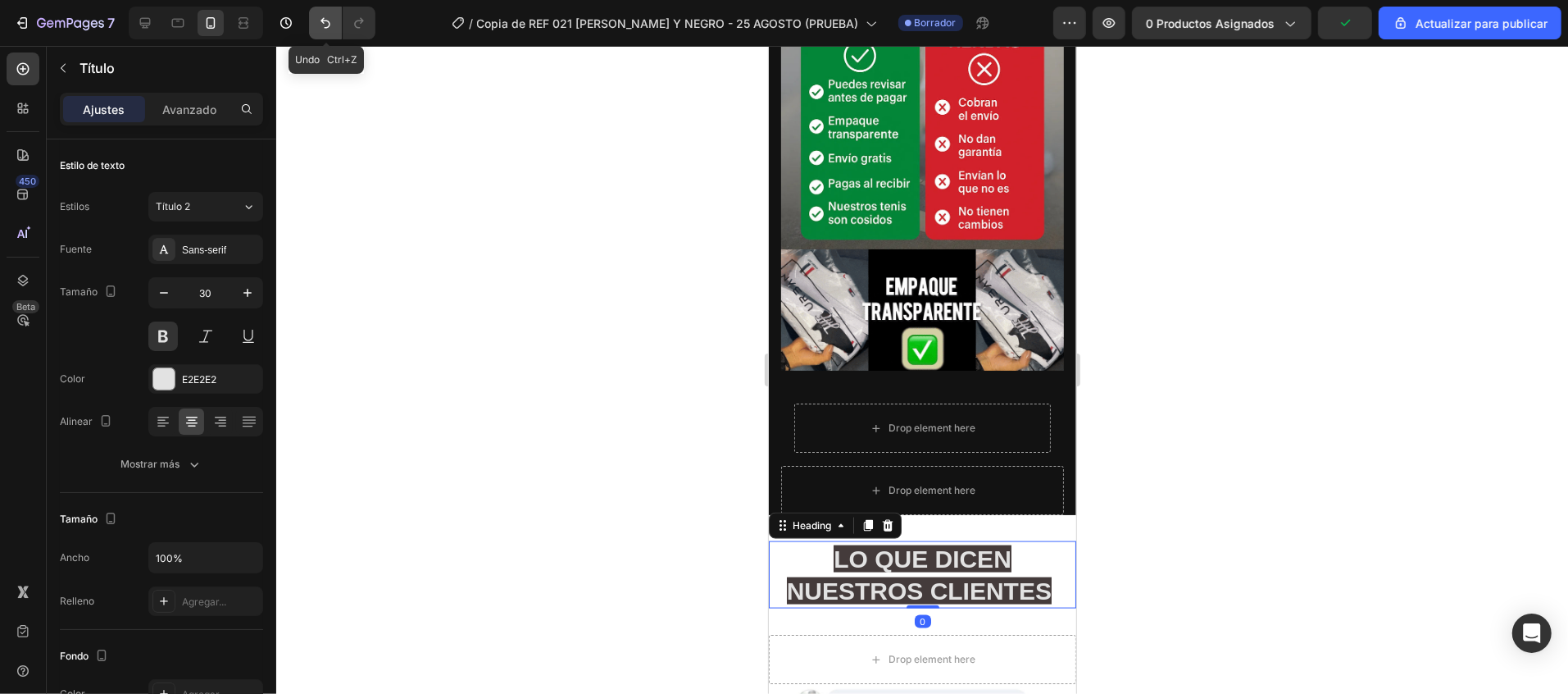
click at [327, 22] on icon "Deshacer/Rehacer" at bounding box center [325, 23] width 16 height 16
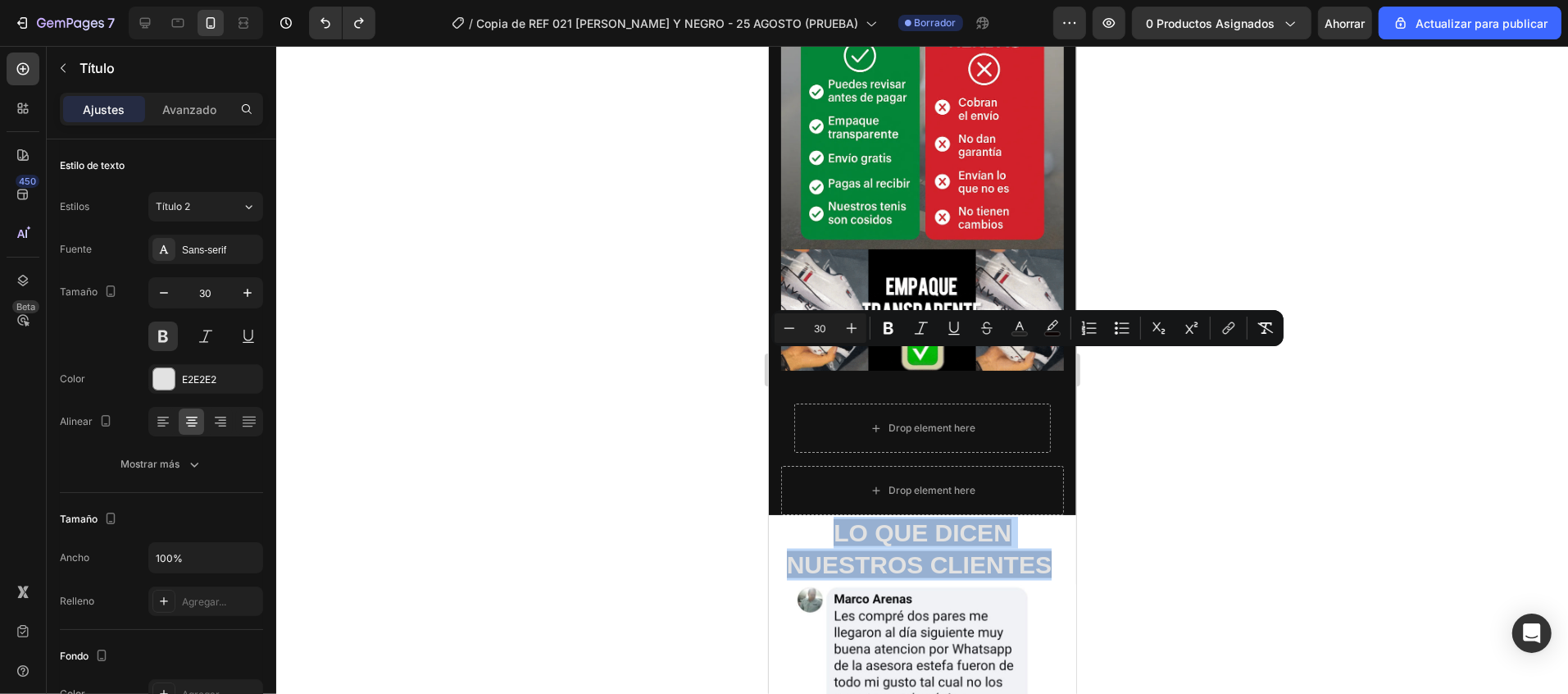
drag, startPoint x: 1035, startPoint y: 398, endPoint x: 825, endPoint y: 359, distance: 213.6
click at [825, 518] on span "LO QUE DICEN NUESTROS CLIENTES" at bounding box center [918, 547] width 265 height 59
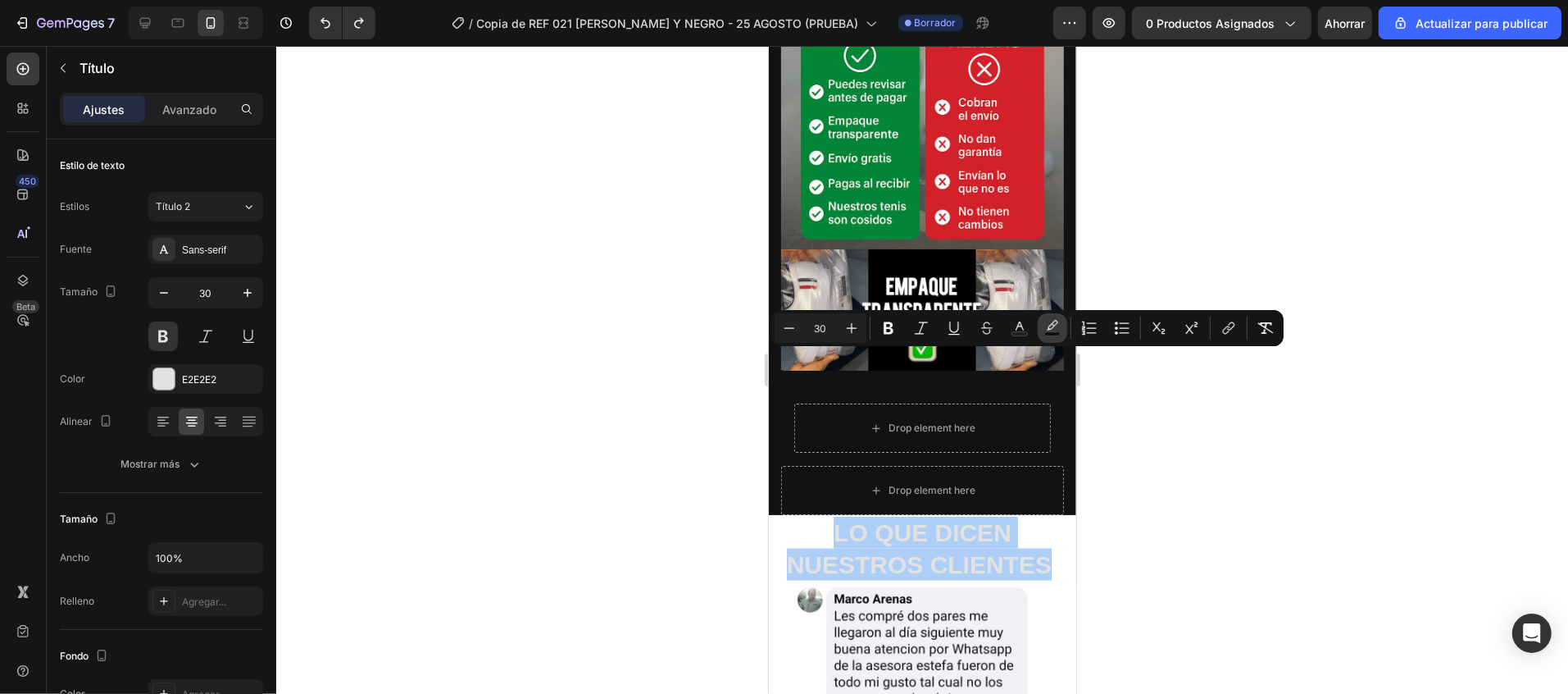
click at [1051, 327] on icon "Editor contextual toolbar" at bounding box center [1052, 328] width 16 height 16
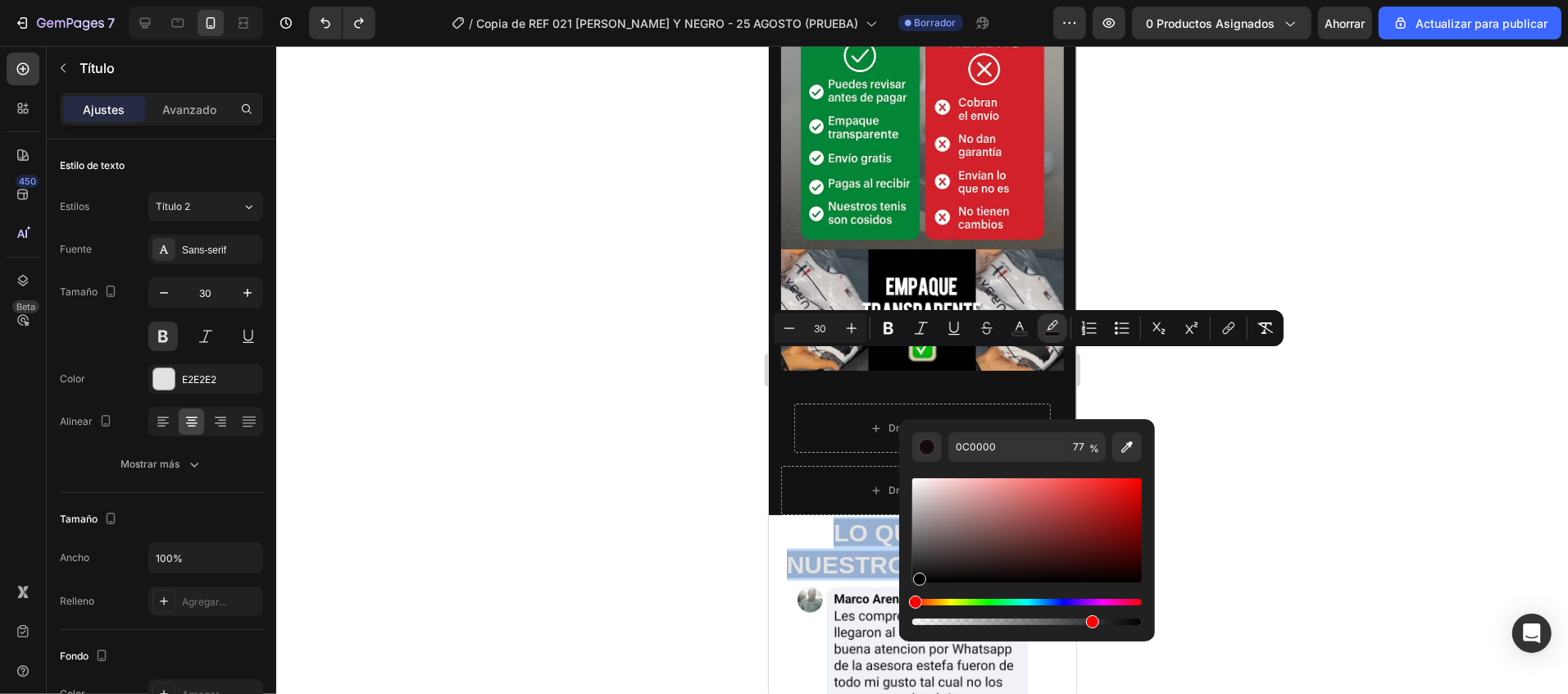
type input "000000"
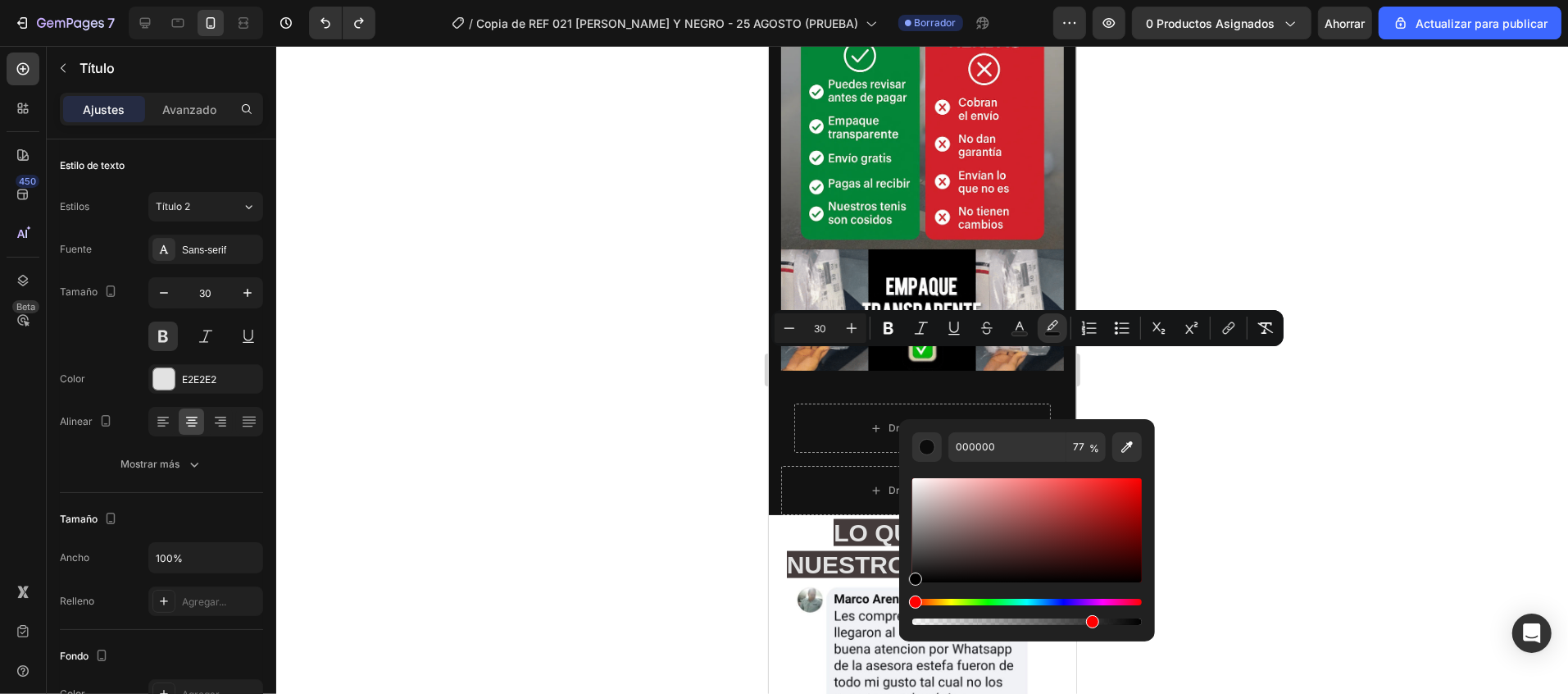
drag, startPoint x: 1141, startPoint y: 580, endPoint x: 918, endPoint y: 584, distance: 223.0
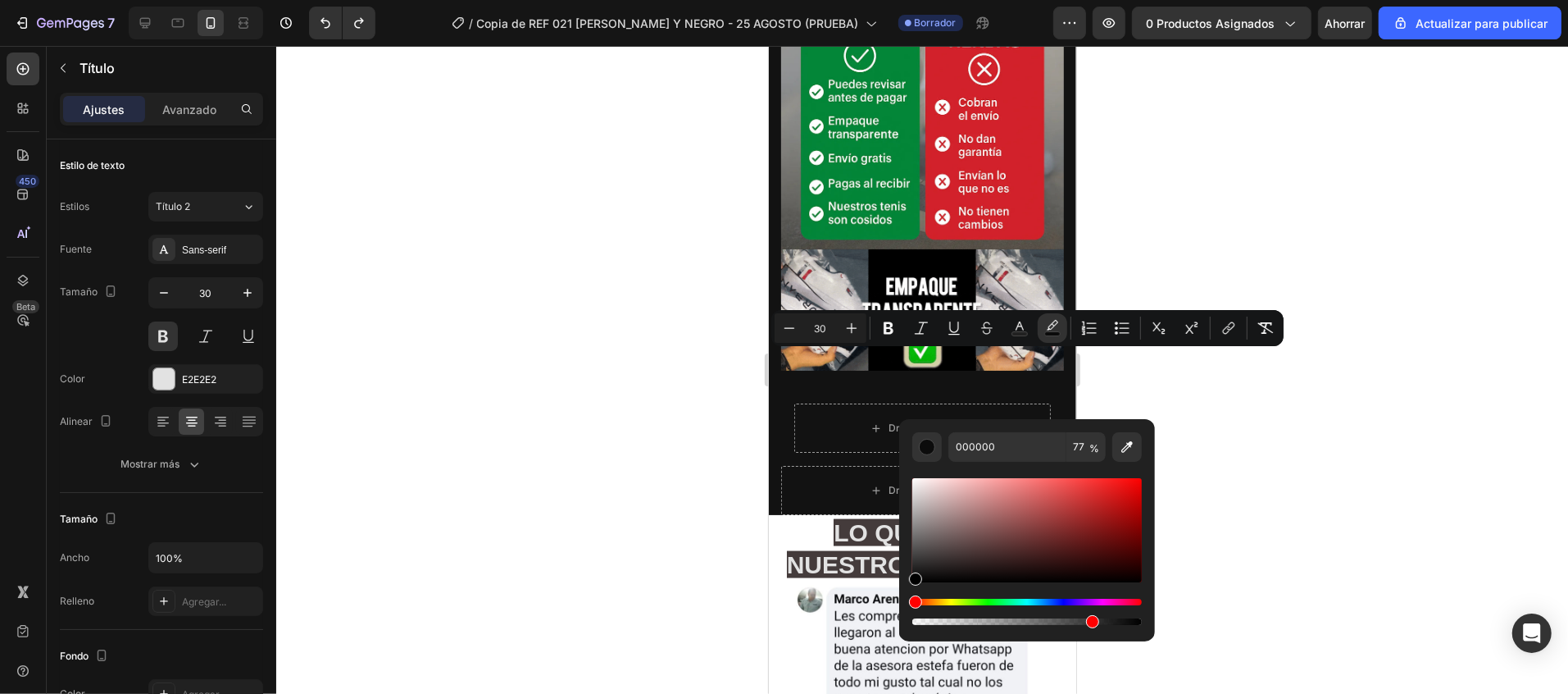
click at [918, 584] on div "Editor contextual toolbar" at bounding box center [916, 579] width 13 height 13
click at [1337, 465] on div at bounding box center [922, 370] width 1292 height 648
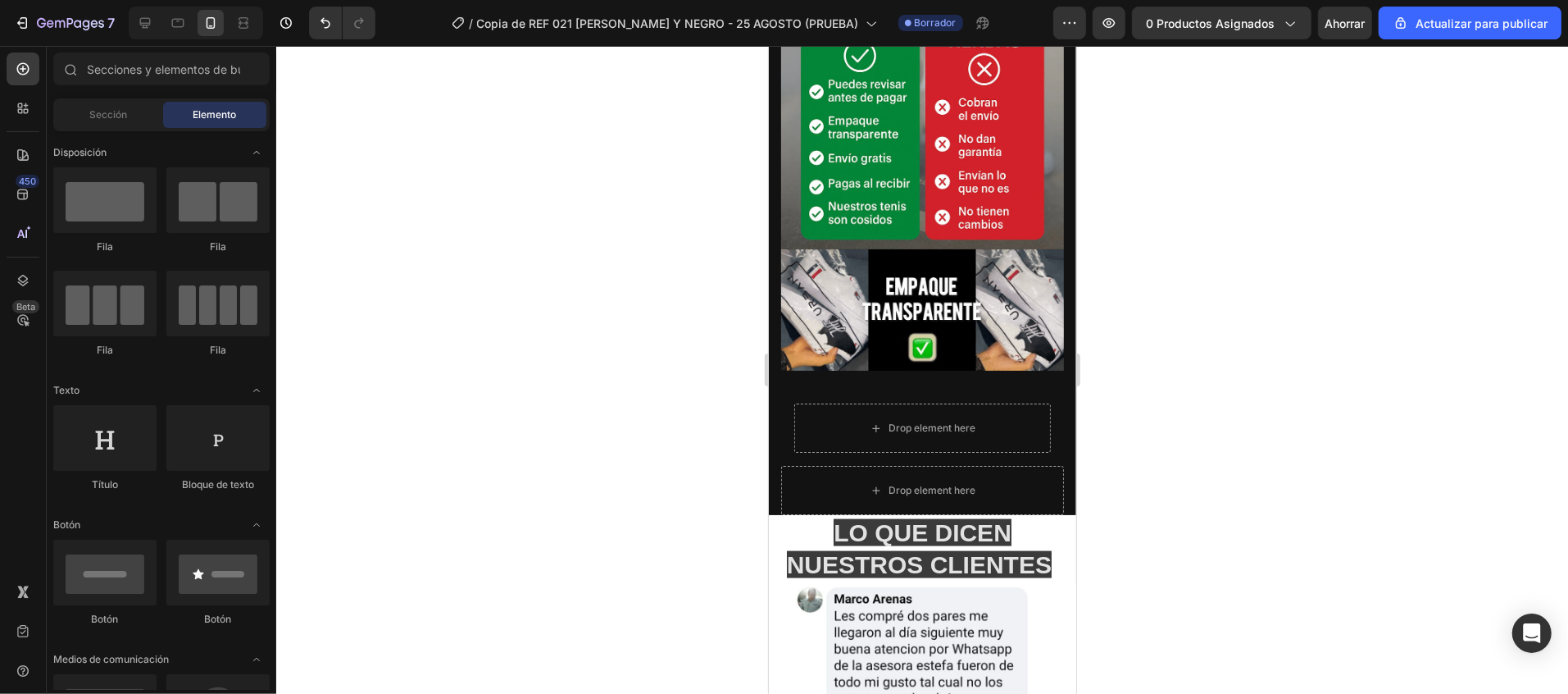
click at [1337, 465] on div at bounding box center [922, 370] width 1292 height 648
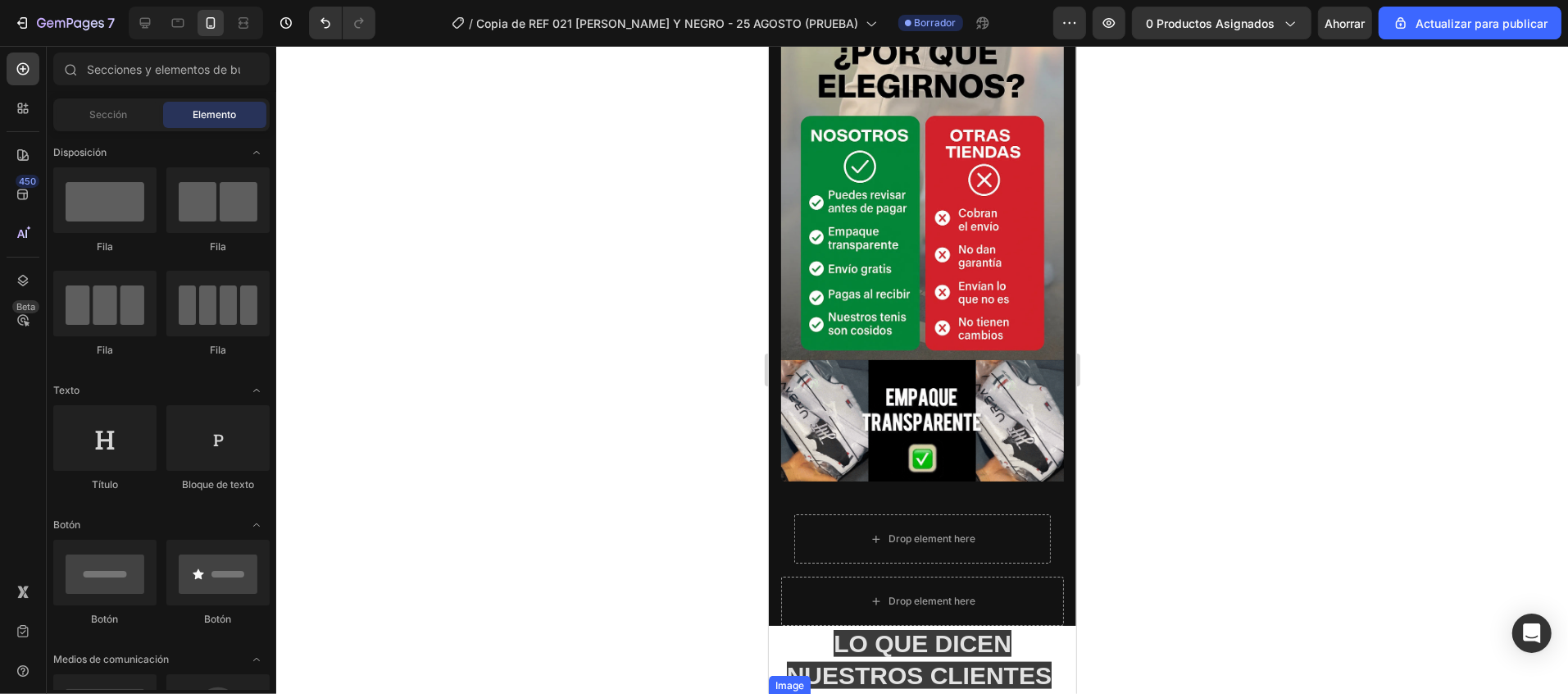
scroll to position [1535, 0]
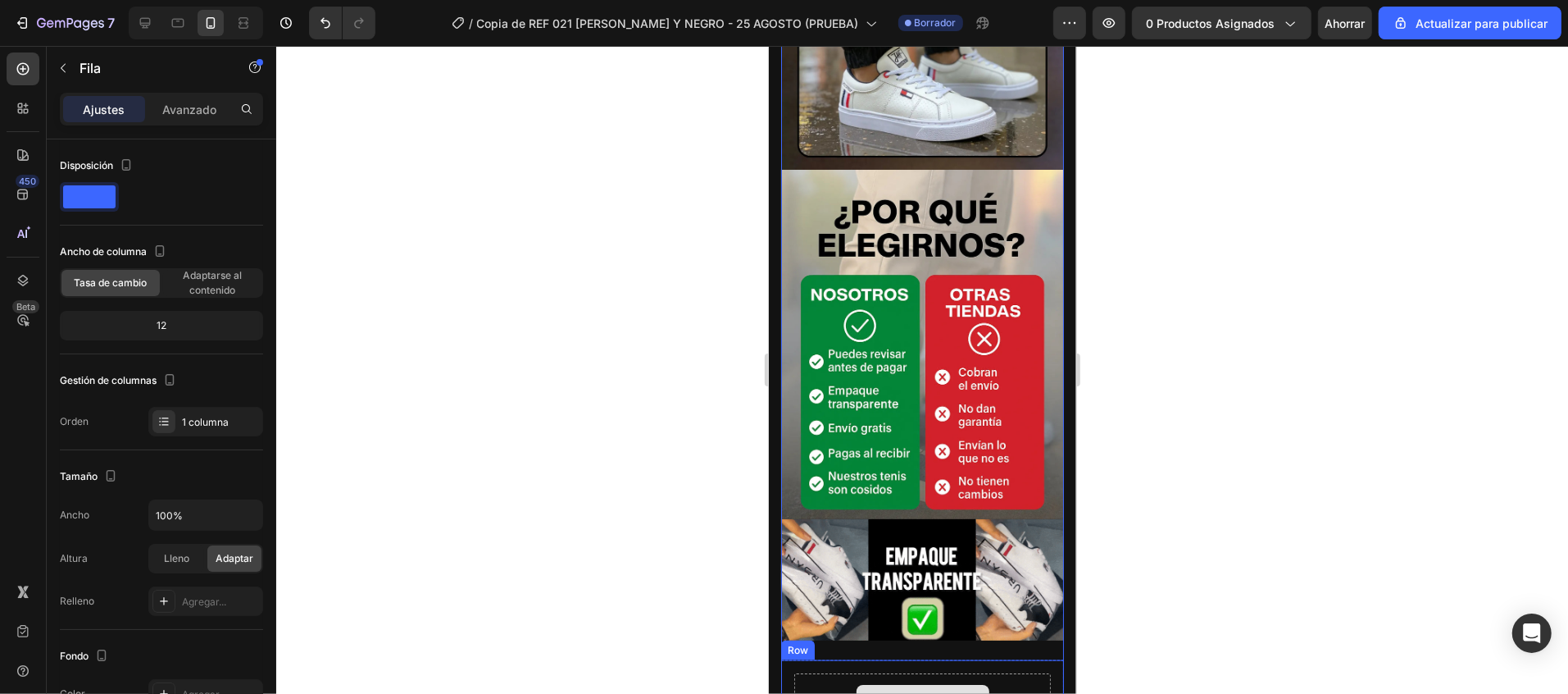
click at [1007, 672] on div "Drop element here" at bounding box center [922, 697] width 257 height 49
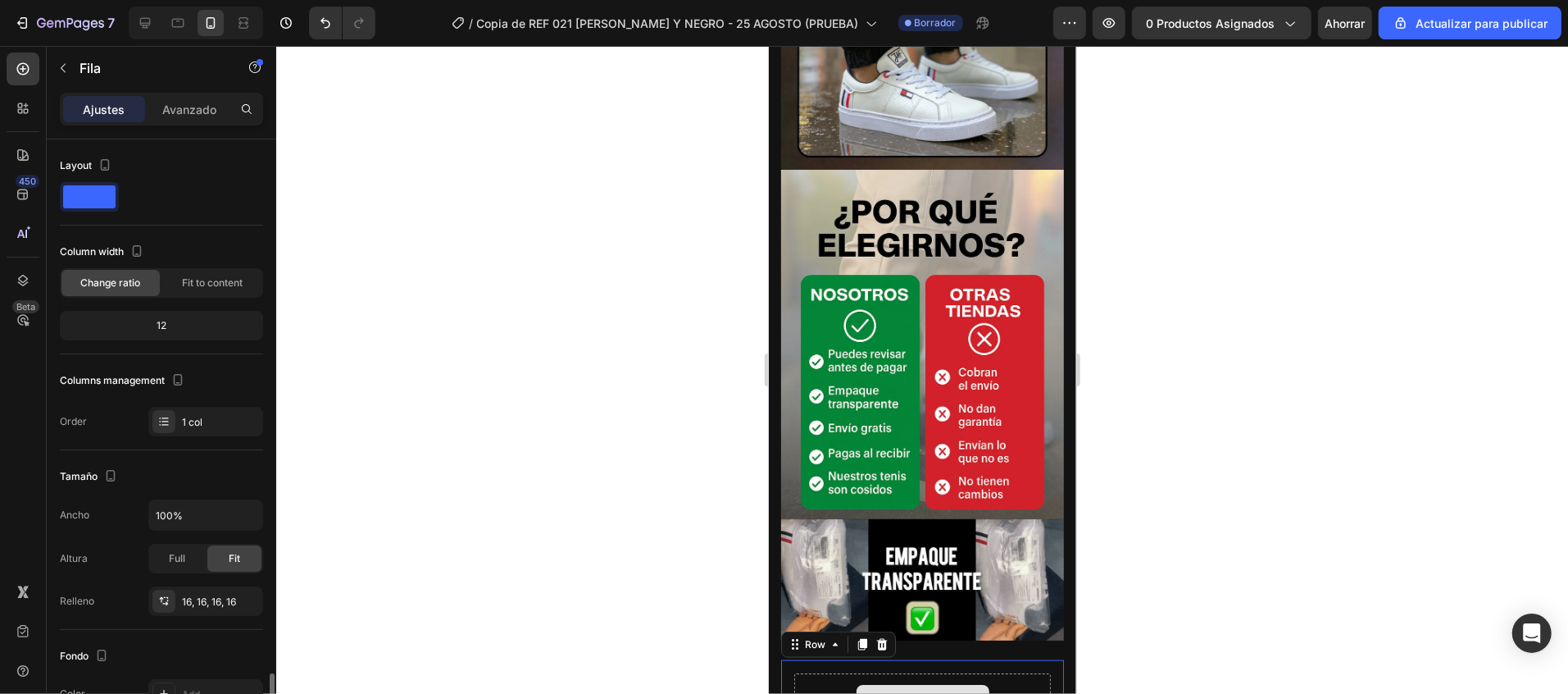
scroll to position [328, 0]
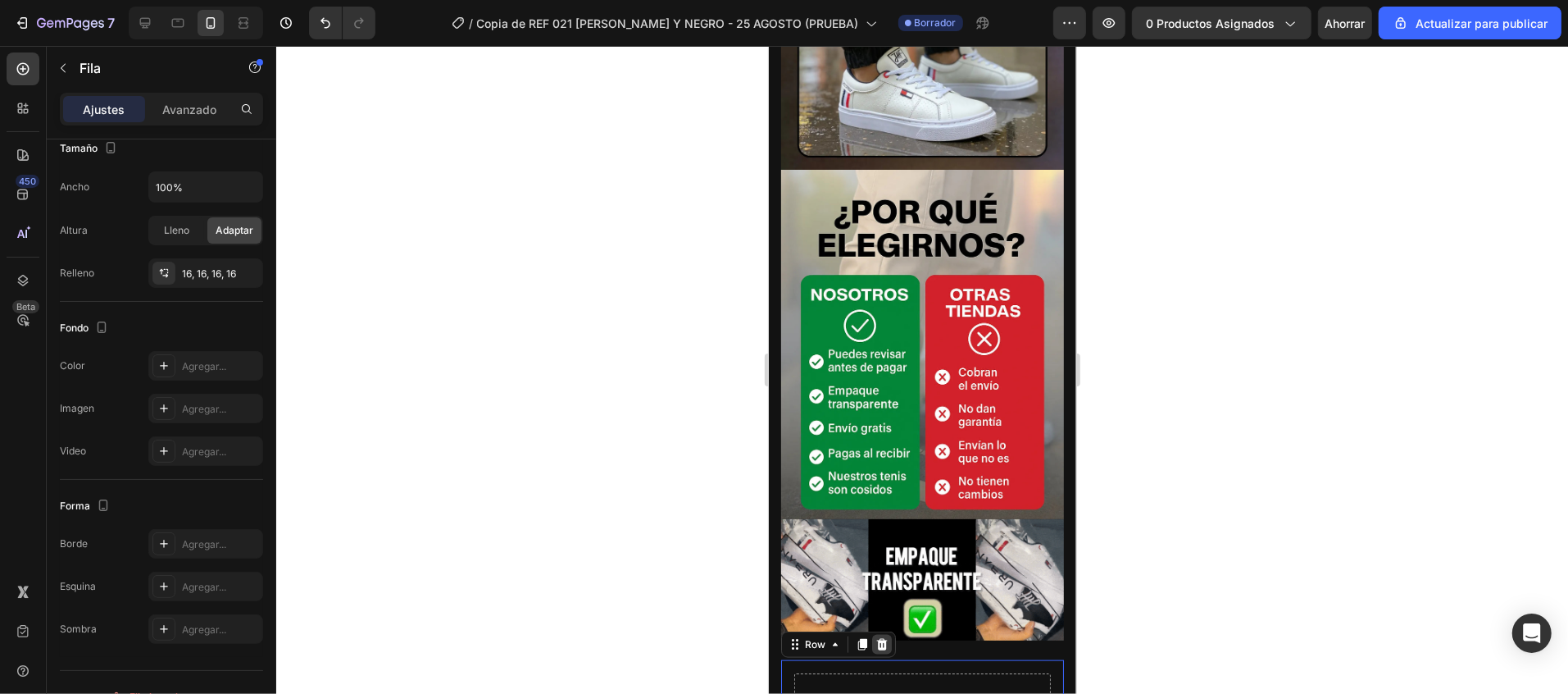
click at [882, 638] on icon at bounding box center [881, 644] width 11 height 12
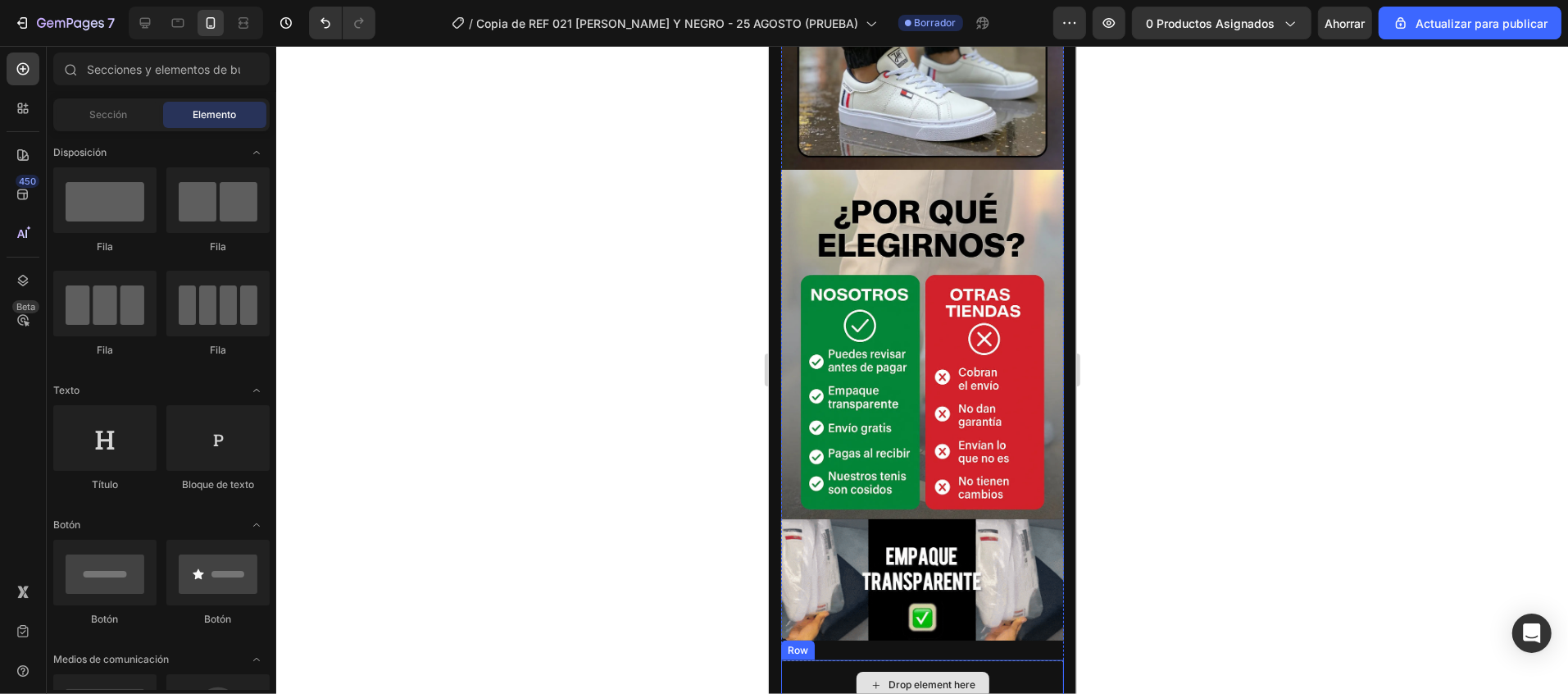
click at [1021, 659] on div "Drop element here" at bounding box center [922, 684] width 283 height 49
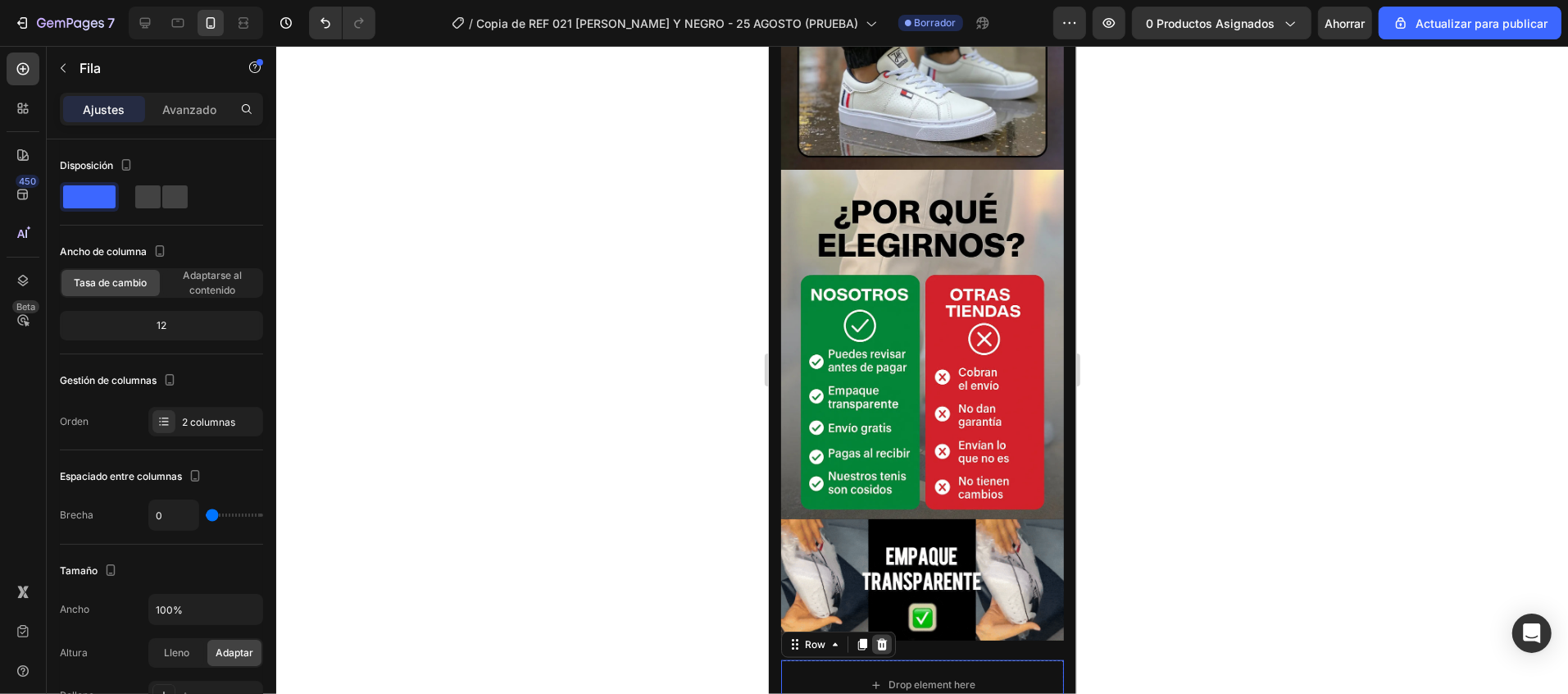
click at [880, 638] on icon at bounding box center [881, 644] width 11 height 12
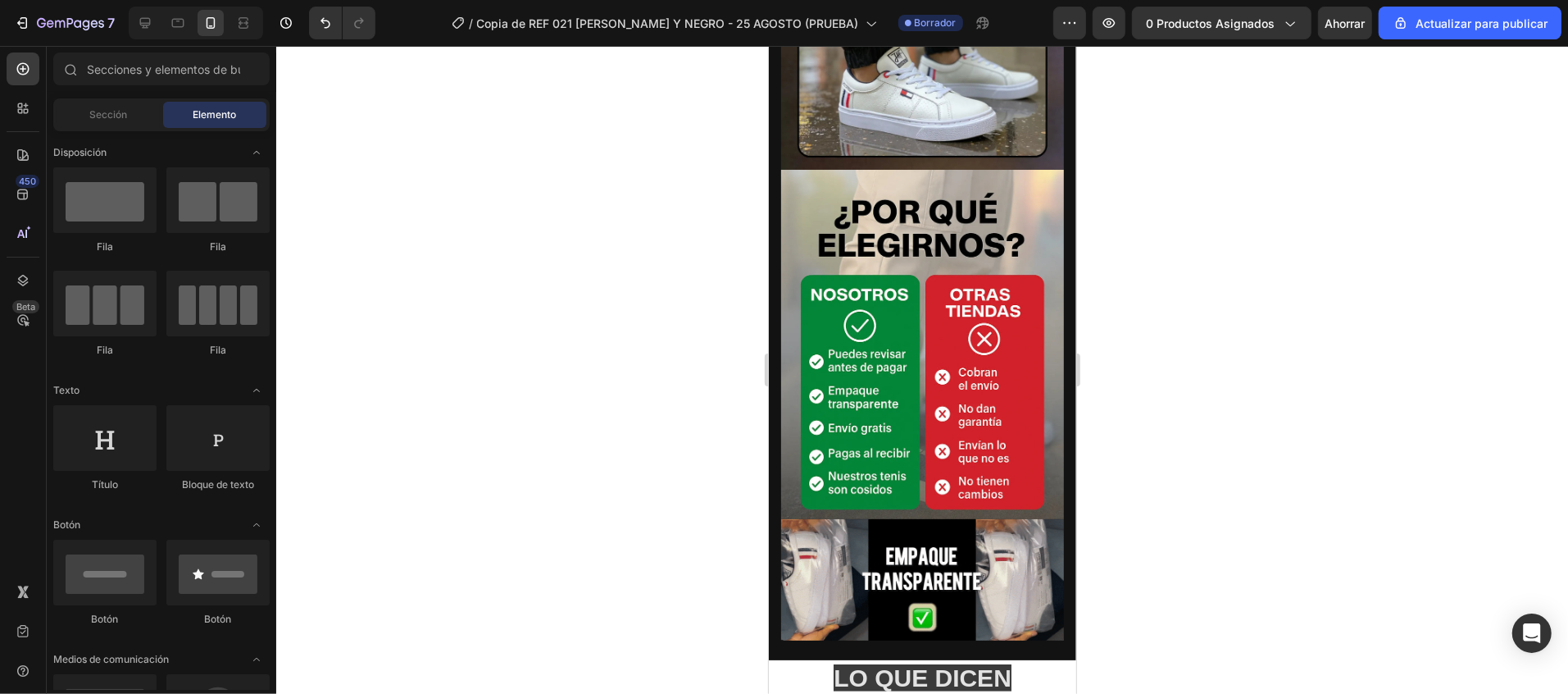
click at [1294, 504] on div at bounding box center [922, 370] width 1292 height 648
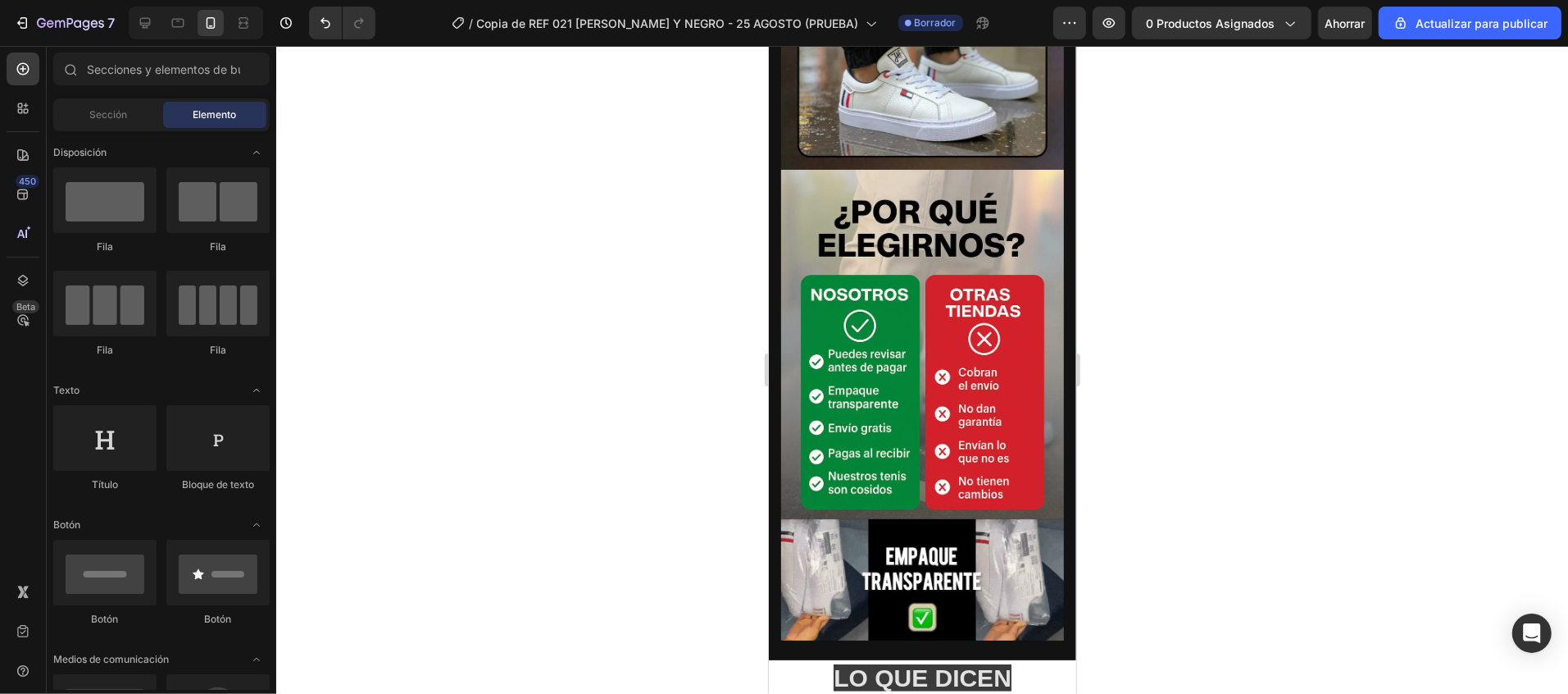
click at [1200, 449] on div at bounding box center [922, 370] width 1292 height 648
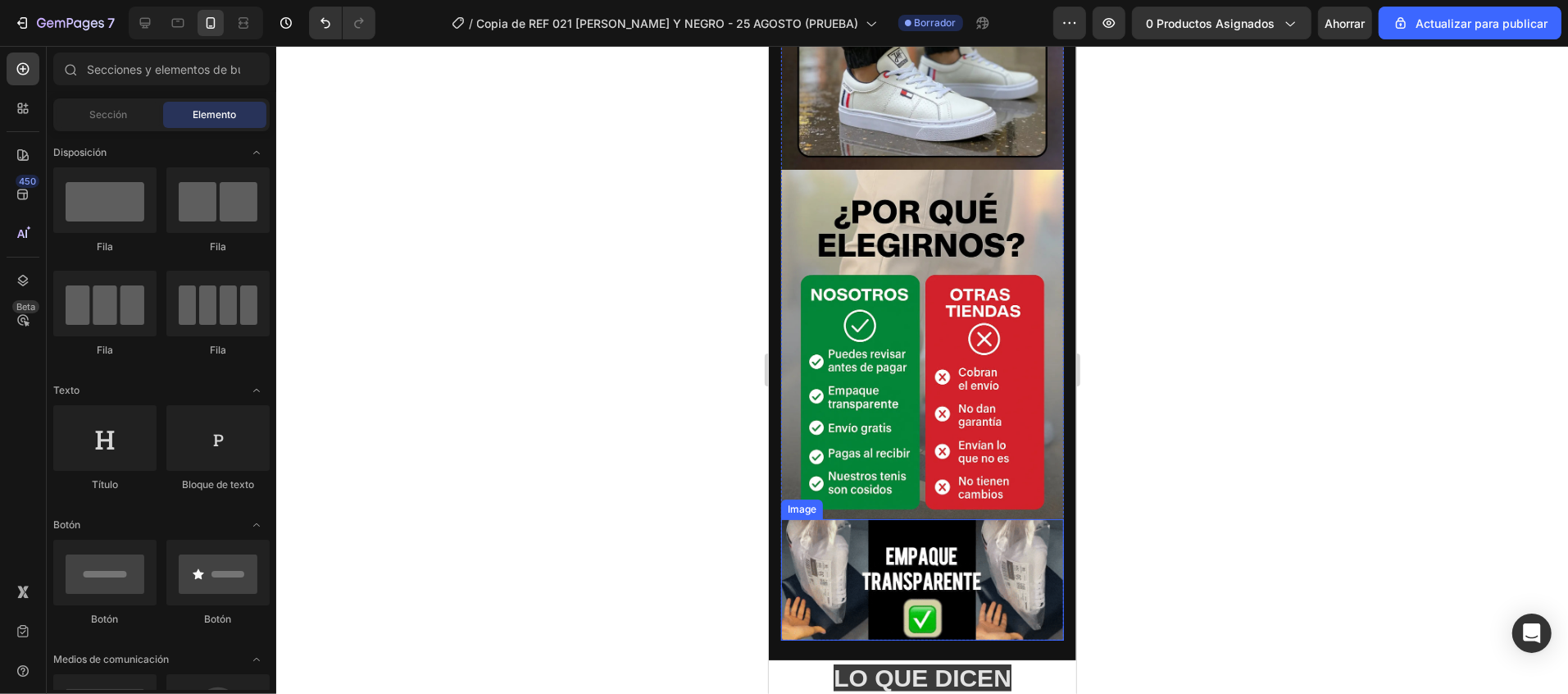
click at [949, 518] on img at bounding box center [922, 579] width 283 height 121
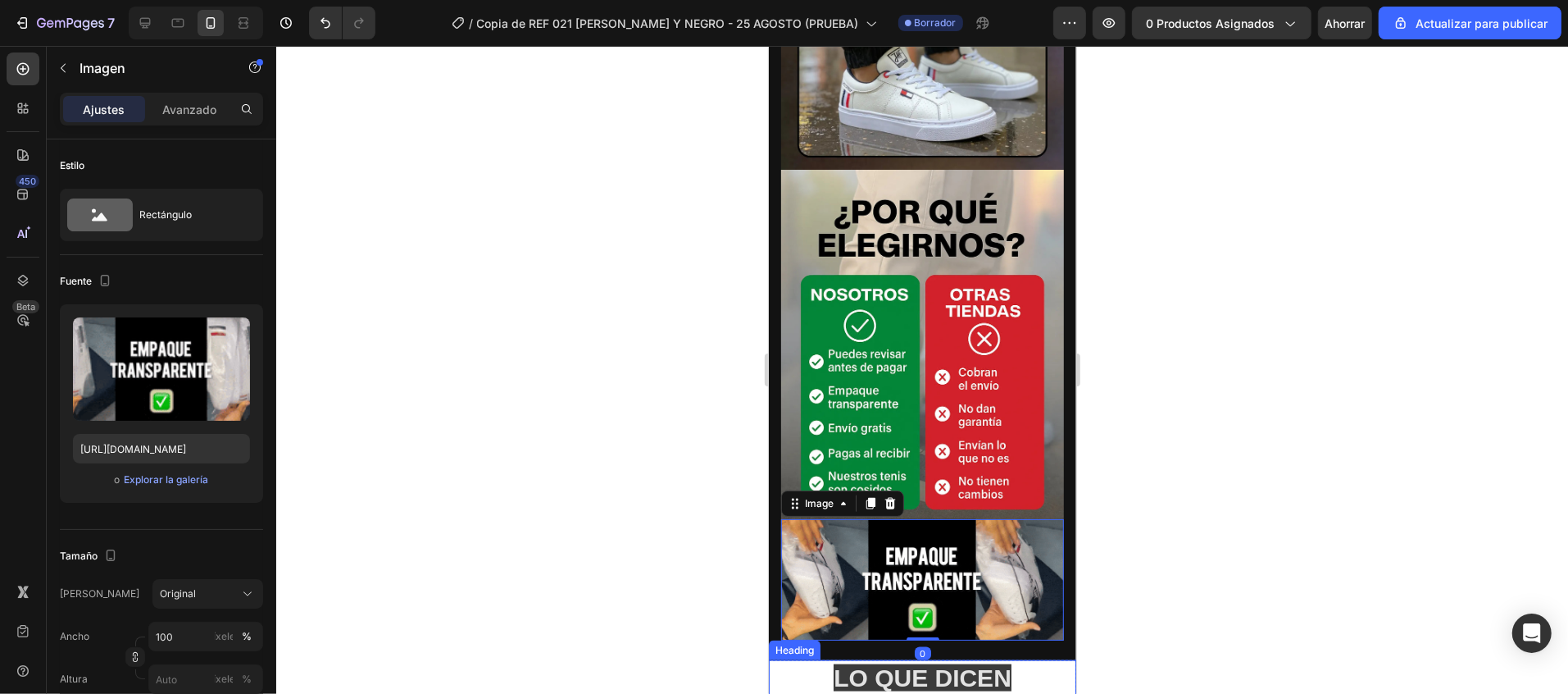
click at [958, 664] on span "LO QUE DICEN NUESTROS CLIENTES" at bounding box center [918, 693] width 265 height 59
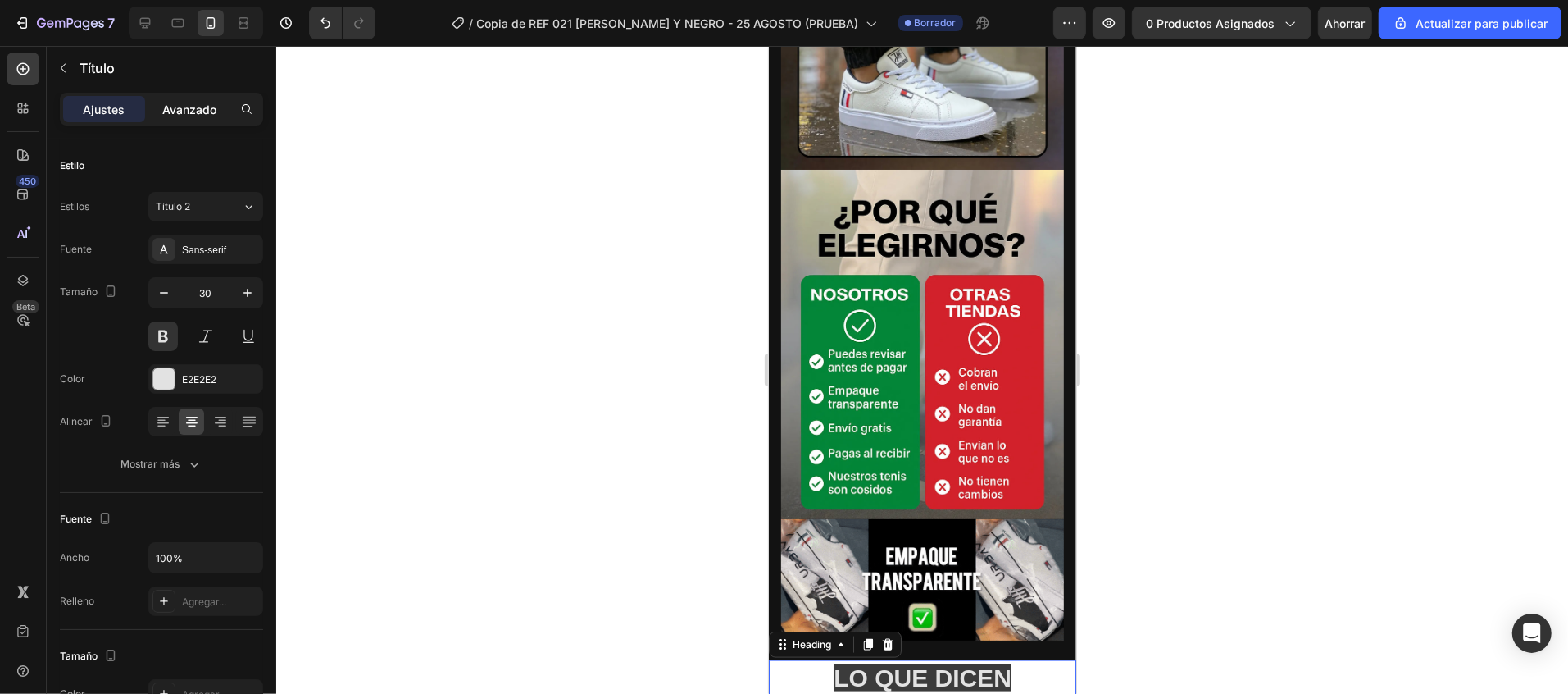
click at [172, 99] on div "Avanzado" at bounding box center [189, 109] width 82 height 26
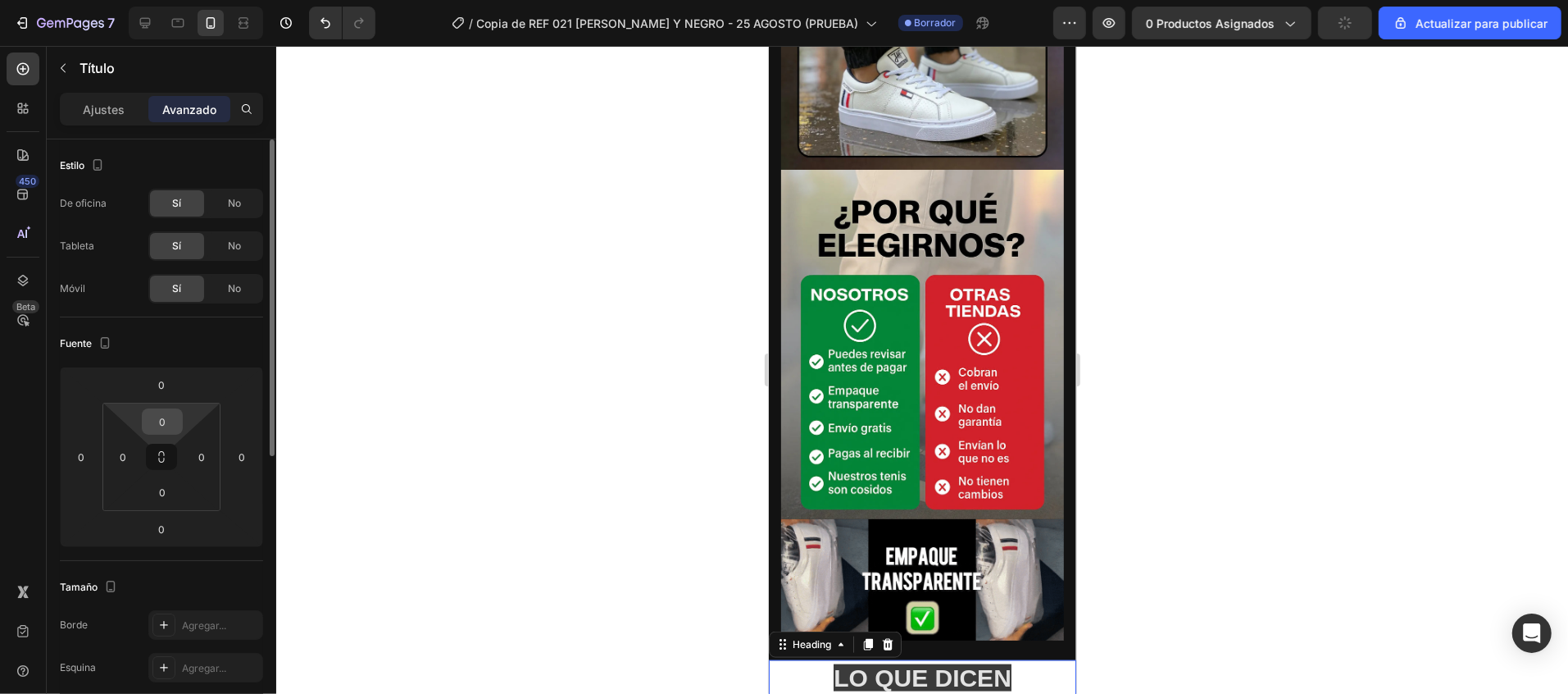
click at [158, 424] on input "0" at bounding box center [162, 421] width 33 height 24
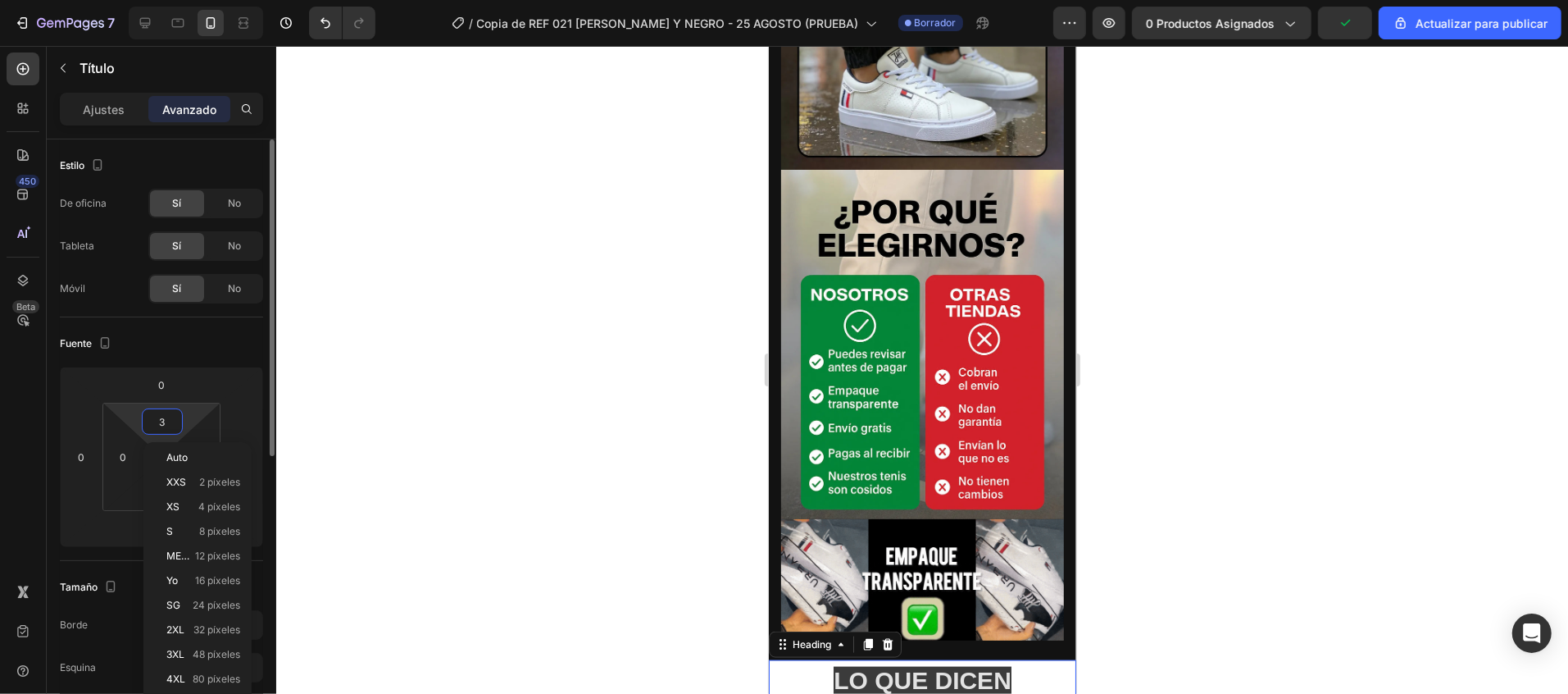
type input "30"
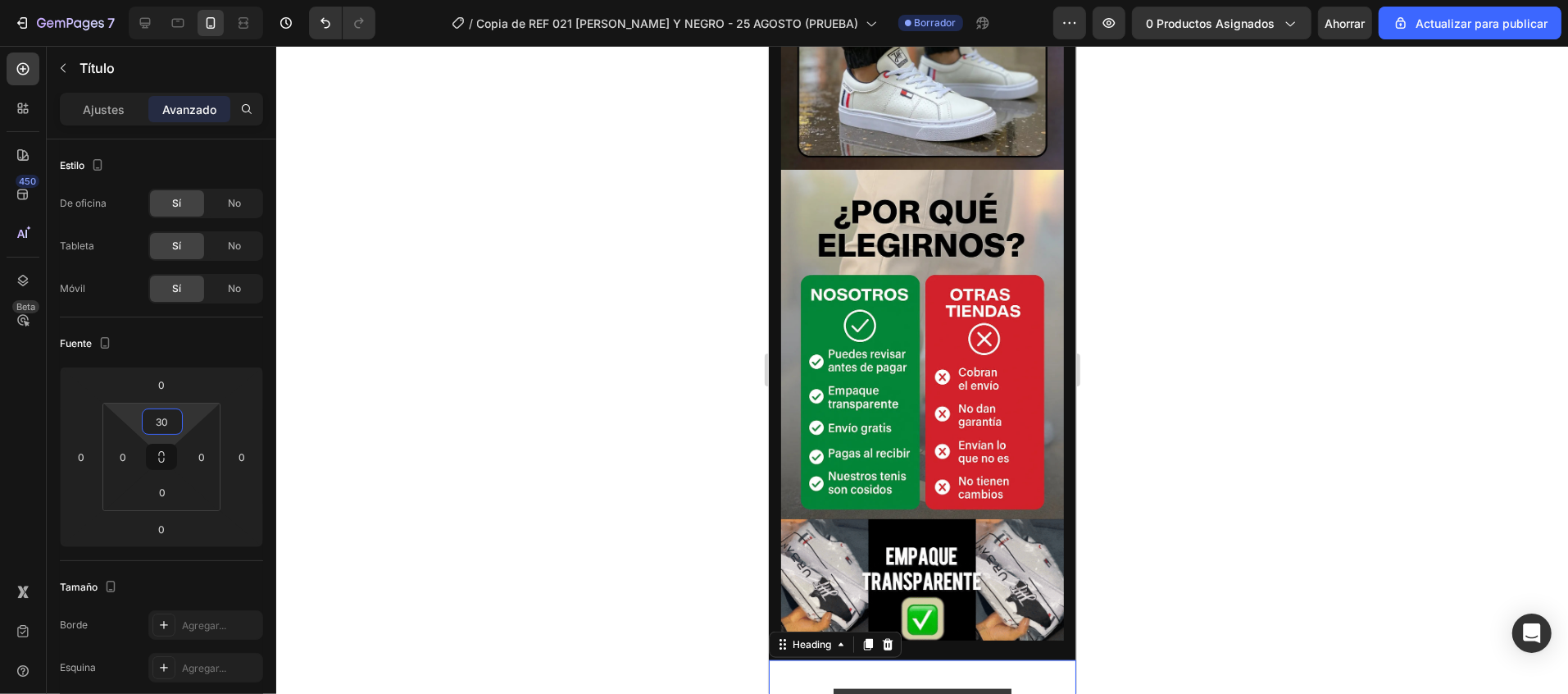
click at [1203, 478] on div at bounding box center [922, 370] width 1292 height 648
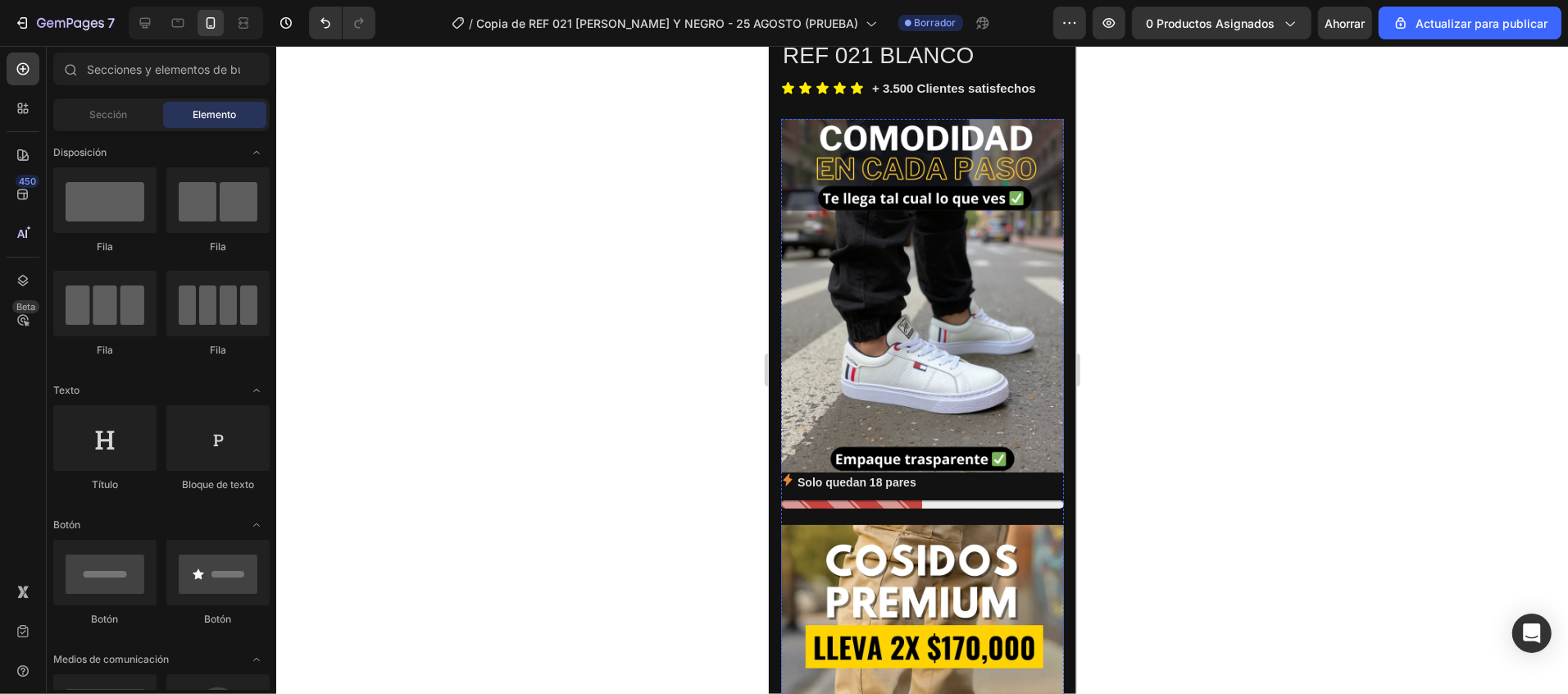
scroll to position [0, 0]
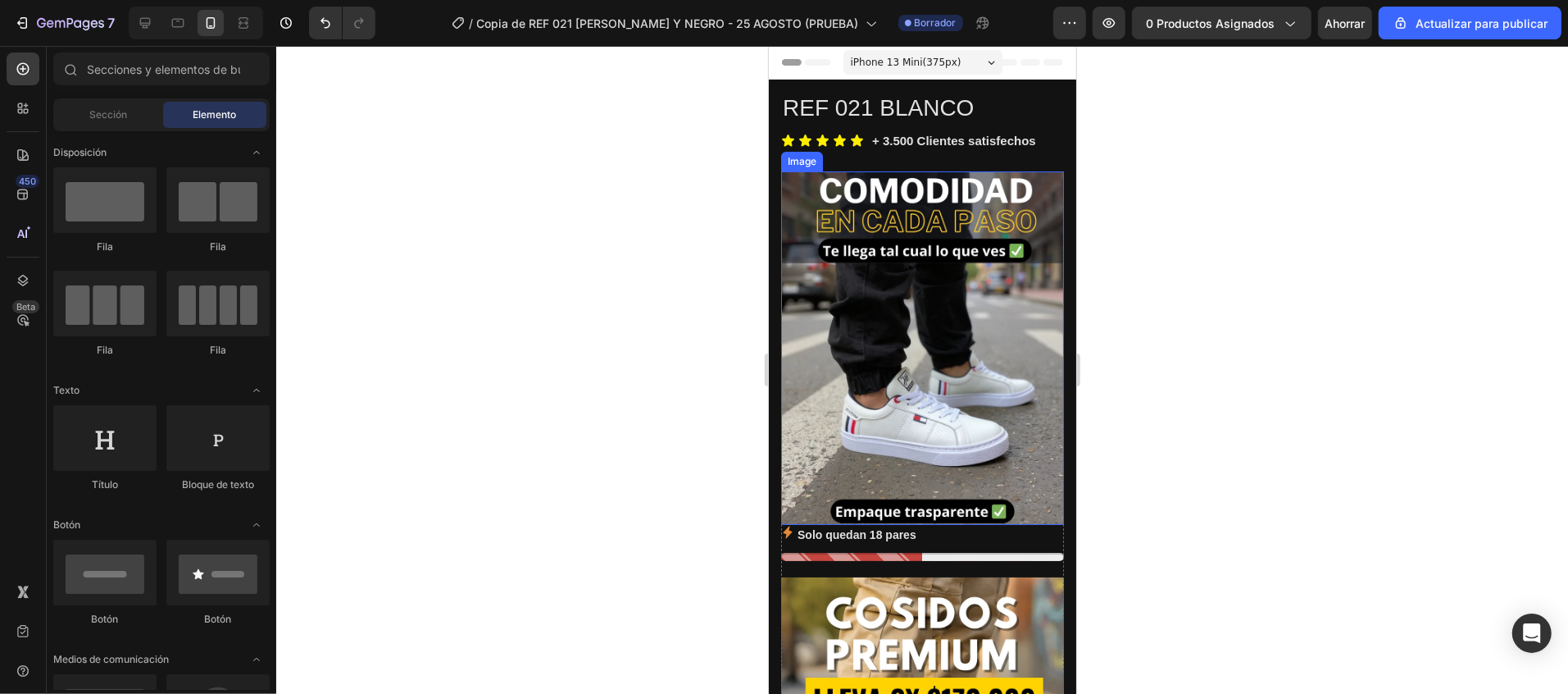
click at [930, 306] on img at bounding box center [922, 348] width 283 height 354
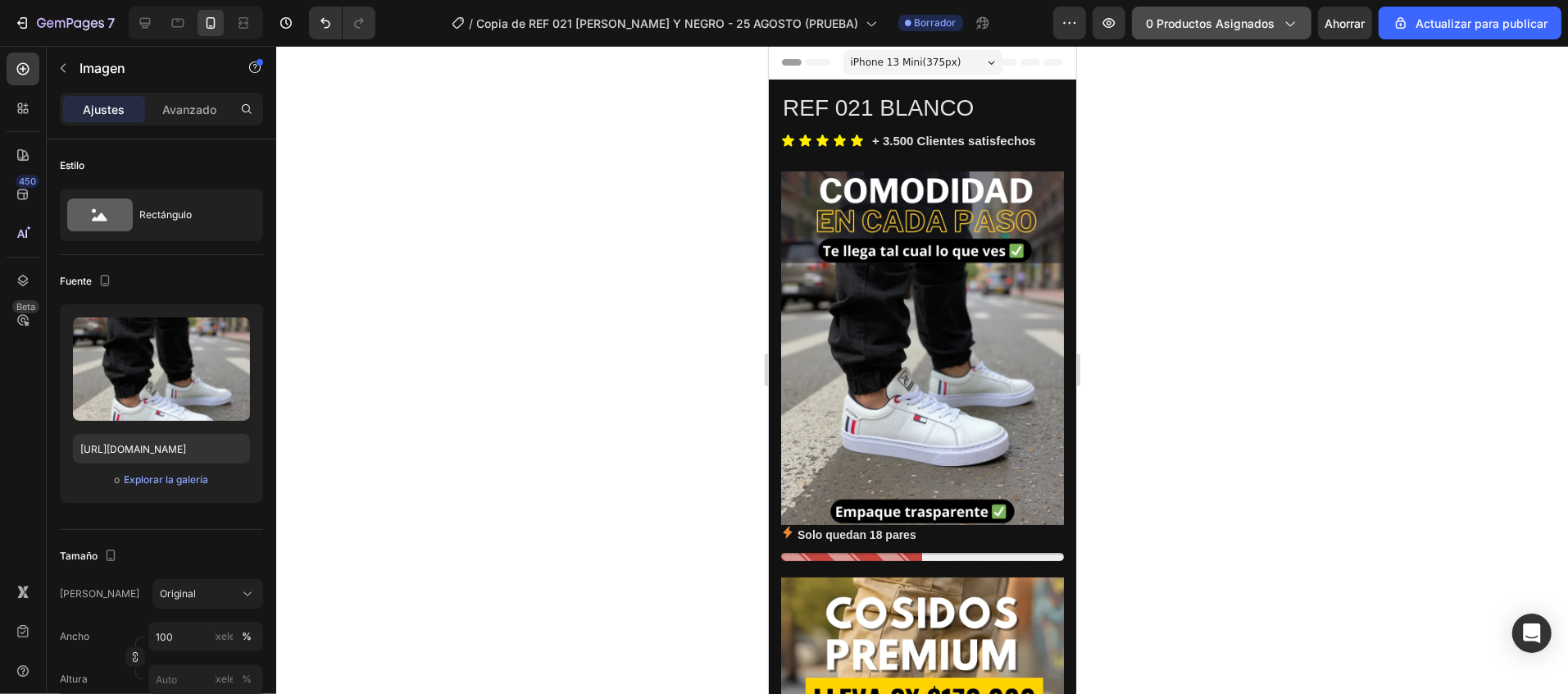
click at [1181, 25] on font "0 productos asignados" at bounding box center [1209, 23] width 129 height 14
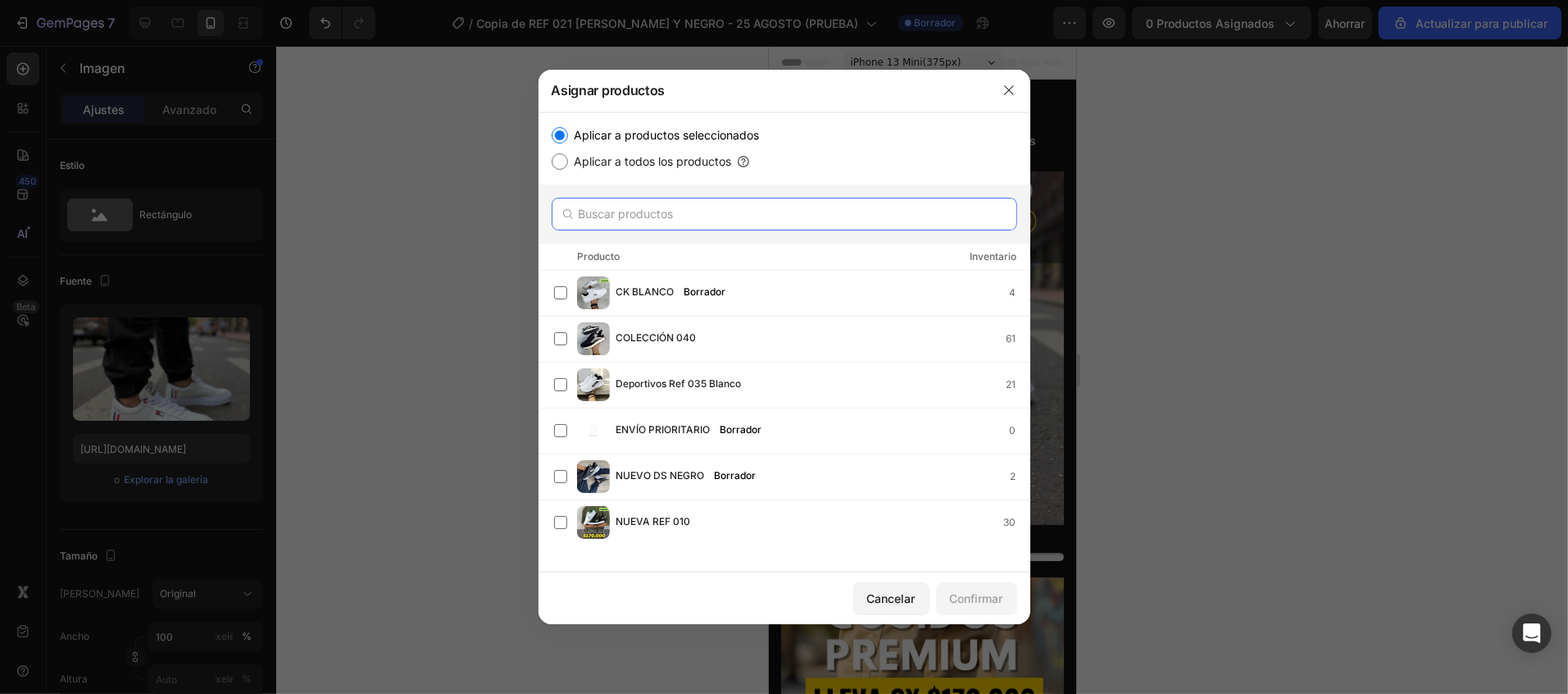
click at [611, 222] on input "text" at bounding box center [784, 214] width 465 height 33
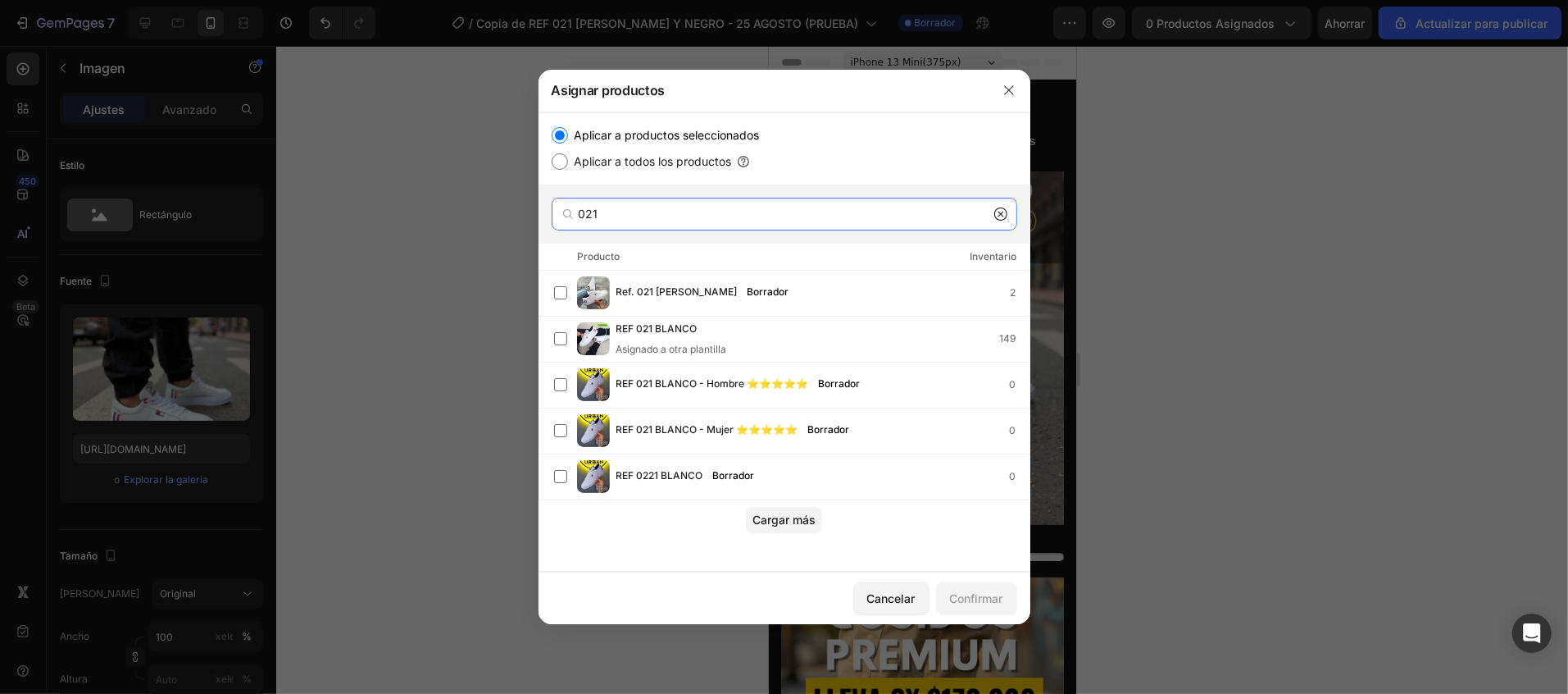
type input "021"
click at [1017, 94] on button "button" at bounding box center [1008, 90] width 26 height 26
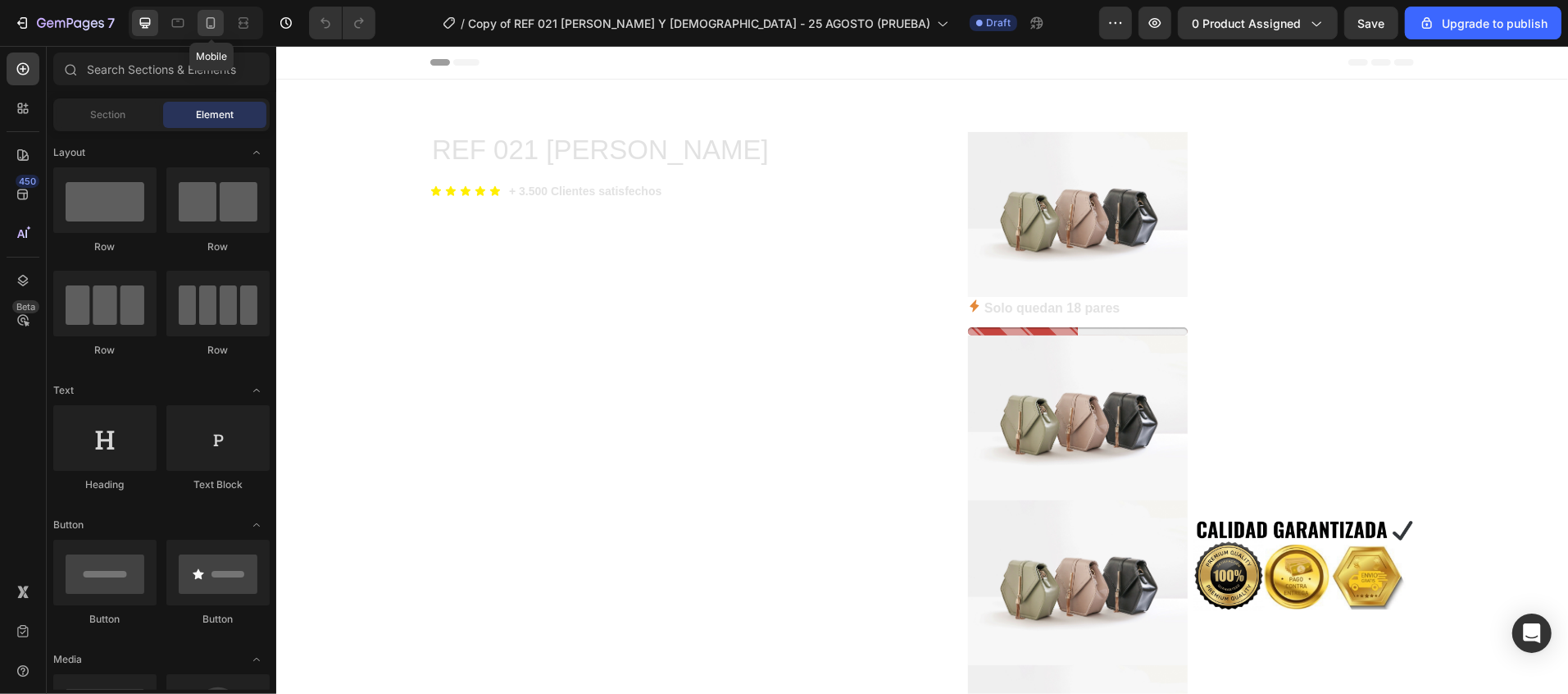
click at [214, 19] on icon at bounding box center [210, 23] width 16 height 16
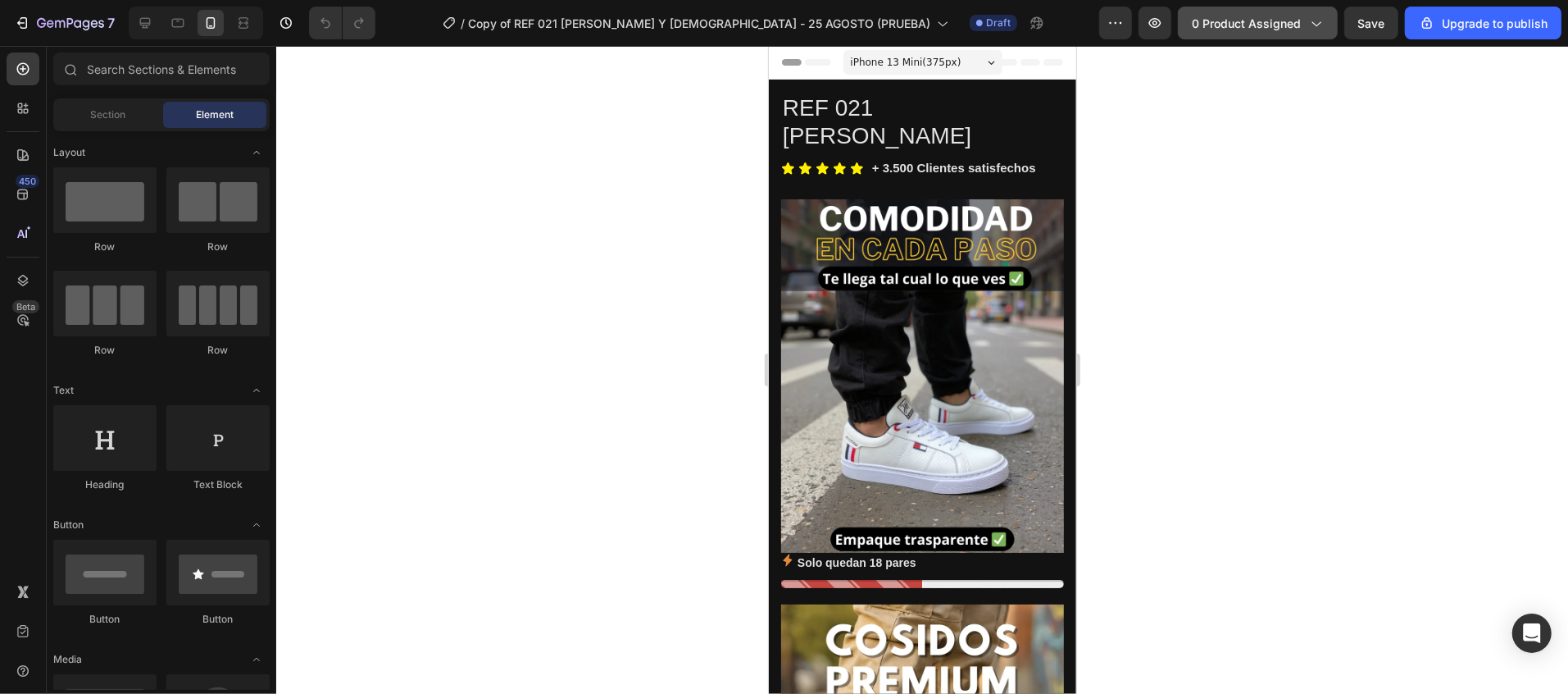
click at [1272, 17] on span "0 product assigned" at bounding box center [1246, 24] width 109 height 17
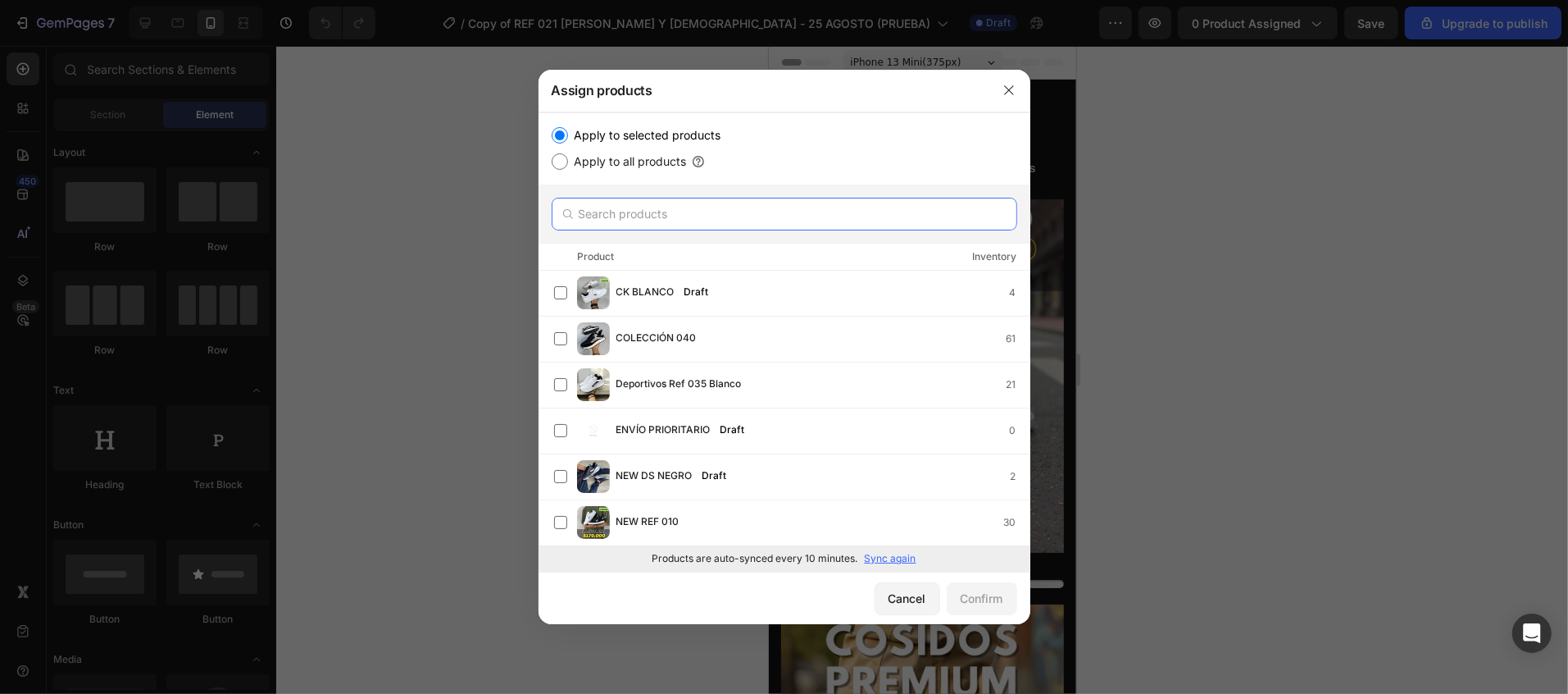
click at [689, 219] on input "text" at bounding box center [784, 214] width 465 height 33
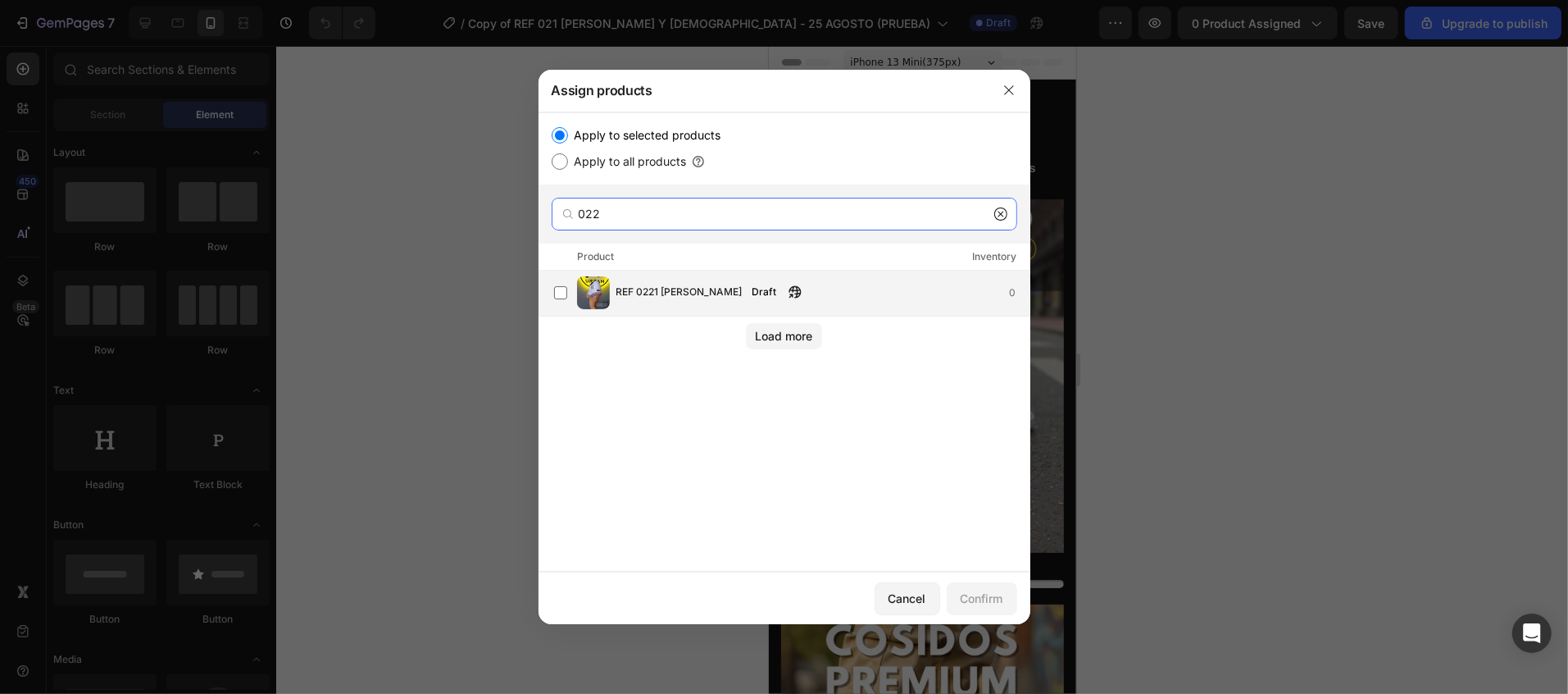
type input "022"
click at [672, 296] on span "REF 0221 BLANCO" at bounding box center [679, 292] width 126 height 18
click at [979, 605] on div "Confirm" at bounding box center [981, 598] width 43 height 17
